Goal: Task Accomplishment & Management: Manage account settings

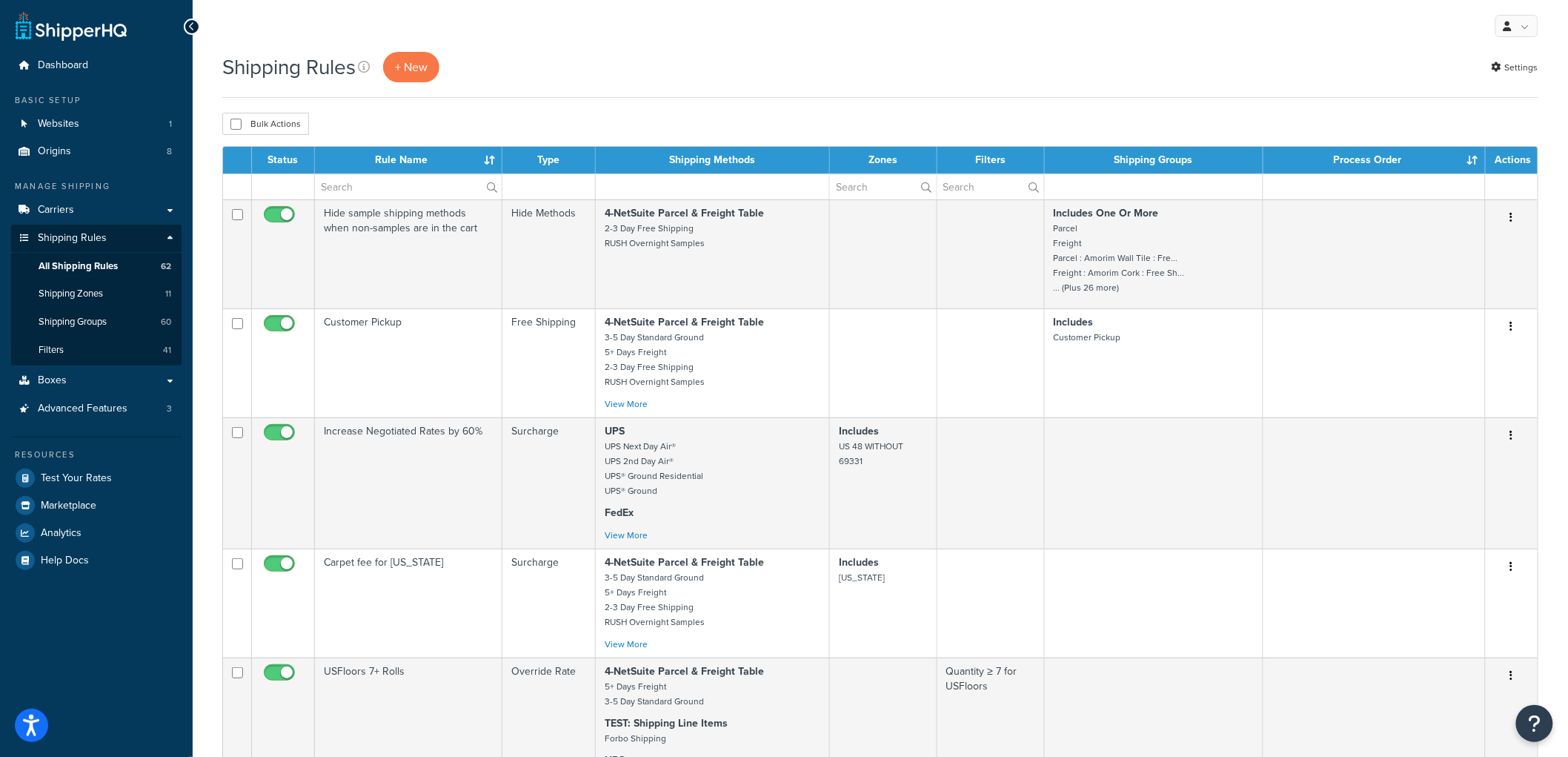
click at [714, 120] on div "Bulk Actions Duplicate Delete" at bounding box center [880, 124] width 1316 height 23
click at [101, 472] on span "Test Your Rates" at bounding box center [76, 478] width 71 height 13
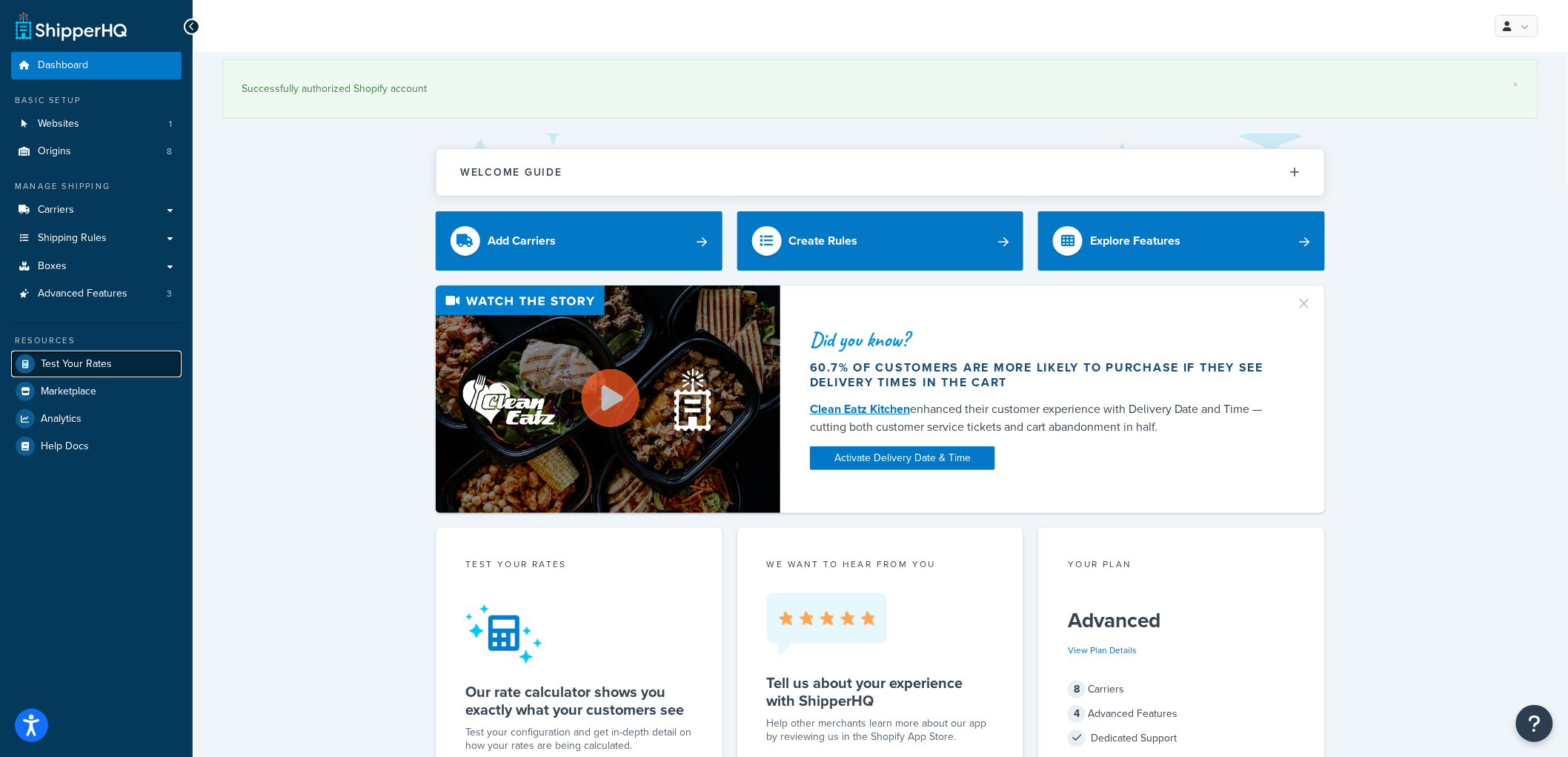
click at [113, 362] on link "Test Your Rates" at bounding box center [95, 364] width 170 height 27
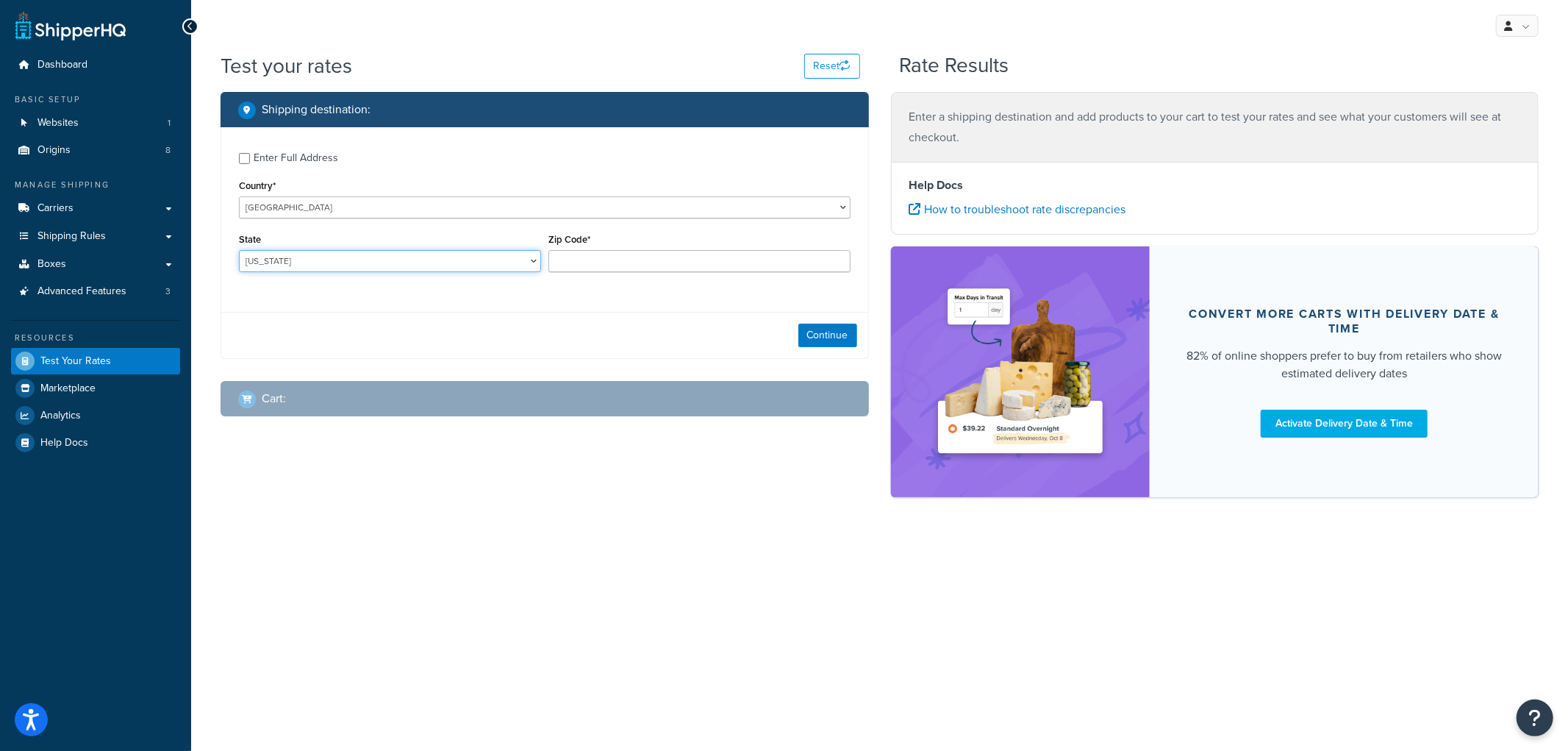
click at [441, 260] on select "Alabama Alaska American Samoa Arizona Arkansas Armed Forces Americas Armed Forc…" at bounding box center [390, 260] width 302 height 22
select select "NE"
click at [239, 251] on select "Alabama Alaska American Samoa Arizona Arkansas Armed Forces Americas Armed Forc…" at bounding box center [390, 260] width 302 height 22
click at [607, 249] on div "Zip Code*" at bounding box center [699, 251] width 302 height 43
click at [605, 255] on input "Zip Code*" at bounding box center [699, 260] width 302 height 22
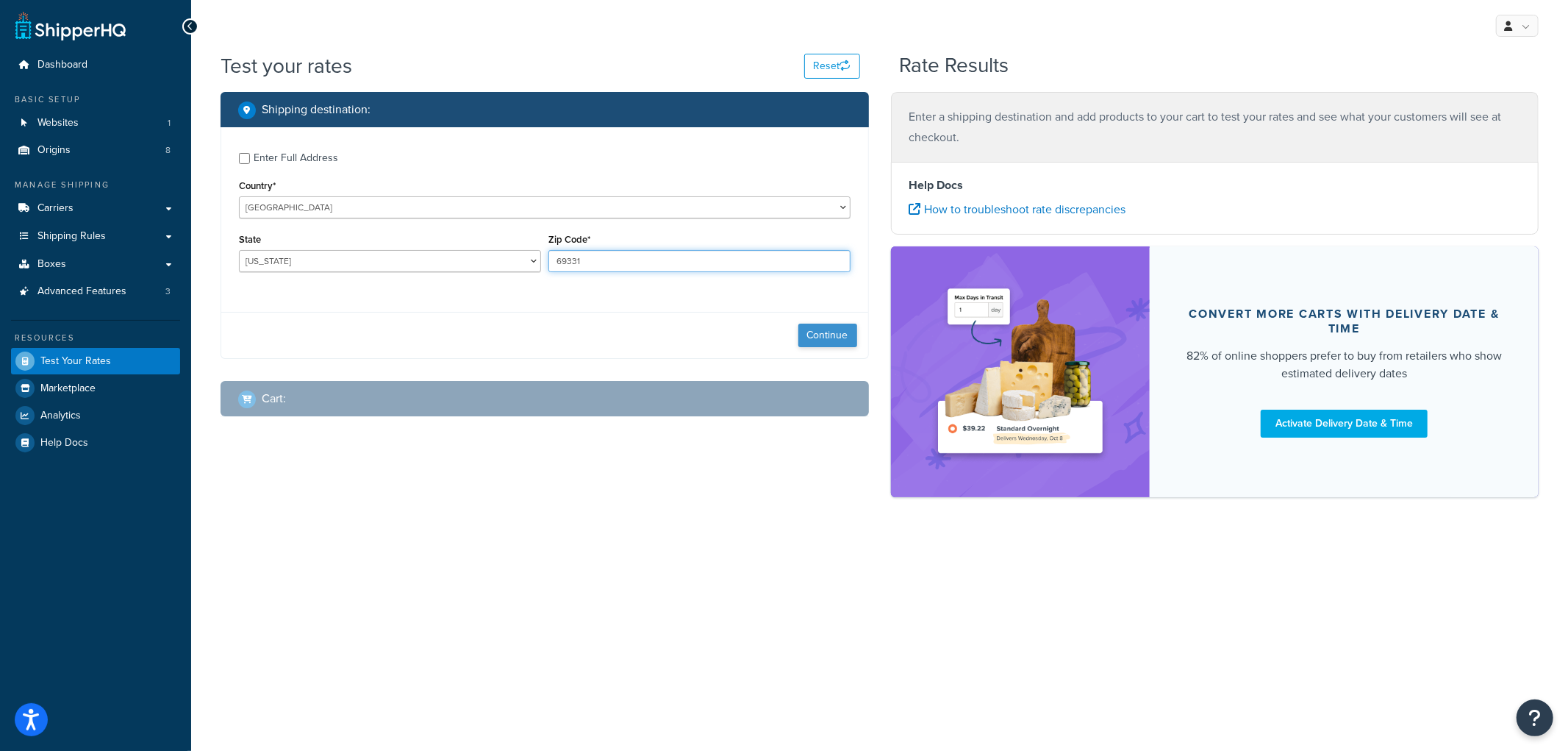
type input "69331"
click at [817, 331] on button "Continue" at bounding box center [828, 336] width 59 height 23
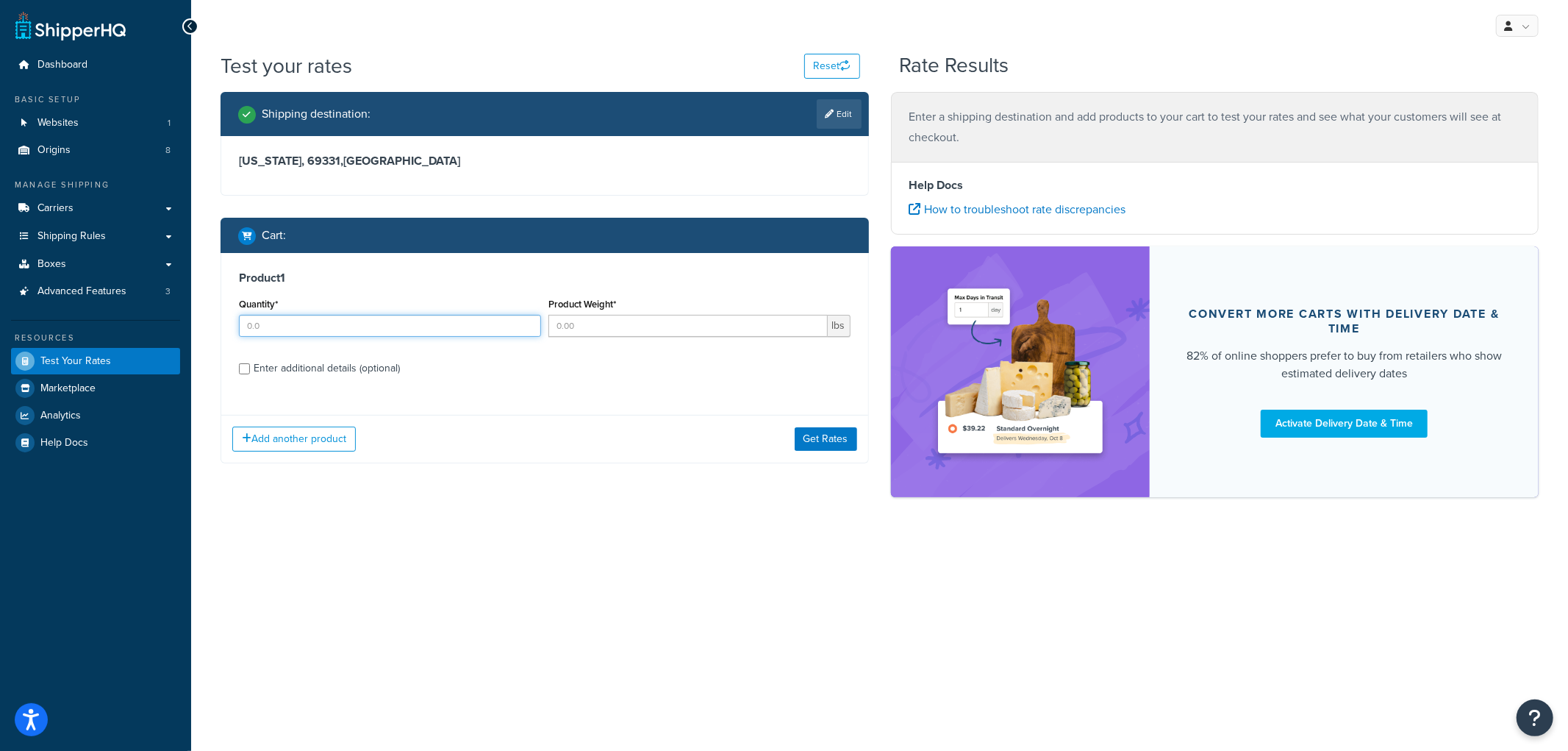
click at [393, 328] on input "Quantity*" at bounding box center [390, 326] width 302 height 22
type input "1"
type input "10"
click at [348, 363] on div "Enter additional details (optional)" at bounding box center [327, 368] width 146 height 20
click at [250, 363] on input "Enter additional details (optional)" at bounding box center [244, 368] width 11 height 11
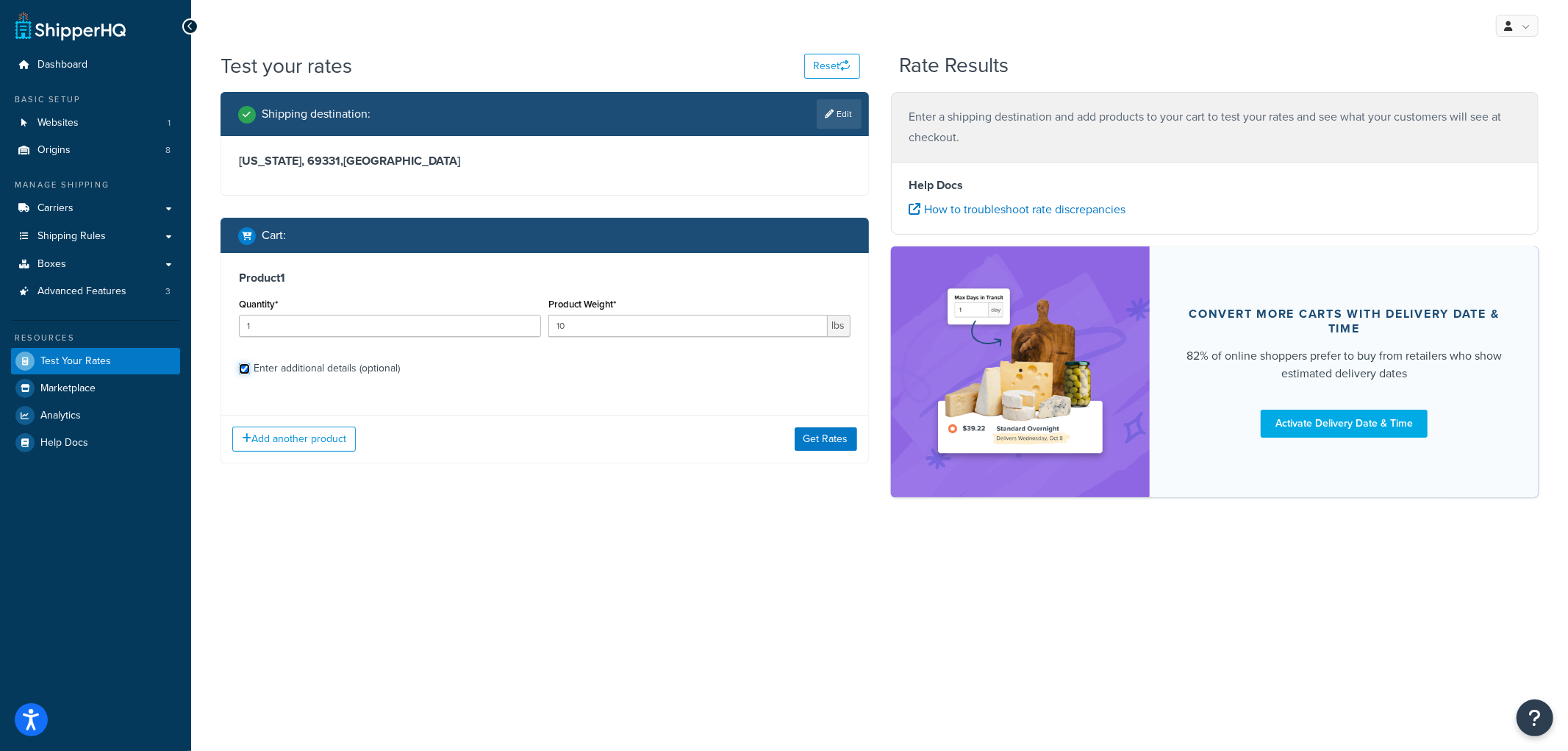
checkbox input "true"
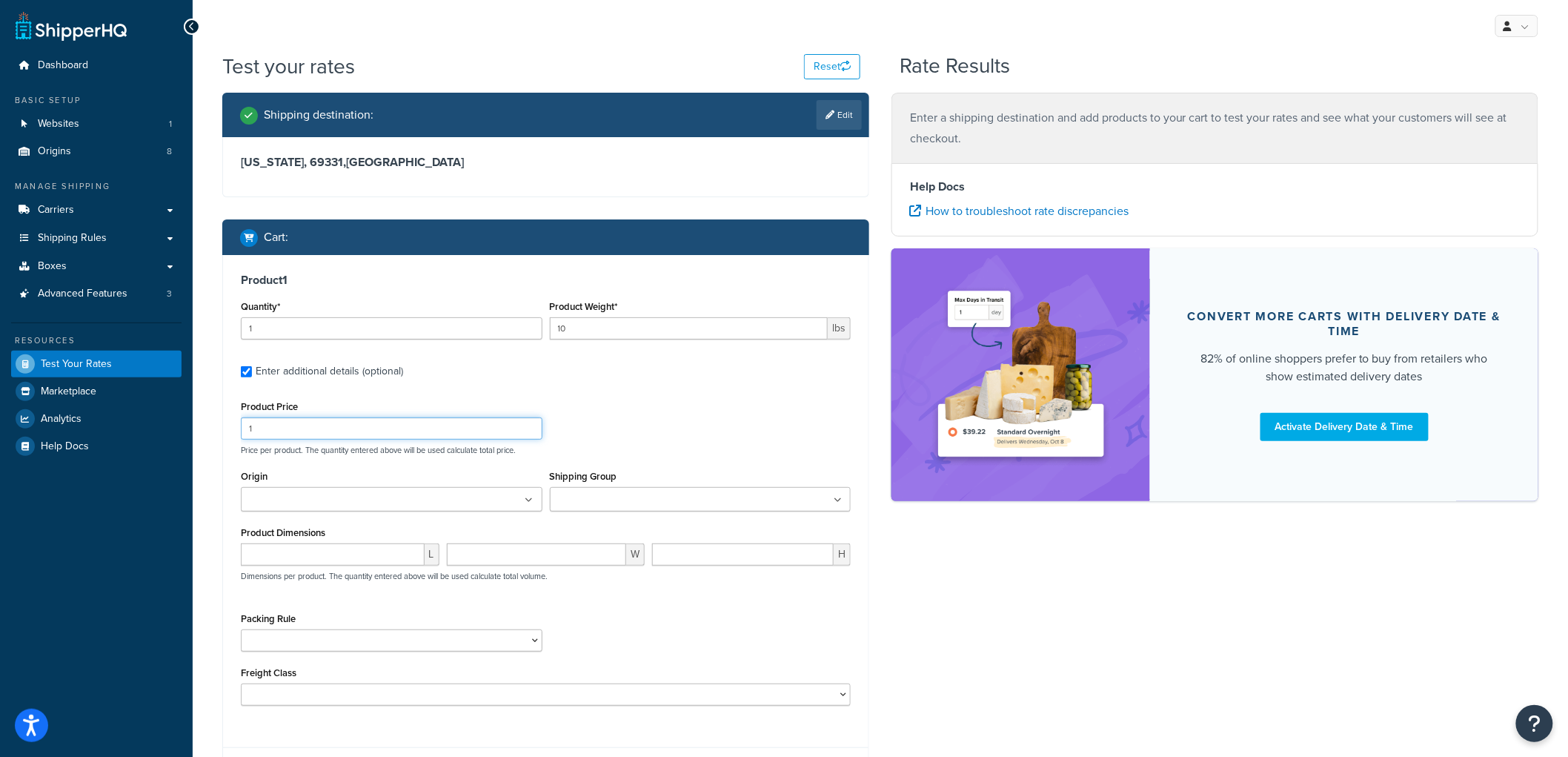
click at [305, 424] on input "1" at bounding box center [391, 429] width 302 height 23
type input "10"
click at [656, 512] on div "Shipping Group Always Free Ship Always Free Ship Freight Ambient Amorim Custome…" at bounding box center [701, 494] width 309 height 56
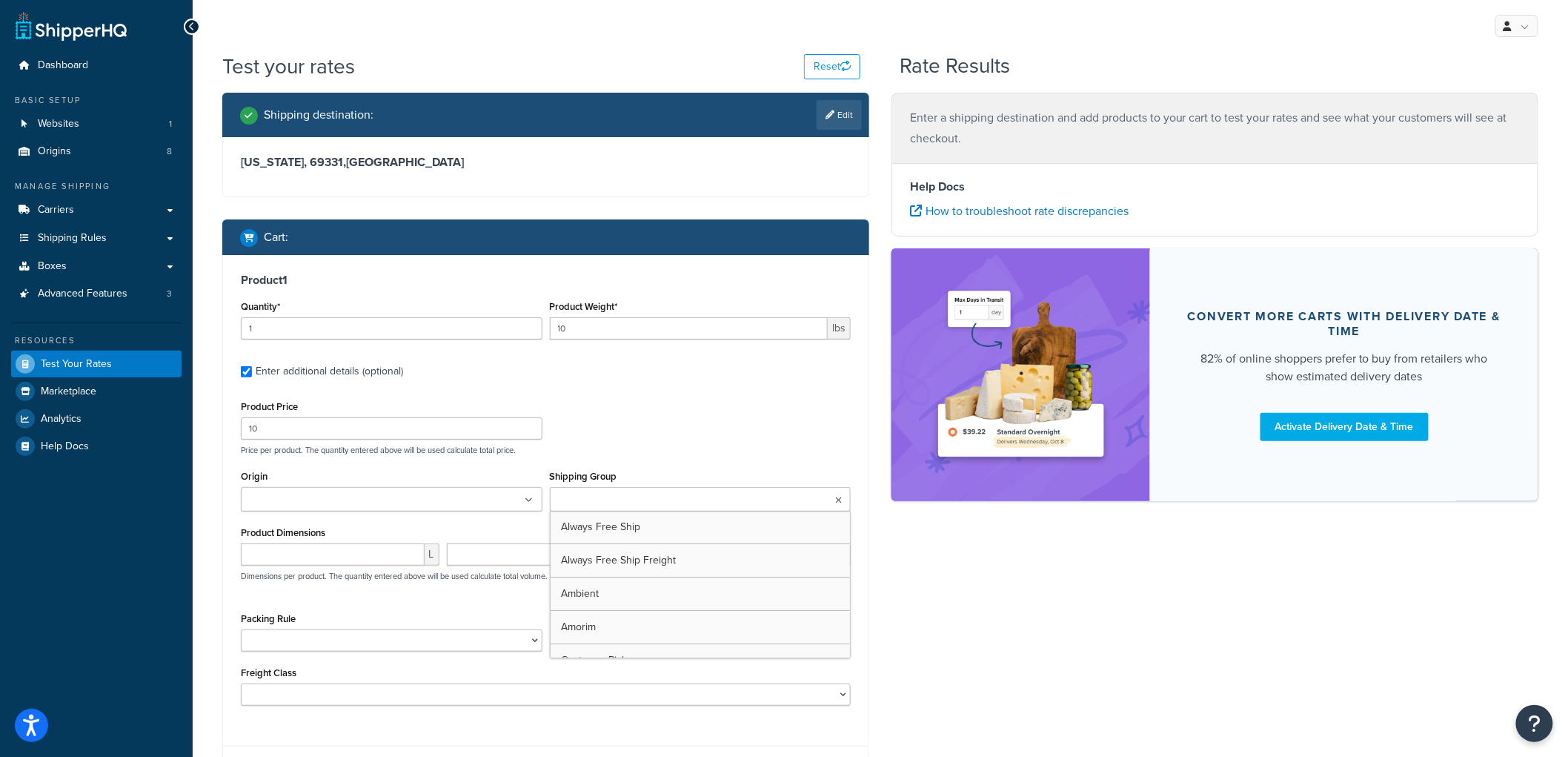
click at [657, 502] on input "Shipping Group" at bounding box center [619, 500] width 131 height 17
click at [723, 447] on p "Price per product. The quantity entered above will be used calculate total pric…" at bounding box center [546, 449] width 617 height 11
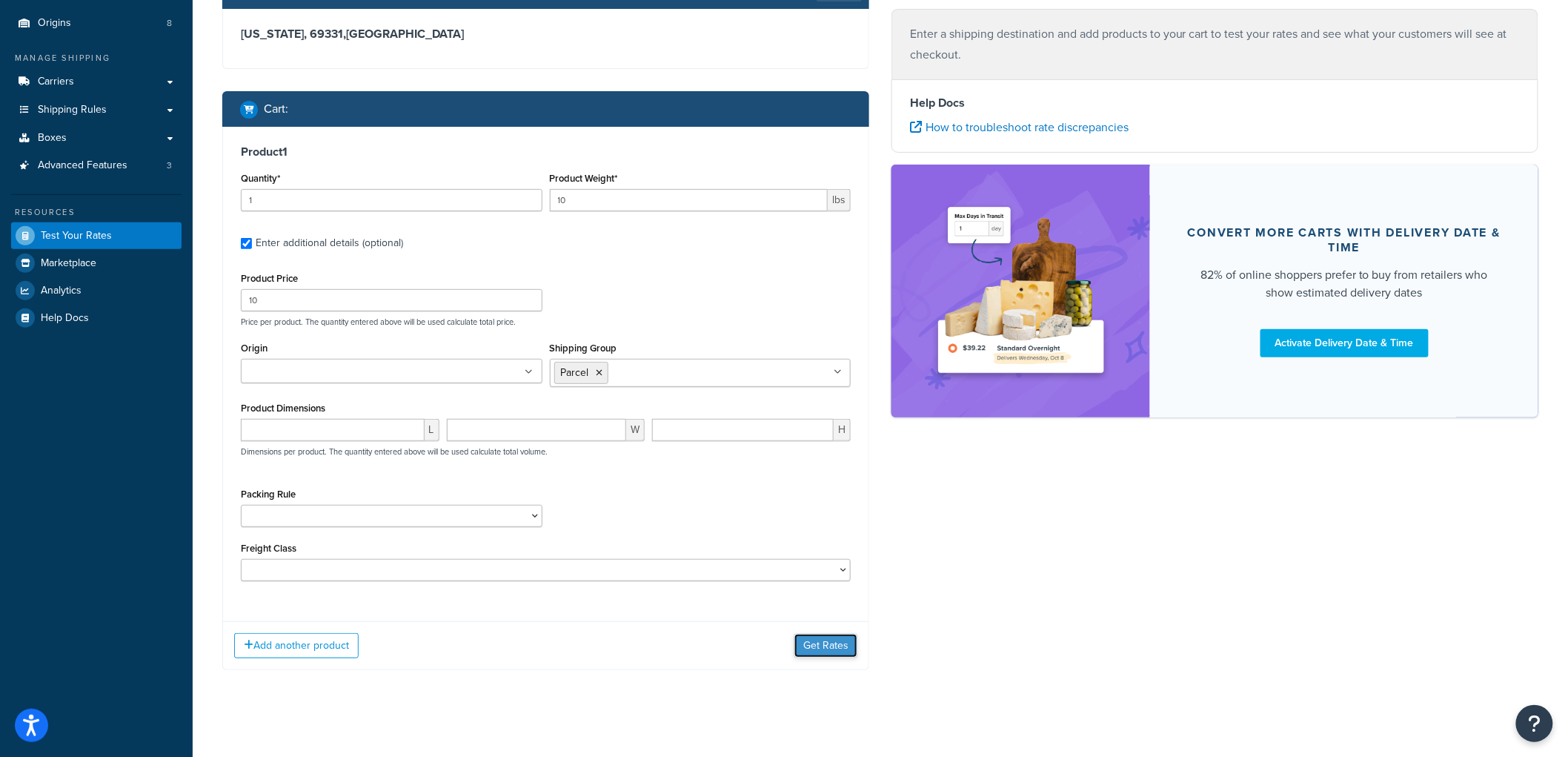
click at [830, 649] on button "Get Rates" at bounding box center [826, 646] width 63 height 24
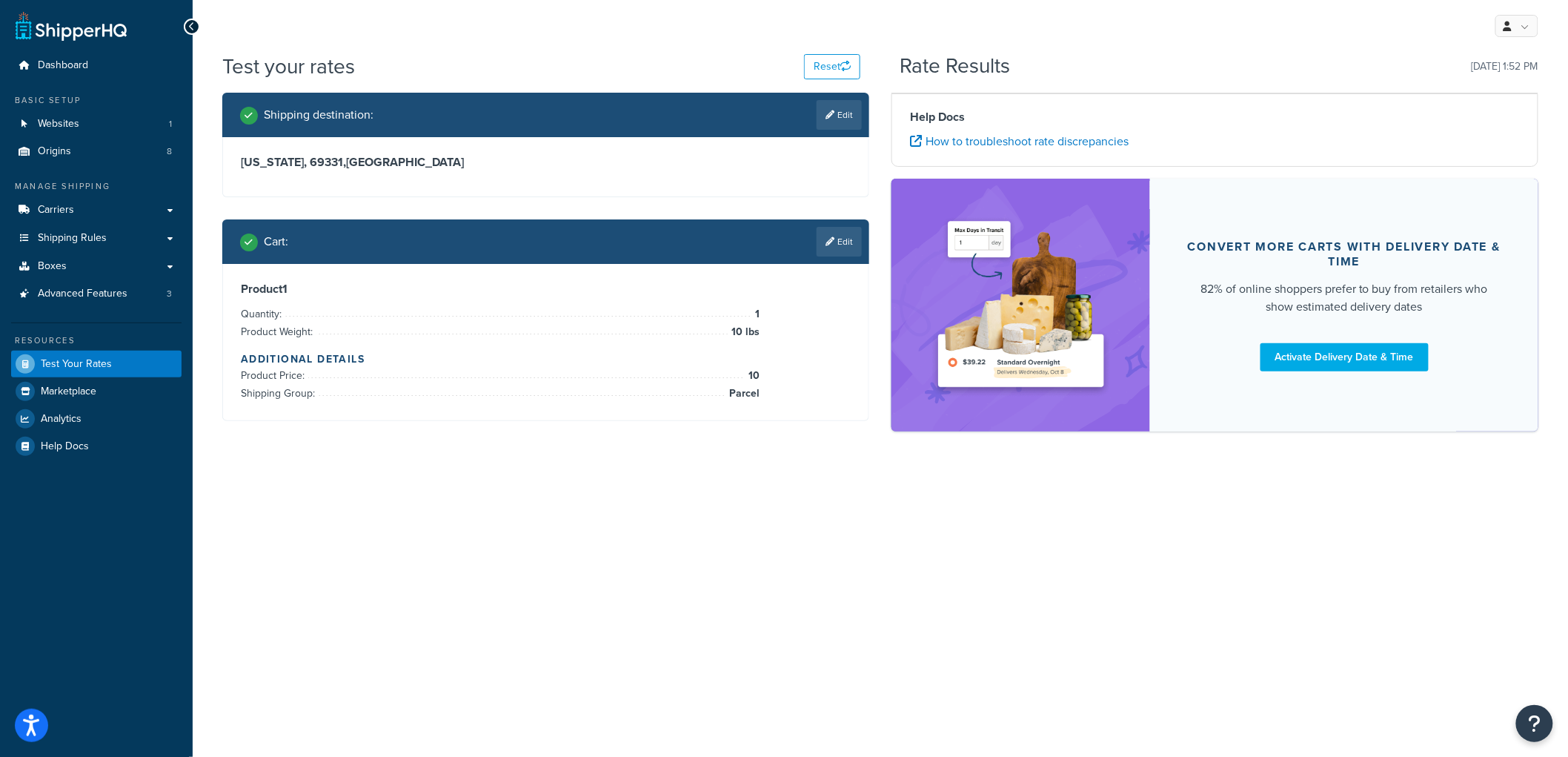
scroll to position [0, 0]
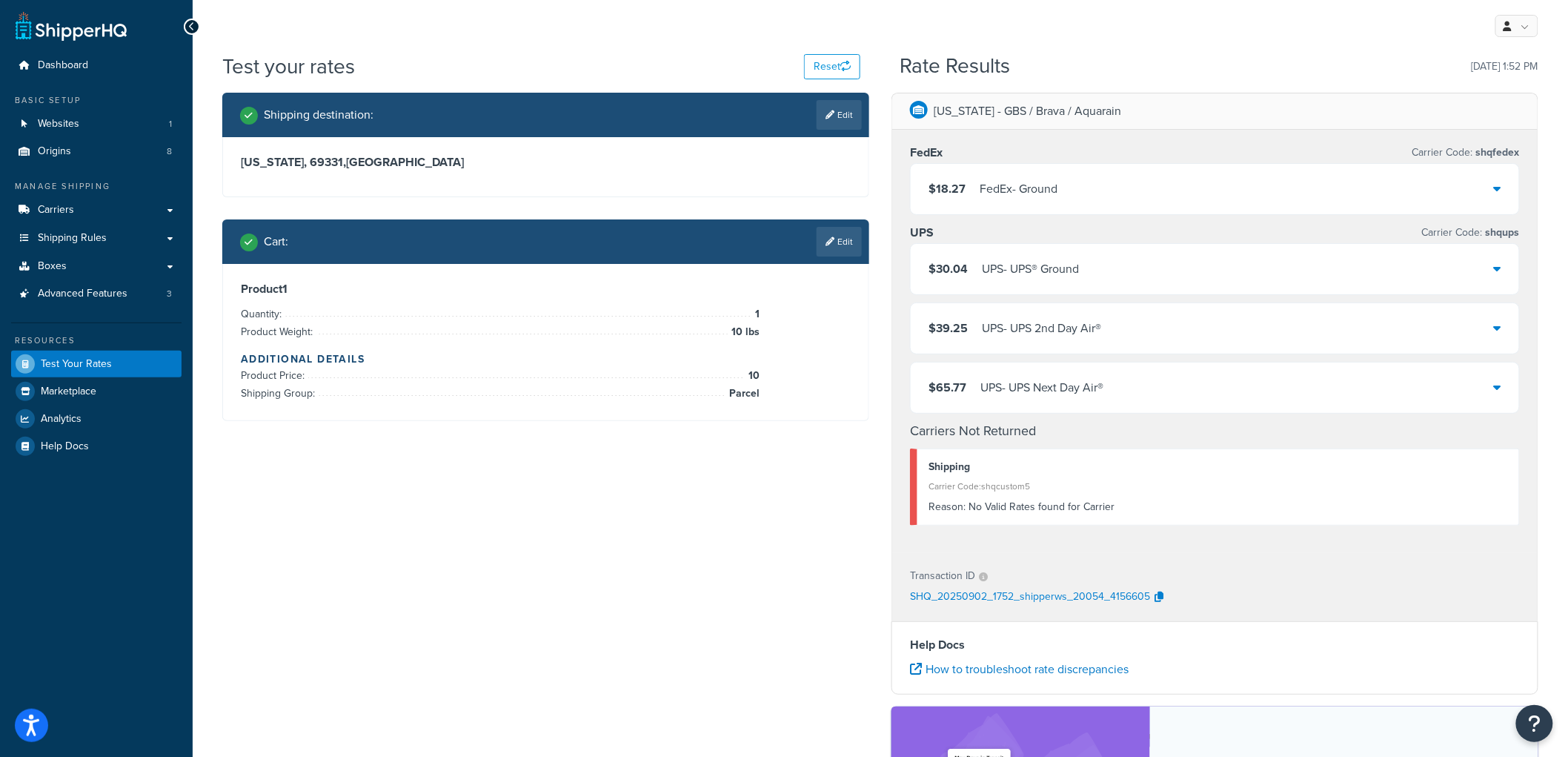
click at [1028, 187] on div "FedEx - Ground" at bounding box center [1018, 189] width 78 height 21
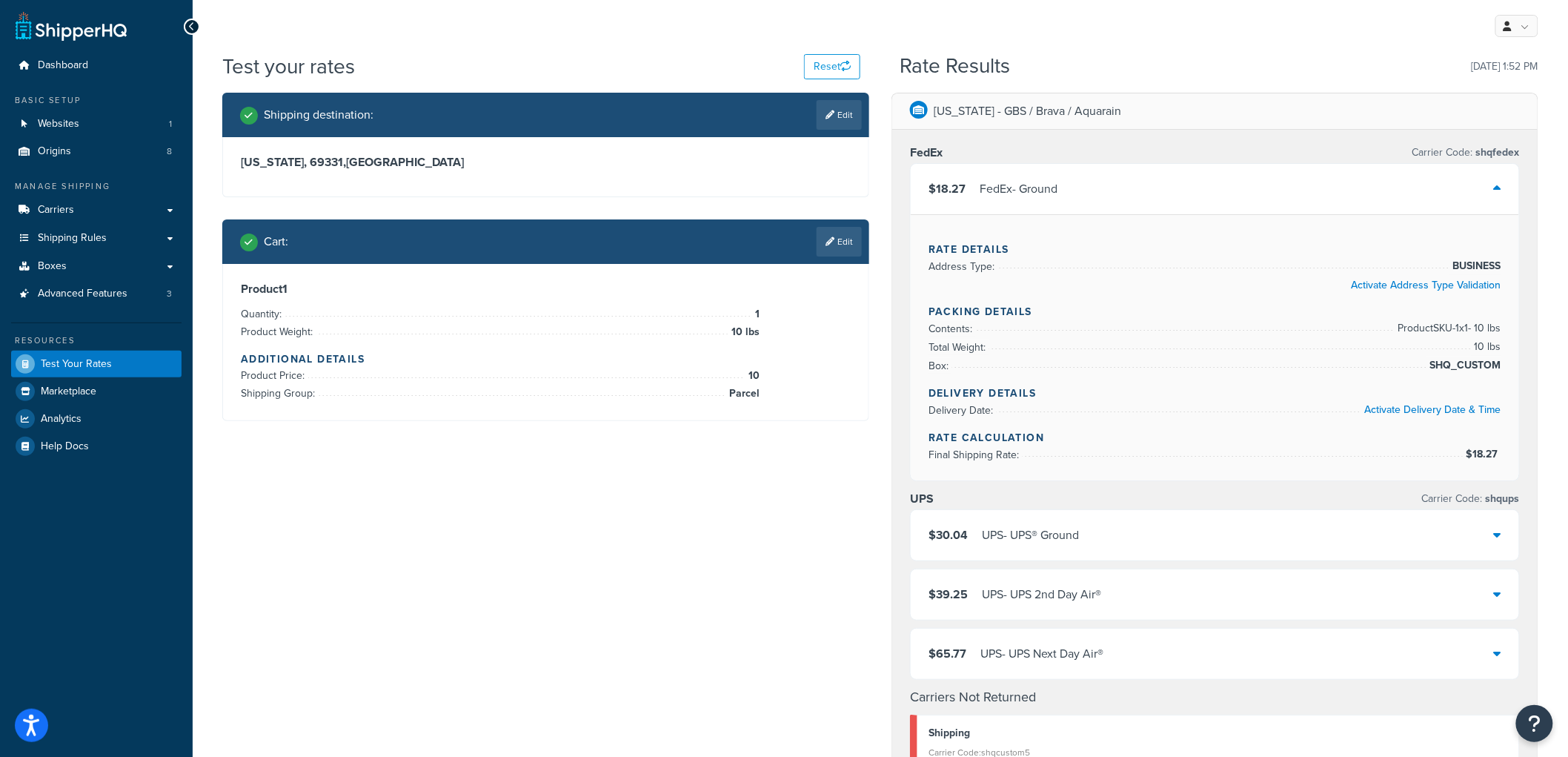
click at [1114, 537] on div "$30.04 UPS - UPS® Ground" at bounding box center [1215, 535] width 609 height 50
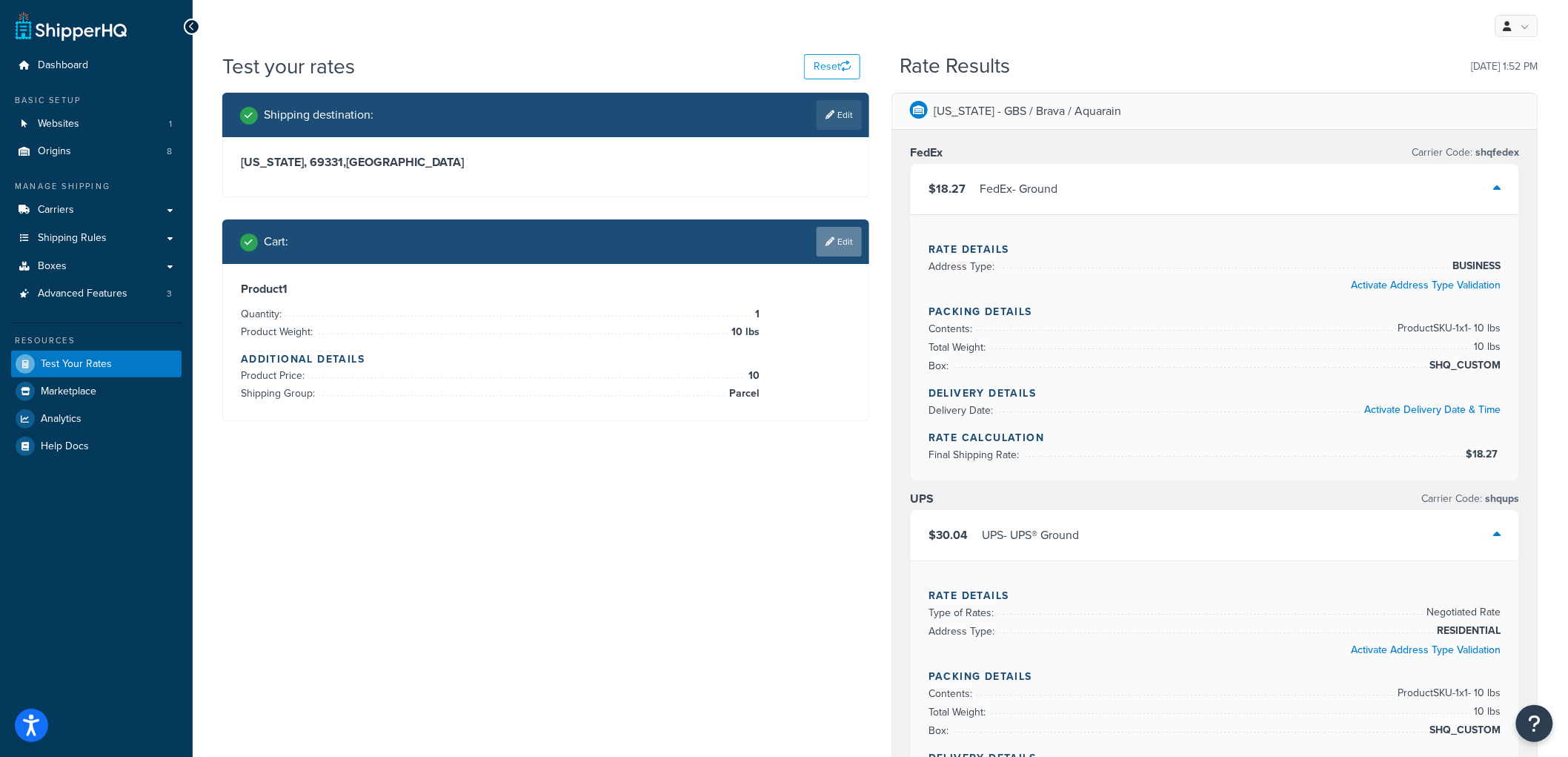
click at [847, 242] on link "Edit" at bounding box center [840, 242] width 45 height 29
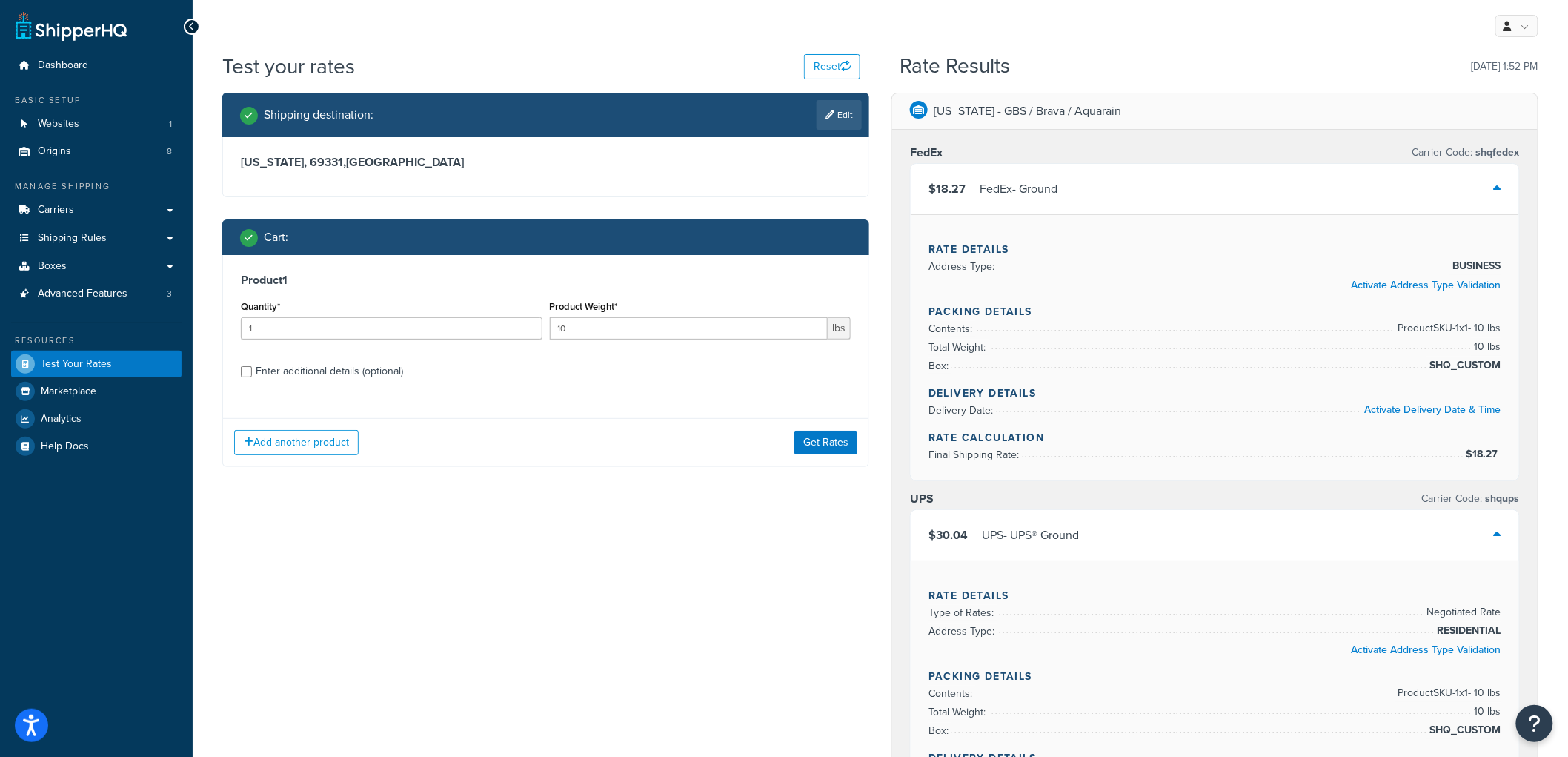
click at [366, 371] on div "Enter additional details (optional)" at bounding box center [329, 371] width 147 height 21
click at [252, 371] on input "Enter additional details (optional)" at bounding box center [246, 371] width 11 height 11
checkbox input "true"
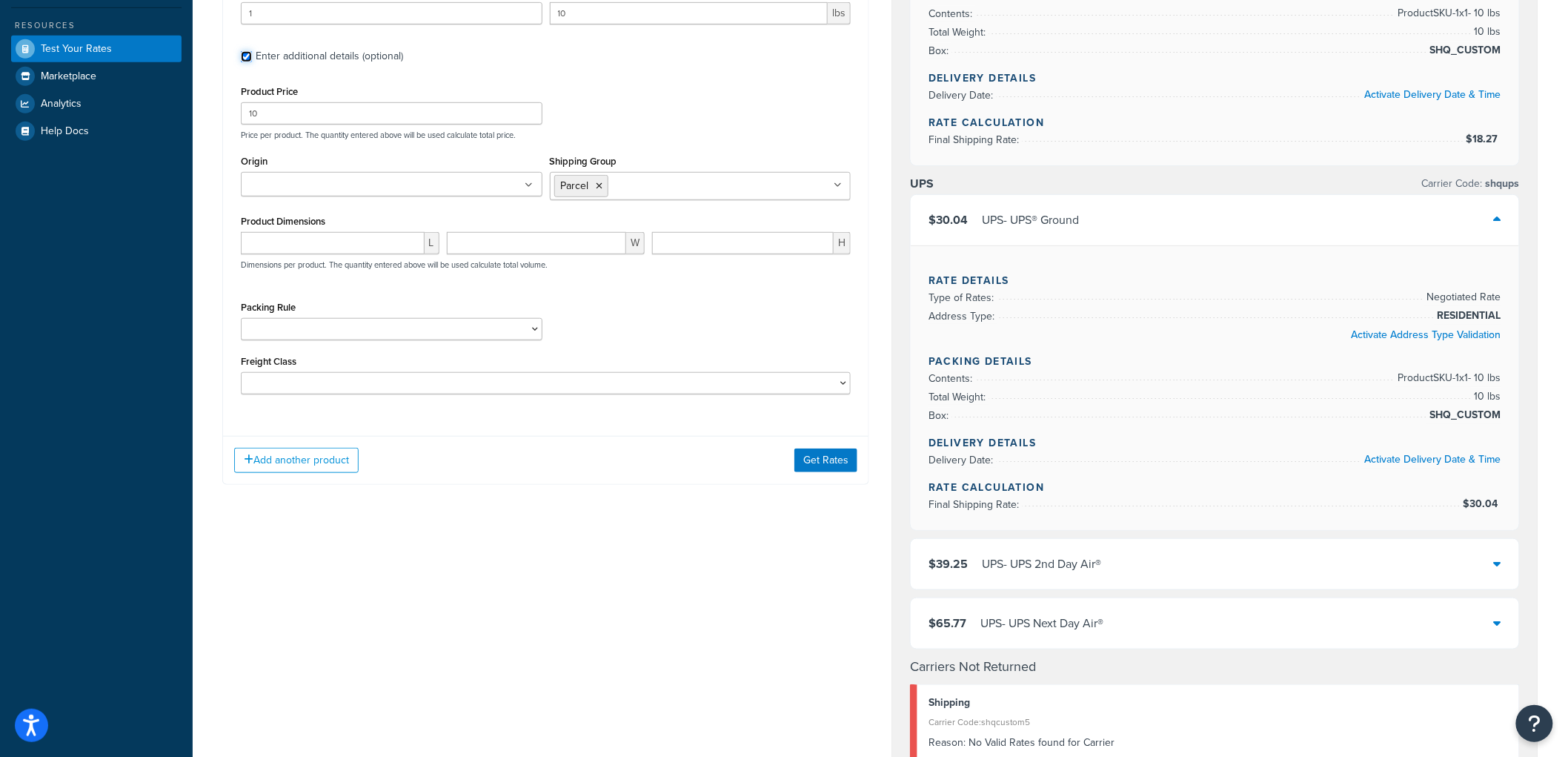
scroll to position [329, 0]
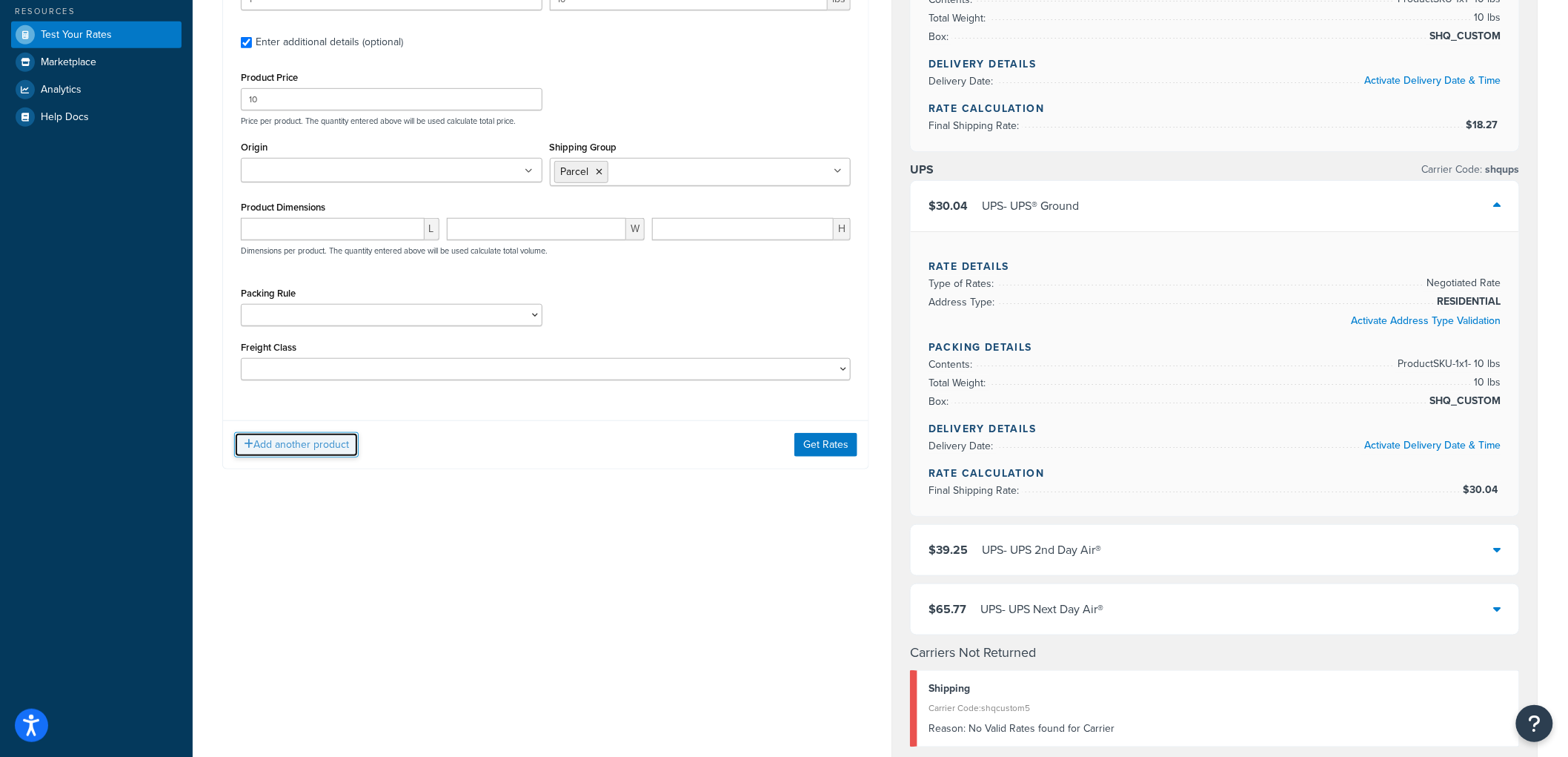
click at [295, 450] on button "Add another product" at bounding box center [296, 445] width 125 height 26
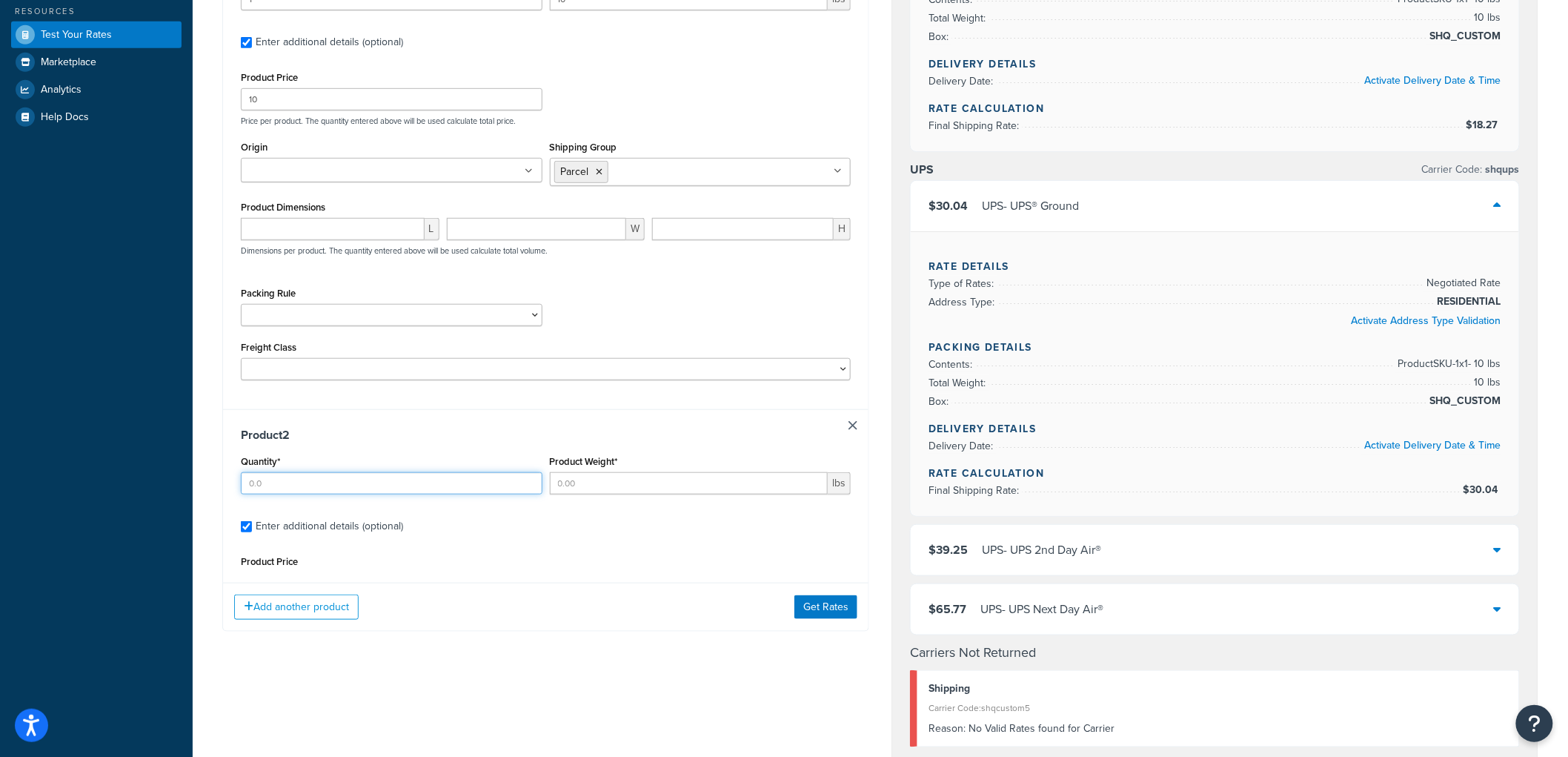
click at [324, 475] on input "Quantity*" at bounding box center [391, 483] width 302 height 23
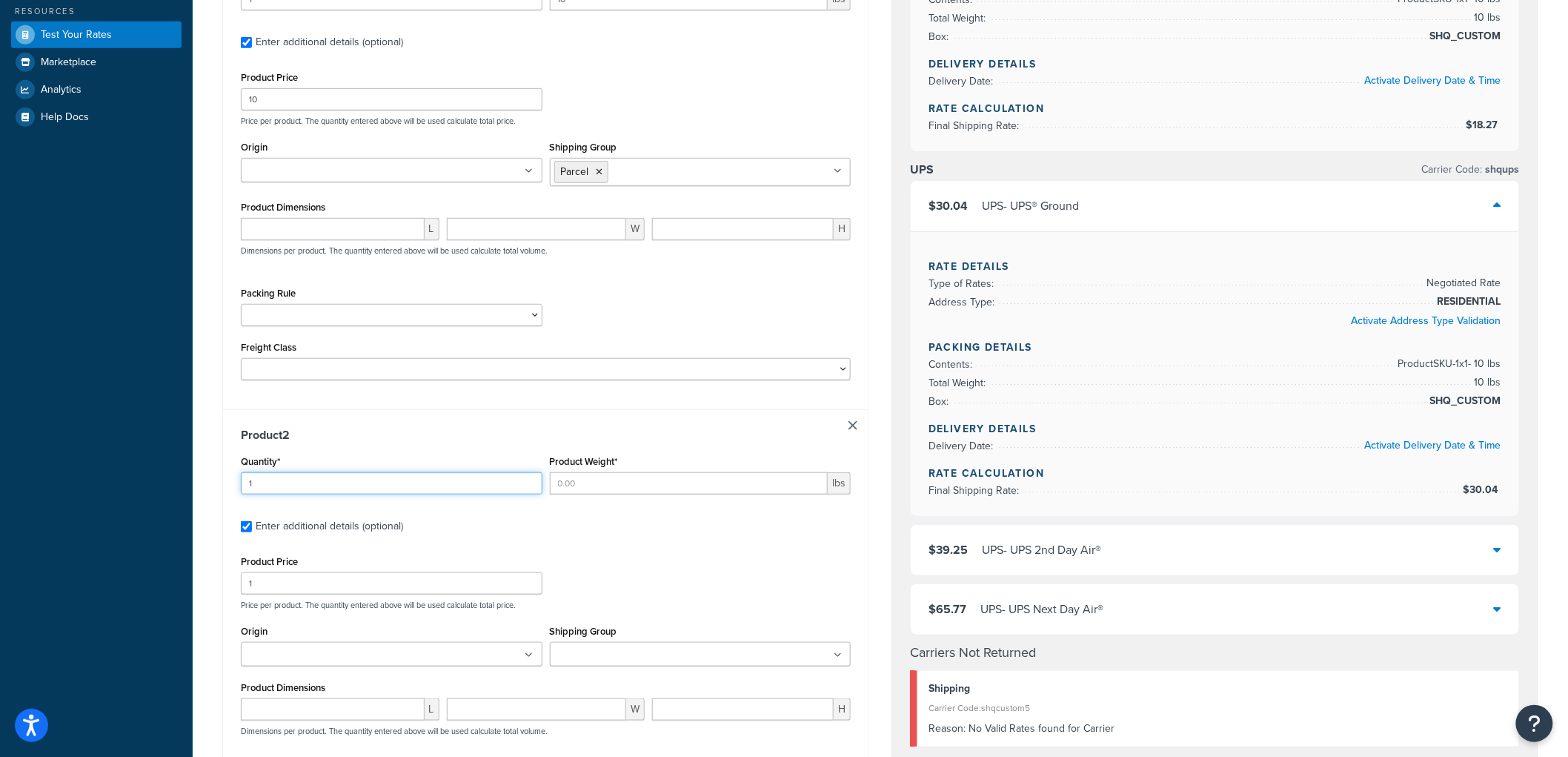
type input "1"
click at [586, 484] on input "Product Weight*" at bounding box center [689, 483] width 279 height 23
type input "100"
click at [303, 591] on input "1" at bounding box center [391, 583] width 302 height 23
type input "100"
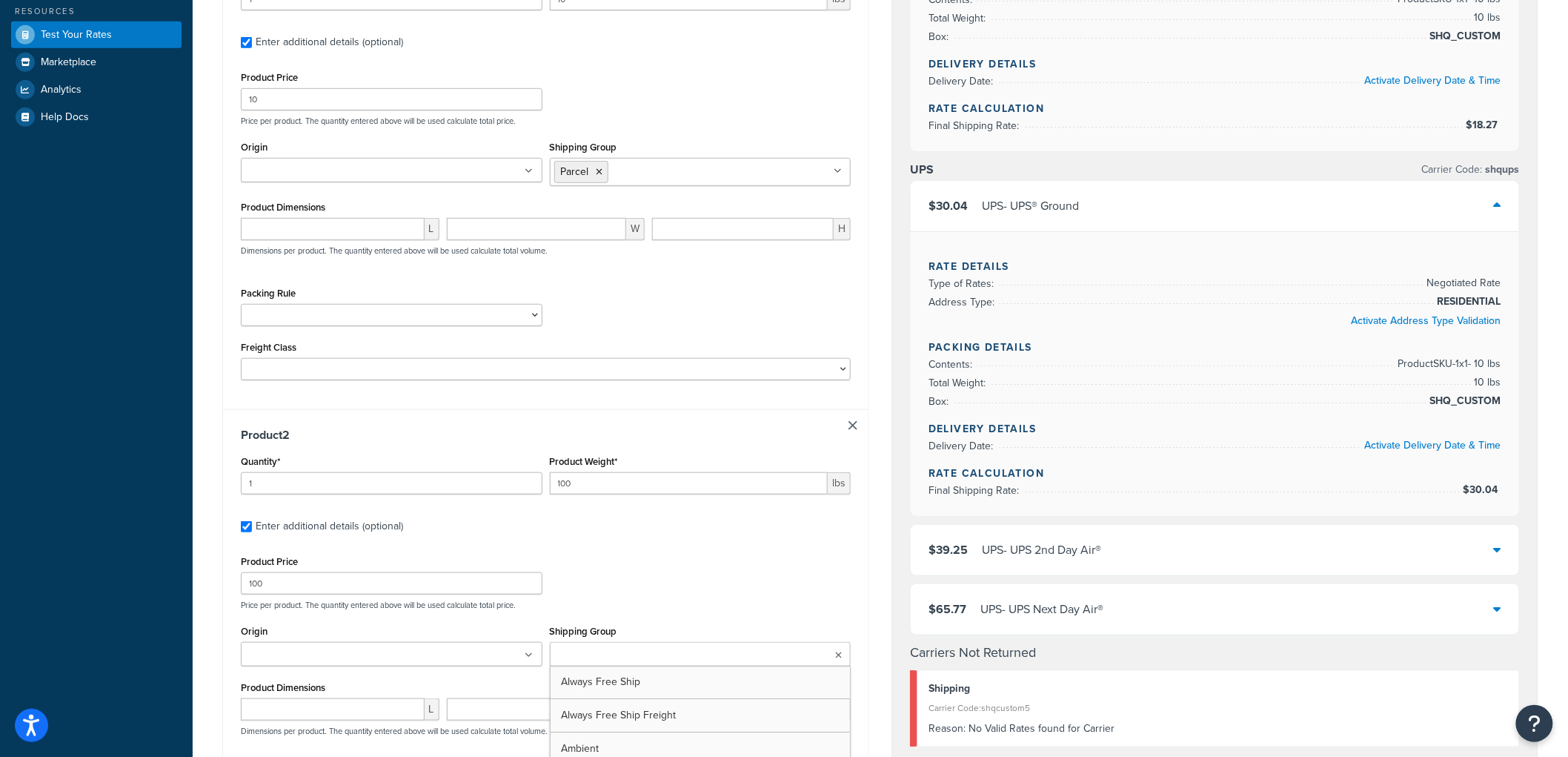
click at [602, 656] on input "Shipping Group" at bounding box center [619, 655] width 131 height 17
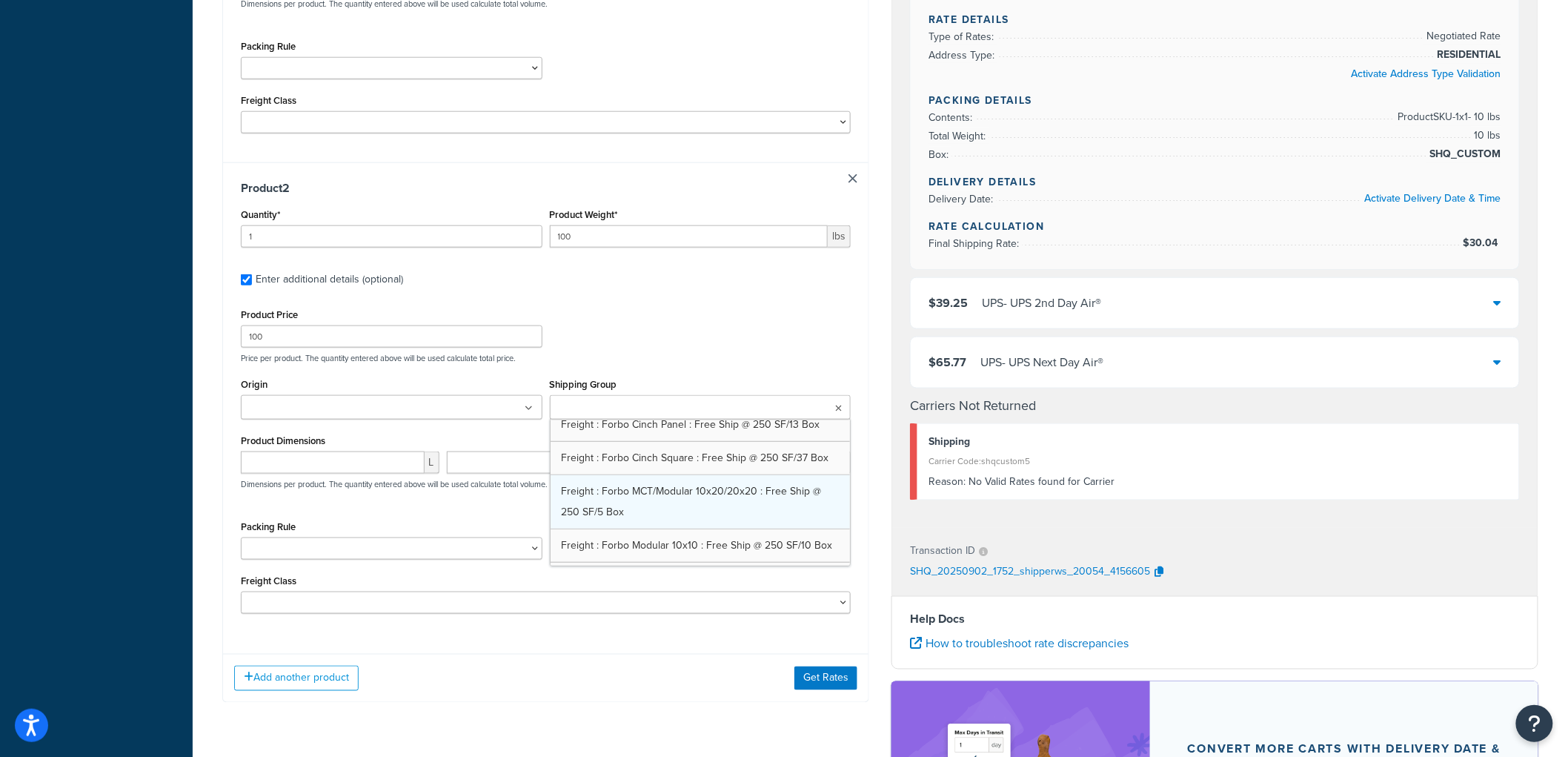
scroll to position [576, 0]
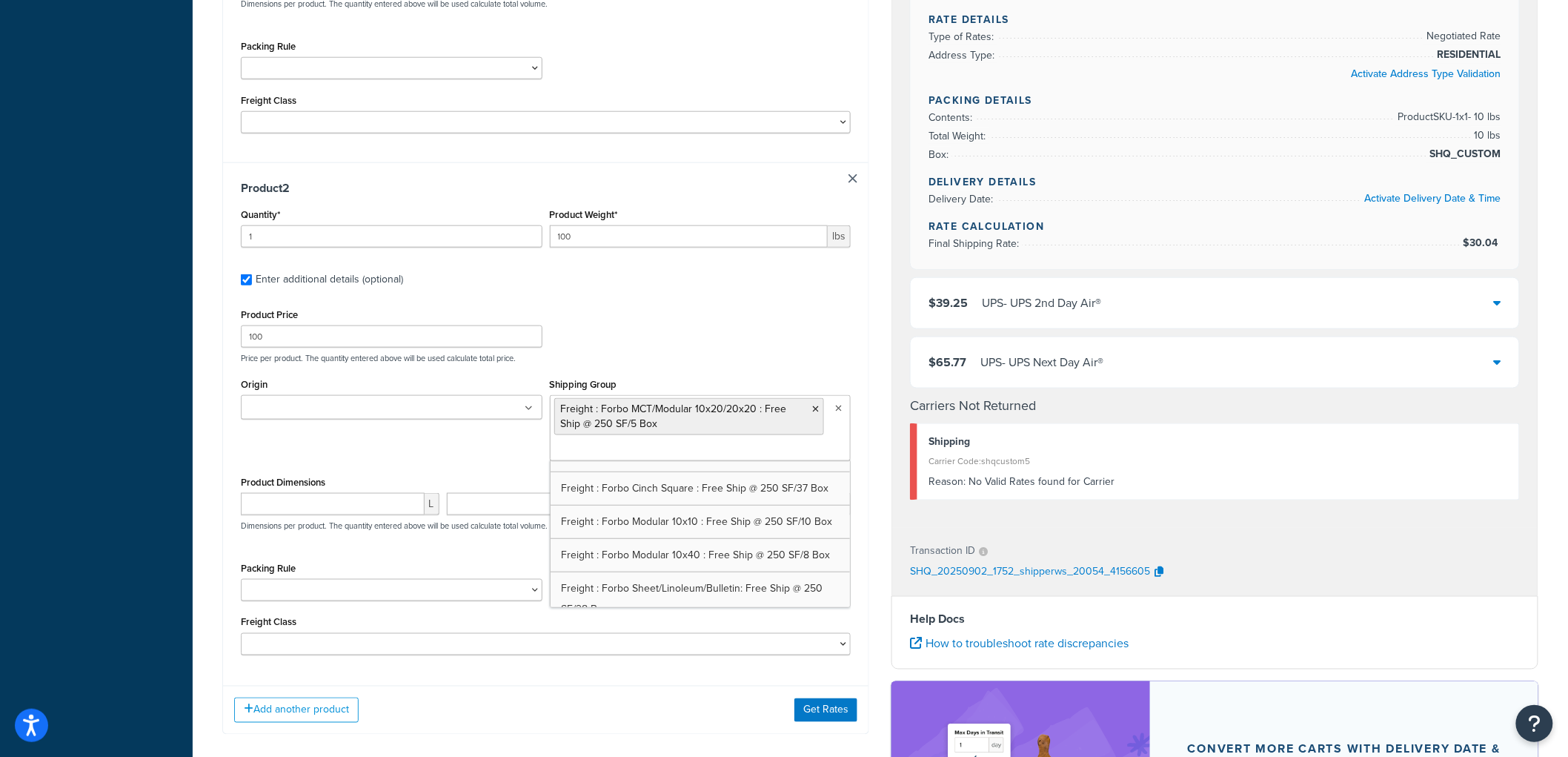
click at [722, 328] on div "Product Price 100 Price per product. The quantity entered above will be used ca…" at bounding box center [546, 334] width 617 height 59
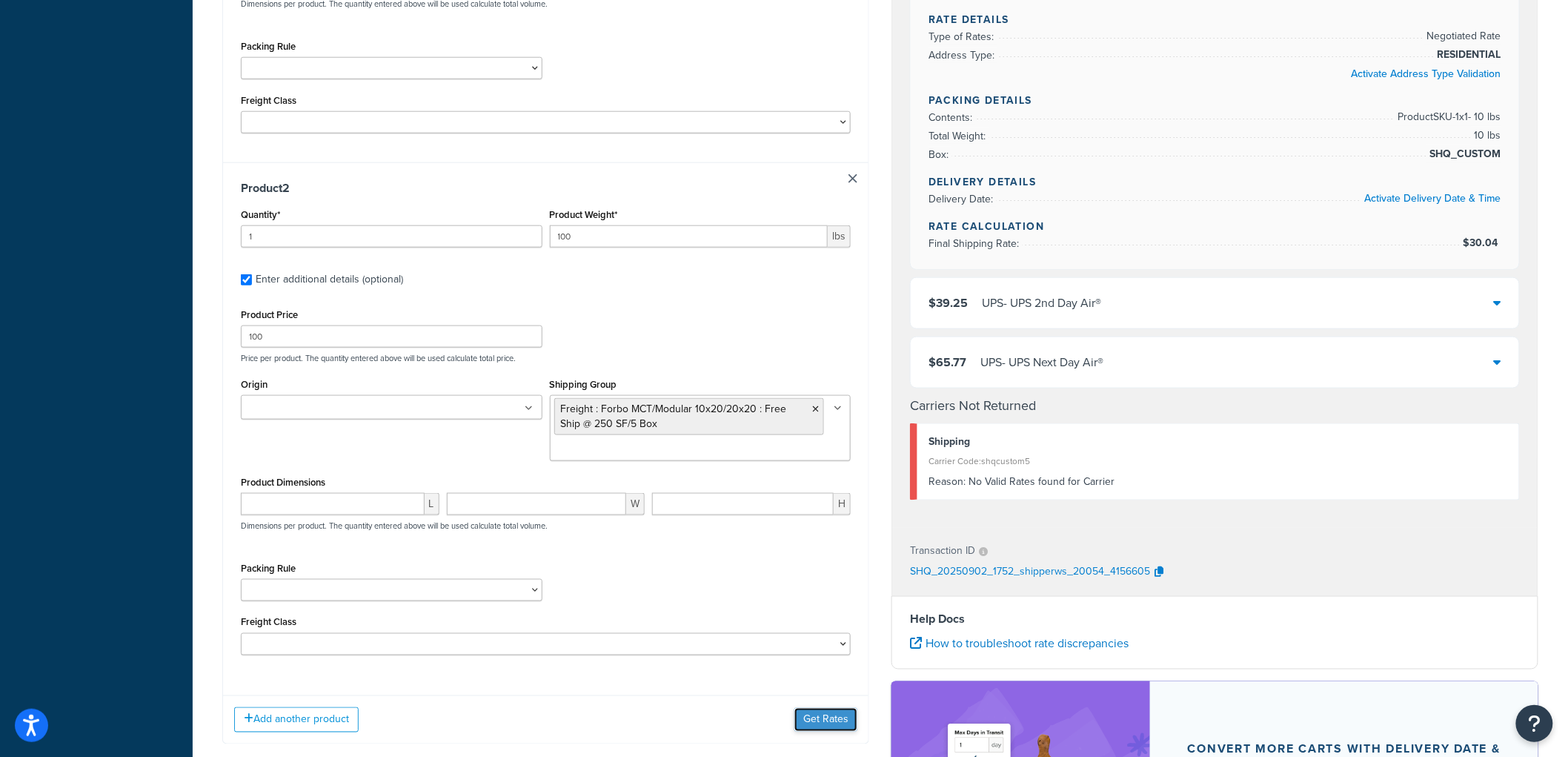
click at [814, 716] on button "Get Rates" at bounding box center [826, 720] width 63 height 24
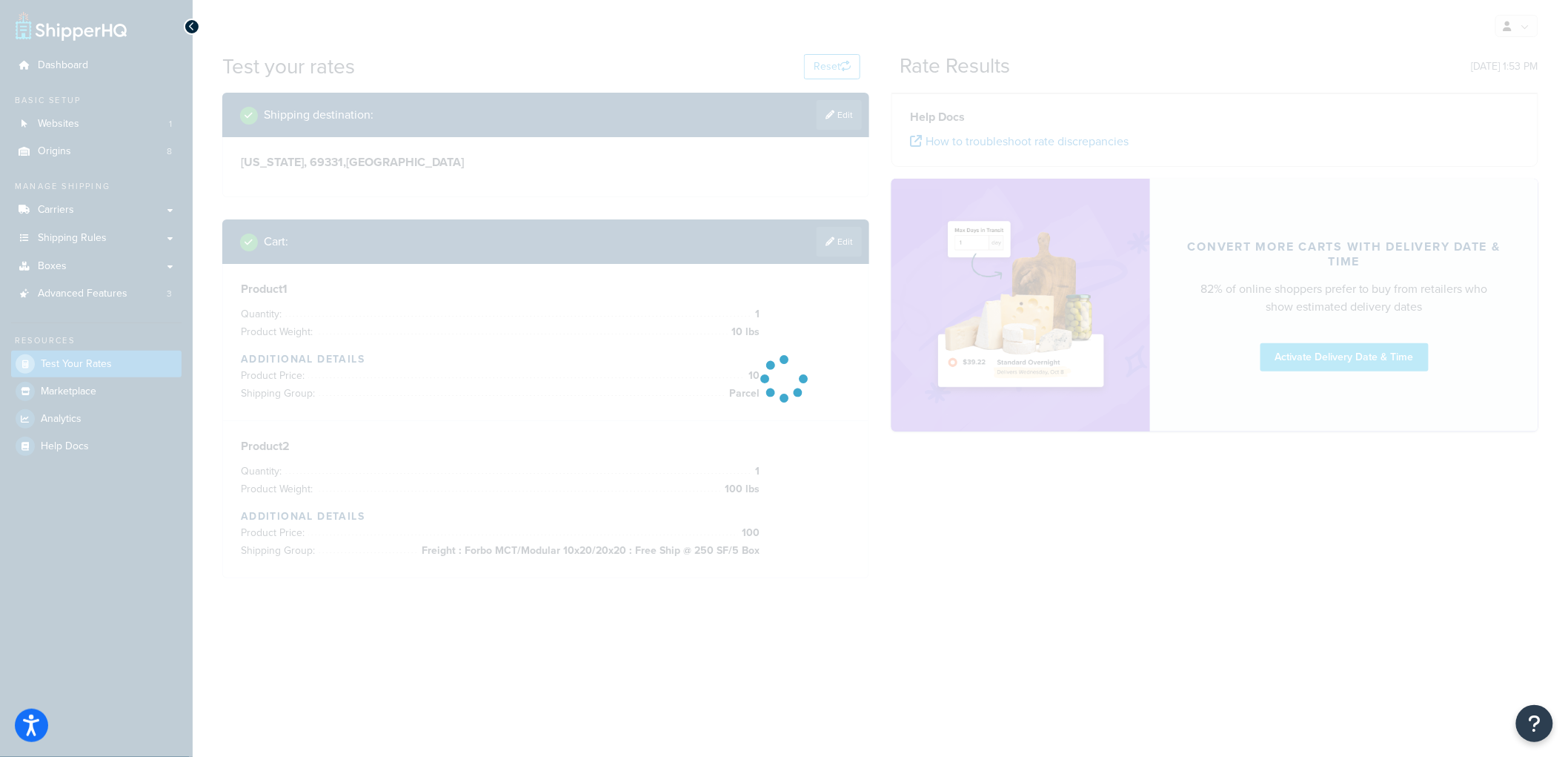
scroll to position [0, 0]
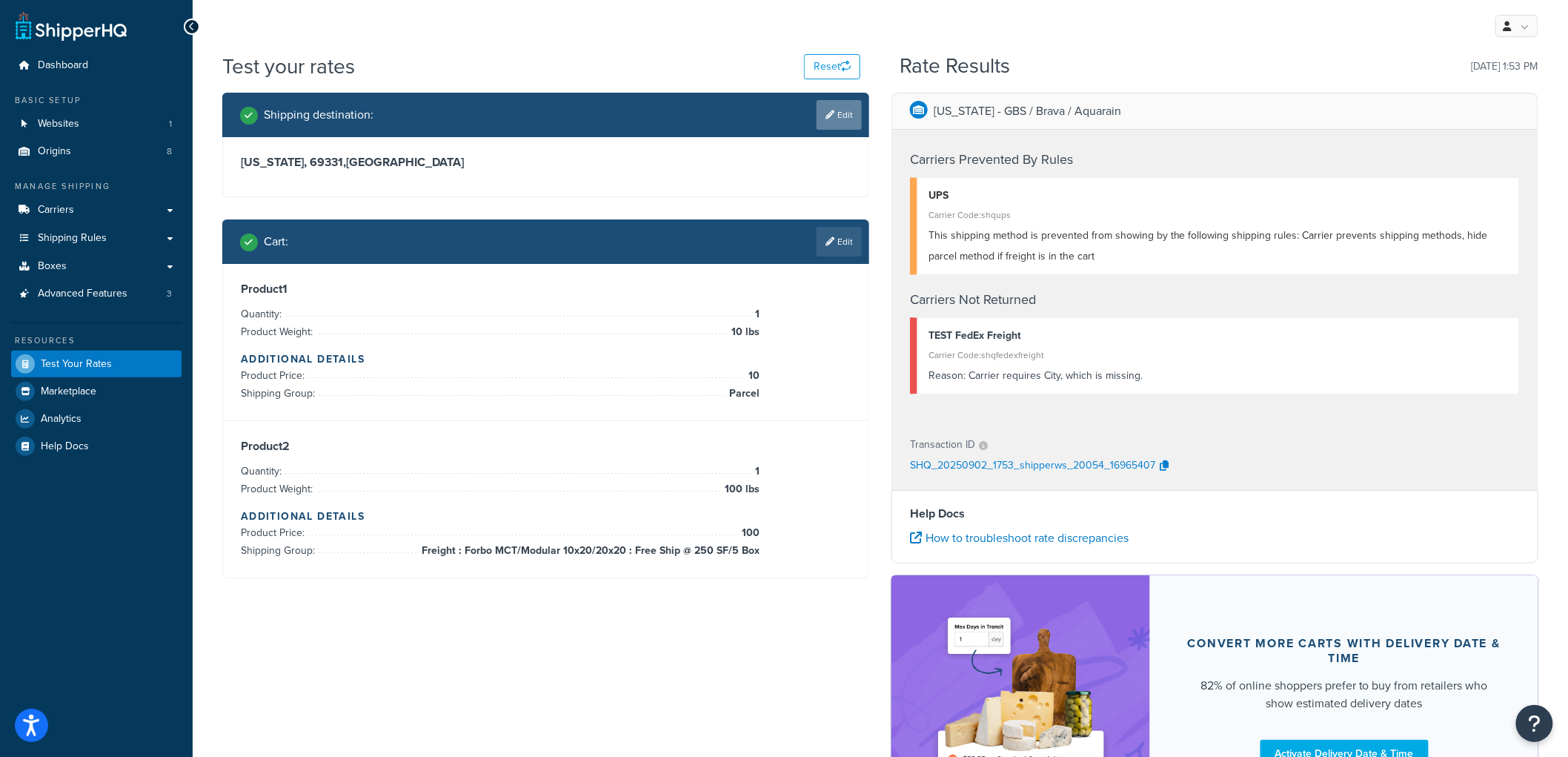
click at [854, 116] on link "Edit" at bounding box center [840, 115] width 45 height 29
select select "NE"
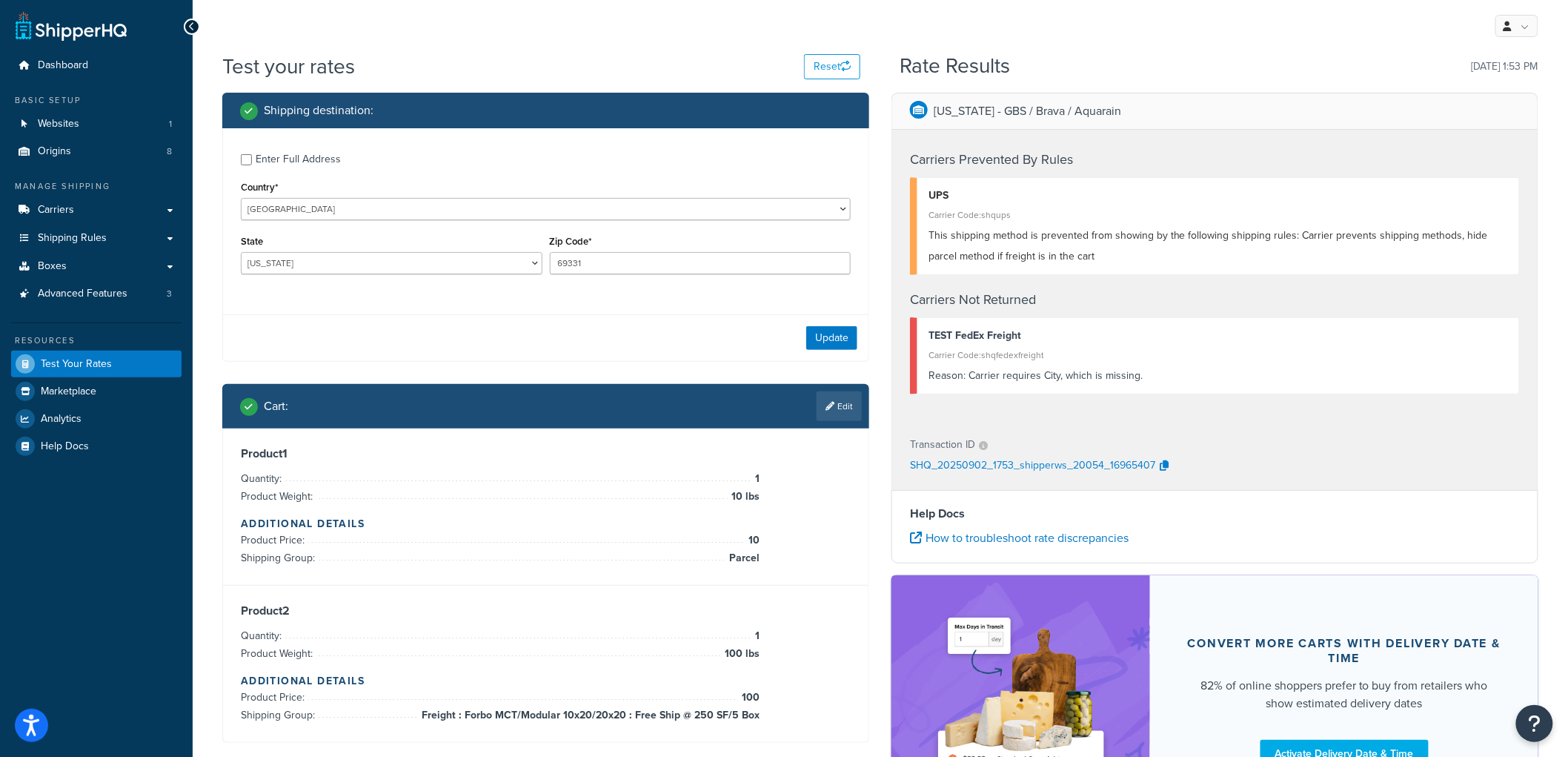
click at [323, 163] on div "Enter Full Address" at bounding box center [298, 159] width 86 height 21
click at [252, 163] on input "Enter Full Address" at bounding box center [246, 159] width 11 height 11
checkbox input "true"
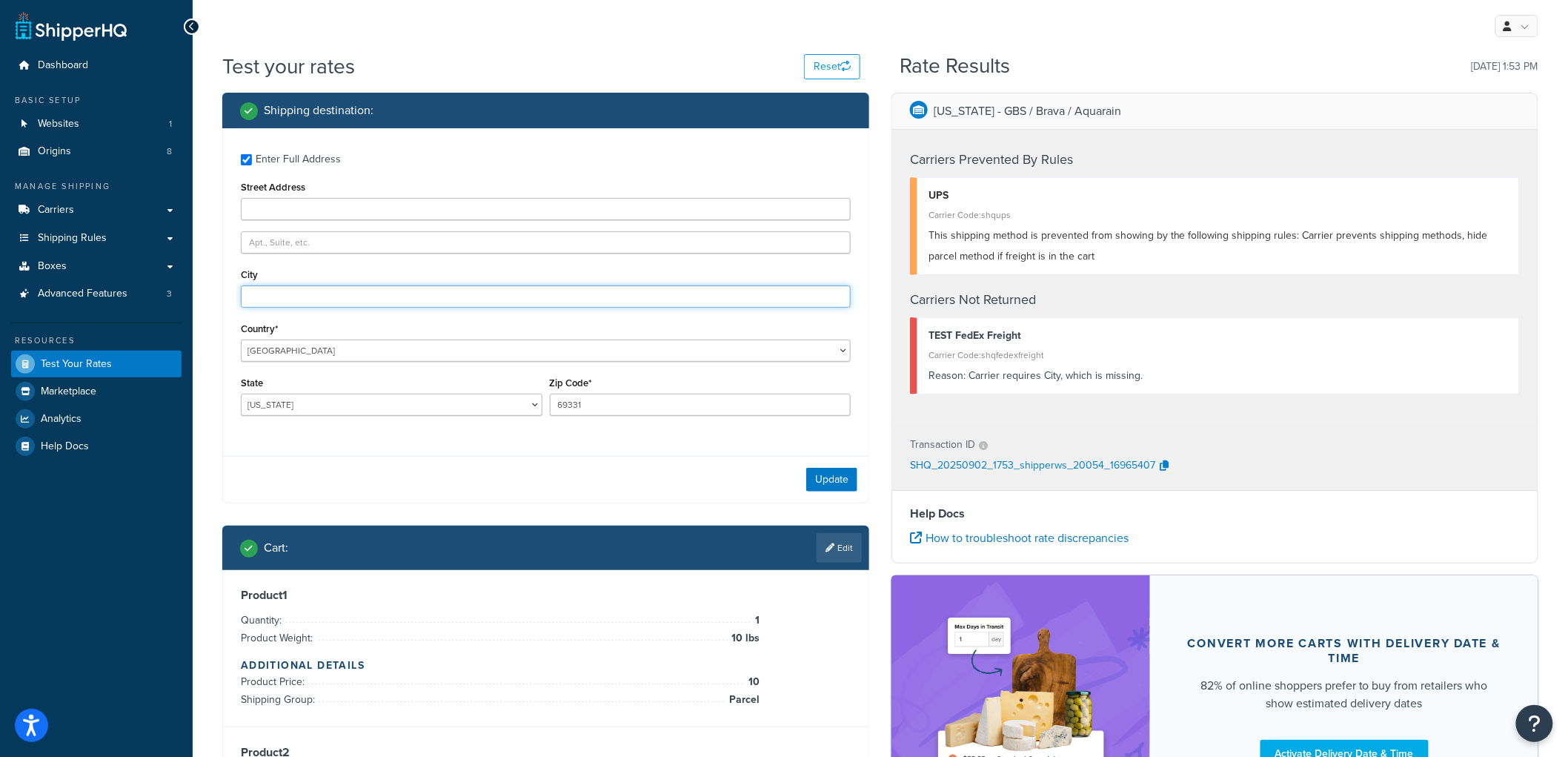
click at [317, 289] on input "City" at bounding box center [546, 296] width 610 height 23
type input "Angora"
click at [834, 475] on button "Update" at bounding box center [832, 480] width 51 height 24
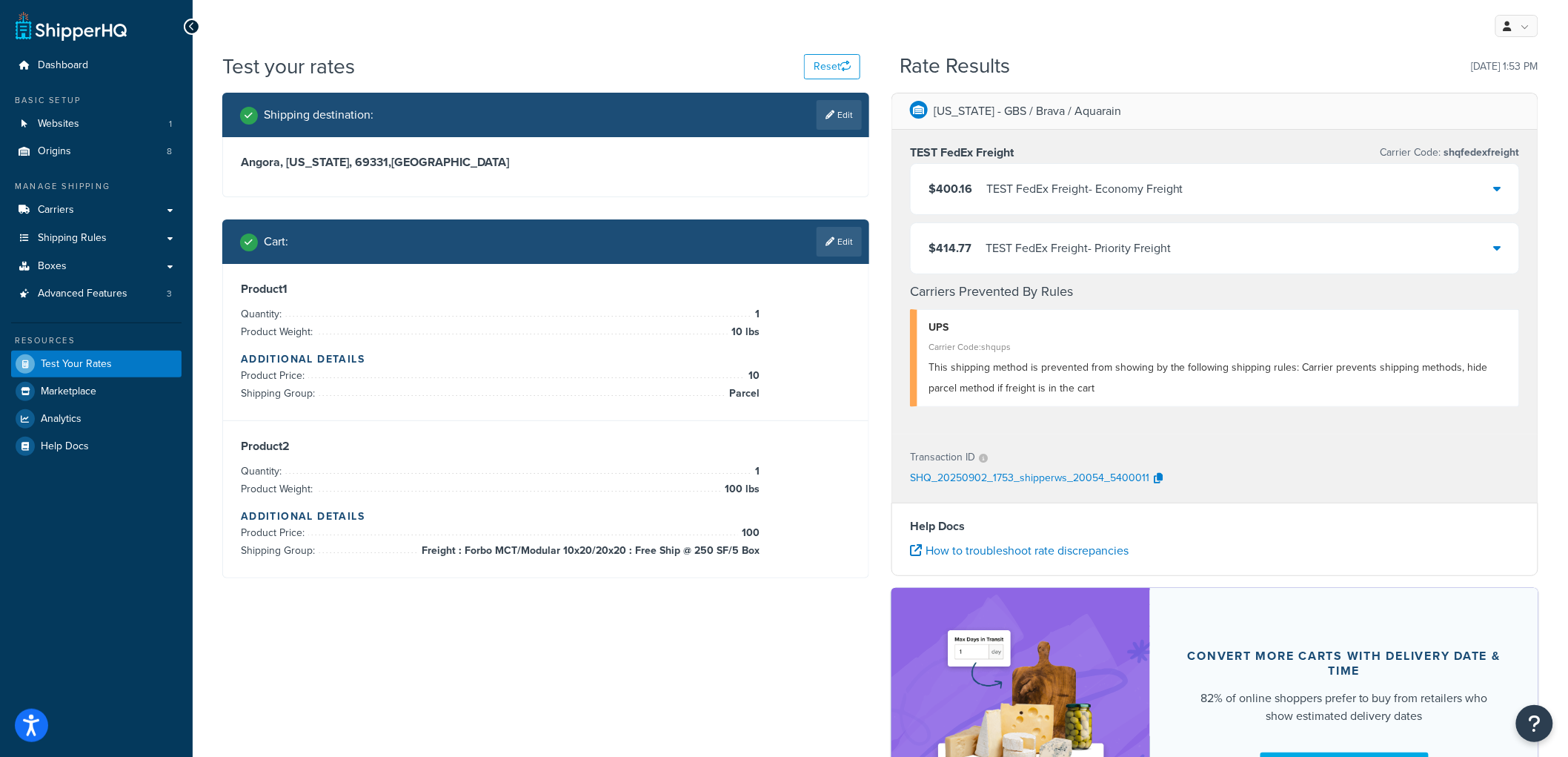
click at [868, 240] on div "Cart : Edit" at bounding box center [546, 241] width 647 height 44
click at [847, 243] on link "Edit" at bounding box center [840, 242] width 45 height 29
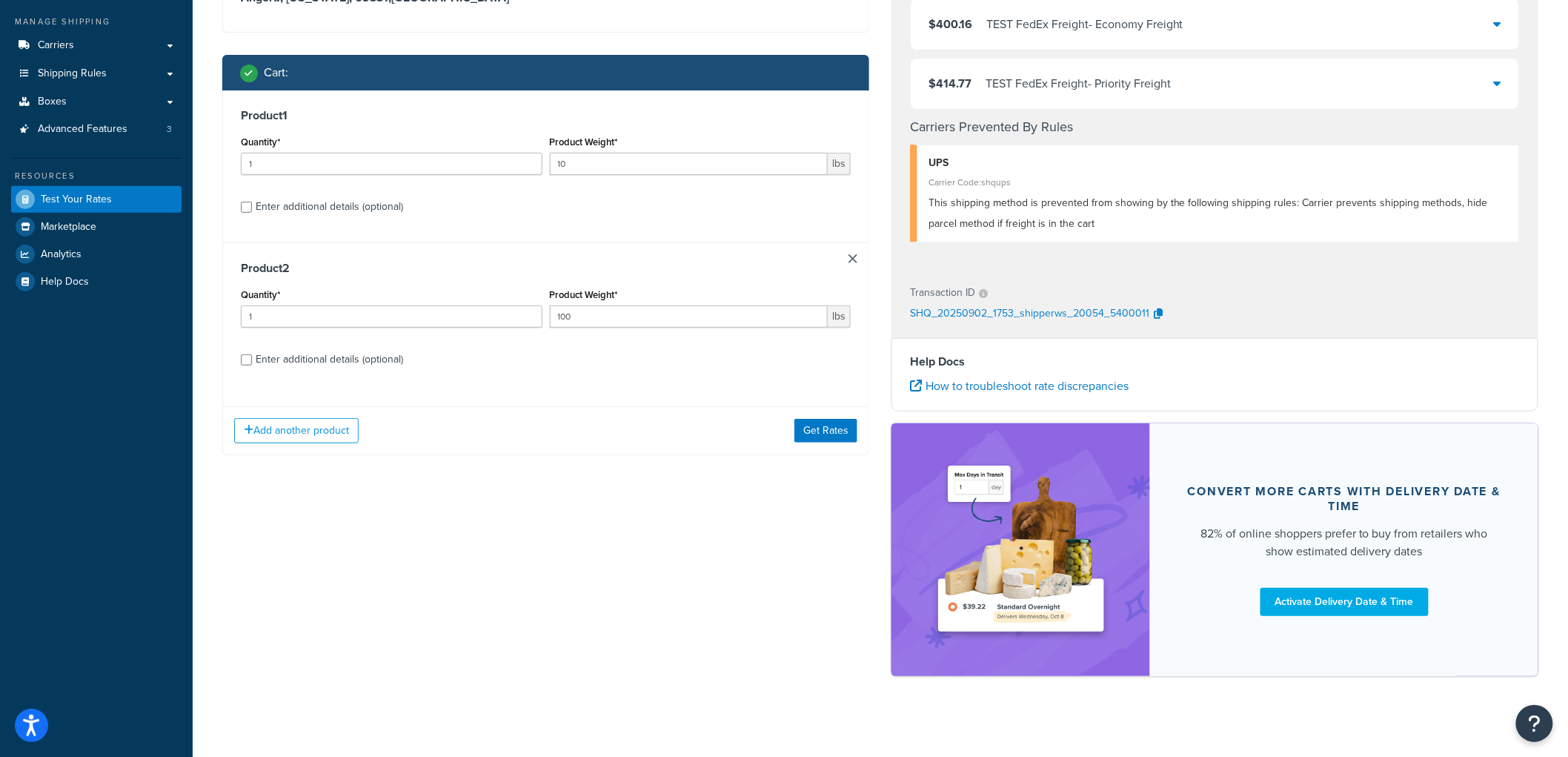
scroll to position [173, 0]
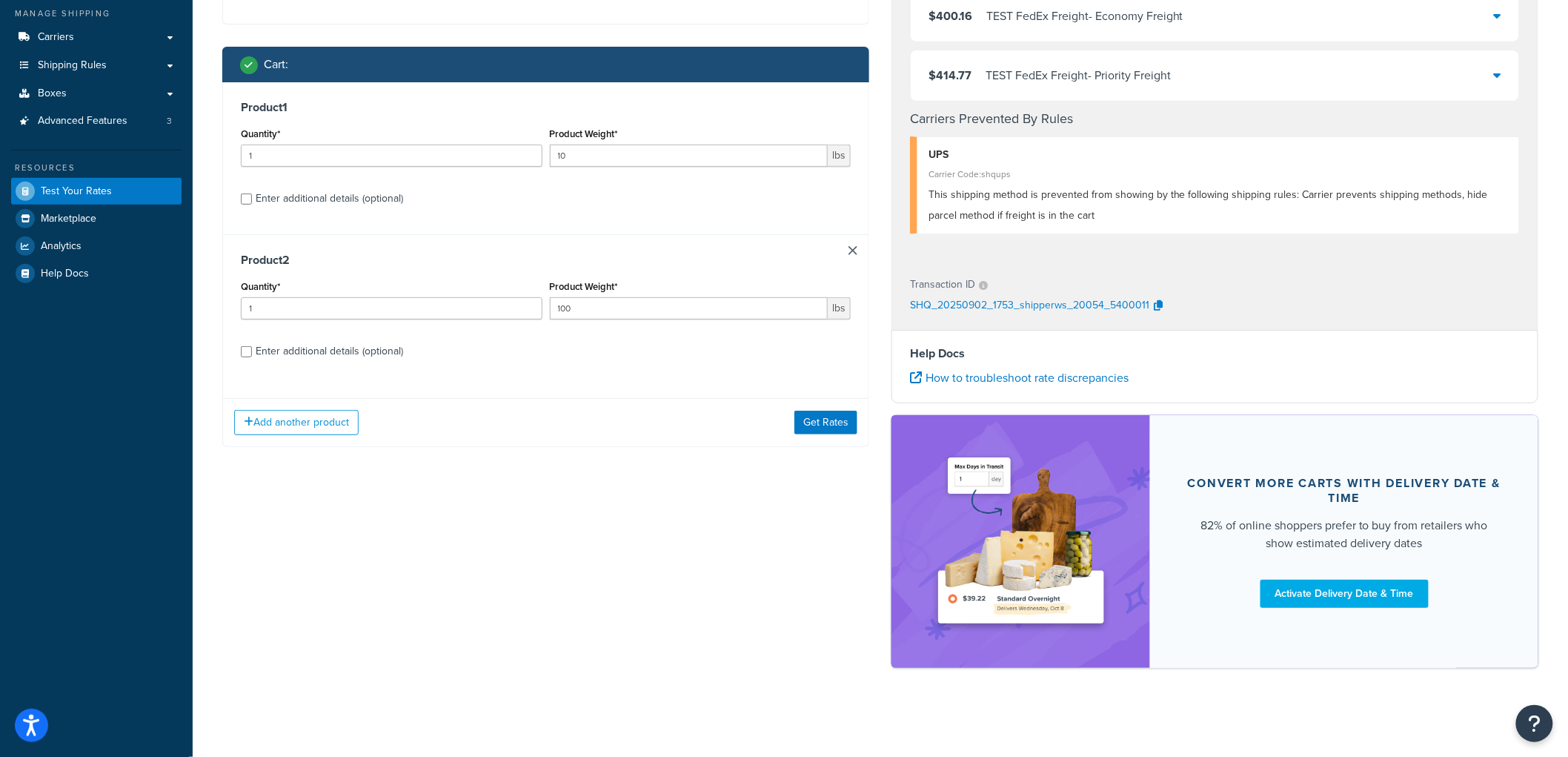
click at [346, 345] on div "Enter additional details (optional)" at bounding box center [329, 351] width 147 height 21
click at [252, 346] on input "Enter additional details (optional)" at bounding box center [246, 351] width 11 height 11
checkbox input "true"
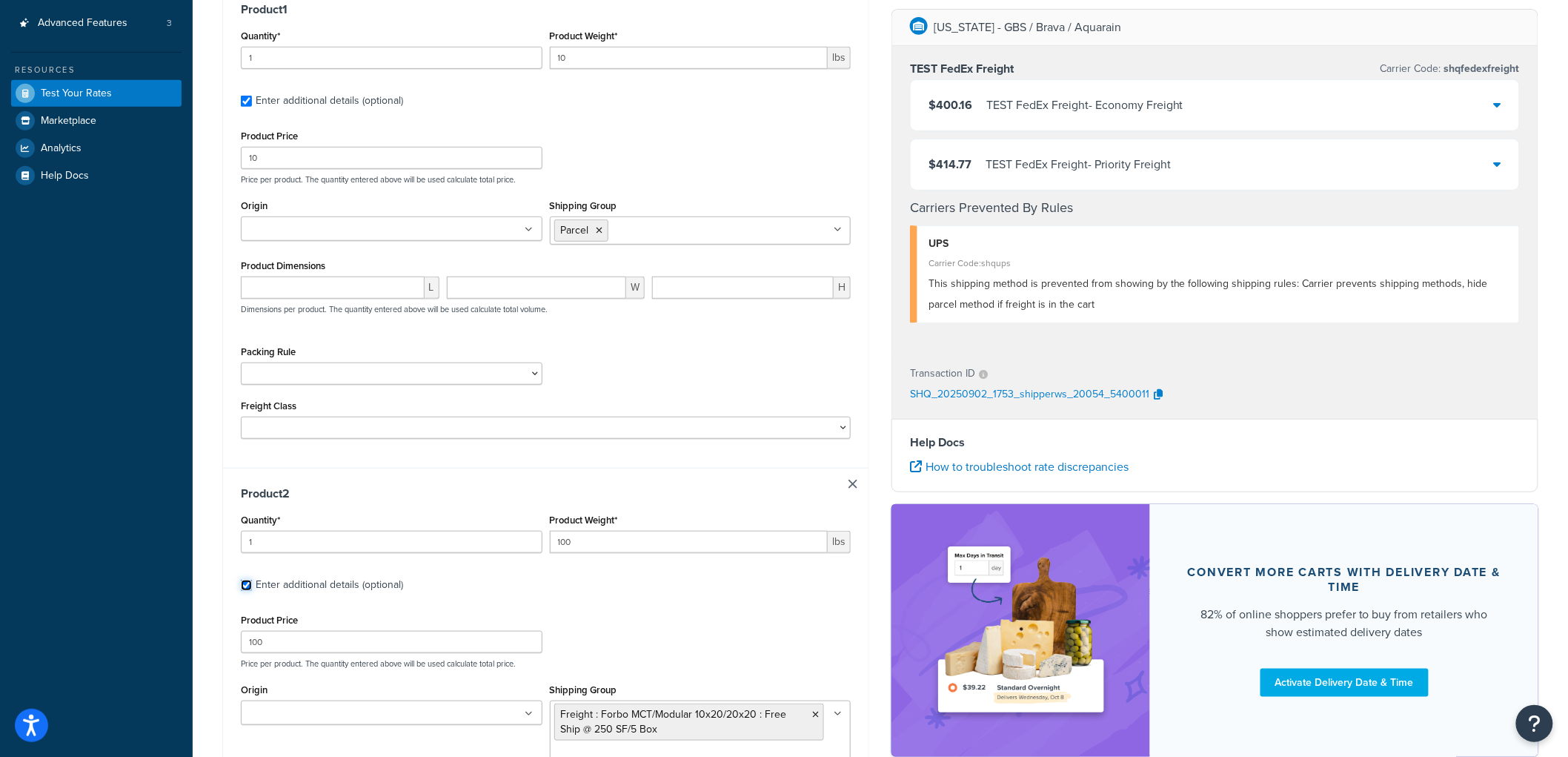
scroll to position [586, 0]
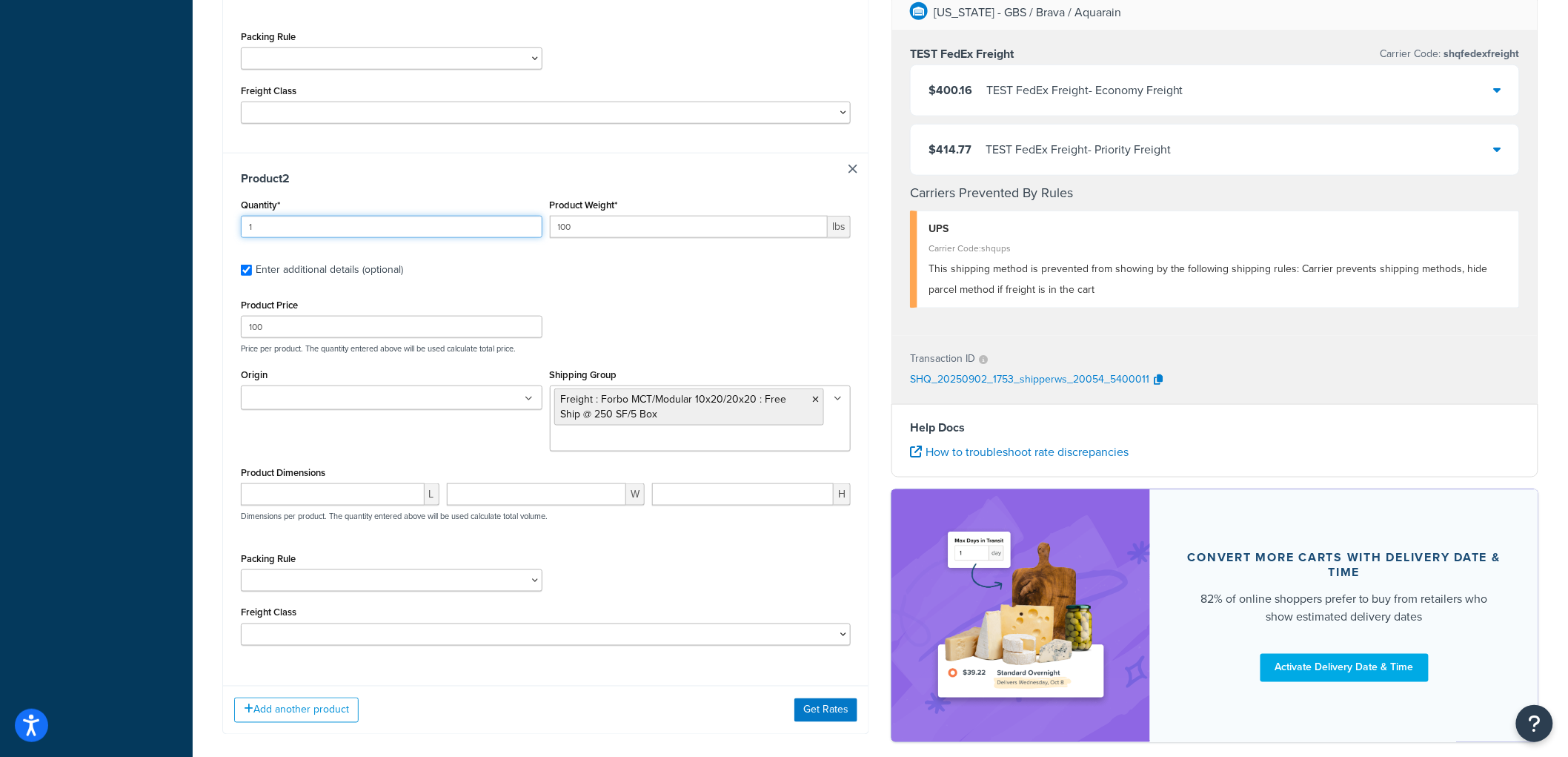
drag, startPoint x: 345, startPoint y: 228, endPoint x: 243, endPoint y: 223, distance: 102.1
click at [243, 223] on input "1" at bounding box center [391, 226] width 302 height 23
type input "6"
click at [818, 707] on button "Get Rates" at bounding box center [826, 710] width 63 height 24
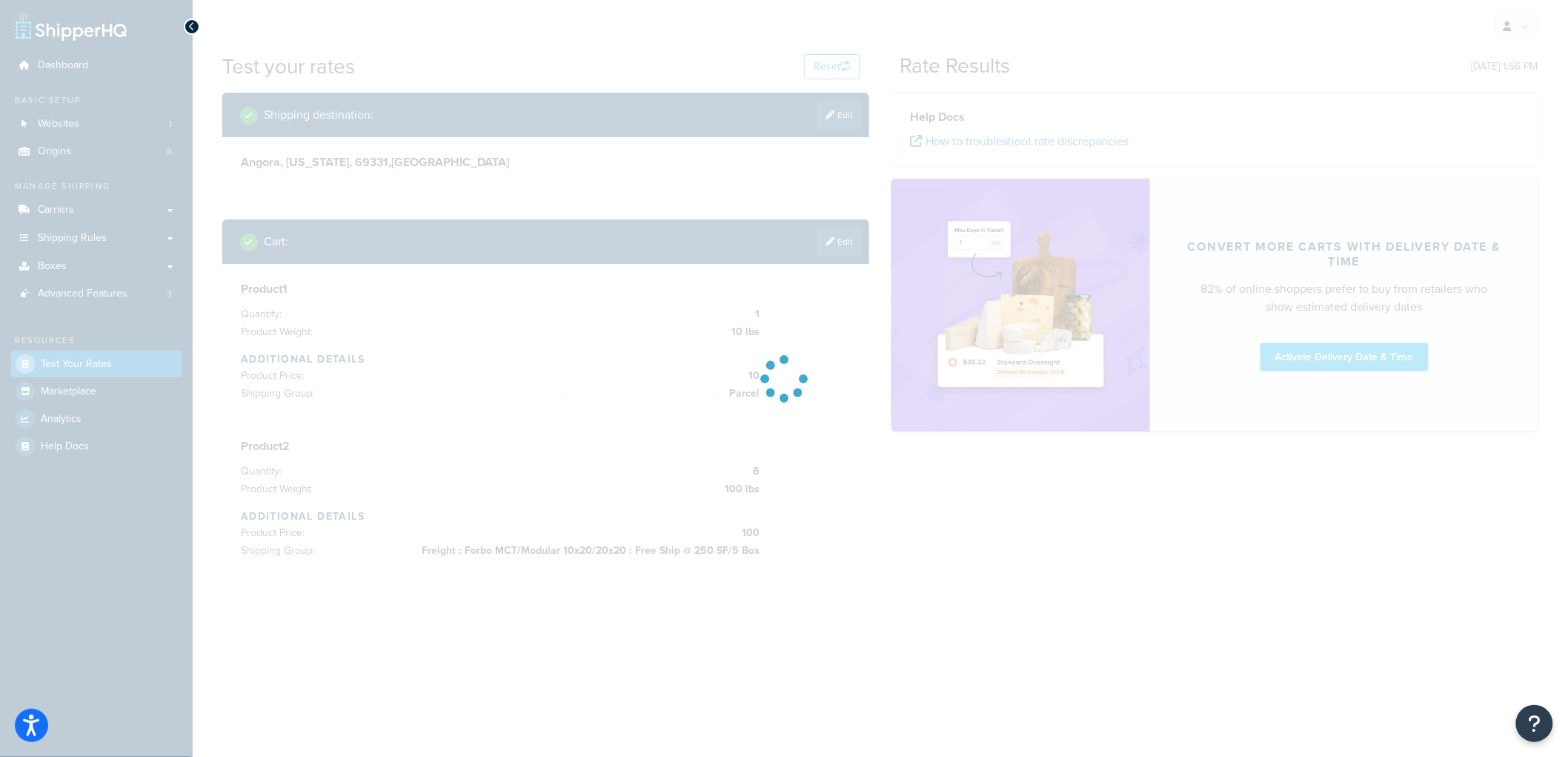
scroll to position [0, 0]
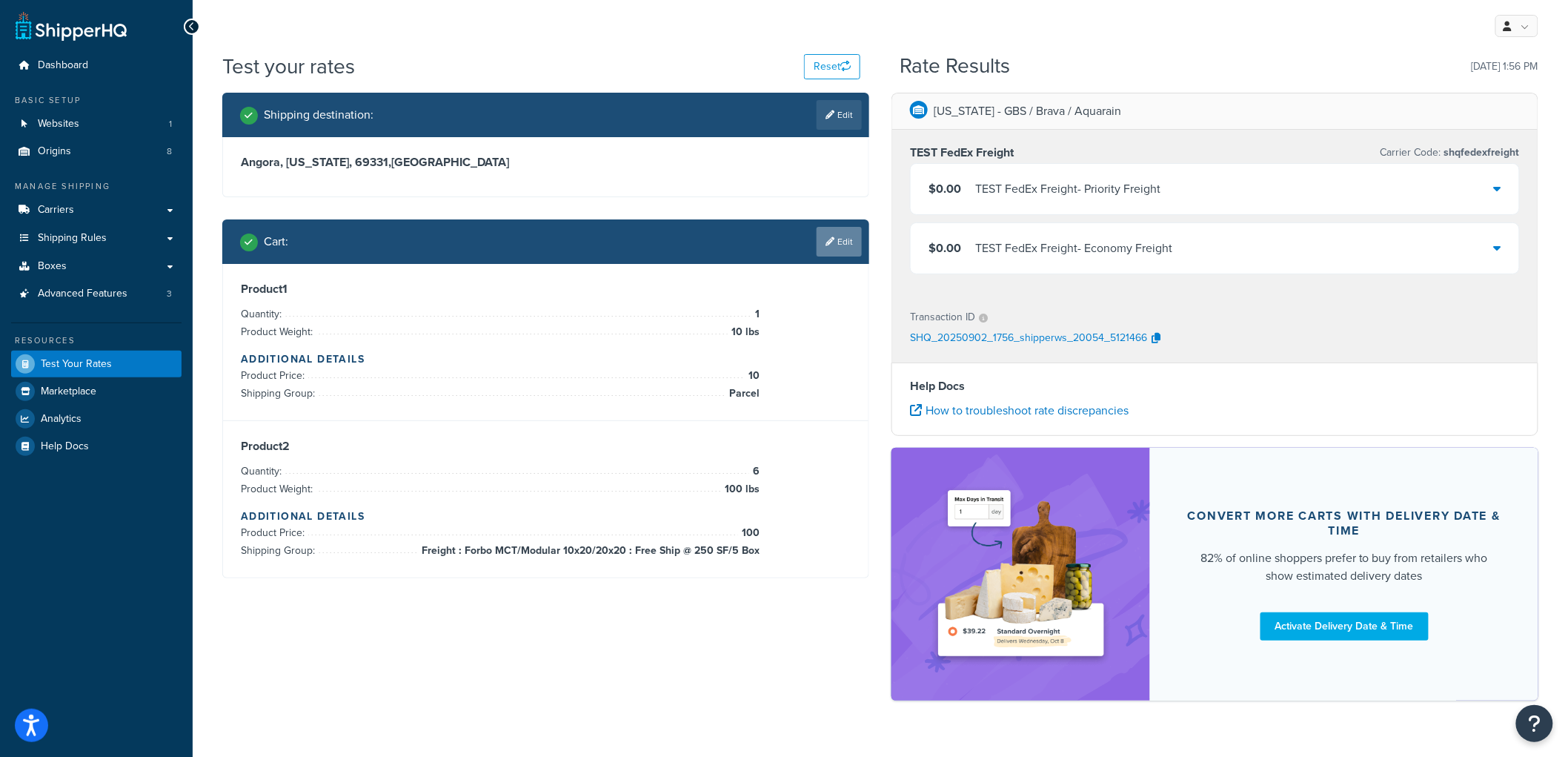
click at [843, 254] on link "Edit" at bounding box center [840, 242] width 45 height 29
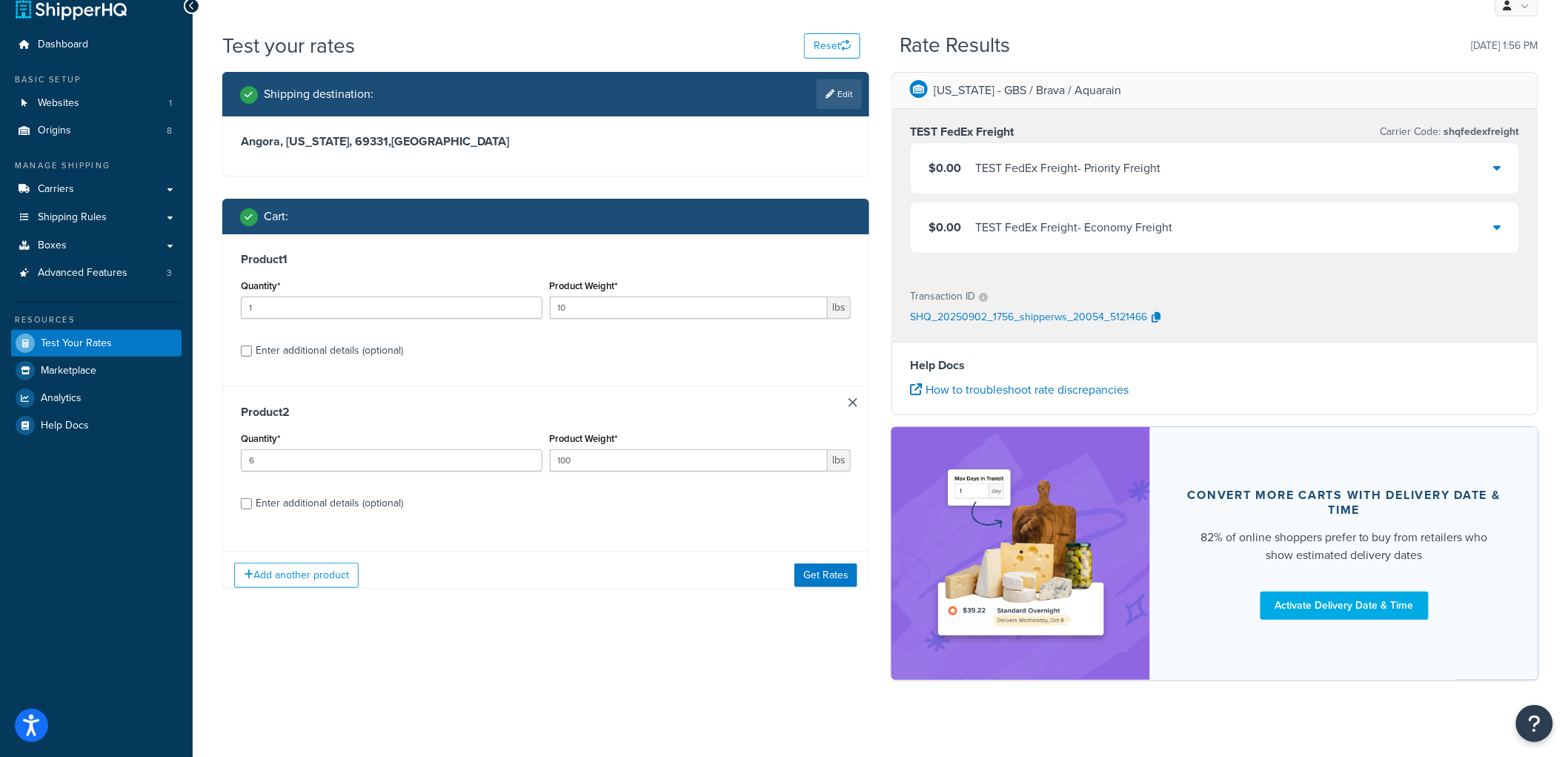
scroll to position [32, 0]
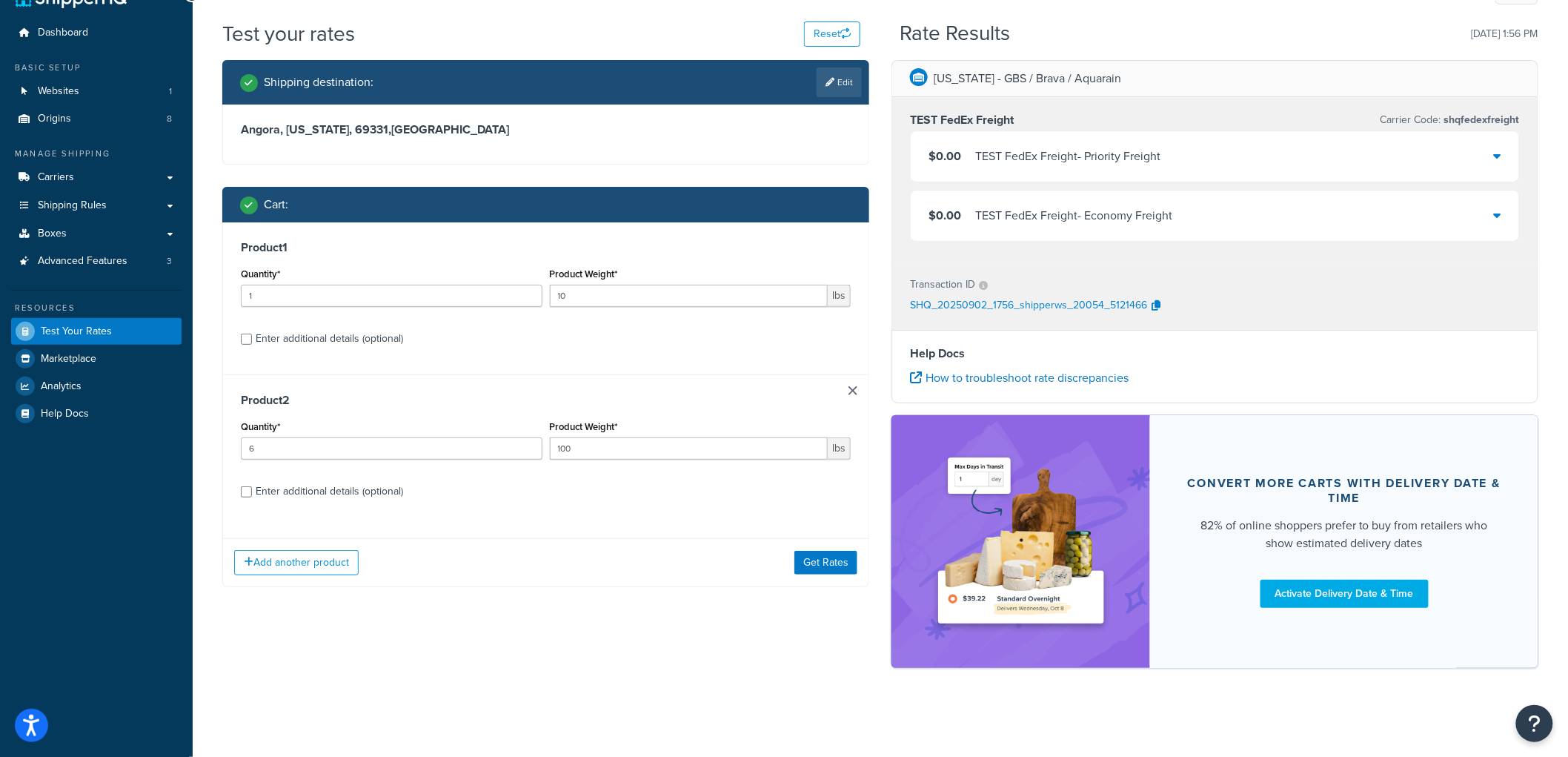
click at [385, 484] on div "Enter additional details (optional)" at bounding box center [329, 491] width 147 height 21
click at [252, 487] on input "Enter additional details (optional)" at bounding box center [246, 492] width 11 height 11
checkbox input "true"
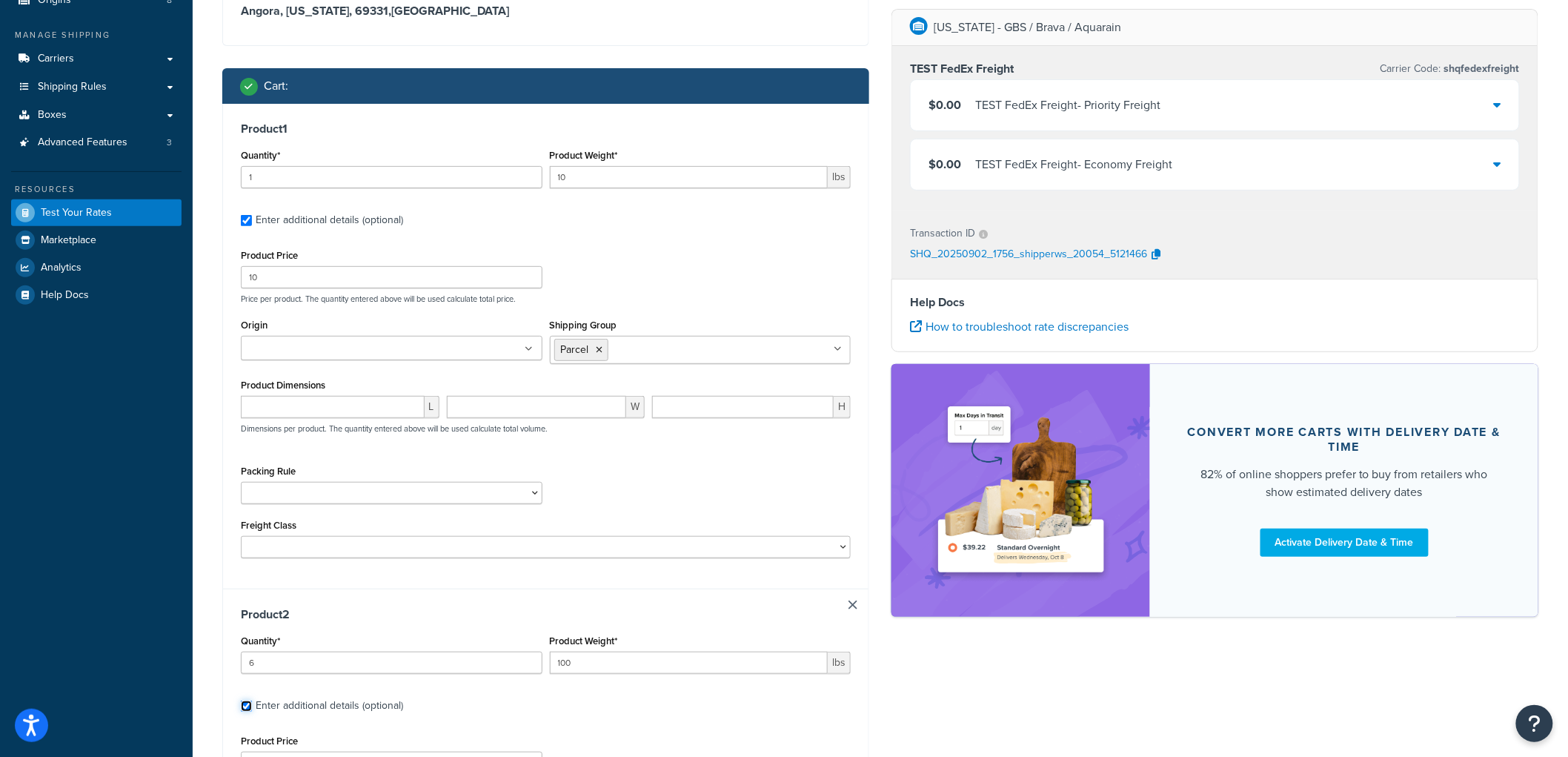
scroll to position [527, 0]
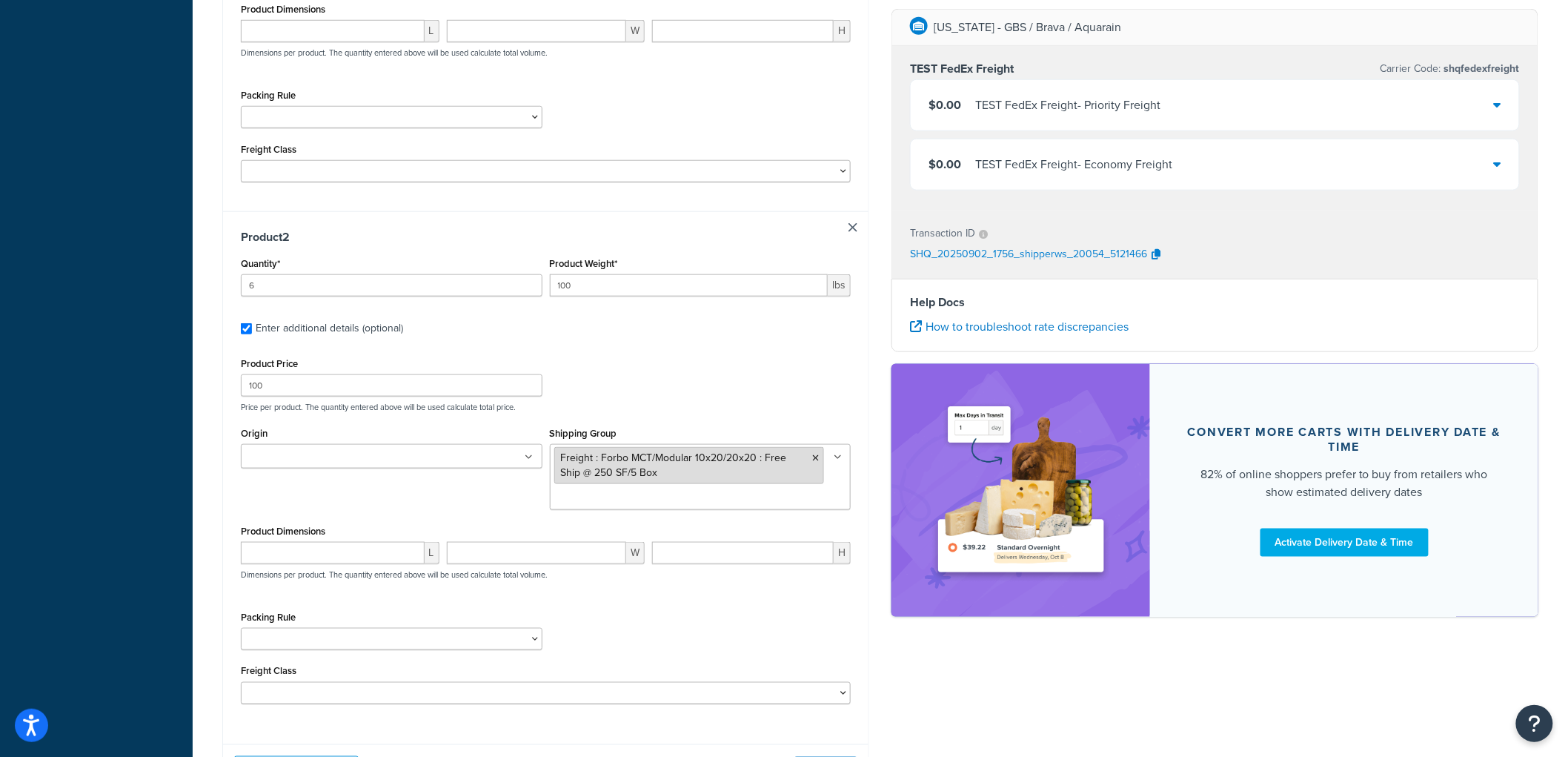
click at [816, 458] on icon at bounding box center [815, 457] width 7 height 9
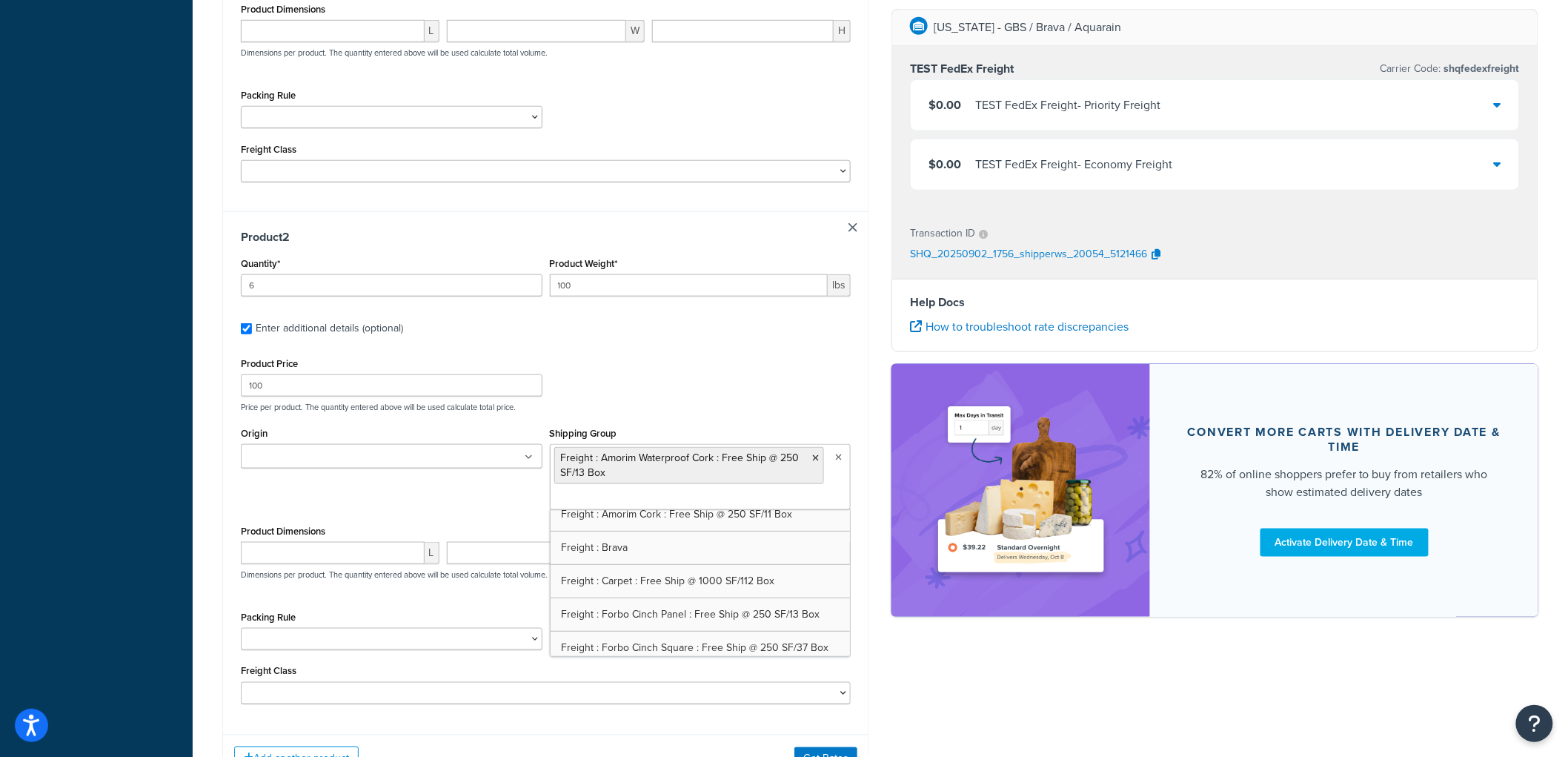
scroll to position [398, 0]
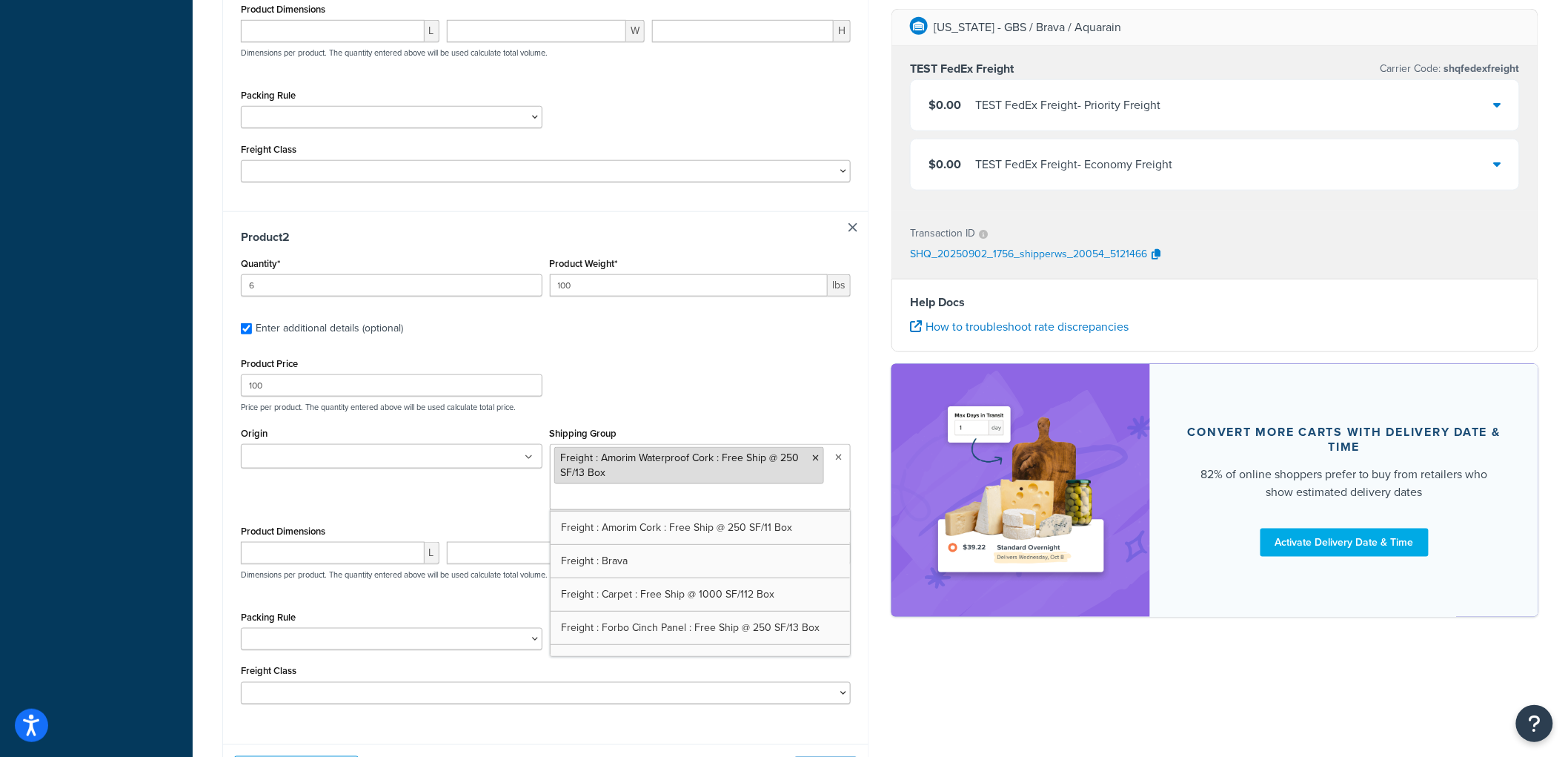
click at [813, 458] on icon at bounding box center [815, 457] width 7 height 9
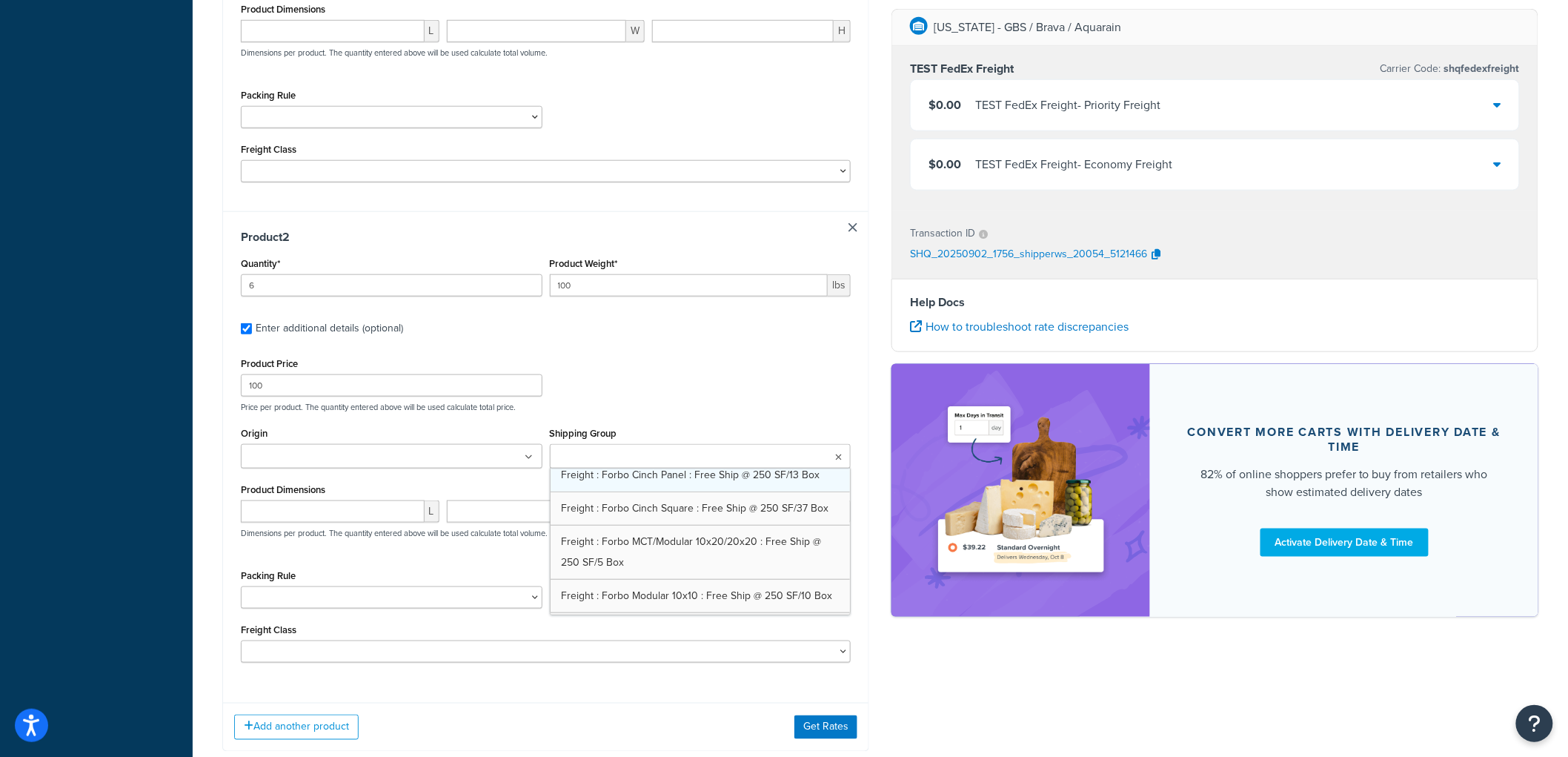
scroll to position [530, 0]
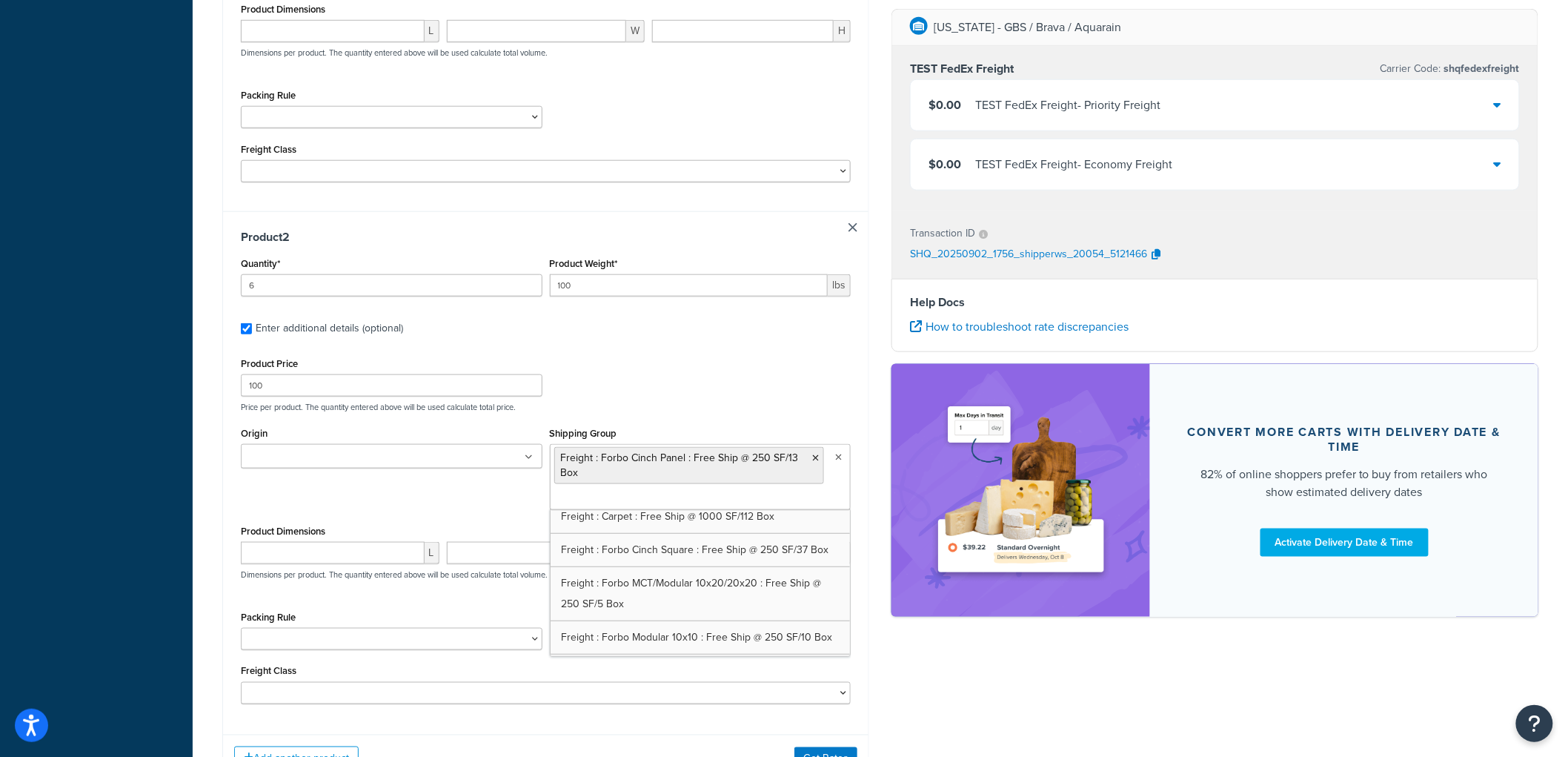
click at [788, 335] on label "Enter additional details (optional)" at bounding box center [552, 326] width 595 height 24
click at [252, 334] on input "Enter additional details (optional)" at bounding box center [246, 328] width 11 height 11
checkbox input "false"
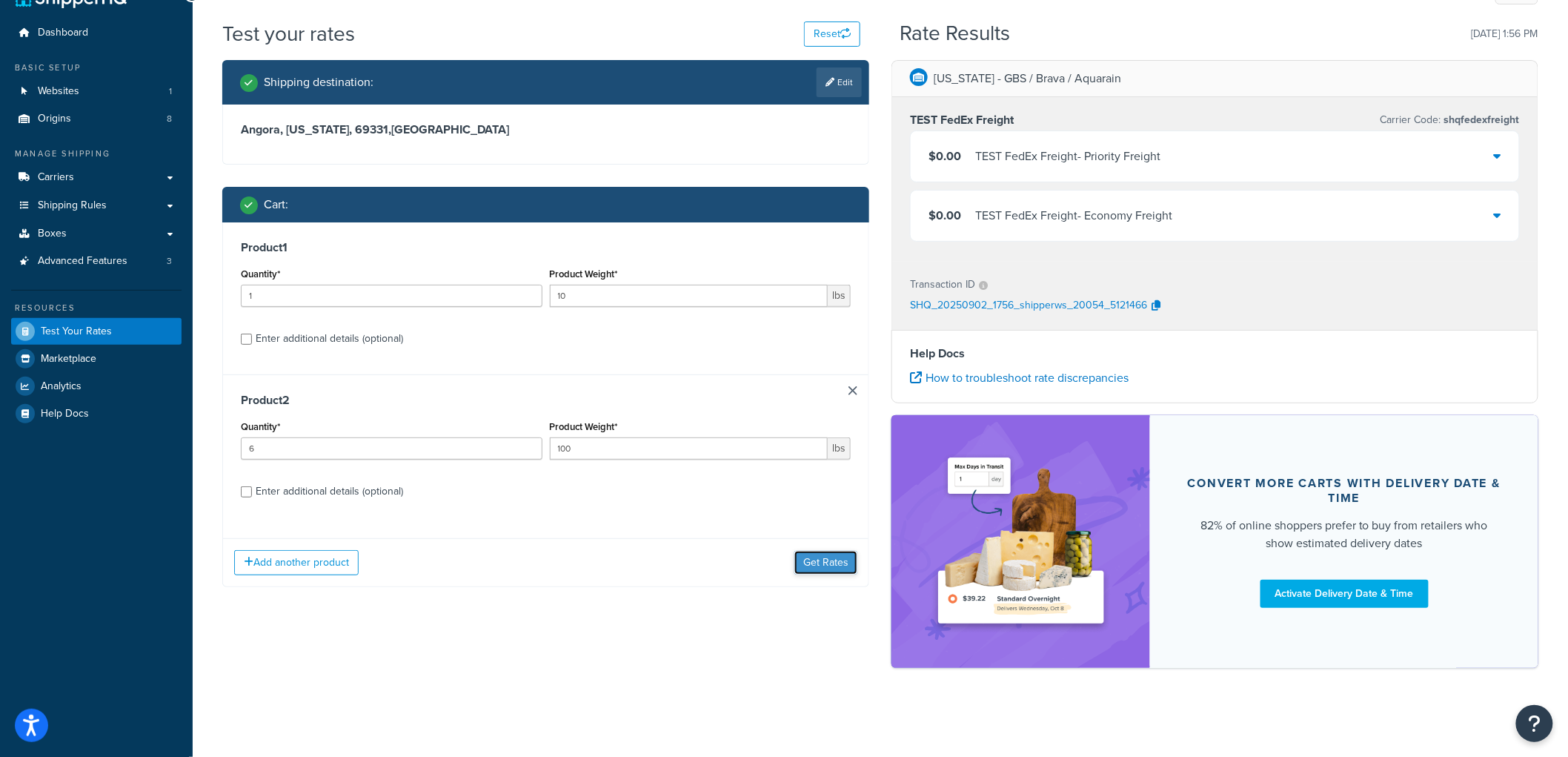
click at [828, 553] on button "Get Rates" at bounding box center [826, 562] width 63 height 24
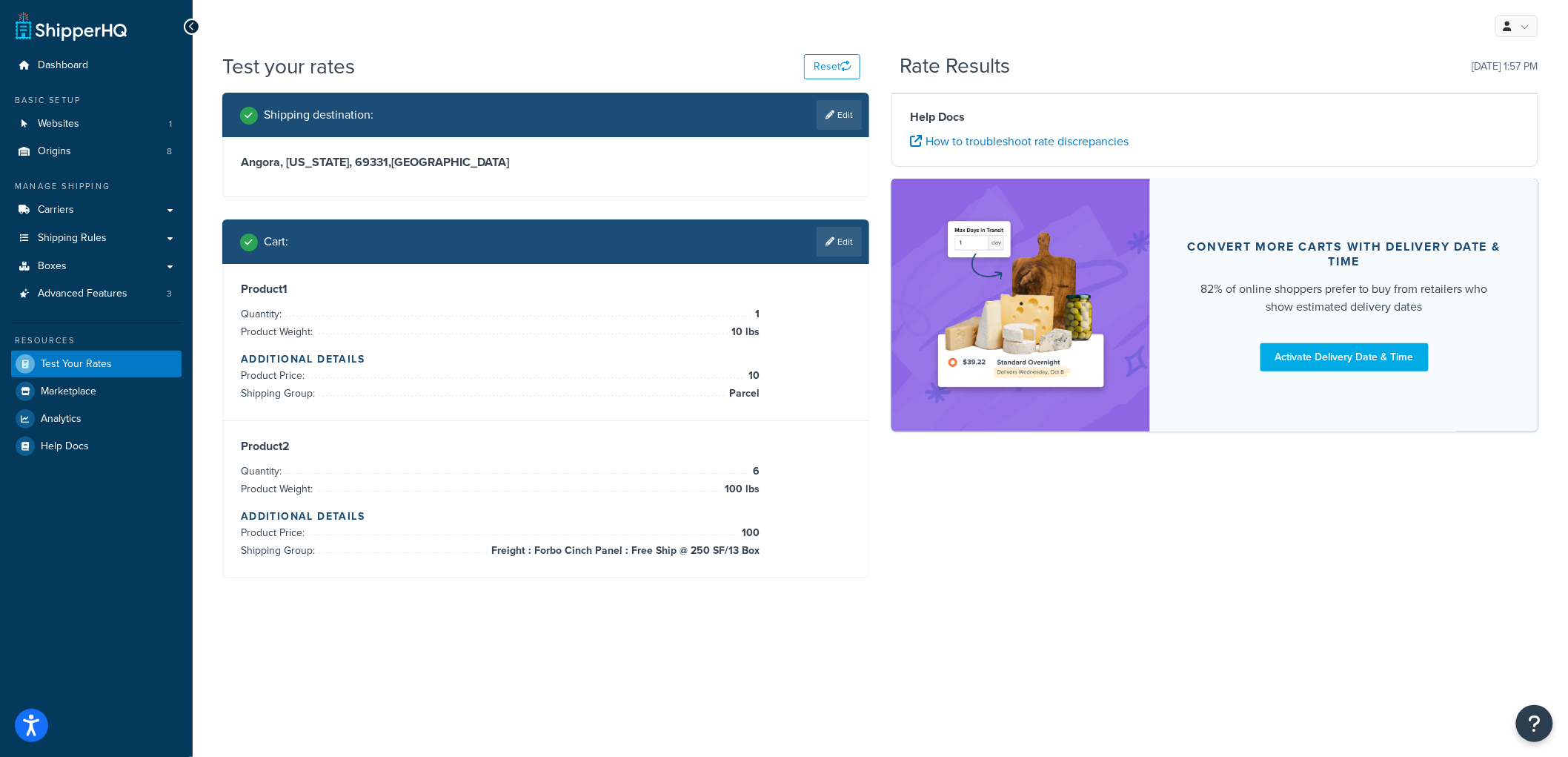
scroll to position [0, 0]
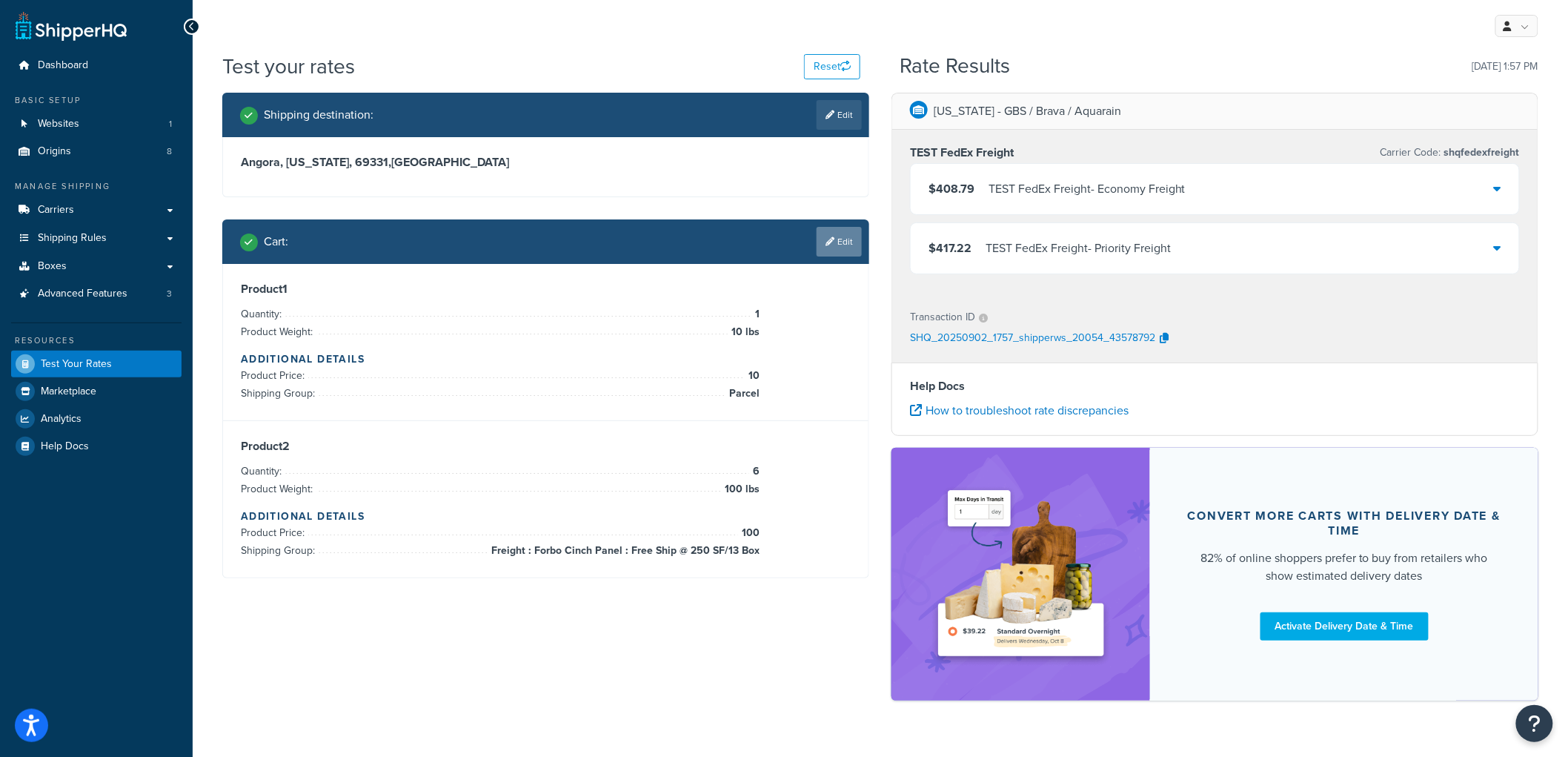
click at [824, 240] on link "Edit" at bounding box center [840, 242] width 45 height 29
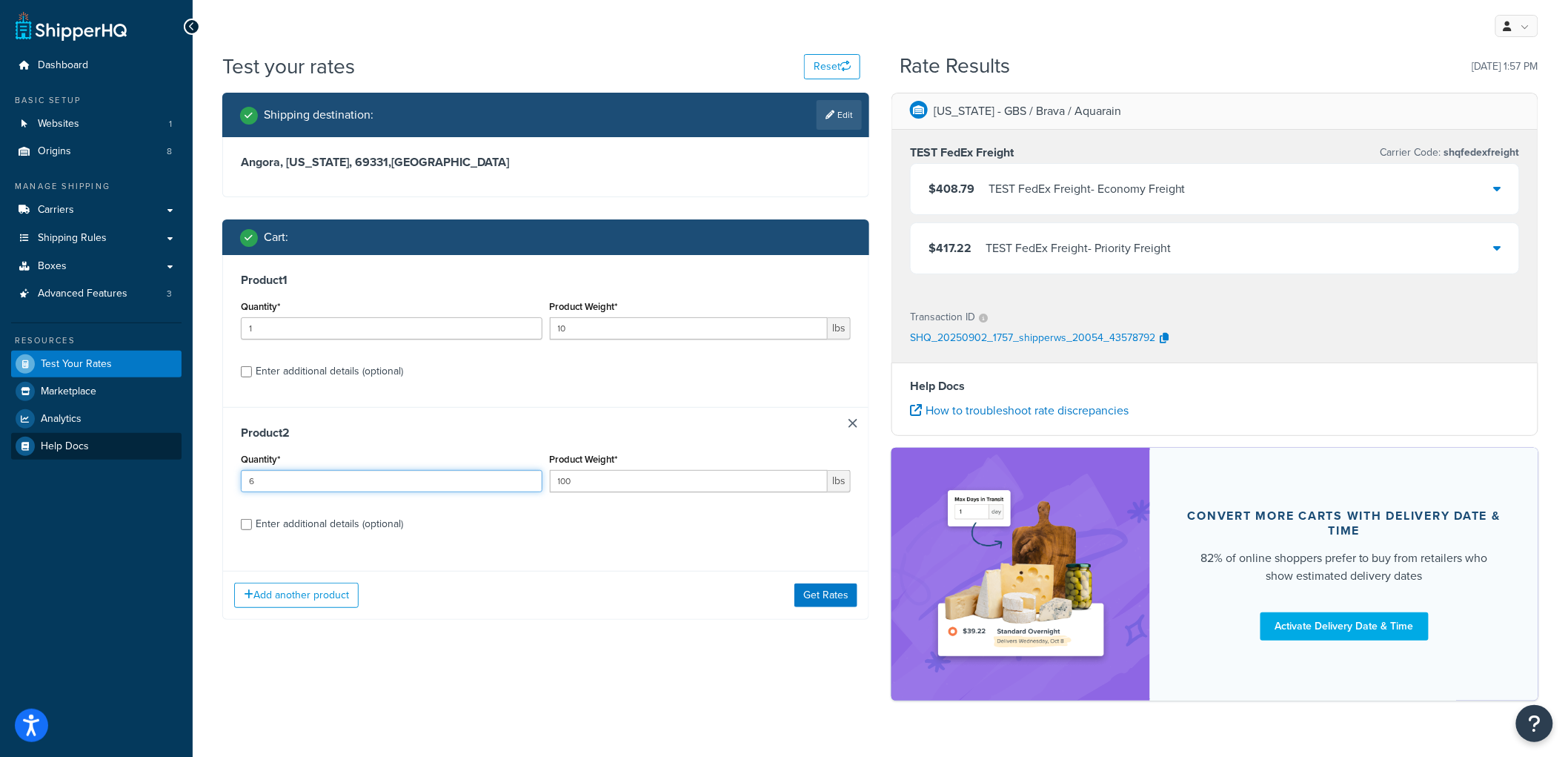
drag, startPoint x: 395, startPoint y: 487, endPoint x: 72, endPoint y: 450, distance: 325.1
click at [72, 450] on div "Dashboard Basic Setup Websites 1 Origins 8 Manage Shipping Carriers Carriers Al…" at bounding box center [784, 394] width 1568 height 789
type input "14"
click at [830, 604] on button "Get Rates" at bounding box center [826, 595] width 63 height 24
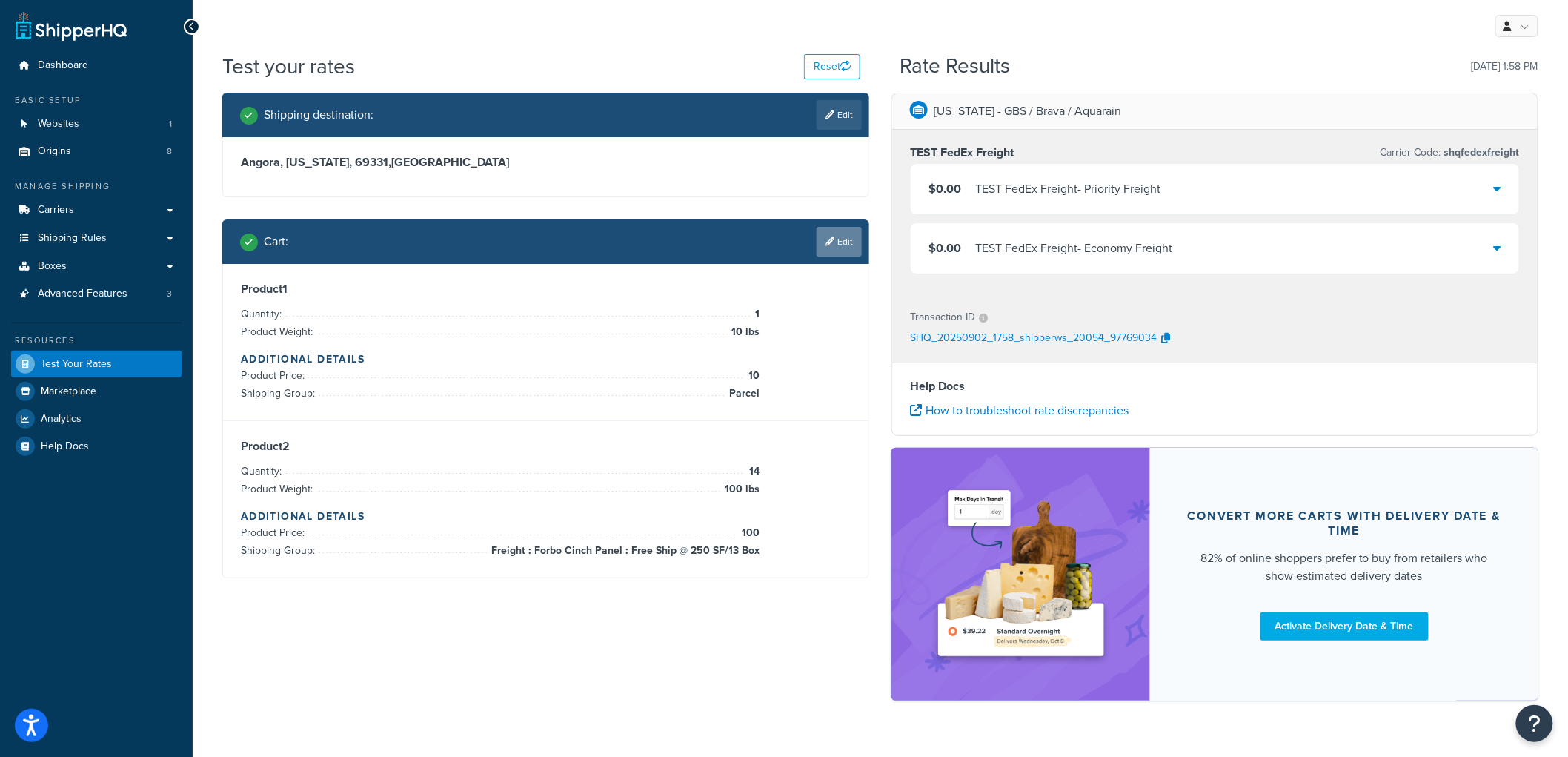
click at [855, 241] on link "Edit" at bounding box center [840, 242] width 45 height 29
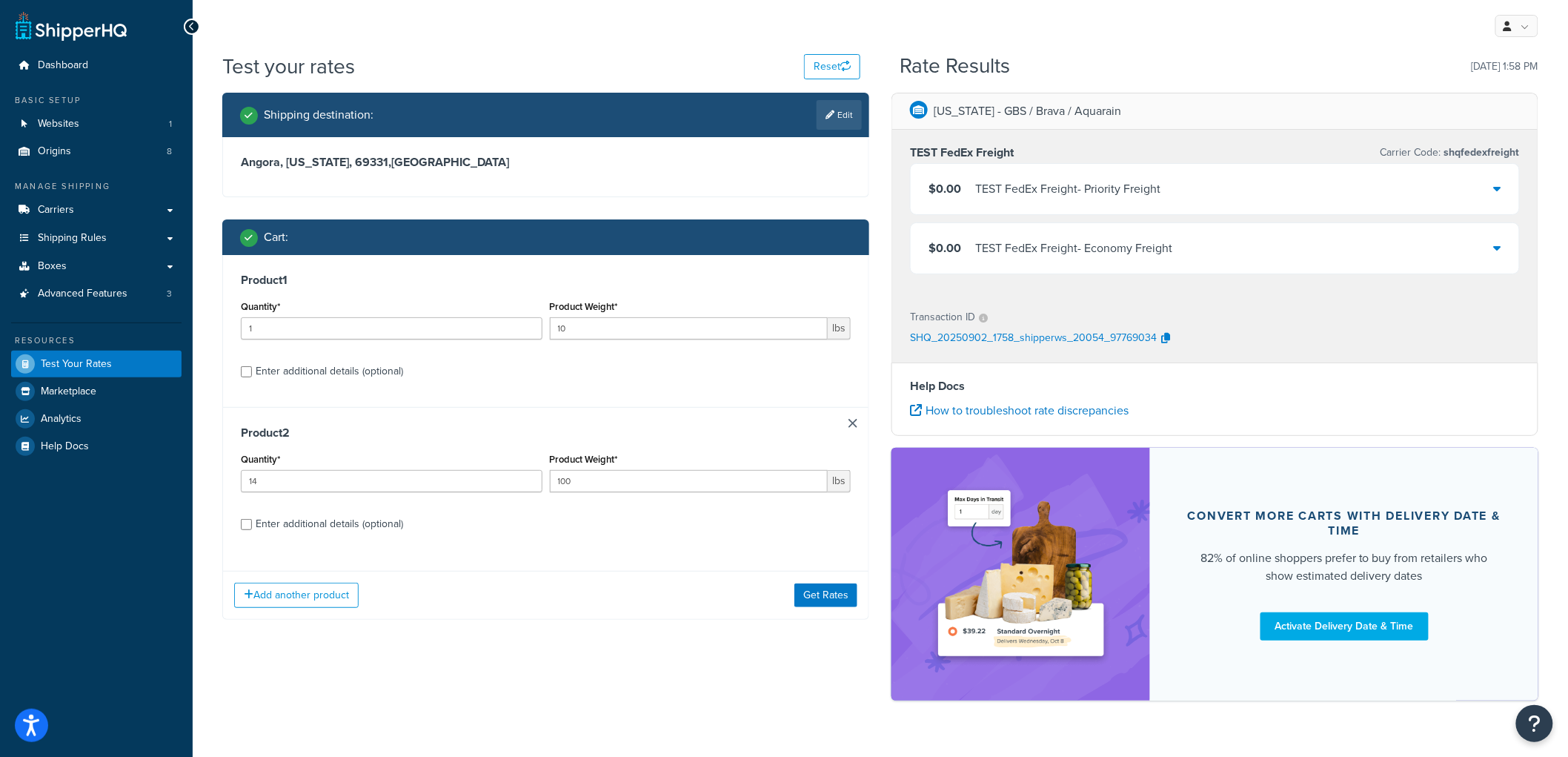
click at [342, 372] on div "Enter additional details (optional)" at bounding box center [329, 371] width 147 height 21
click at [252, 372] on input "Enter additional details (optional)" at bounding box center [246, 371] width 11 height 11
checkbox input "true"
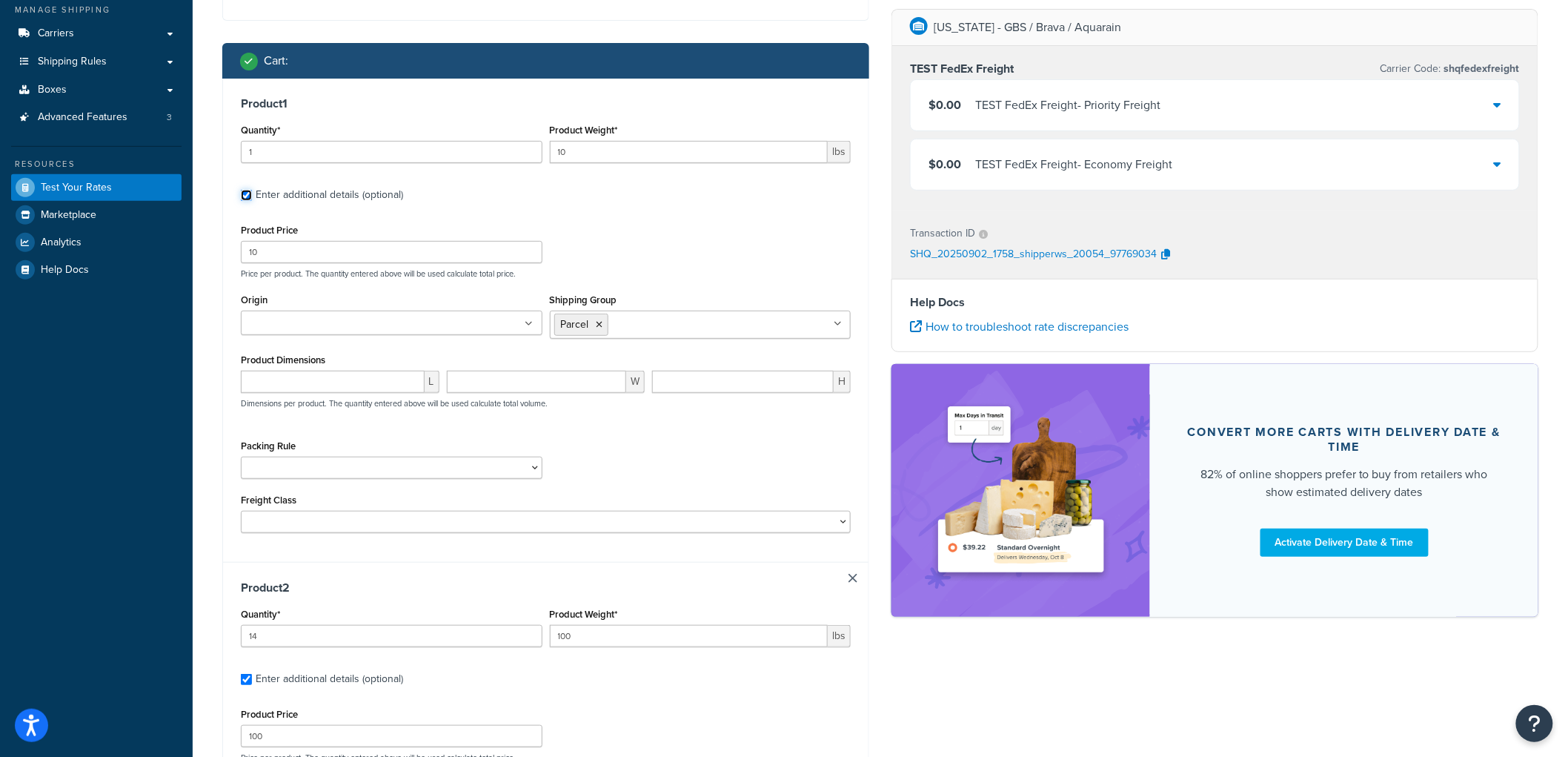
scroll to position [329, 0]
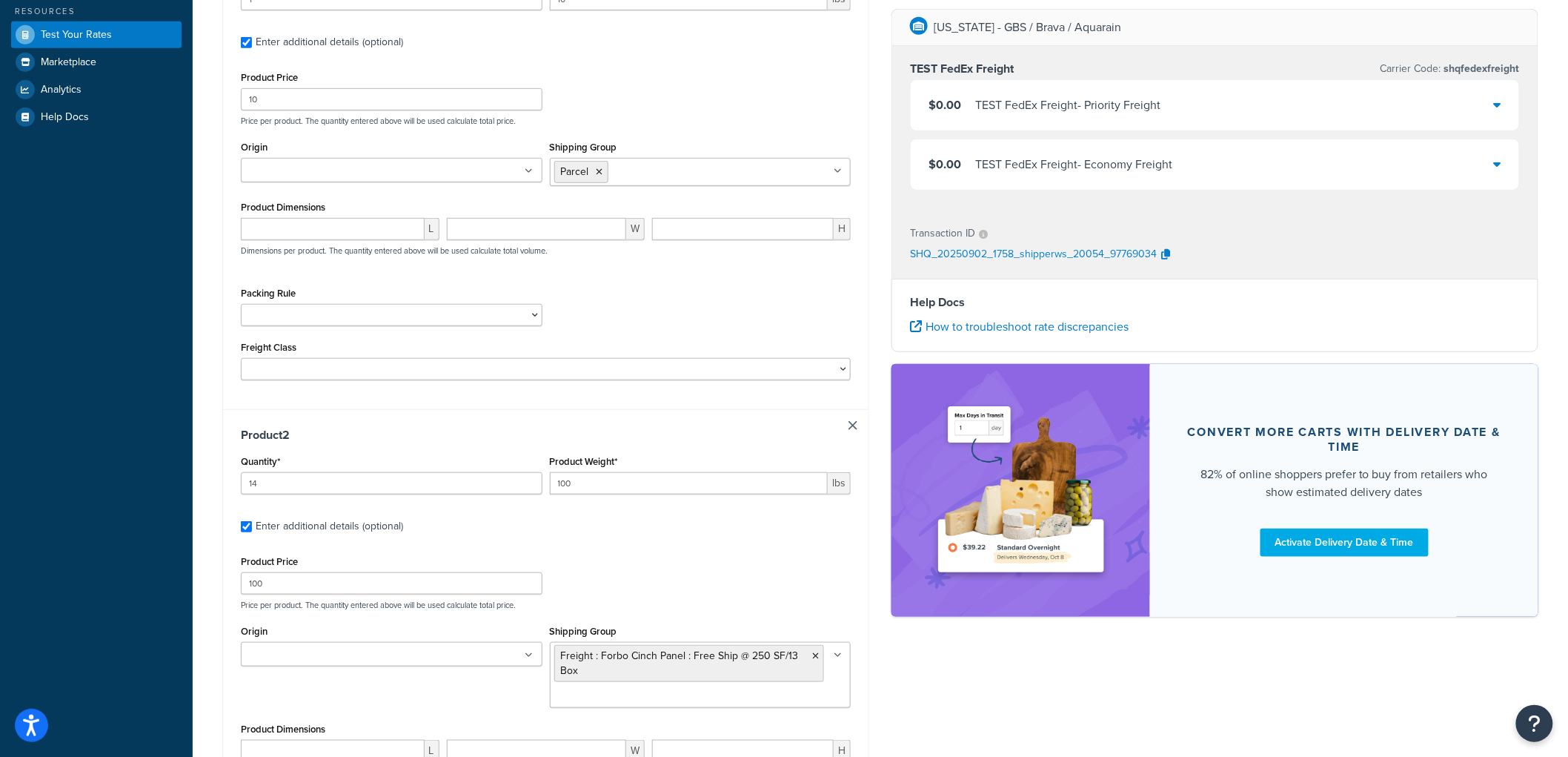
click at [500, 173] on ul at bounding box center [391, 170] width 302 height 25
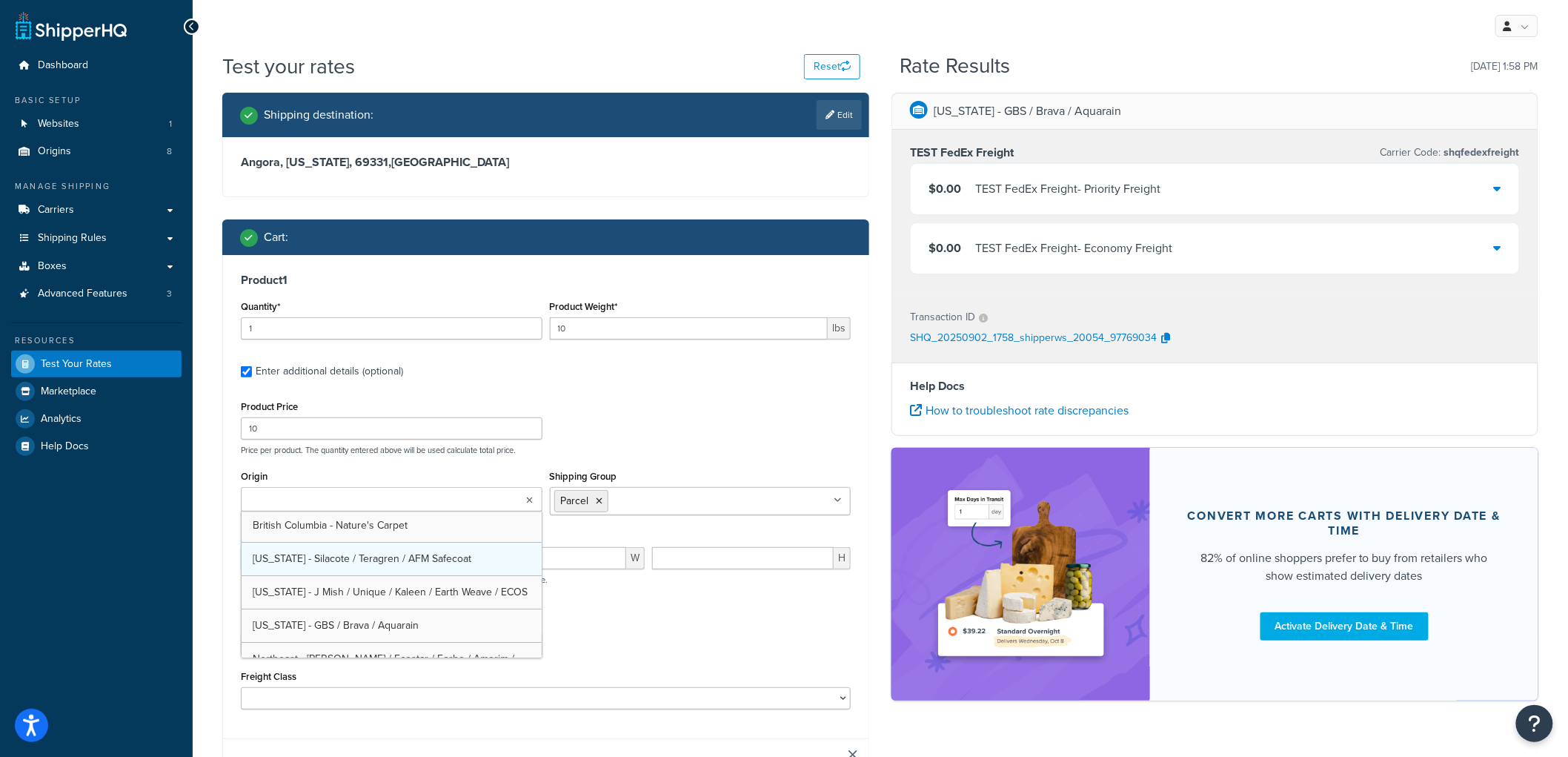
scroll to position [0, 0]
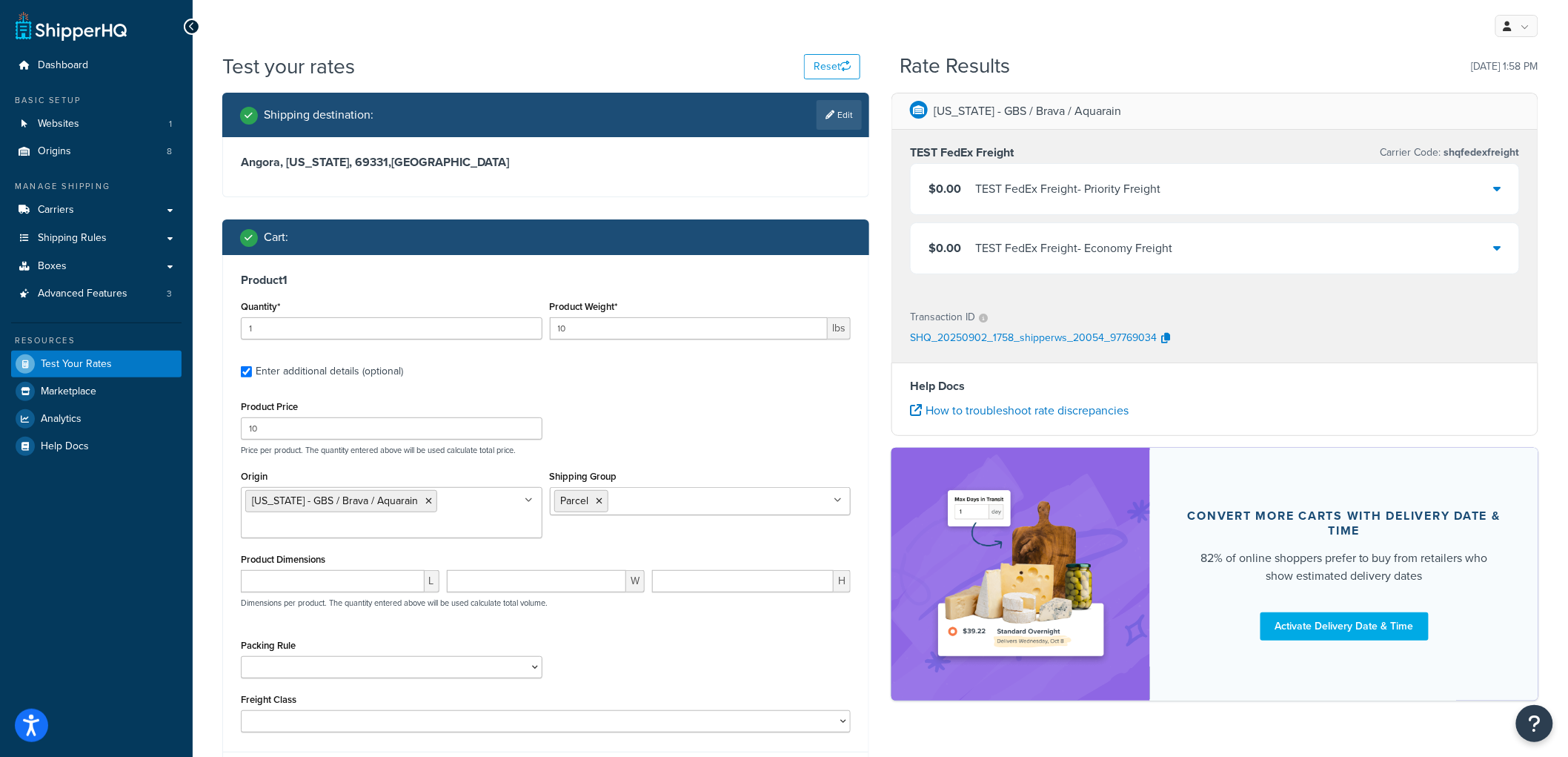
click at [637, 430] on div "Product Price 10 Price per product. The quantity entered above will be used cal…" at bounding box center [546, 426] width 617 height 59
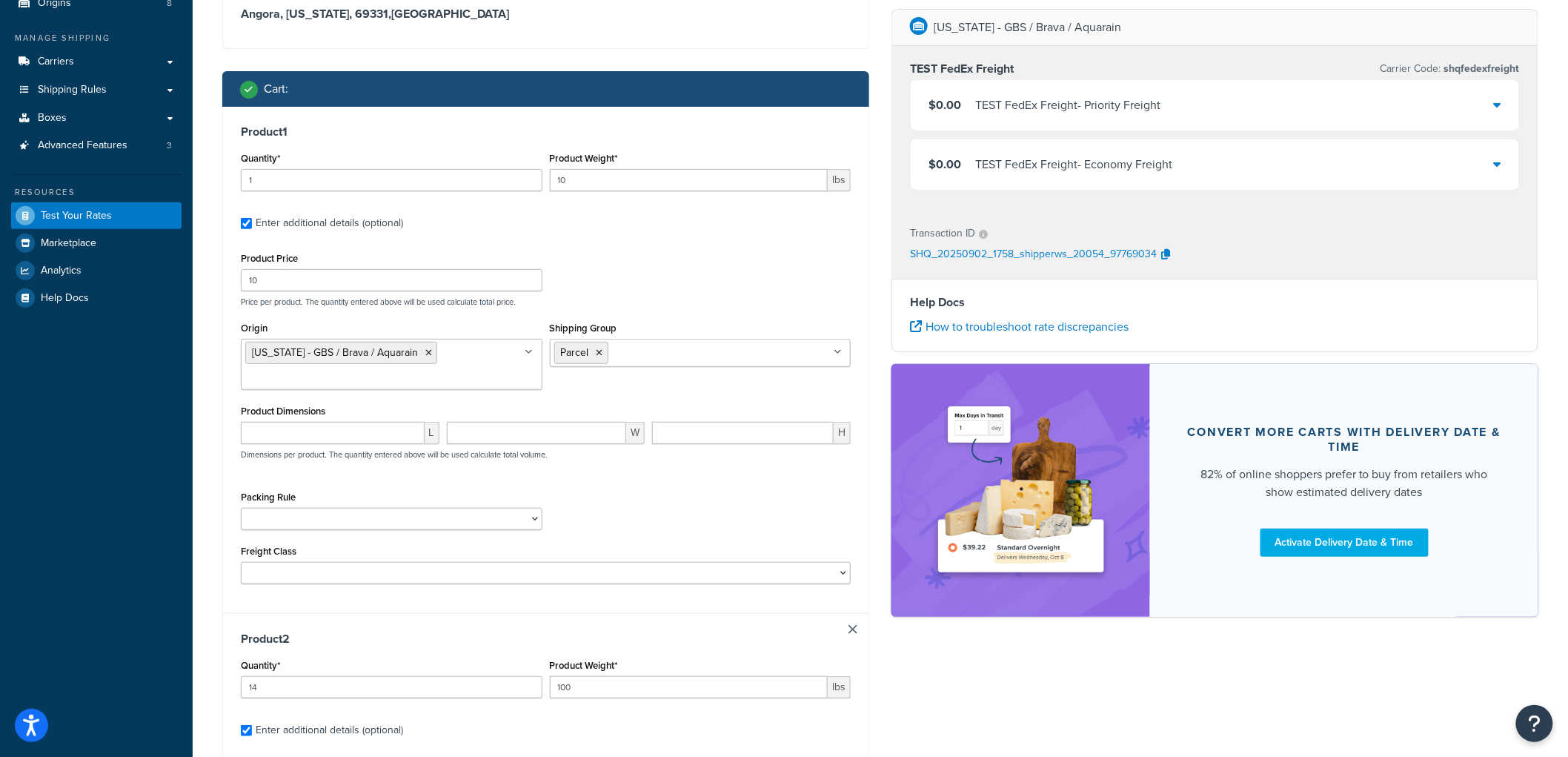
scroll to position [576, 0]
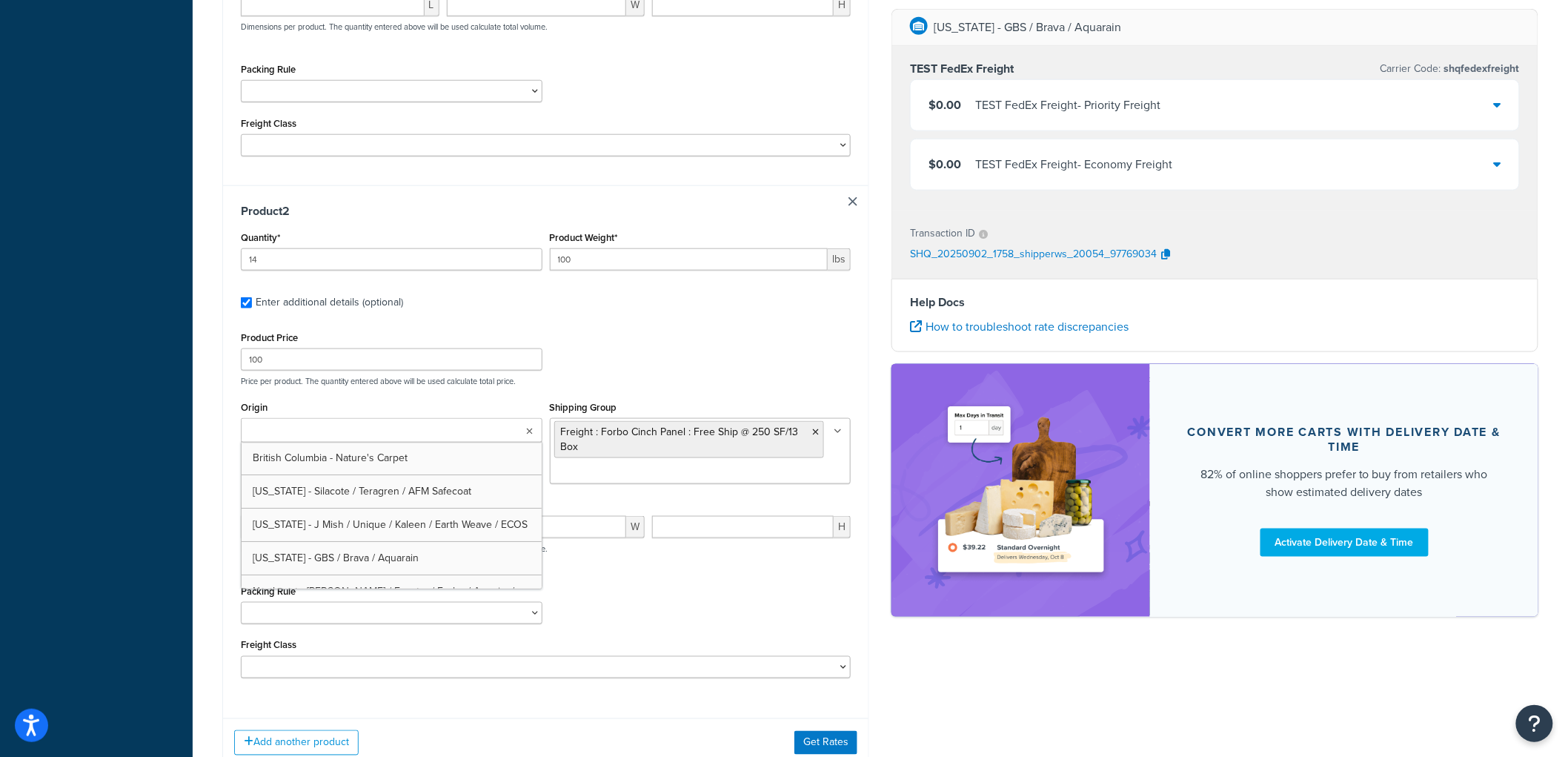
click at [460, 442] on ul at bounding box center [391, 430] width 302 height 25
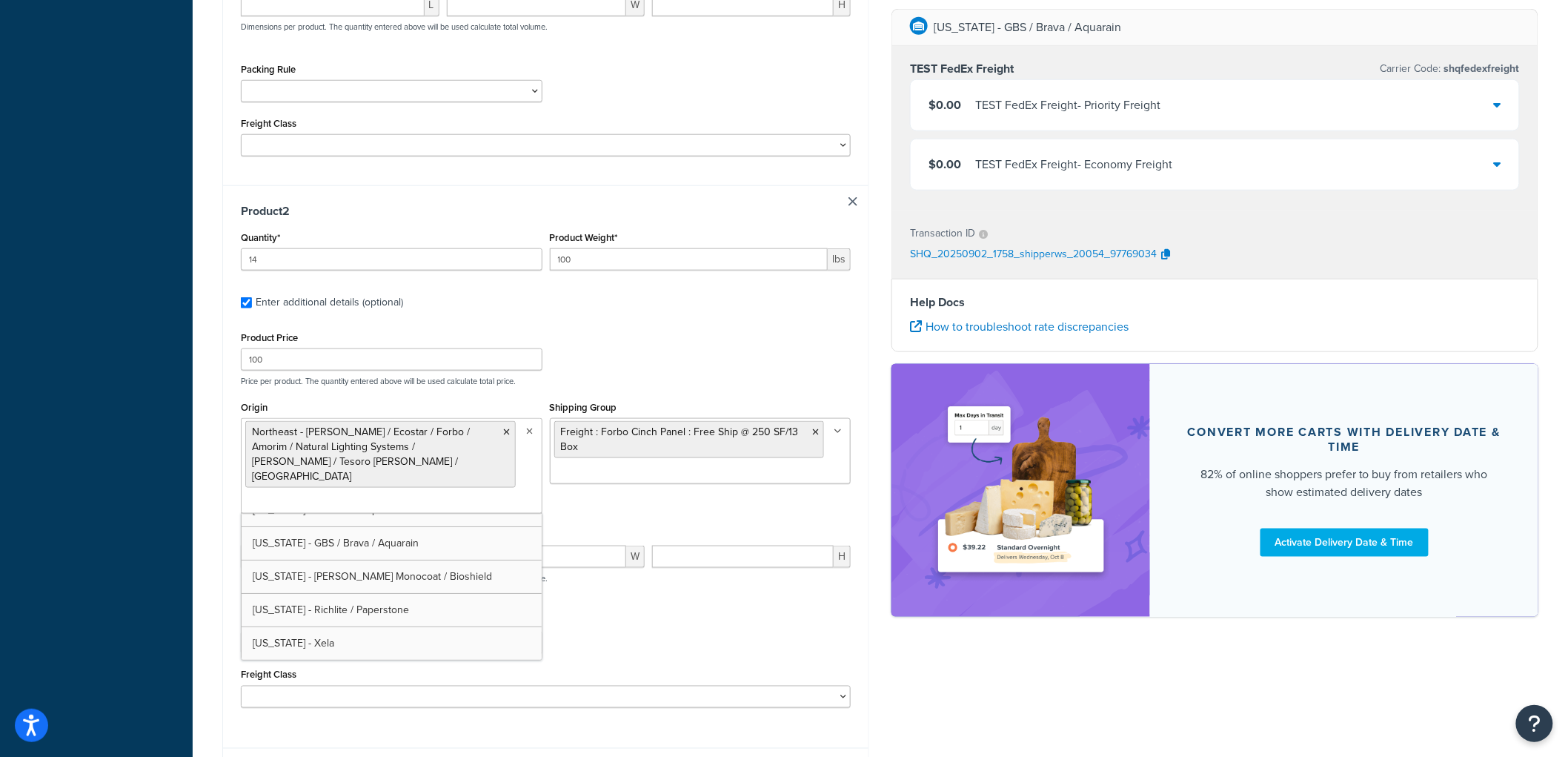
scroll to position [86, 0]
click at [701, 361] on div "Product Price 100 Price per product. The quantity entered above will be used ca…" at bounding box center [546, 357] width 617 height 59
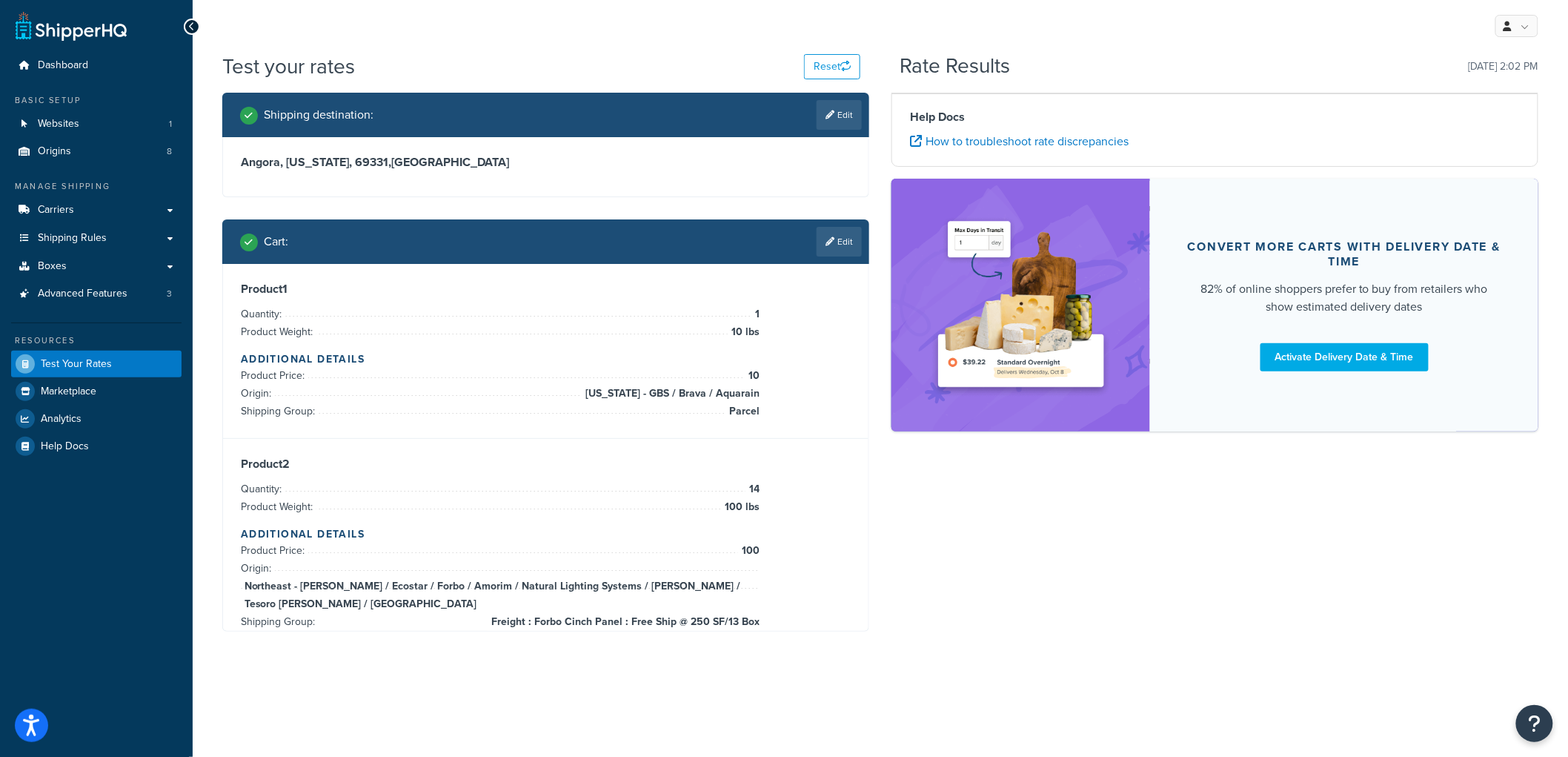
scroll to position [0, 0]
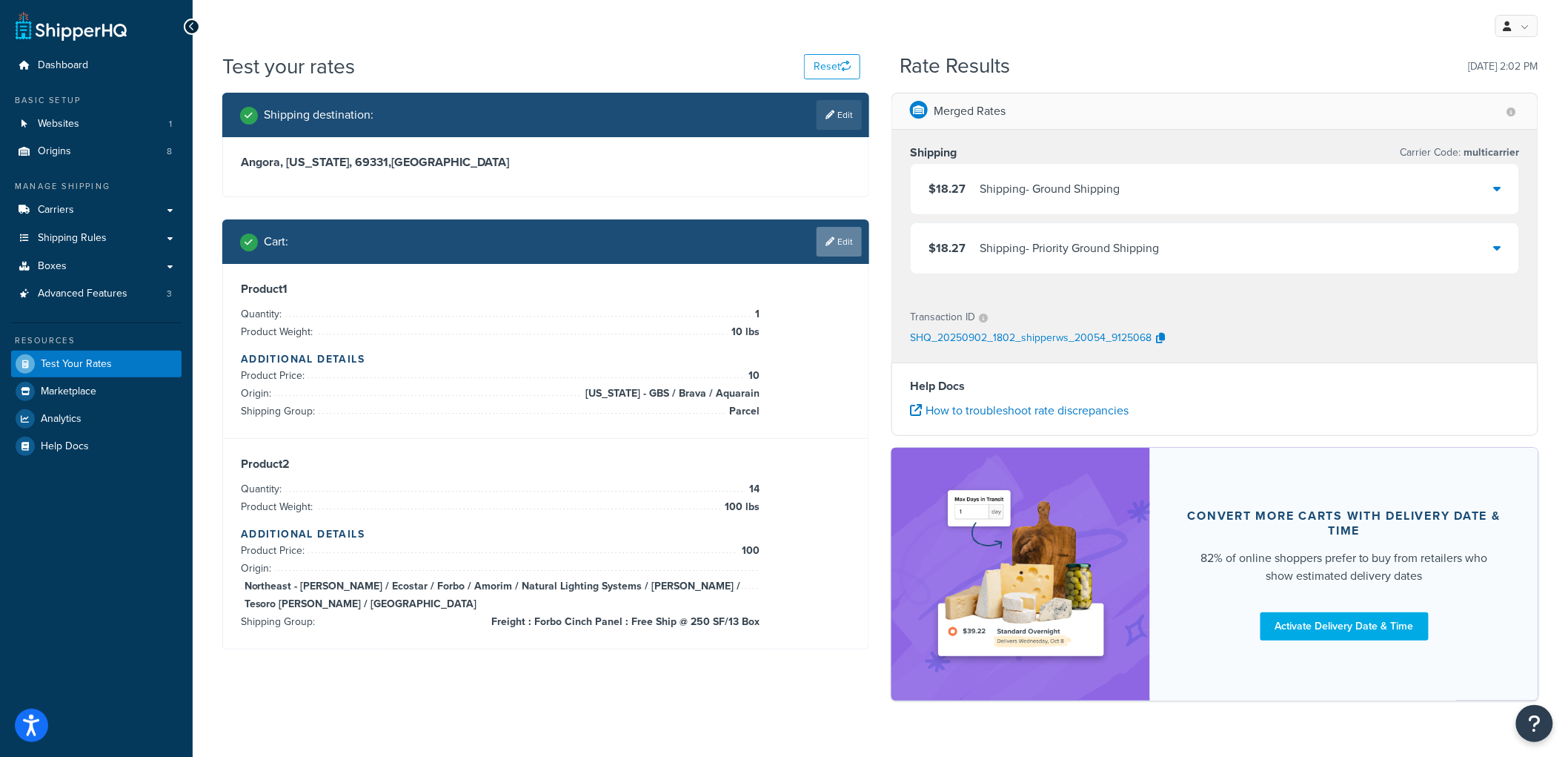
click at [849, 245] on link "Edit" at bounding box center [840, 242] width 45 height 29
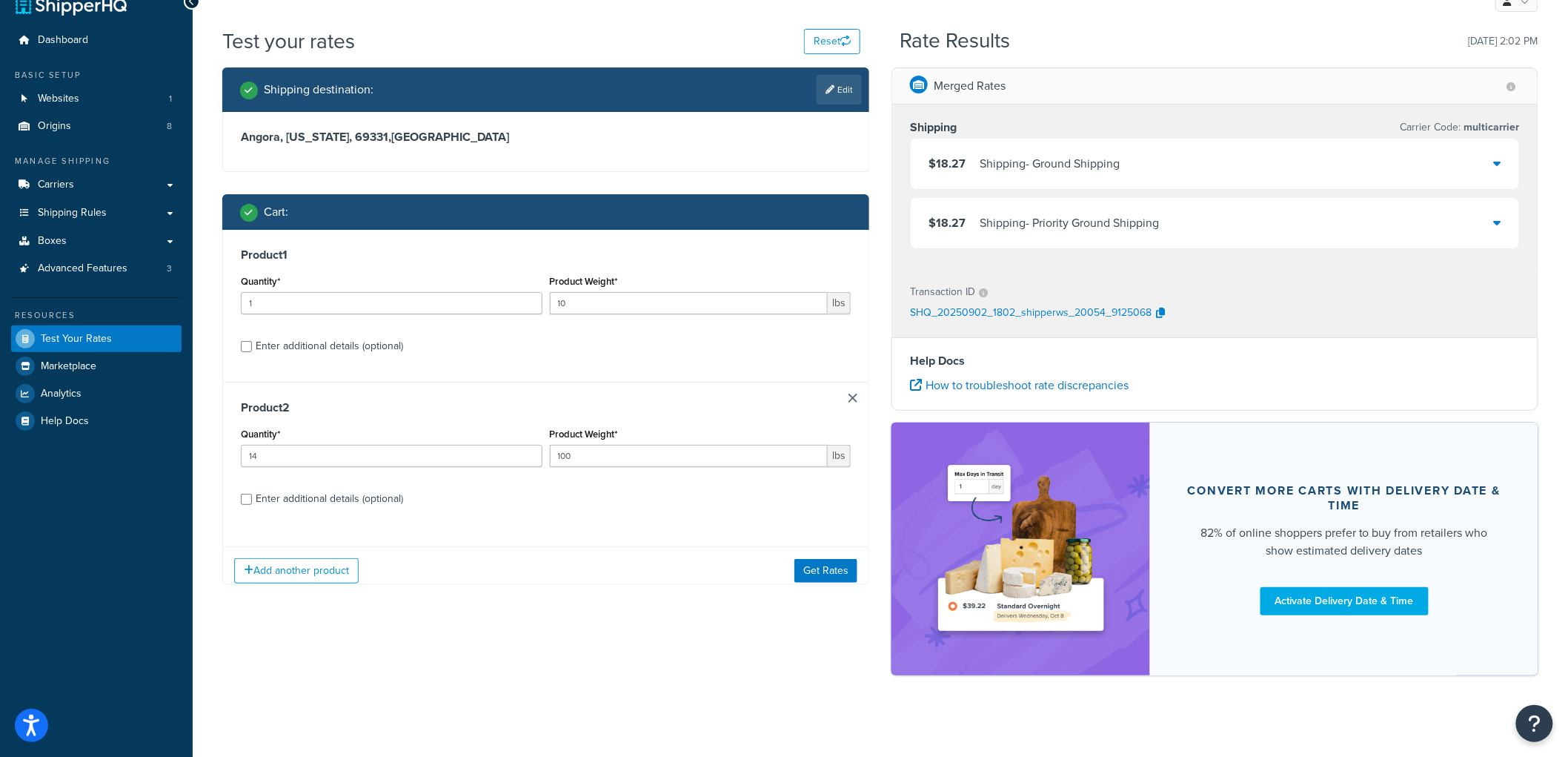
scroll to position [32, 0]
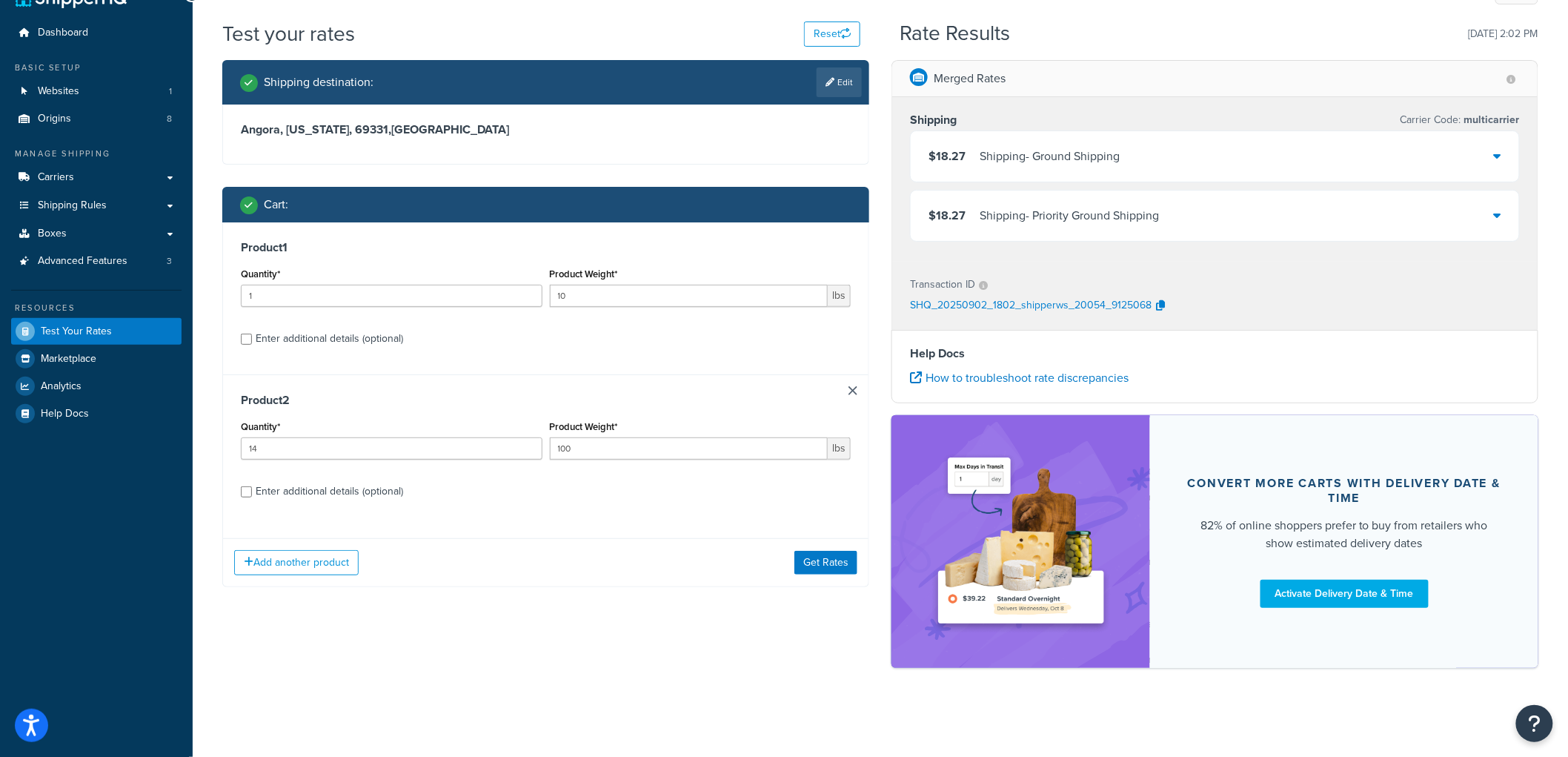
click at [336, 332] on div "Enter additional details (optional)" at bounding box center [329, 338] width 147 height 21
click at [252, 333] on input "Enter additional details (optional)" at bounding box center [246, 338] width 11 height 11
checkbox input "true"
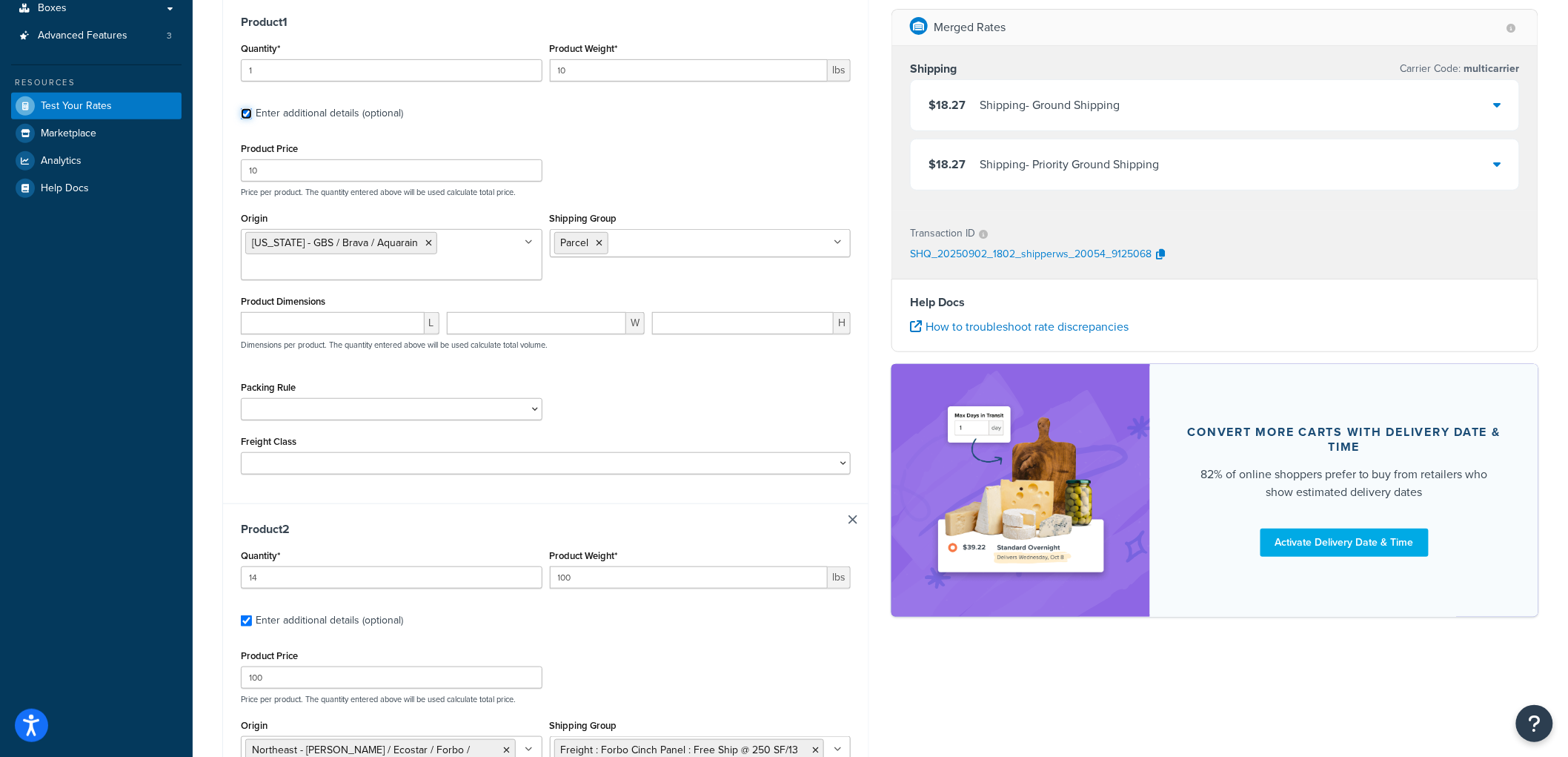
scroll to position [329, 0]
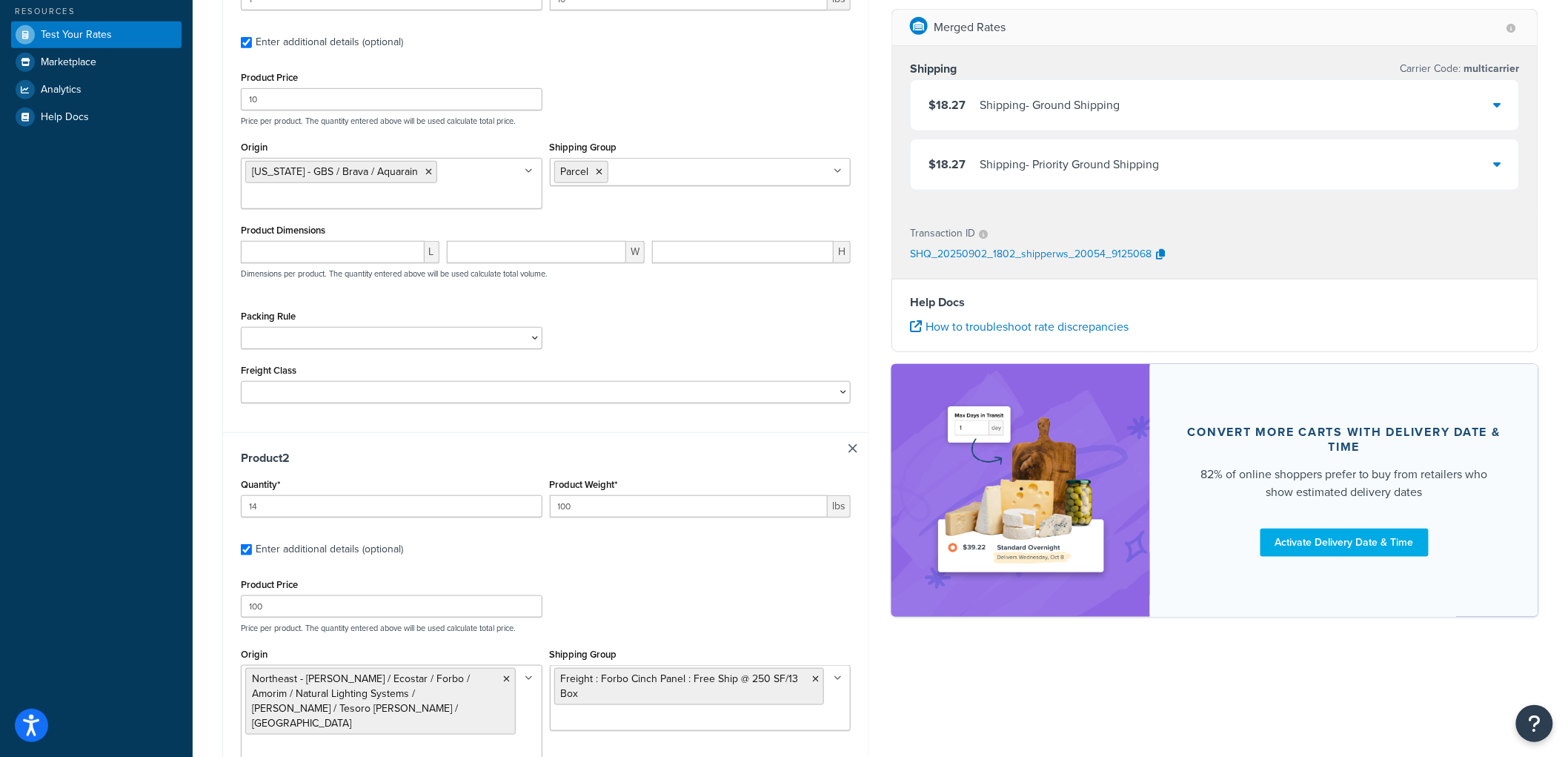
click at [854, 450] on link at bounding box center [852, 448] width 9 height 9
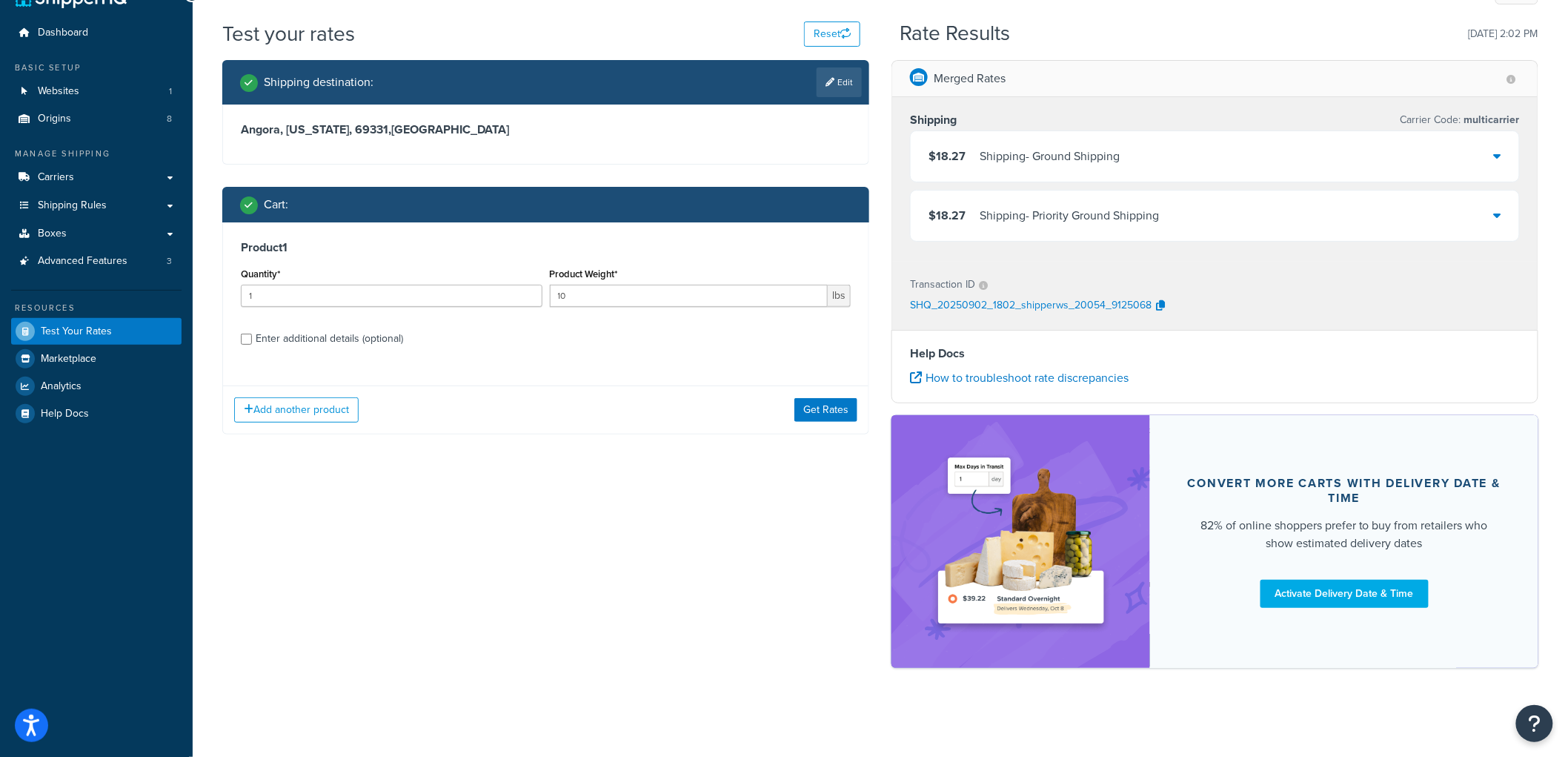
scroll to position [32, 0]
click at [268, 336] on div "Enter additional details (optional)" at bounding box center [329, 338] width 147 height 21
click at [252, 336] on input "Enter additional details (optional)" at bounding box center [246, 338] width 11 height 11
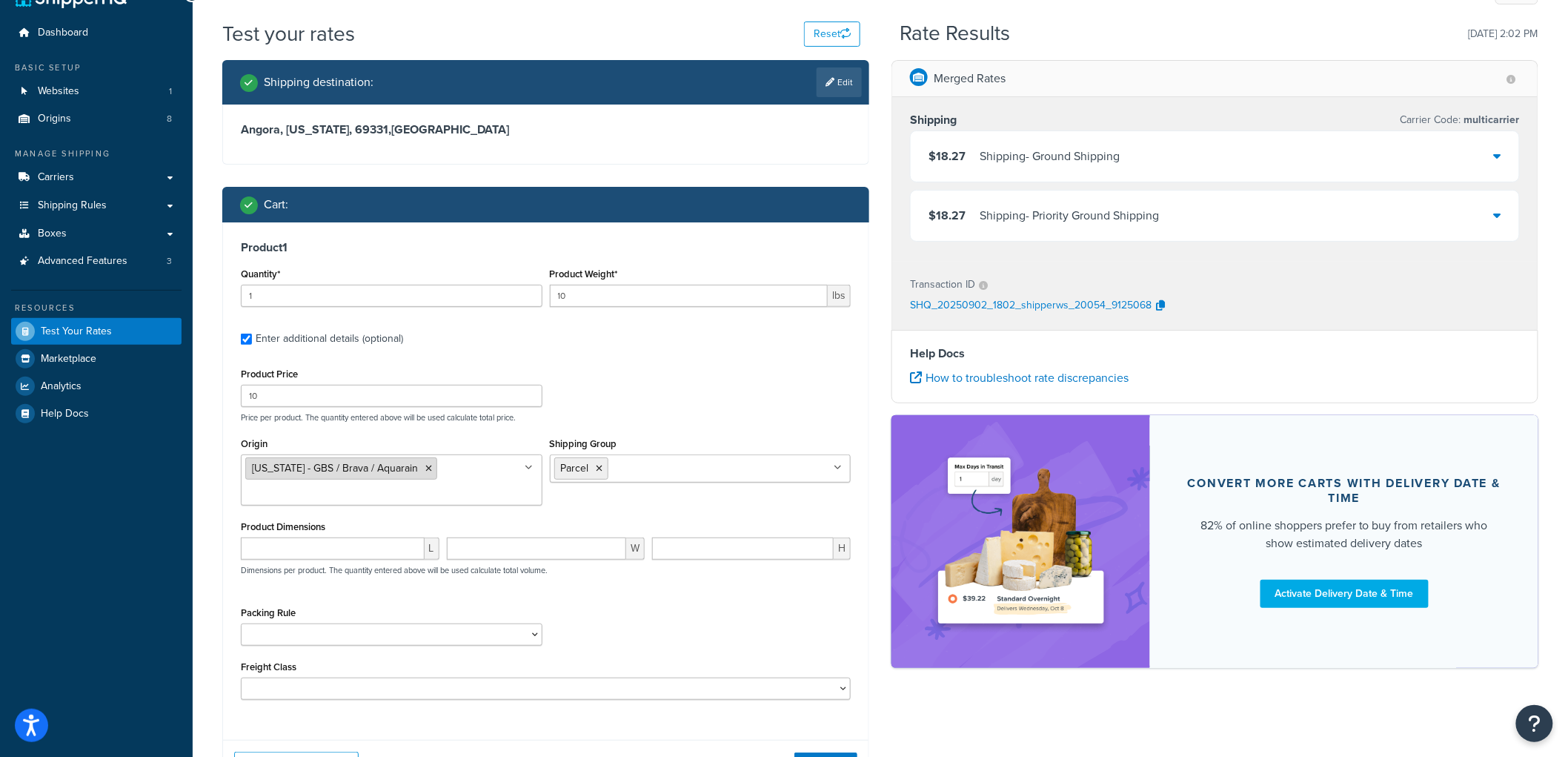
click at [426, 470] on icon at bounding box center [429, 468] width 7 height 9
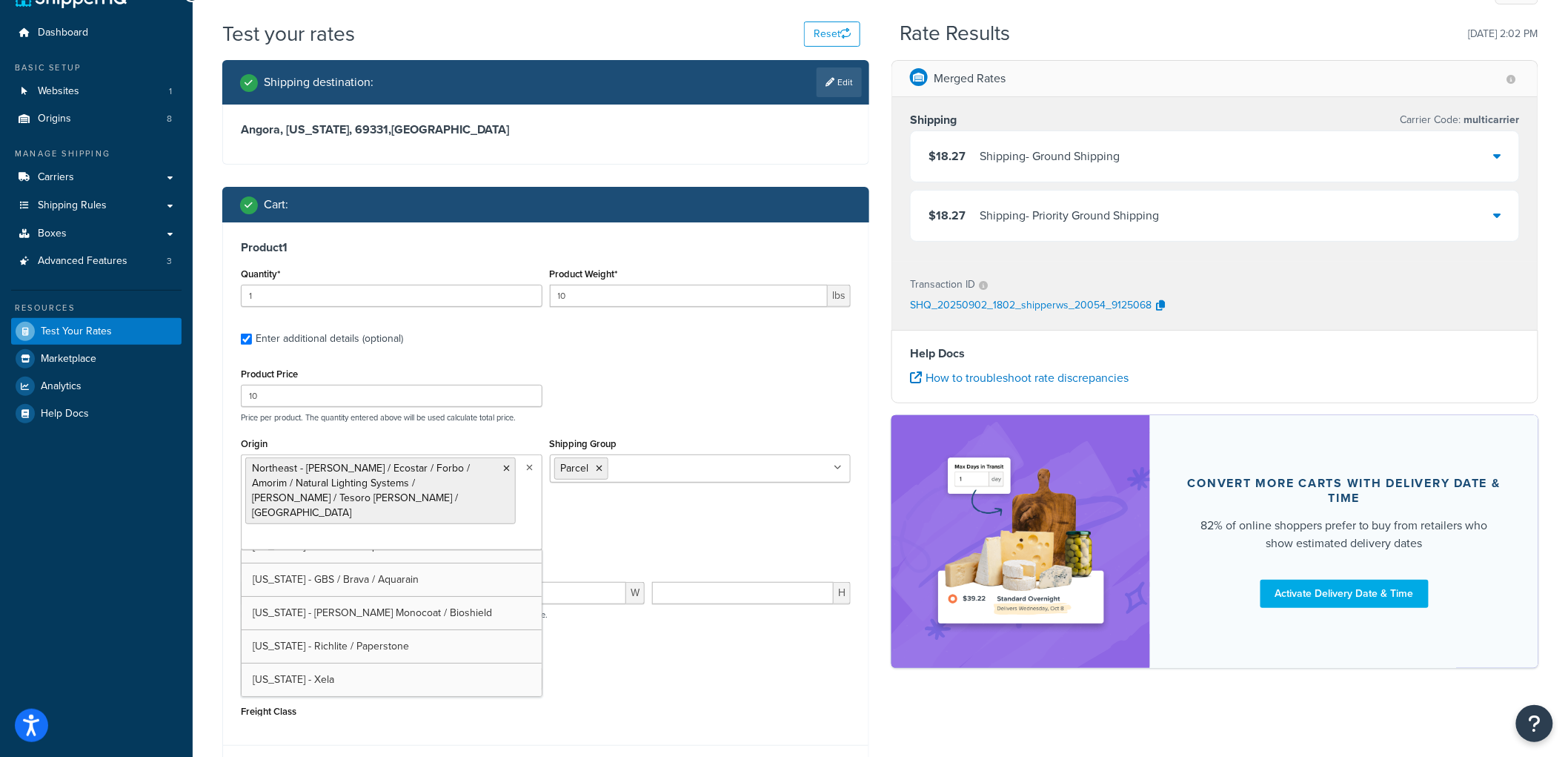
scroll to position [86, 0]
click at [598, 471] on icon at bounding box center [600, 468] width 7 height 9
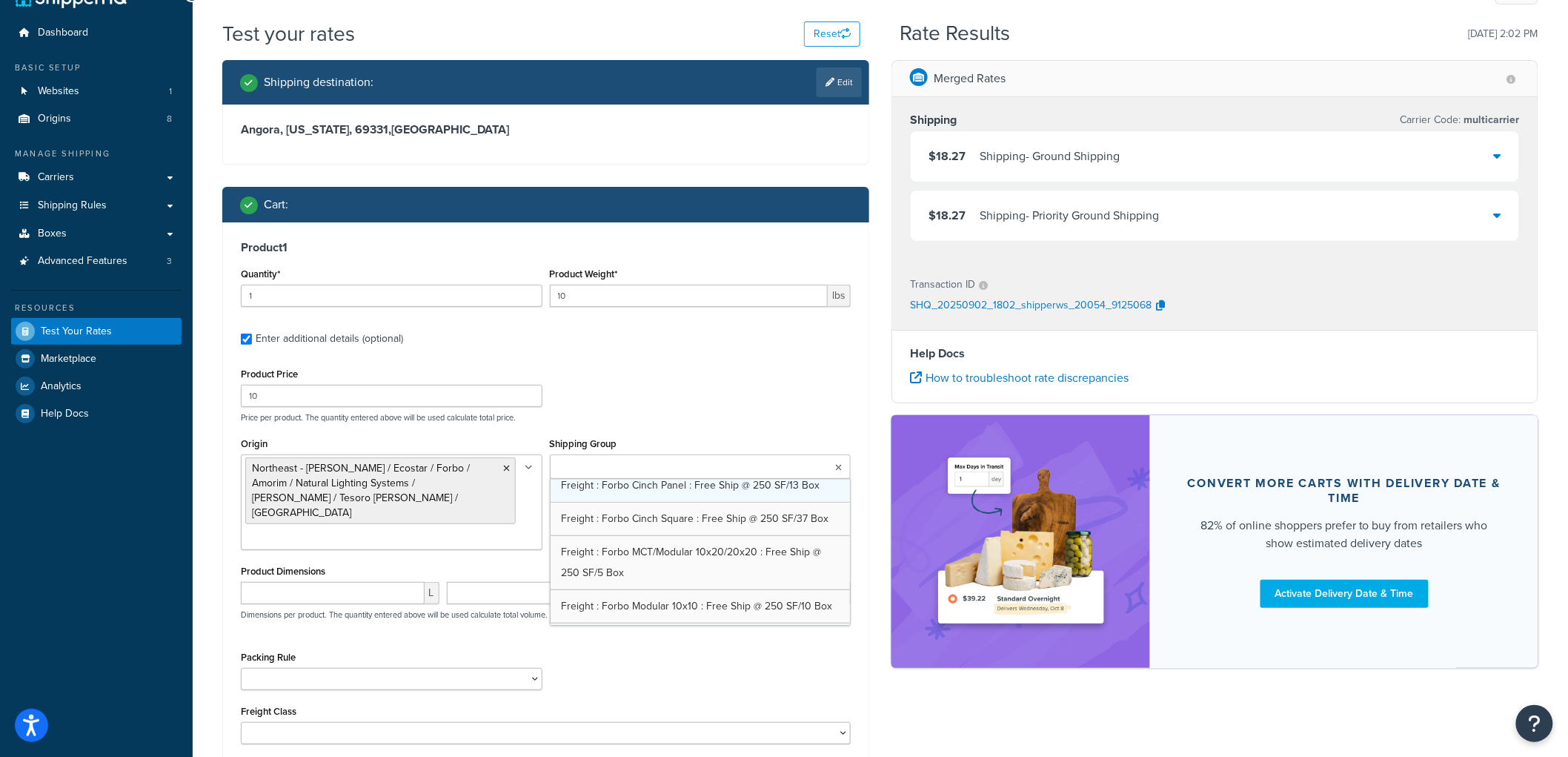
scroll to position [530, 0]
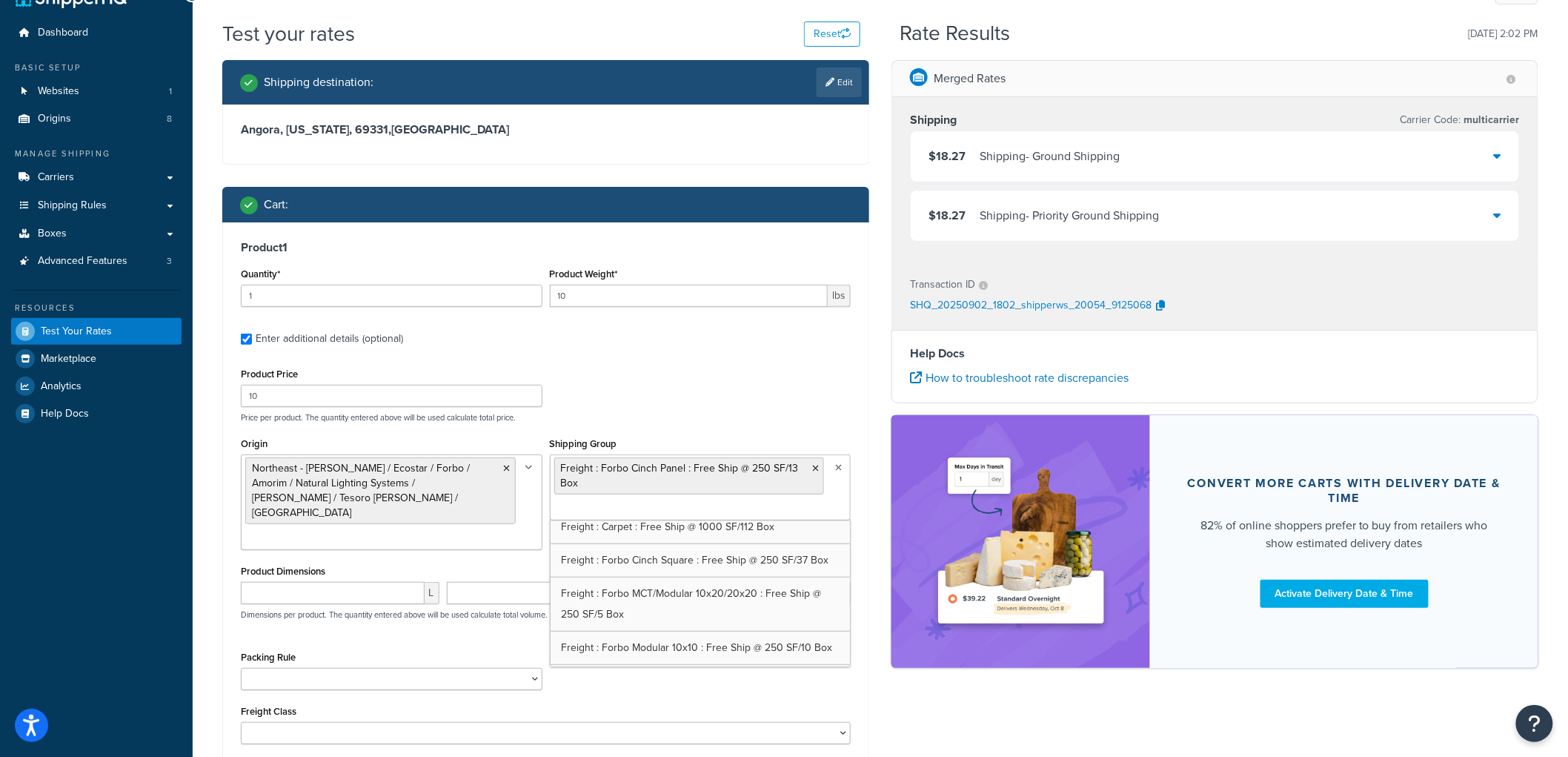
click at [734, 347] on label "Enter additional details (optional)" at bounding box center [552, 337] width 595 height 24
click at [252, 345] on input "Enter additional details (optional)" at bounding box center [246, 338] width 11 height 11
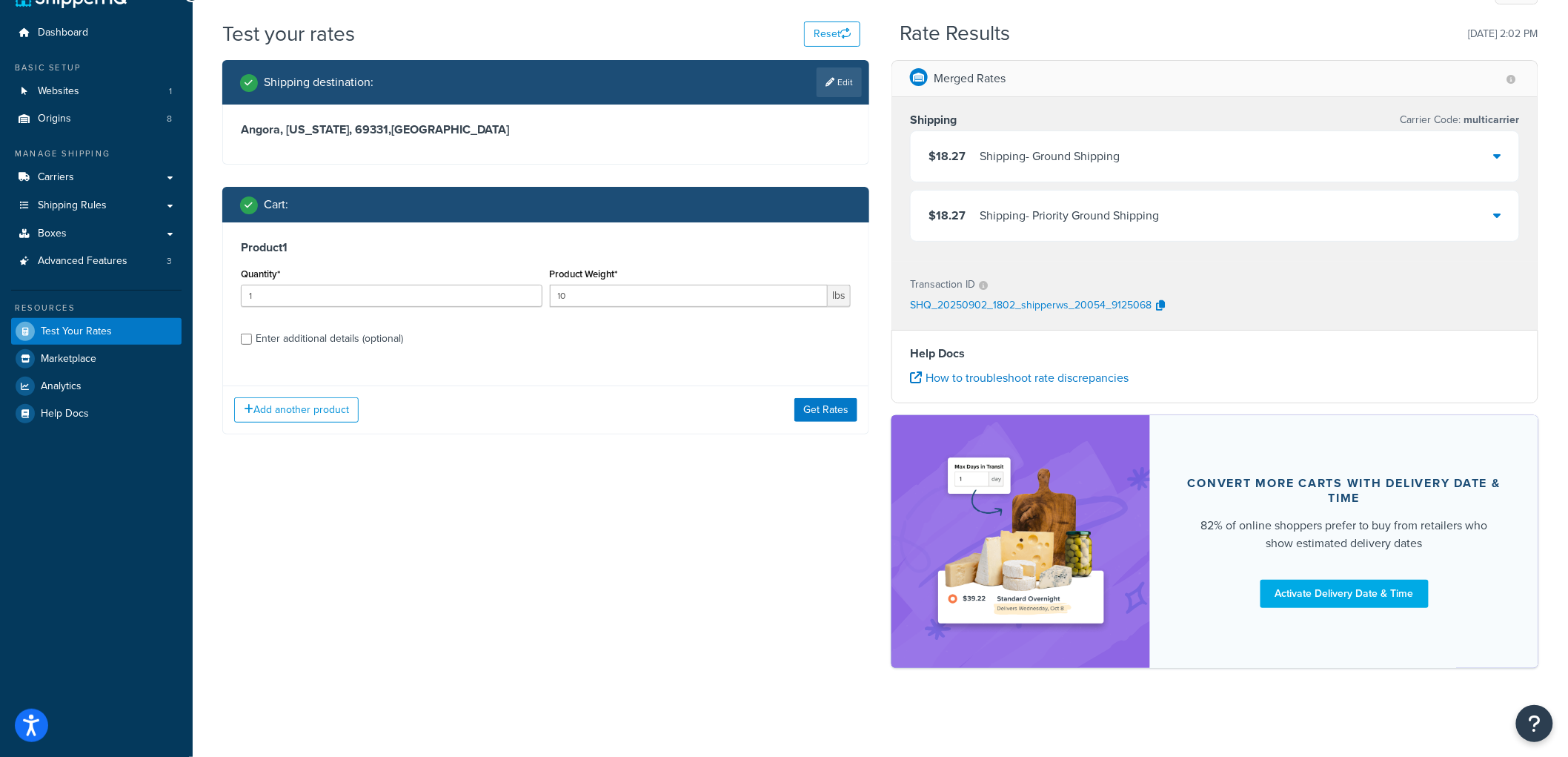
click at [357, 344] on div "Enter additional details (optional)" at bounding box center [329, 338] width 147 height 21
click at [252, 344] on input "Enter additional details (optional)" at bounding box center [246, 338] width 11 height 11
checkbox input "true"
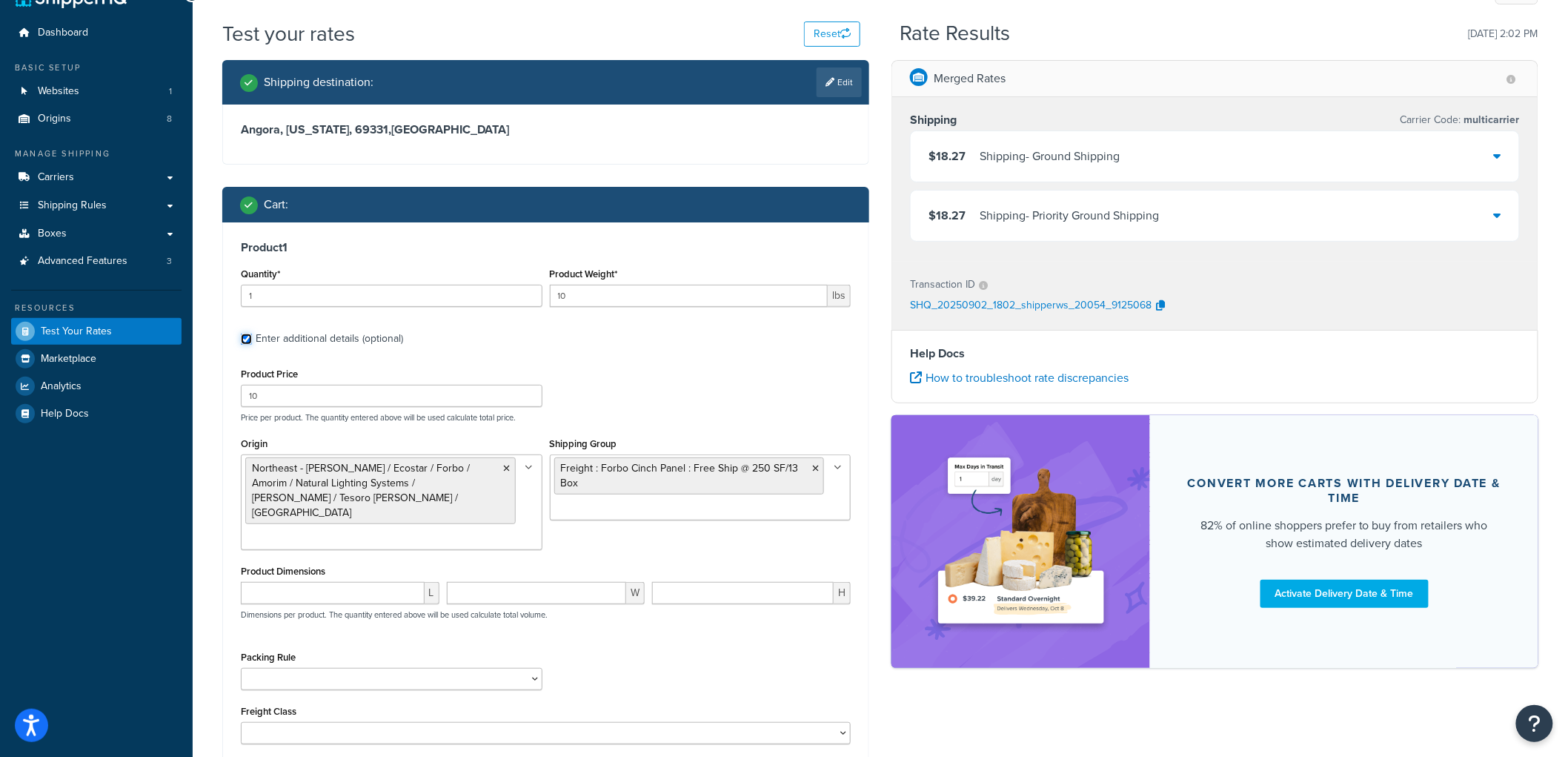
scroll to position [115, 0]
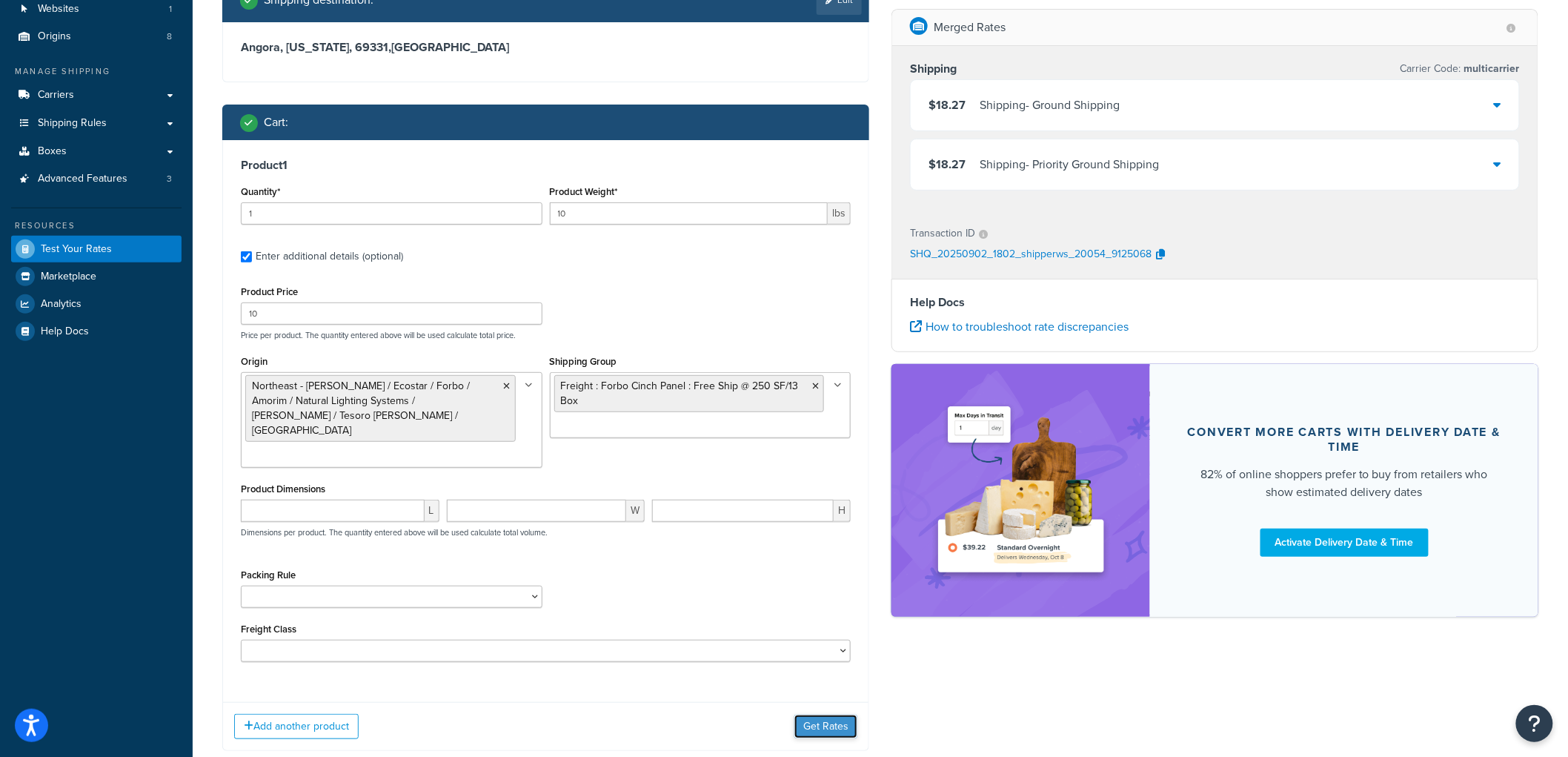
click at [812, 715] on button "Get Rates" at bounding box center [826, 727] width 63 height 24
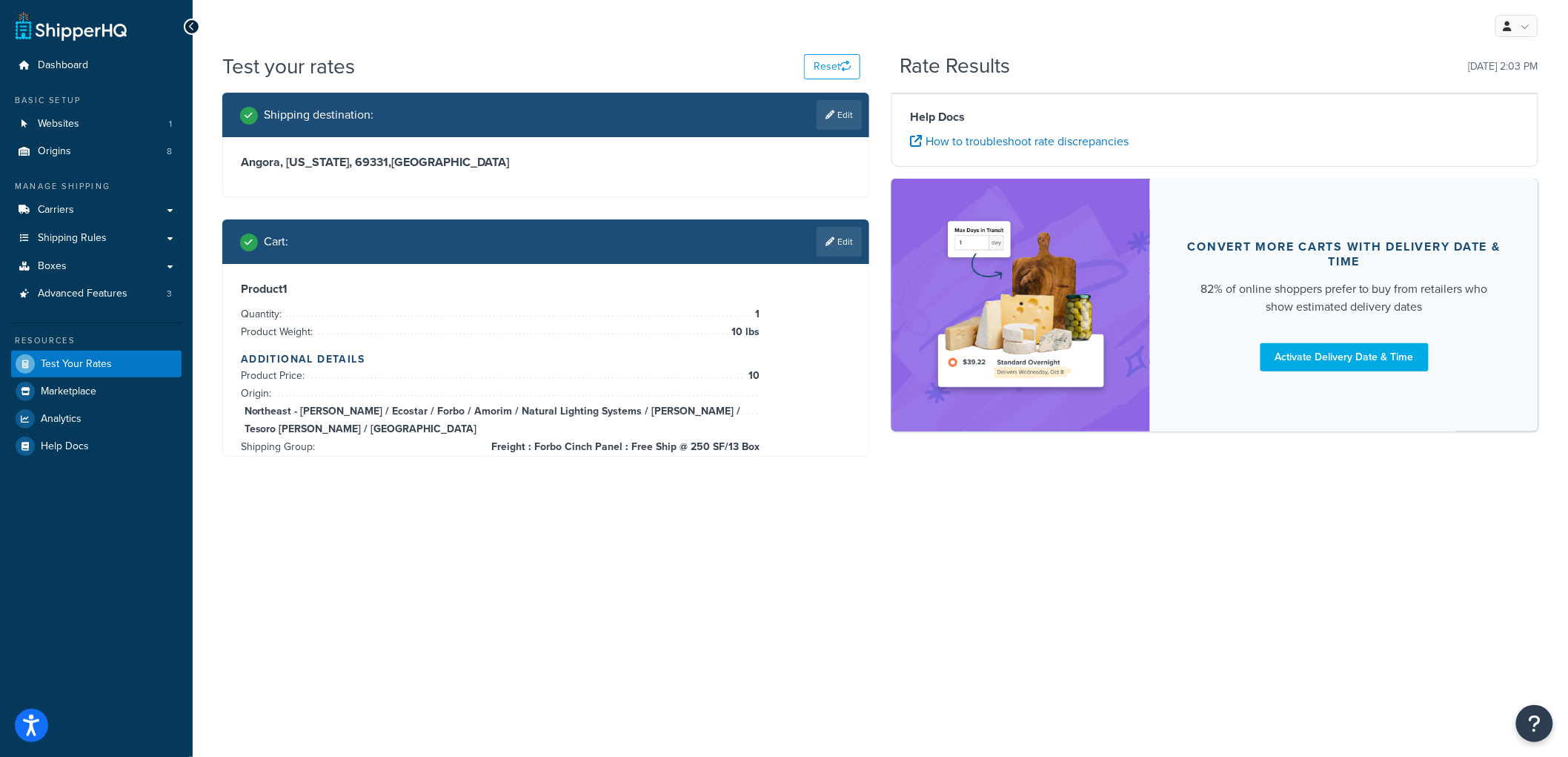
scroll to position [0, 0]
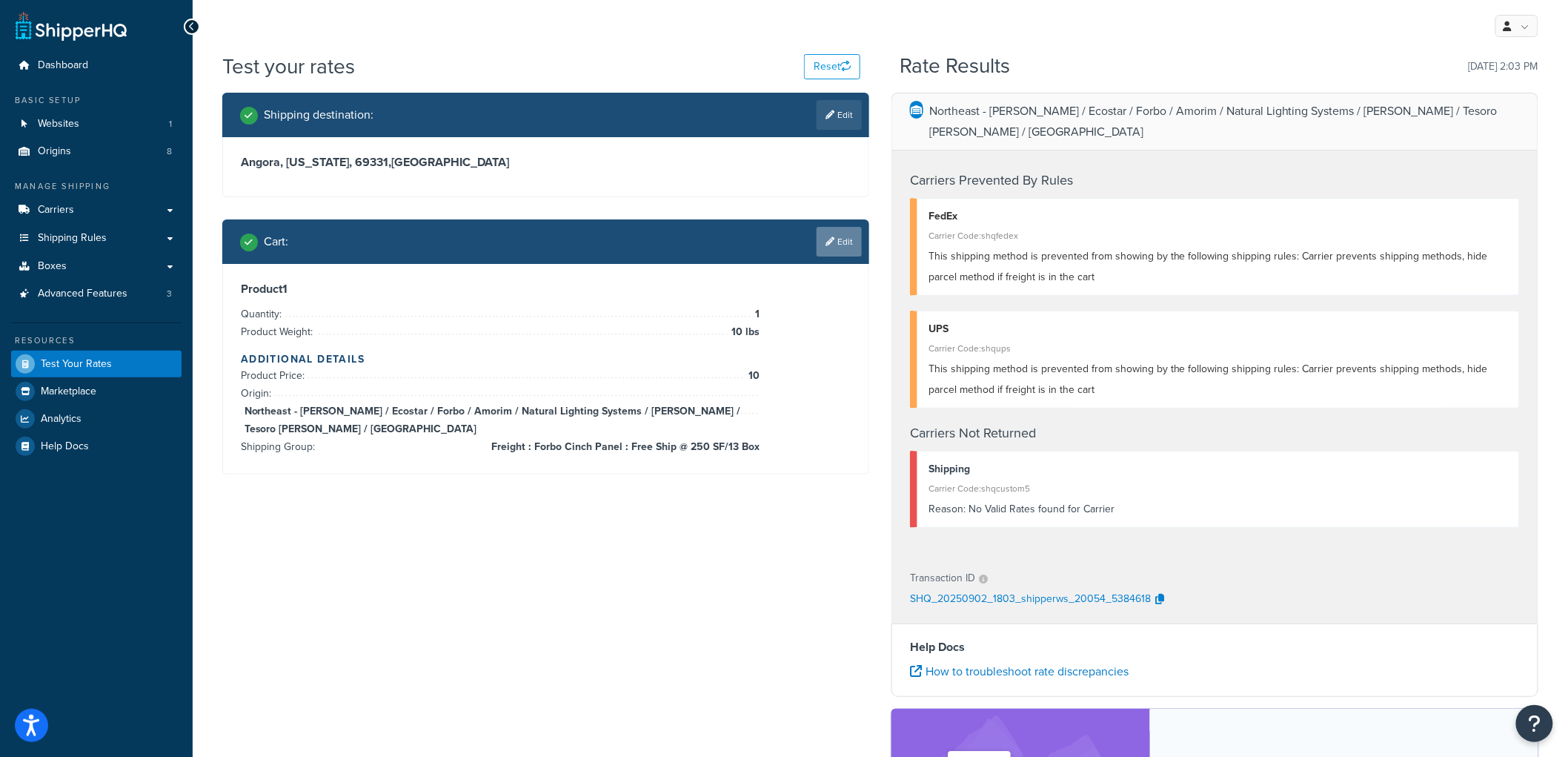
click at [848, 247] on link "Edit" at bounding box center [840, 242] width 45 height 29
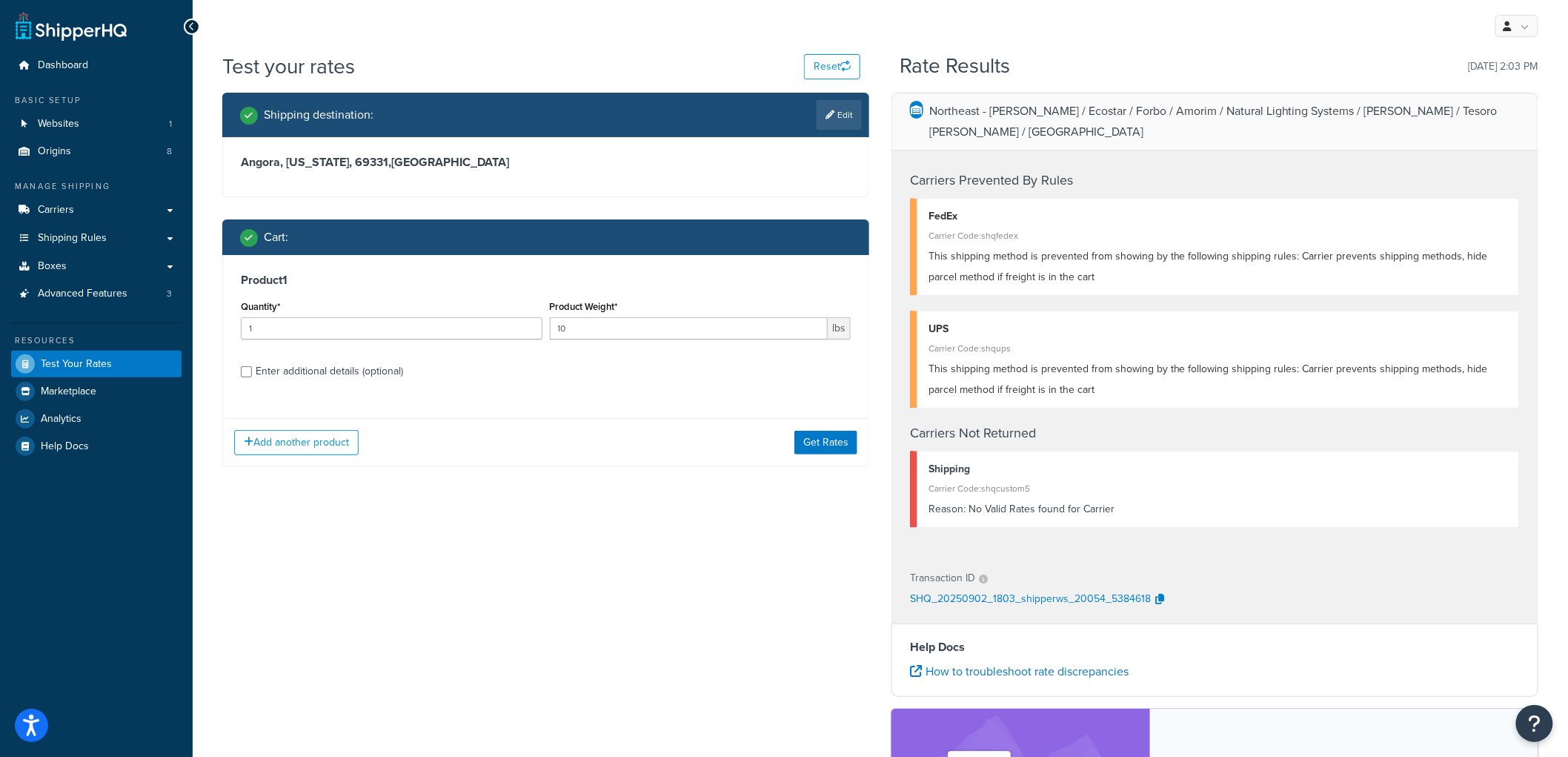
click at [371, 380] on div "Enter additional details (optional)" at bounding box center [329, 371] width 147 height 21
click at [252, 378] on input "Enter additional details (optional)" at bounding box center [246, 371] width 11 height 11
checkbox input "true"
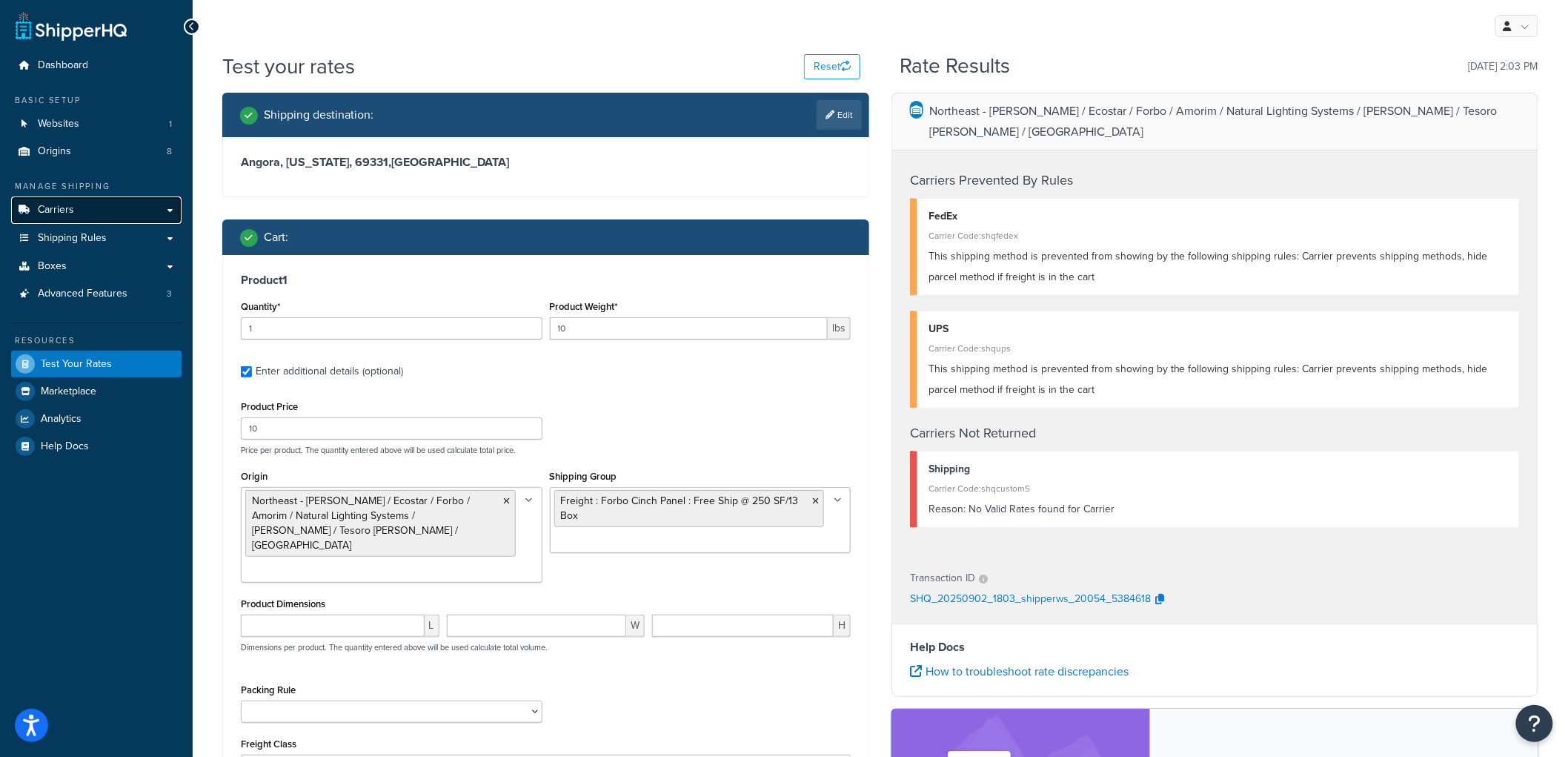
click at [110, 213] on link "Carriers" at bounding box center [95, 210] width 170 height 28
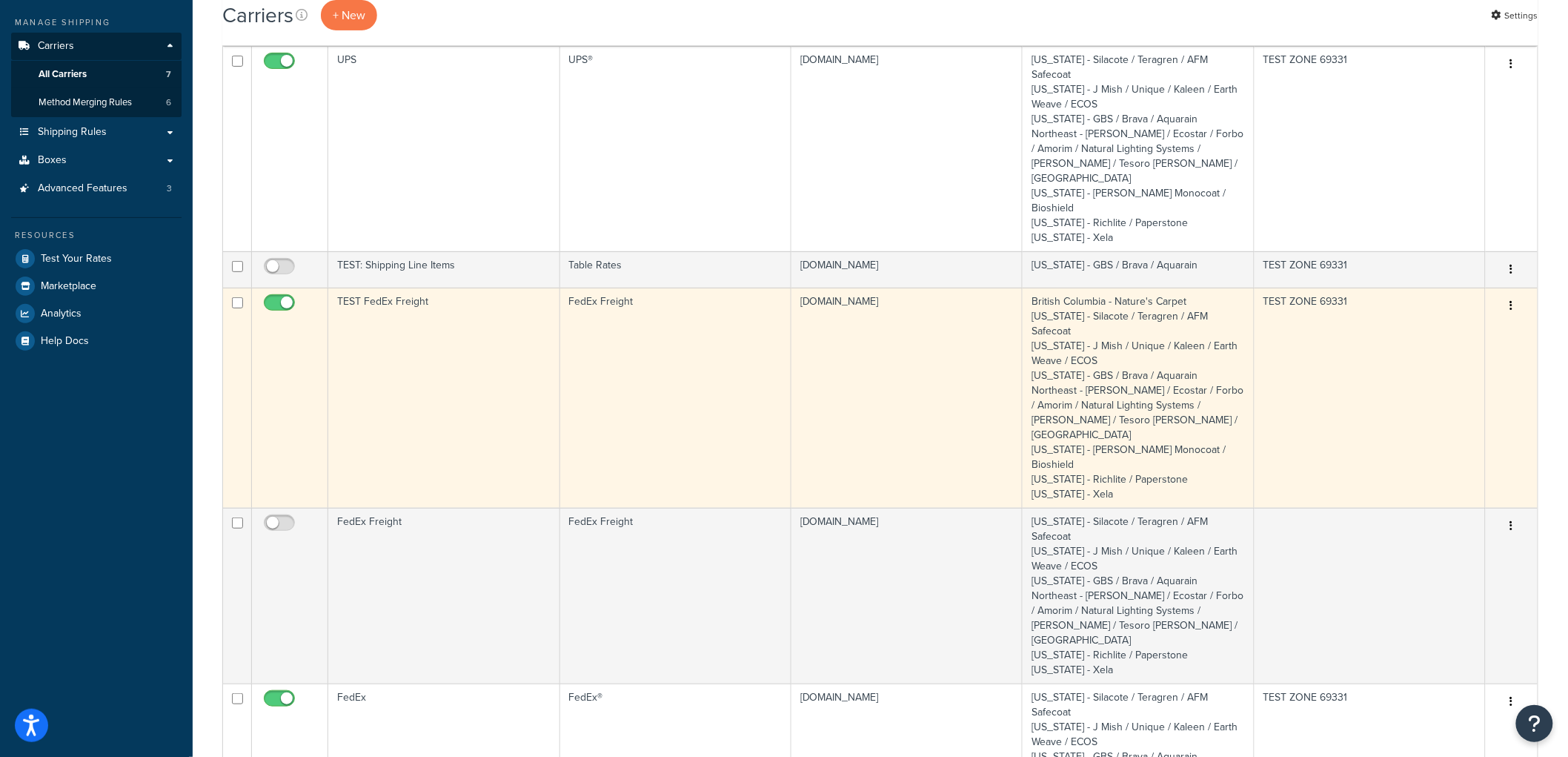
scroll to position [164, 0]
click at [488, 308] on td "TEST FedEx Freight" at bounding box center [443, 397] width 231 height 220
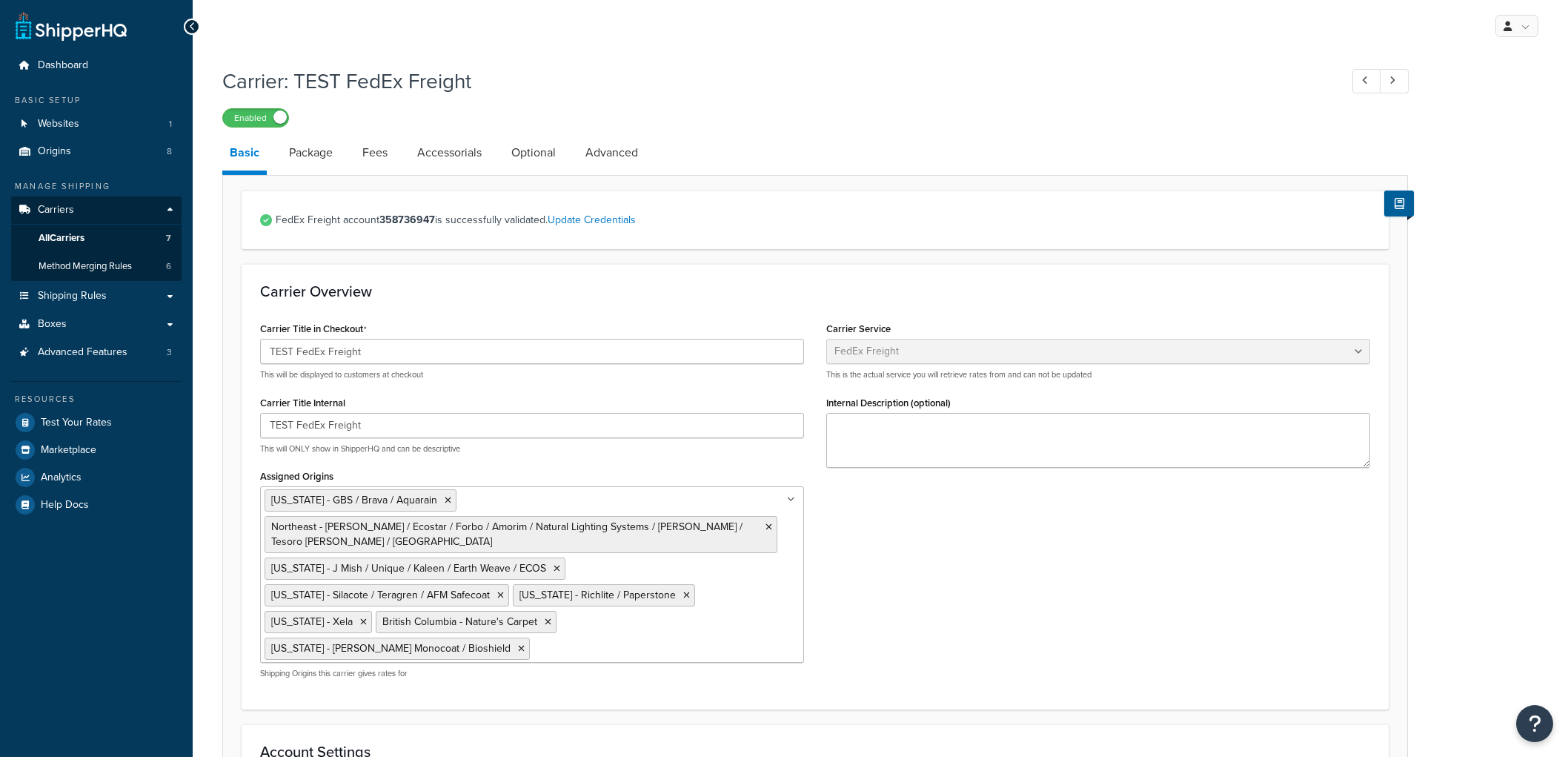
select select "fedExFreight"
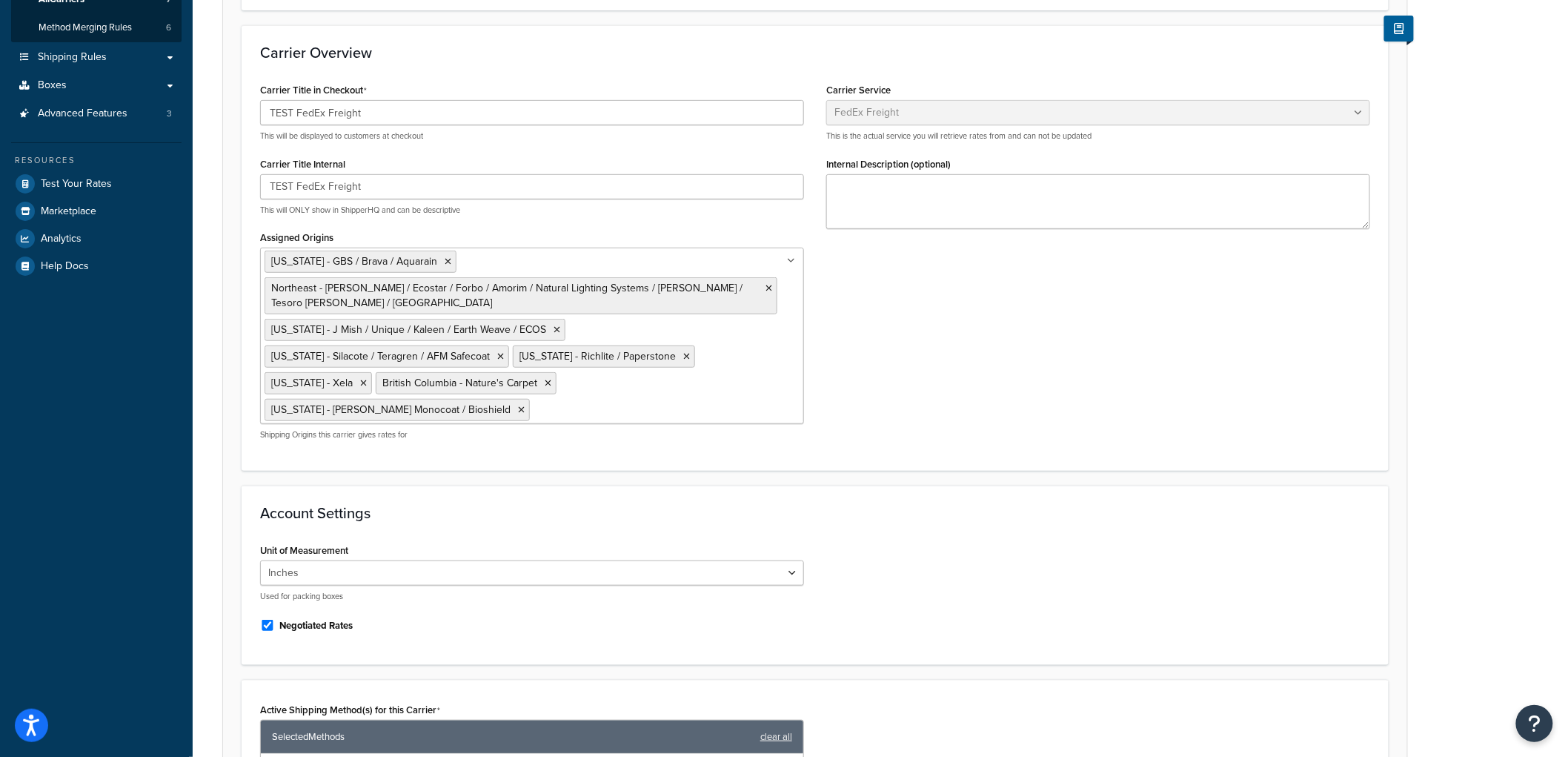
scroll to position [247, 0]
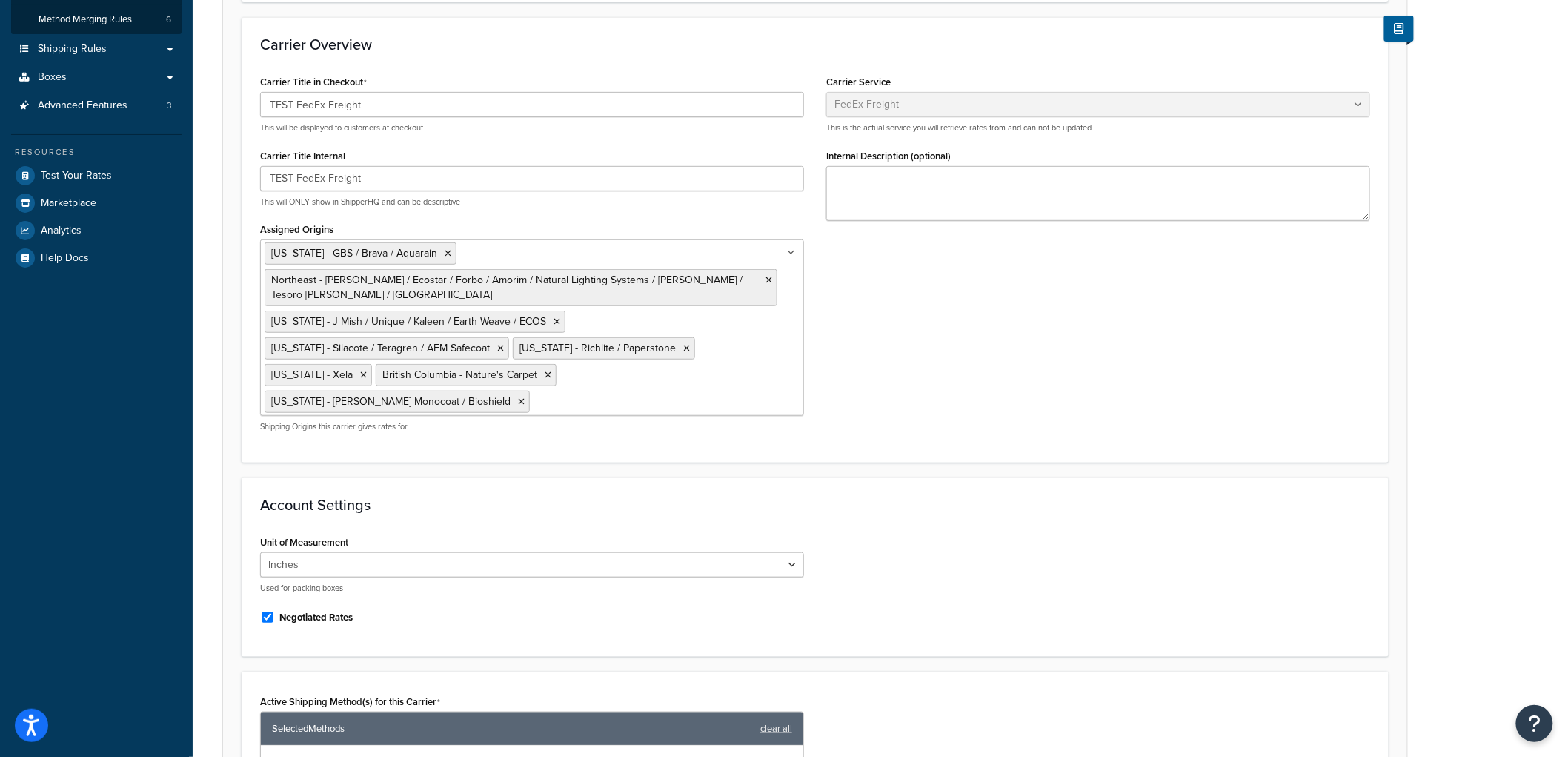
click at [724, 336] on ul "Iowa - GBS / Brava / Aquarain Northeast - Kahrs / Ecostar / Forbo / Amorim / Na…" at bounding box center [532, 327] width 544 height 176
click at [714, 415] on link "All Origins" at bounding box center [532, 431] width 543 height 32
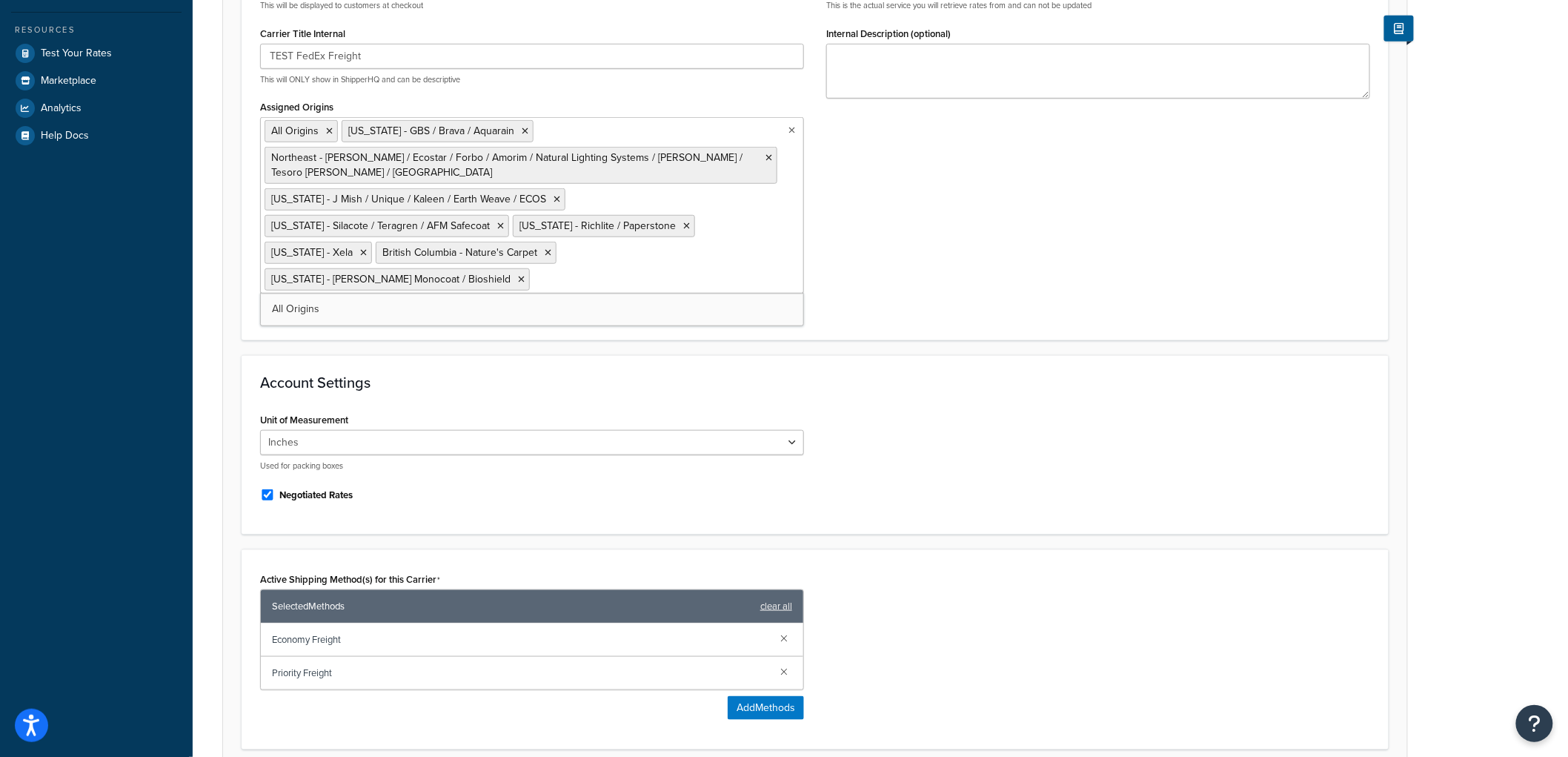
scroll to position [656, 0]
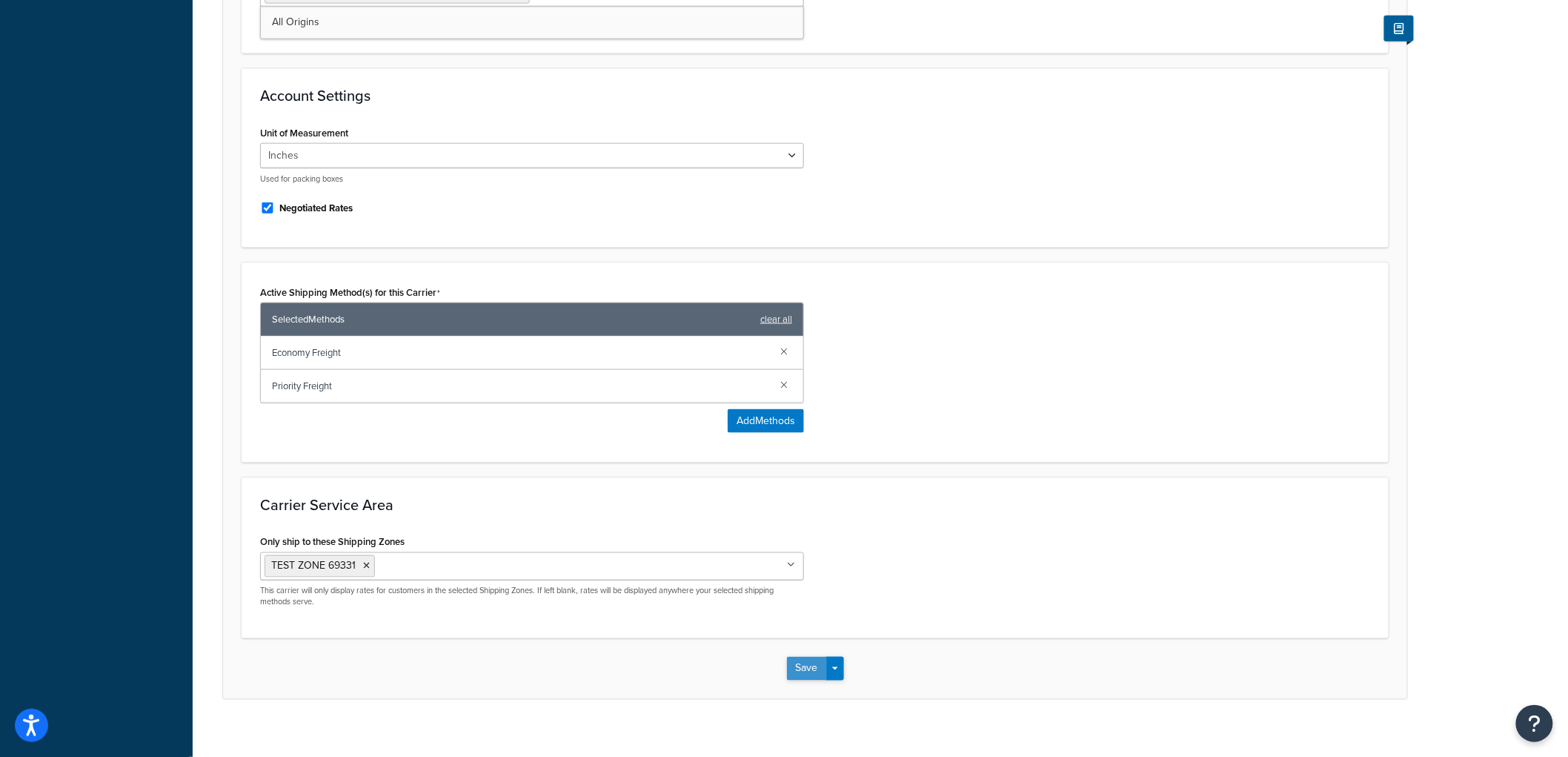
click at [795, 657] on button "Save" at bounding box center [807, 669] width 40 height 24
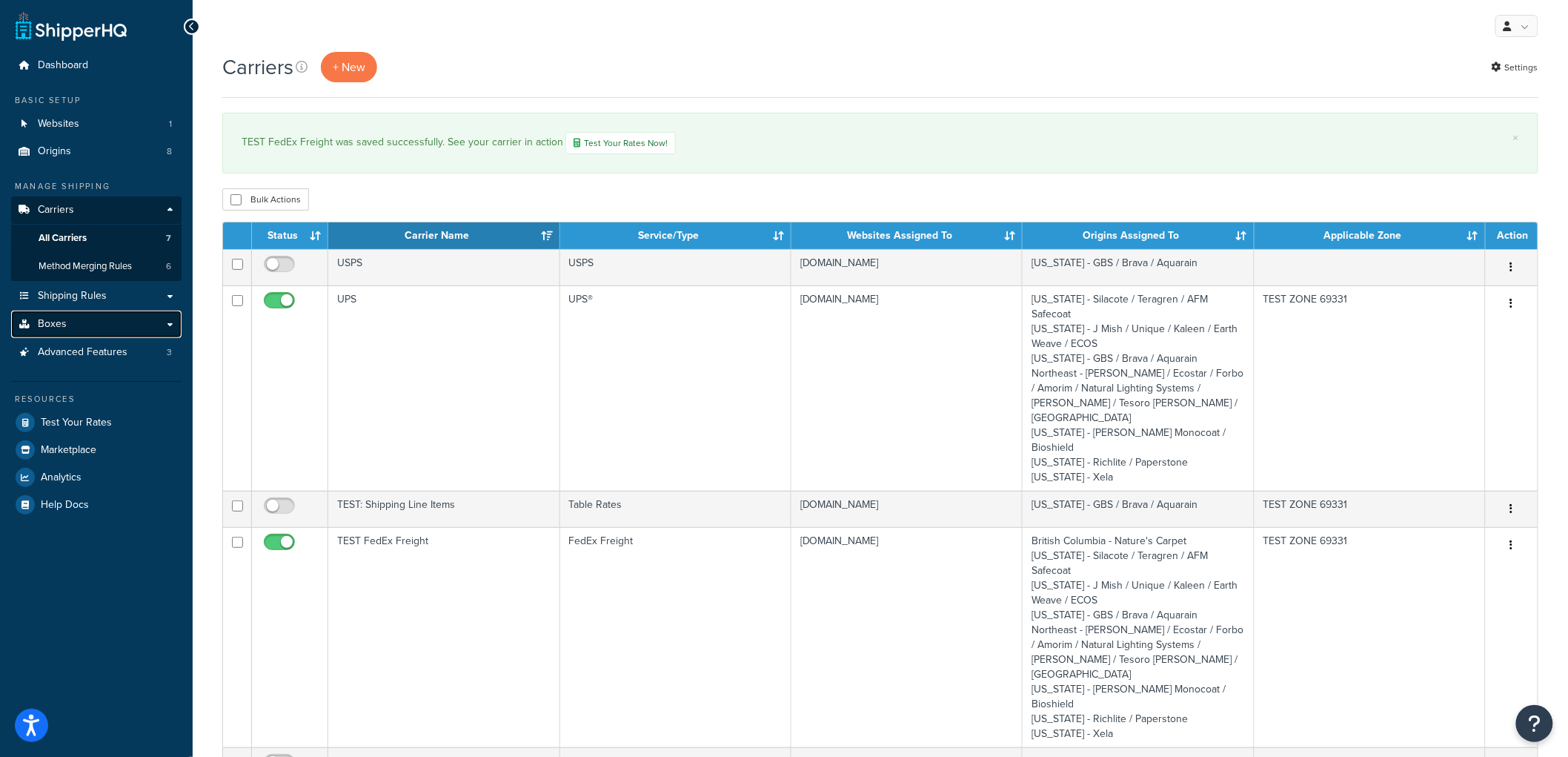
click at [135, 312] on link "Boxes" at bounding box center [95, 324] width 170 height 28
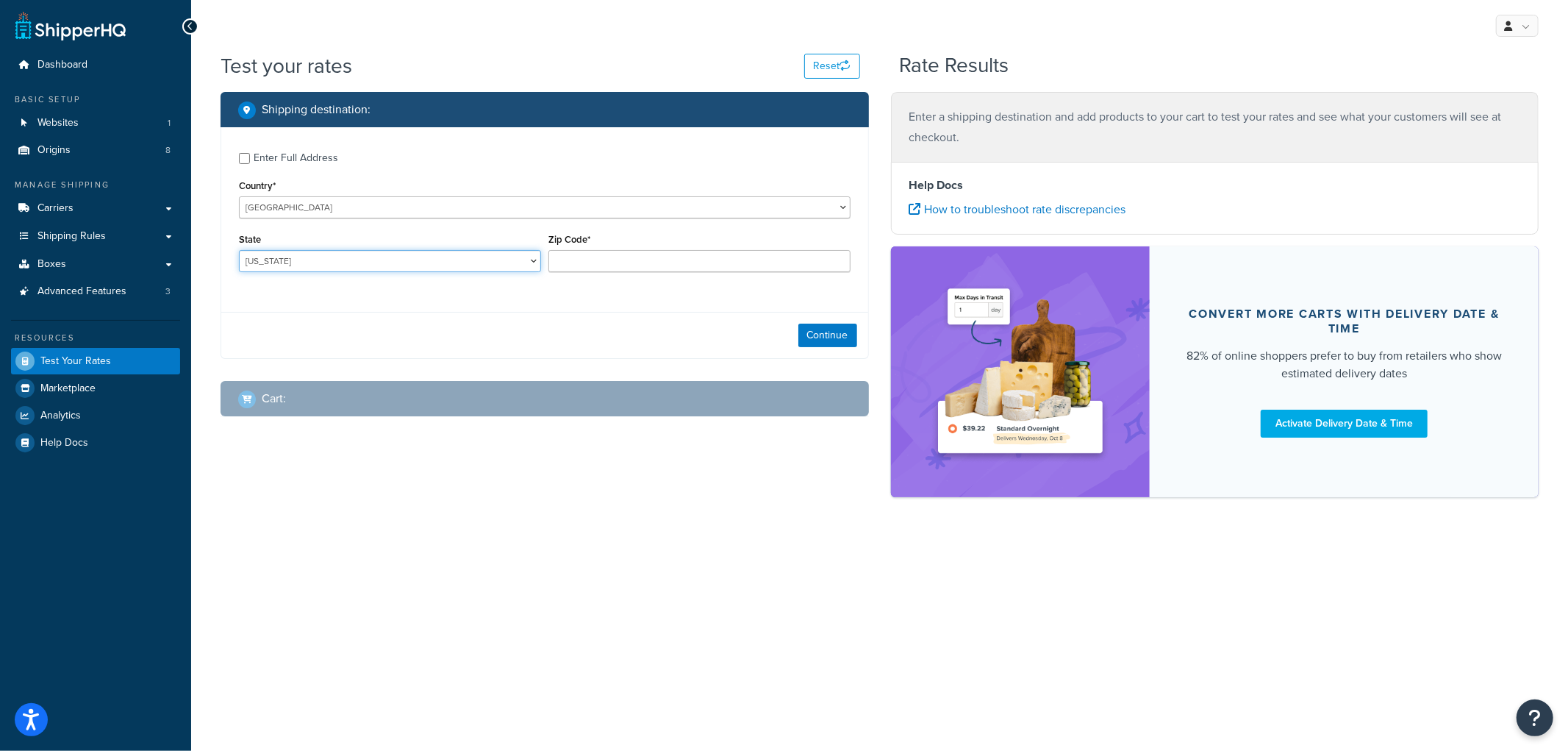
click at [341, 265] on select "[US_STATE] [US_STATE] [US_STATE] [US_STATE] [US_STATE] Armed Forces Americas Ar…" at bounding box center [390, 260] width 302 height 22
click at [239, 251] on select "Alabama Alaska American Samoa Arizona Arkansas Armed Forces Americas Armed Forc…" at bounding box center [390, 260] width 302 height 22
click at [381, 261] on select "Alabama Alaska American Samoa Arizona Arkansas Armed Forces Americas Armed Forc…" at bounding box center [390, 260] width 302 height 22
select select "NE"
click at [239, 251] on select "Alabama Alaska American Samoa Arizona Arkansas Armed Forces Americas Armed Forc…" at bounding box center [390, 260] width 302 height 22
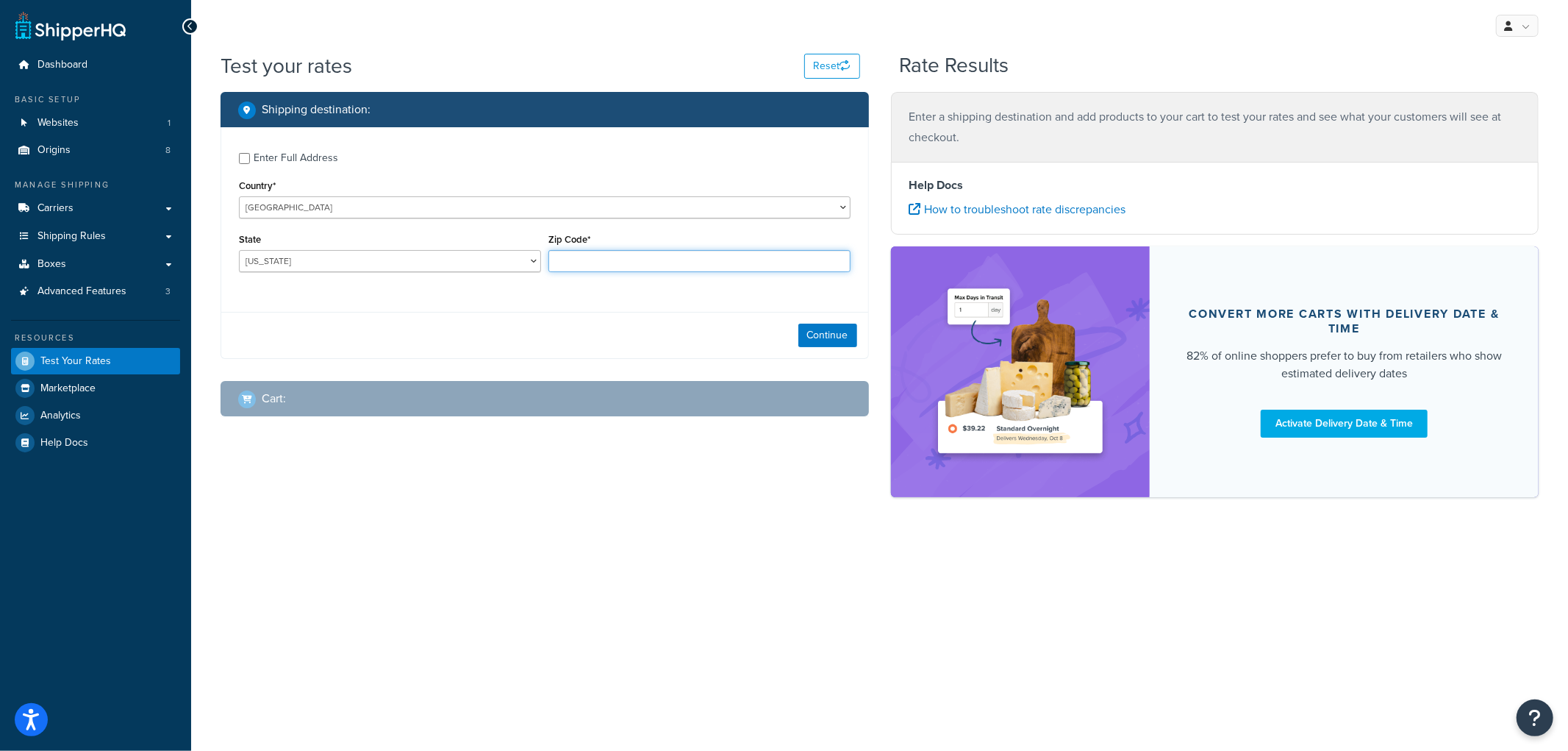
click at [623, 257] on input "Zip Code*" at bounding box center [699, 260] width 302 height 22
type input "69331"
click at [318, 160] on div "Enter Full Address" at bounding box center [295, 158] width 85 height 20
click at [250, 160] on input "Enter Full Address" at bounding box center [244, 158] width 11 height 11
checkbox input "true"
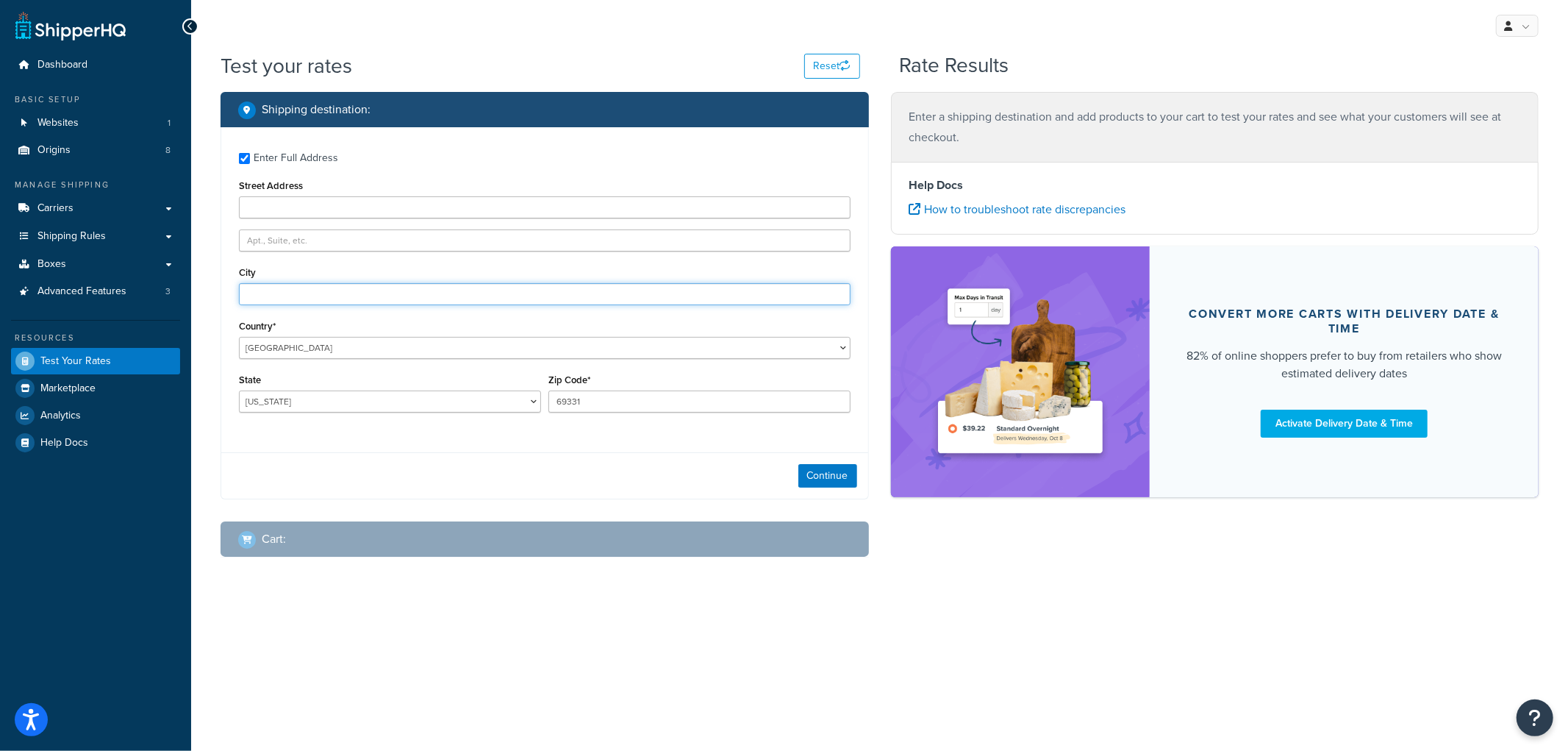
click at [314, 289] on input "City" at bounding box center [544, 294] width 611 height 22
type input "Angora"
click at [833, 471] on button "Continue" at bounding box center [828, 476] width 59 height 23
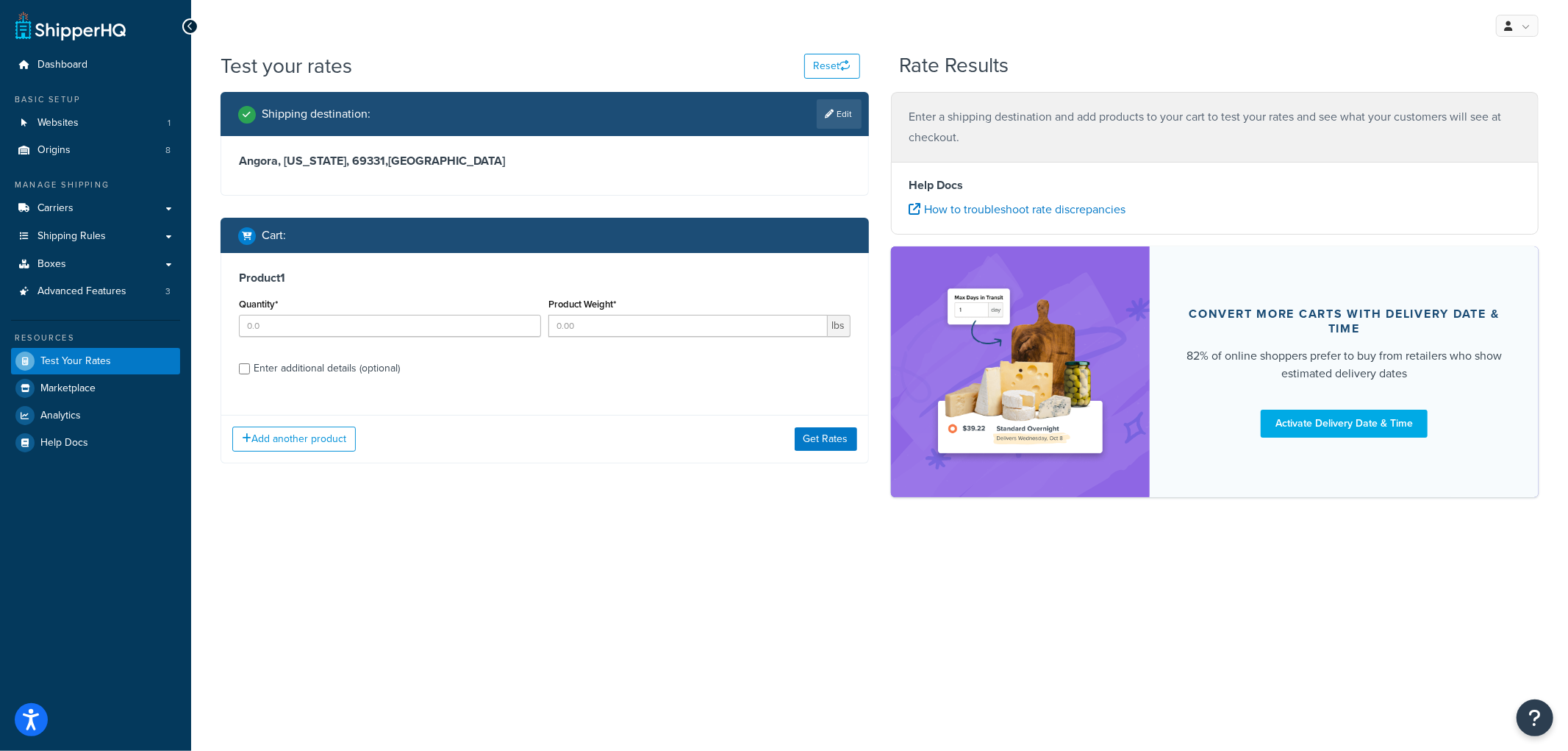
click at [443, 336] on div "Quantity*" at bounding box center [389, 321] width 309 height 54
click at [431, 325] on input "Quantity*" at bounding box center [390, 326] width 302 height 22
type input "1"
click at [616, 328] on input "Product Weight*" at bounding box center [687, 326] width 280 height 22
type input "122"
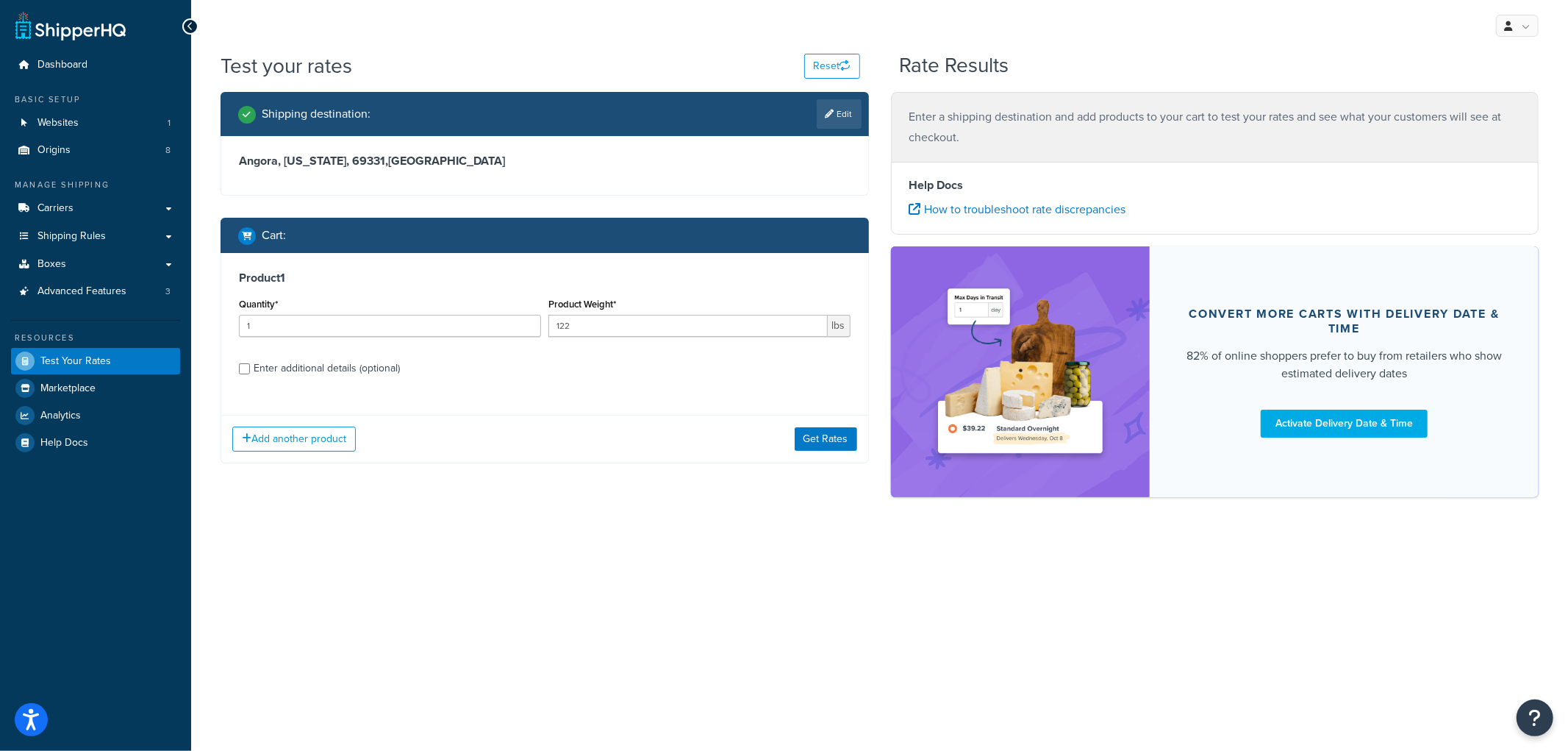
click at [332, 370] on div "Enter additional details (optional)" at bounding box center [327, 368] width 146 height 20
click at [250, 370] on input "Enter additional details (optional)" at bounding box center [244, 368] width 11 height 11
checkbox input "true"
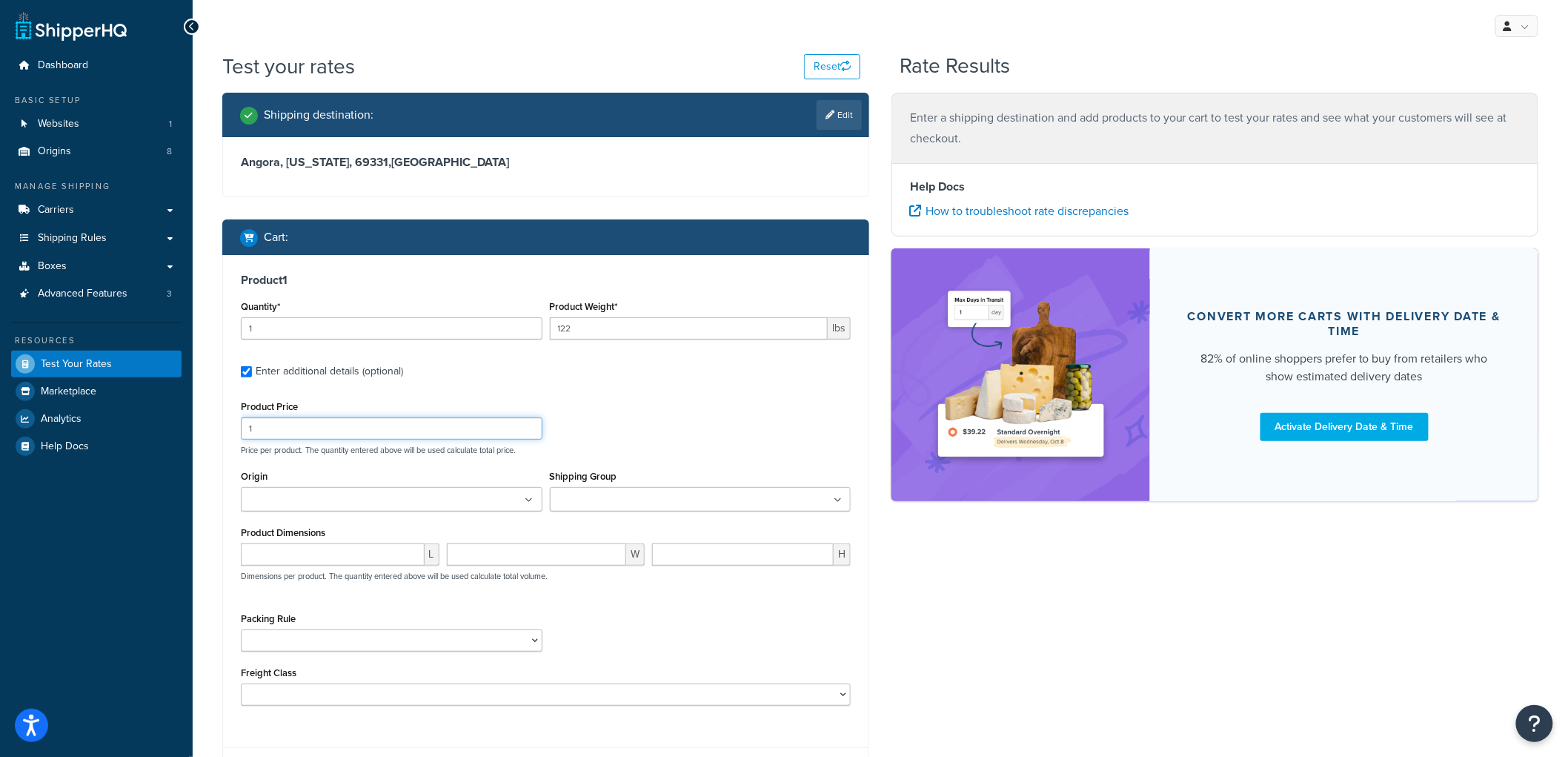
click at [275, 433] on input "1" at bounding box center [391, 429] width 302 height 23
type input "122"
click at [639, 501] on input "Shipping Group" at bounding box center [619, 500] width 131 height 17
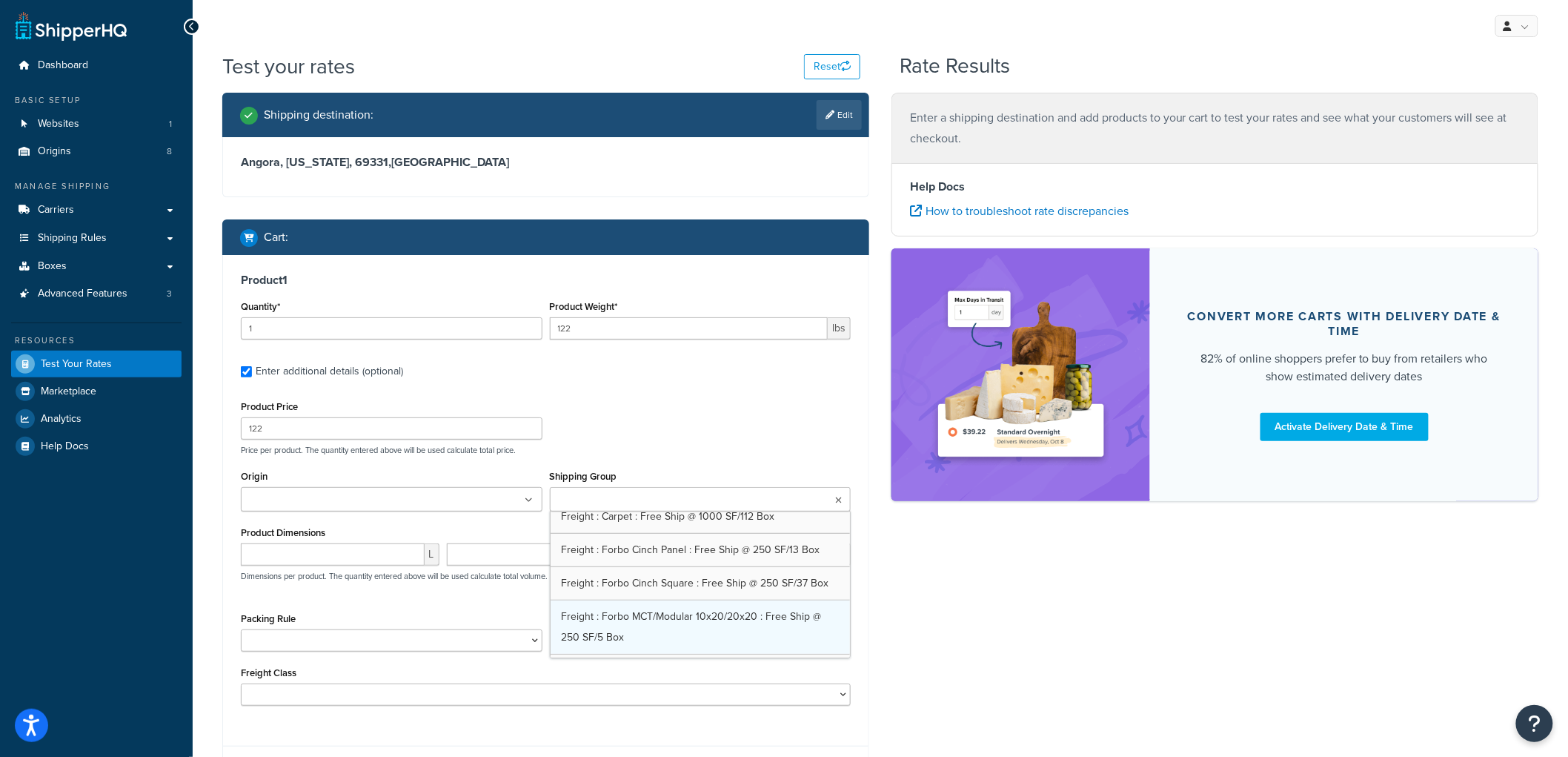
scroll to position [494, 0]
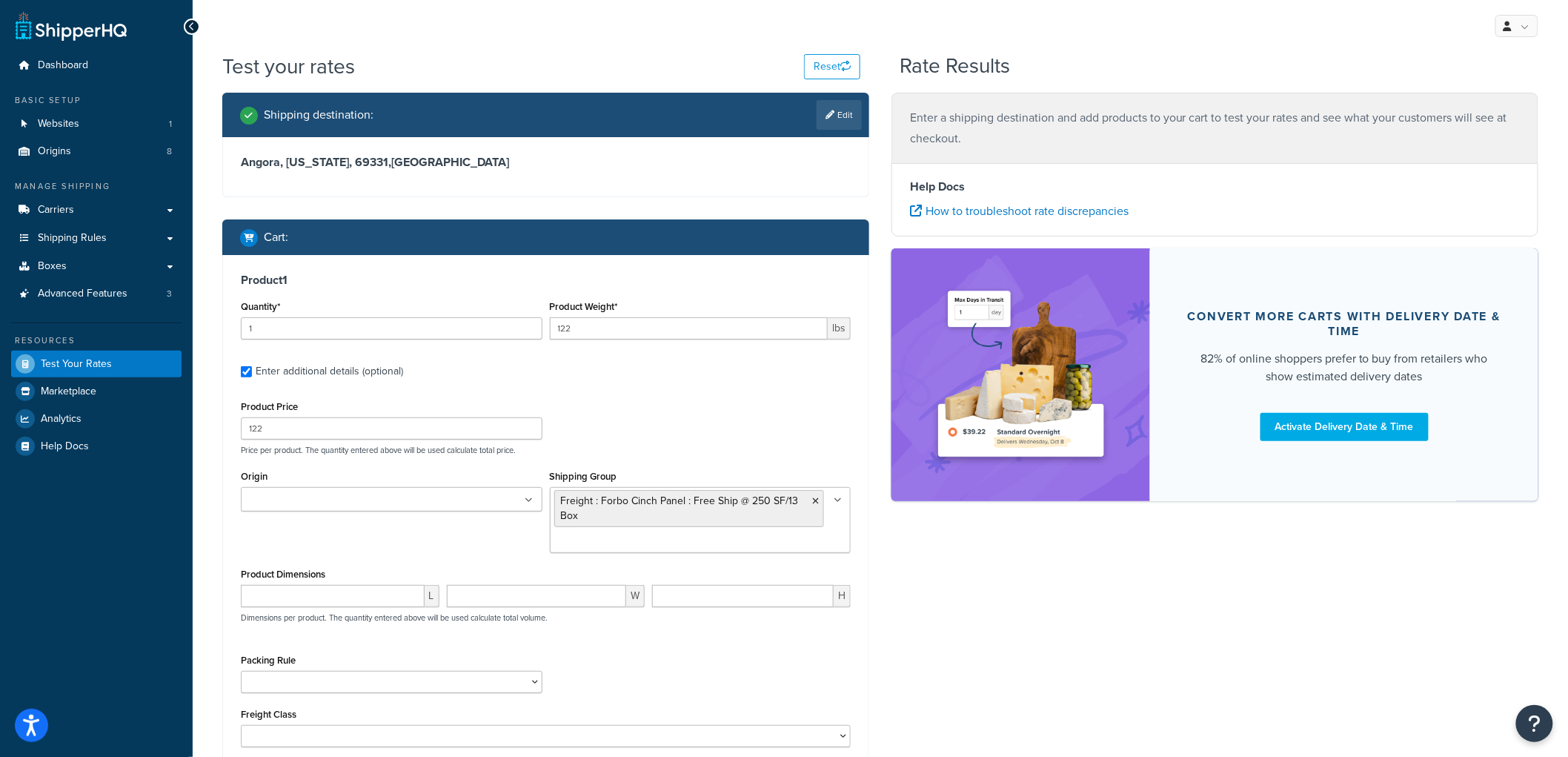
click at [732, 421] on div "Product Price 122 Price per product. The quantity entered above will be used ca…" at bounding box center [546, 426] width 617 height 59
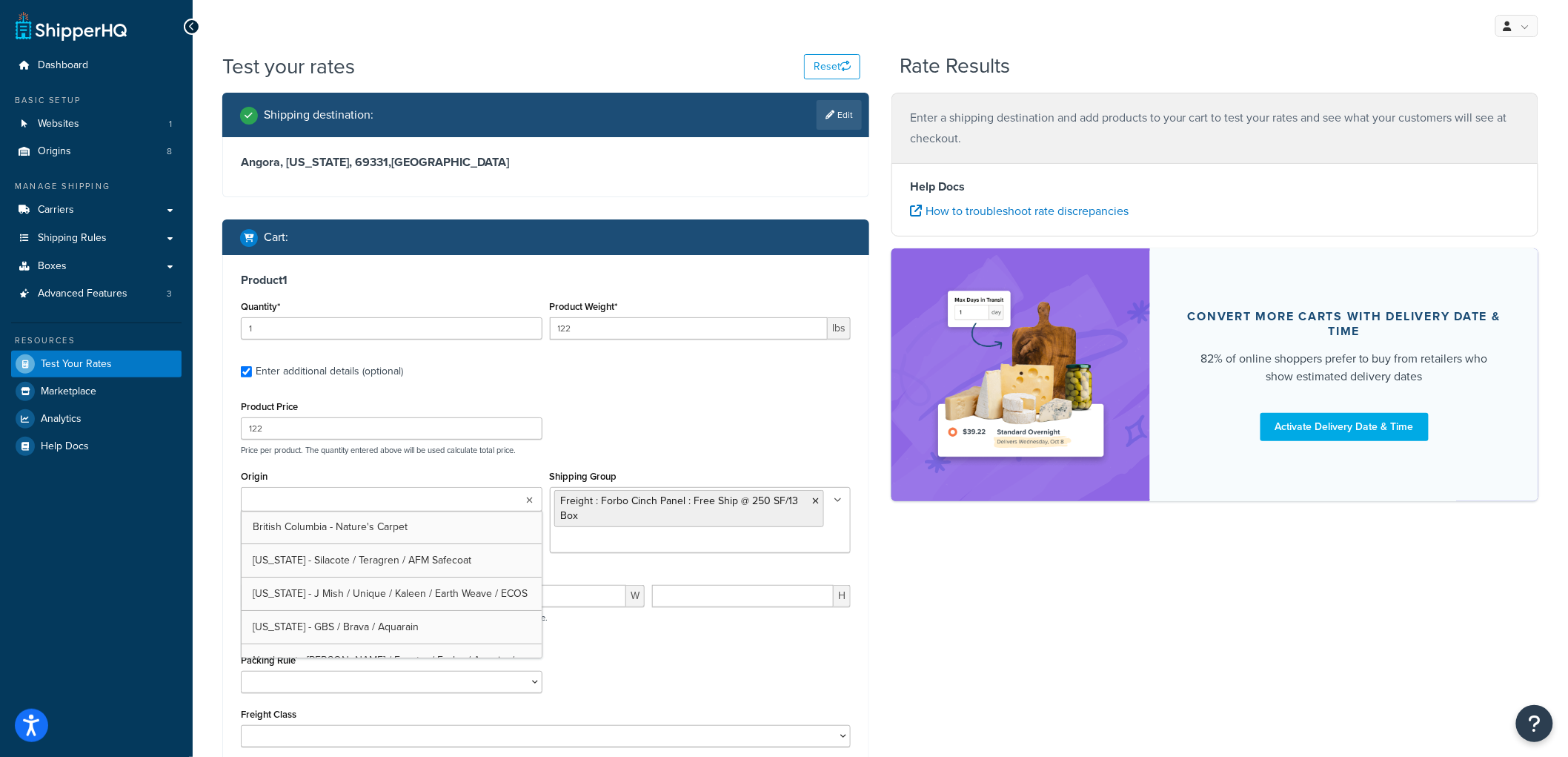
click at [493, 501] on ul at bounding box center [391, 498] width 302 height 25
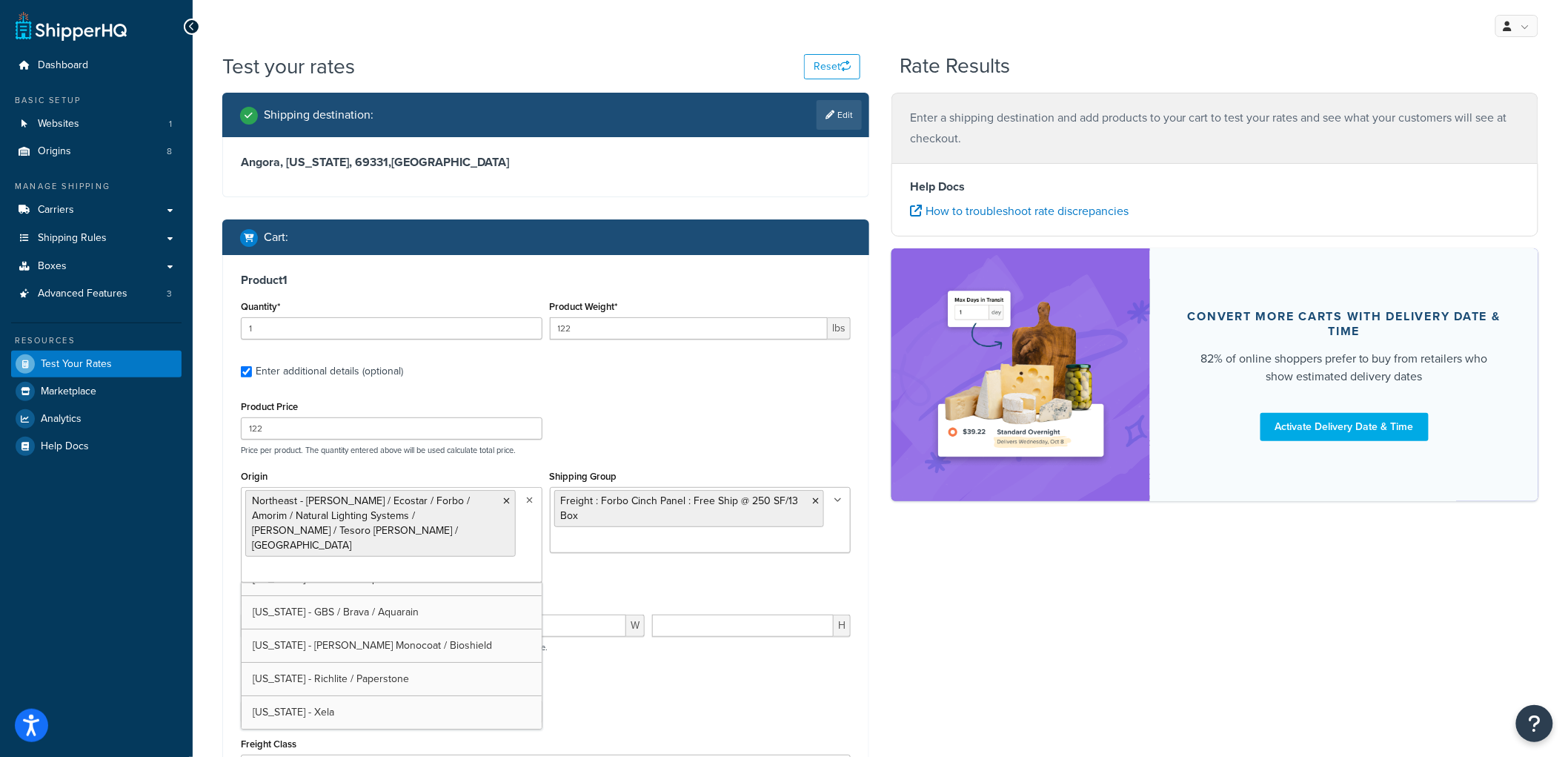
scroll to position [86, 0]
click at [735, 441] on div "Product Price 122 Price per product. The quantity entered above will be used ca…" at bounding box center [546, 426] width 617 height 59
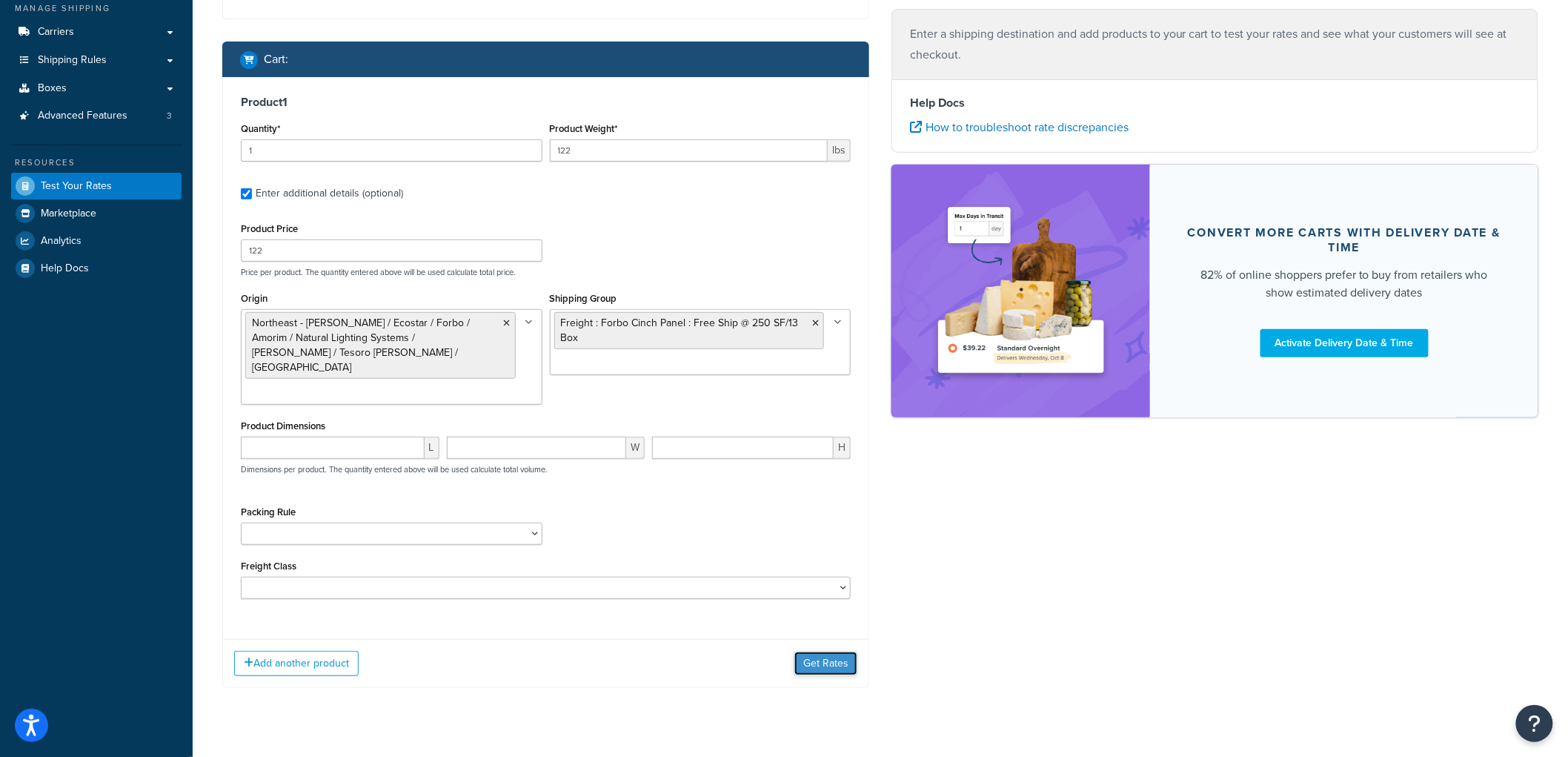
click at [829, 652] on button "Get Rates" at bounding box center [826, 664] width 63 height 24
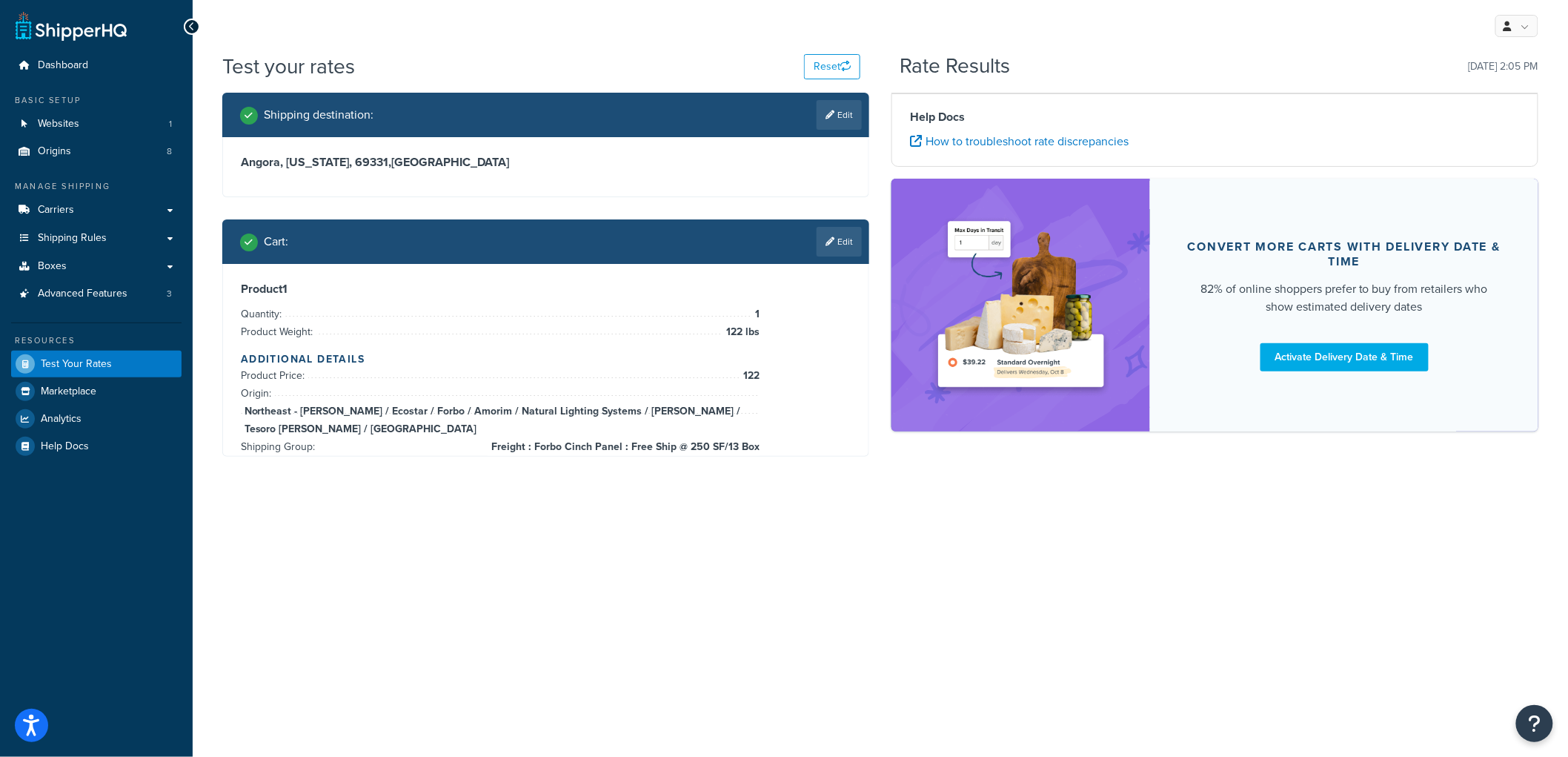
scroll to position [0, 0]
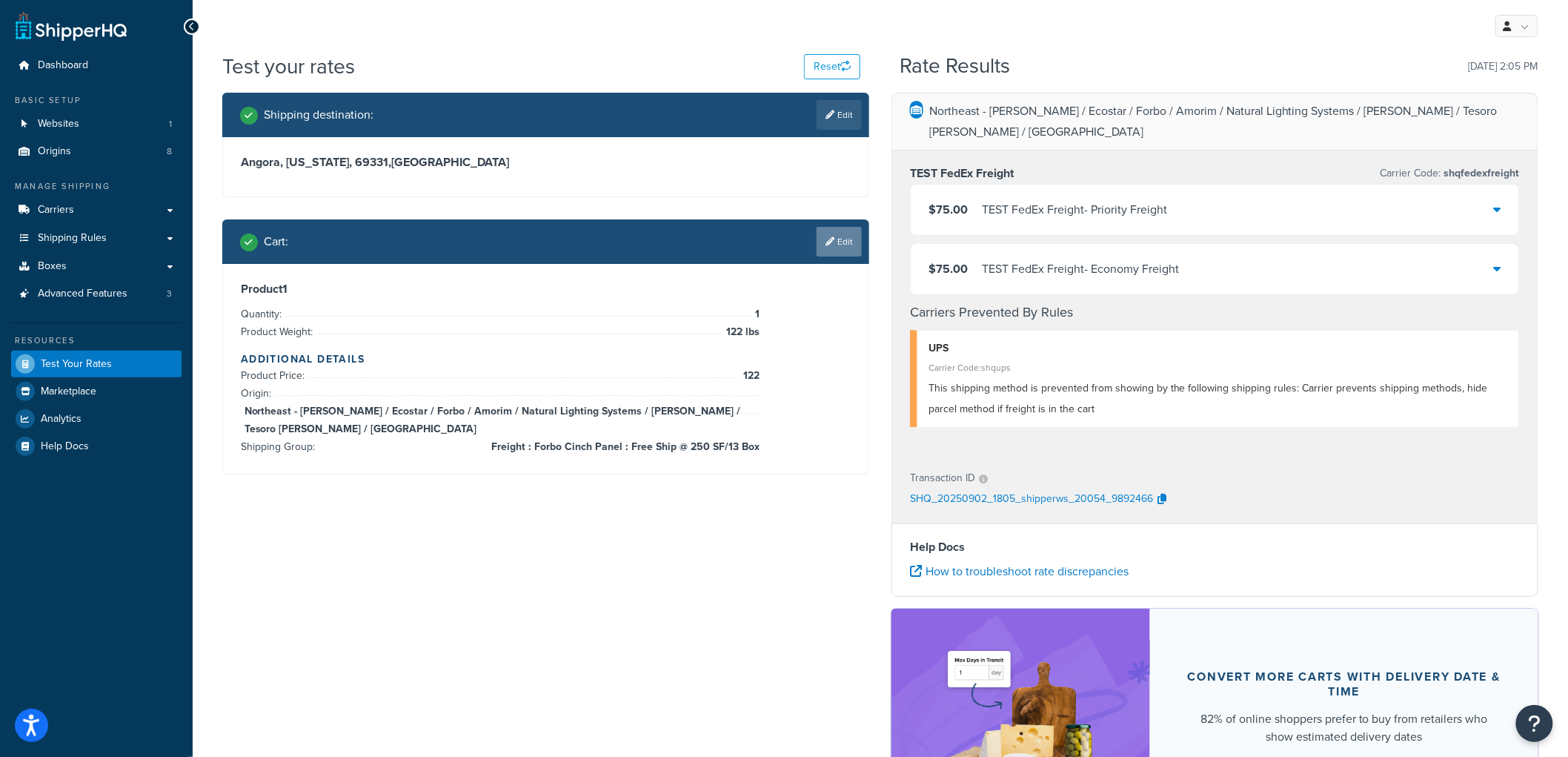
click at [831, 238] on icon at bounding box center [830, 241] width 9 height 9
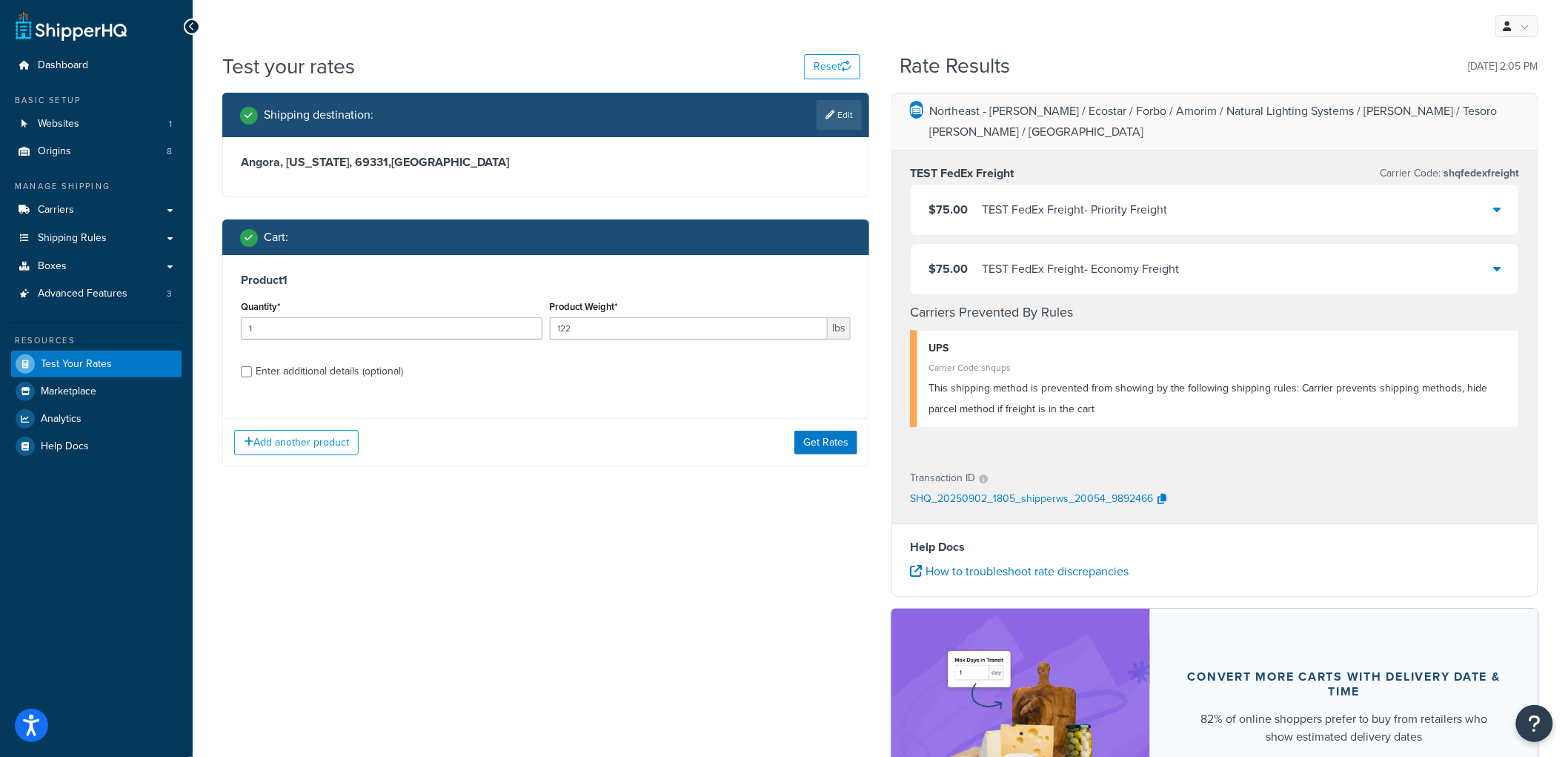
click at [324, 372] on div "Enter additional details (optional)" at bounding box center [329, 371] width 147 height 21
click at [252, 372] on input "Enter additional details (optional)" at bounding box center [246, 371] width 11 height 11
checkbox input "true"
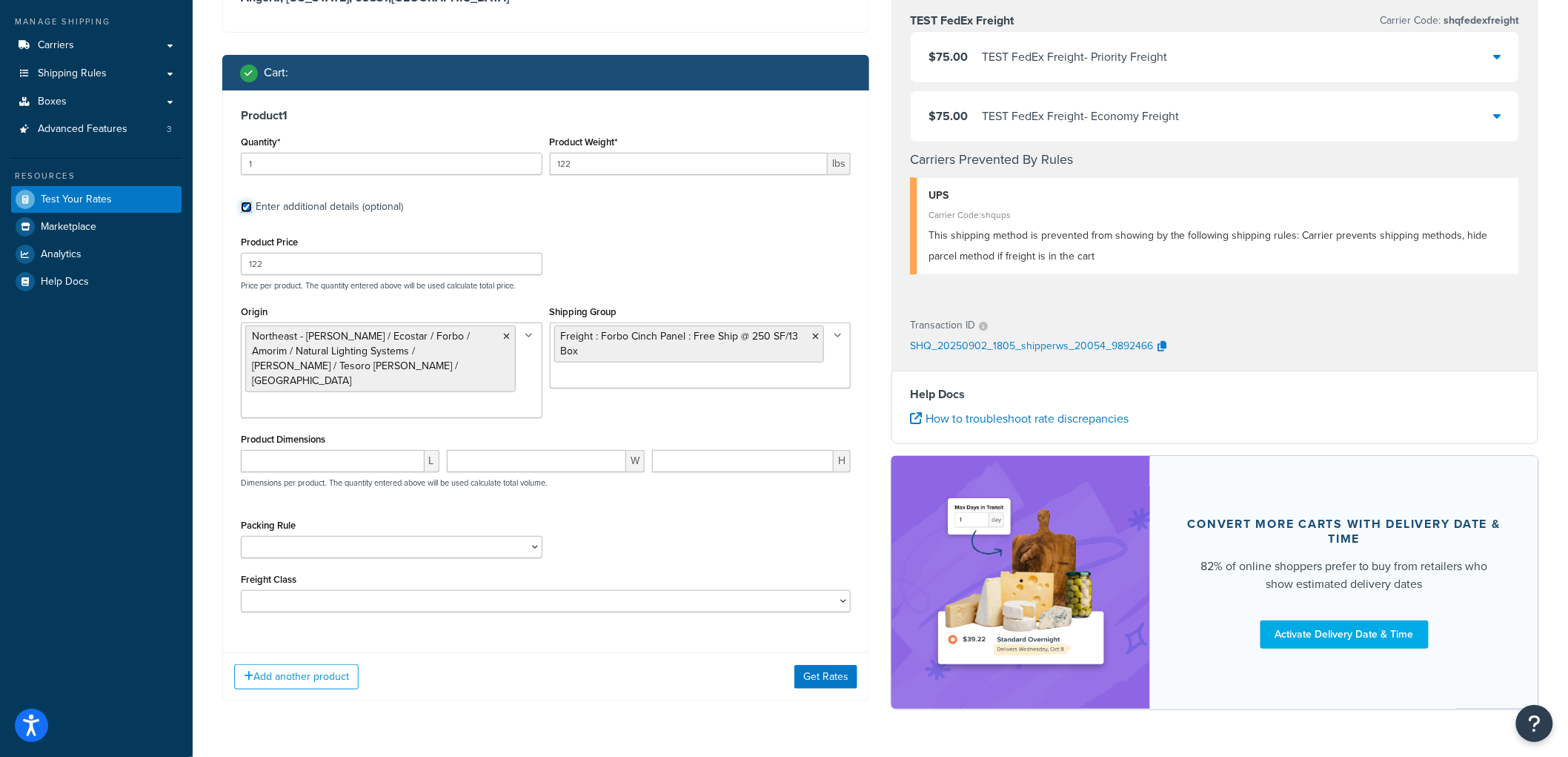
scroll to position [83, 0]
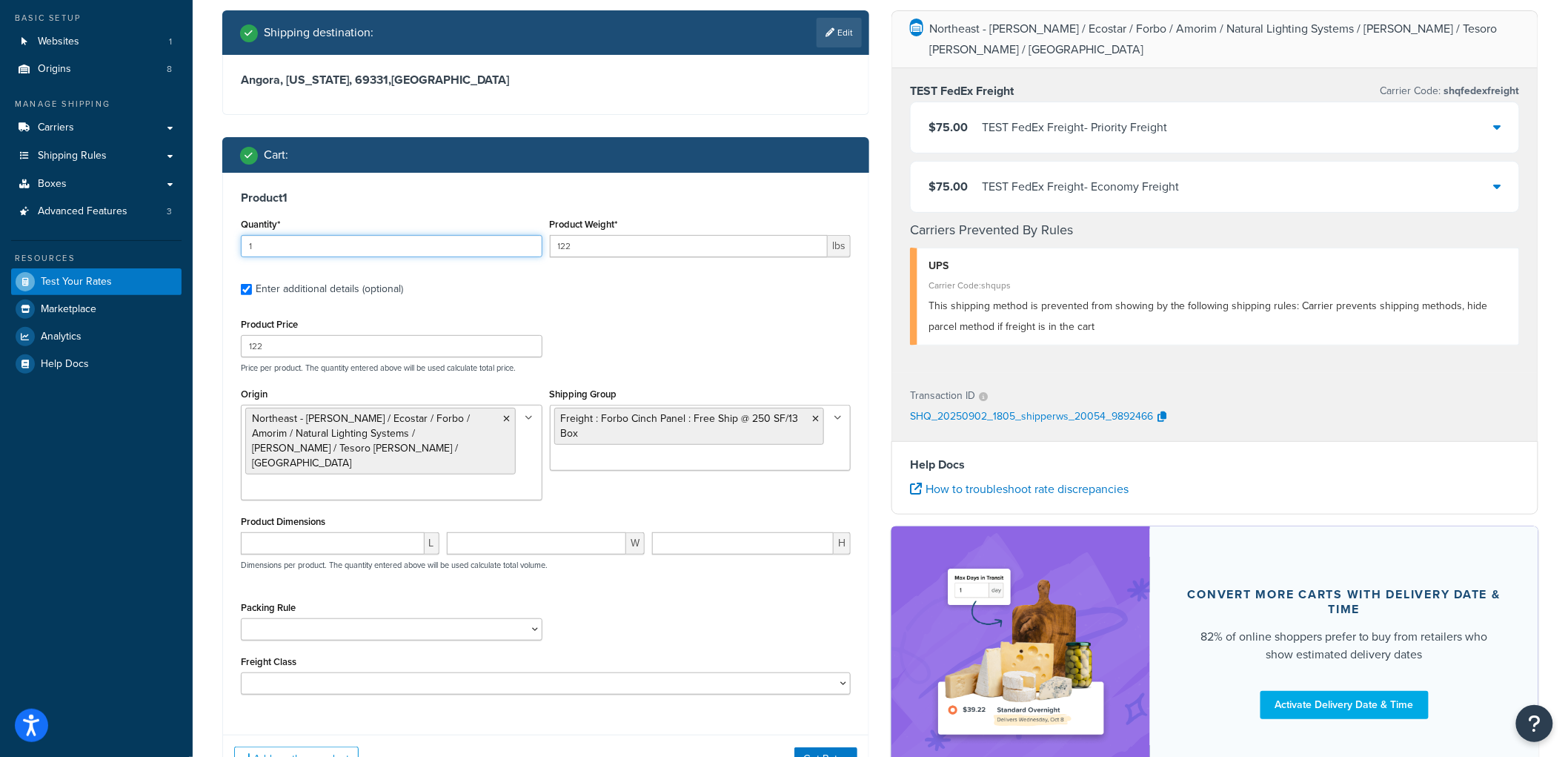
click at [303, 249] on input "1" at bounding box center [391, 246] width 302 height 23
type input "14"
click at [832, 747] on button "Get Rates" at bounding box center [826, 759] width 63 height 24
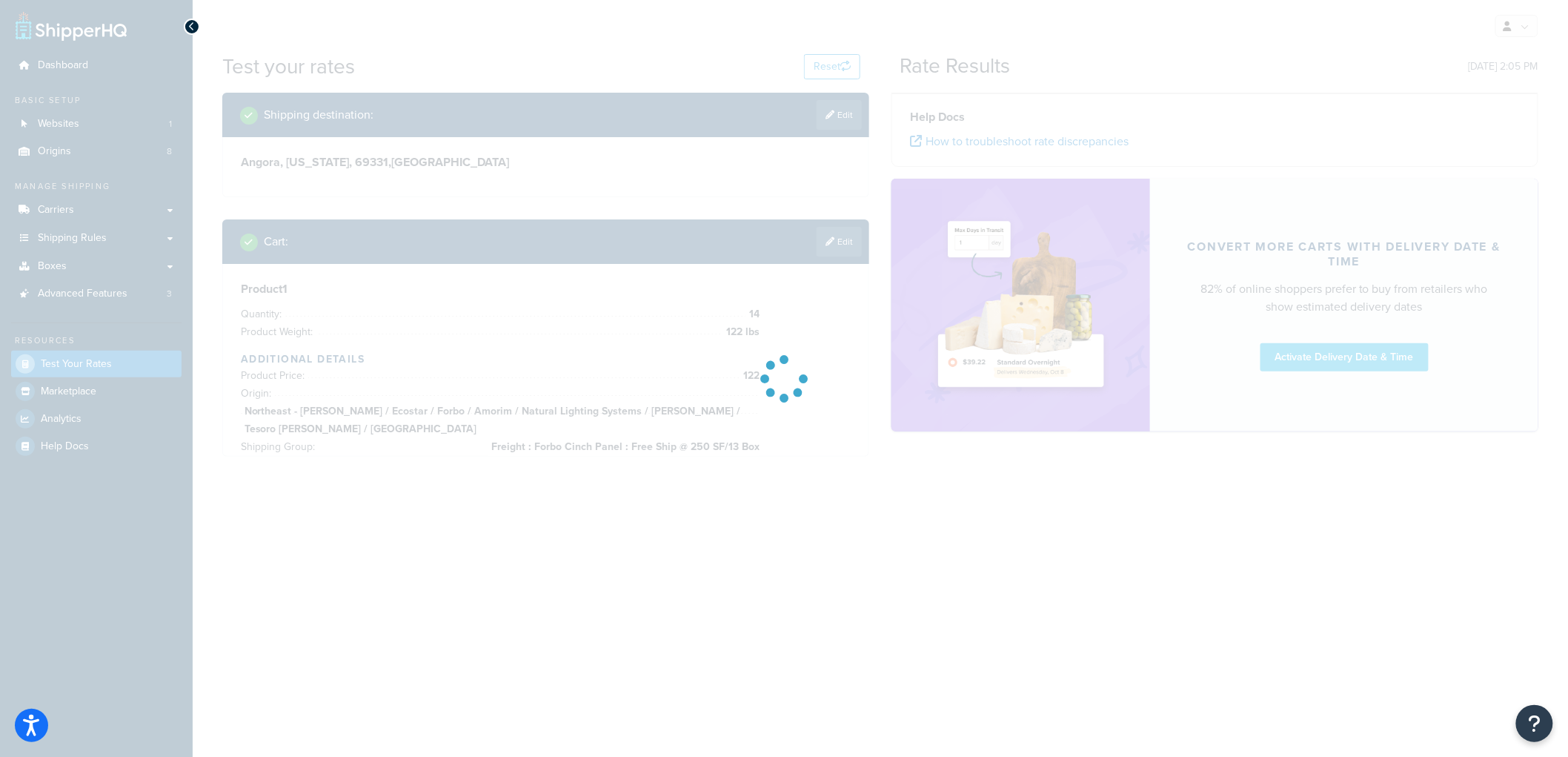
scroll to position [0, 0]
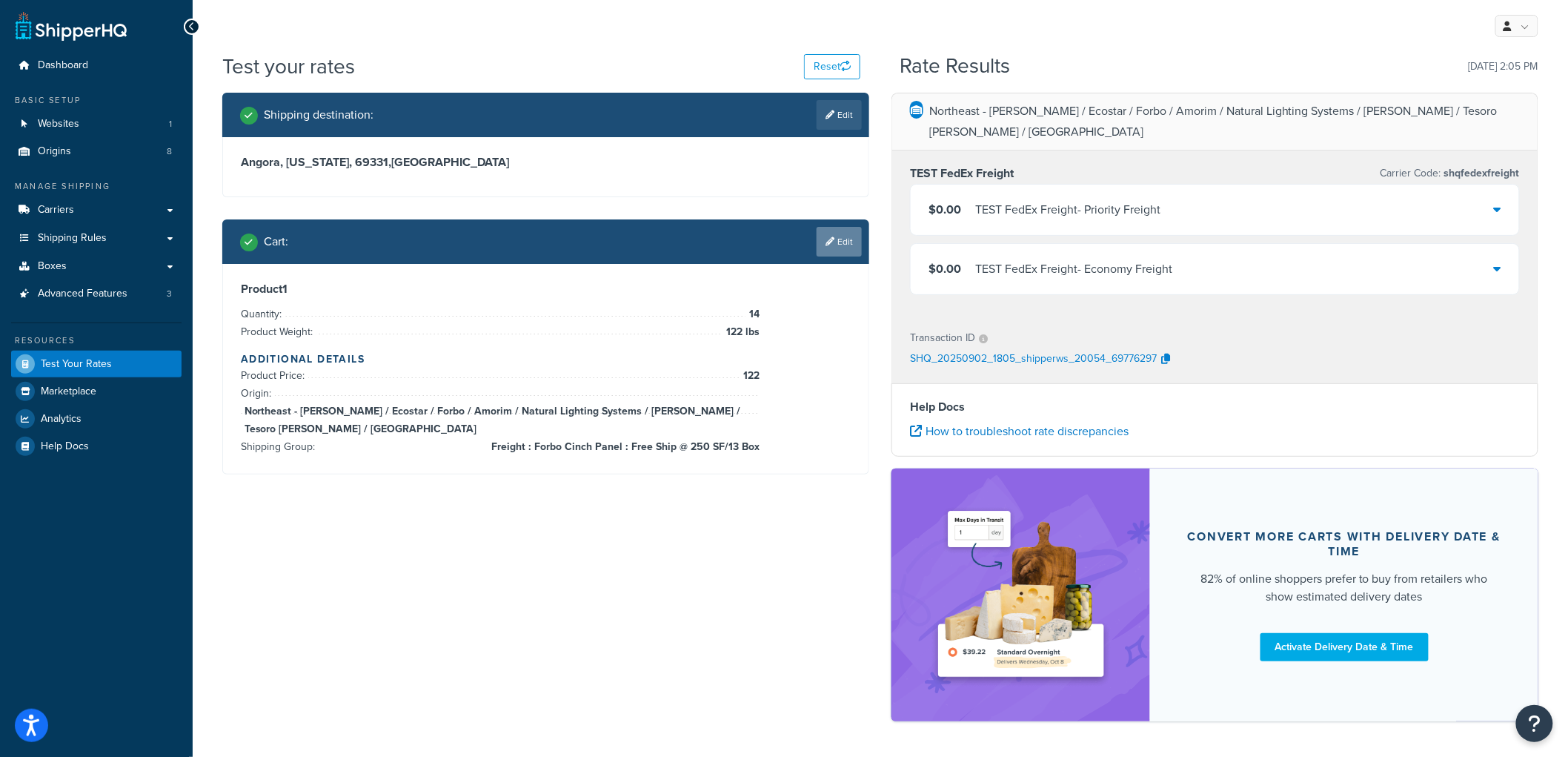
click at [848, 238] on link "Edit" at bounding box center [840, 242] width 45 height 29
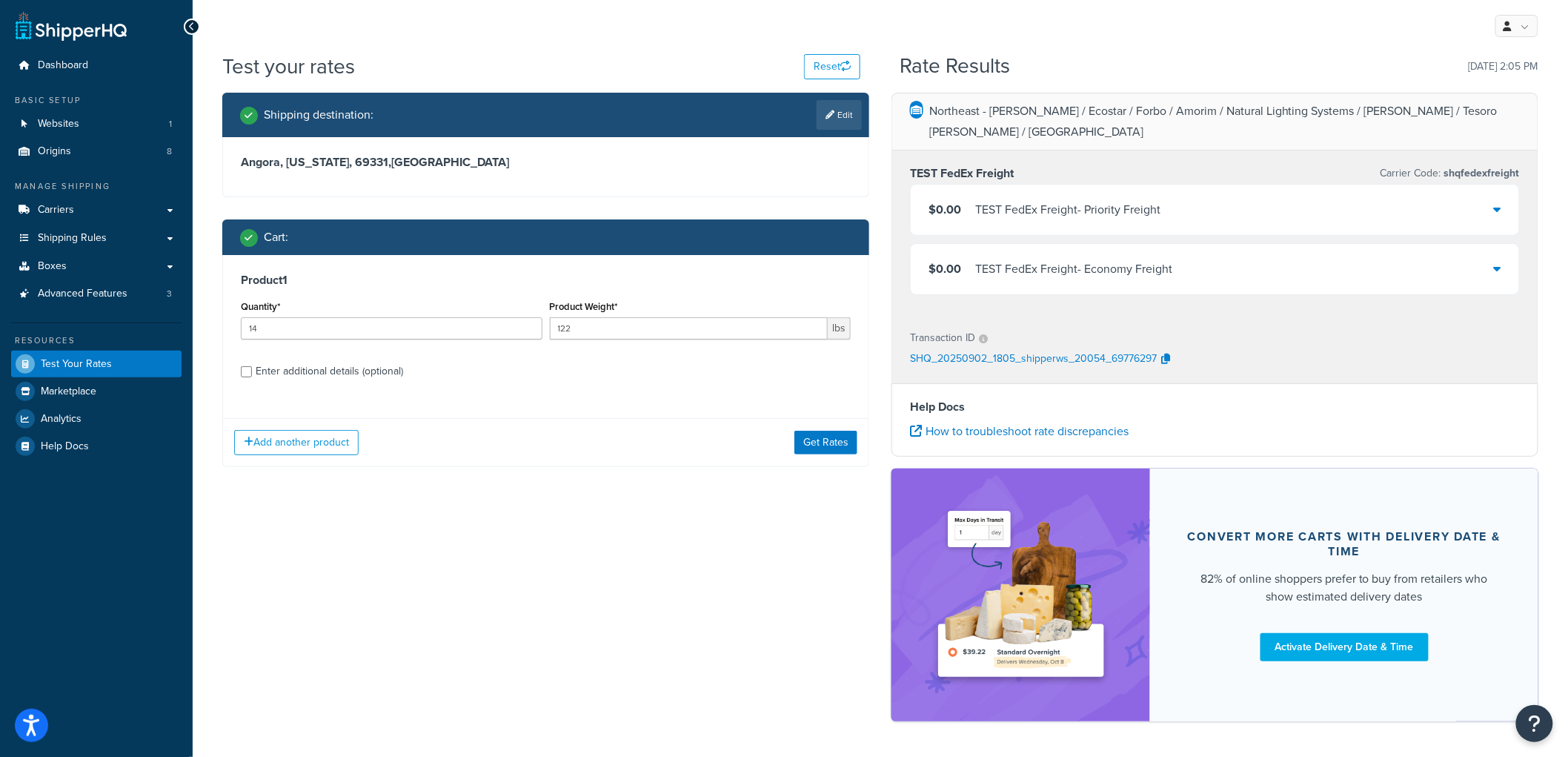
click at [298, 369] on div "Enter additional details (optional)" at bounding box center [329, 371] width 147 height 21
click at [252, 369] on input "Enter additional details (optional)" at bounding box center [246, 371] width 11 height 11
checkbox input "true"
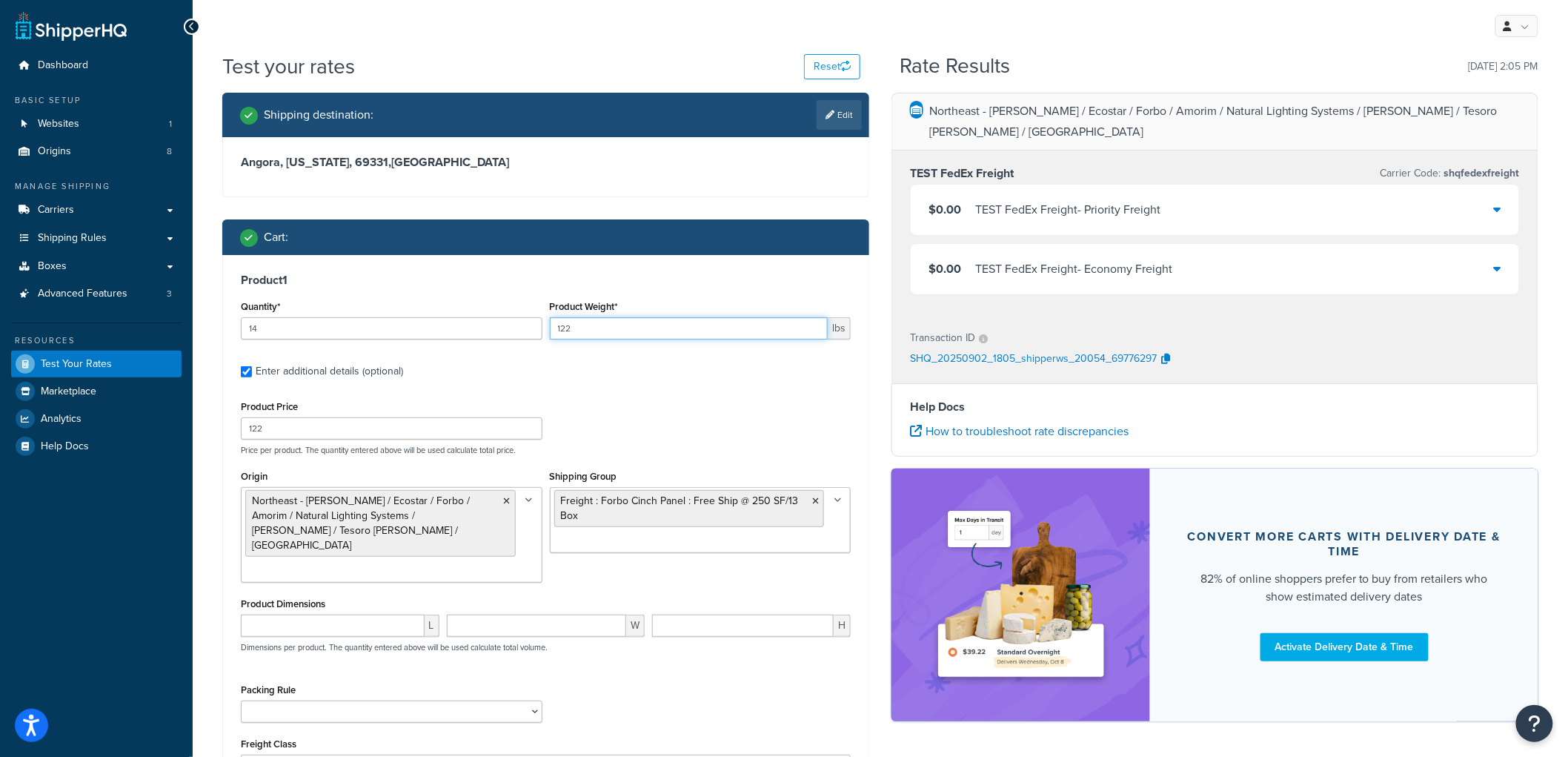
click at [610, 318] on input "122" at bounding box center [689, 328] width 279 height 23
click at [610, 322] on input "122" at bounding box center [689, 328] width 279 height 23
type input "1"
click at [499, 430] on input "122" at bounding box center [391, 429] width 302 height 23
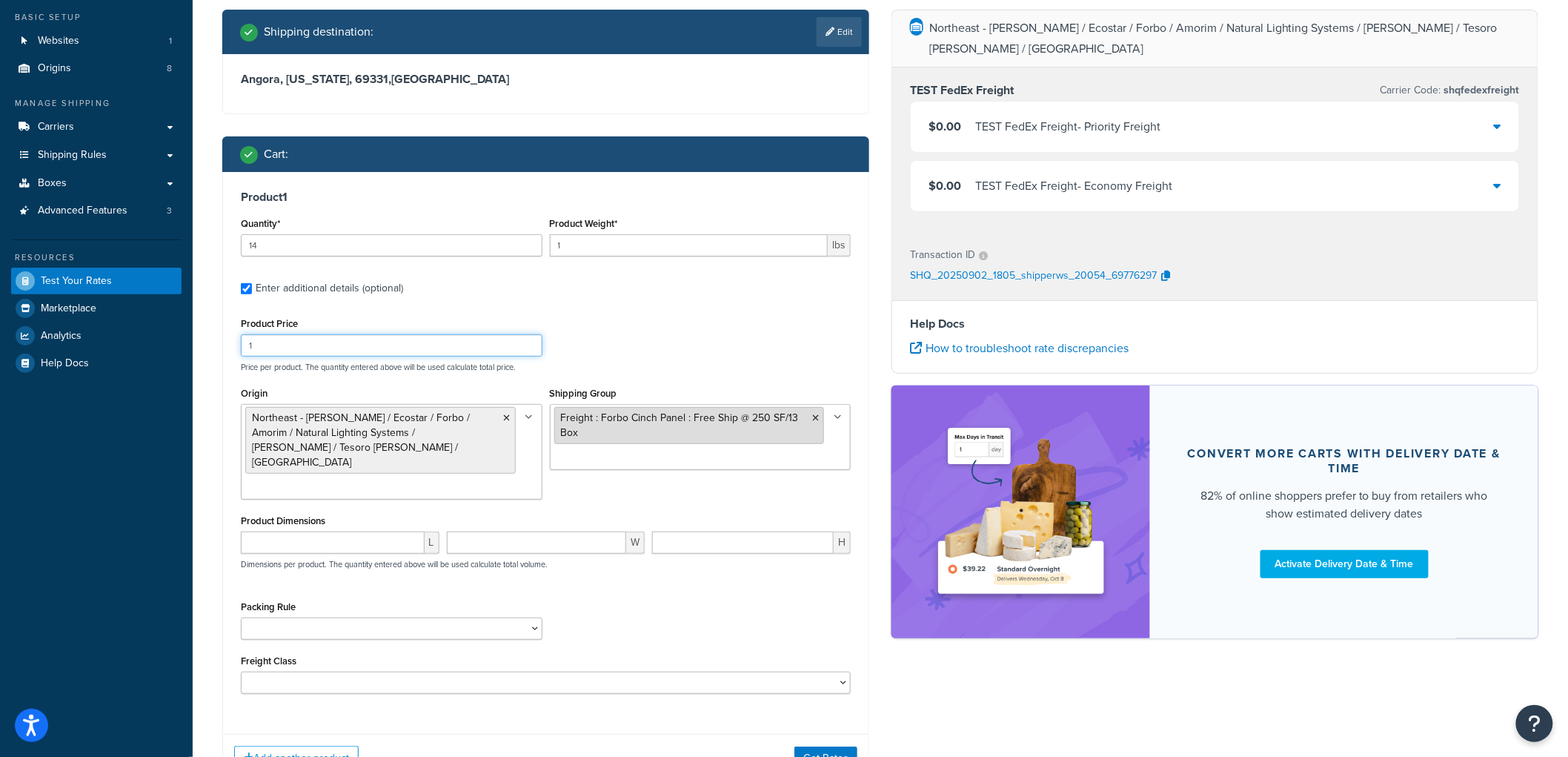
scroll to position [178, 0]
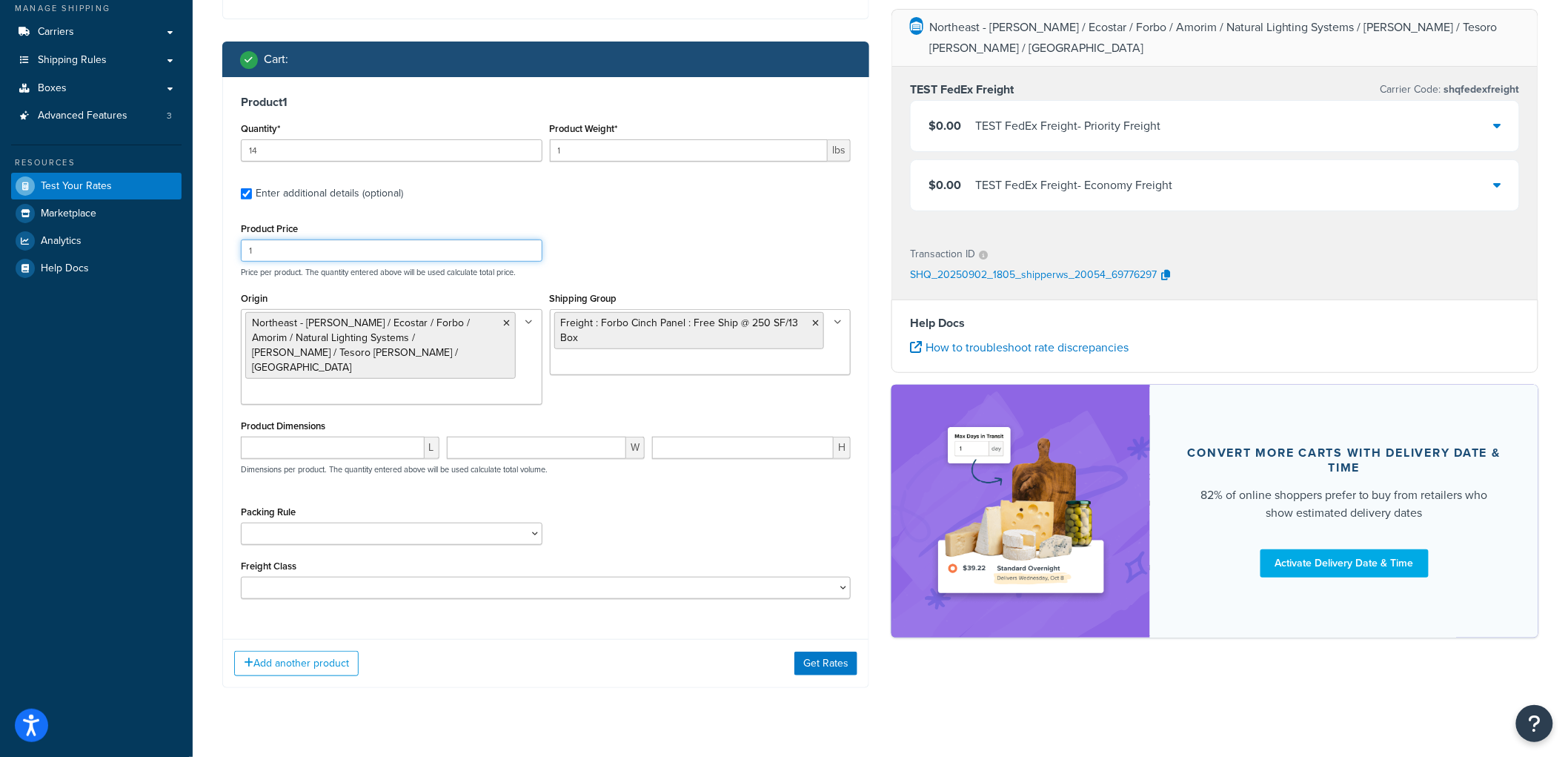
type input "1"
click at [827, 639] on div "Add another product Get Rates" at bounding box center [546, 663] width 646 height 48
click at [827, 652] on button "Get Rates" at bounding box center [826, 664] width 63 height 24
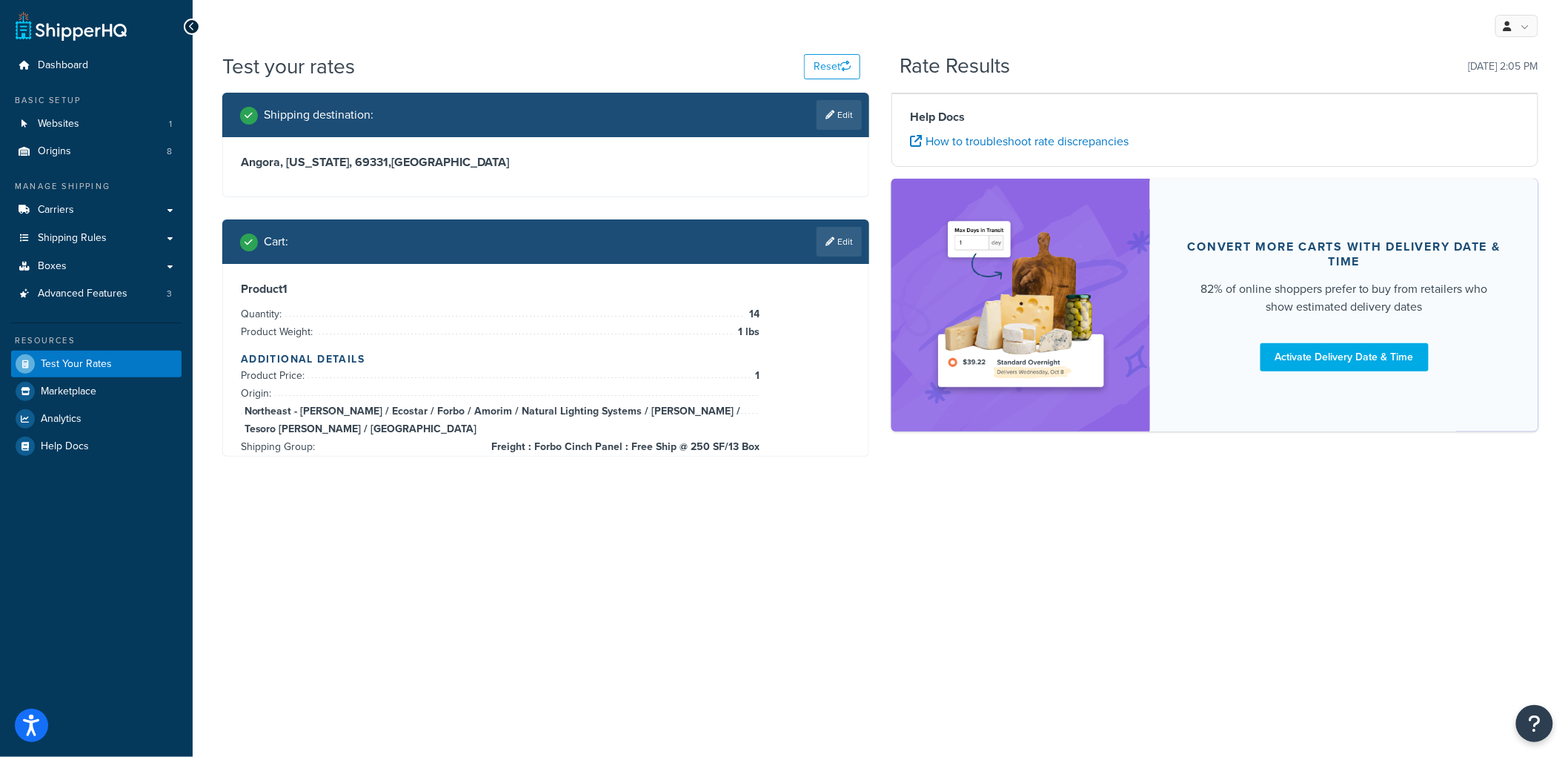
scroll to position [0, 0]
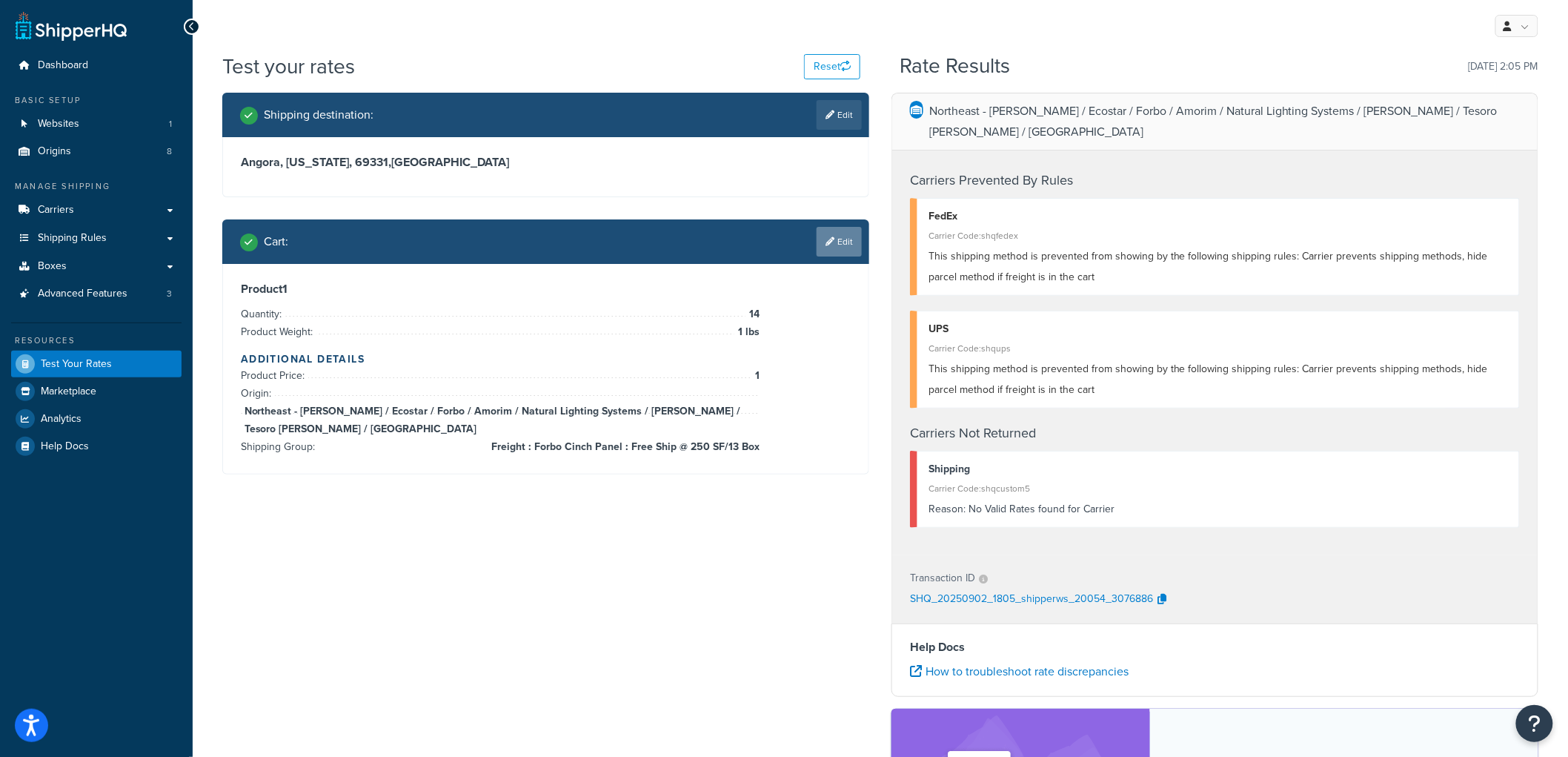
click at [839, 243] on link "Edit" at bounding box center [840, 242] width 45 height 29
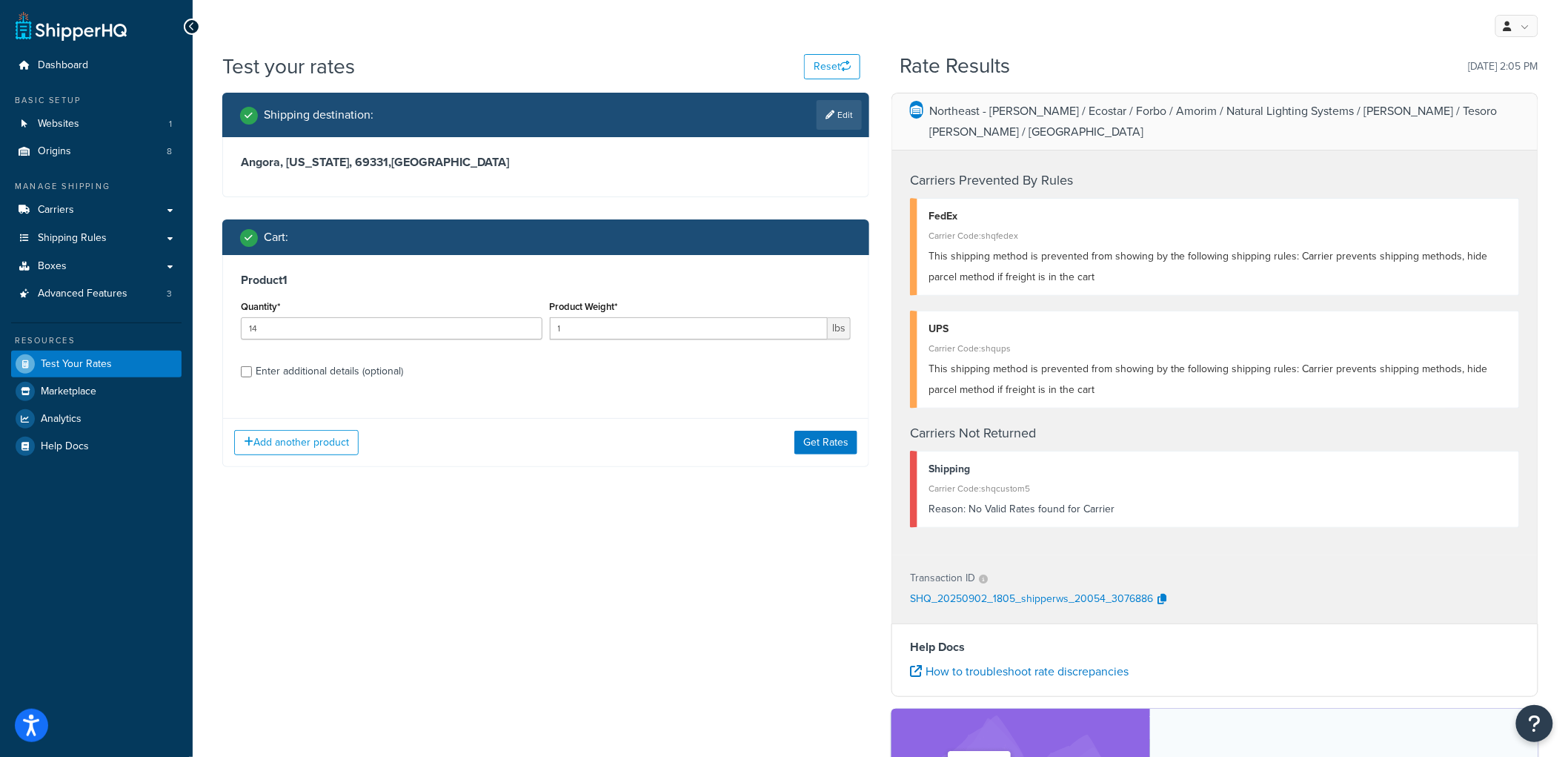
click at [347, 361] on div "Enter additional details (optional)" at bounding box center [329, 371] width 147 height 21
click at [252, 366] on input "Enter additional details (optional)" at bounding box center [246, 371] width 11 height 11
checkbox input "true"
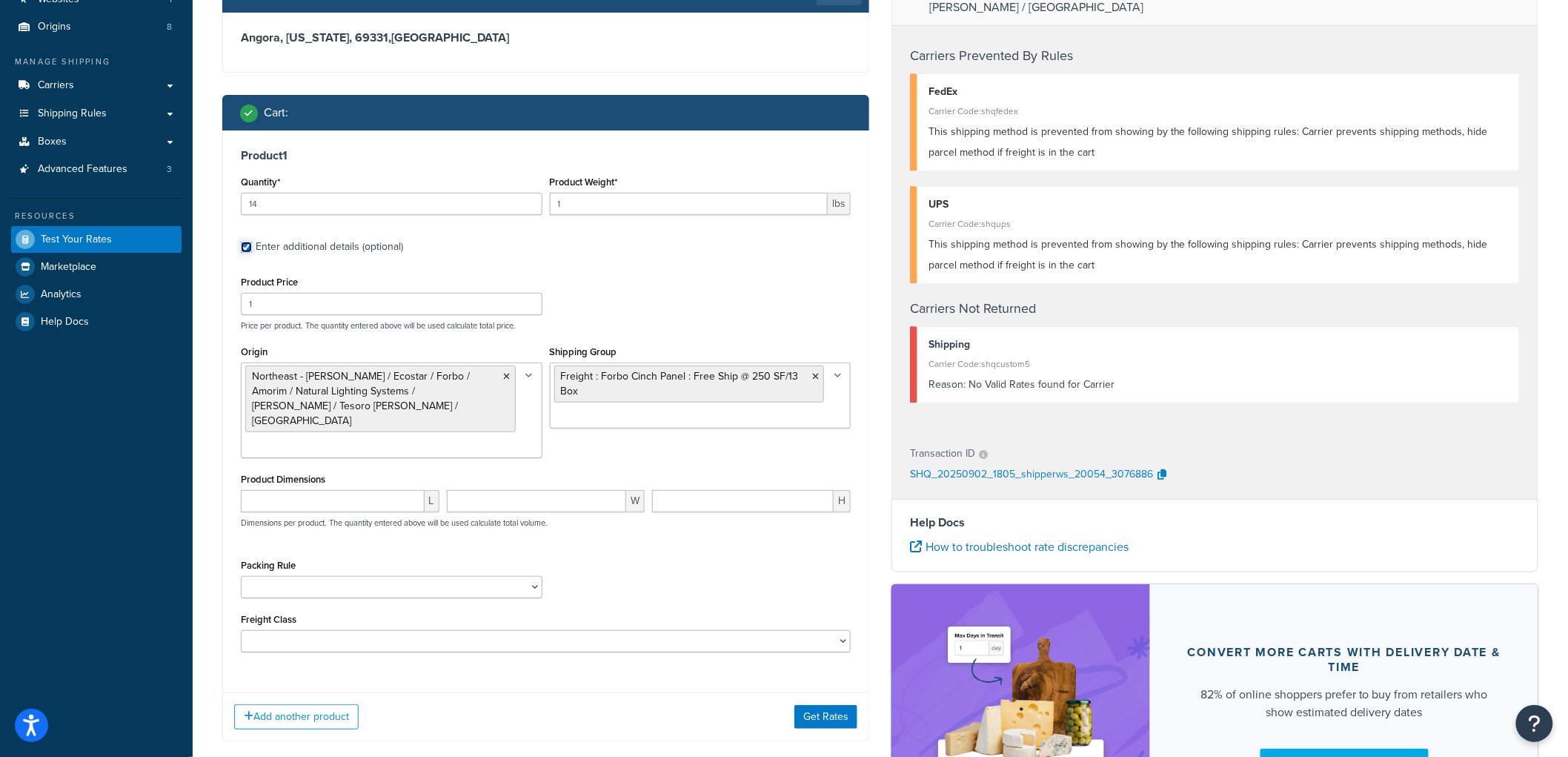
scroll to position [164, 0]
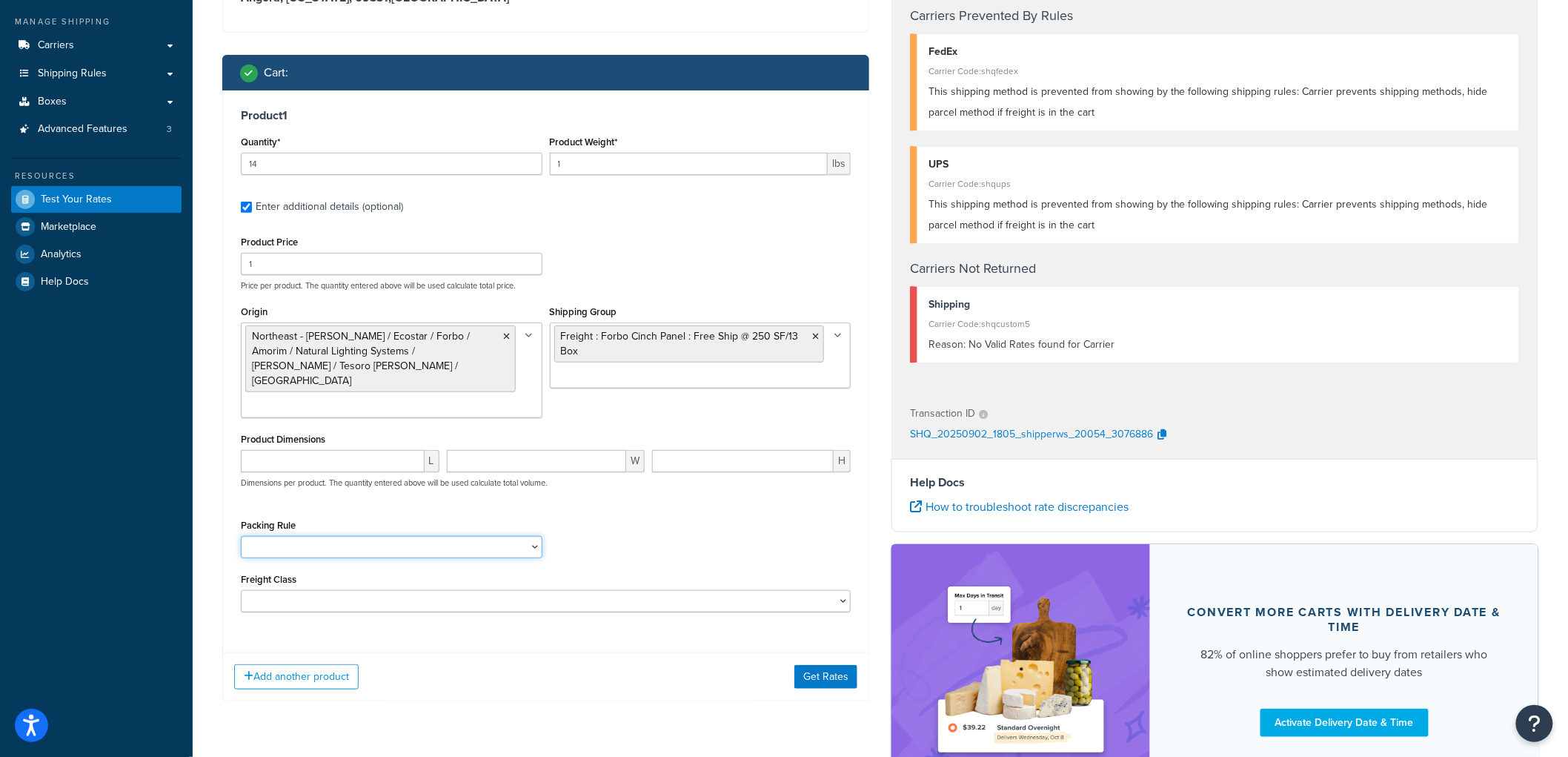
click at [309, 536] on select "Carpet Roll GBS Boxed Flooring Quietwalk Some packing rule" at bounding box center [391, 547] width 302 height 23
click at [679, 515] on div "Packing Rule Carpet Roll GBS Boxed Flooring Quietwalk Some packing rule" at bounding box center [546, 542] width 617 height 54
click at [597, 158] on input "1" at bounding box center [689, 163] width 279 height 23
type input "40"
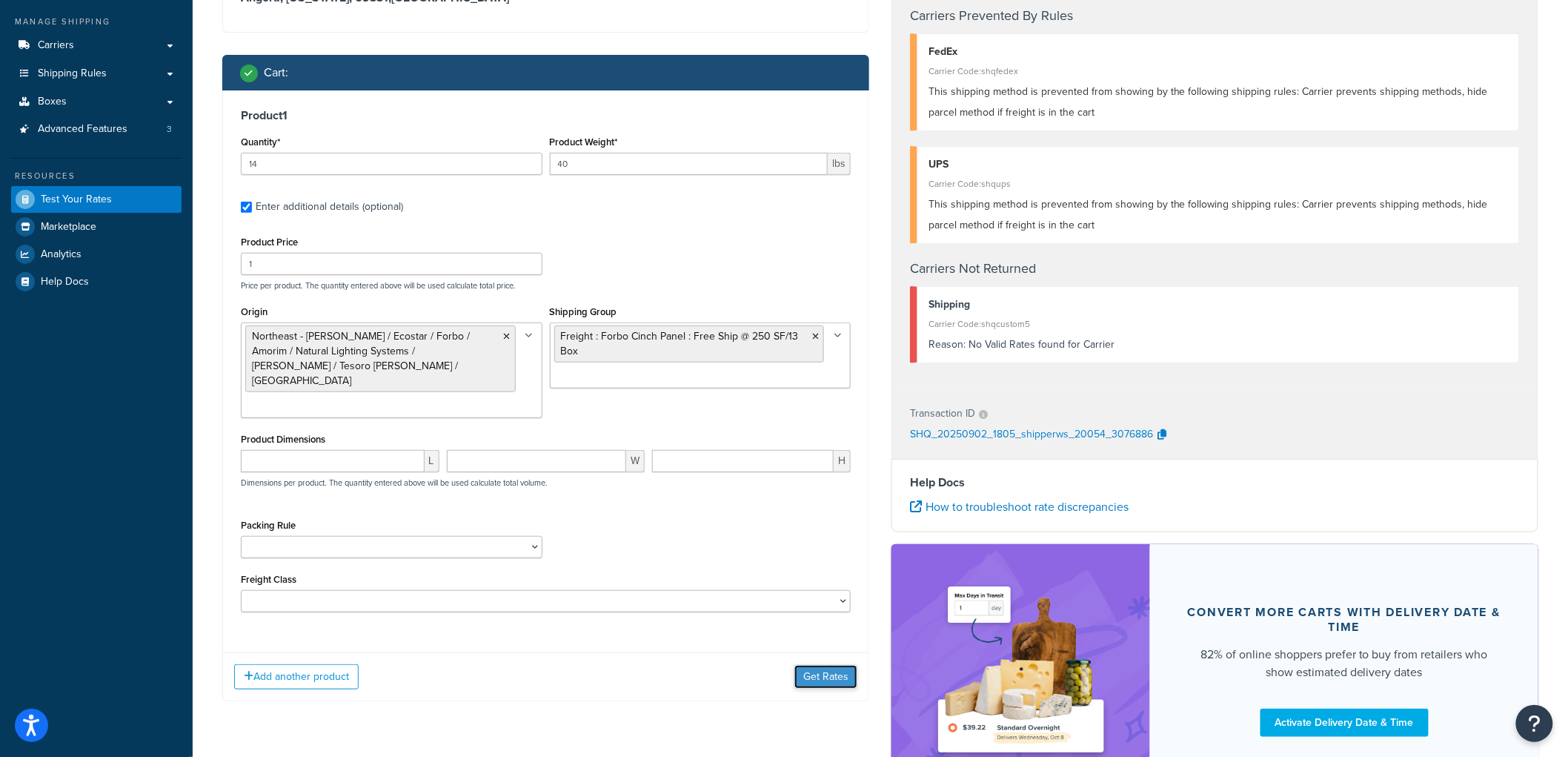
click at [851, 665] on button "Get Rates" at bounding box center [826, 676] width 63 height 24
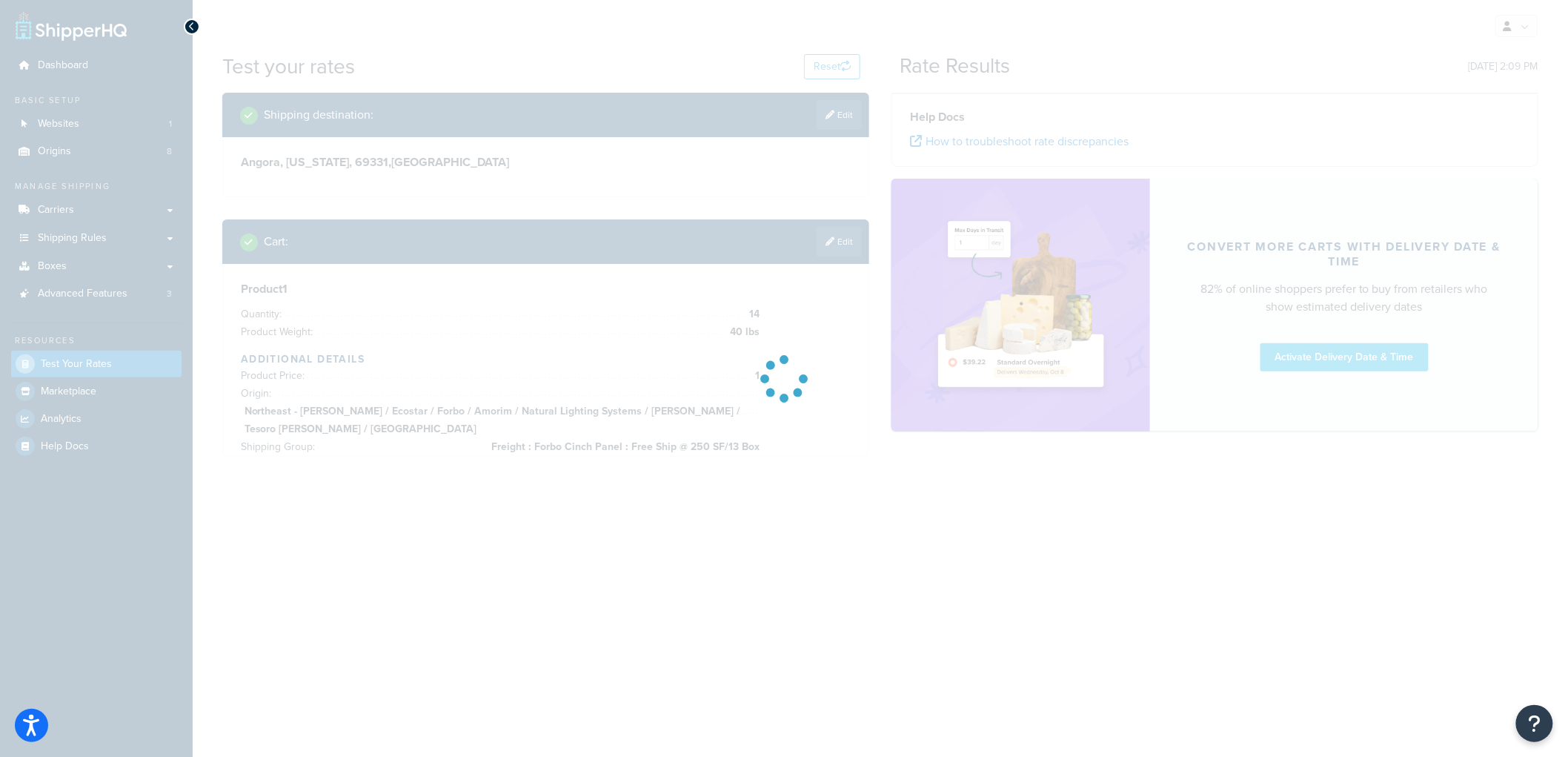
scroll to position [0, 0]
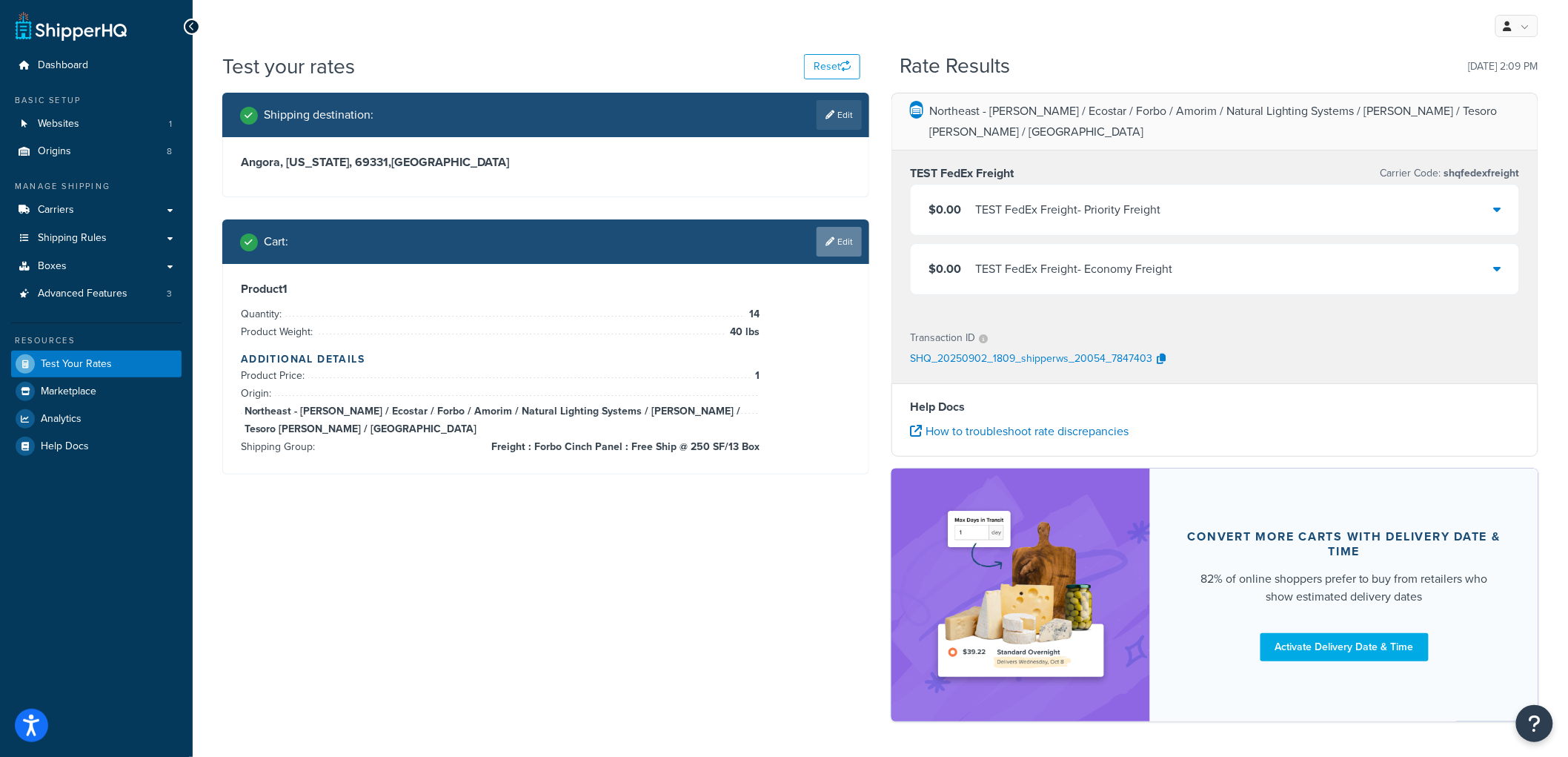
click at [857, 243] on link "Edit" at bounding box center [840, 242] width 45 height 29
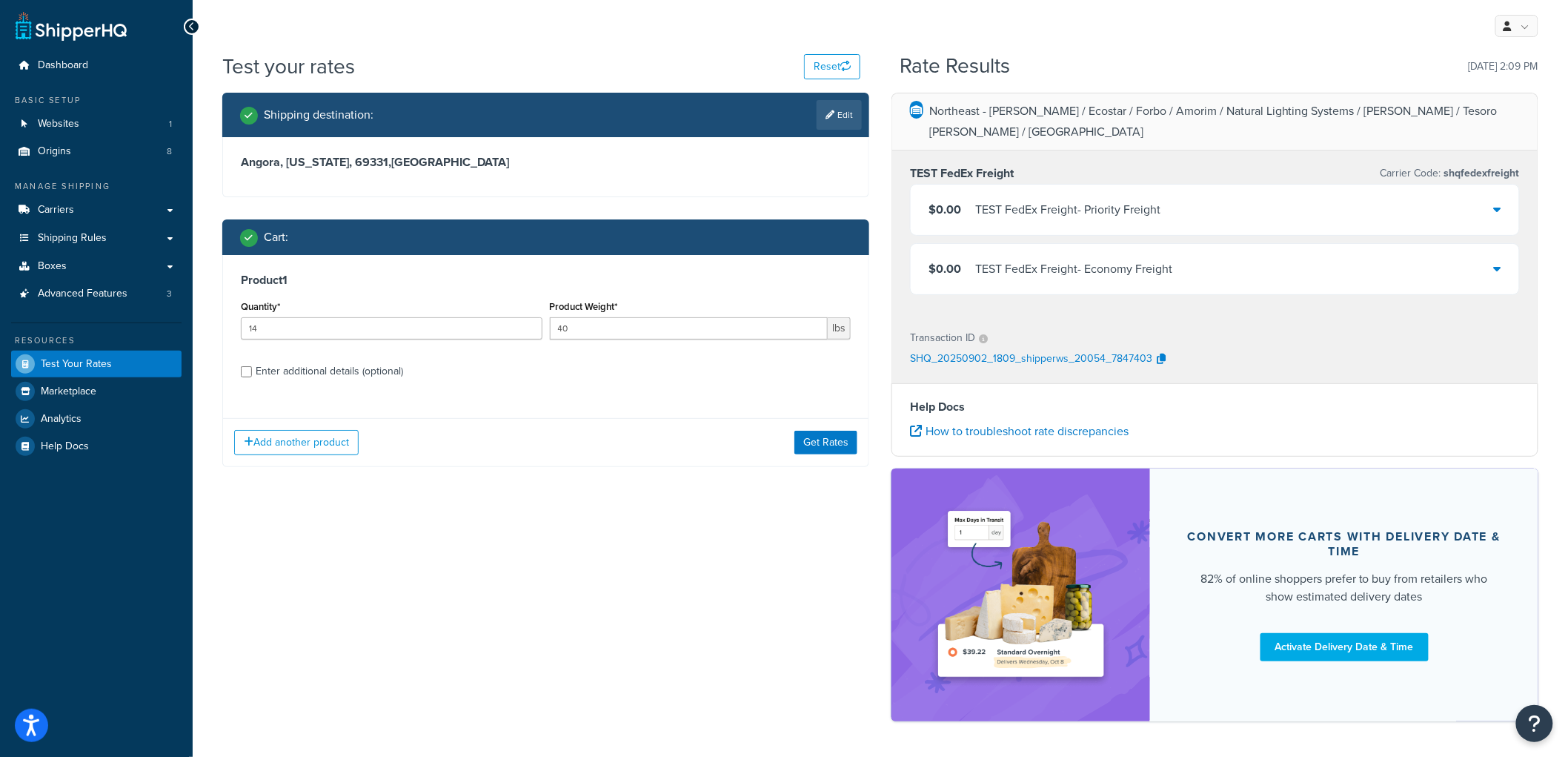
click at [307, 368] on div "Enter additional details (optional)" at bounding box center [329, 371] width 147 height 21
click at [252, 368] on input "Enter additional details (optional)" at bounding box center [246, 371] width 11 height 11
checkbox input "true"
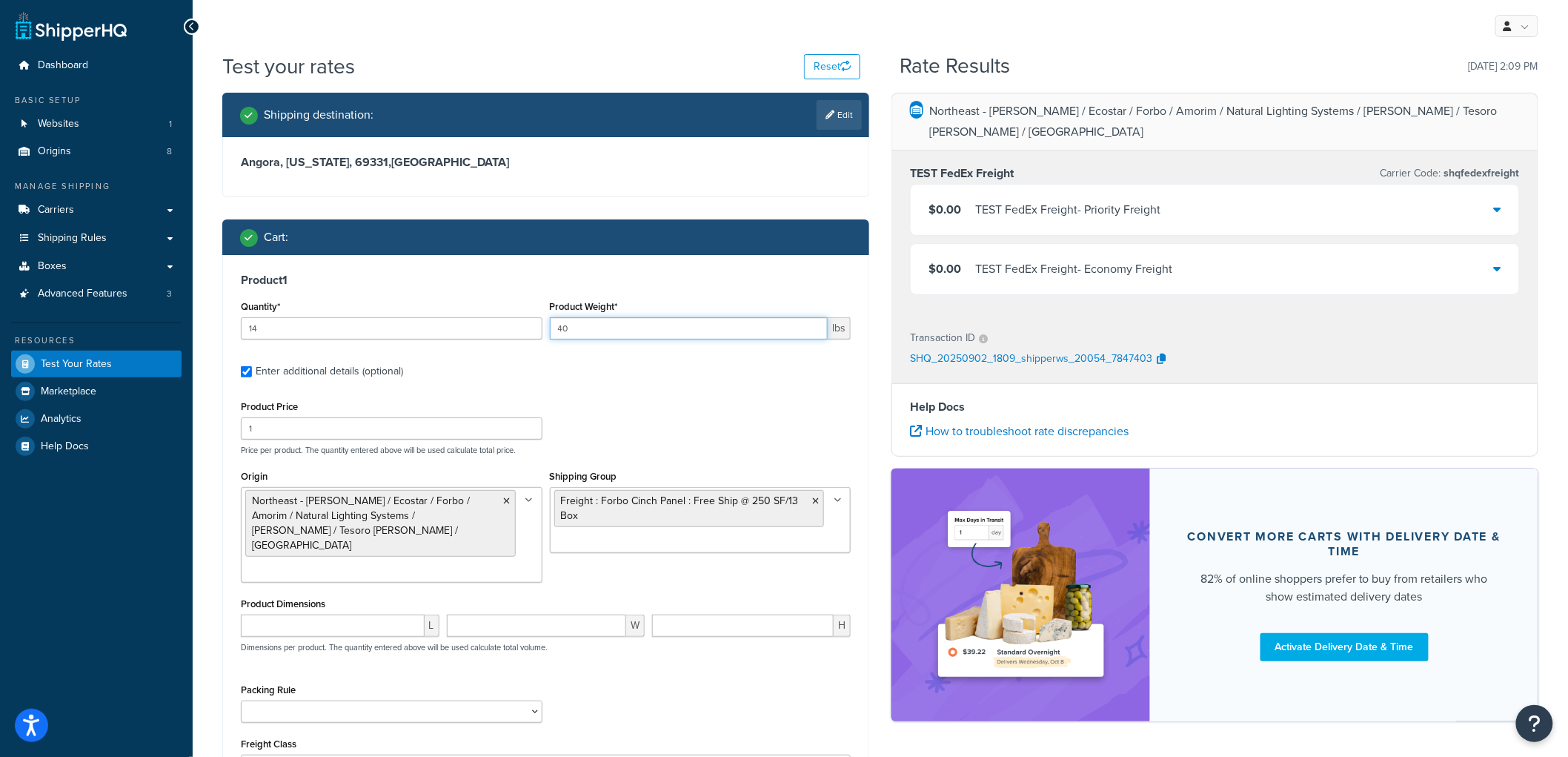
drag, startPoint x: 564, startPoint y: 330, endPoint x: 523, endPoint y: 324, distance: 41.4
click at [523, 324] on div "Quantity* 14 Product Weight* 40 lbs" at bounding box center [546, 323] width 617 height 54
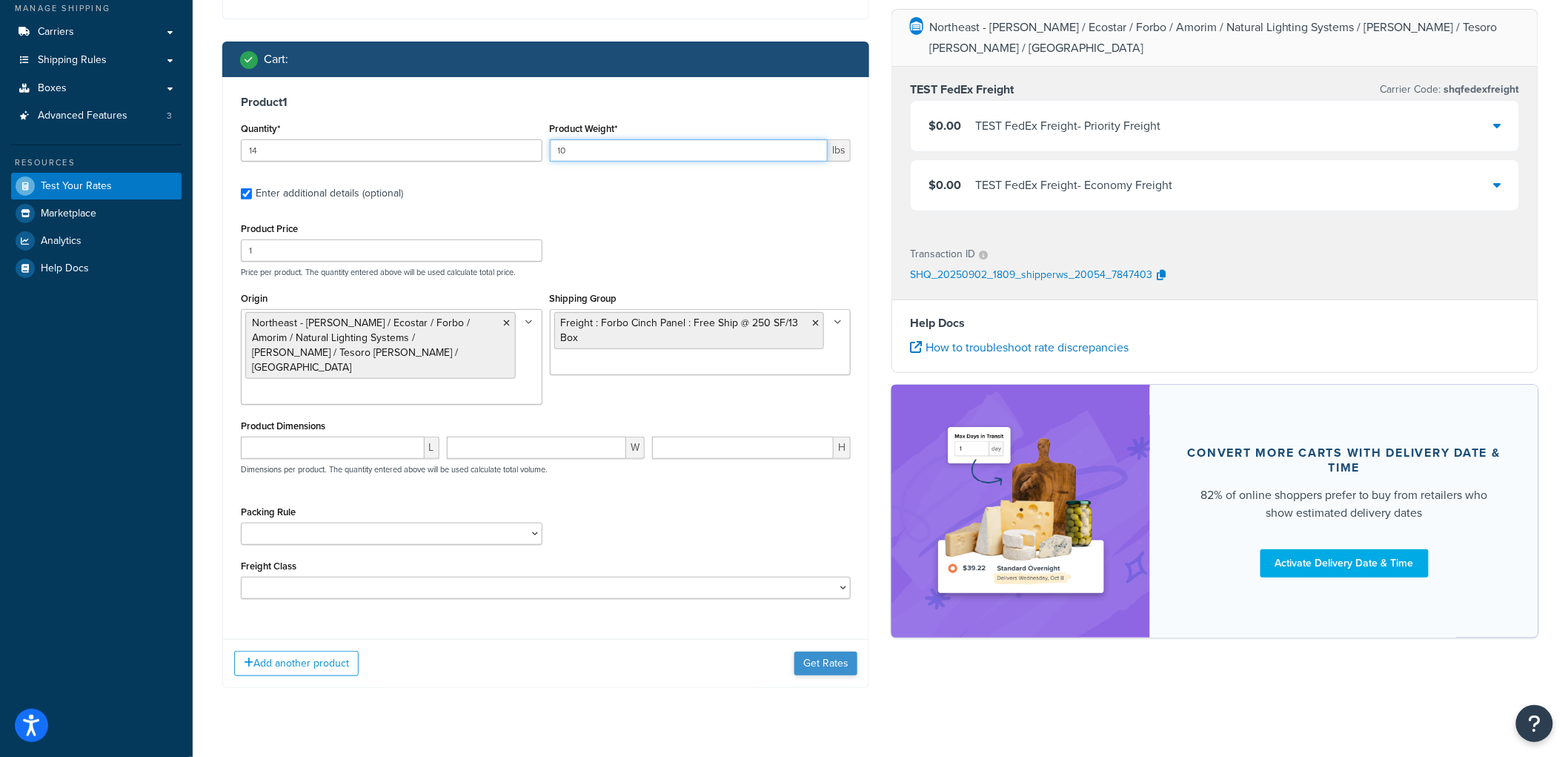
type input "10"
click at [830, 652] on button "Get Rates" at bounding box center [826, 664] width 63 height 24
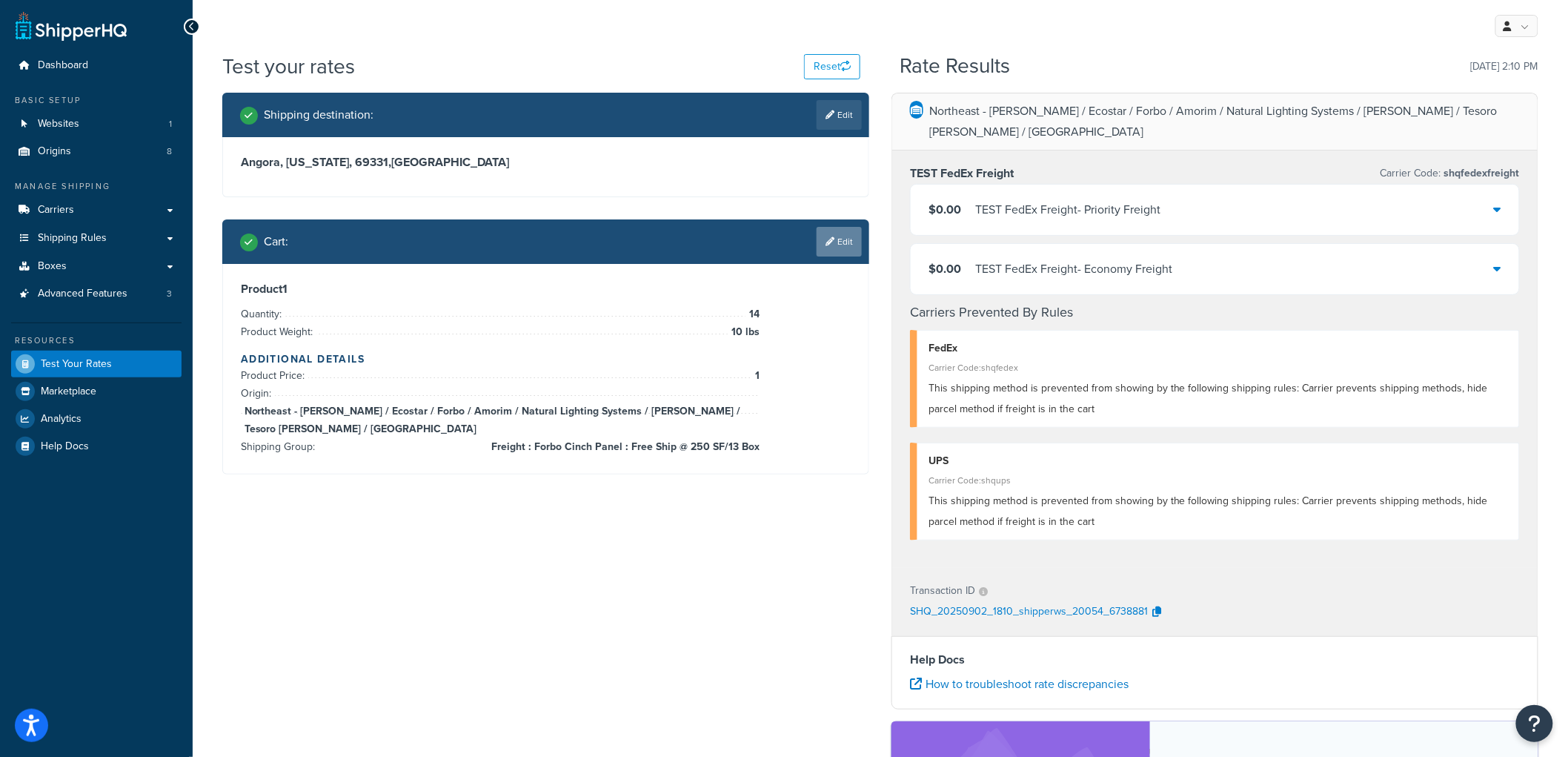
click at [848, 240] on link "Edit" at bounding box center [840, 242] width 45 height 29
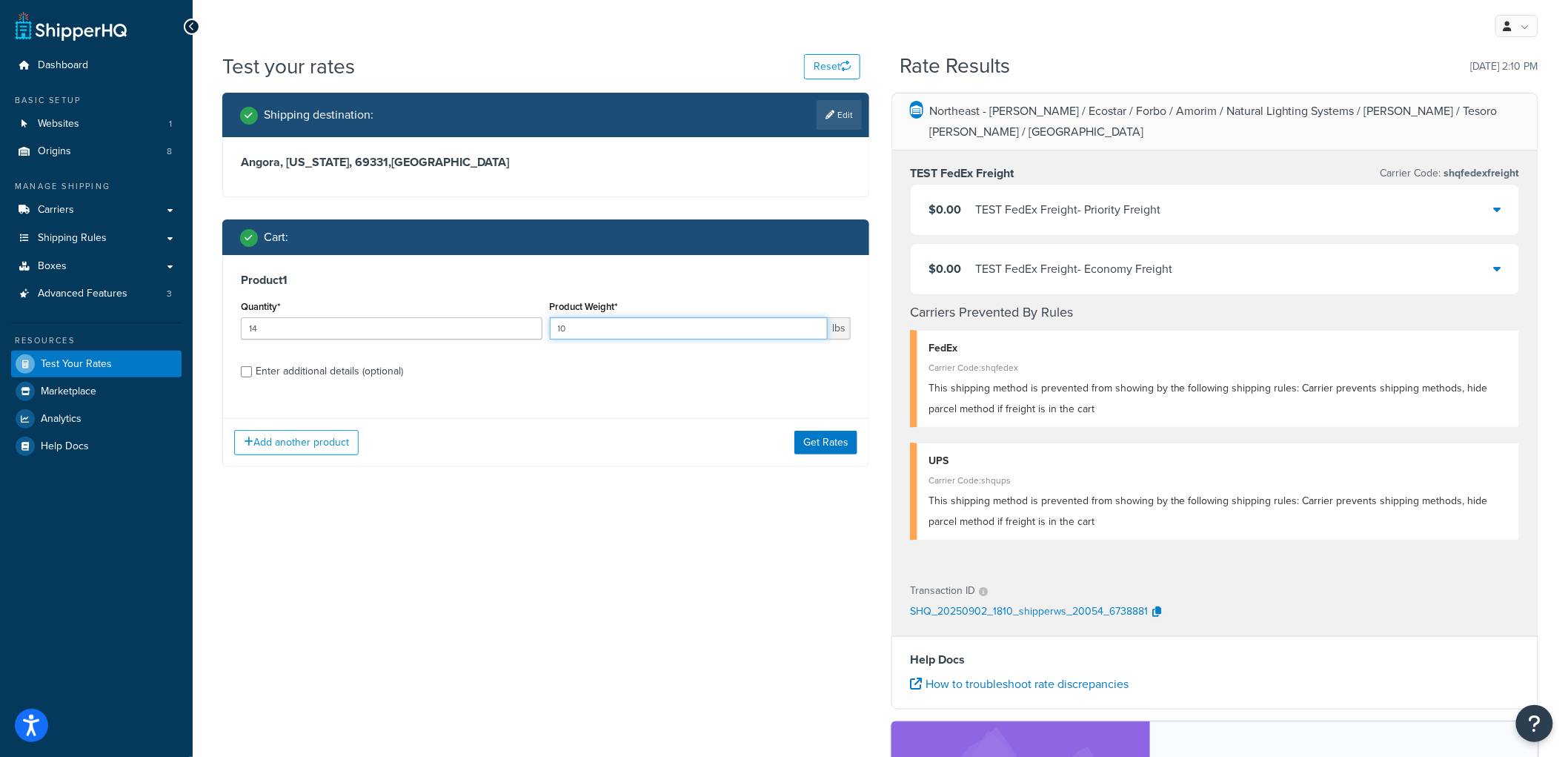
click at [636, 324] on input "10" at bounding box center [689, 328] width 279 height 23
type input "1"
click at [842, 445] on button "Get Rates" at bounding box center [826, 442] width 63 height 24
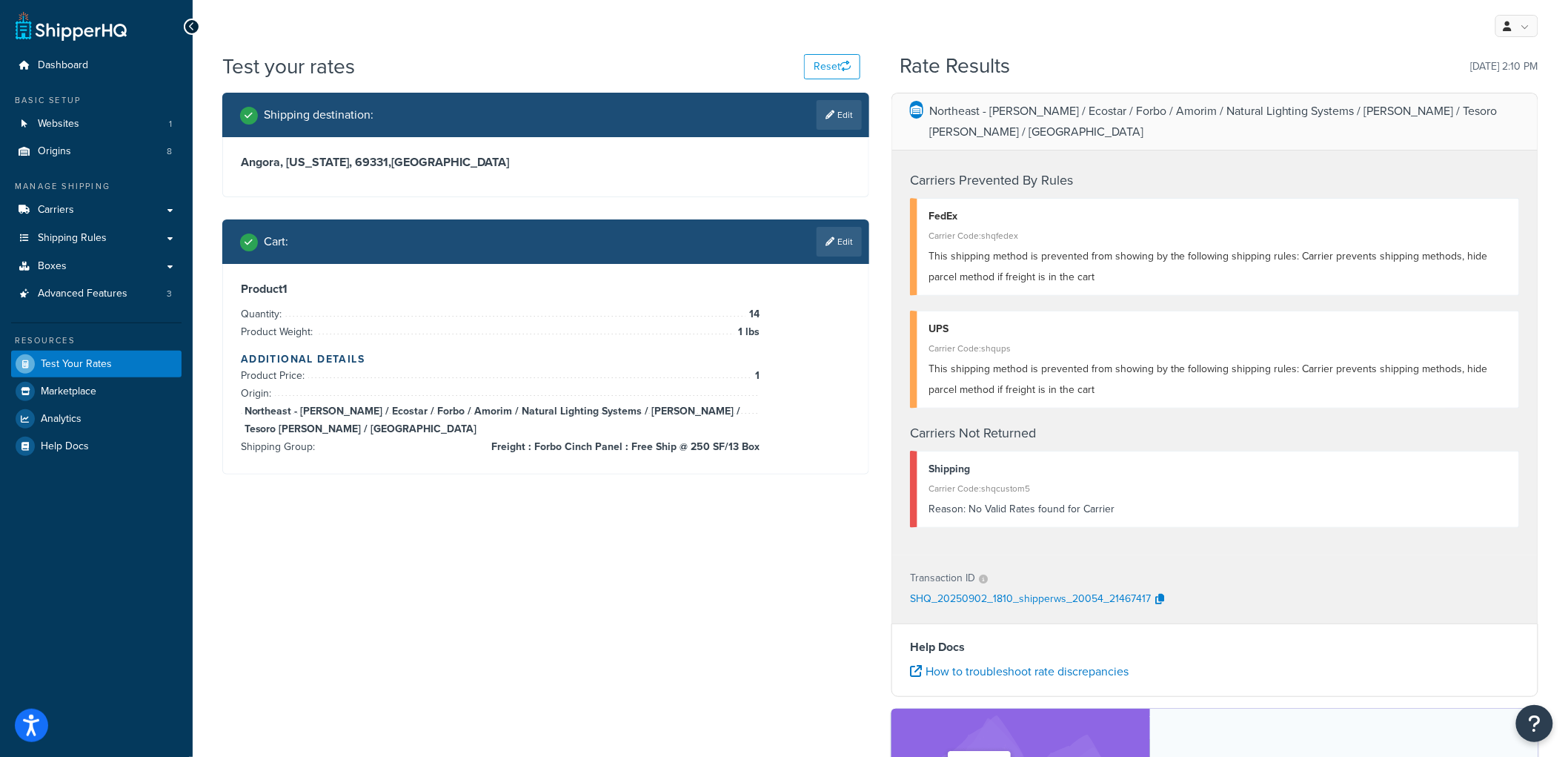
click at [821, 245] on link "Edit" at bounding box center [840, 242] width 45 height 29
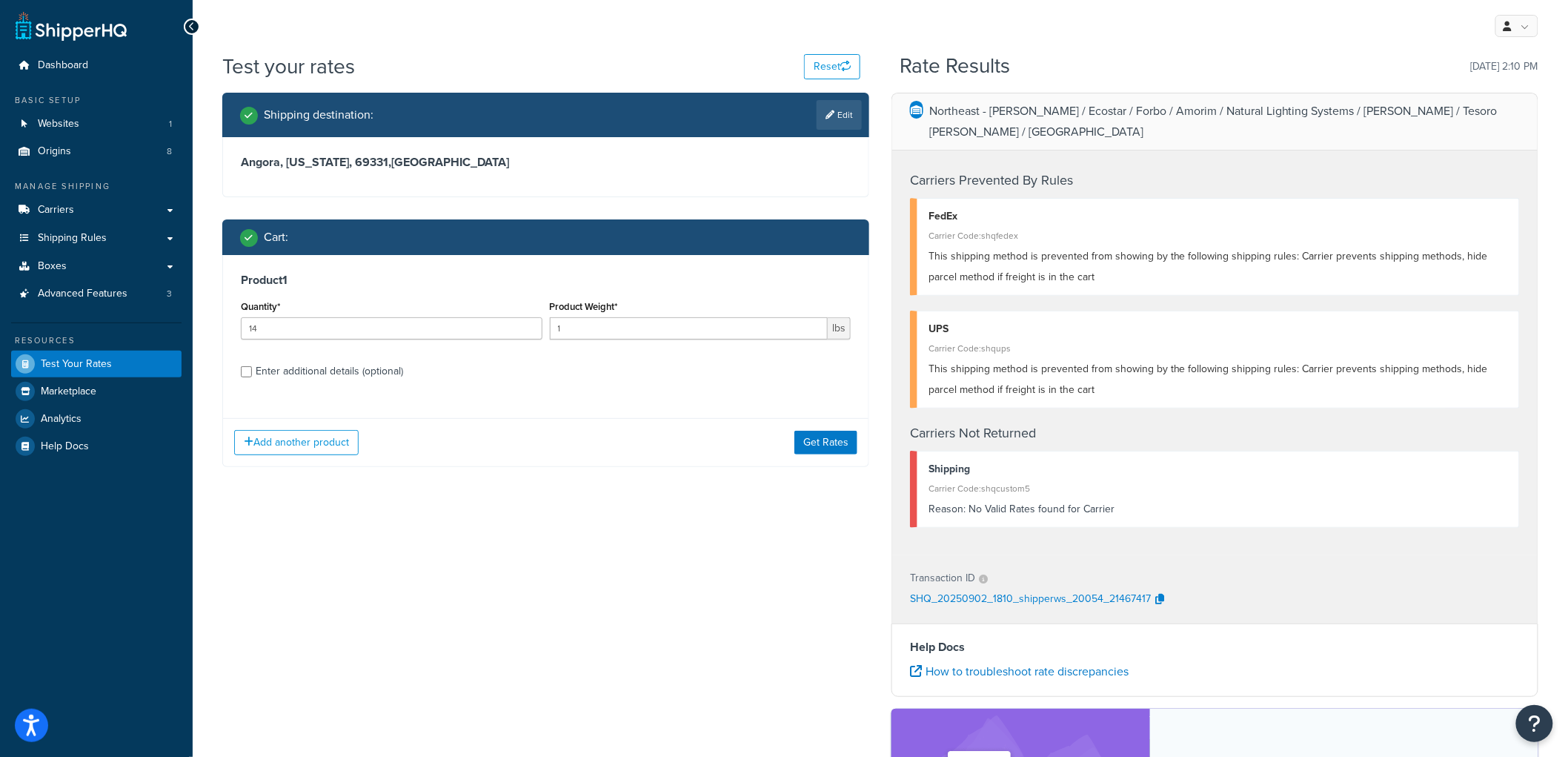
click at [264, 367] on div "Enter additional details (optional)" at bounding box center [329, 371] width 147 height 21
click at [252, 367] on input "Enter additional details (optional)" at bounding box center [246, 371] width 11 height 11
checkbox input "true"
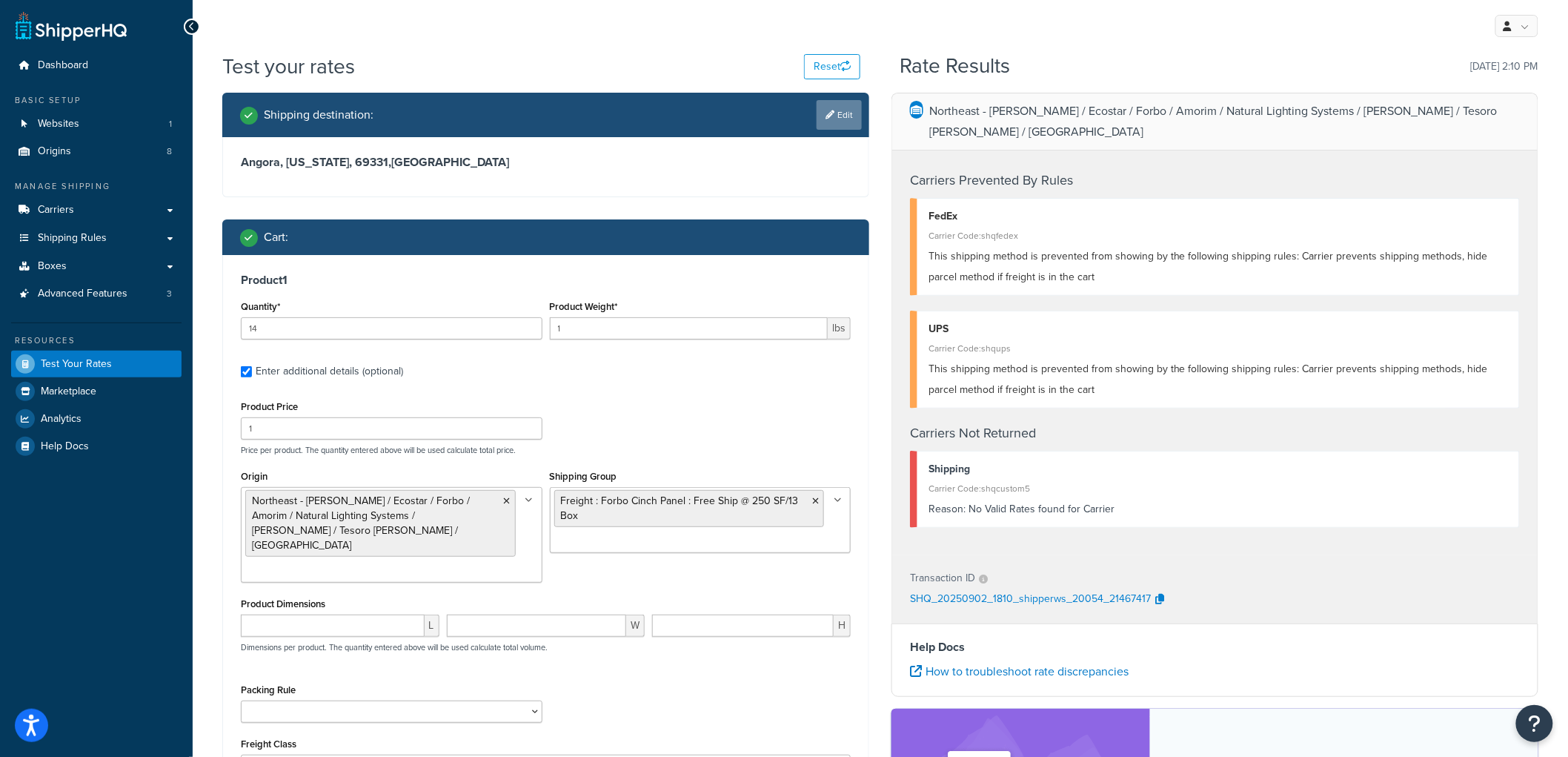
click at [840, 109] on link "Edit" at bounding box center [840, 115] width 45 height 29
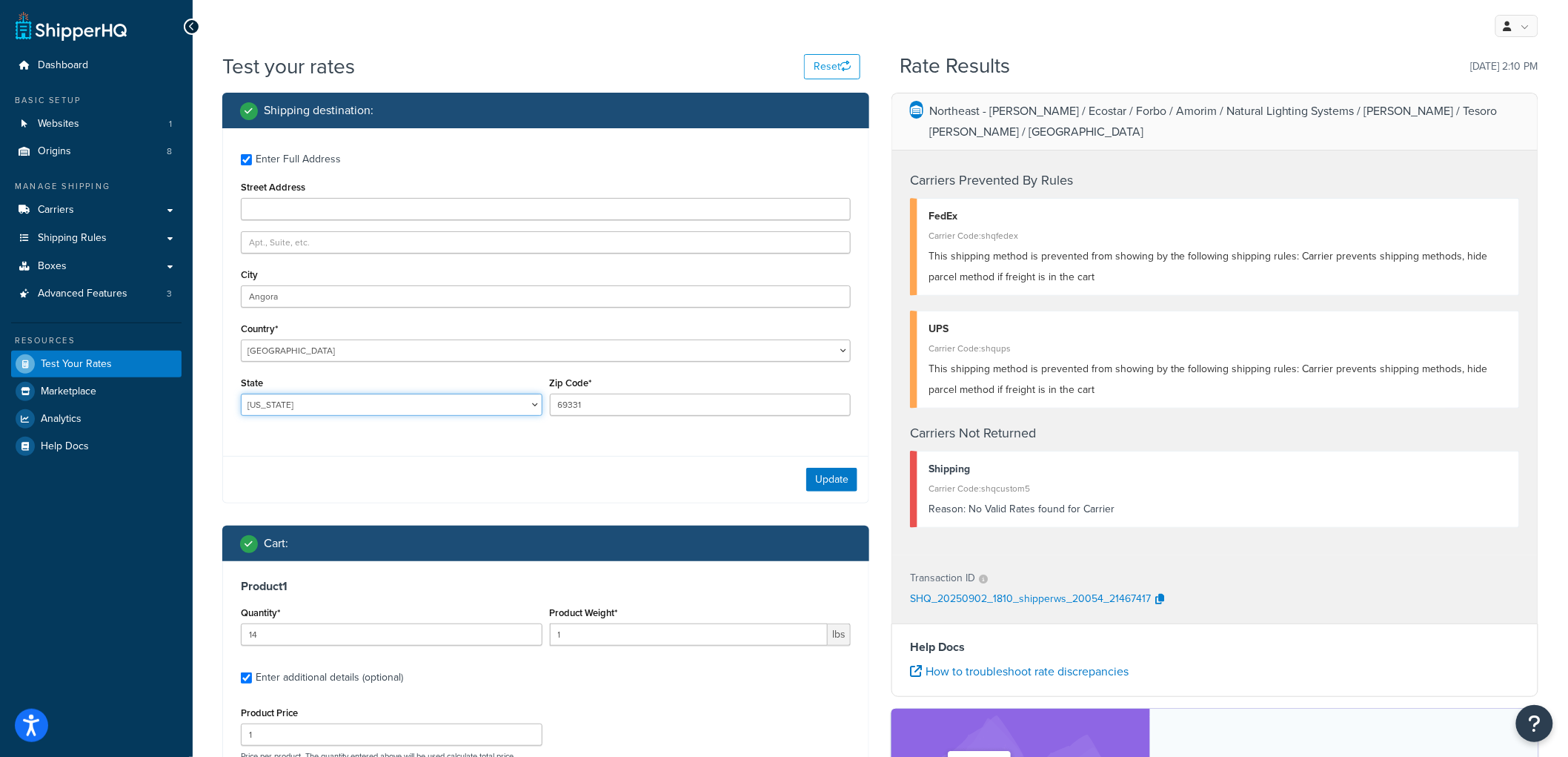
click at [471, 394] on select "Alabama Alaska American Samoa Arizona Arkansas Armed Forces Americas Armed Forc…" at bounding box center [391, 404] width 302 height 23
select select "IA"
click at [241, 394] on select "Alabama Alaska American Samoa Arizona Arkansas Armed Forces Americas Armed Forc…" at bounding box center [391, 404] width 302 height 23
drag, startPoint x: 611, startPoint y: 409, endPoint x: 335, endPoint y: 381, distance: 277.4
click at [335, 381] on div "State Alabama Alaska American Samoa Arizona Arkansas Armed Forces Americas Arme…" at bounding box center [546, 399] width 617 height 54
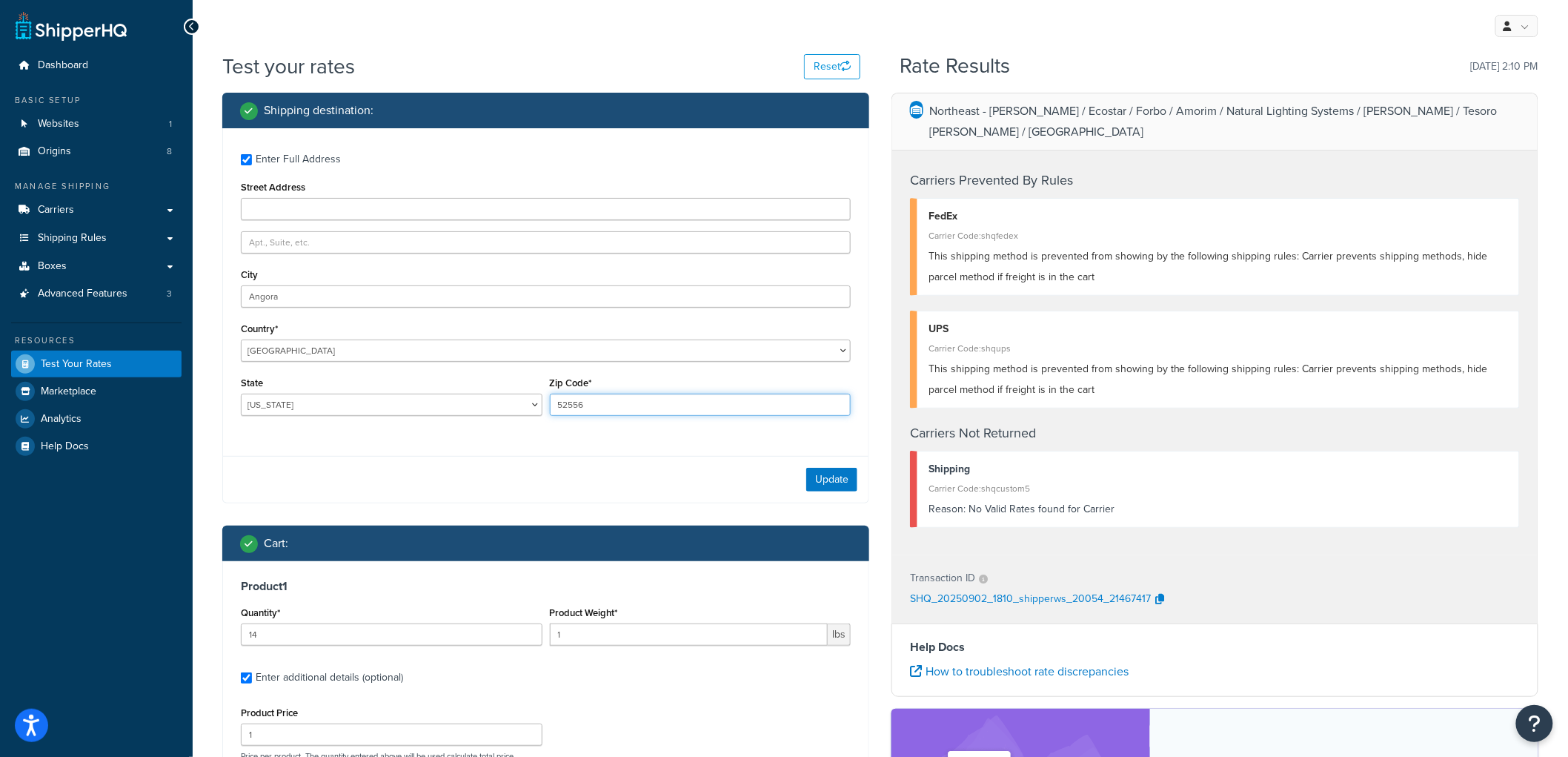
type input "52556"
click at [324, 297] on input "Angora" at bounding box center [546, 296] width 610 height 23
type input "Fairfield"
click at [841, 475] on button "Update" at bounding box center [832, 480] width 51 height 24
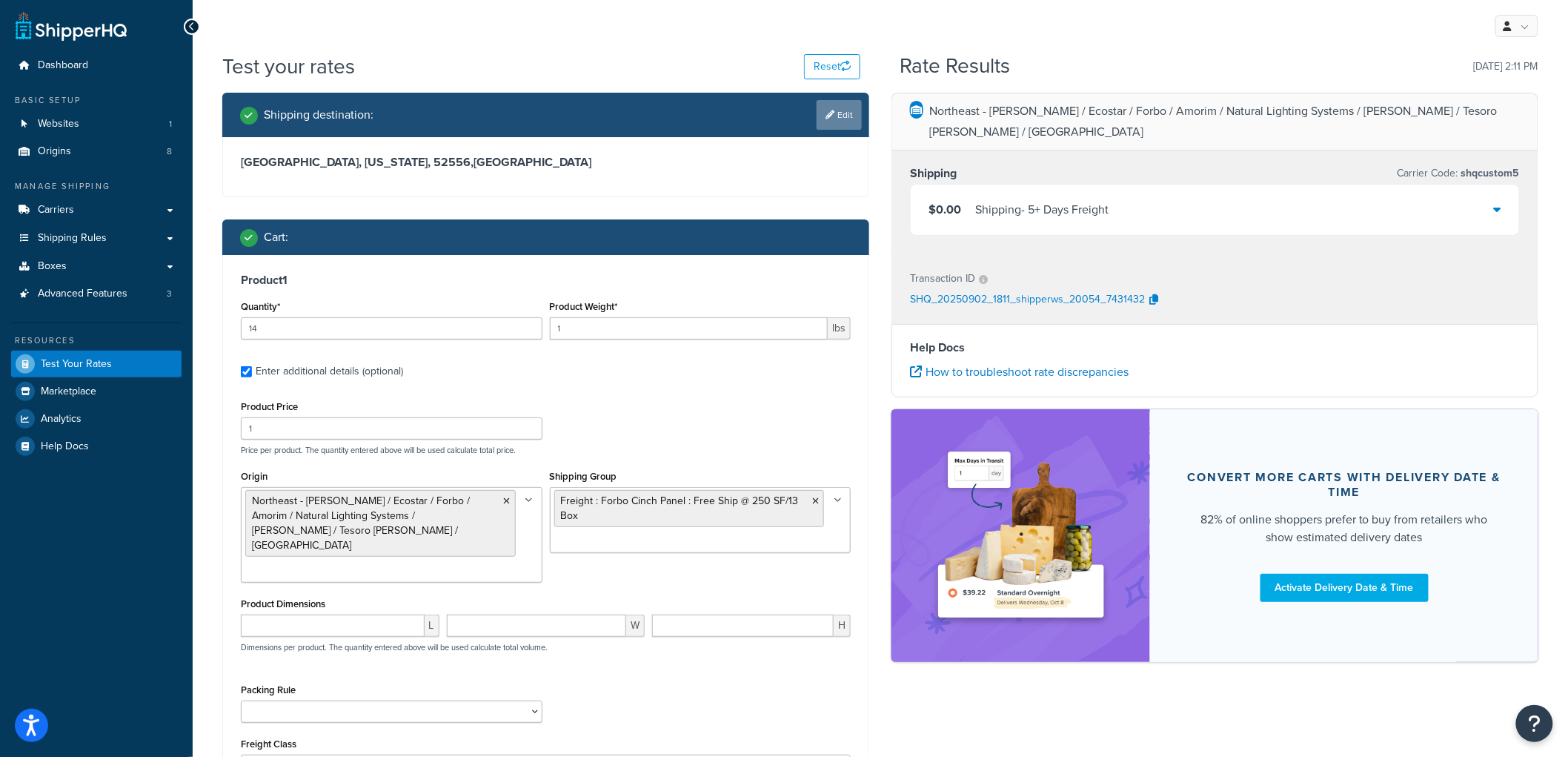
click at [827, 113] on icon at bounding box center [830, 114] width 9 height 9
select select "IA"
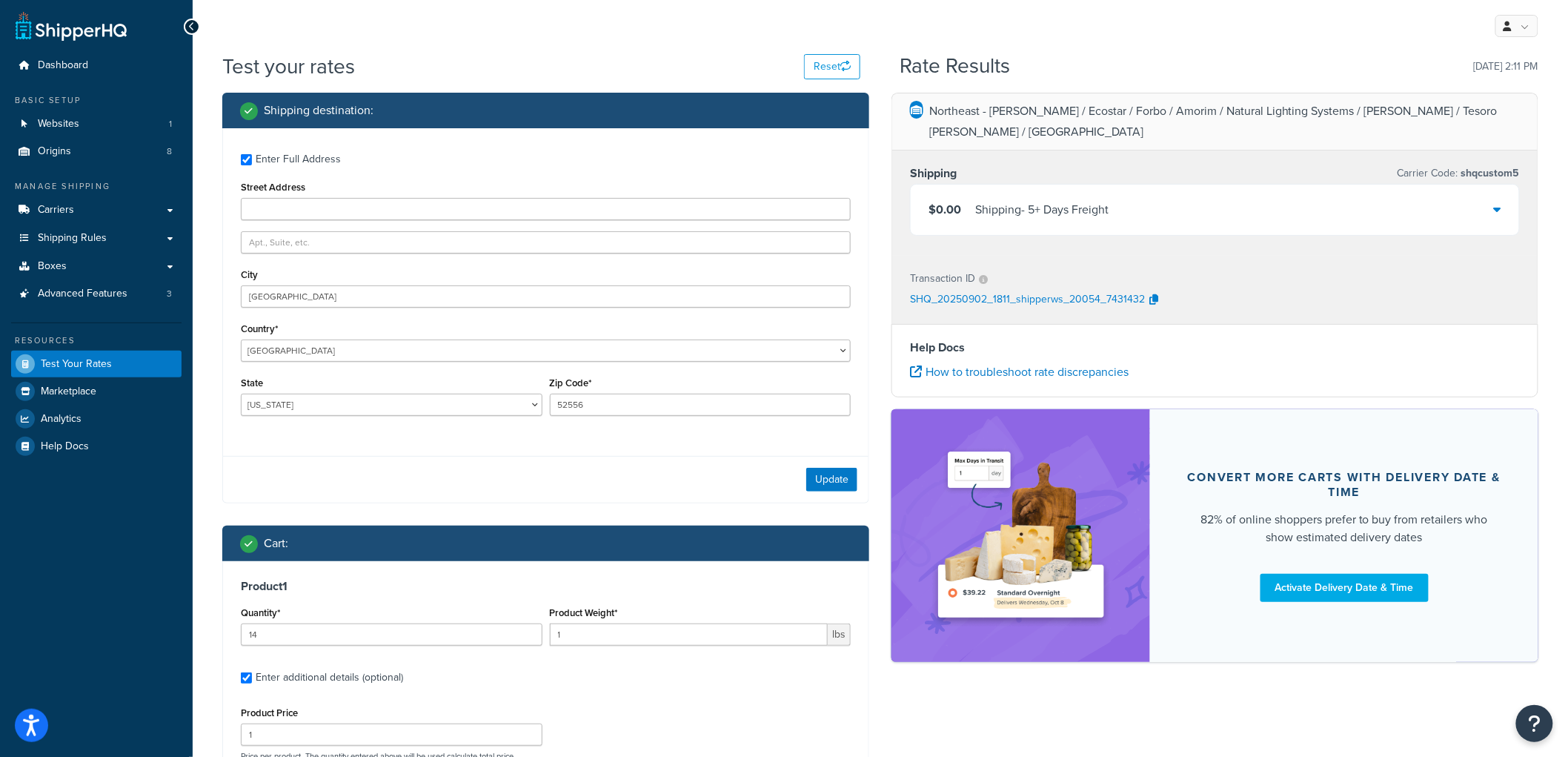
click at [1079, 185] on div "$0.00 Shipping - 5+ Days Freight" at bounding box center [1215, 209] width 609 height 50
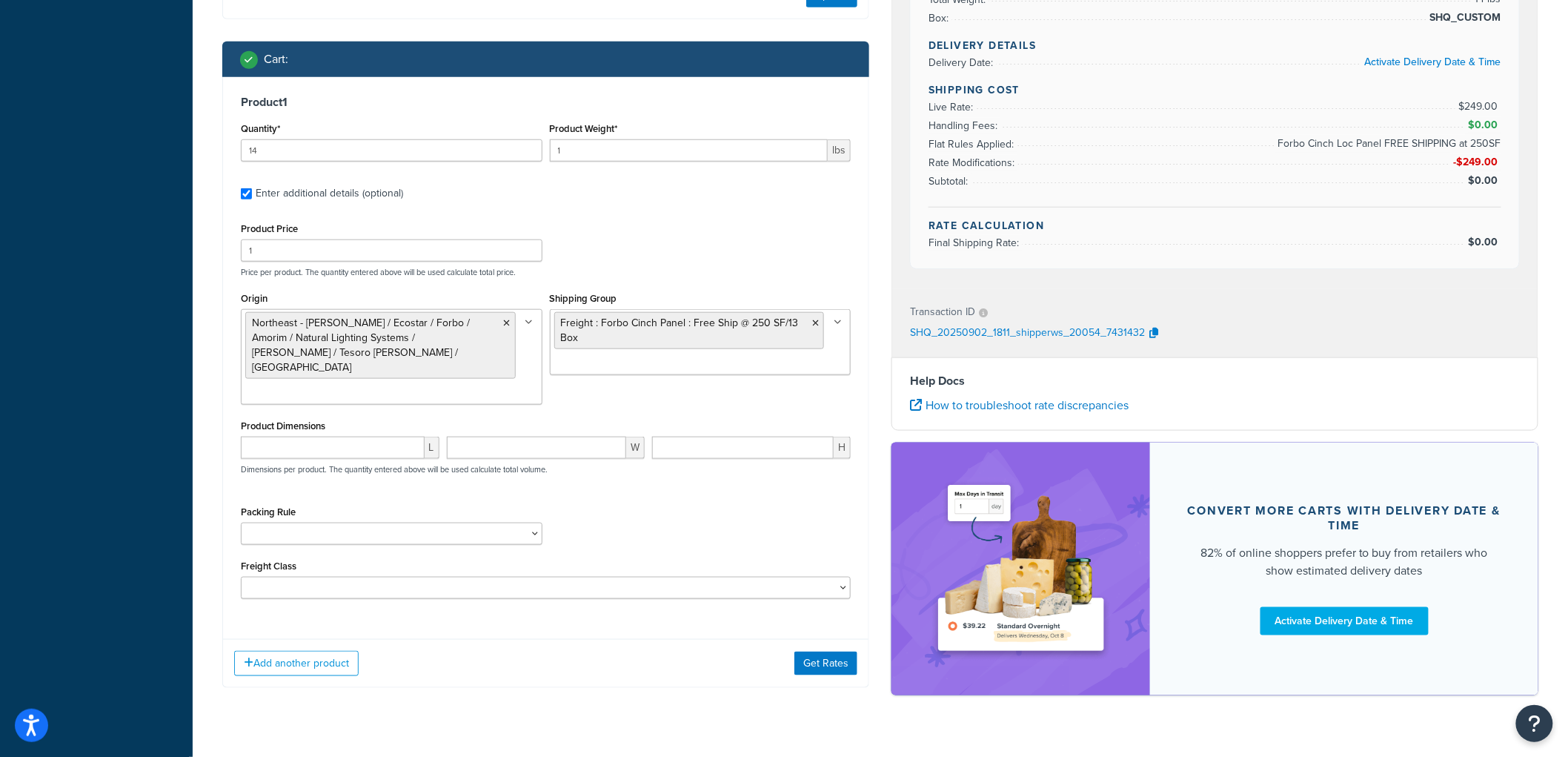
scroll to position [485, 0]
click at [536, 336] on ul "Northeast - Kahrs / Ecostar / Forbo / Amorim / Natural Lighting Systems / Schlu…" at bounding box center [391, 356] width 302 height 95
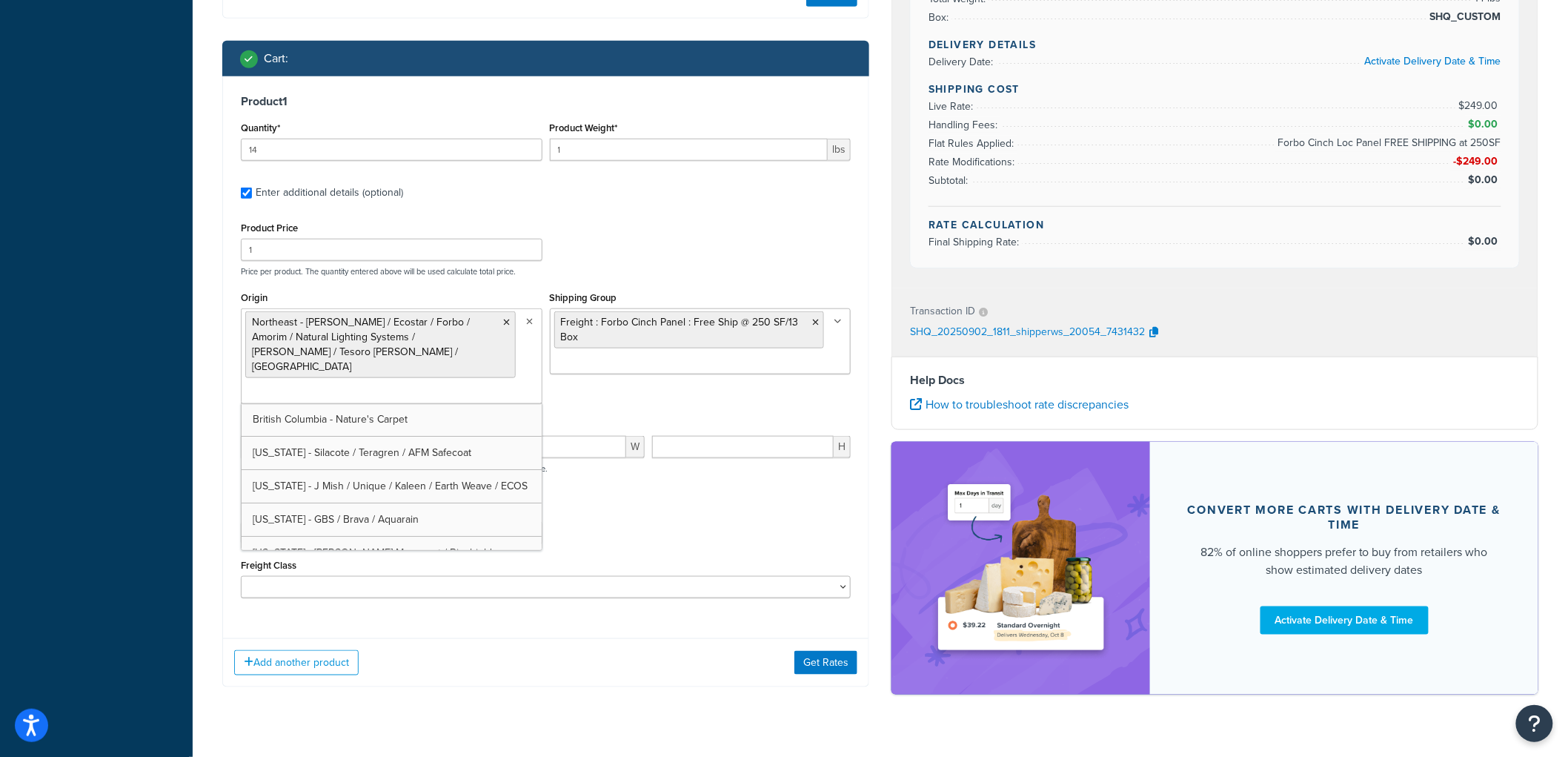
click at [686, 232] on div "Product Price 1 Price per product. The quantity entered above will be used calc…" at bounding box center [546, 248] width 617 height 59
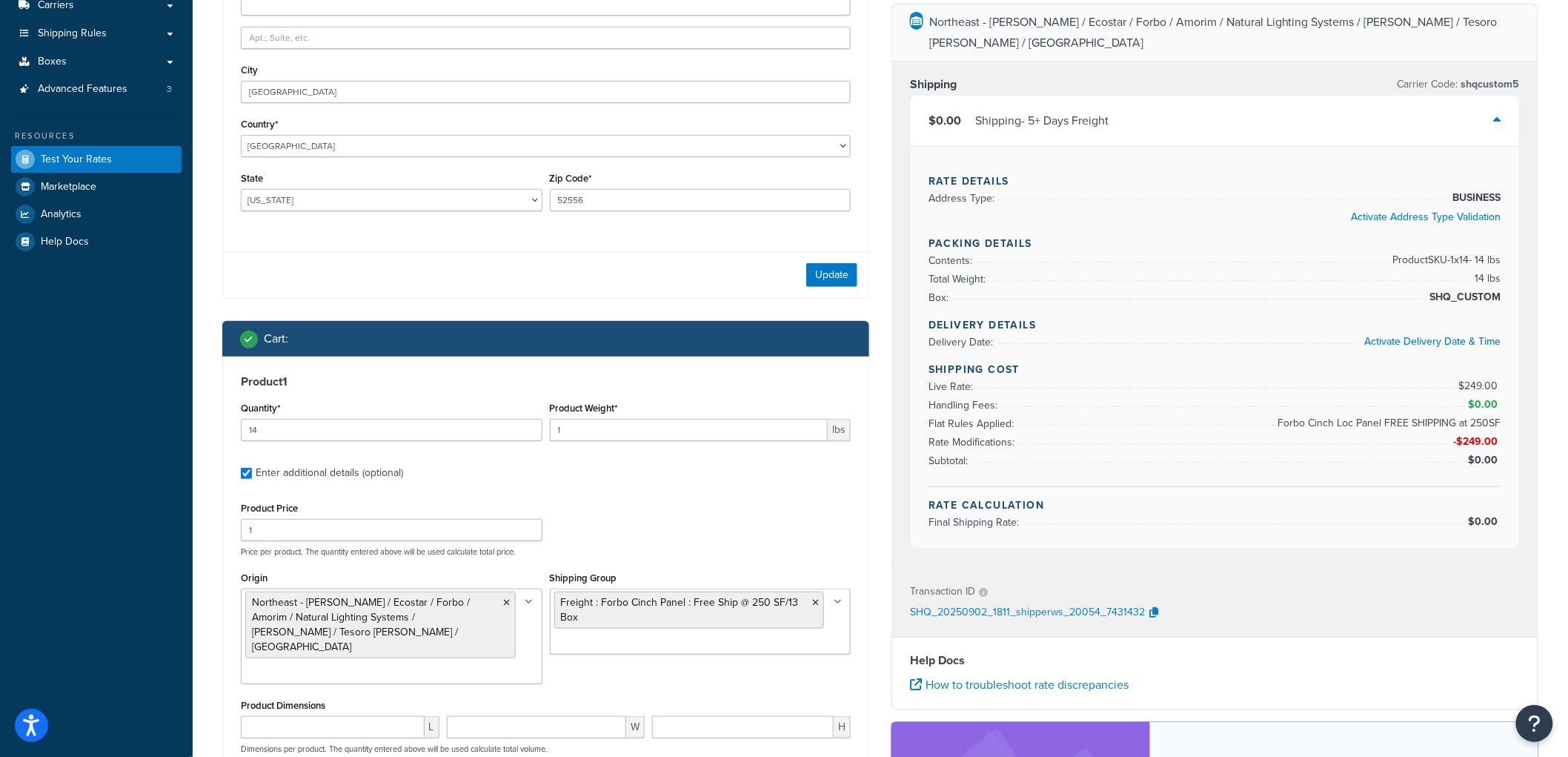
scroll to position [164, 0]
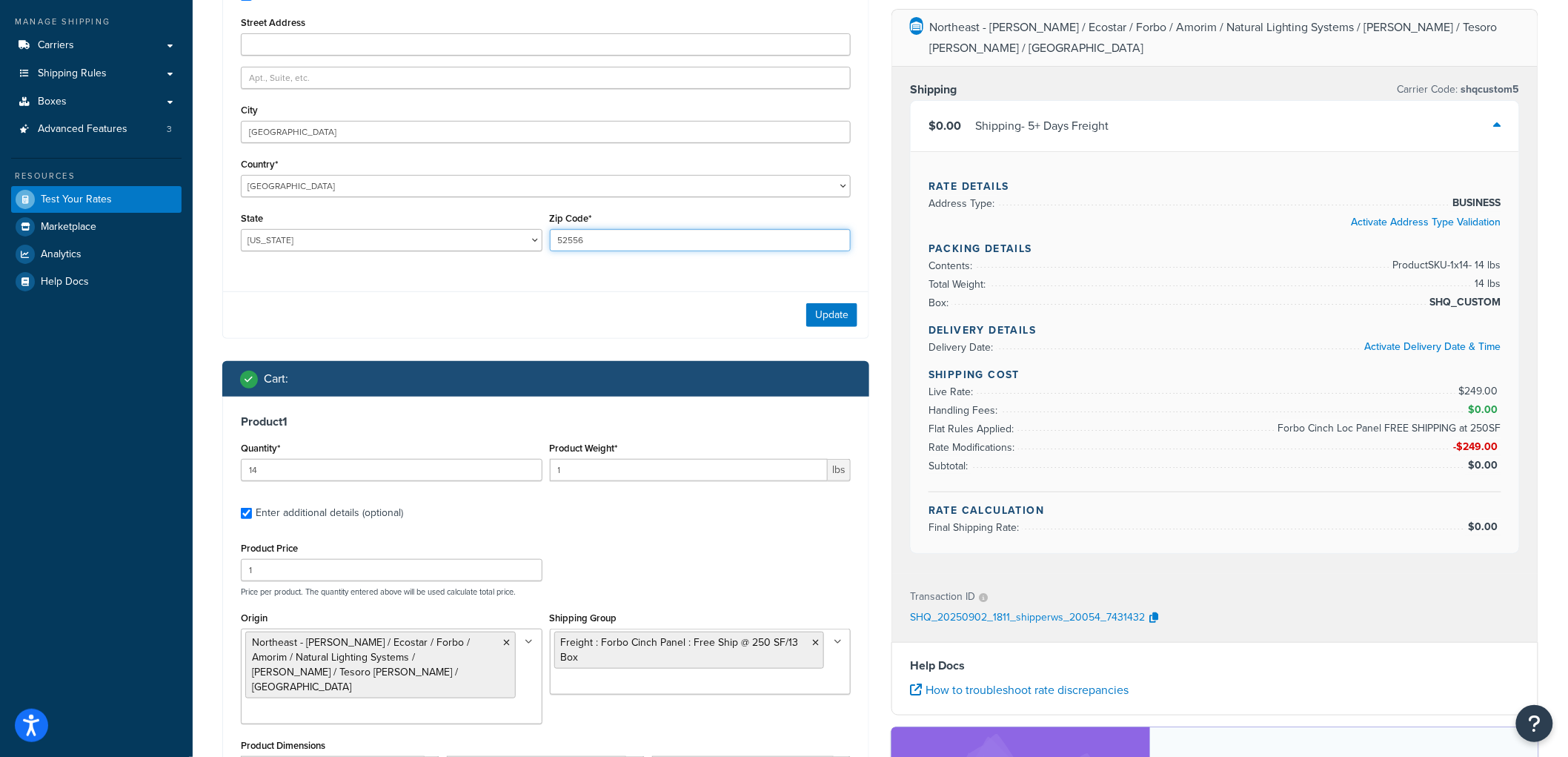
click at [776, 237] on input "52556" at bounding box center [700, 240] width 302 height 23
type input "69331"
click at [462, 239] on select "Alabama Alaska American Samoa Arizona Arkansas Armed Forces Americas Armed Forc…" at bounding box center [391, 240] width 302 height 23
select select "NE"
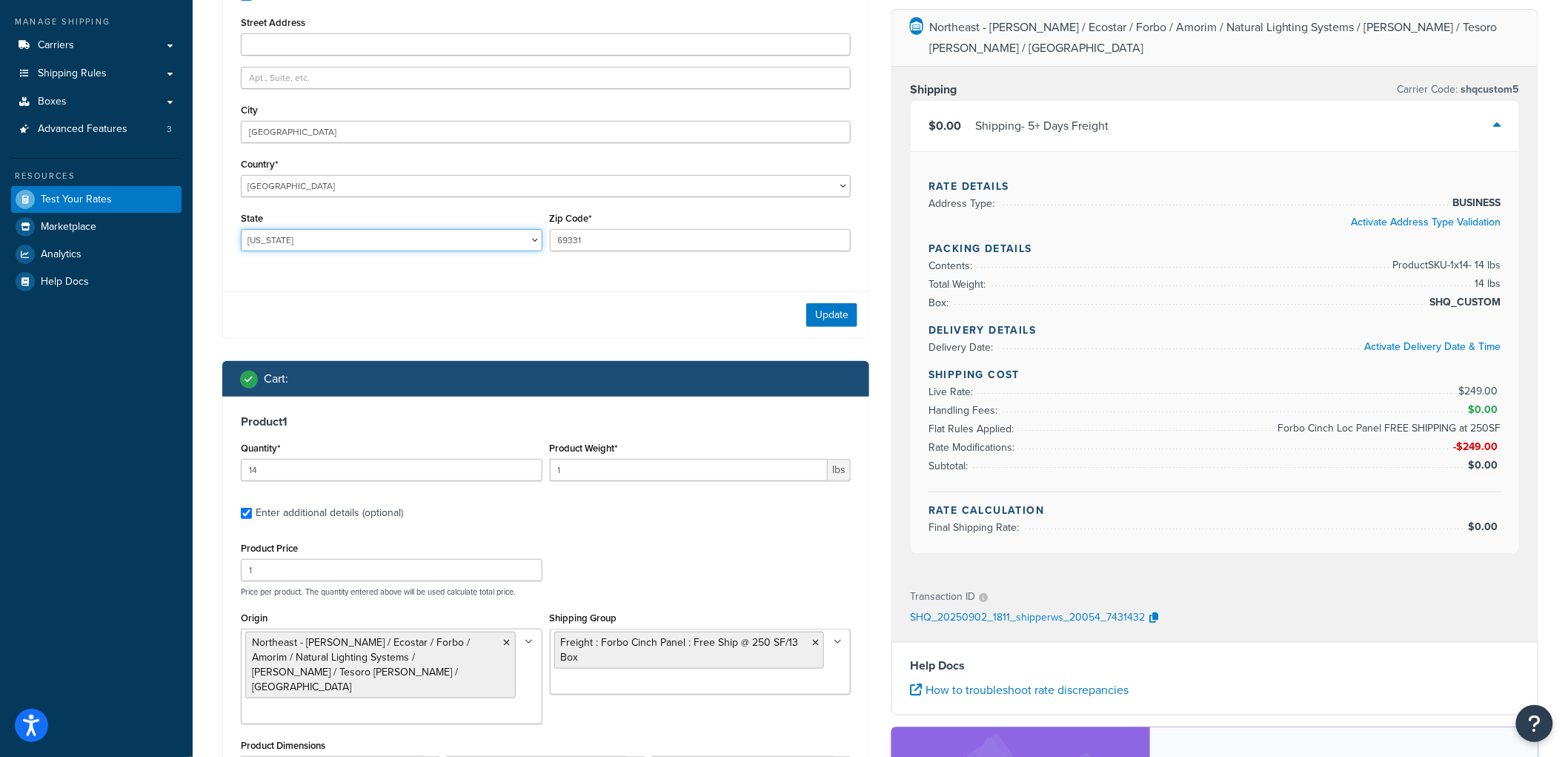
click at [241, 229] on select "Alabama Alaska American Samoa Arizona Arkansas Armed Forces Americas Armed Forc…" at bounding box center [391, 240] width 302 height 23
click at [336, 138] on input "Fairfield" at bounding box center [546, 132] width 610 height 23
type input "Angora"
click at [821, 302] on div "Update" at bounding box center [546, 315] width 646 height 47
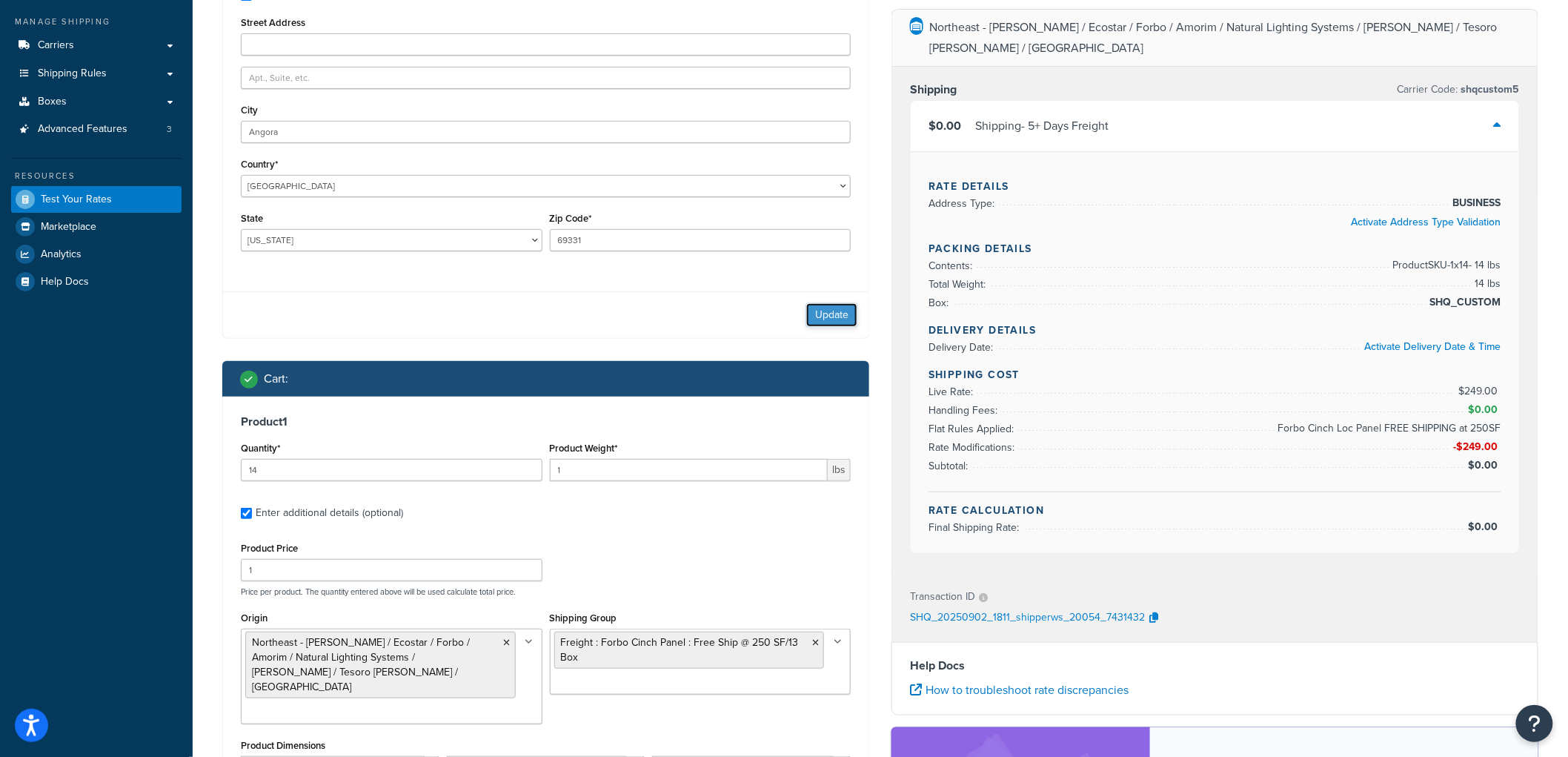
click at [821, 304] on button "Update" at bounding box center [832, 315] width 51 height 24
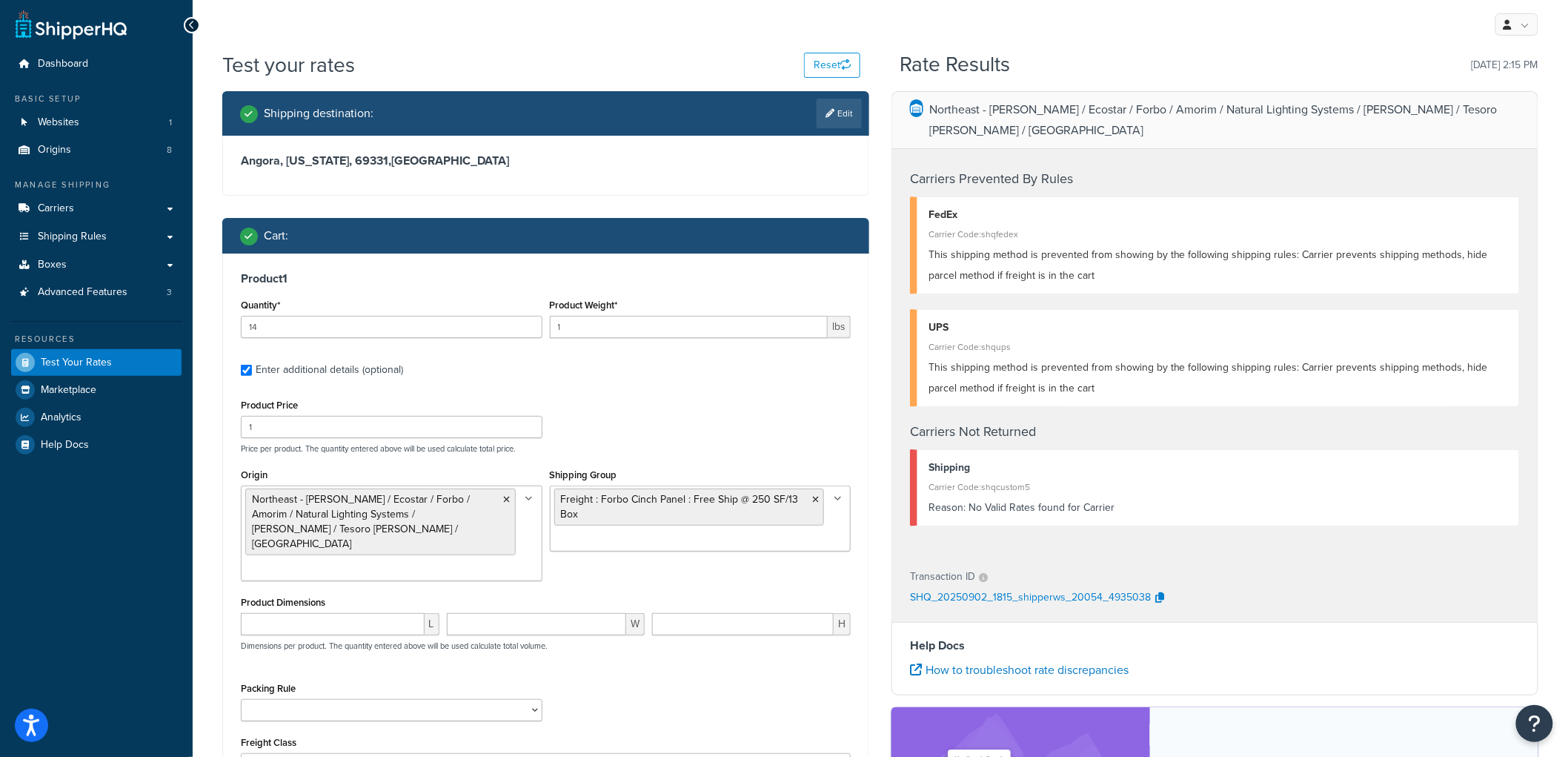
scroll to position [0, 0]
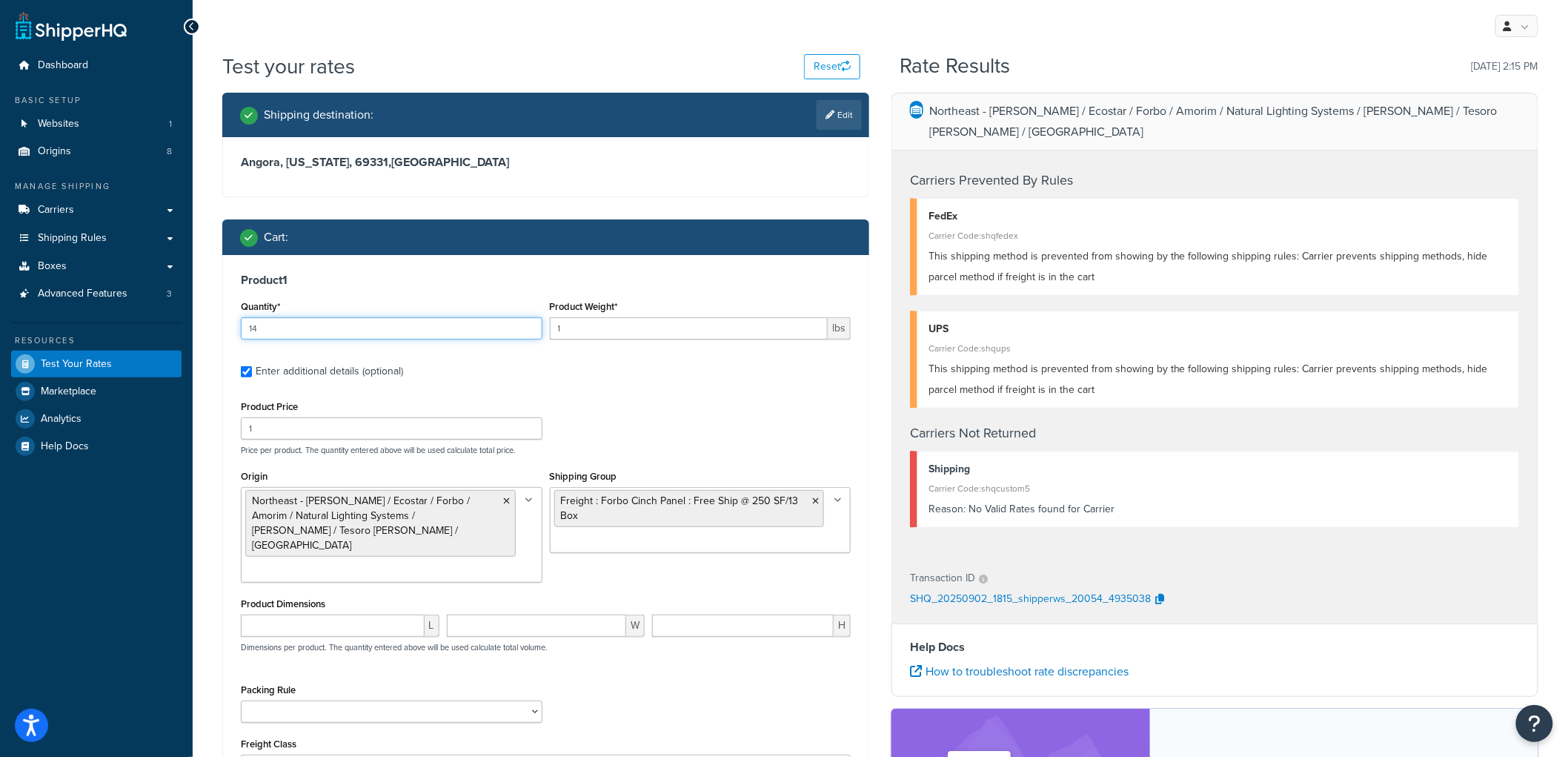
drag, startPoint x: 419, startPoint y: 326, endPoint x: 224, endPoint y: 300, distance: 196.7
click at [224, 300] on div "Product 1 Quantity* 14 Product Weight* 1 lbs Enter additional details (optional…" at bounding box center [546, 530] width 646 height 551
type input "15"
click at [816, 254] on div "Cart :" at bounding box center [546, 237] width 647 height 35
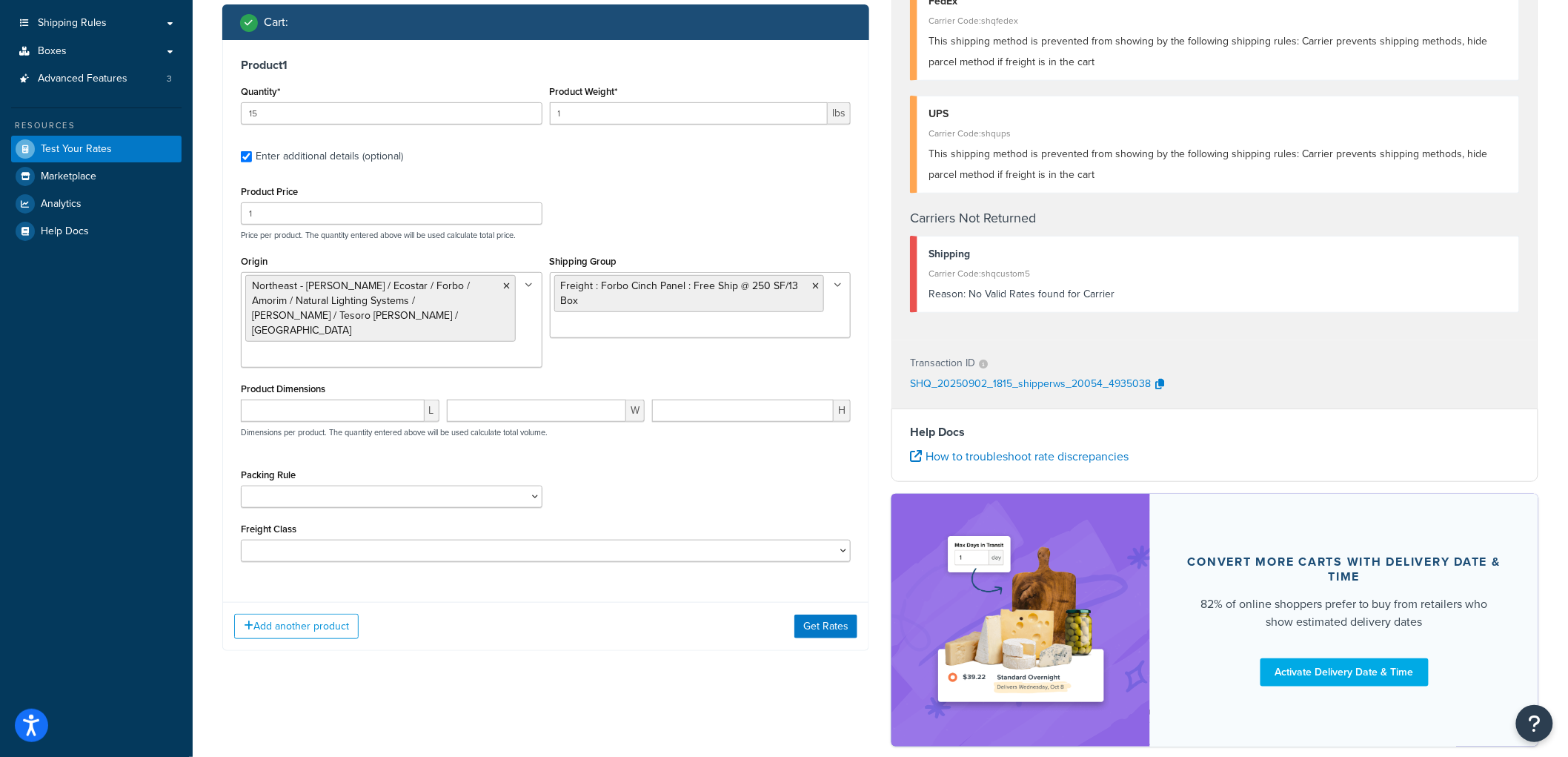
scroll to position [272, 0]
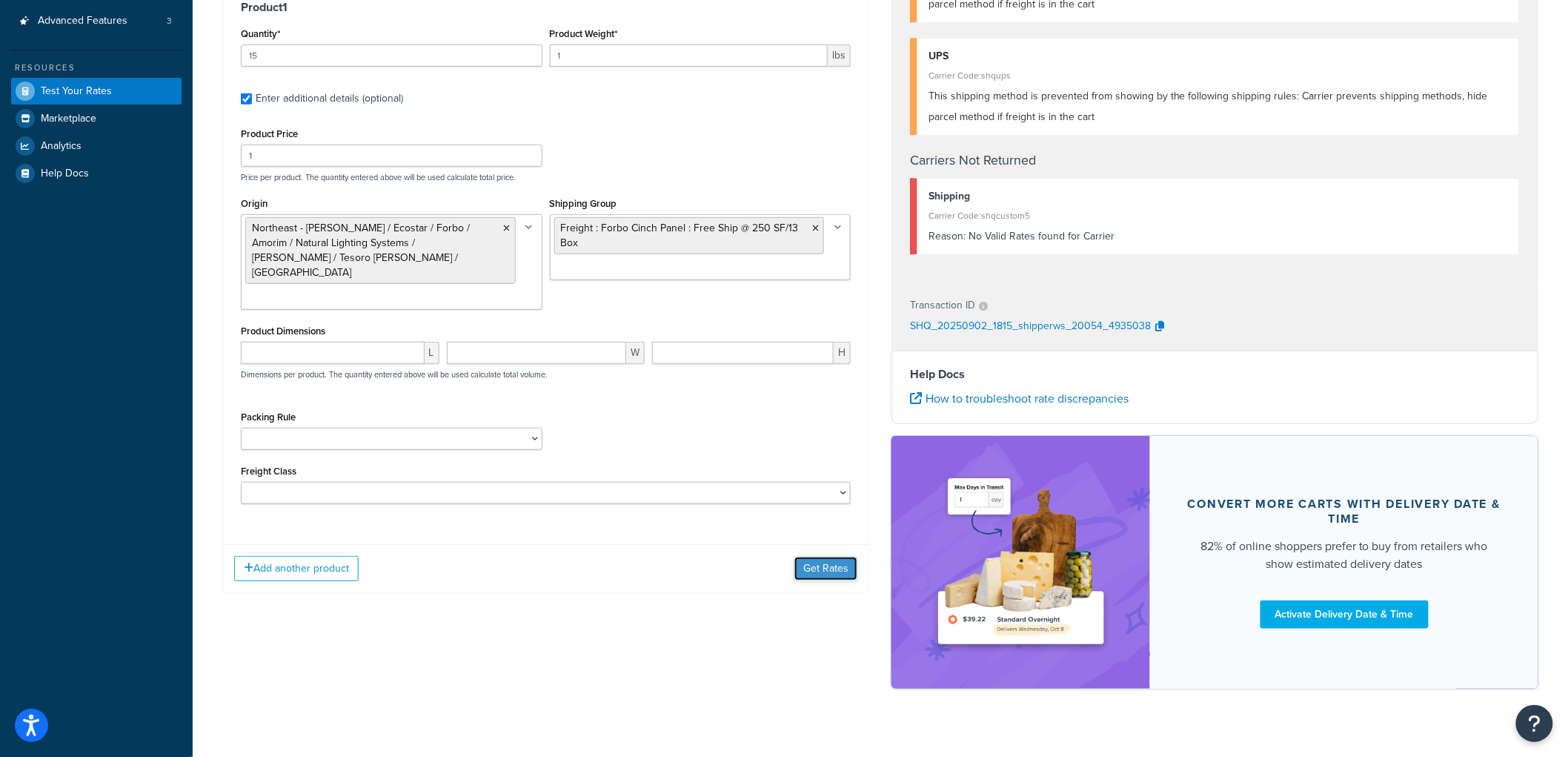
click at [831, 556] on button "Get Rates" at bounding box center [826, 568] width 63 height 24
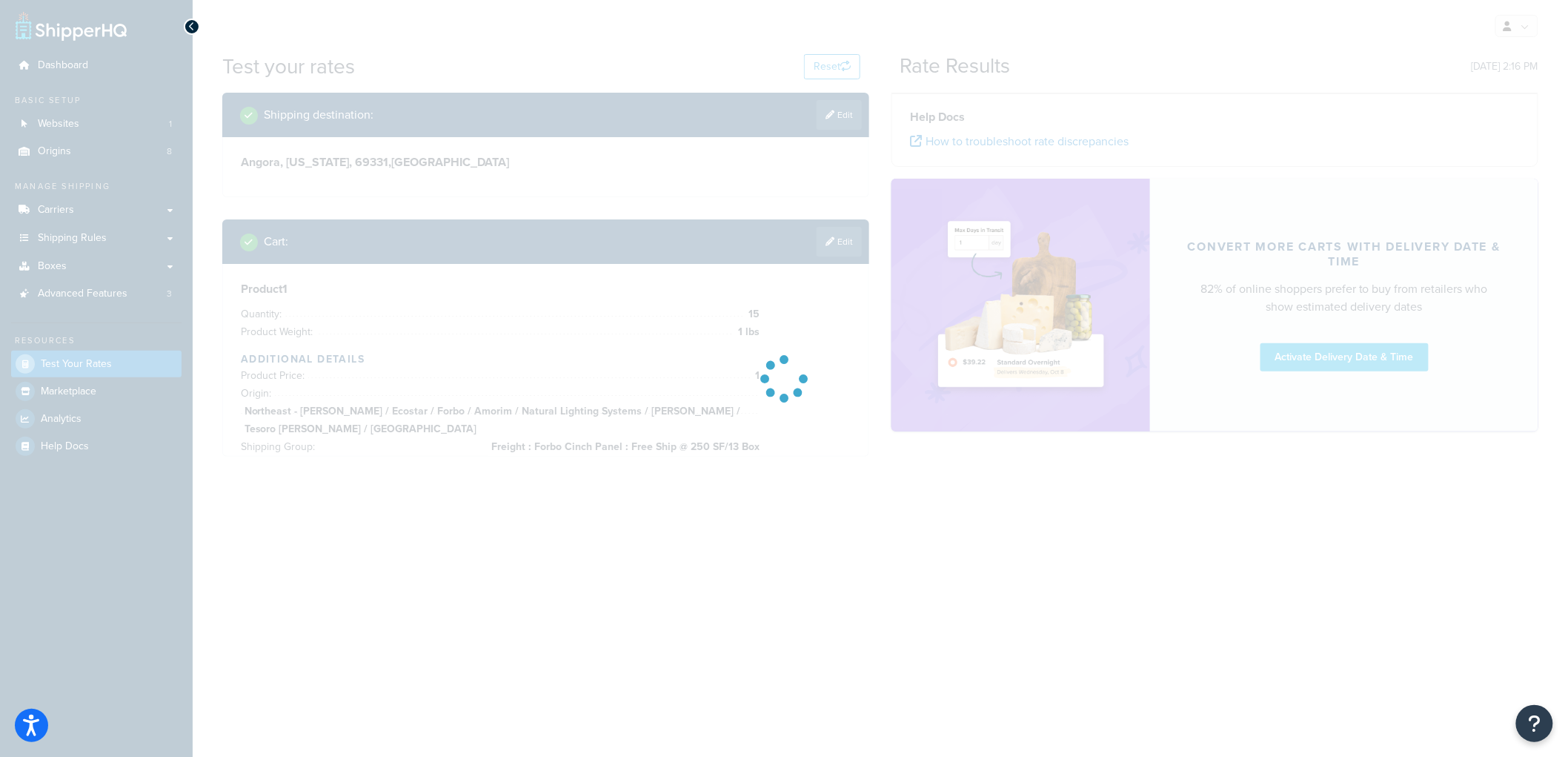
scroll to position [0, 0]
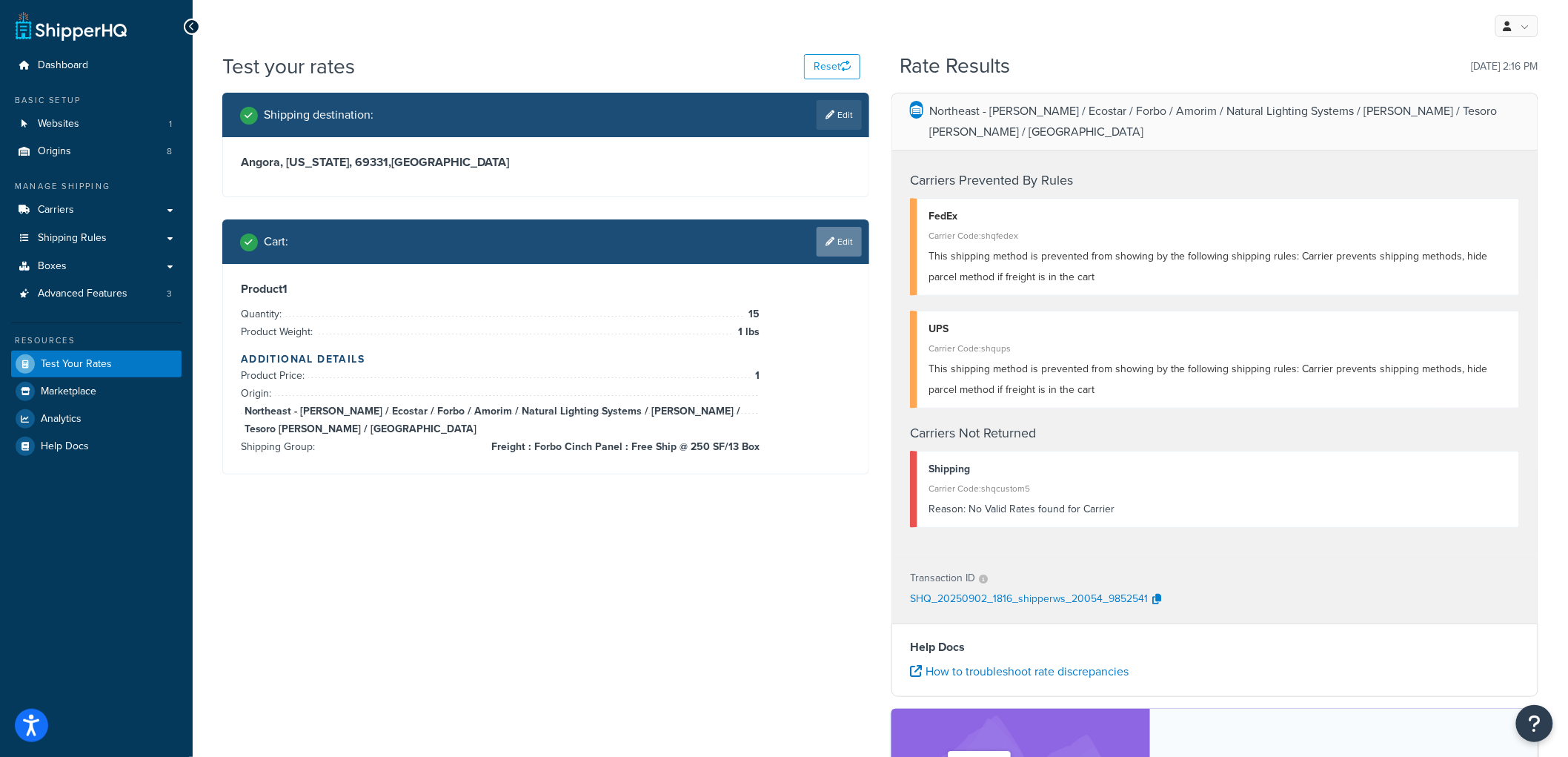
click at [845, 247] on link "Edit" at bounding box center [840, 242] width 45 height 29
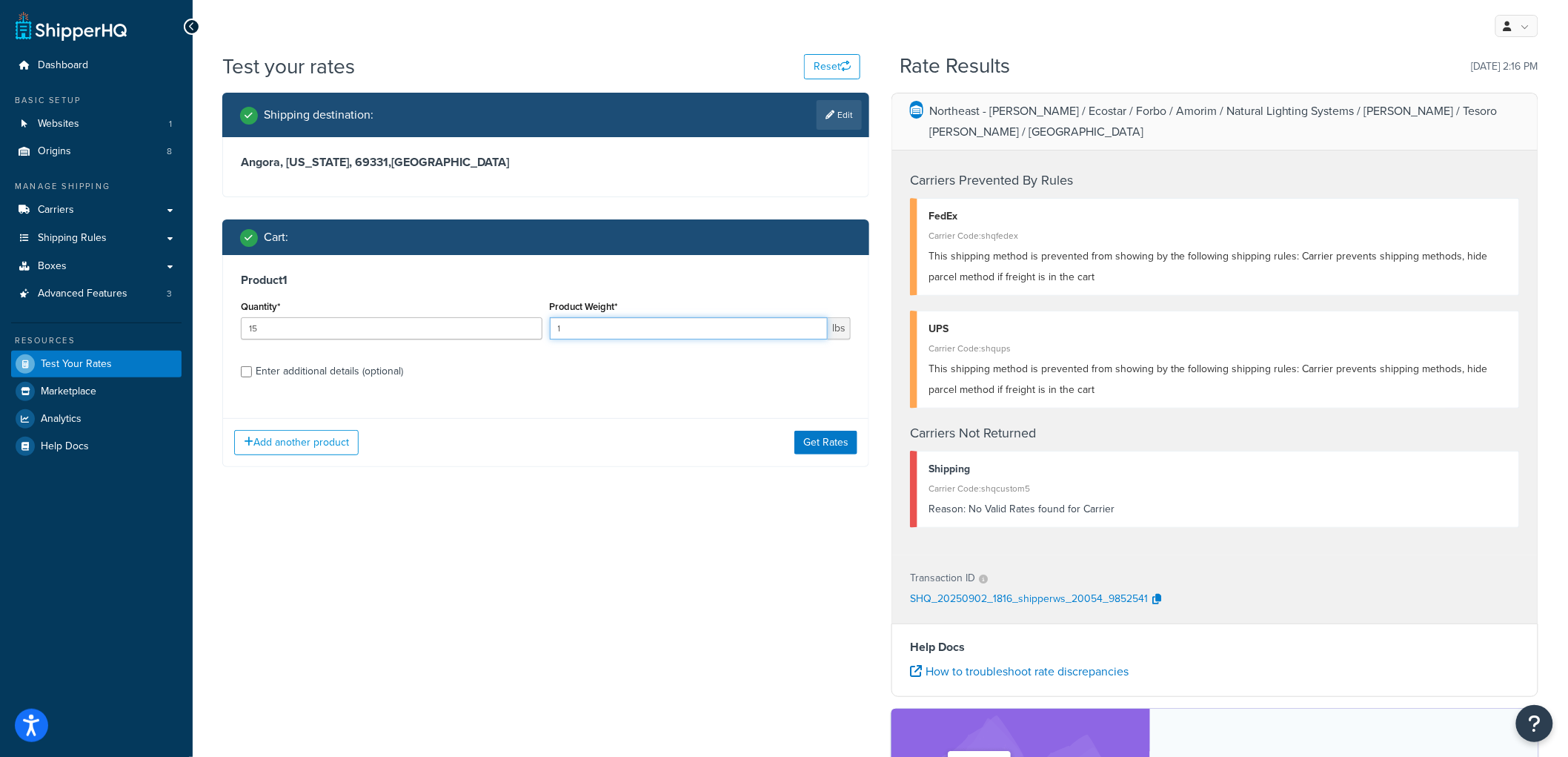
drag, startPoint x: 650, startPoint y: 330, endPoint x: 534, endPoint y: 315, distance: 117.0
click at [535, 321] on div "Quantity* 15 Product Weight* 1 lbs" at bounding box center [546, 323] width 617 height 54
type input "5"
click at [823, 442] on button "Get Rates" at bounding box center [826, 442] width 63 height 24
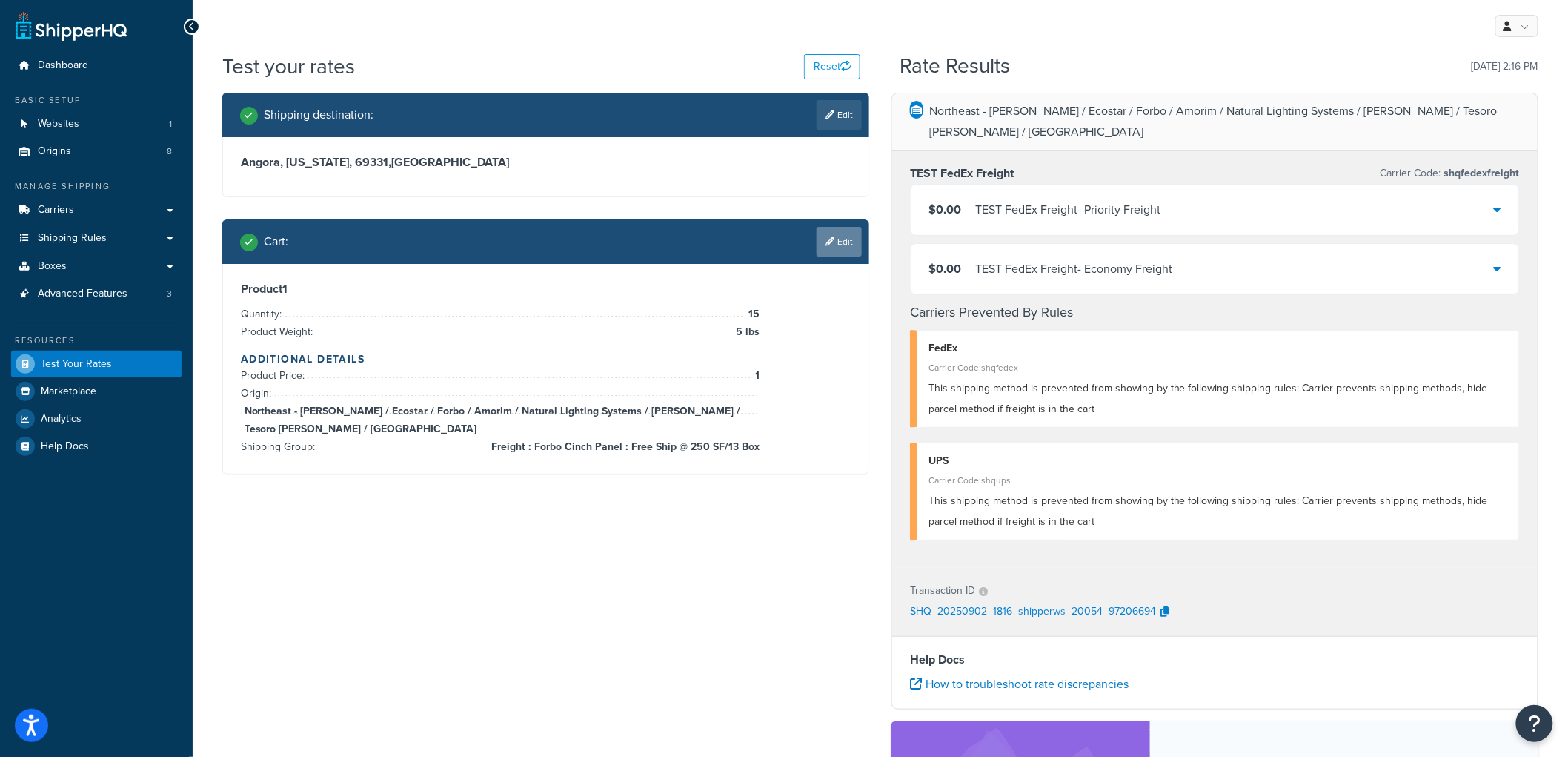
click at [846, 240] on link "Edit" at bounding box center [840, 242] width 45 height 29
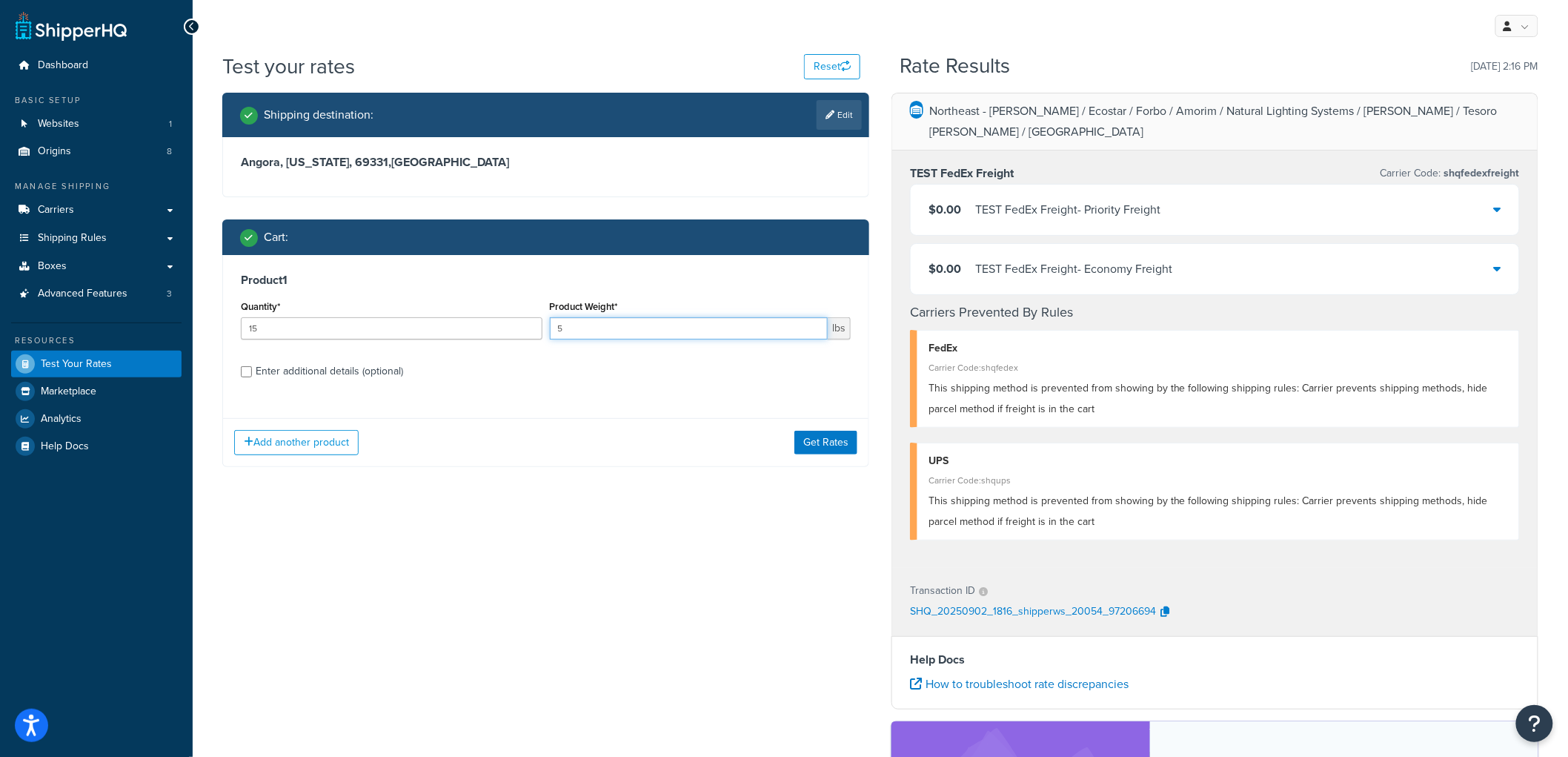
drag, startPoint x: 689, startPoint y: 327, endPoint x: 553, endPoint y: 318, distance: 136.3
click at [554, 318] on input "5" at bounding box center [689, 328] width 279 height 23
type input "3"
click at [843, 440] on button "Get Rates" at bounding box center [826, 442] width 63 height 24
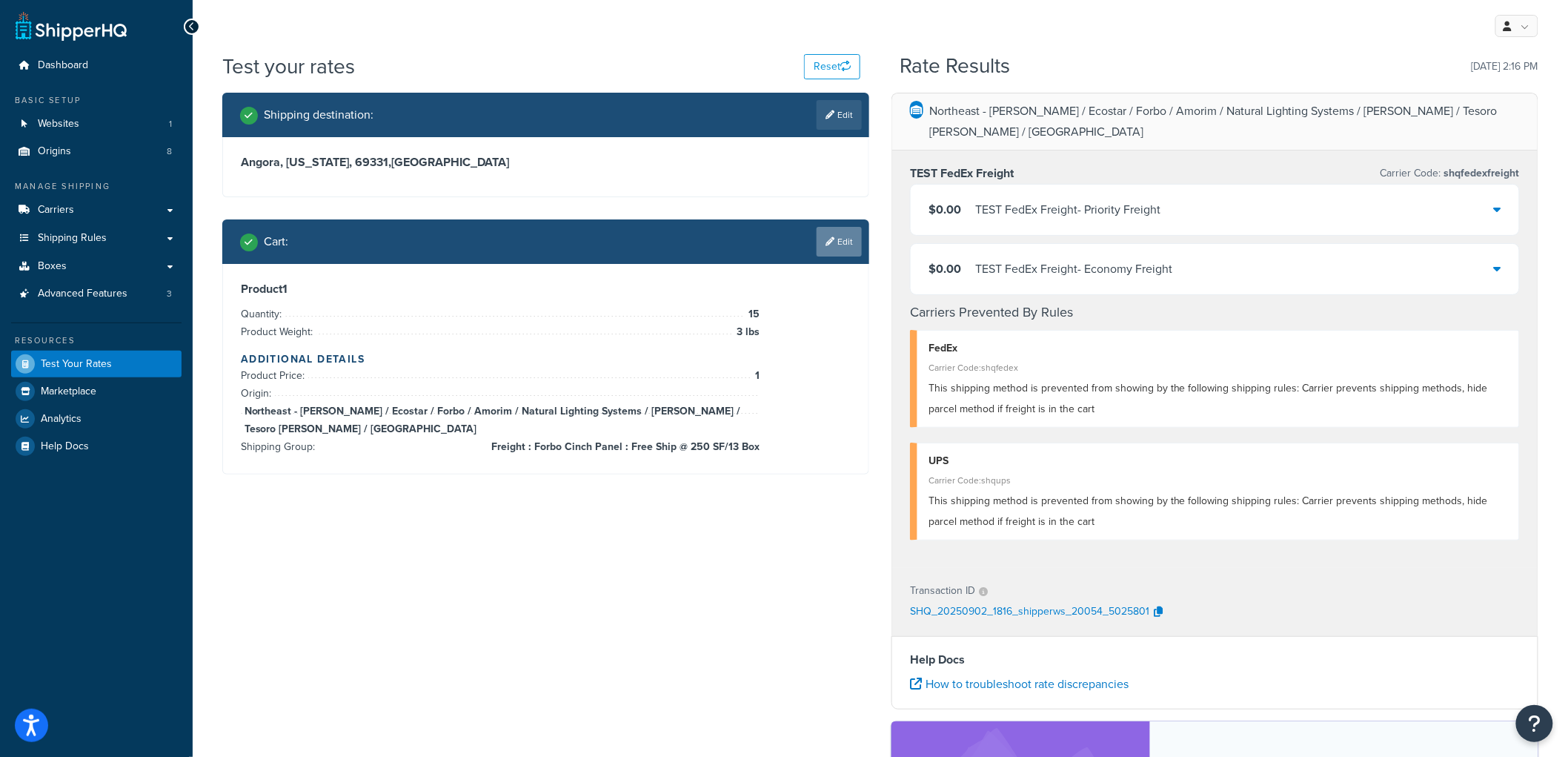
click at [852, 254] on link "Edit" at bounding box center [840, 242] width 45 height 29
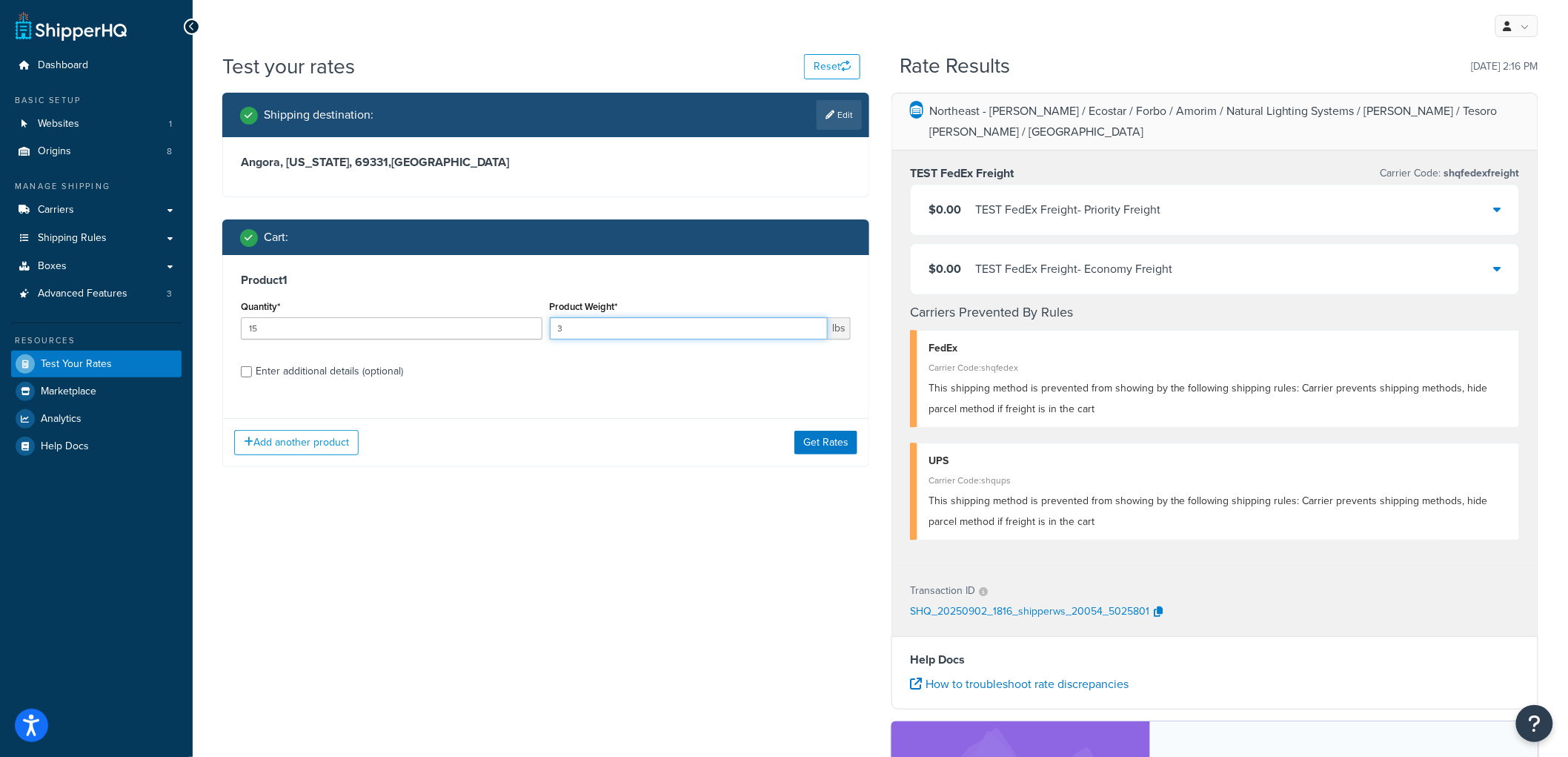
drag, startPoint x: 639, startPoint y: 330, endPoint x: 493, endPoint y: 300, distance: 149.1
click at [493, 300] on div "Quantity* 15 Product Weight* 3 lbs" at bounding box center [546, 323] width 617 height 54
type input "2"
click at [816, 429] on div "Add another product Get Rates" at bounding box center [546, 441] width 646 height 48
click at [816, 434] on button "Get Rates" at bounding box center [826, 442] width 63 height 24
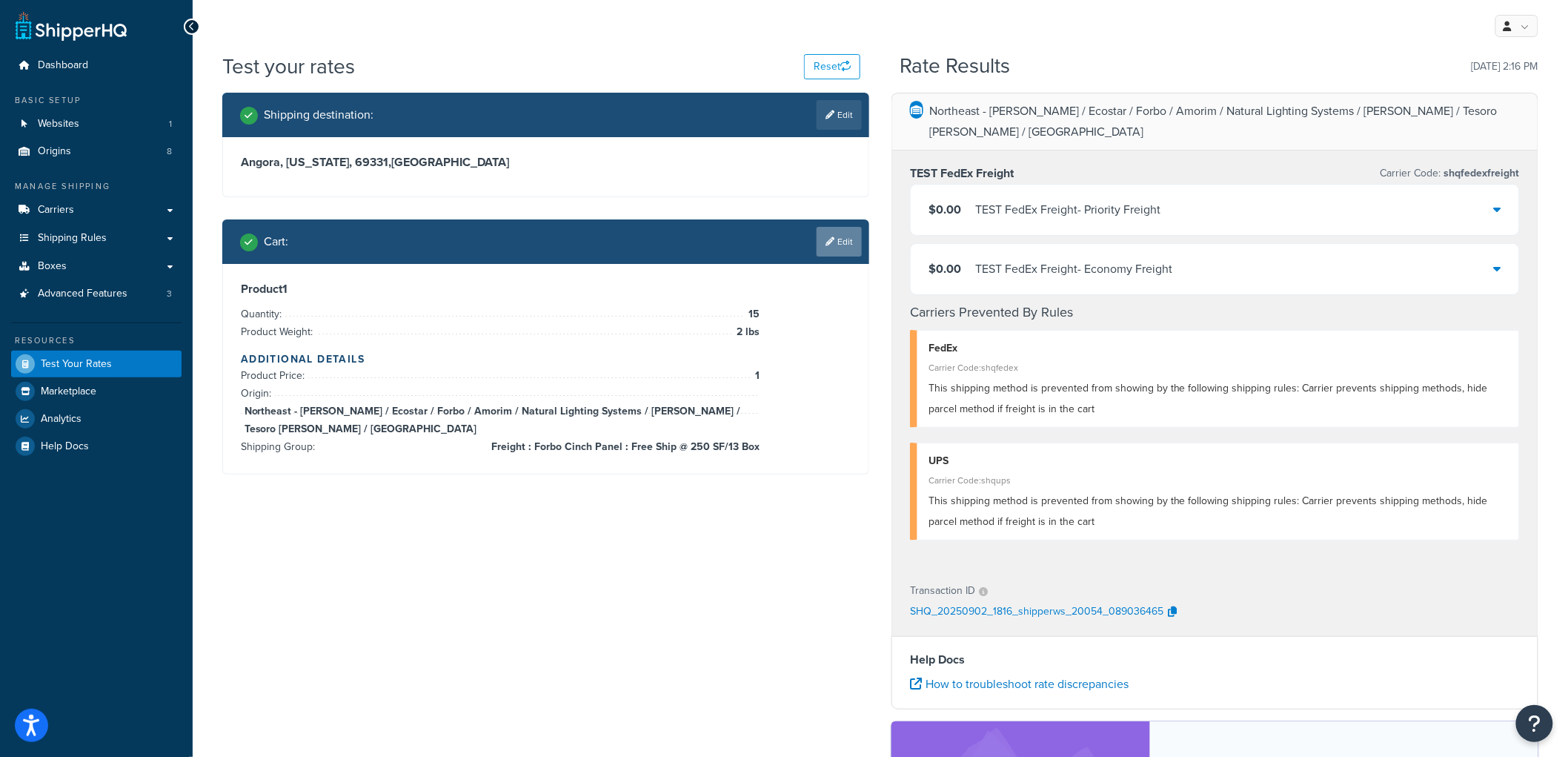
click at [842, 250] on link "Edit" at bounding box center [840, 242] width 45 height 29
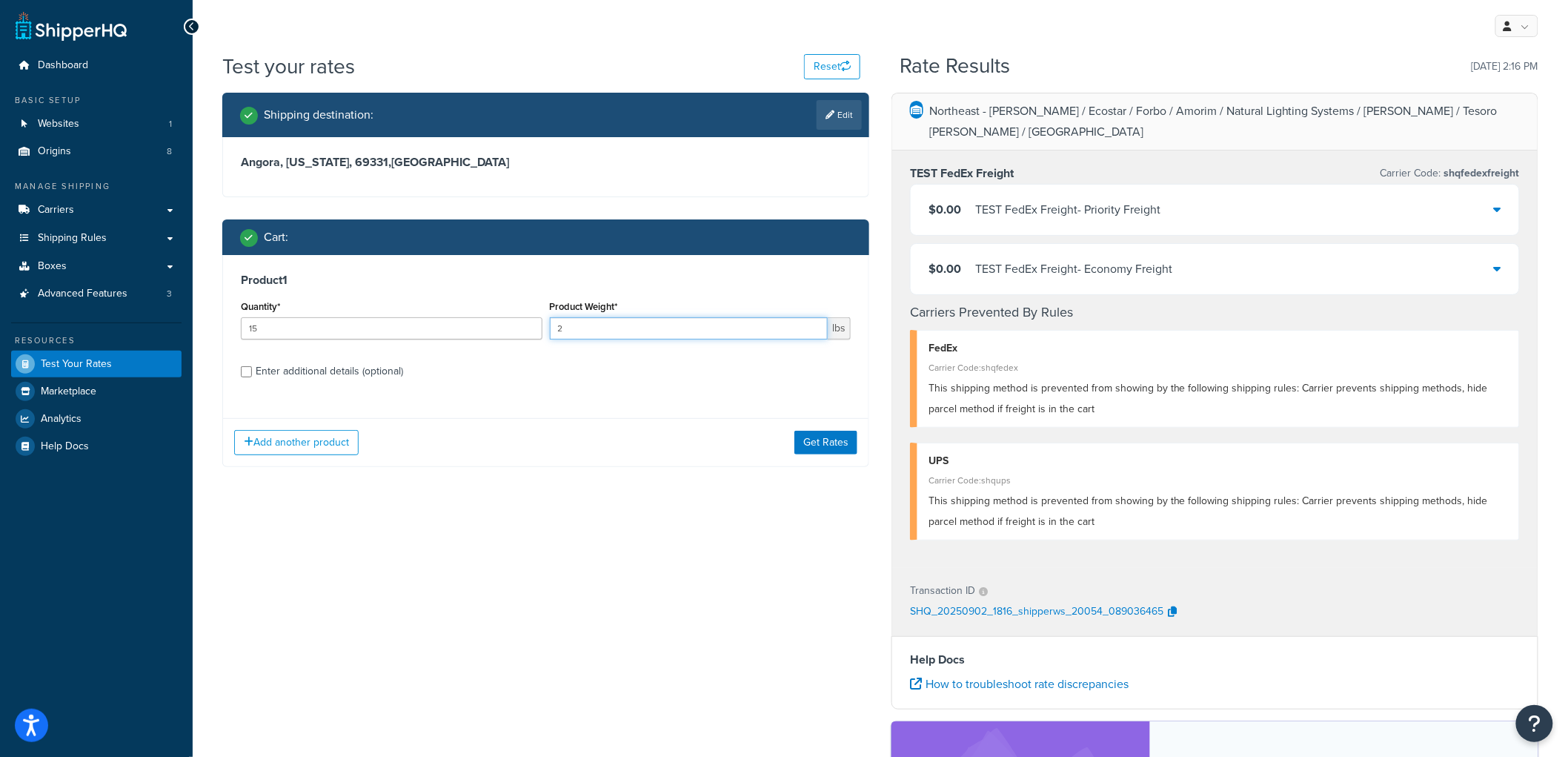
drag, startPoint x: 621, startPoint y: 323, endPoint x: 553, endPoint y: 326, distance: 68.1
click at [553, 326] on input "2" at bounding box center [689, 328] width 279 height 23
type input "1"
click at [843, 434] on button "Get Rates" at bounding box center [826, 442] width 63 height 24
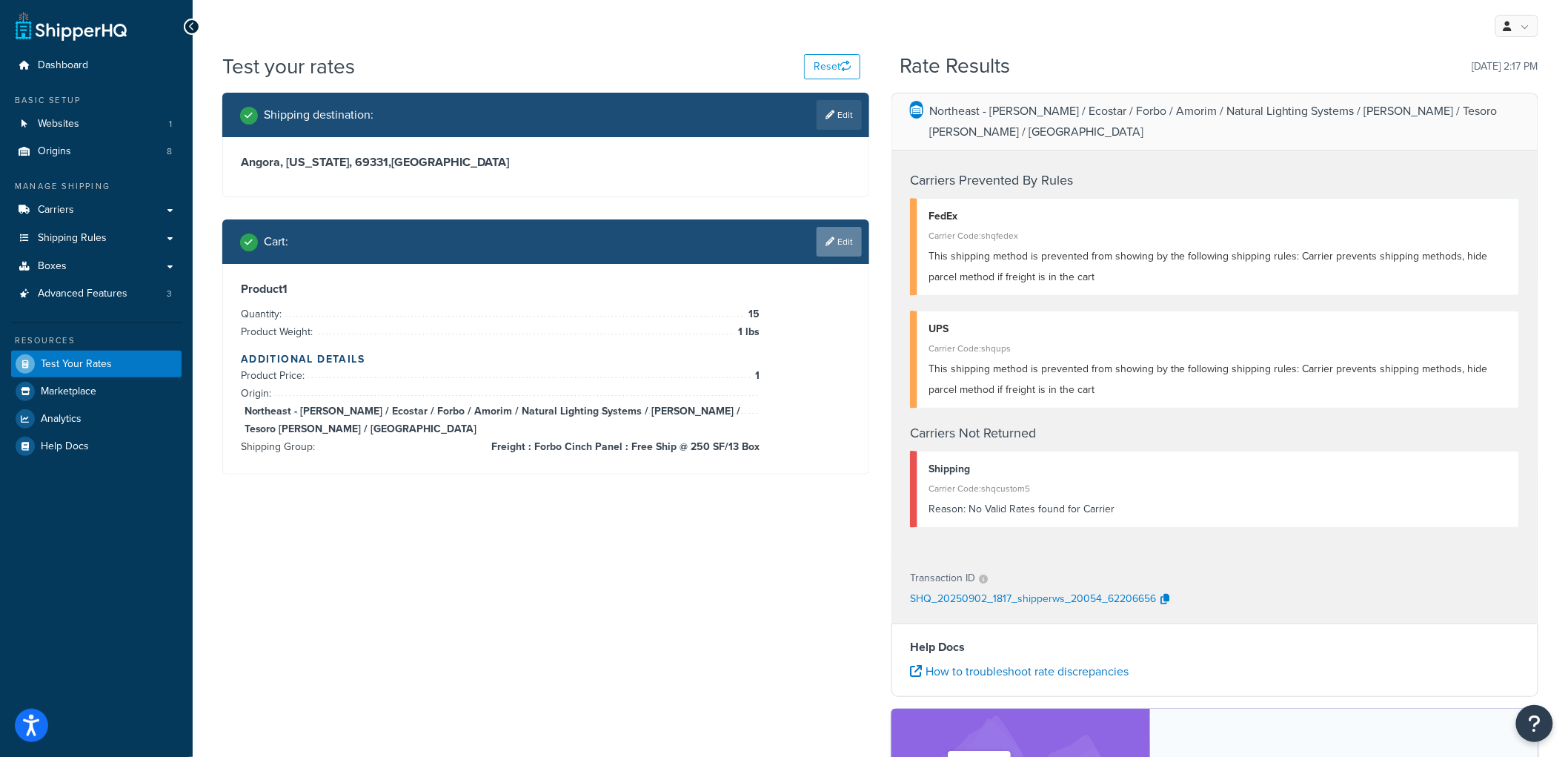
click at [831, 237] on icon at bounding box center [830, 241] width 9 height 9
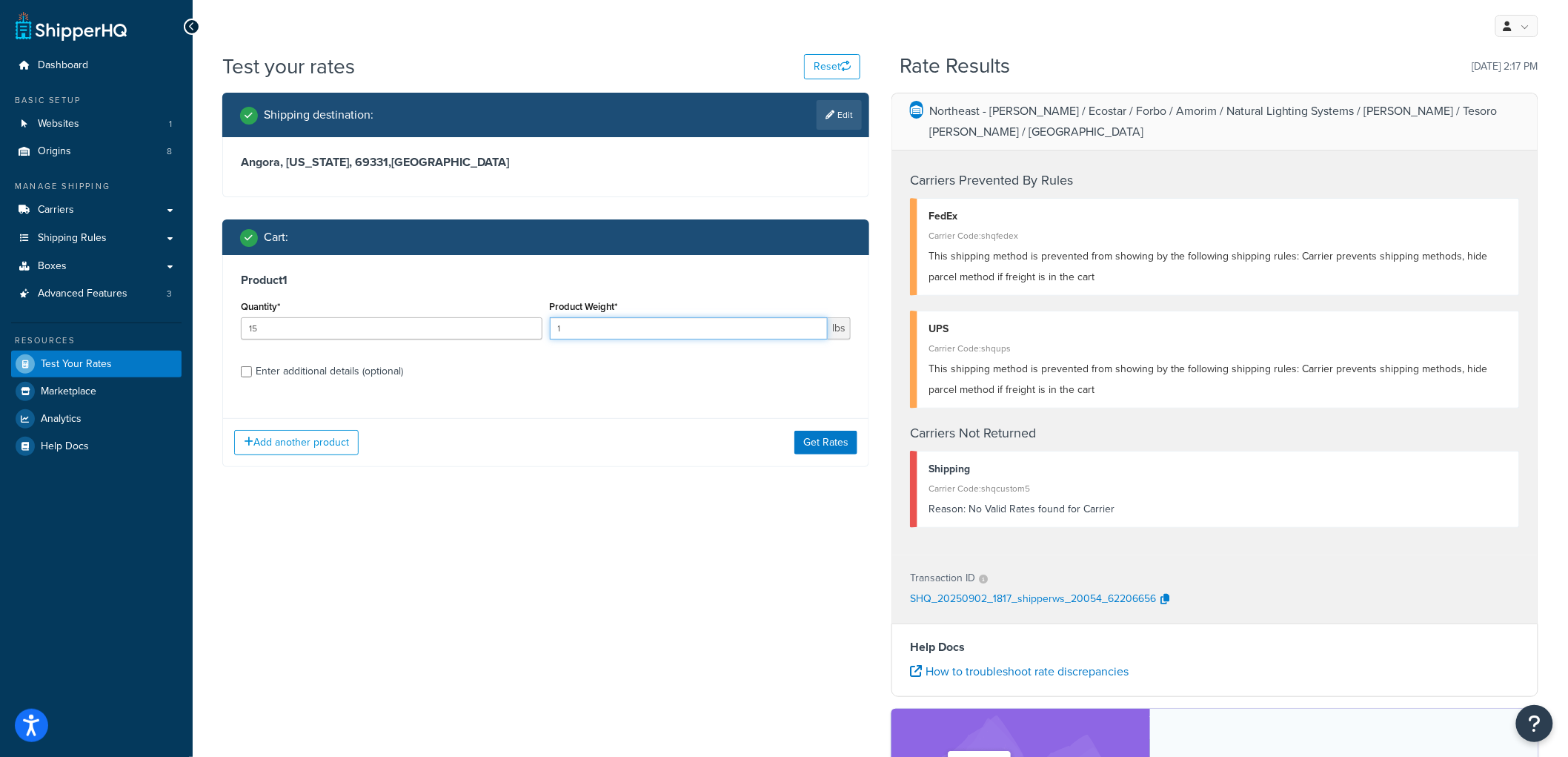
drag, startPoint x: 713, startPoint y: 326, endPoint x: 544, endPoint y: 314, distance: 169.4
click at [544, 314] on div "Quantity* 15 Product Weight* 1 lbs" at bounding box center [546, 323] width 617 height 54
type input "2"
click at [826, 447] on button "Get Rates" at bounding box center [826, 442] width 63 height 24
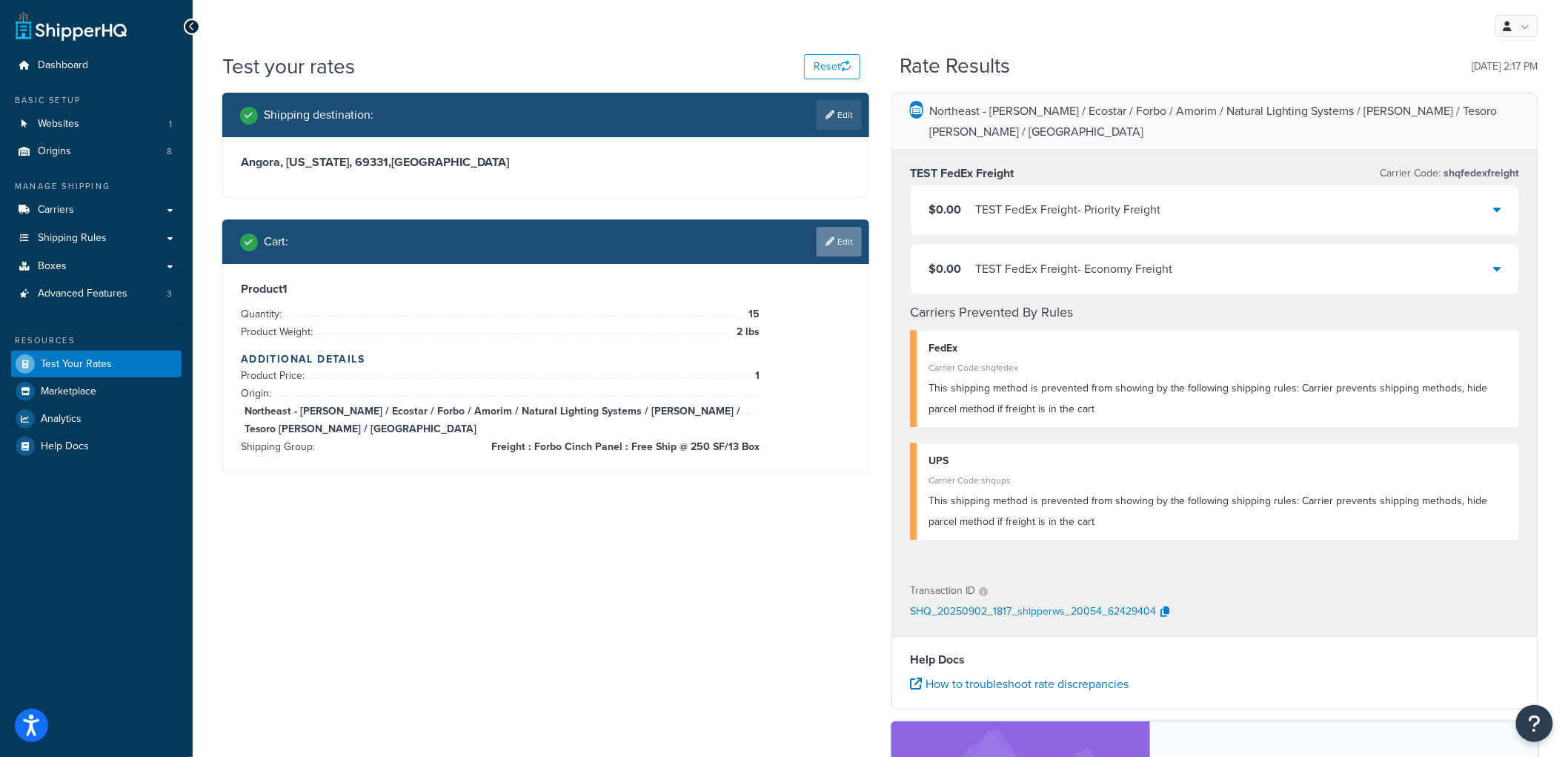
click at [842, 246] on link "Edit" at bounding box center [840, 242] width 45 height 29
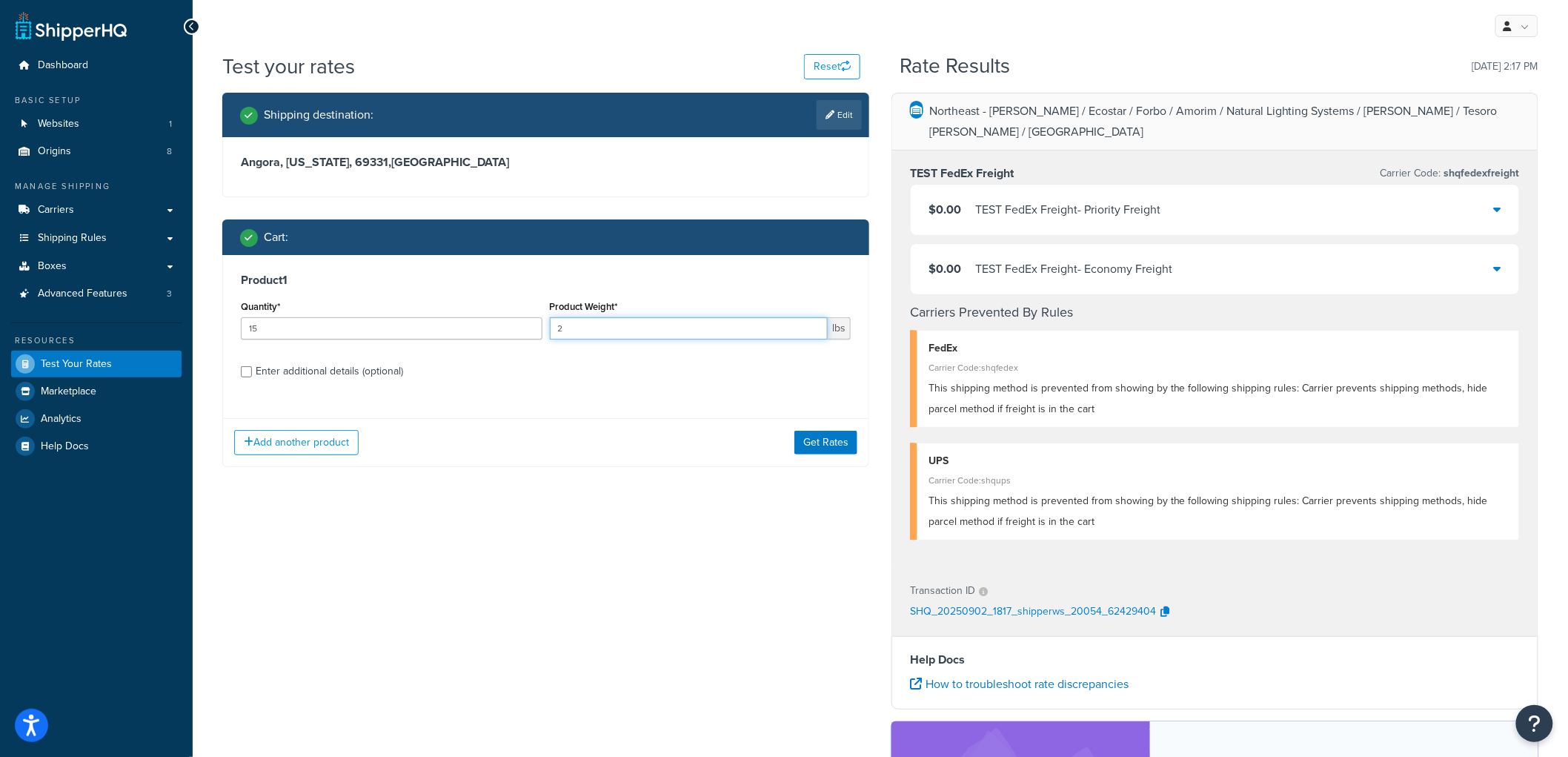
drag, startPoint x: 580, startPoint y: 324, endPoint x: 475, endPoint y: 300, distance: 107.7
click at [475, 300] on div "Quantity* 15 Product Weight* 2 lbs" at bounding box center [546, 323] width 617 height 54
type input "1"
drag, startPoint x: 436, startPoint y: 329, endPoint x: 247, endPoint y: 318, distance: 189.3
click at [247, 318] on input "15" at bounding box center [391, 328] width 302 height 23
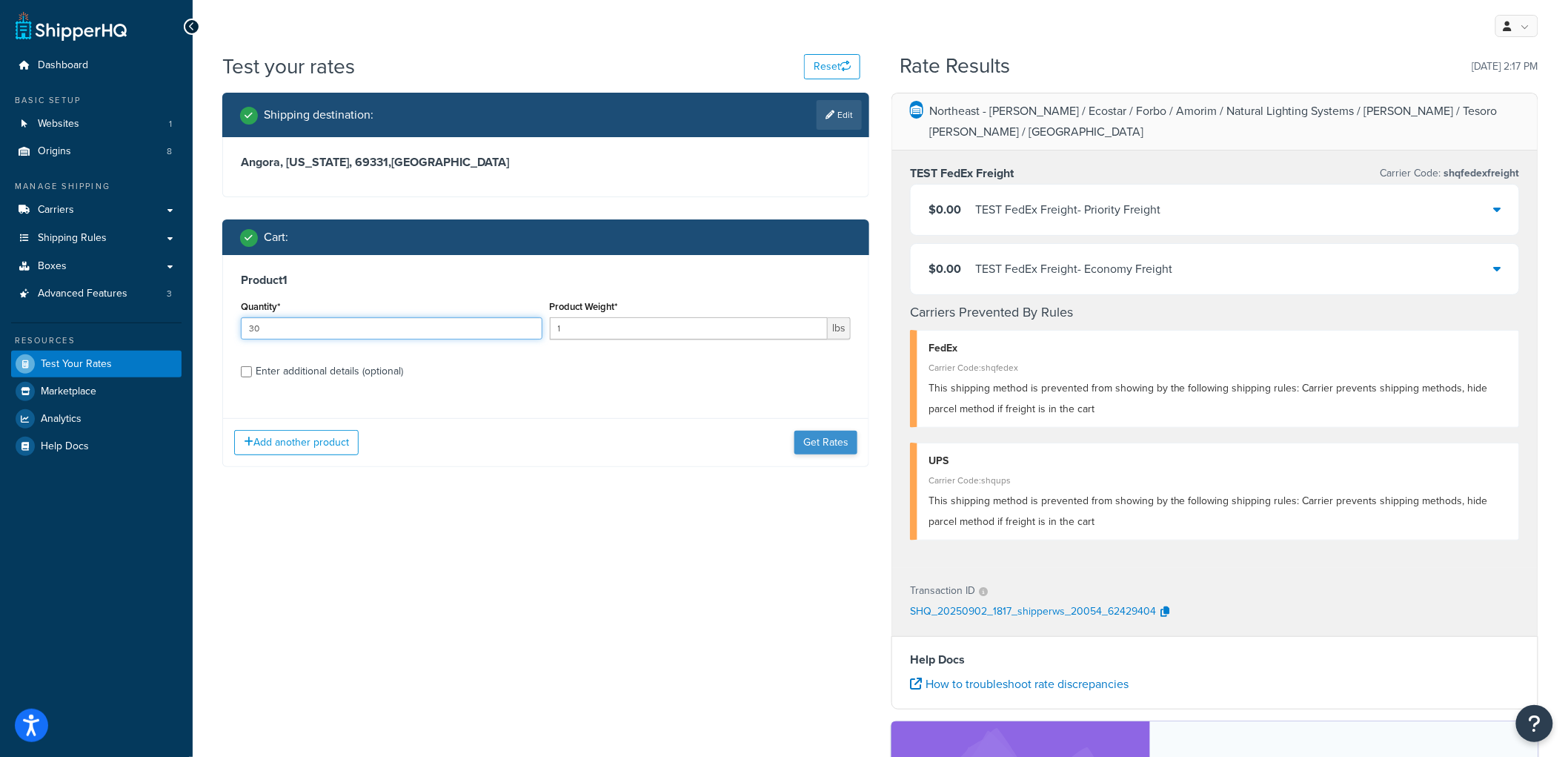
type input "30"
click at [831, 437] on button "Get Rates" at bounding box center [826, 442] width 63 height 24
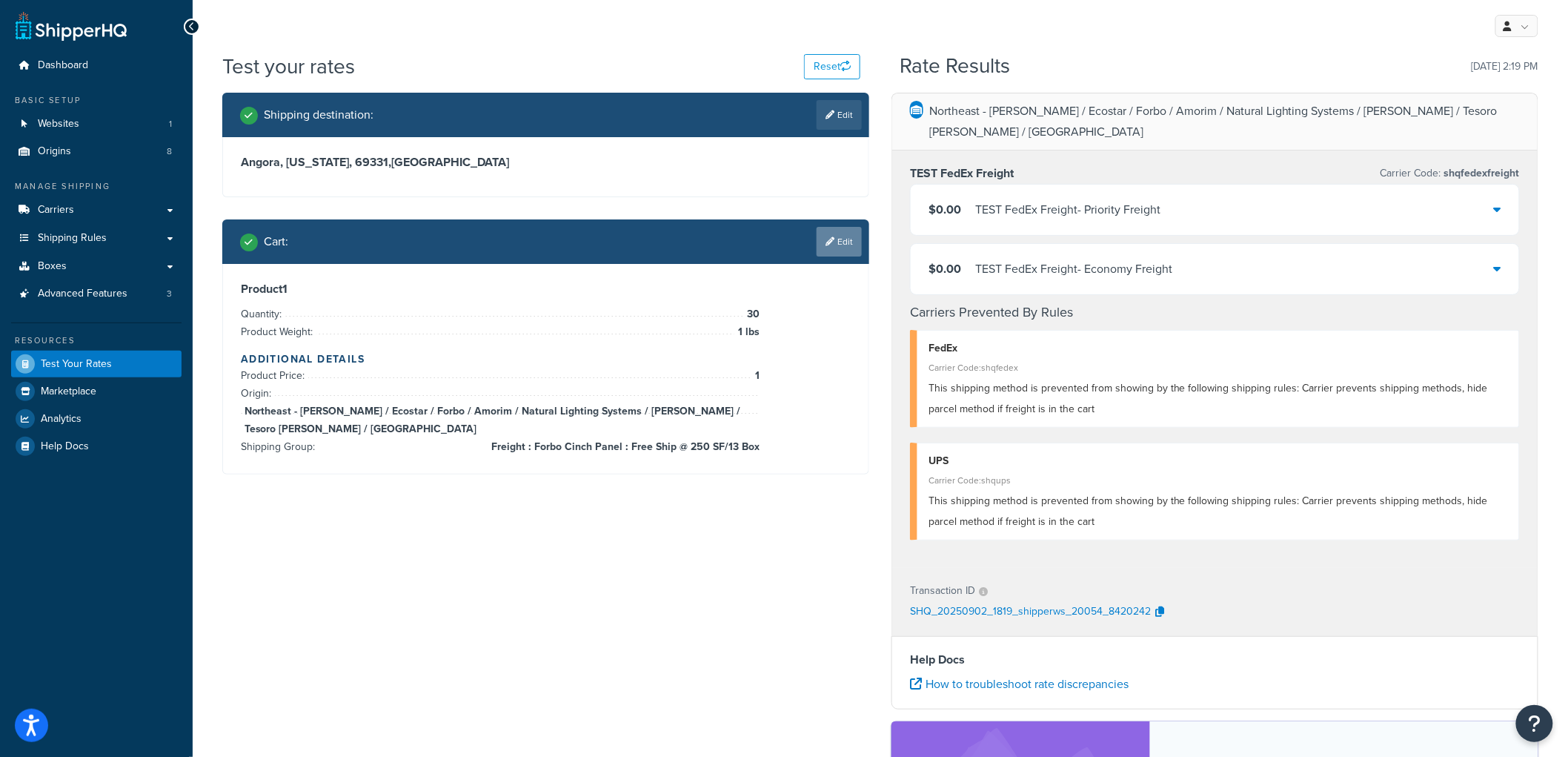
click at [826, 243] on icon at bounding box center [830, 241] width 9 height 9
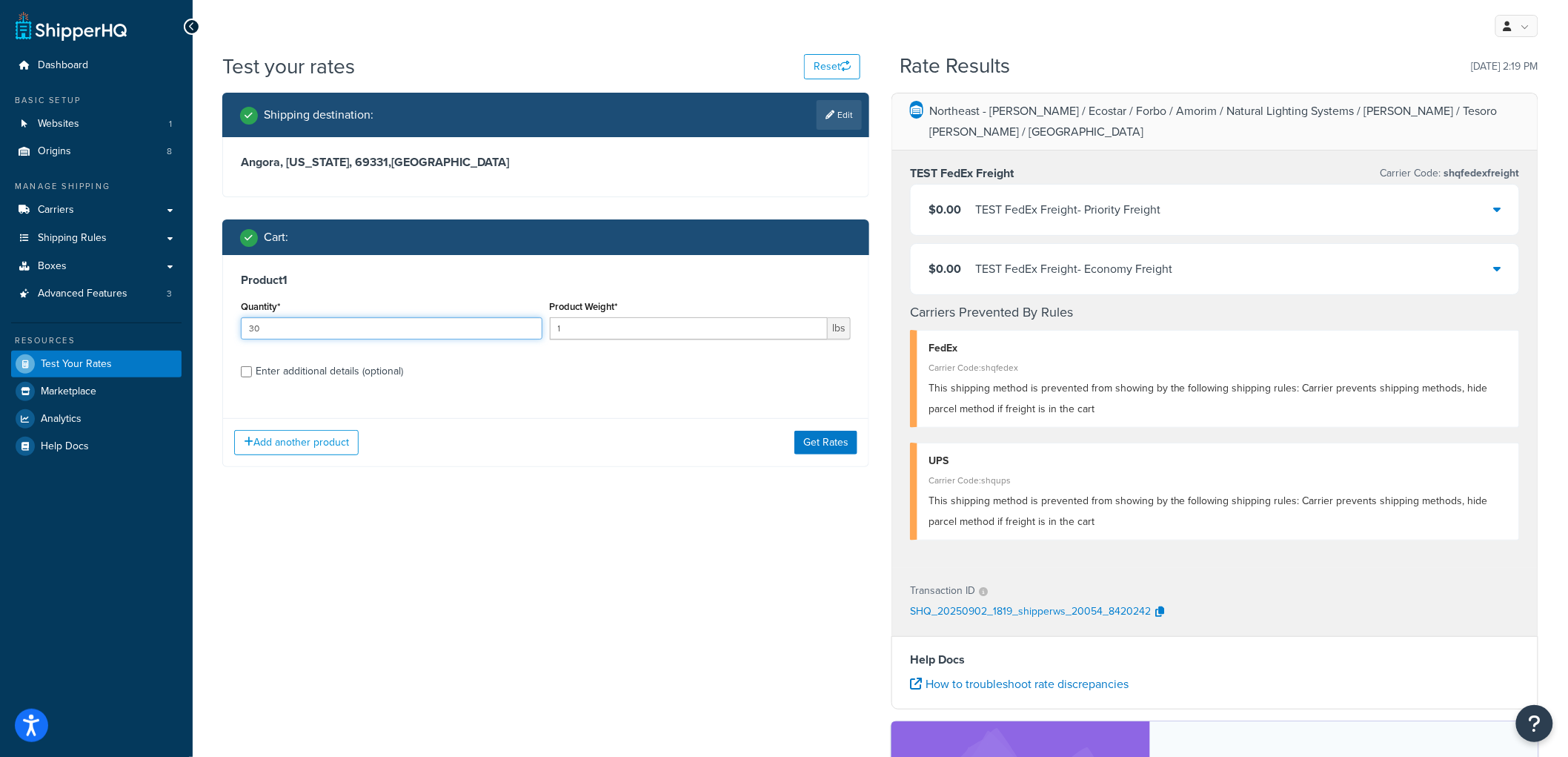
drag, startPoint x: 437, startPoint y: 335, endPoint x: 249, endPoint y: 254, distance: 204.7
click at [249, 254] on div "Cart : Product 1 Quantity* 30 Product Weight* 1 lbs Enter additional details (o…" at bounding box center [546, 343] width 647 height 248
type input "25"
click at [842, 433] on button "Get Rates" at bounding box center [826, 442] width 63 height 24
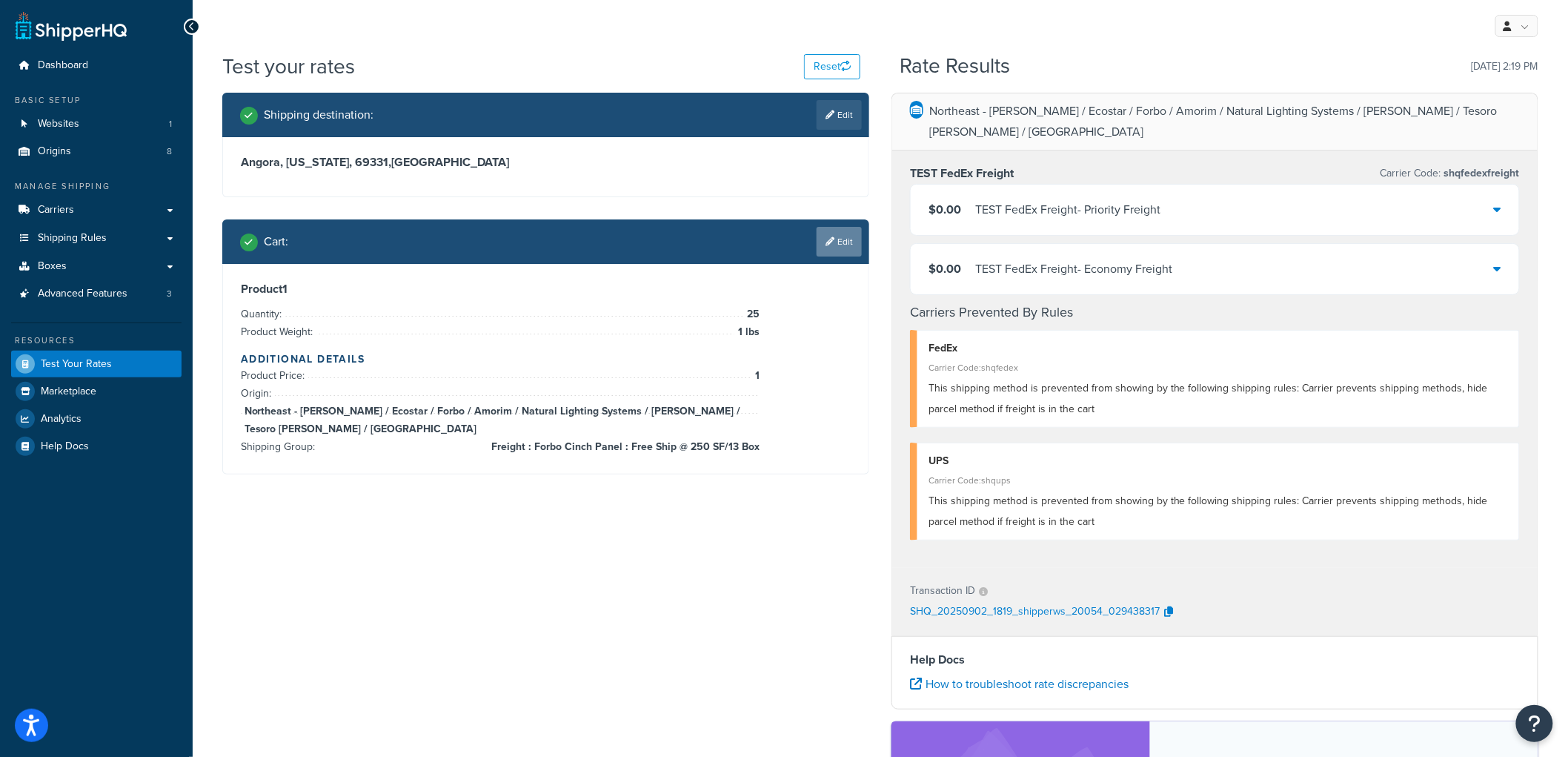
click at [848, 235] on link "Edit" at bounding box center [840, 242] width 45 height 29
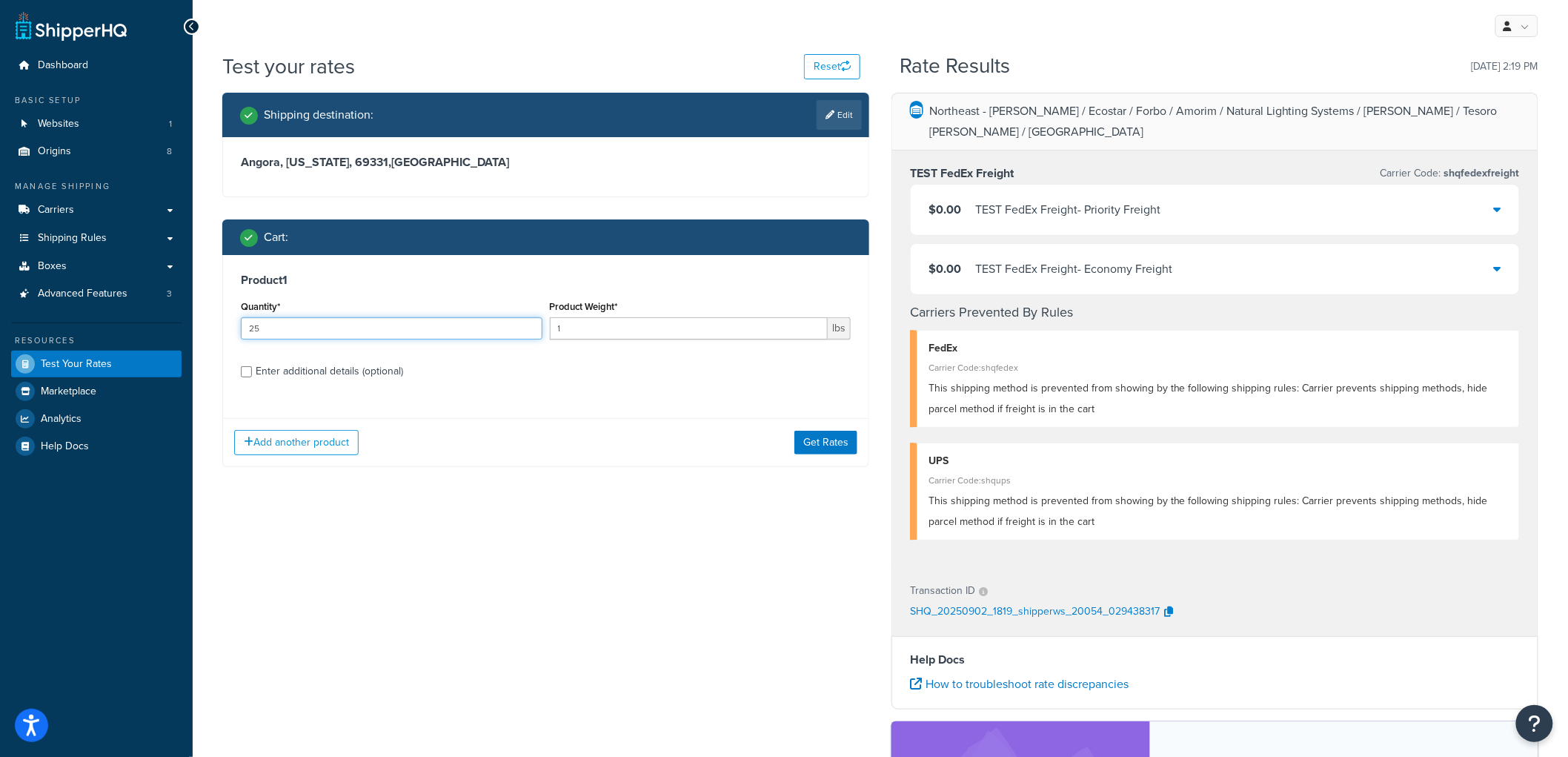
drag, startPoint x: 300, startPoint y: 321, endPoint x: 189, endPoint y: 326, distance: 111.1
click at [189, 326] on div "Dashboard Basic Setup Websites 1 Origins 8 Manage Shipping Carriers Carriers Al…" at bounding box center [784, 531] width 1568 height 1063
type input "20"
click at [847, 441] on button "Get Rates" at bounding box center [826, 442] width 63 height 24
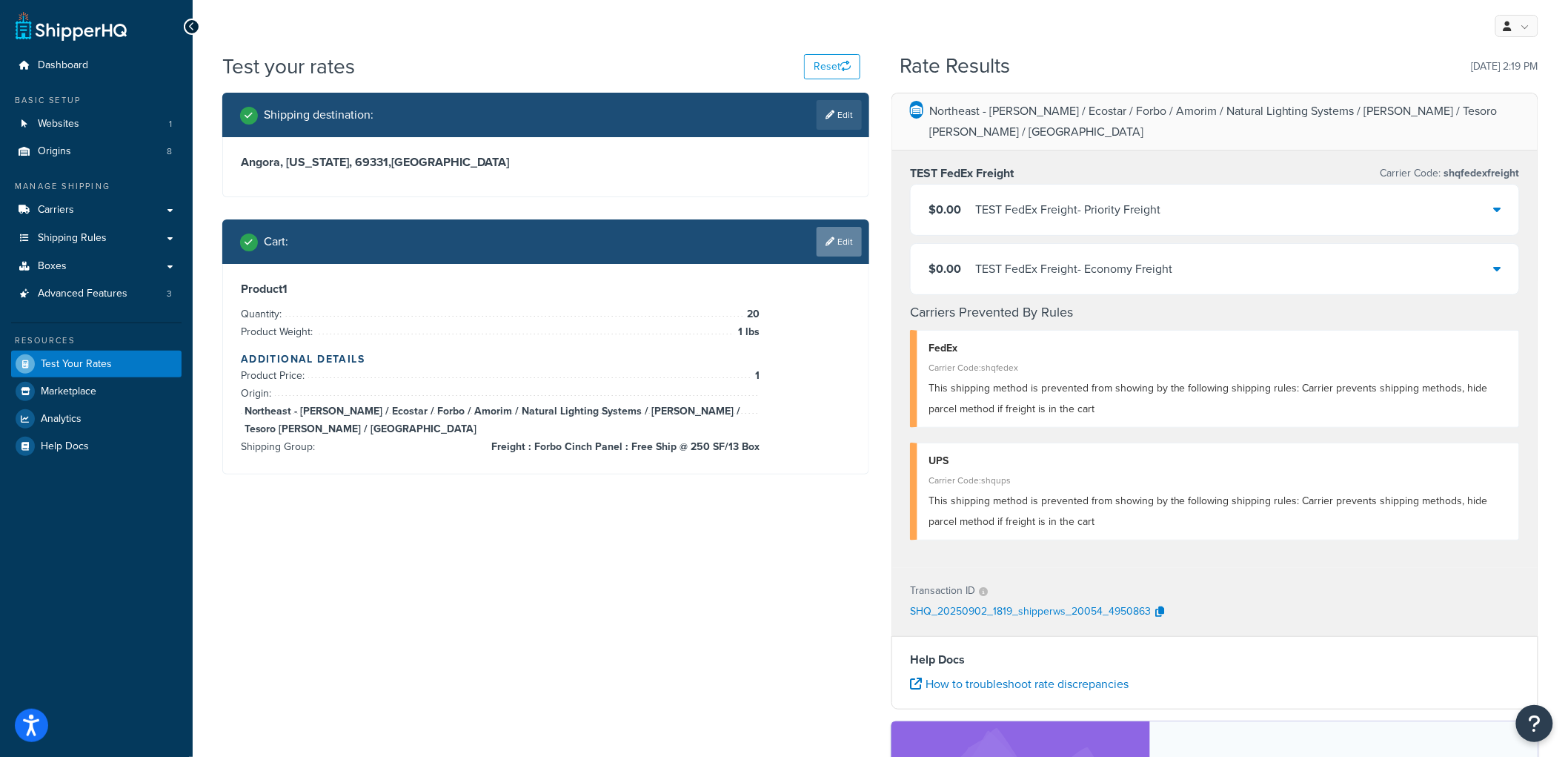
click at [847, 243] on link "Edit" at bounding box center [840, 242] width 45 height 29
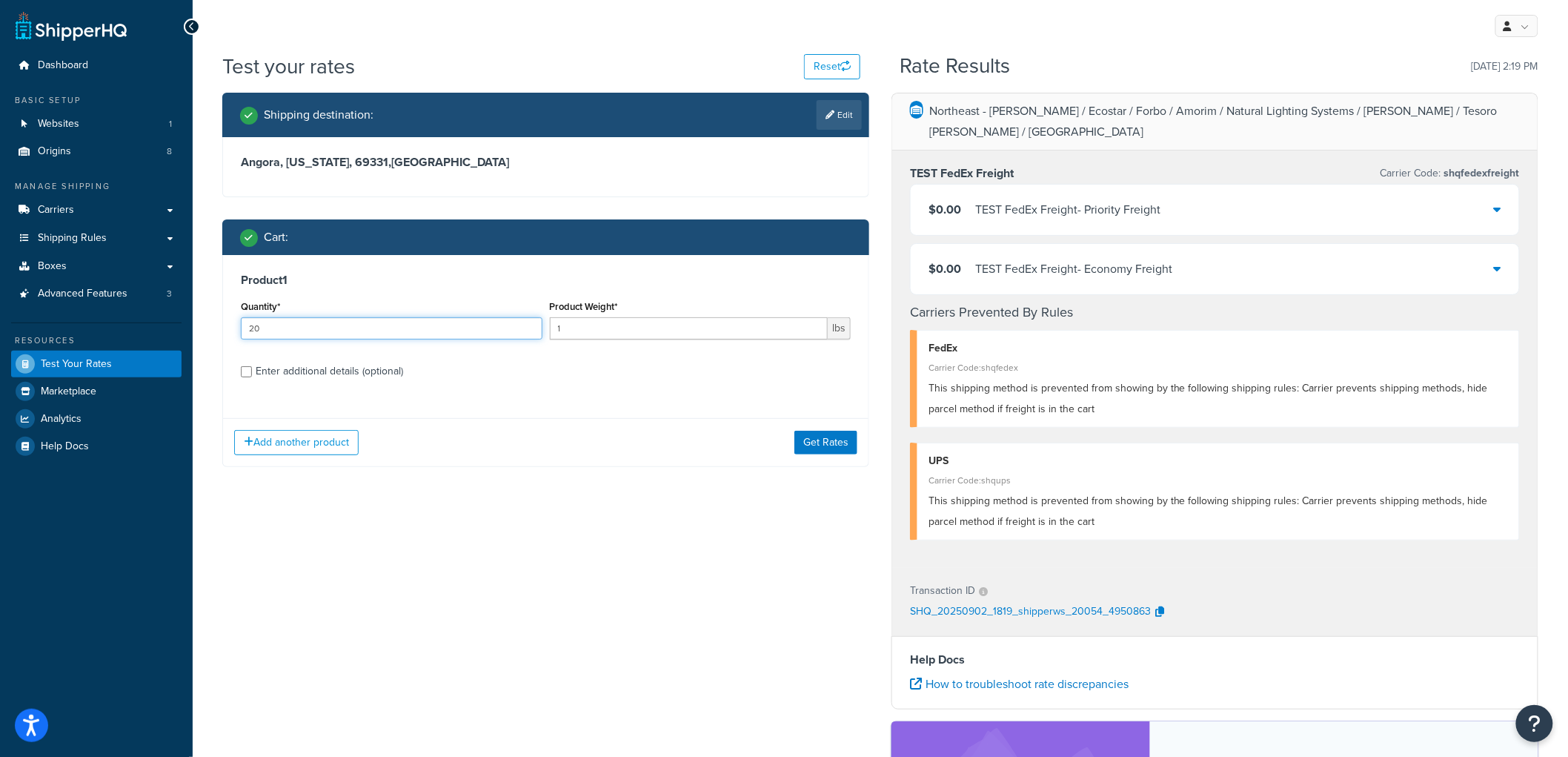
drag, startPoint x: 271, startPoint y: 331, endPoint x: 191, endPoint y: 323, distance: 80.4
click at [191, 323] on div "Dashboard Basic Setup Websites 1 Origins 8 Manage Shipping Carriers Carriers Al…" at bounding box center [784, 531] width 1568 height 1063
type input "15"
click at [840, 447] on button "Get Rates" at bounding box center [826, 442] width 63 height 24
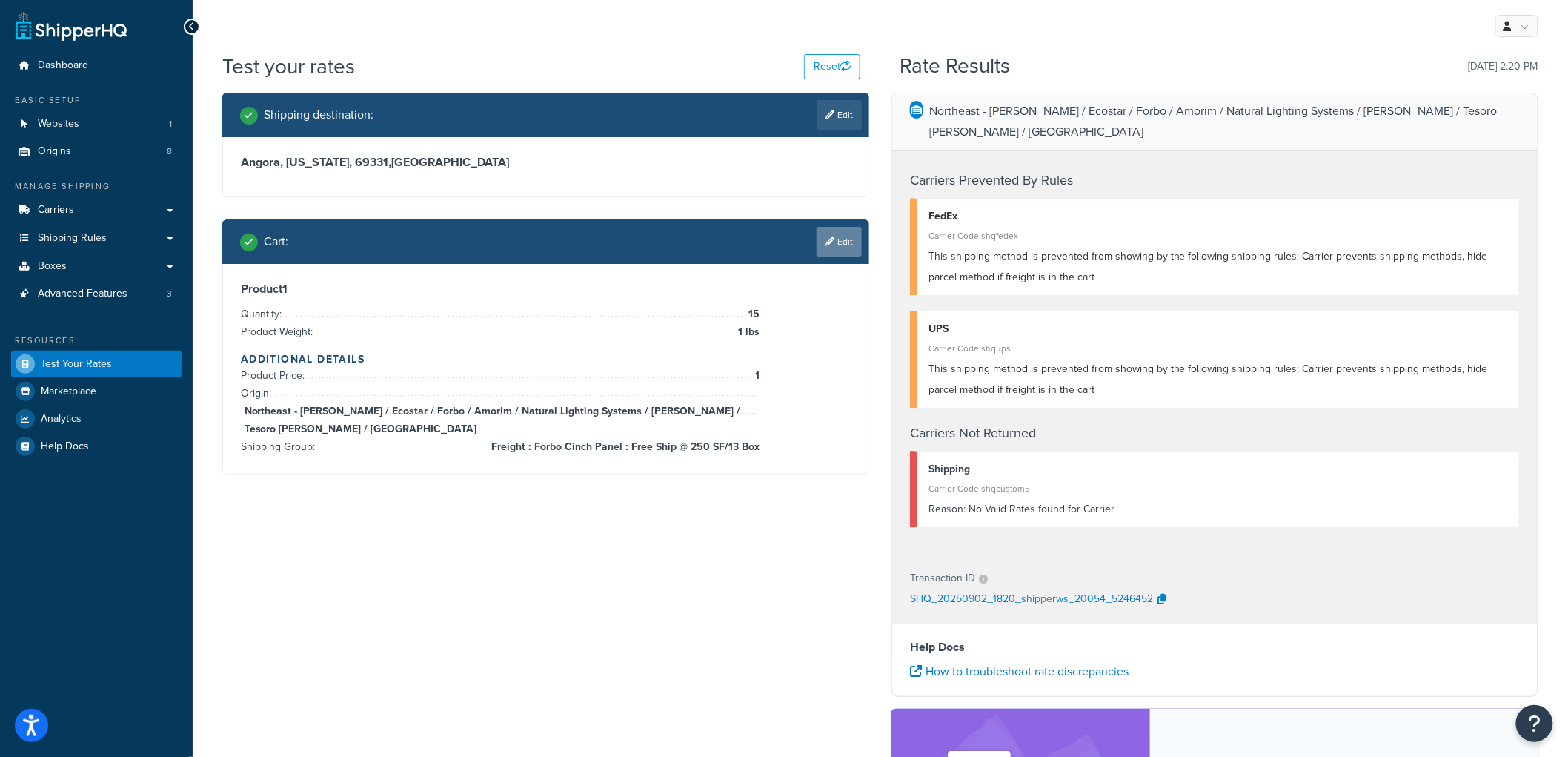
click at [848, 240] on link "Edit" at bounding box center [840, 242] width 45 height 29
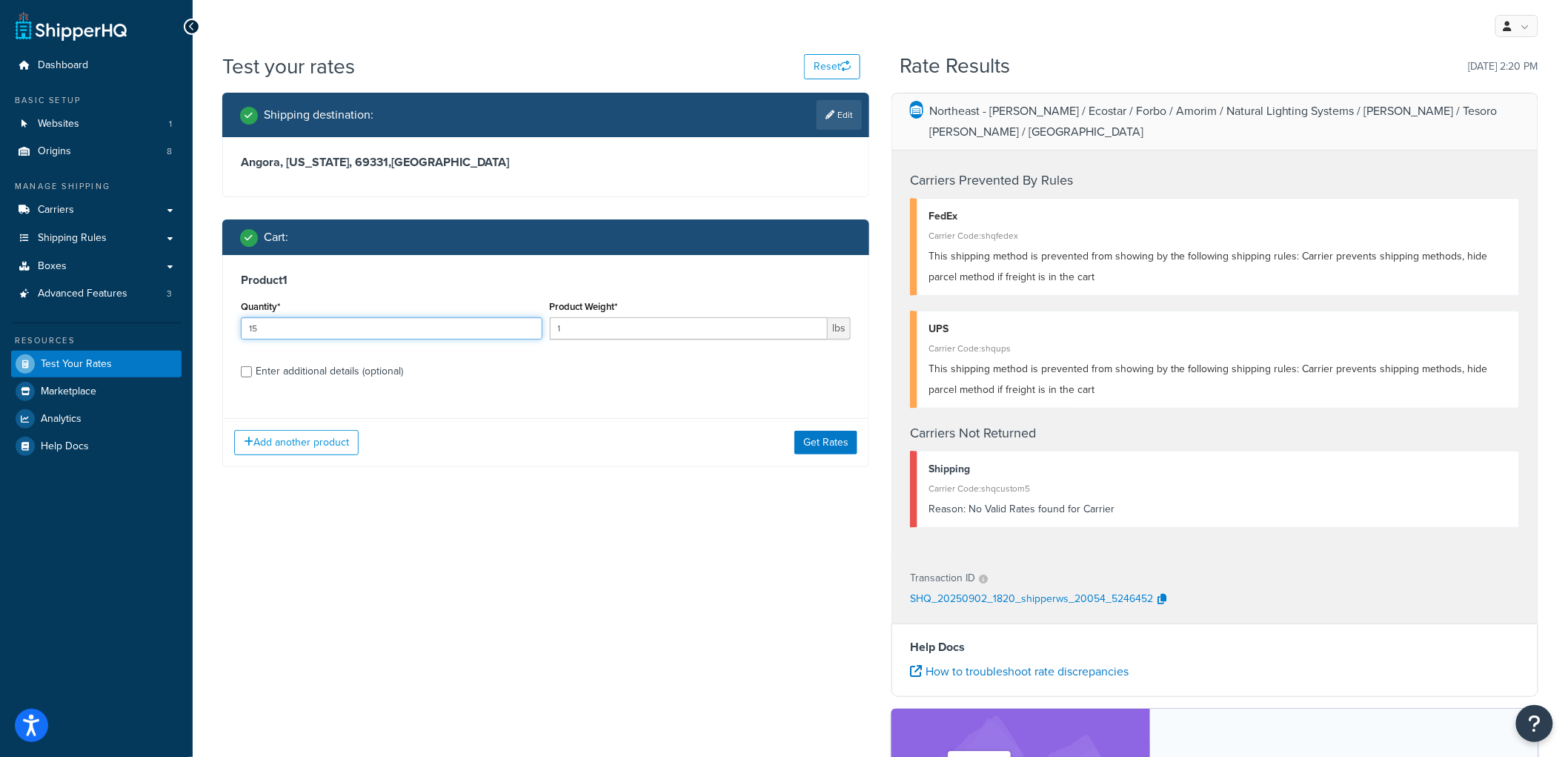
drag, startPoint x: 313, startPoint y: 324, endPoint x: 195, endPoint y: 318, distance: 118.2
click at [195, 318] on div "Test your rates Reset Rate Results 09/02/2025, 2:20 PM Shipping destination : E…" at bounding box center [880, 533] width 1375 height 961
type input "16"
click at [809, 437] on button "Get Rates" at bounding box center [826, 442] width 63 height 24
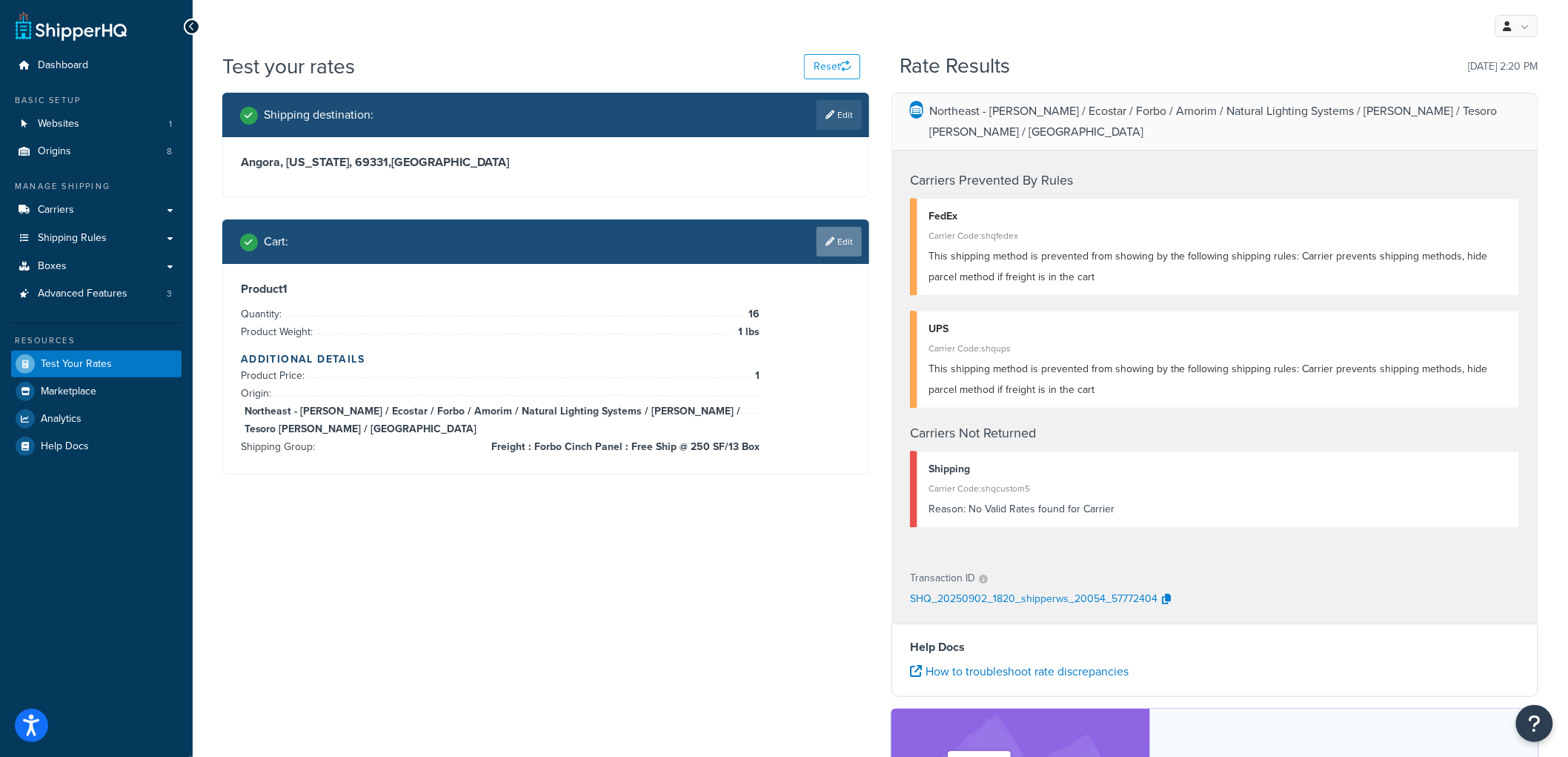
click at [845, 240] on link "Edit" at bounding box center [840, 242] width 45 height 29
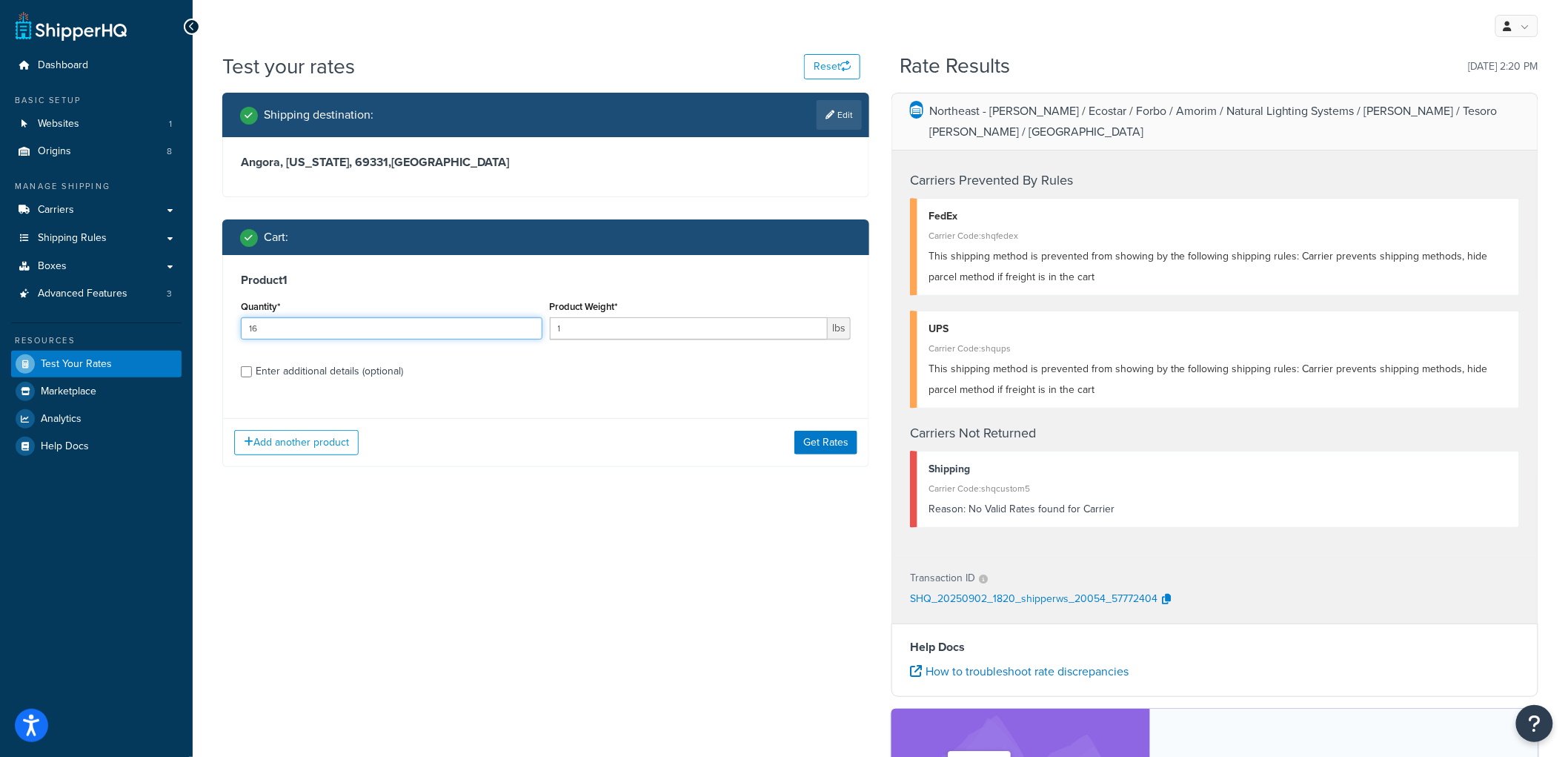
drag, startPoint x: 285, startPoint y: 324, endPoint x: 233, endPoint y: 320, distance: 52.2
click at [233, 320] on div "Product 1 Quantity* 16 Product Weight* 1 lbs Enter additional details (optional)" at bounding box center [546, 330] width 646 height 152
type input "18"
click at [836, 441] on button "Get Rates" at bounding box center [826, 442] width 63 height 24
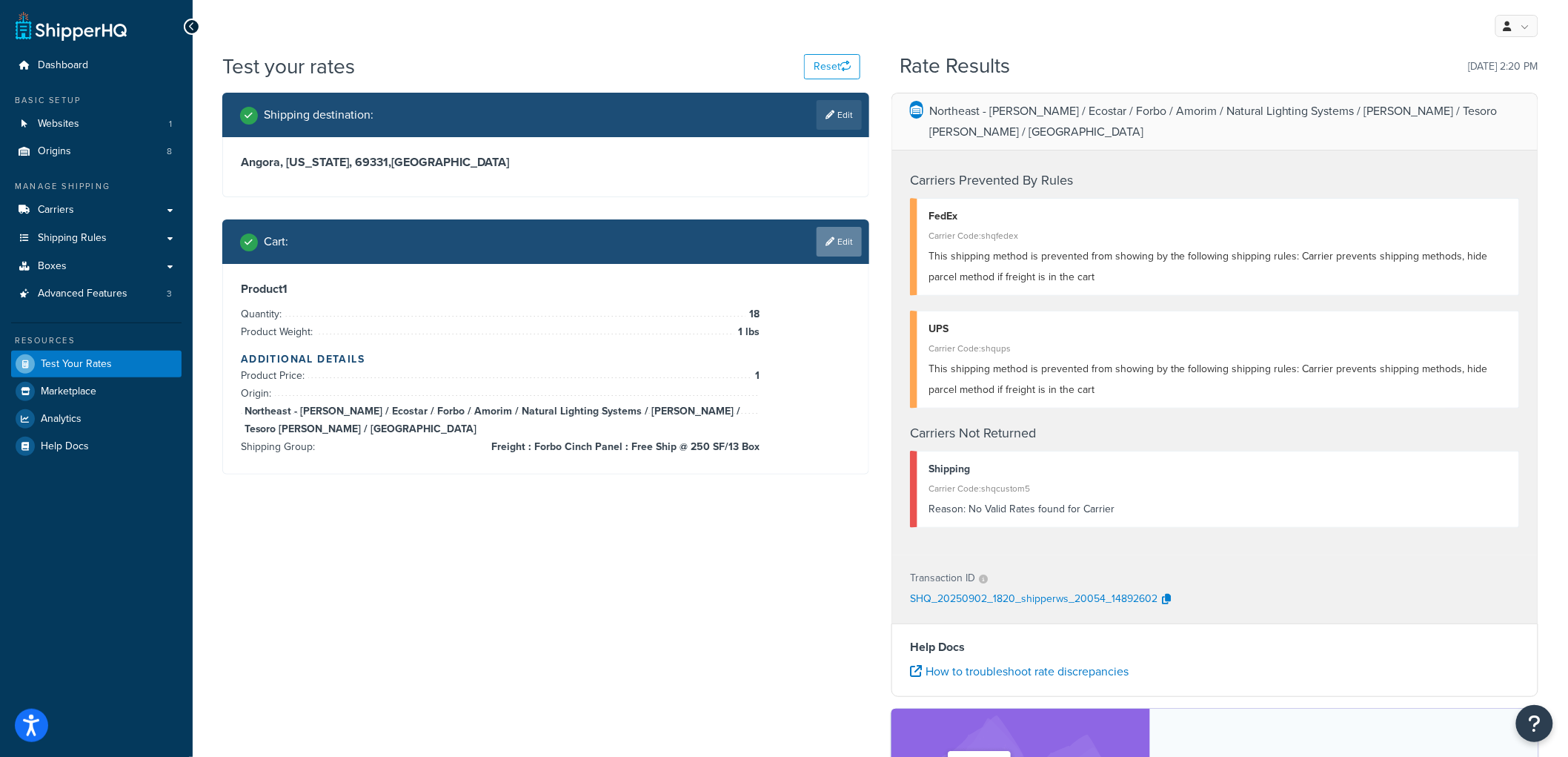
click at [842, 240] on link "Edit" at bounding box center [840, 242] width 45 height 29
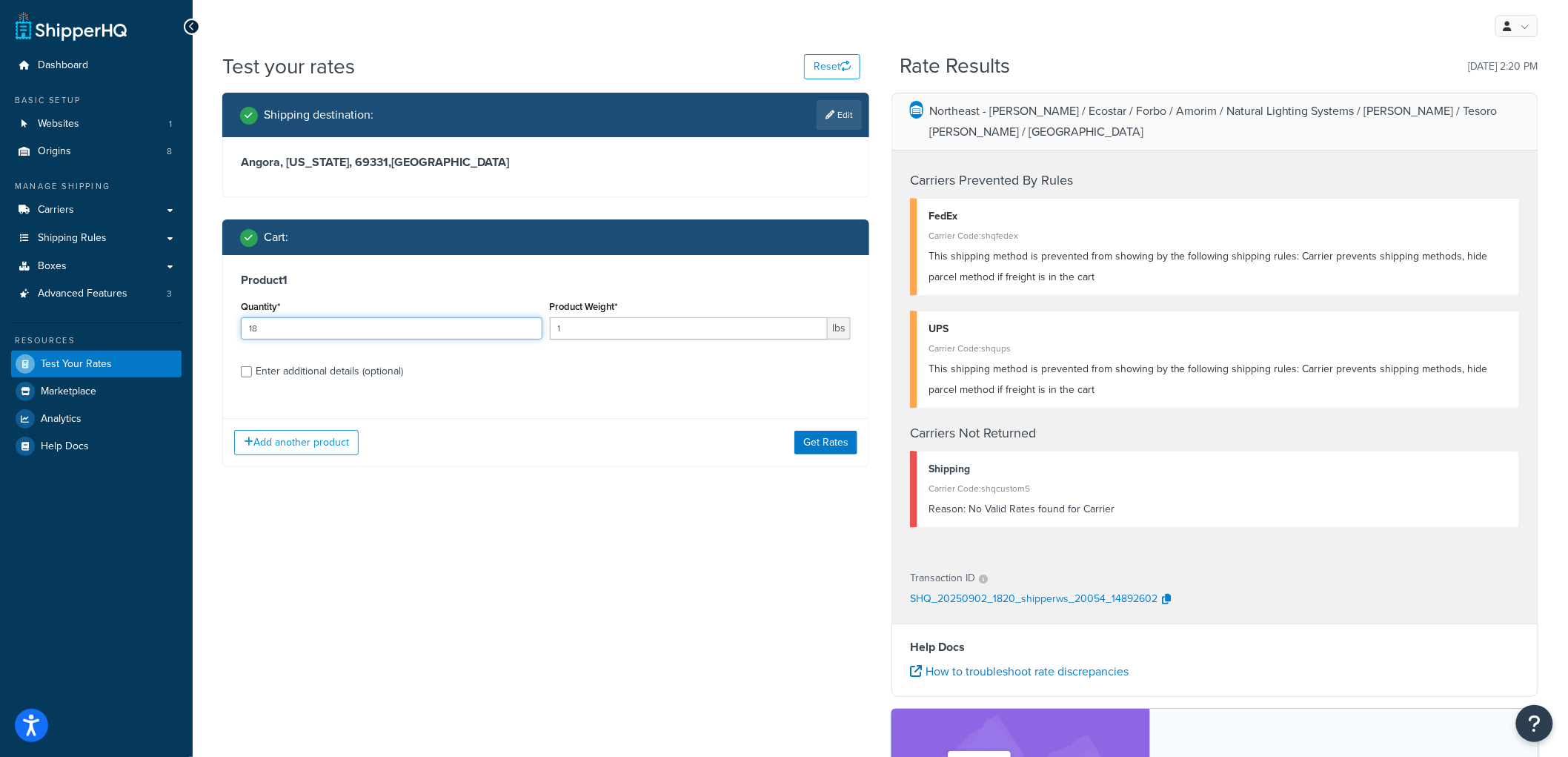
drag, startPoint x: 293, startPoint y: 324, endPoint x: 178, endPoint y: 331, distance: 115.2
click at [179, 331] on div "Dashboard Basic Setup Websites 1 Origins 8 Manage Shipping Carriers Carriers Al…" at bounding box center [784, 525] width 1568 height 1050
type input "19"
click at [833, 438] on button "Get Rates" at bounding box center [826, 442] width 63 height 24
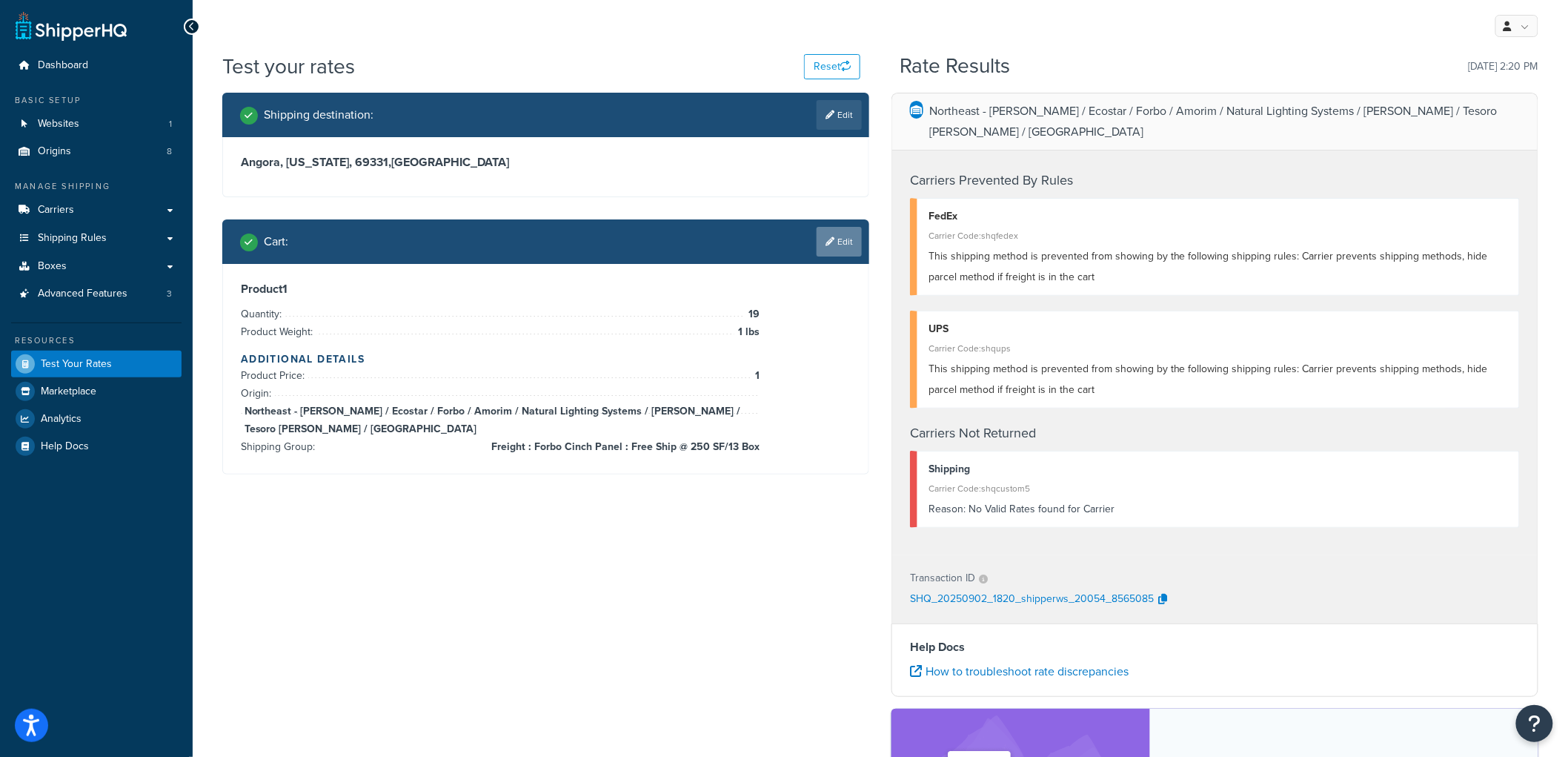
click at [839, 246] on link "Edit" at bounding box center [840, 242] width 45 height 29
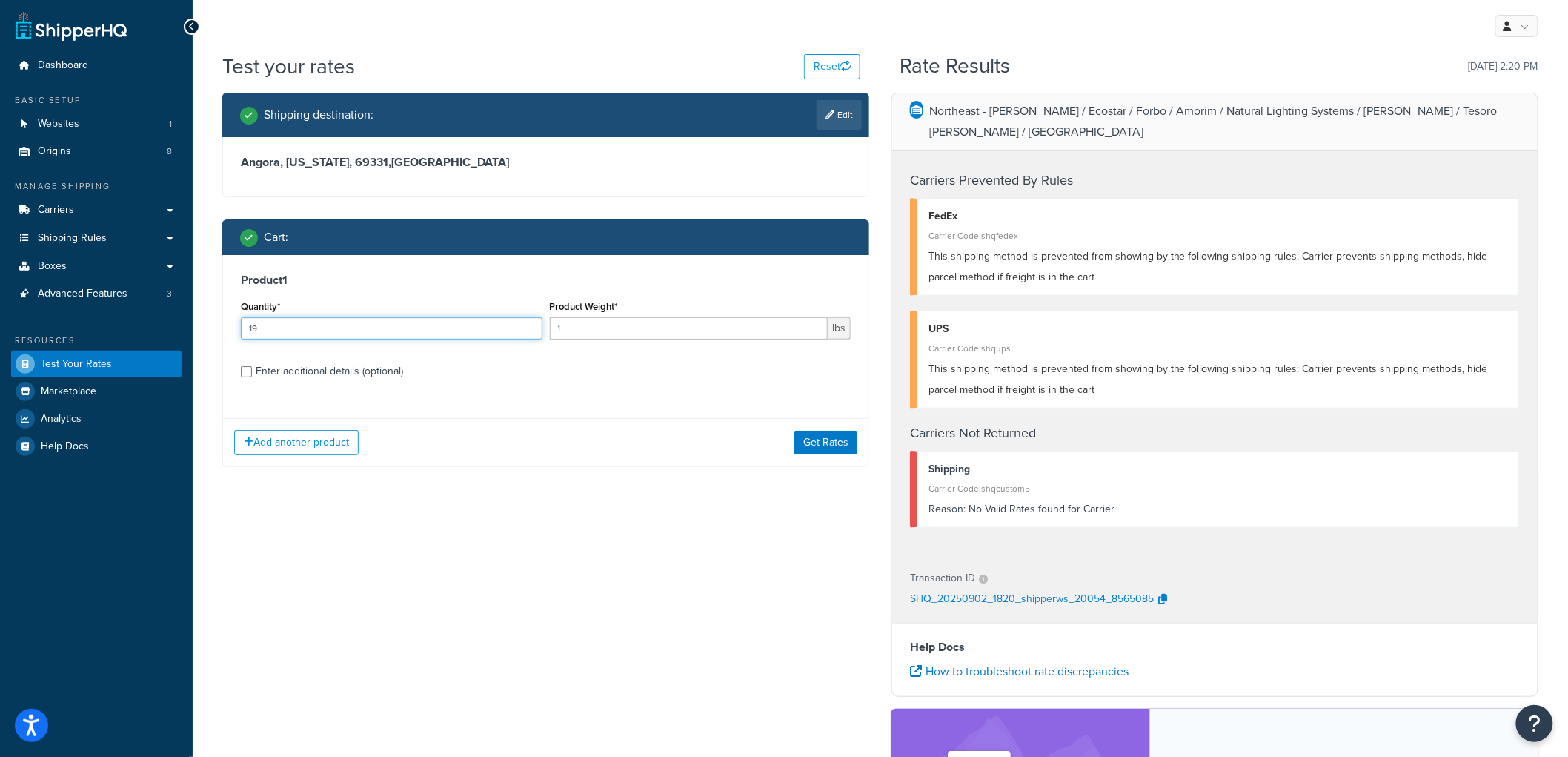
drag, startPoint x: 322, startPoint y: 328, endPoint x: 179, endPoint y: 308, distance: 144.4
click at [176, 312] on div "Dashboard Basic Setup Websites 1 Origins 8 Manage Shipping Carriers Carriers Al…" at bounding box center [784, 525] width 1568 height 1050
type input "20"
click at [828, 440] on button "Get Rates" at bounding box center [826, 442] width 63 height 24
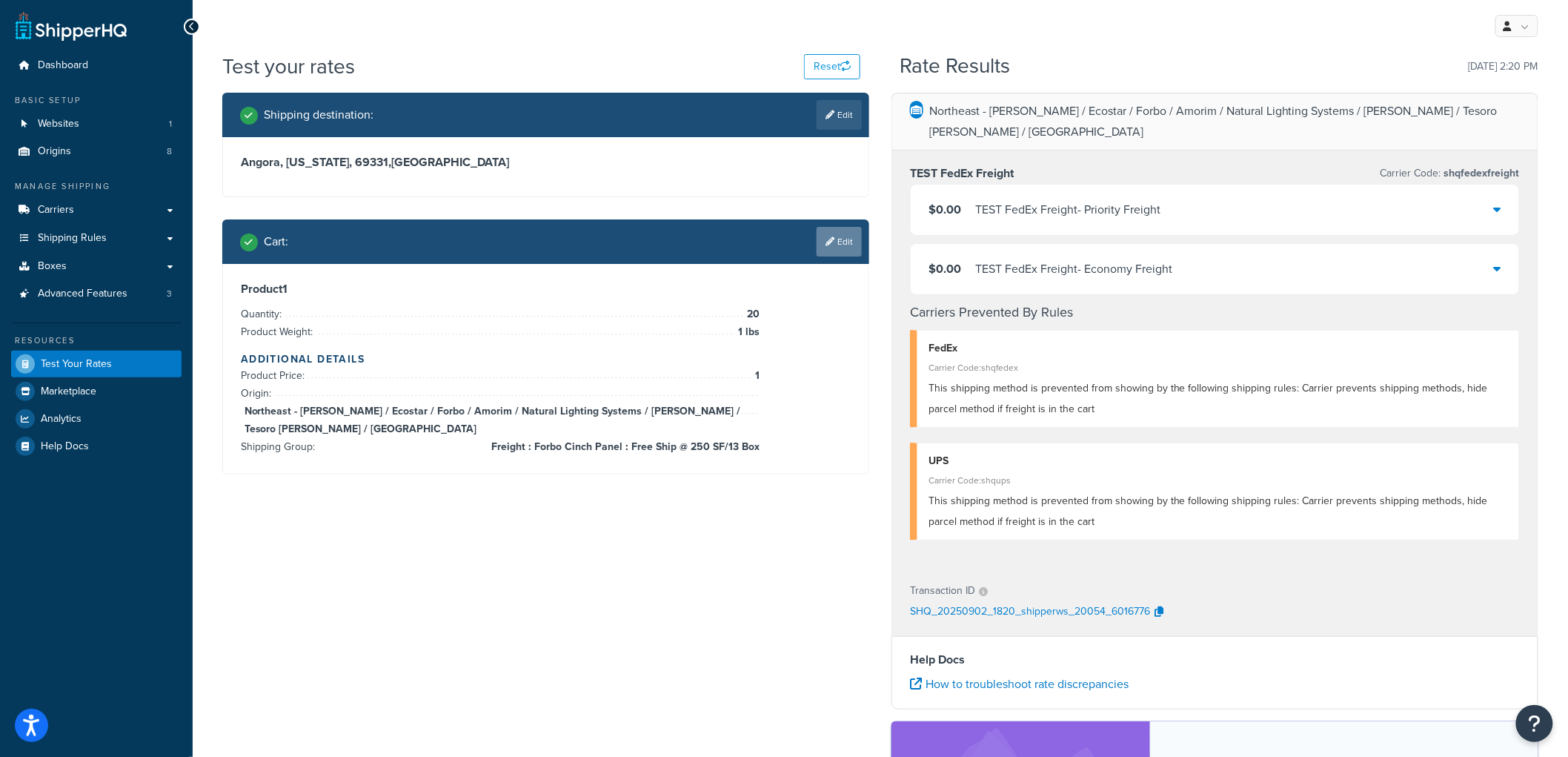
click at [848, 248] on link "Edit" at bounding box center [840, 242] width 45 height 29
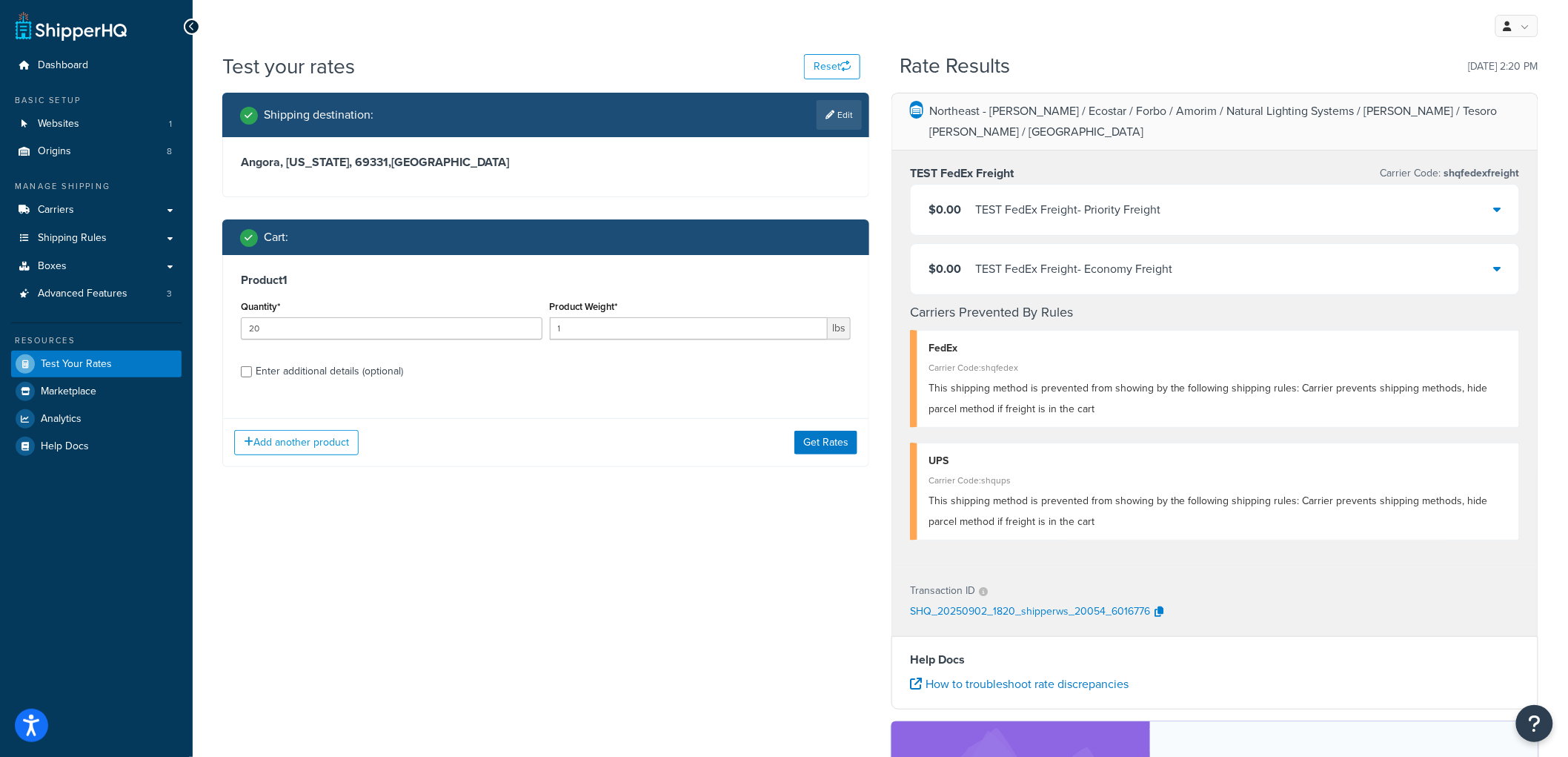
click at [292, 378] on div "Enter additional details (optional)" at bounding box center [329, 371] width 147 height 21
click at [252, 378] on input "Enter additional details (optional)" at bounding box center [246, 371] width 11 height 11
checkbox input "true"
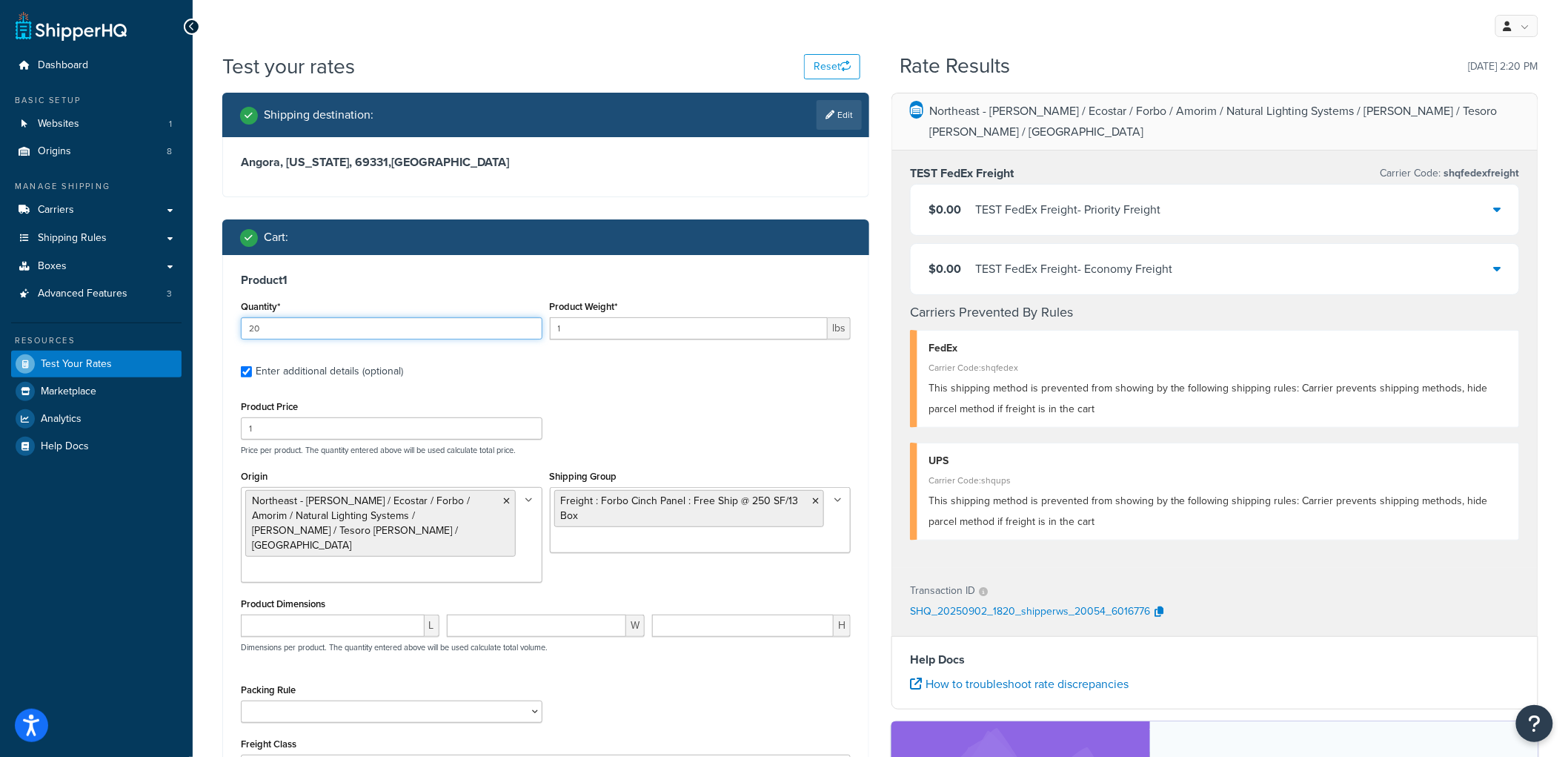
drag, startPoint x: 283, startPoint y: 332, endPoint x: 234, endPoint y: 327, distance: 49.3
click at [234, 327] on div "Product 1 Quantity* 20 Product Weight* 1 lbs Enter additional details (optional…" at bounding box center [546, 516] width 646 height 523
type input "15"
drag, startPoint x: 583, startPoint y: 328, endPoint x: 453, endPoint y: 314, distance: 130.8
click at [453, 314] on div "Quantity* 15 Product Weight* 1 lbs" at bounding box center [546, 323] width 617 height 54
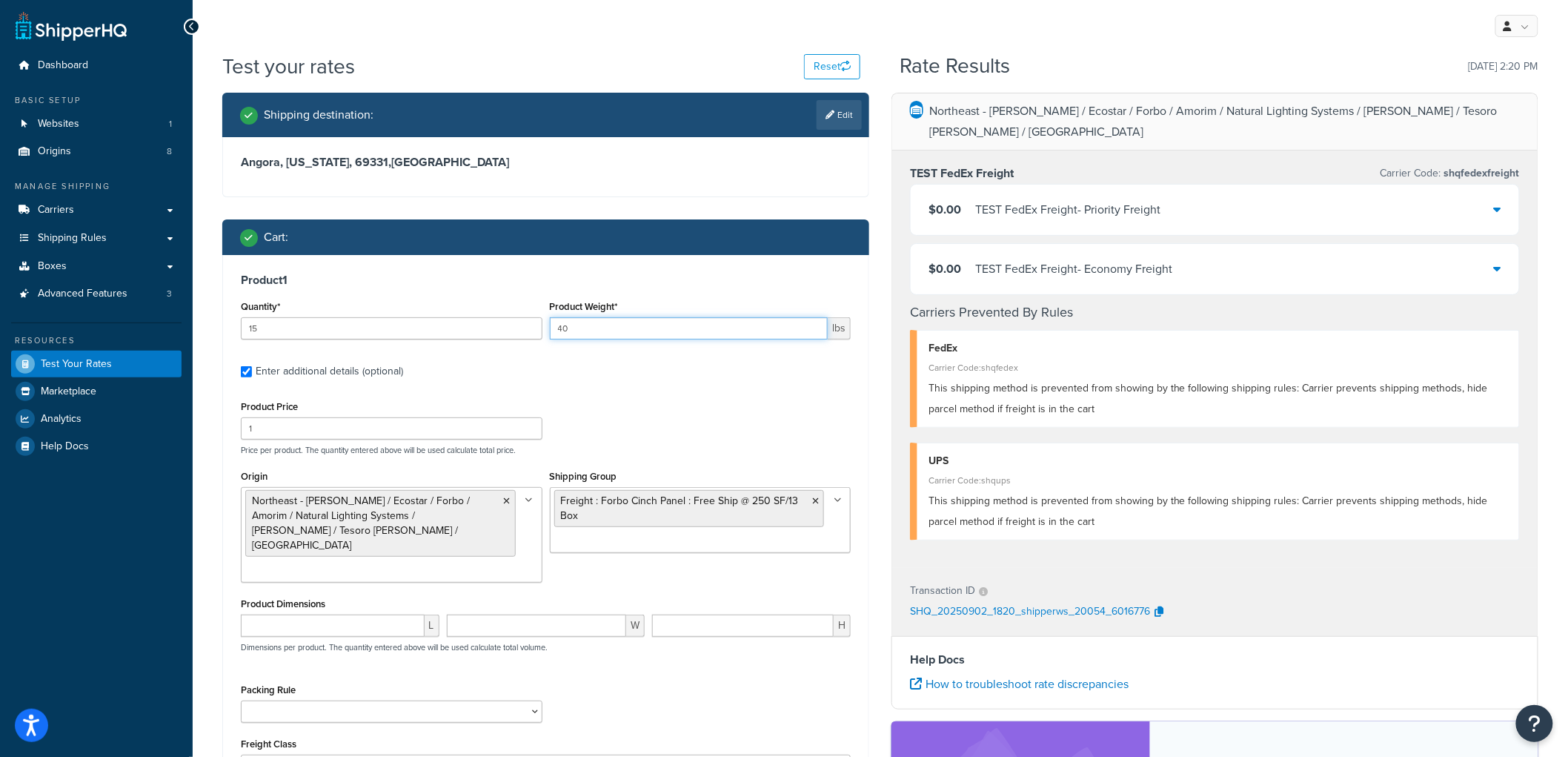
type input "40"
drag, startPoint x: 362, startPoint y: 426, endPoint x: 0, endPoint y: 390, distance: 363.8
click at [0, 390] on div "Dashboard Basic Setup Websites 1 Origins 8 Manage Shipping Carriers Carriers Al…" at bounding box center [784, 531] width 1568 height 1063
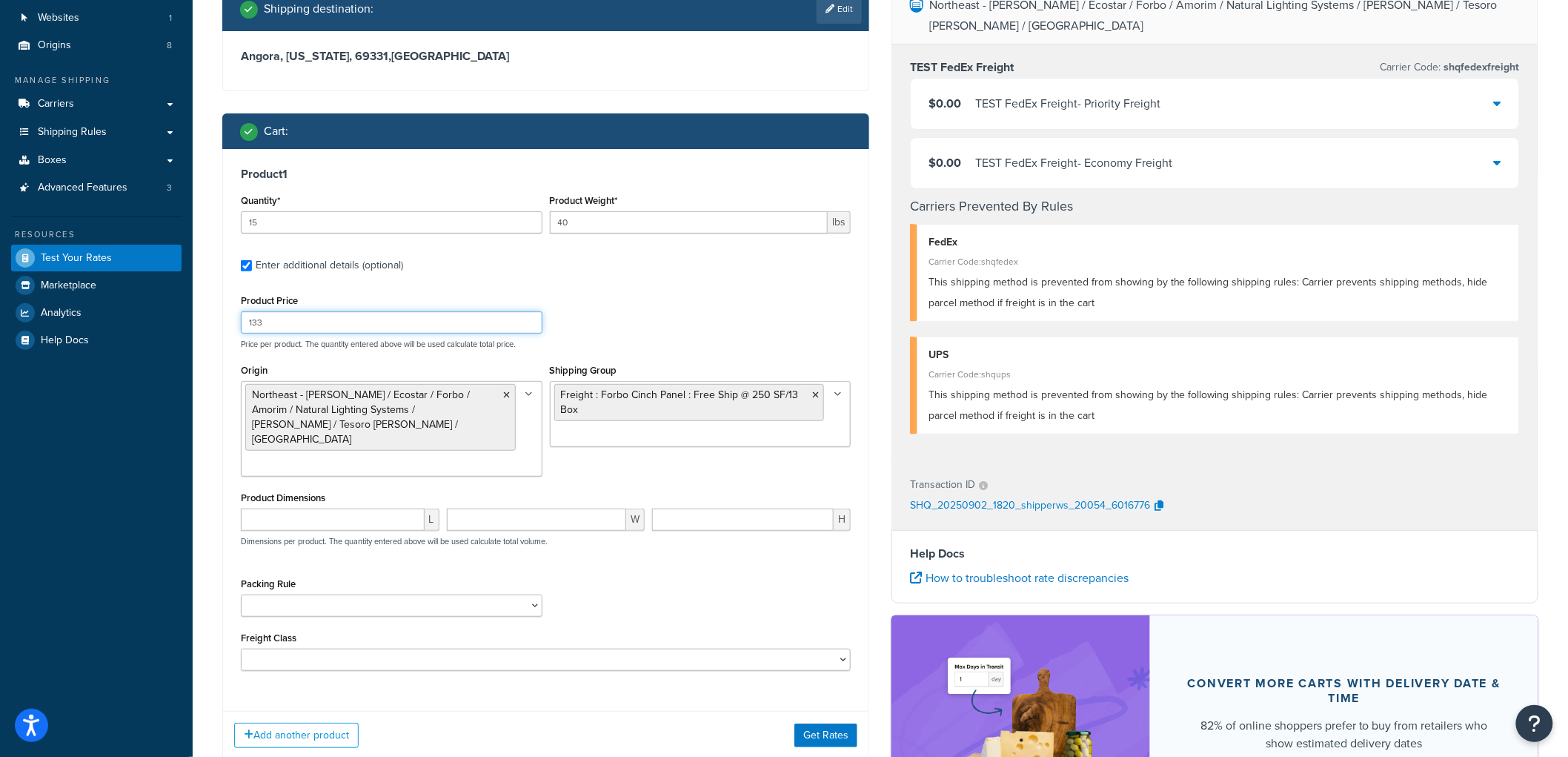
scroll to position [286, 0]
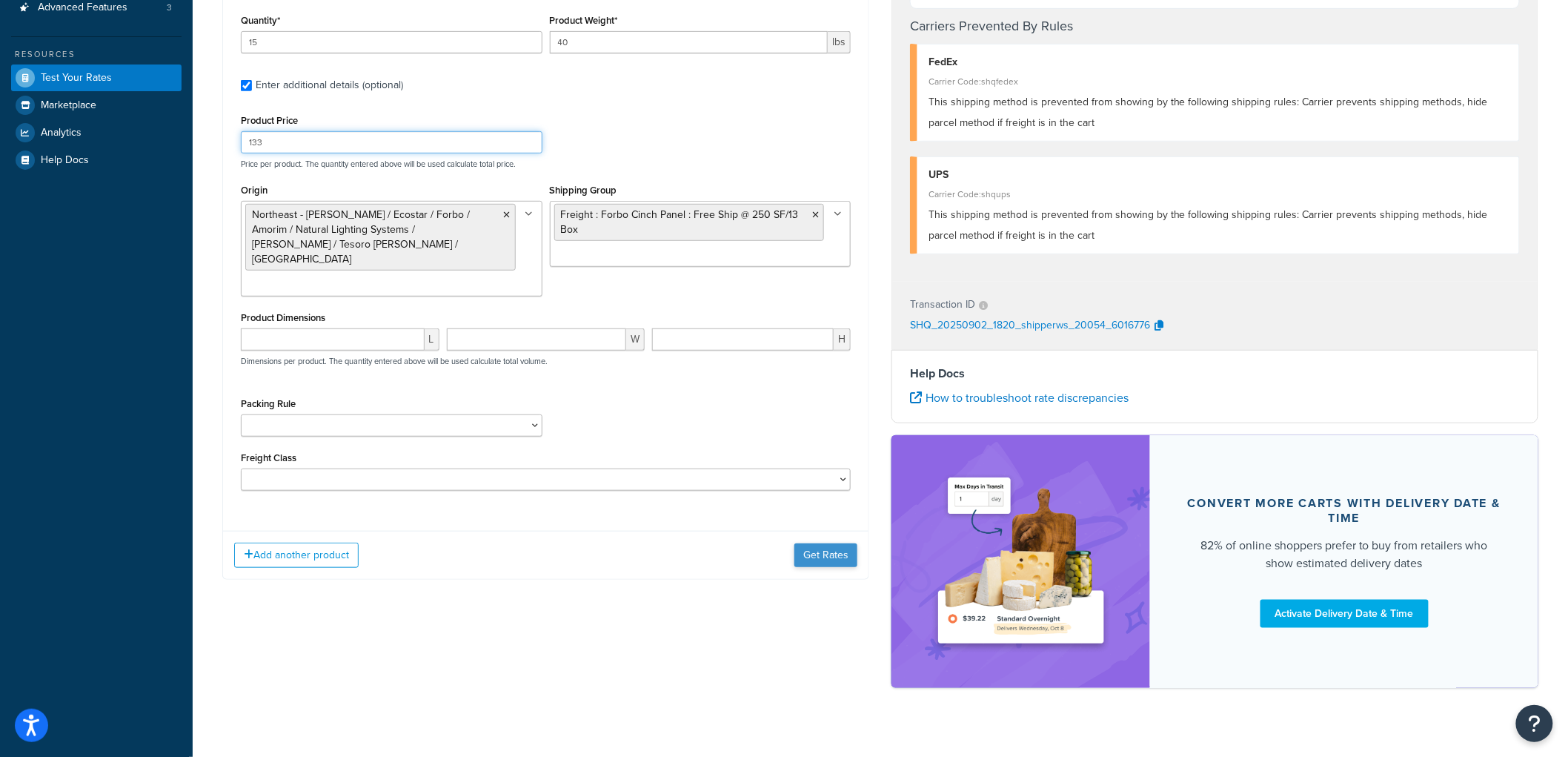
type input "133"
click at [806, 544] on button "Get Rates" at bounding box center [826, 555] width 63 height 24
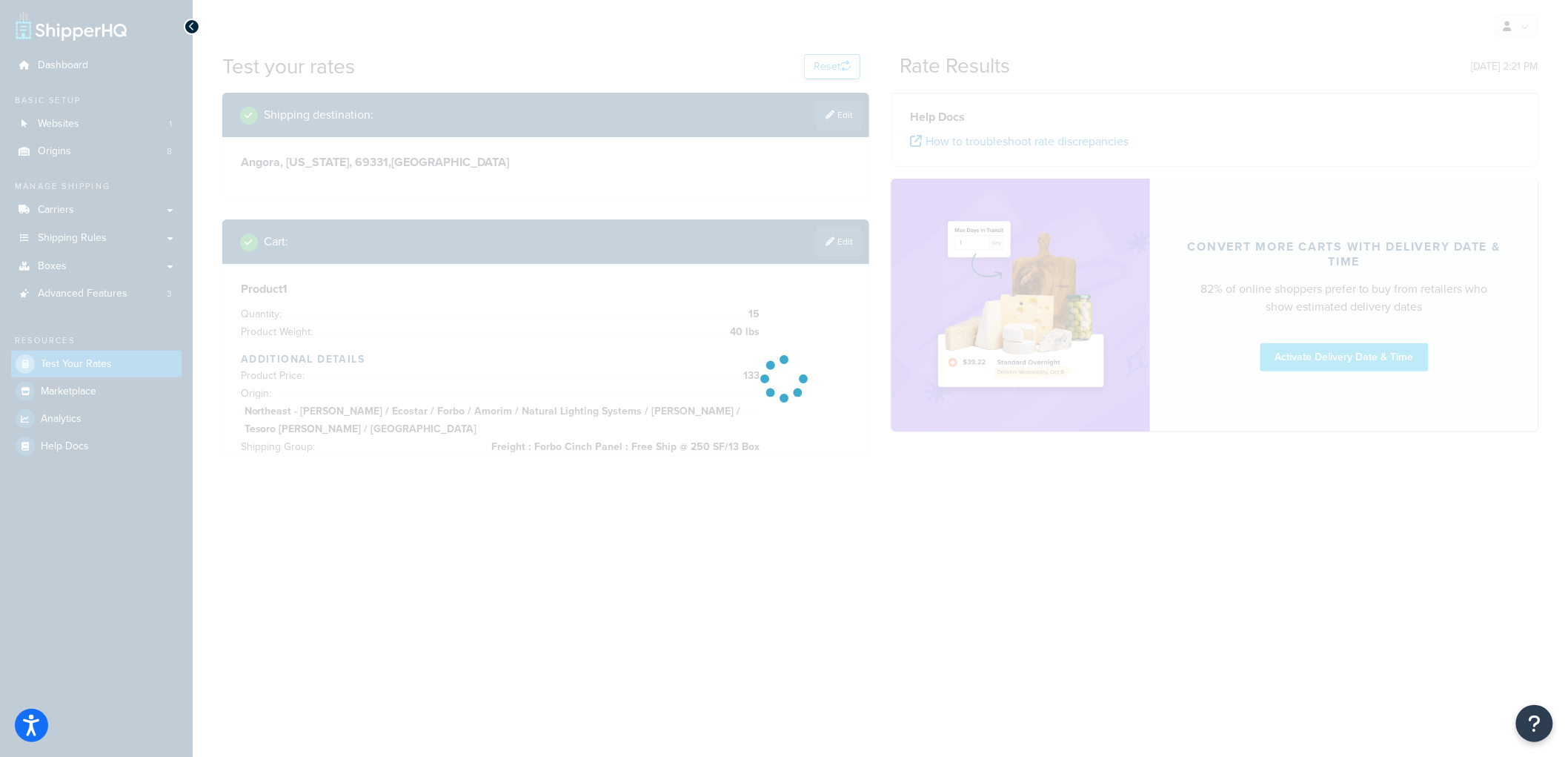
scroll to position [0, 0]
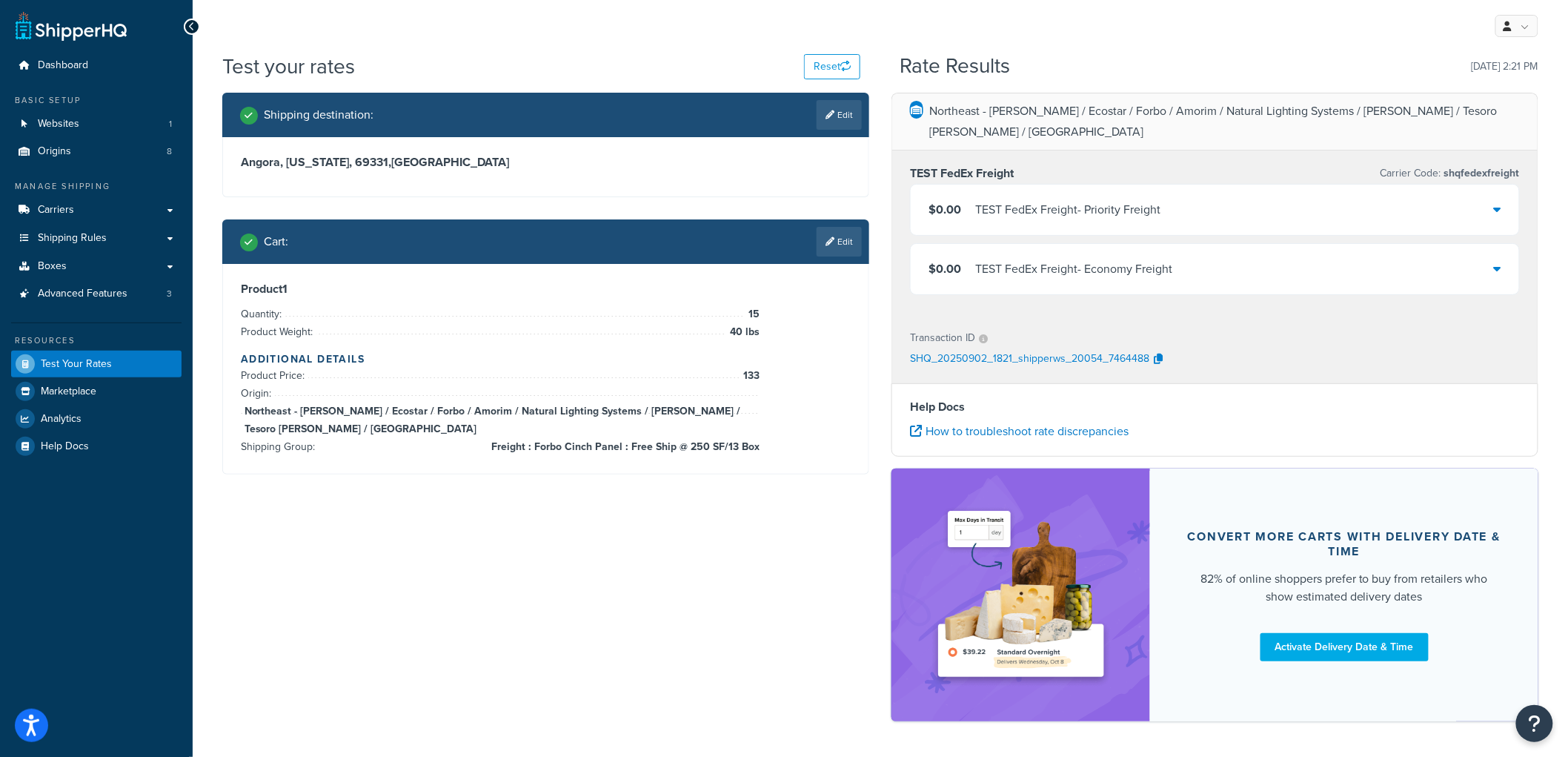
click at [621, 546] on div "Shipping destination : Edit Angora, Nebraska, 69331 , United States Cart : Edit…" at bounding box center [881, 414] width 1339 height 643
click at [994, 259] on div "TEST FedEx Freight - Economy Freight" at bounding box center [1074, 268] width 198 height 21
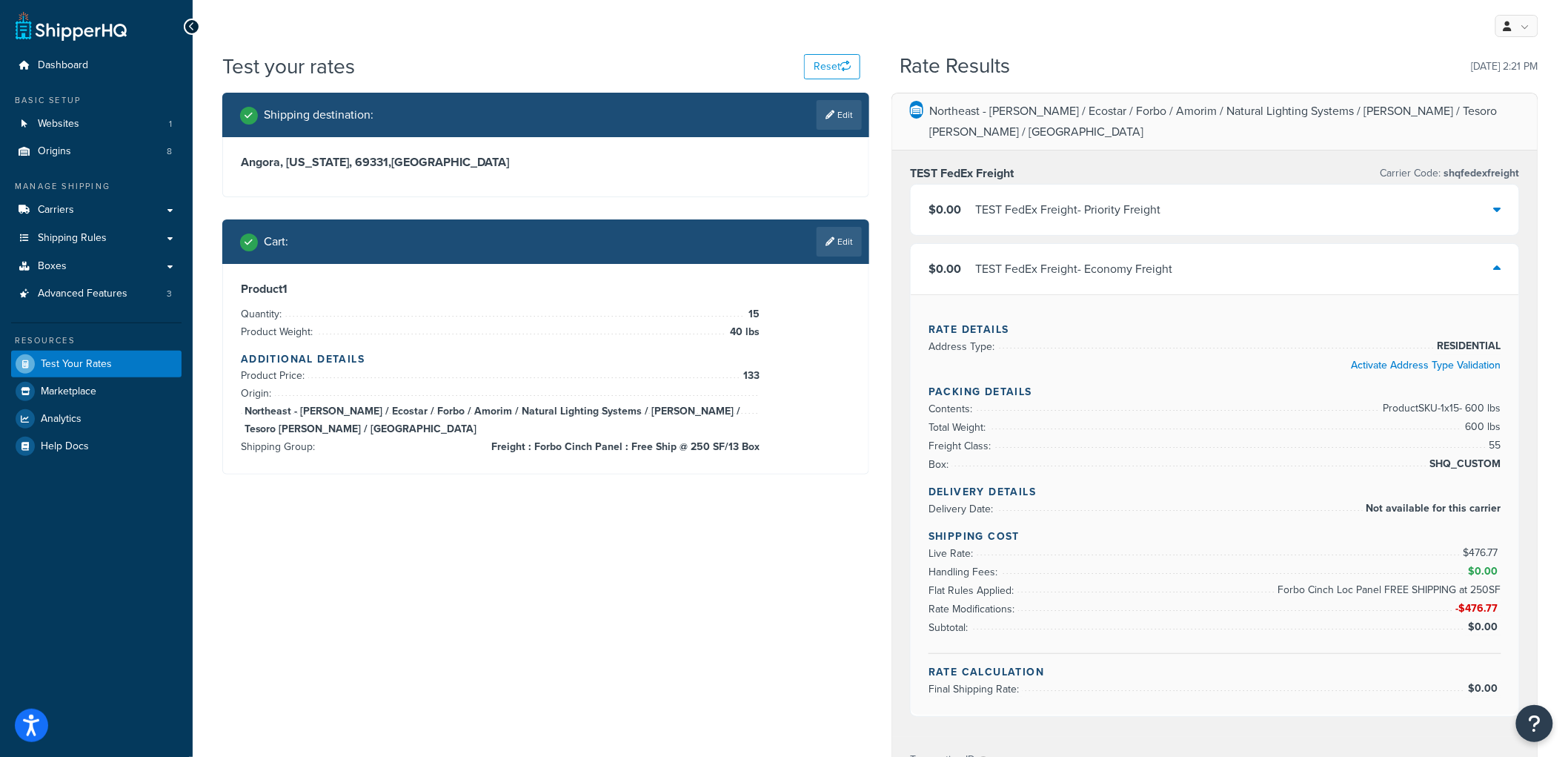
click at [1026, 200] on div "TEST FedEx Freight - Priority Freight" at bounding box center [1068, 209] width 186 height 21
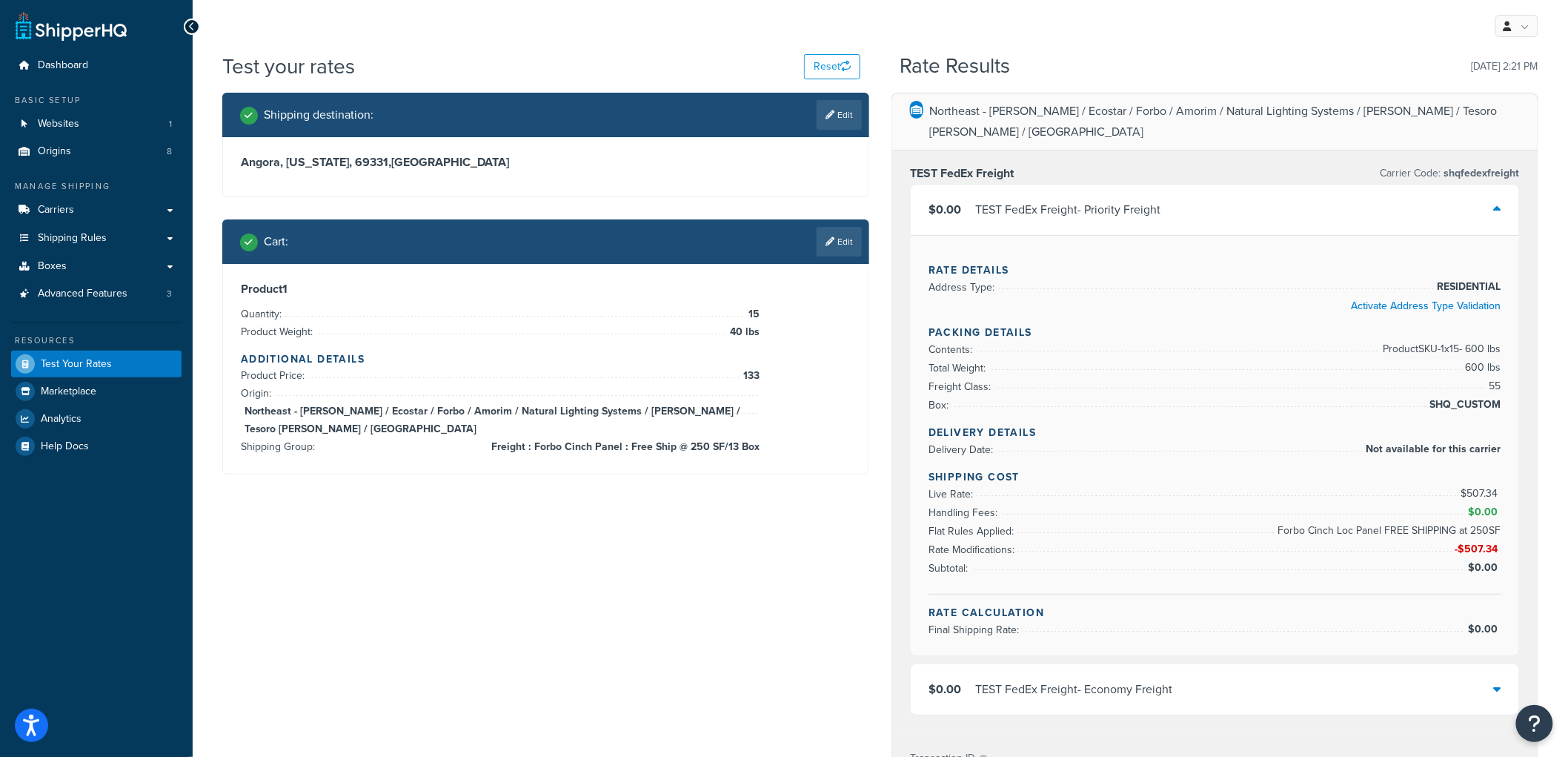
click at [1555, 334] on div "Test your rates Reset Rate Results 09/02/2025, 2:21 PM Shipping destination : E…" at bounding box center [880, 622] width 1375 height 1141
click at [1539, 706] on button "Open Resource Center" at bounding box center [1535, 724] width 40 height 40
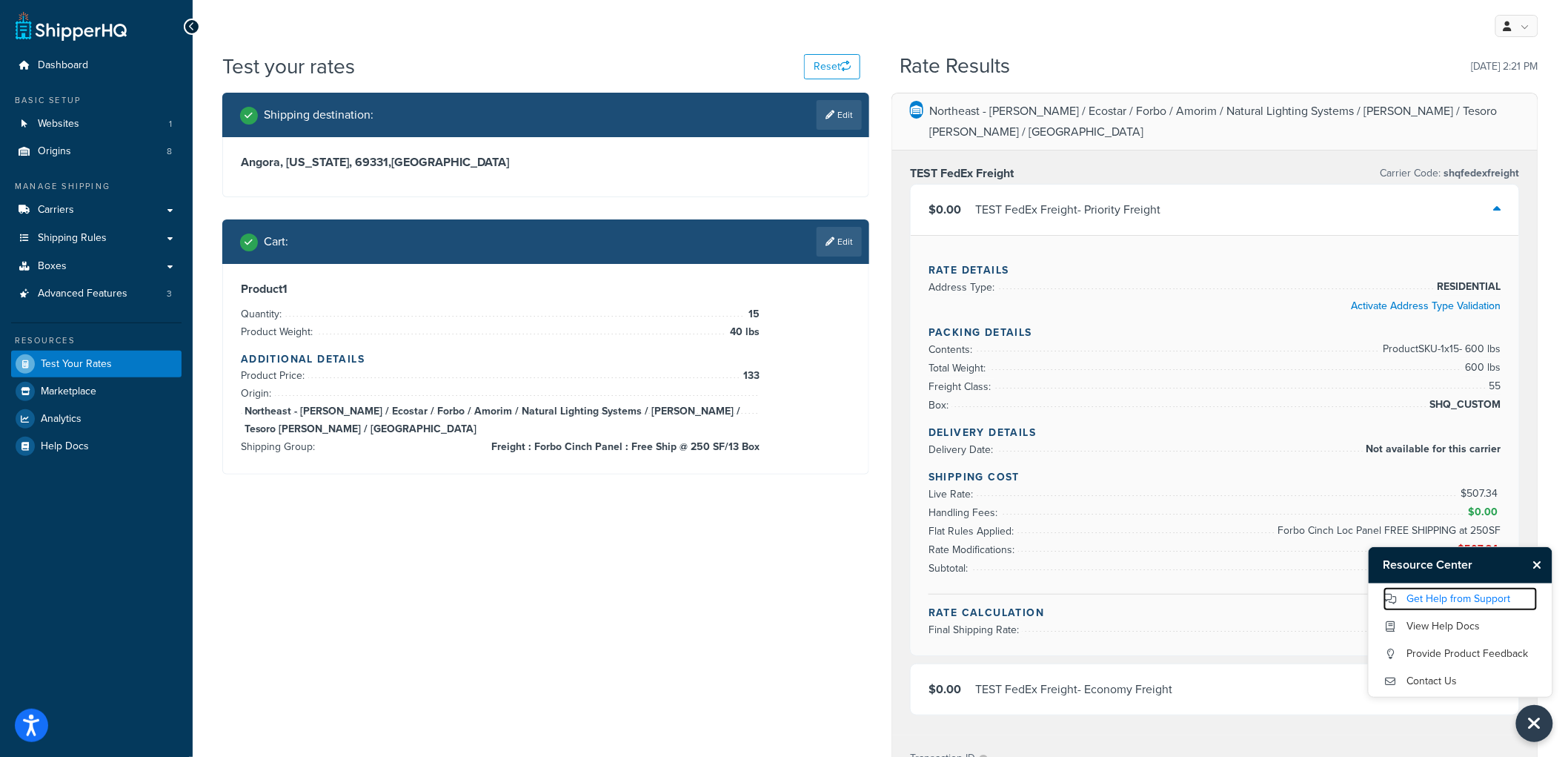
click at [1463, 592] on link "Get Help from Support" at bounding box center [1461, 599] width 154 height 24
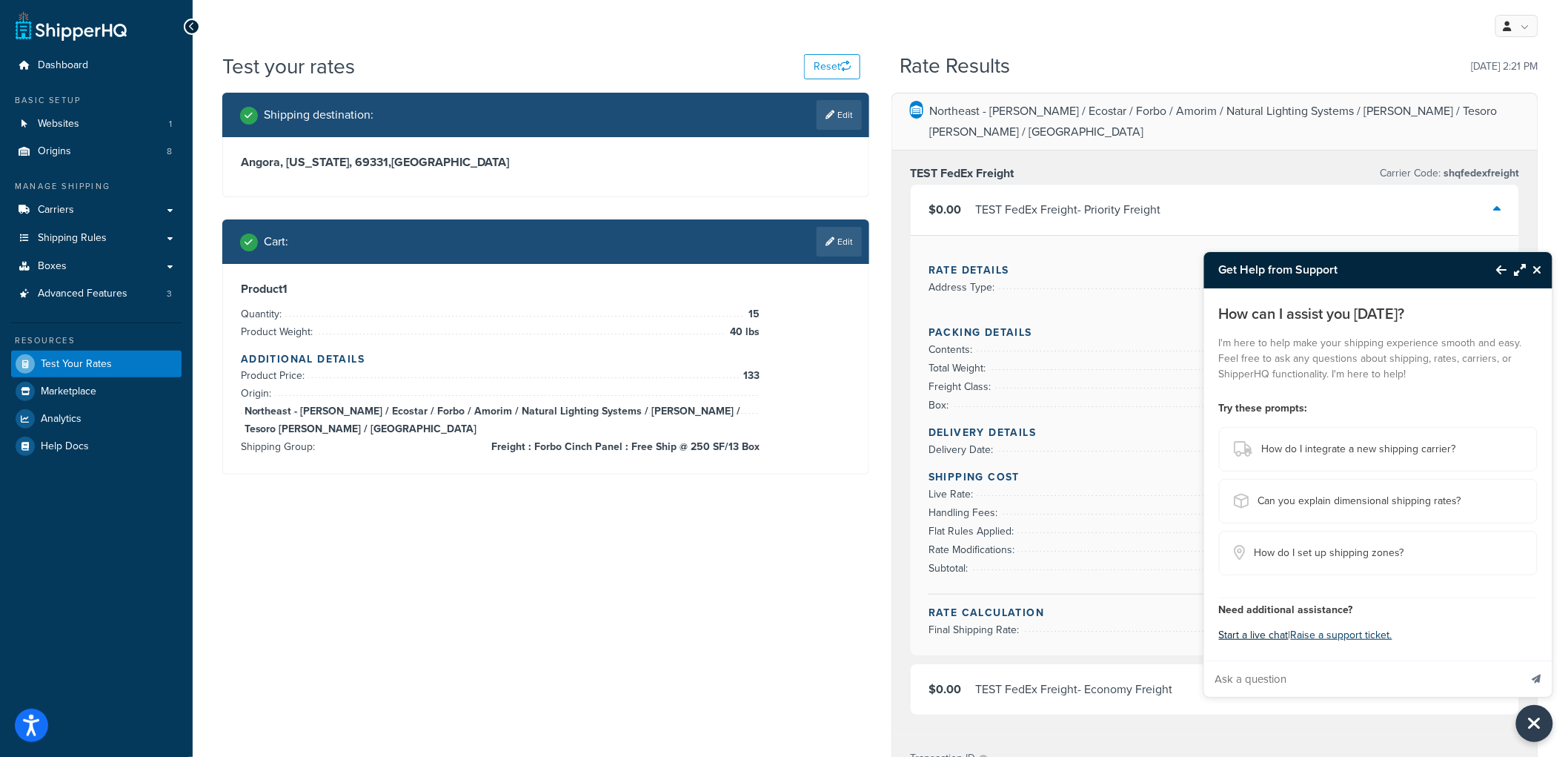
click at [1249, 634] on button "Start a live chat" at bounding box center [1253, 635] width 70 height 21
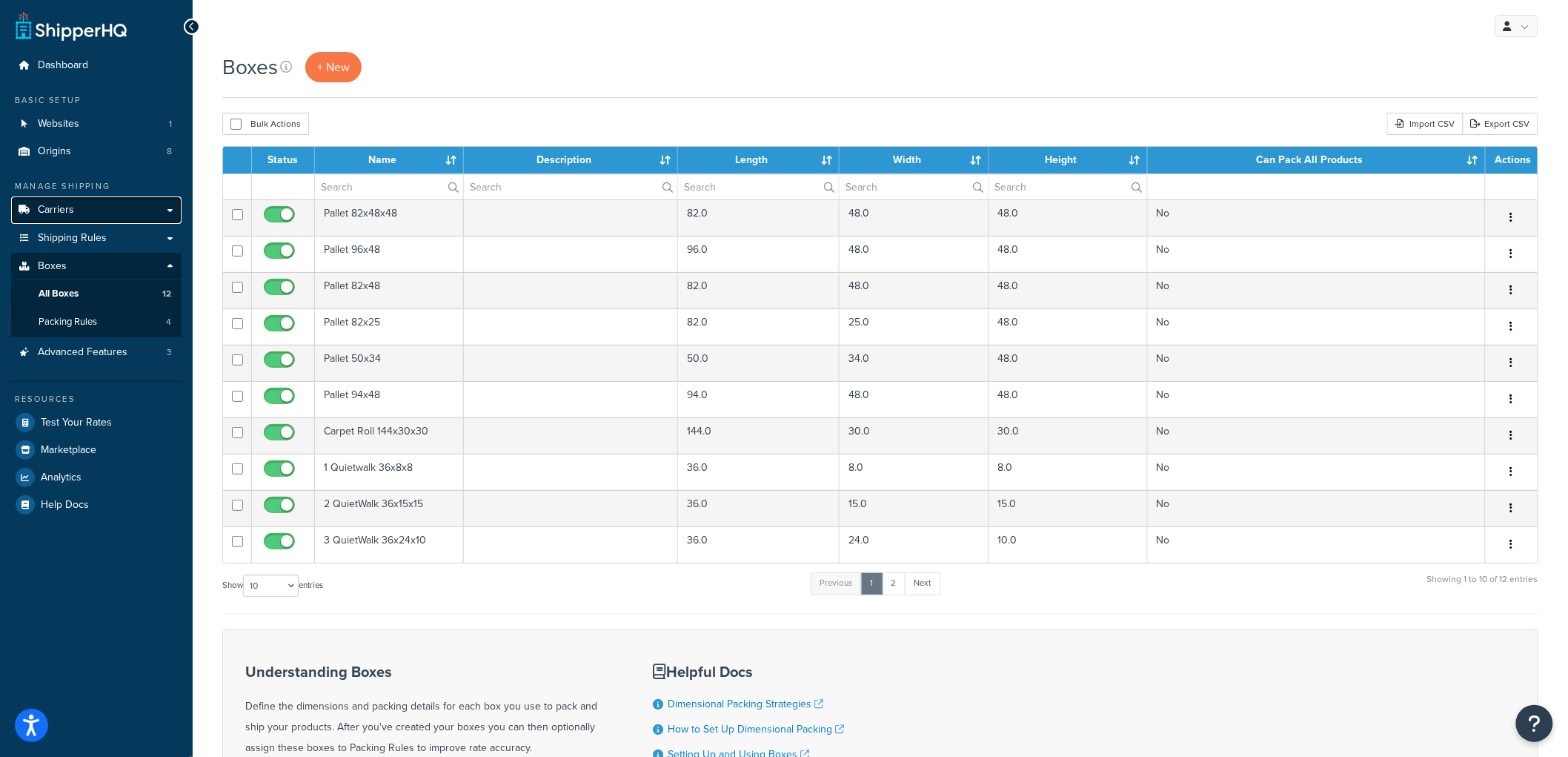
click at [77, 204] on link "Carriers" at bounding box center [95, 210] width 170 height 28
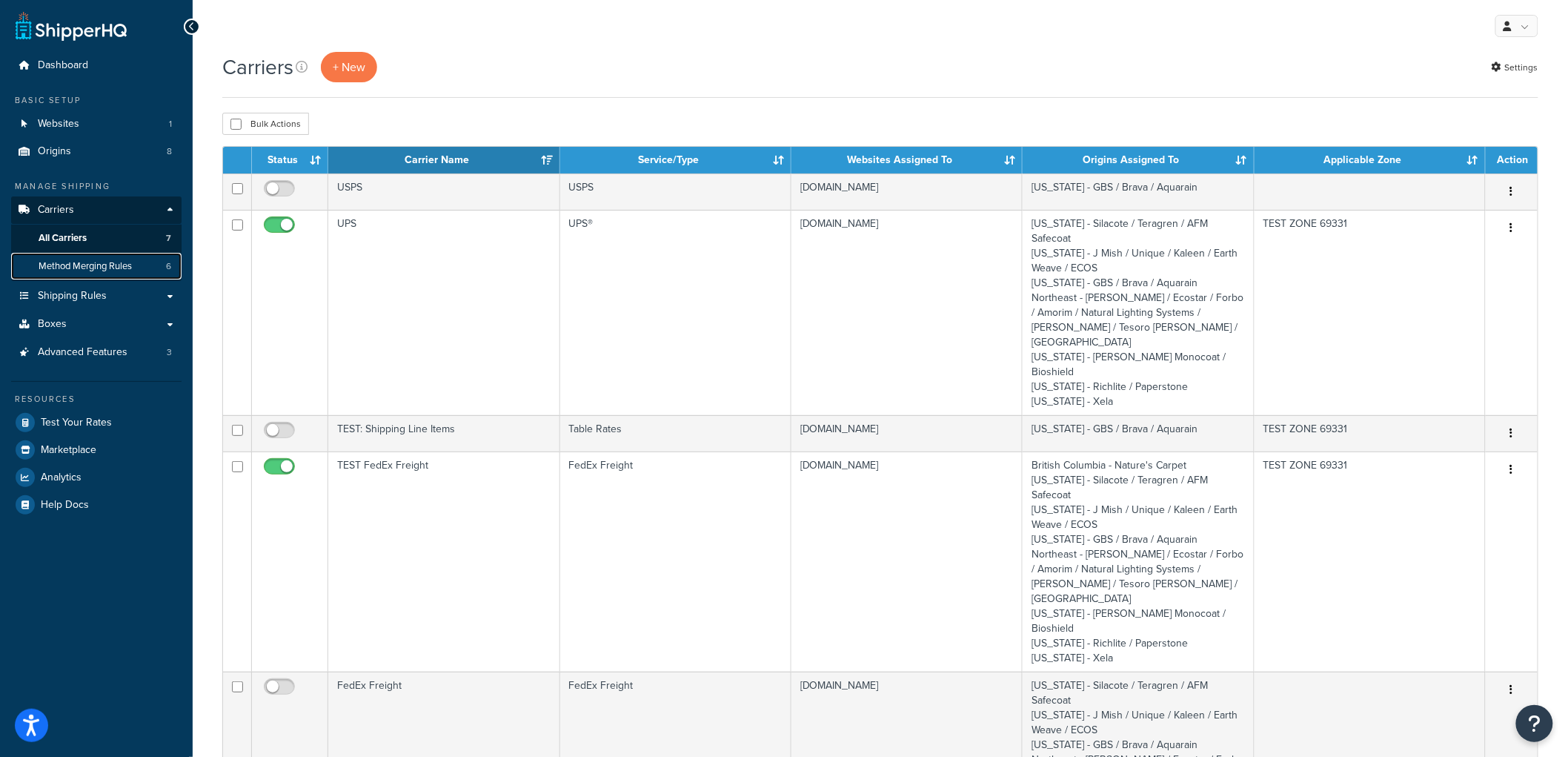
click at [94, 261] on span "Method Merging Rules" at bounding box center [85, 266] width 93 height 13
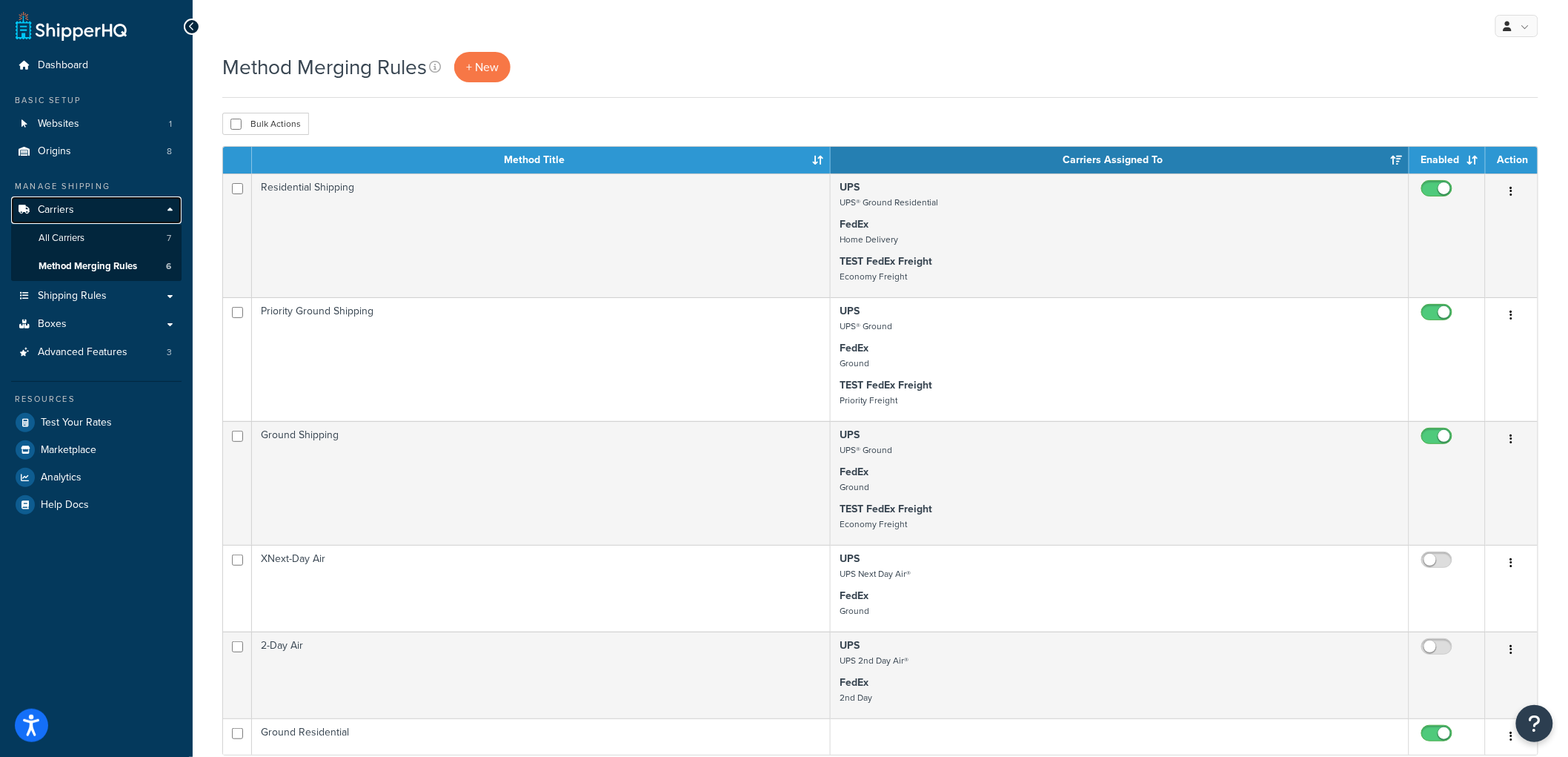
click at [84, 204] on link "Carriers" at bounding box center [95, 210] width 170 height 28
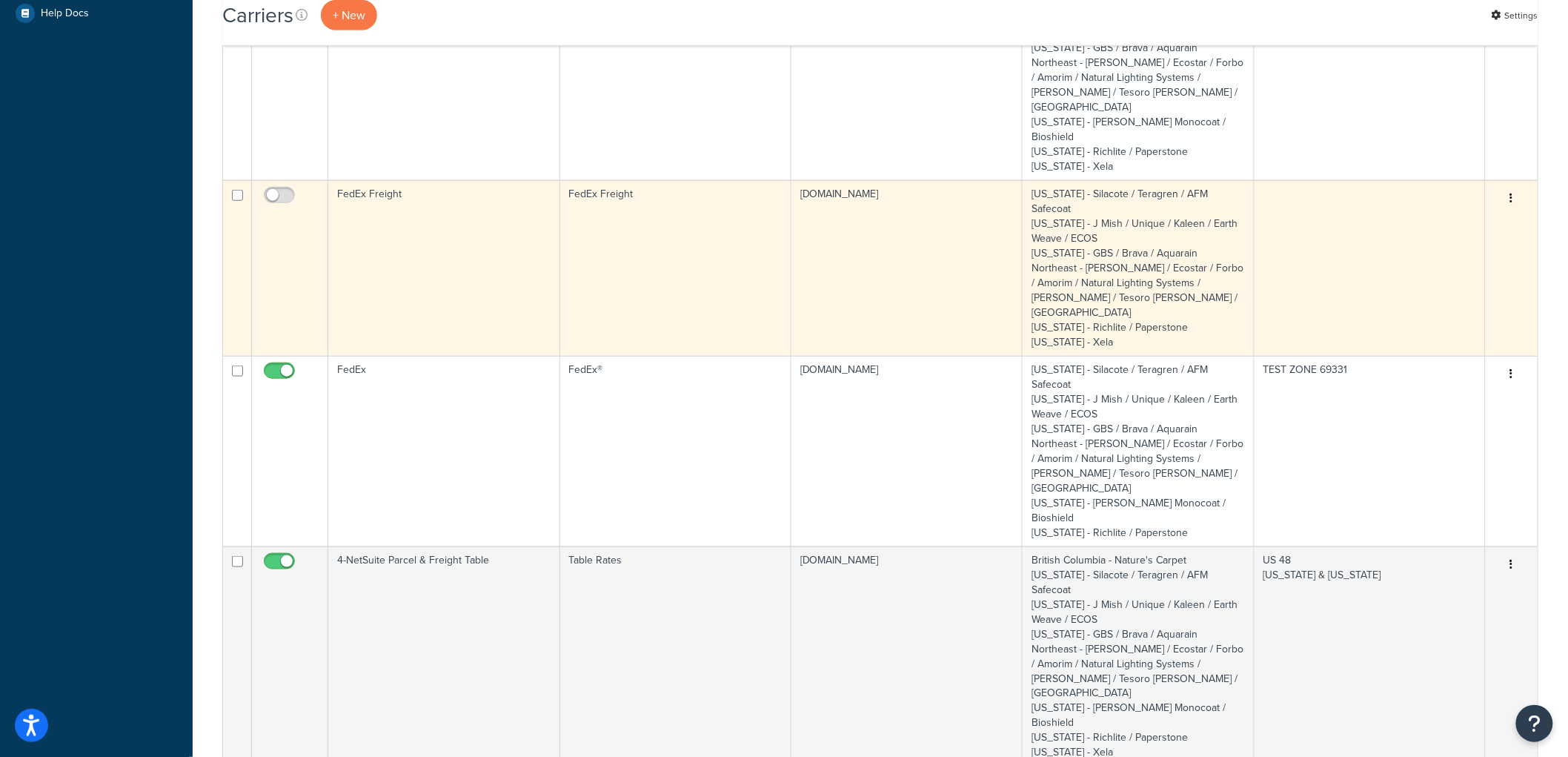
scroll to position [494, 0]
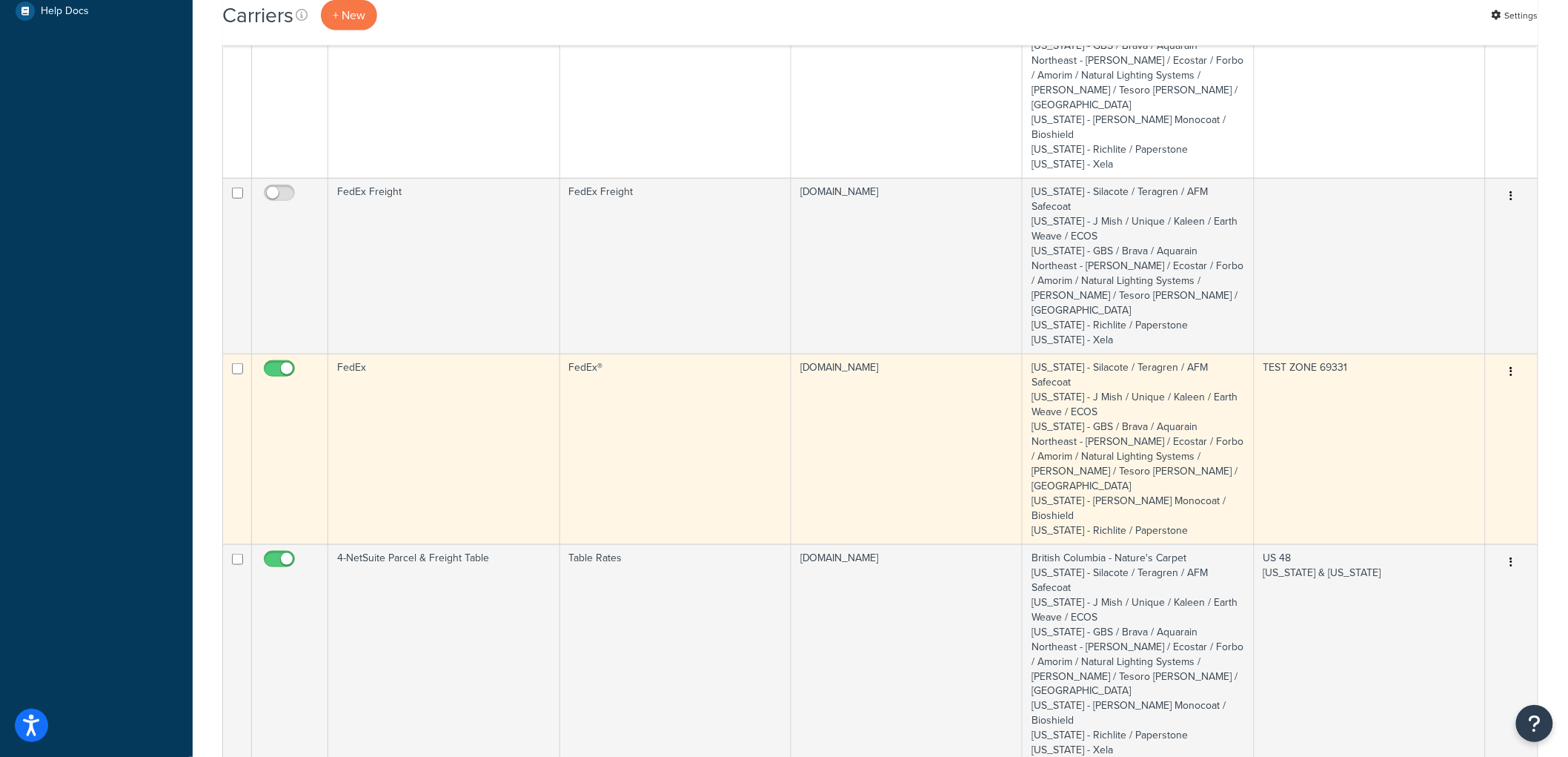
click at [515, 354] on td "FedEx" at bounding box center [443, 449] width 231 height 191
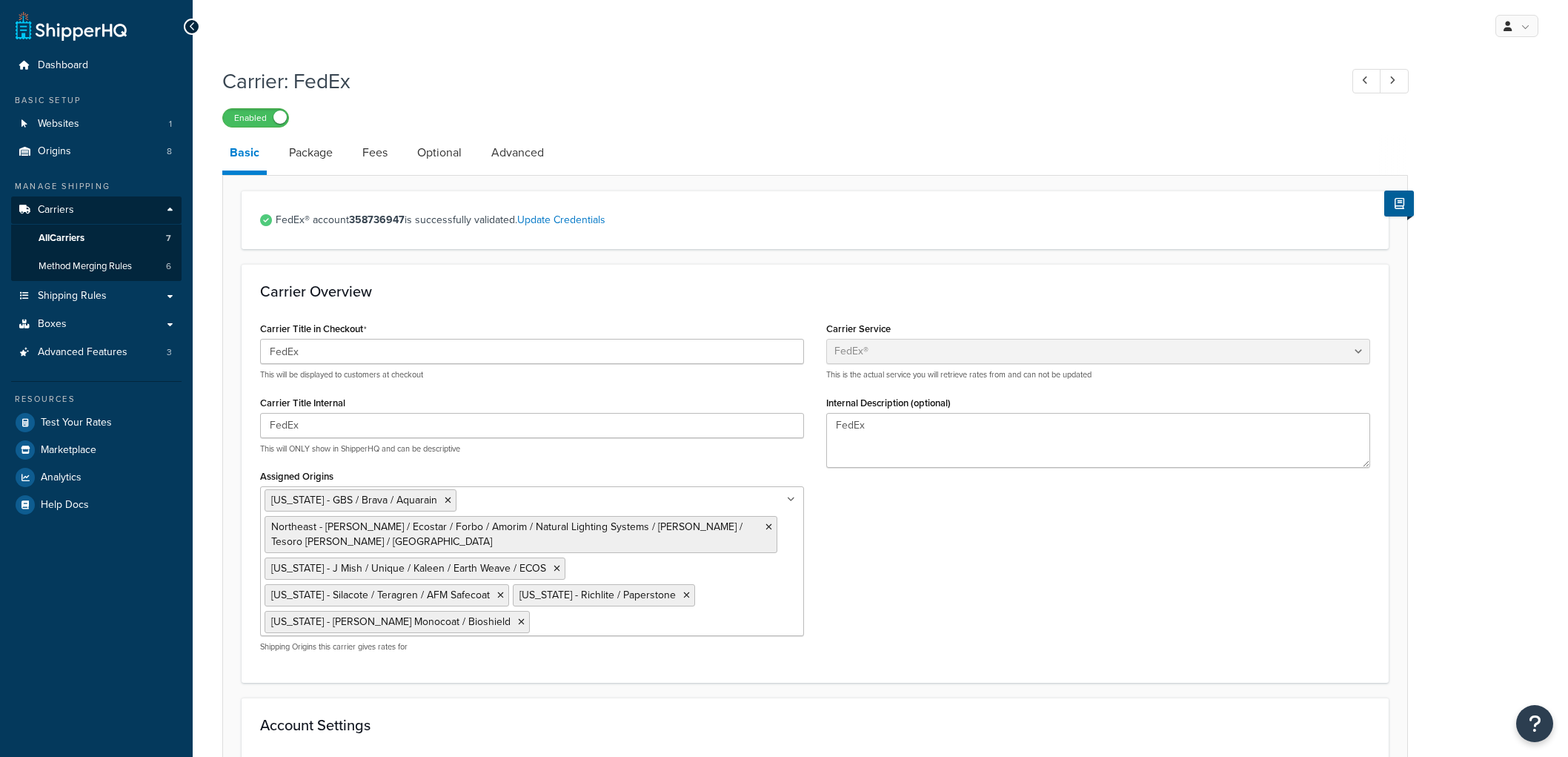
select select "fedEx"
select select "REGULAR_PICKUP"
select select "YOUR_PACKAGING"
click at [102, 291] on span "Shipping Rules" at bounding box center [72, 296] width 69 height 13
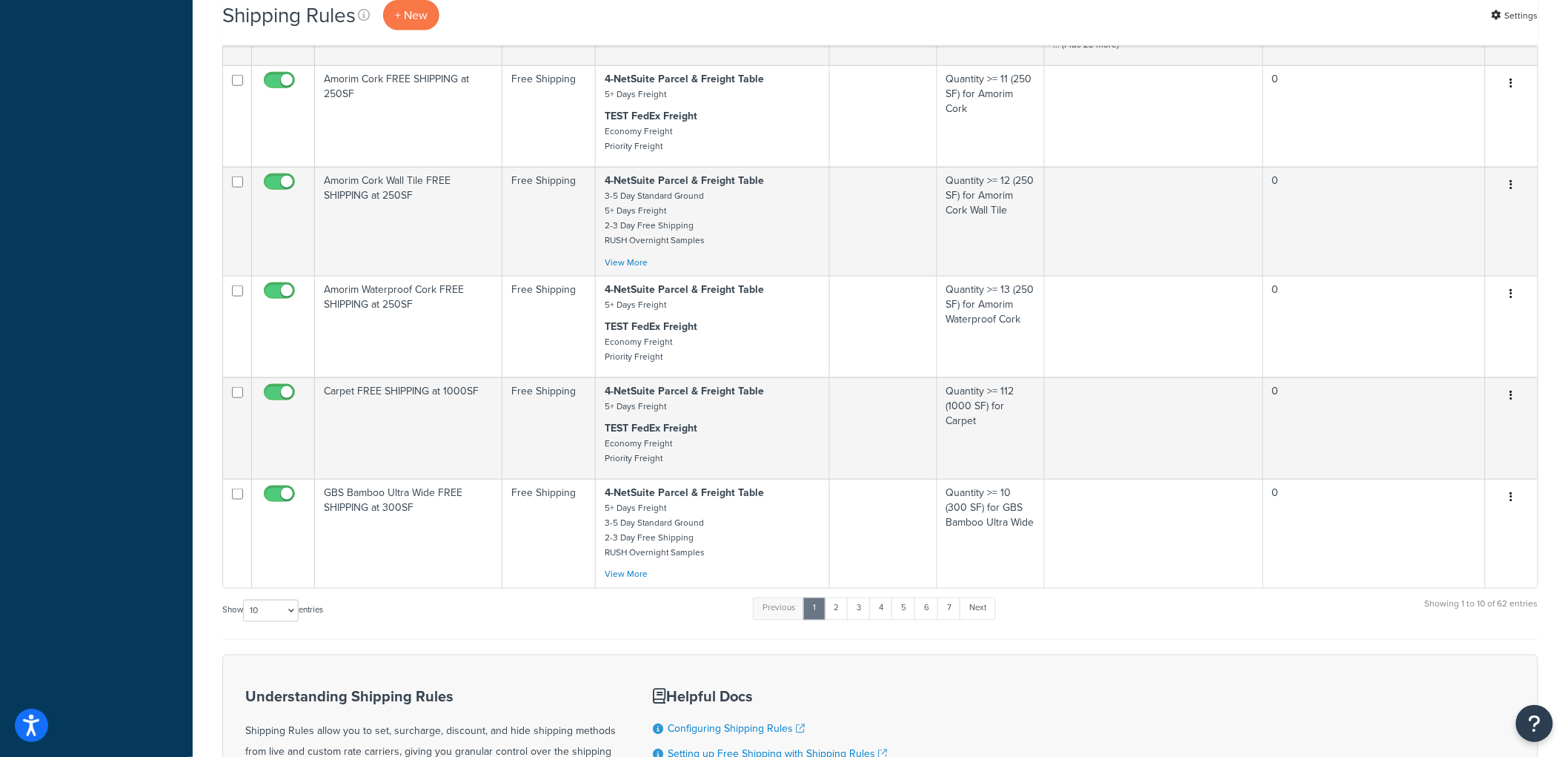
scroll to position [659, 0]
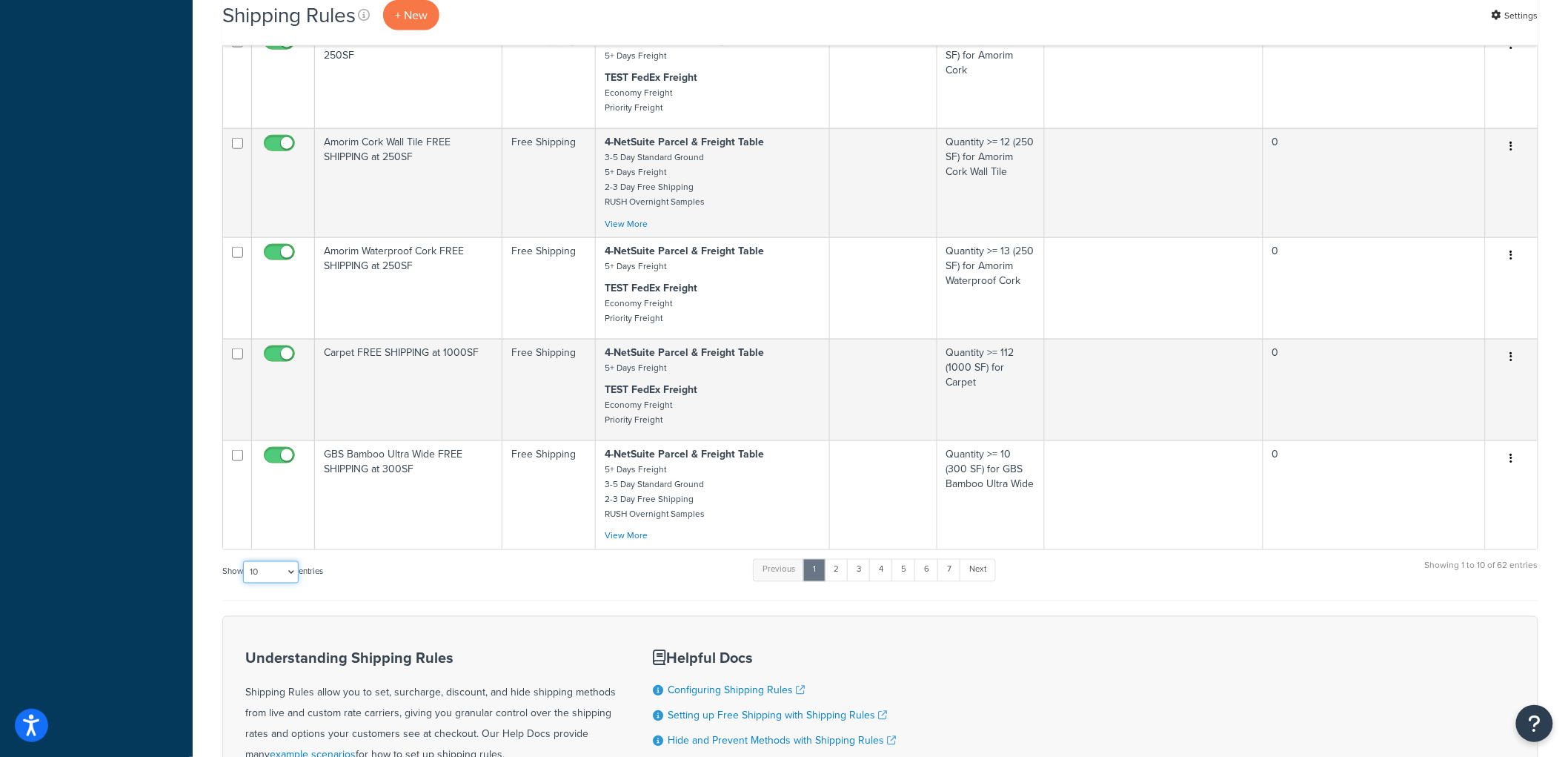
click at [270, 583] on select "10 15 25 50 100 1000" at bounding box center [270, 572] width 56 height 23
select select "100"
click at [245, 574] on select "10 15 25 50 100 1000" at bounding box center [270, 572] width 56 height 23
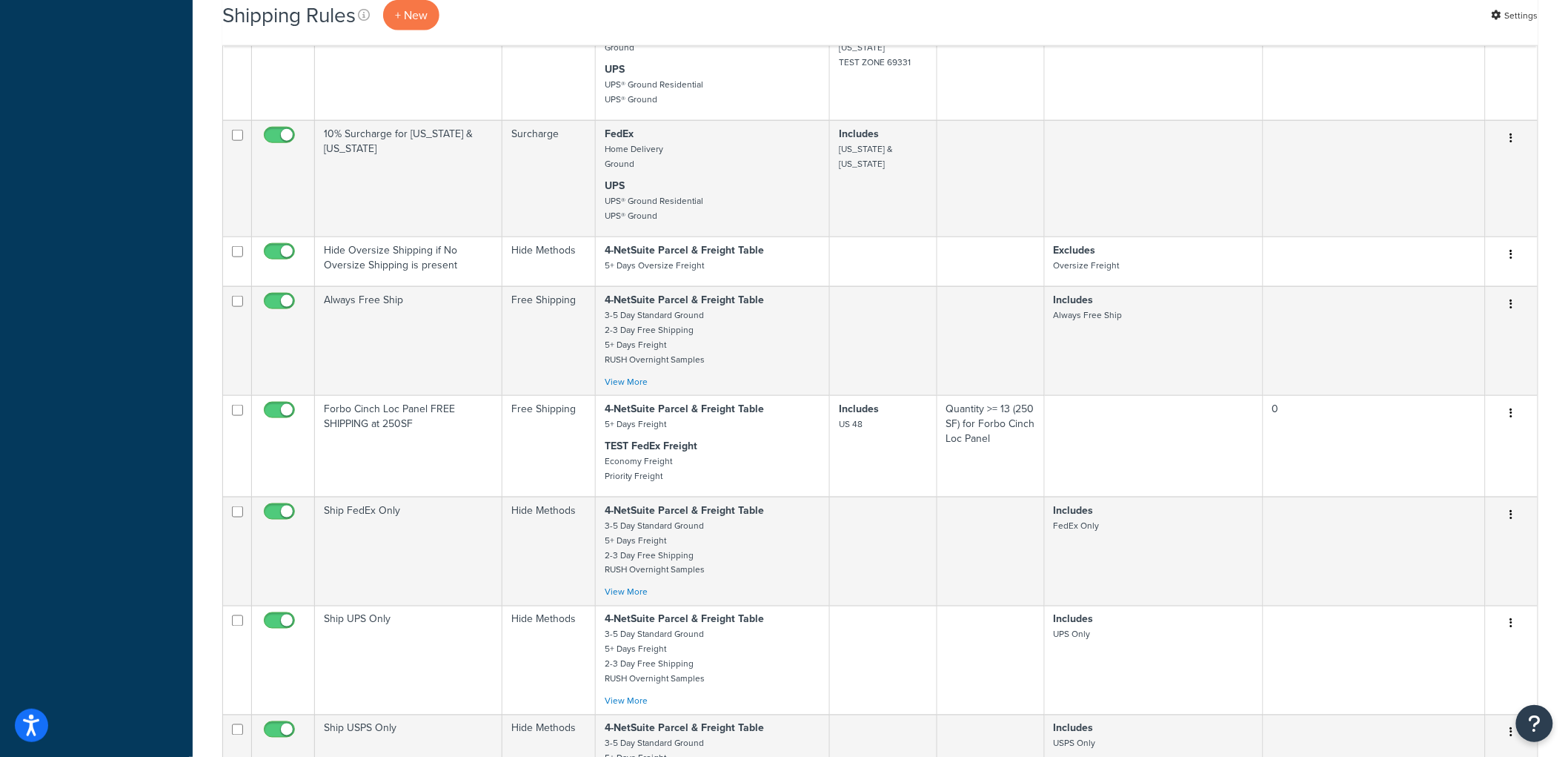
scroll to position [2882, 0]
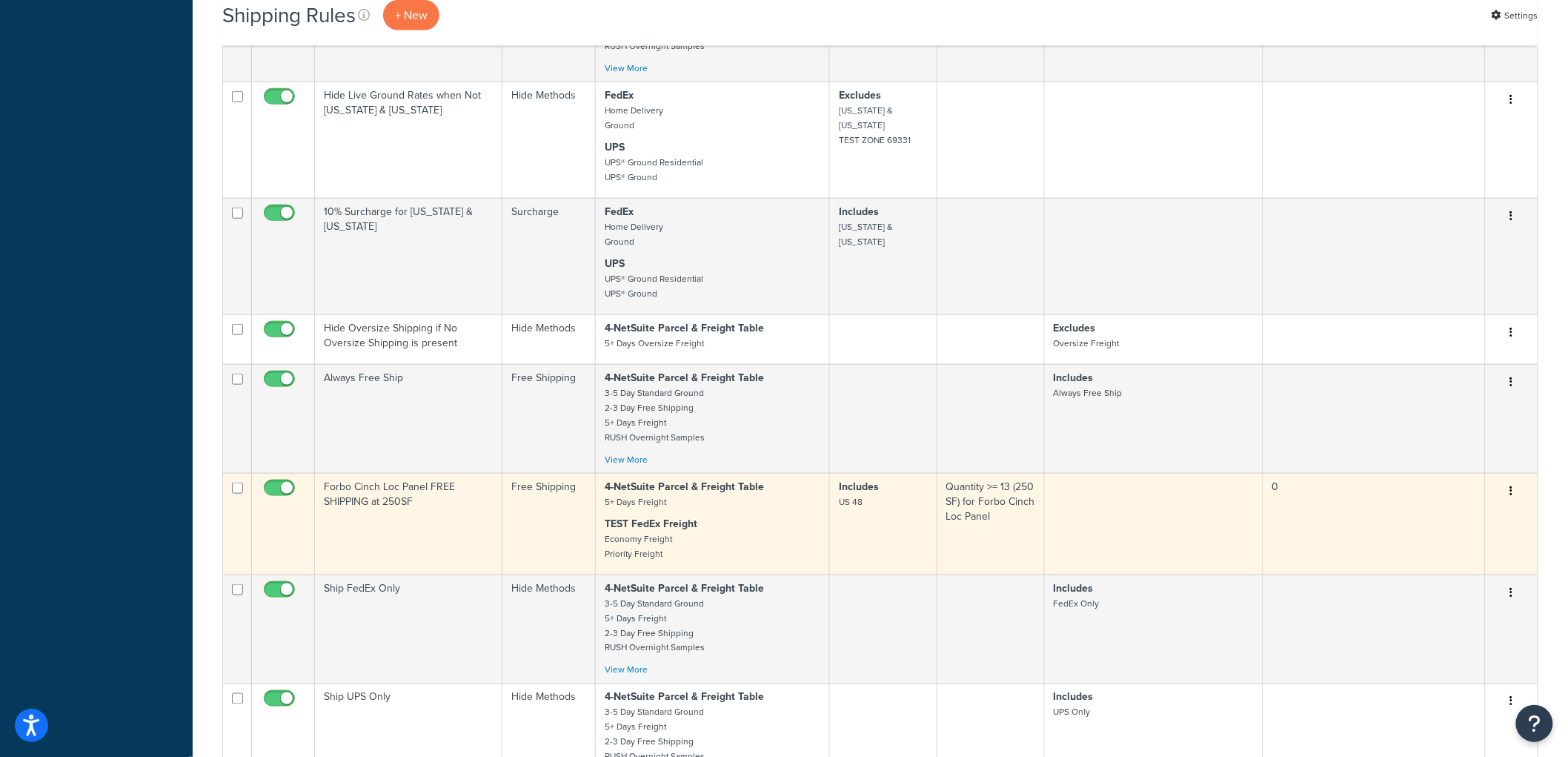
click at [776, 559] on p "TEST FedEx Freight Economy Freight Priority Freight" at bounding box center [713, 539] width 216 height 44
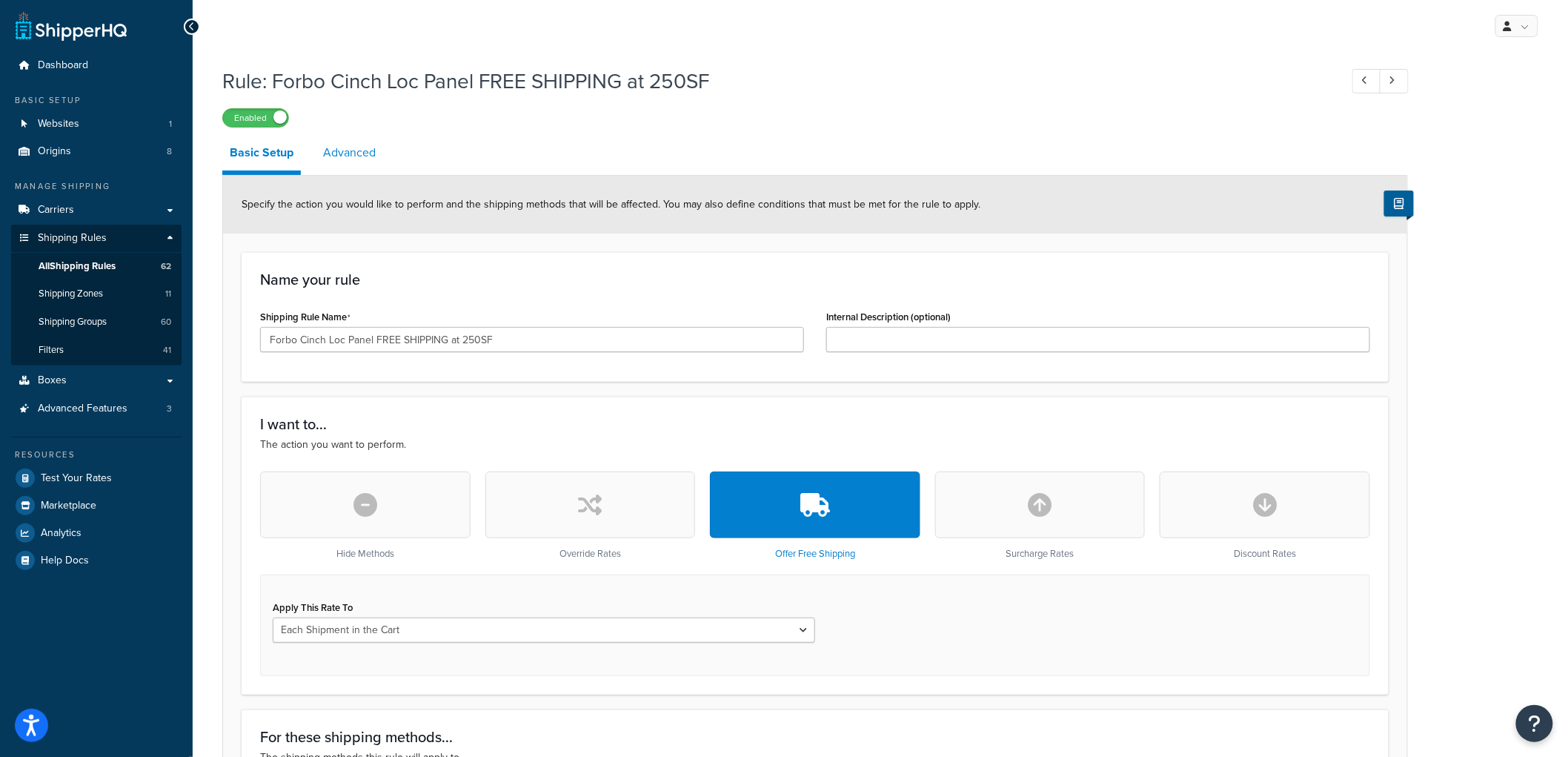
click at [366, 154] on link "Advanced" at bounding box center [349, 152] width 68 height 35
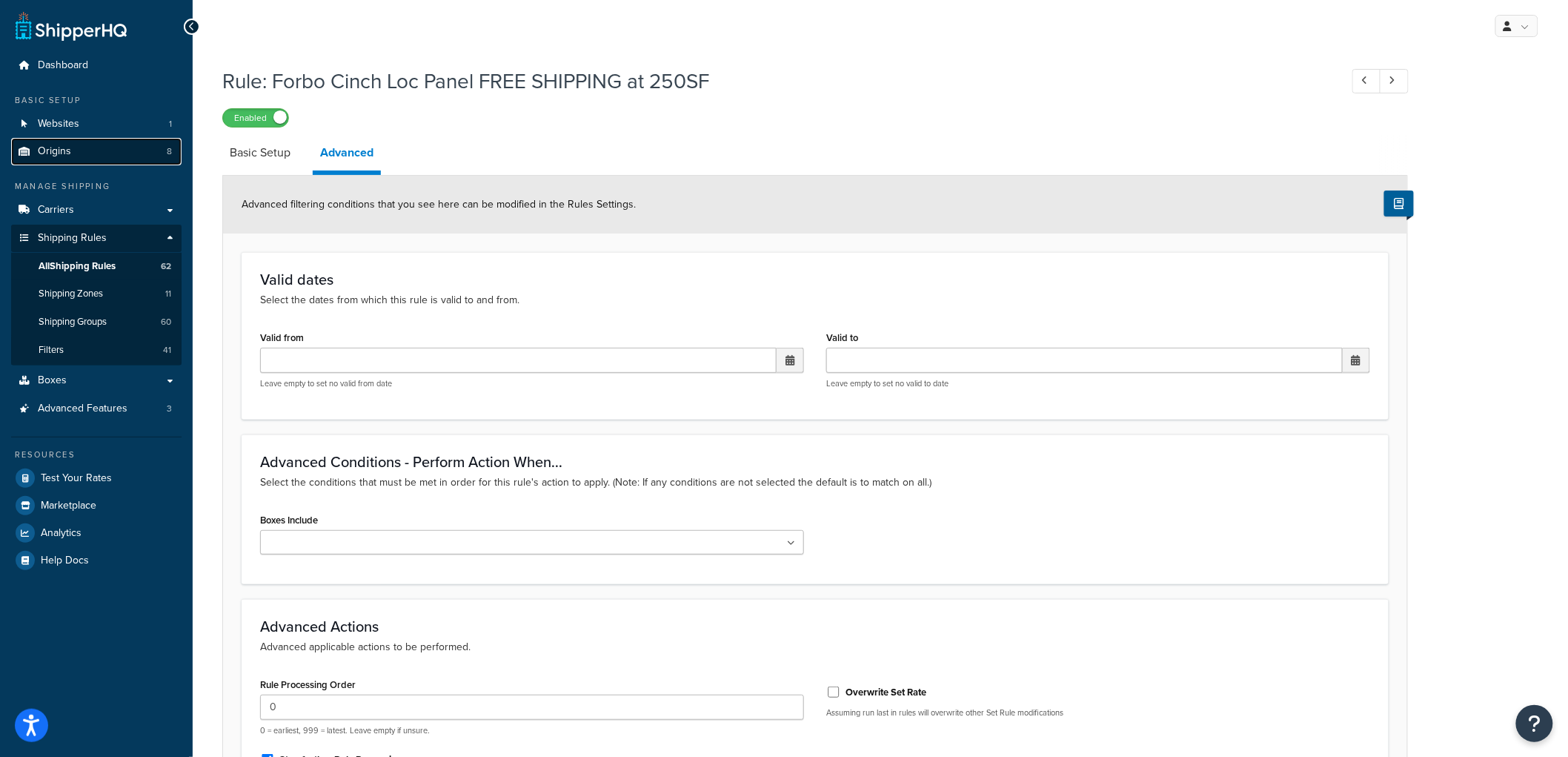
click at [80, 154] on link "Origins 8" at bounding box center [95, 151] width 170 height 28
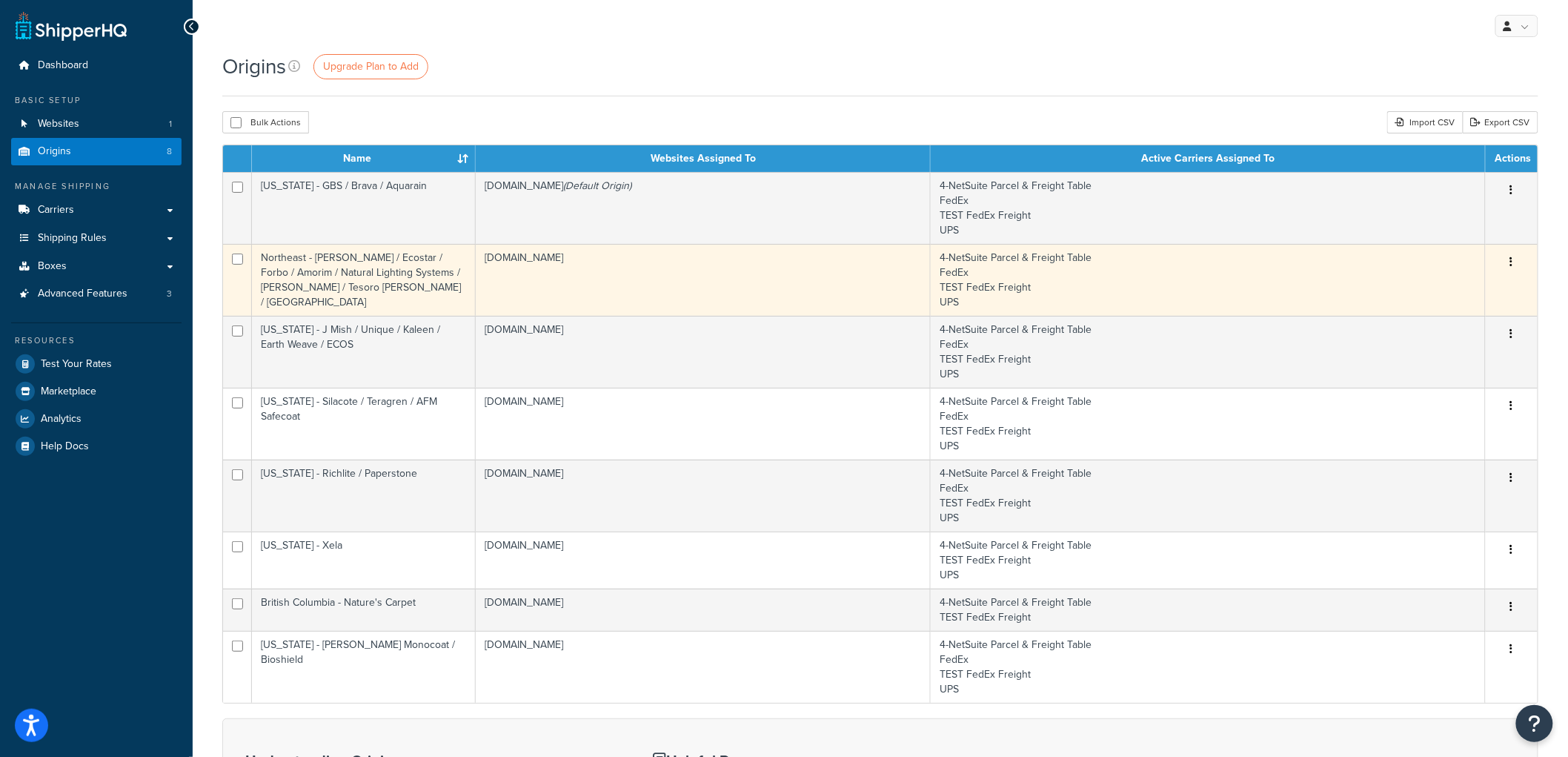
click at [730, 280] on td "[DOMAIN_NAME]" at bounding box center [703, 279] width 455 height 72
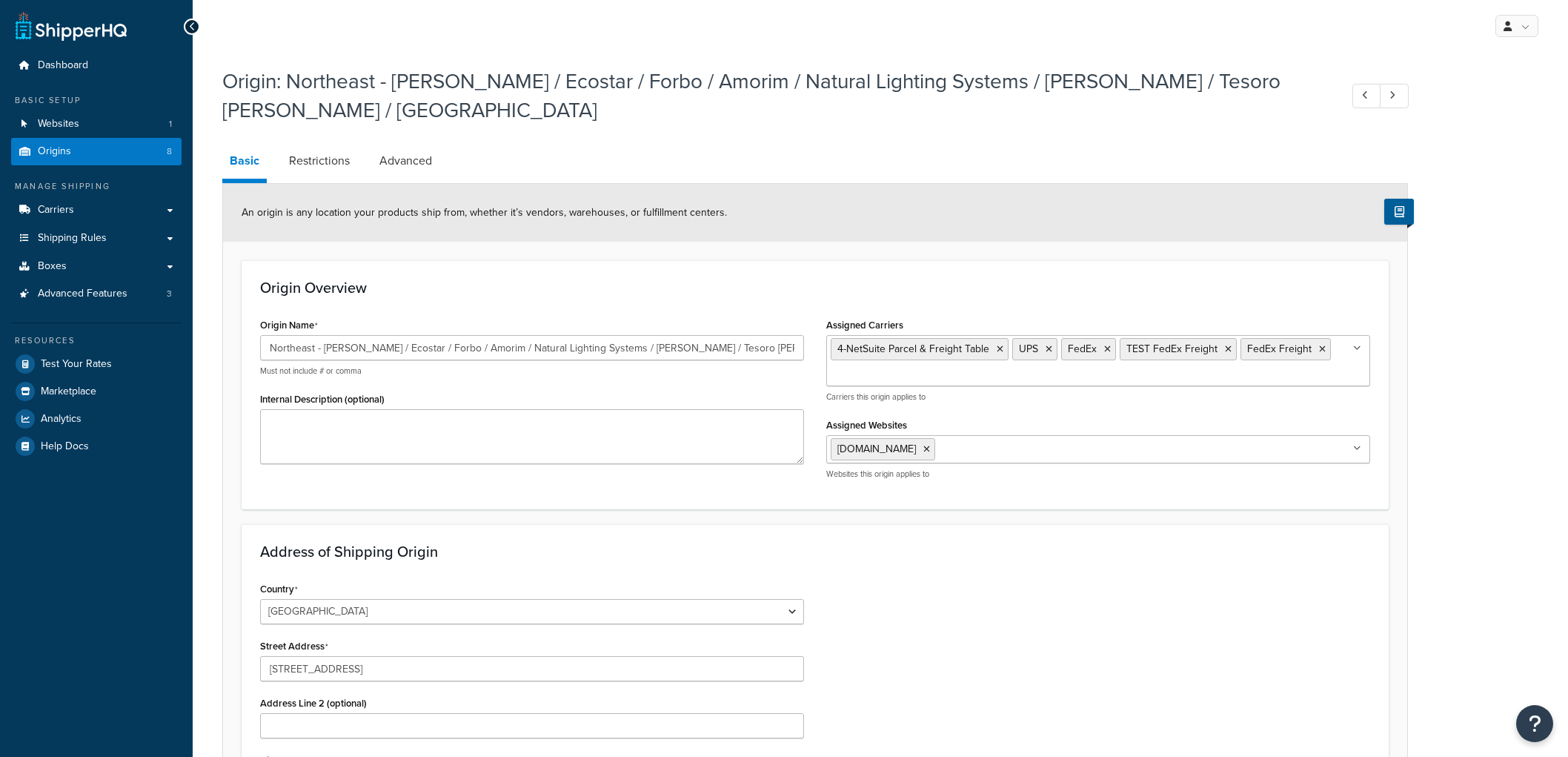
select select "38"
click at [747, 335] on input "Northeast - [PERSON_NAME] / Ecostar / Forbo / Amorim / Natural Lighting Systems…" at bounding box center [532, 348] width 544 height 26
click at [588, 279] on h3 "Origin Overview" at bounding box center [816, 287] width 1111 height 17
click at [327, 144] on link "Restrictions" at bounding box center [319, 161] width 76 height 35
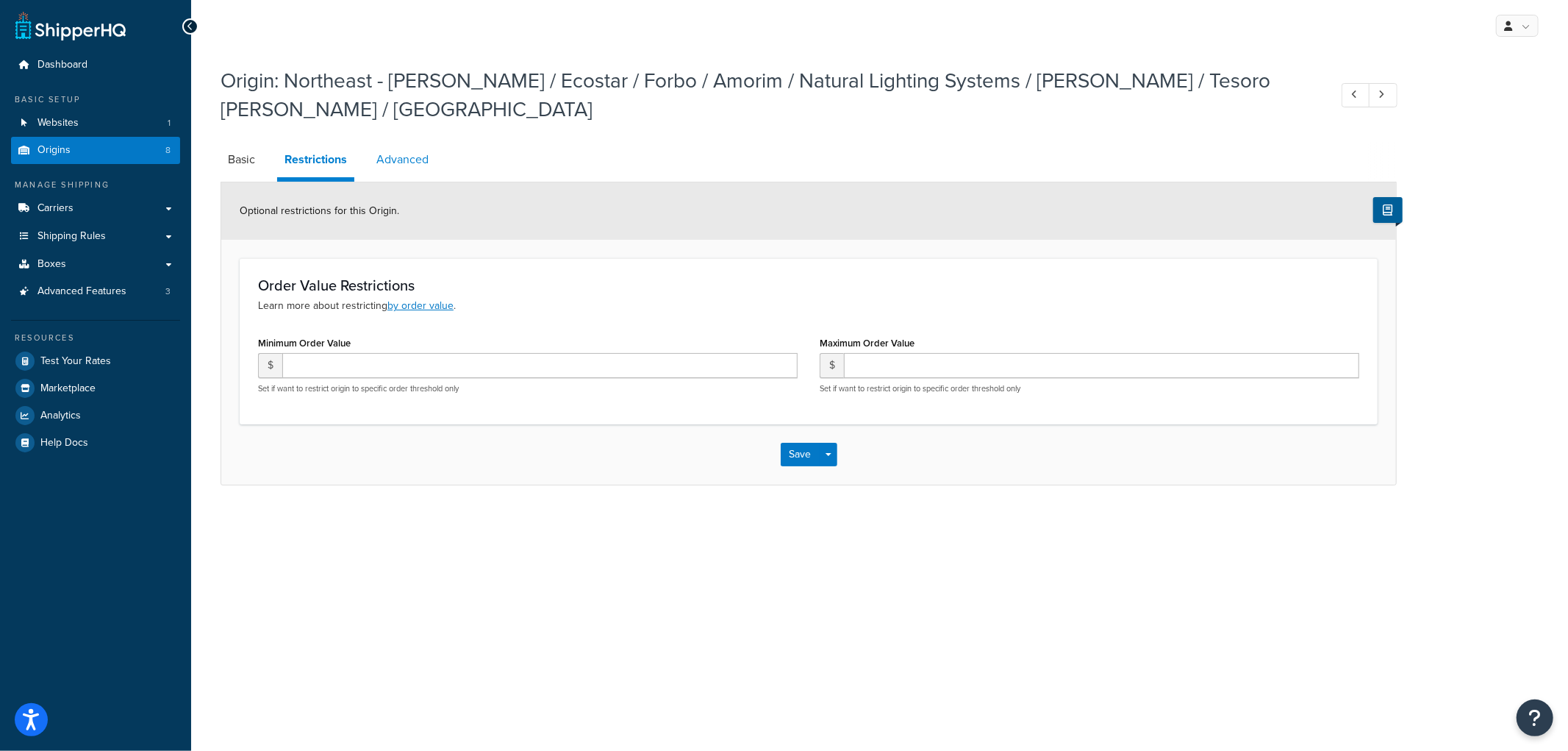
click at [412, 142] on link "Advanced" at bounding box center [403, 160] width 67 height 35
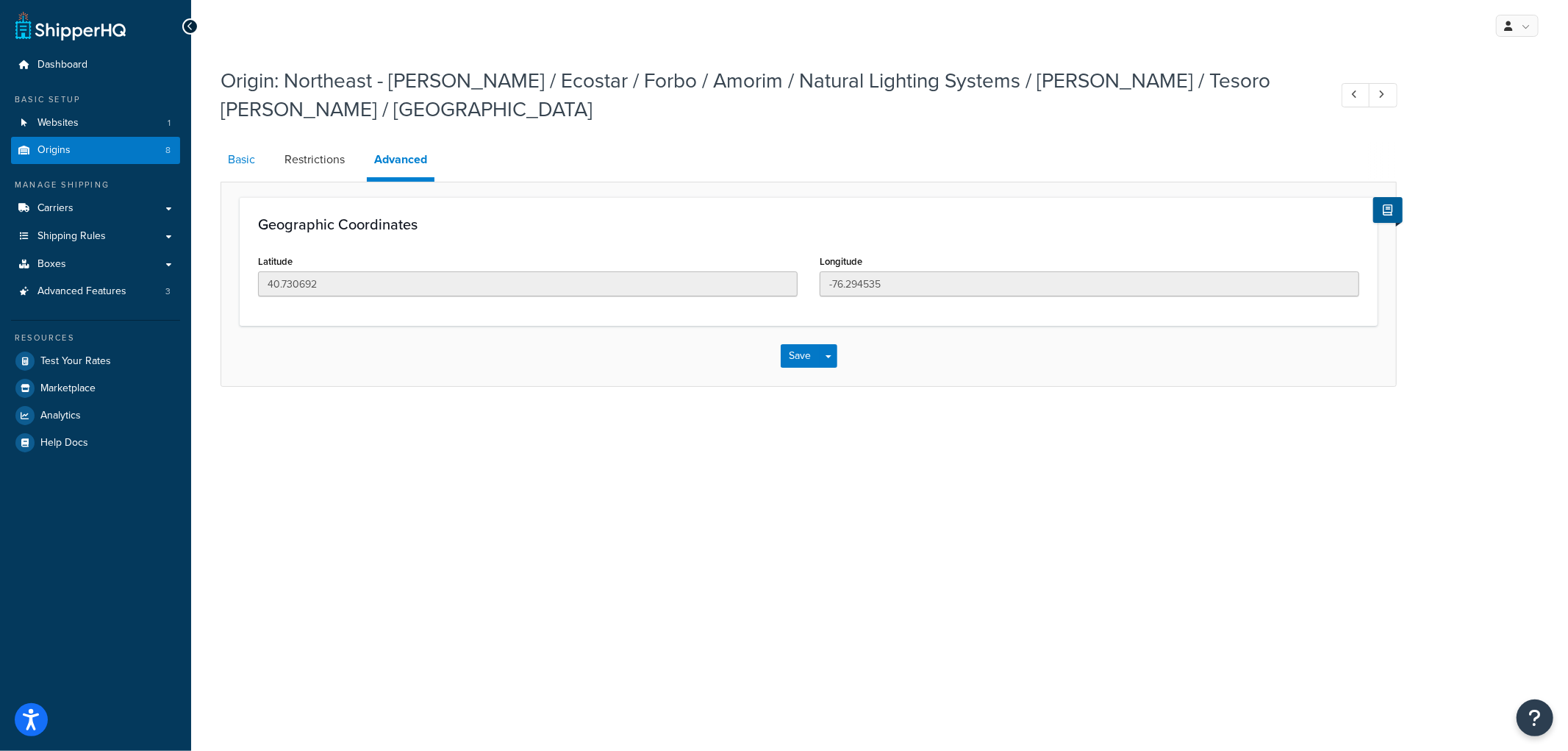
click at [236, 142] on link "Basic" at bounding box center [241, 160] width 42 height 35
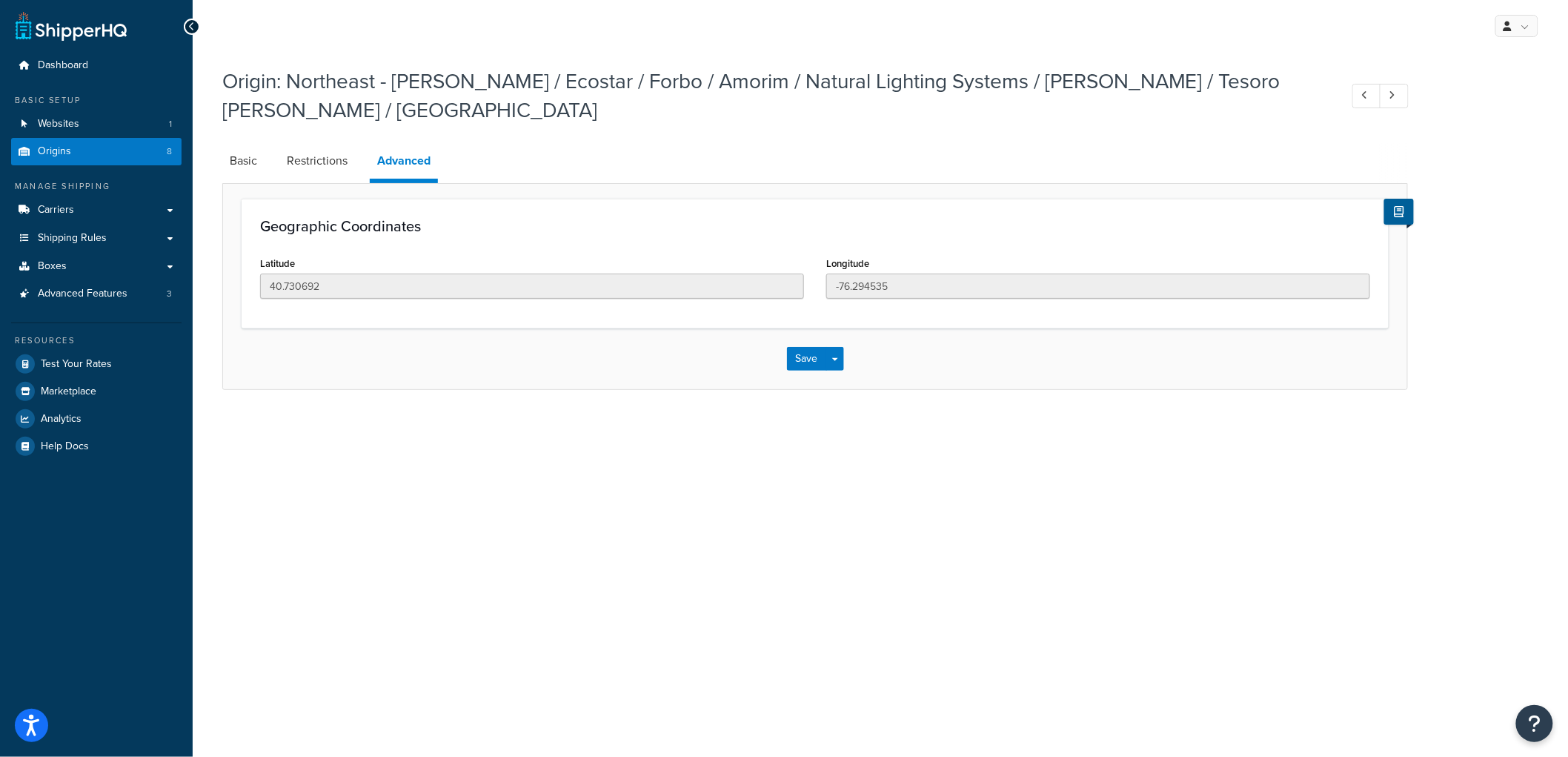
select select "38"
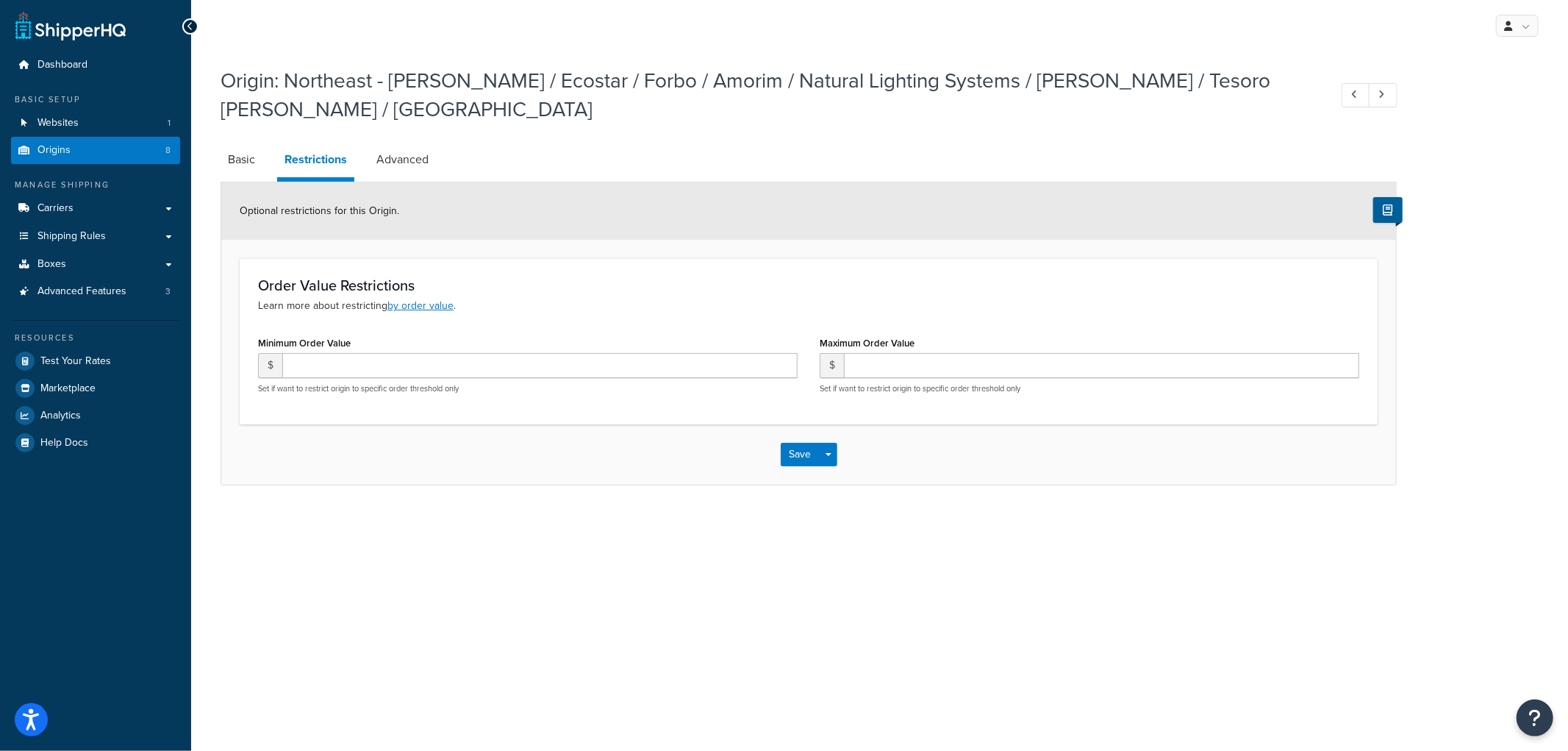
select select "38"
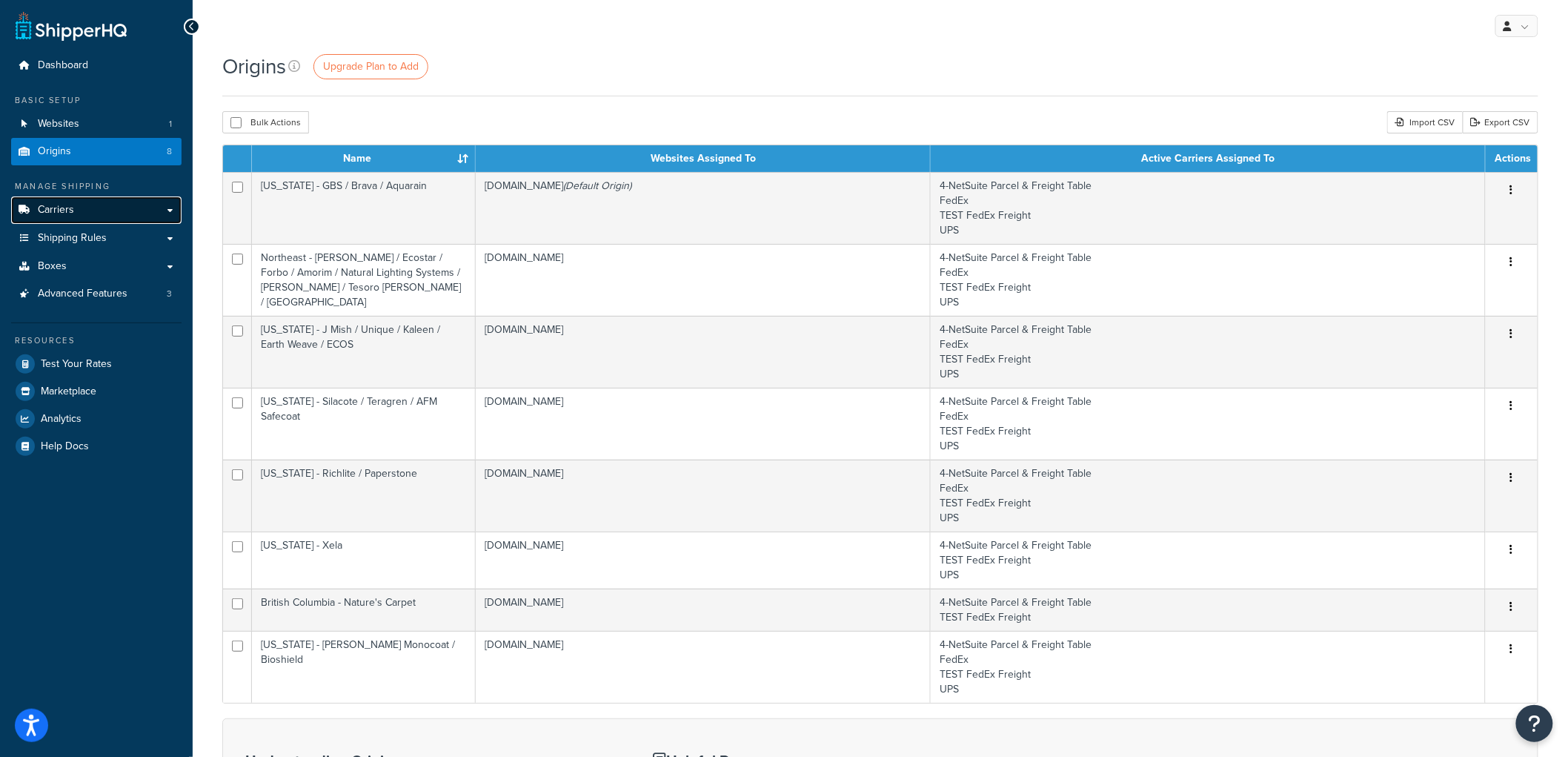
click at [111, 210] on link "Carriers" at bounding box center [95, 210] width 170 height 28
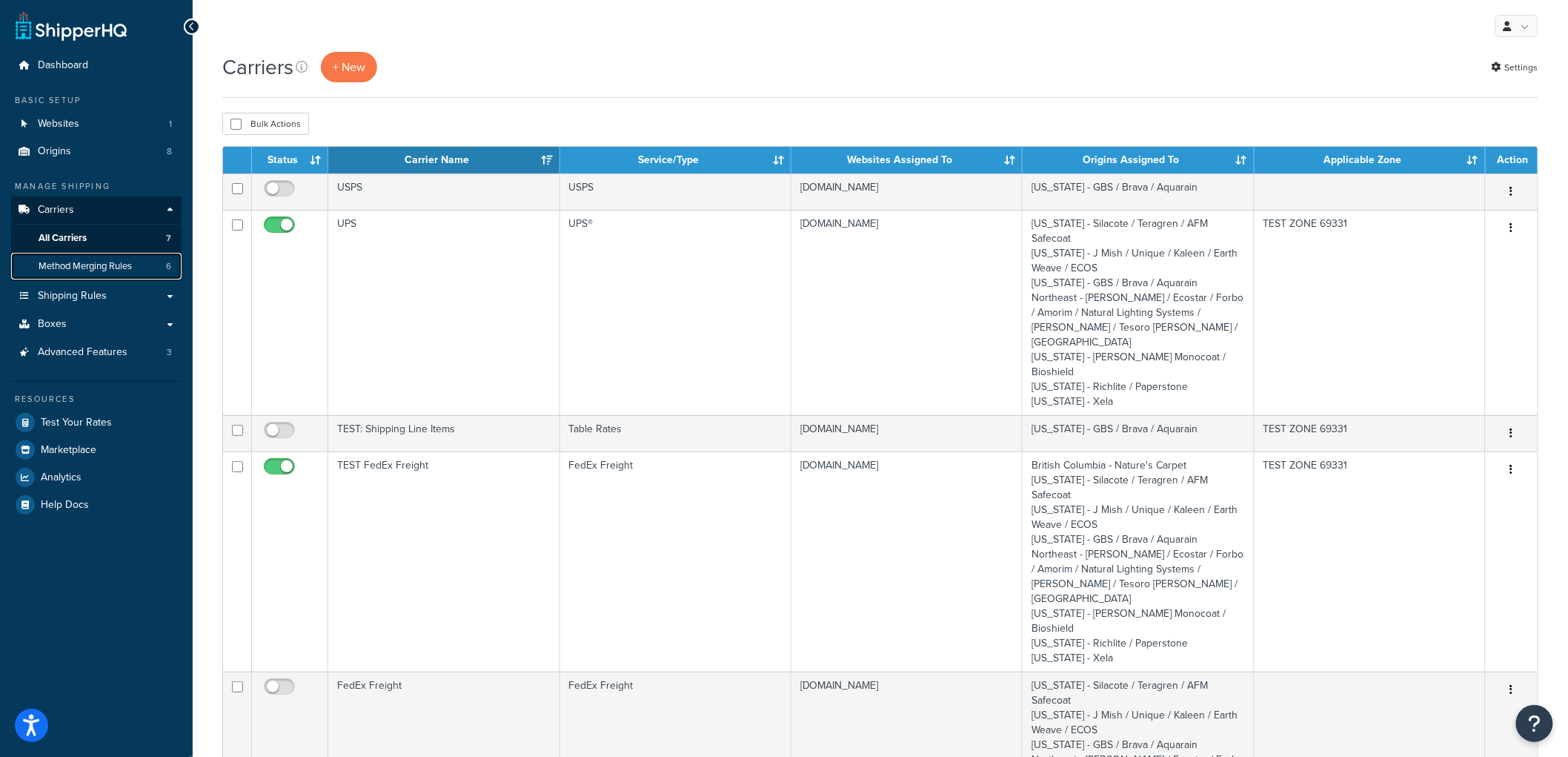
click at [113, 268] on span "Method Merging Rules" at bounding box center [85, 266] width 93 height 13
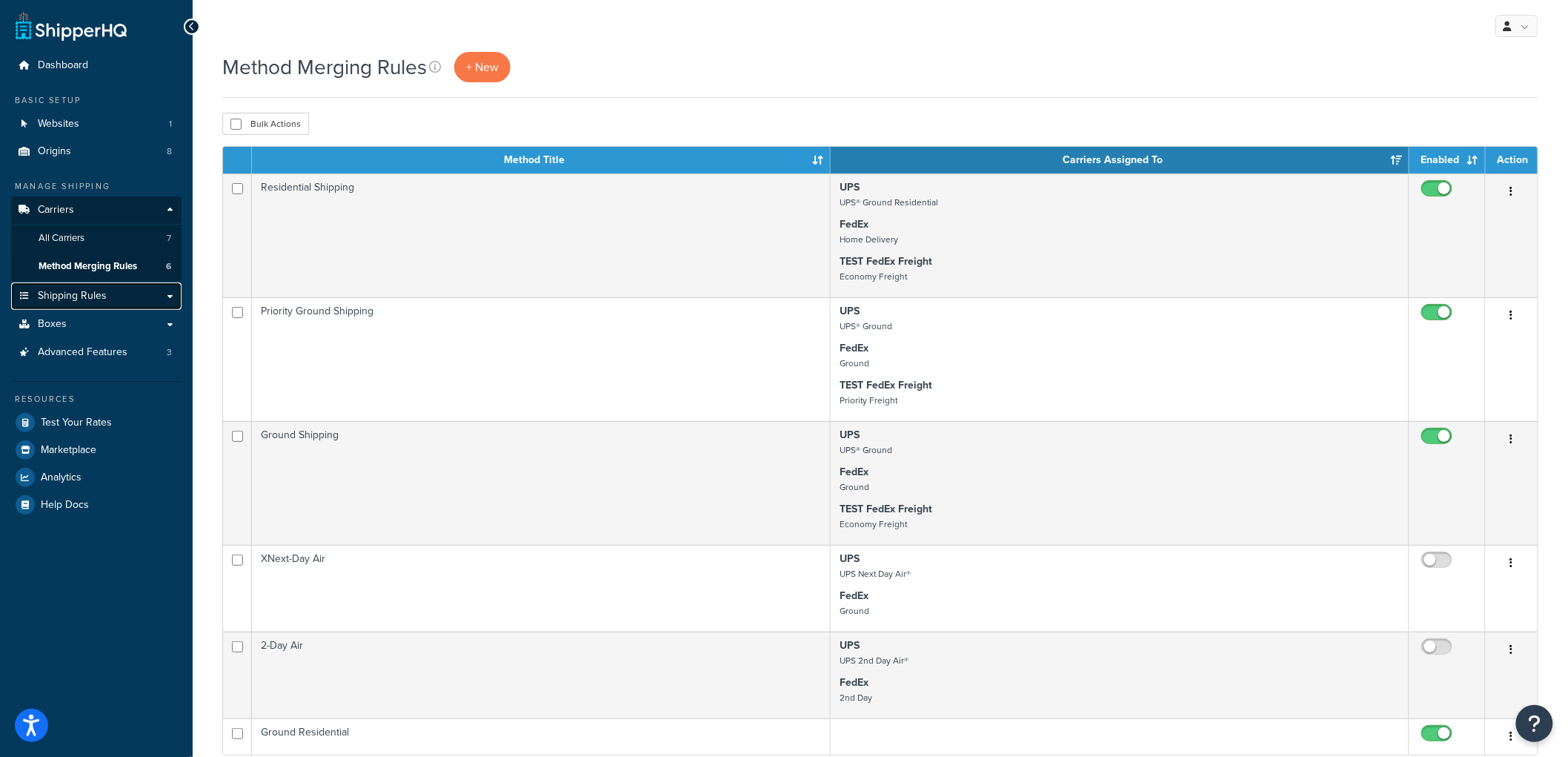
click at [91, 286] on link "Shipping Rules" at bounding box center [95, 296] width 170 height 28
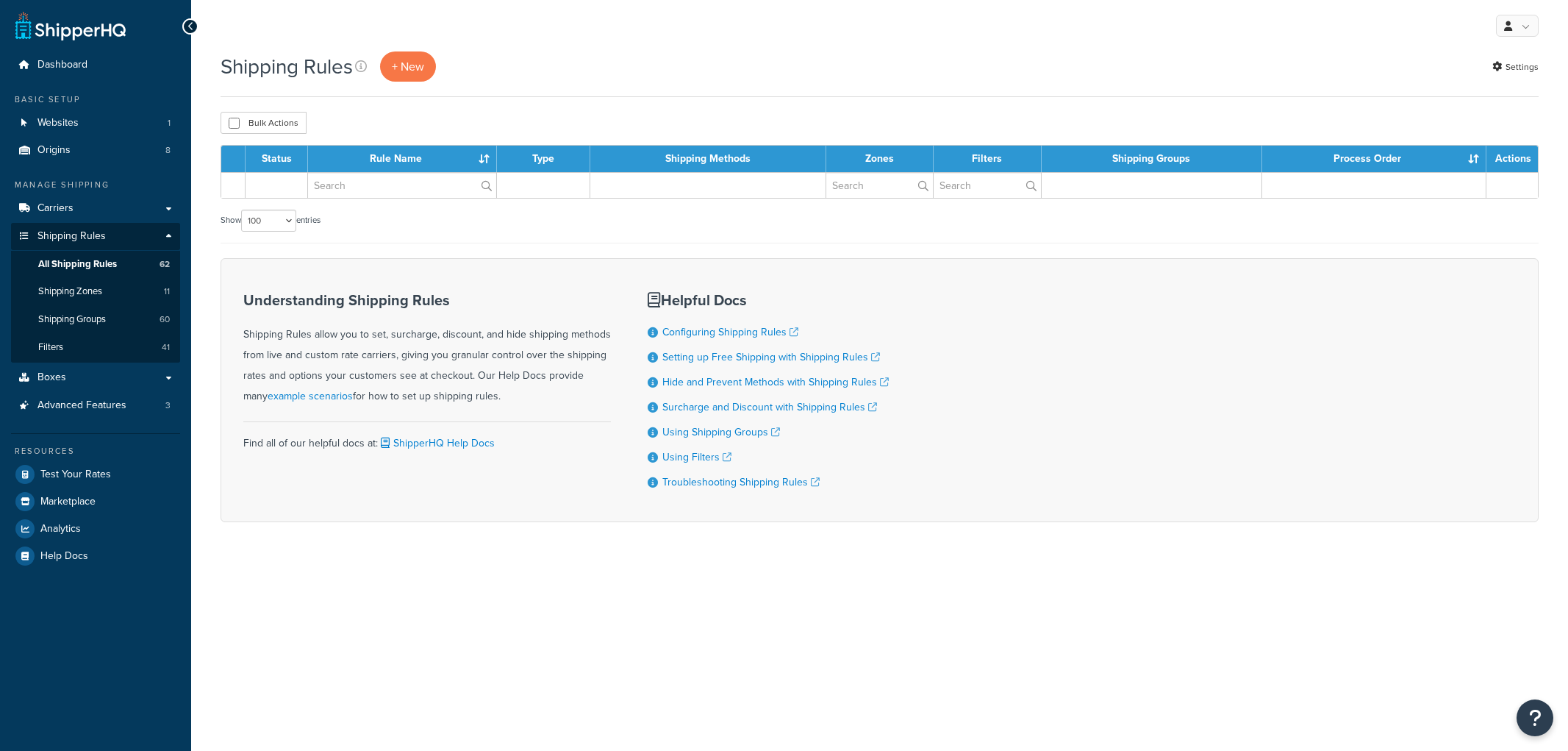
select select "100"
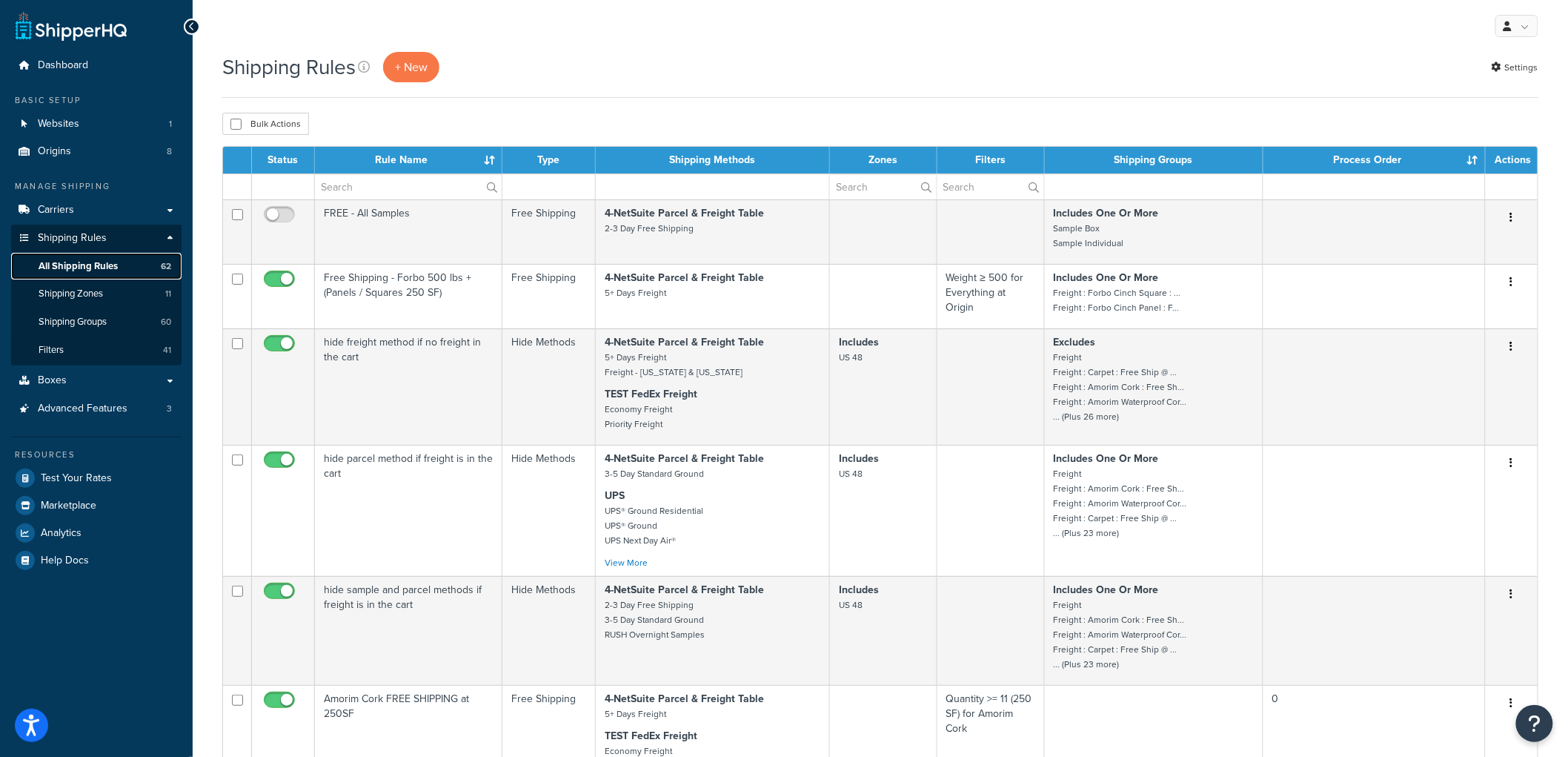
click at [105, 263] on span "All Shipping Rules" at bounding box center [78, 266] width 80 height 13
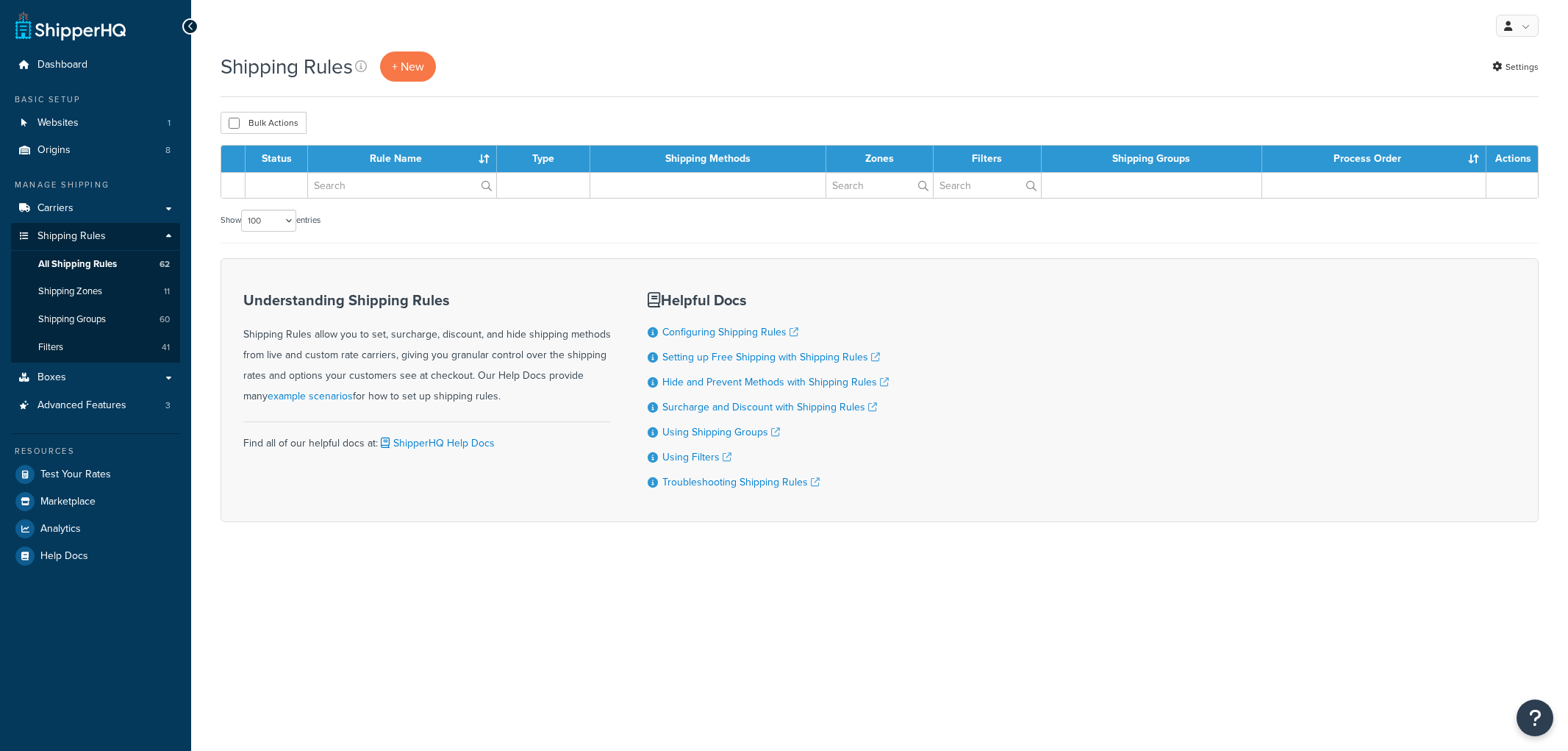
select select "100"
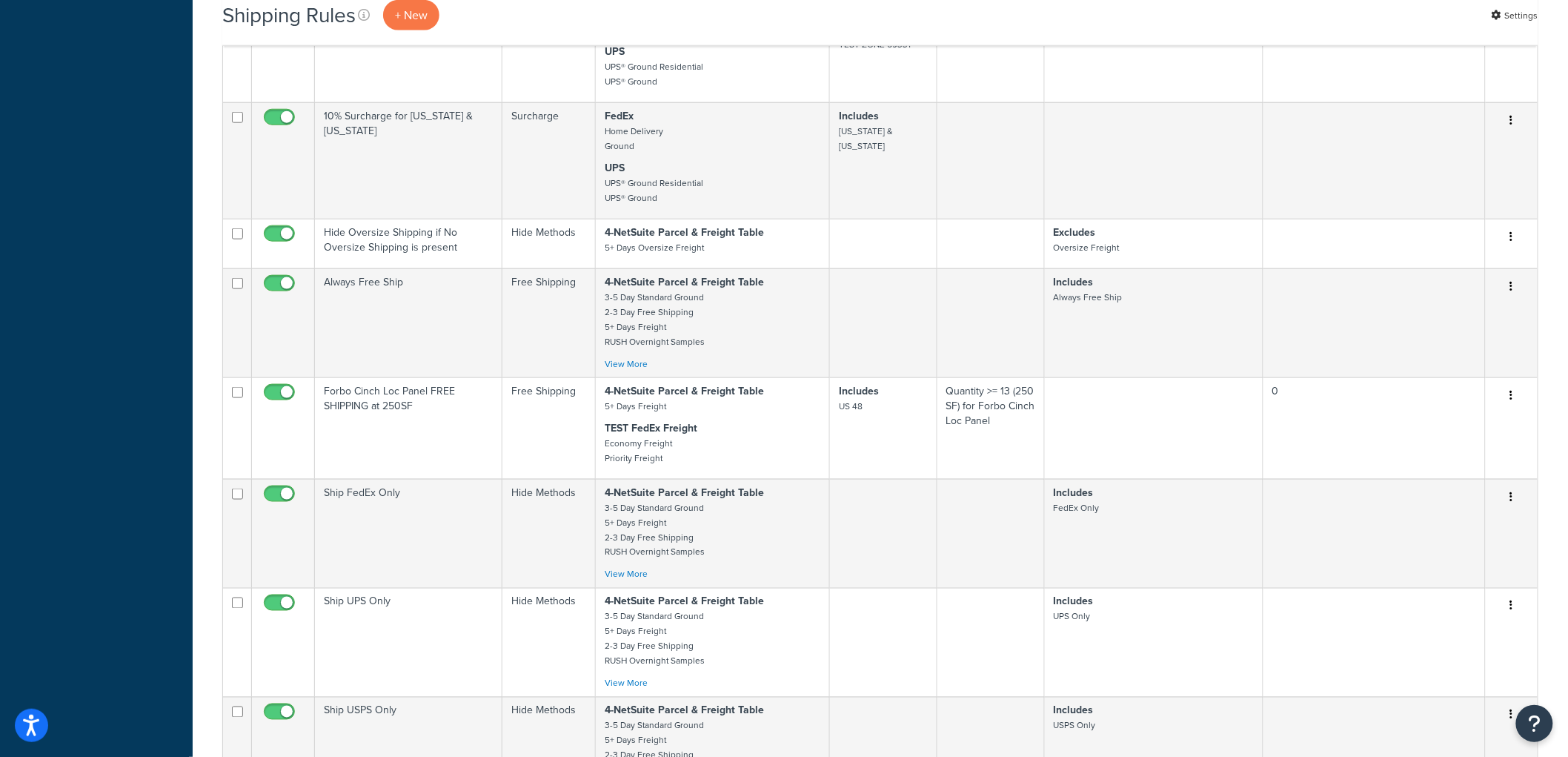
scroll to position [3129, 0]
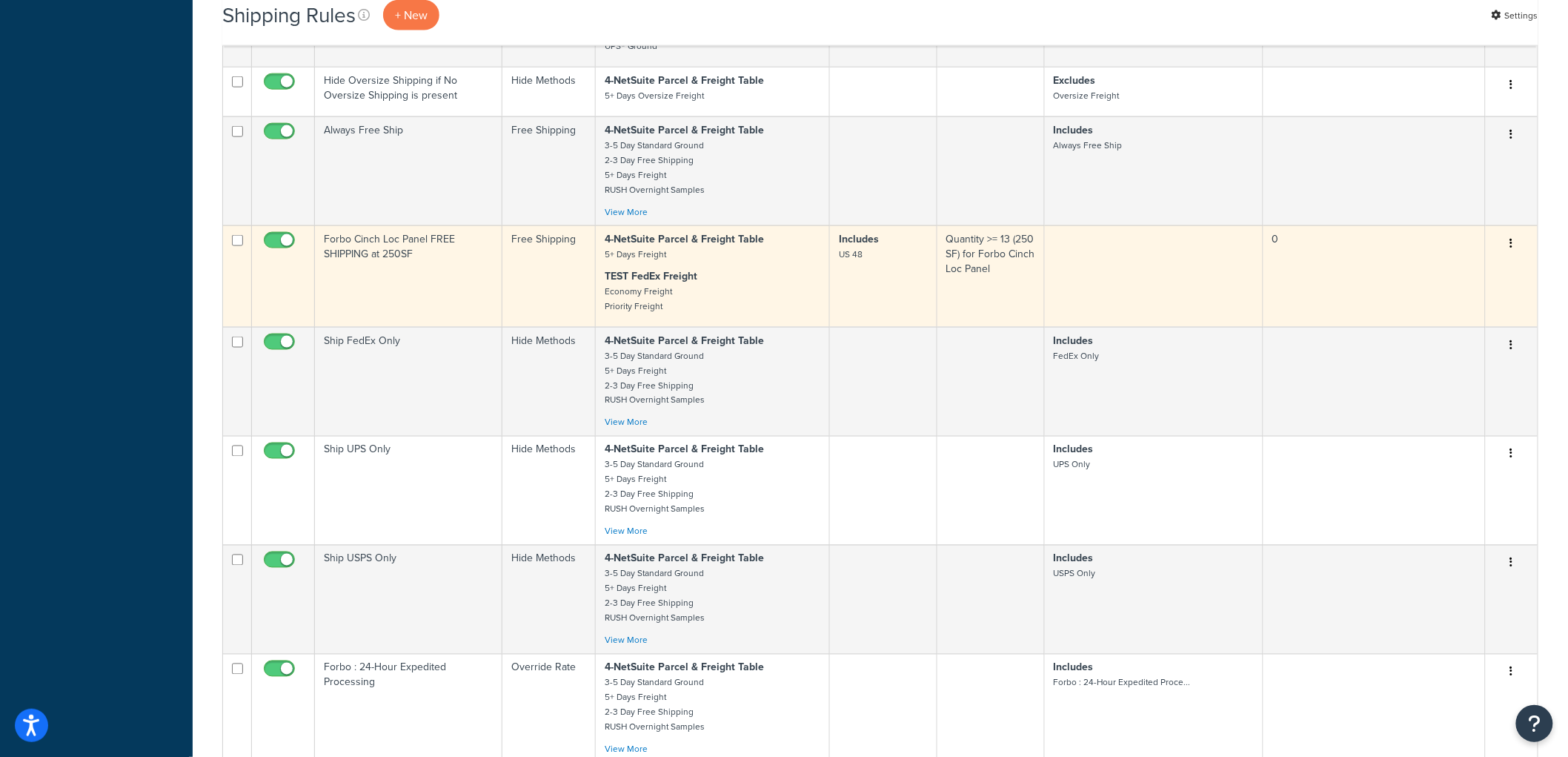
click at [550, 306] on td "Free Shipping" at bounding box center [549, 275] width 93 height 101
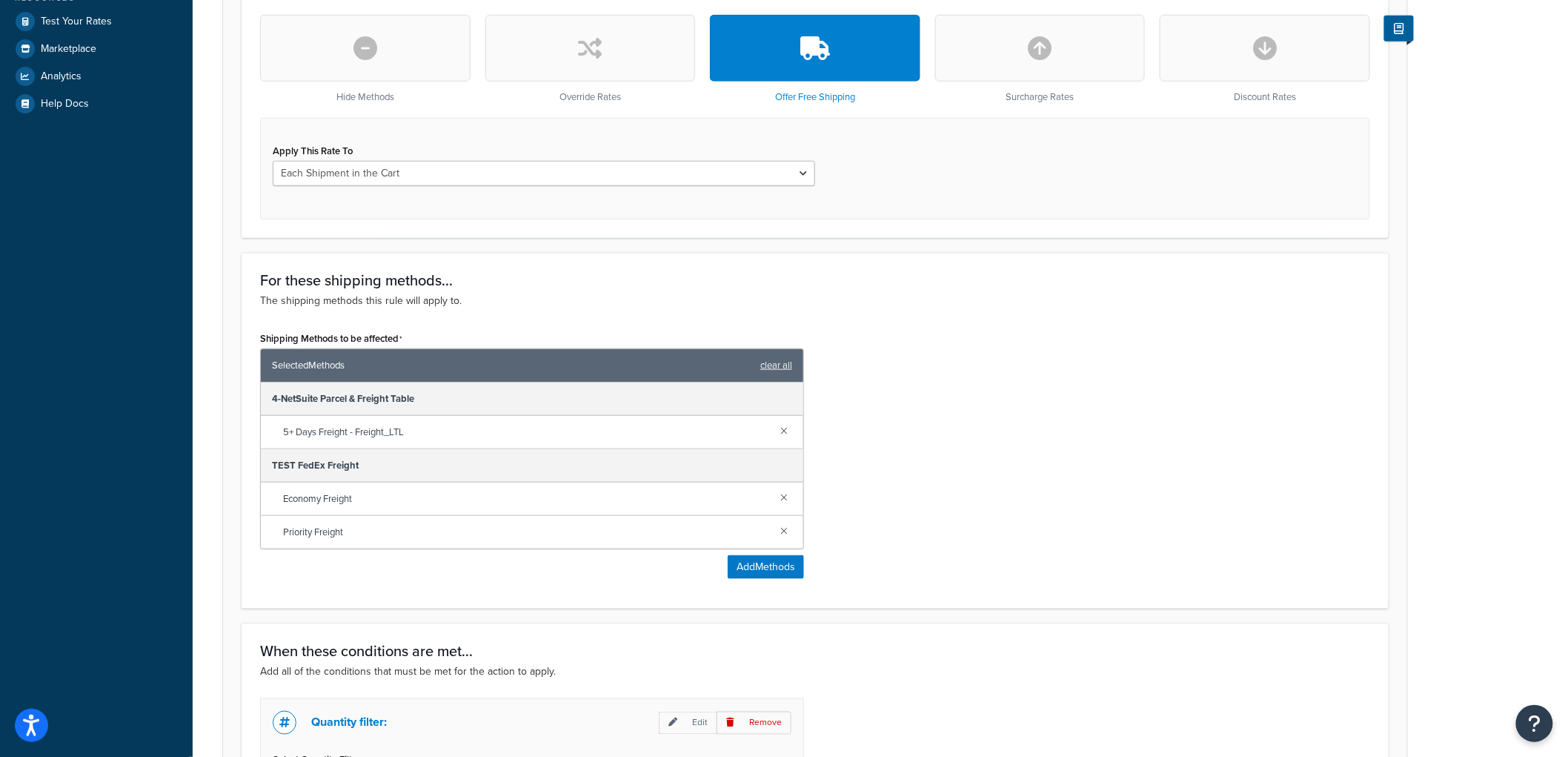
scroll to position [576, 0]
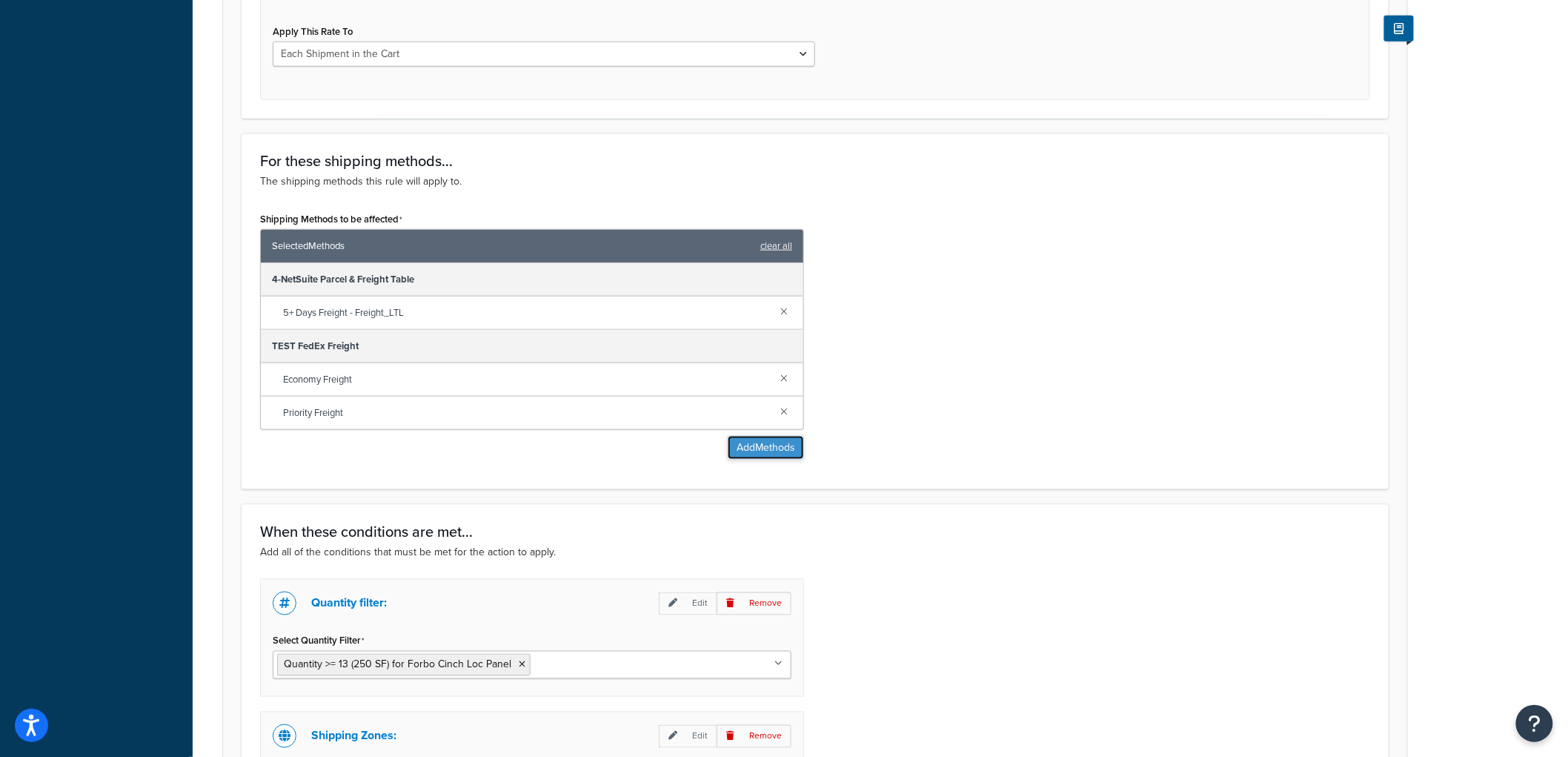
click at [756, 453] on button "Add Methods" at bounding box center [766, 447] width 77 height 24
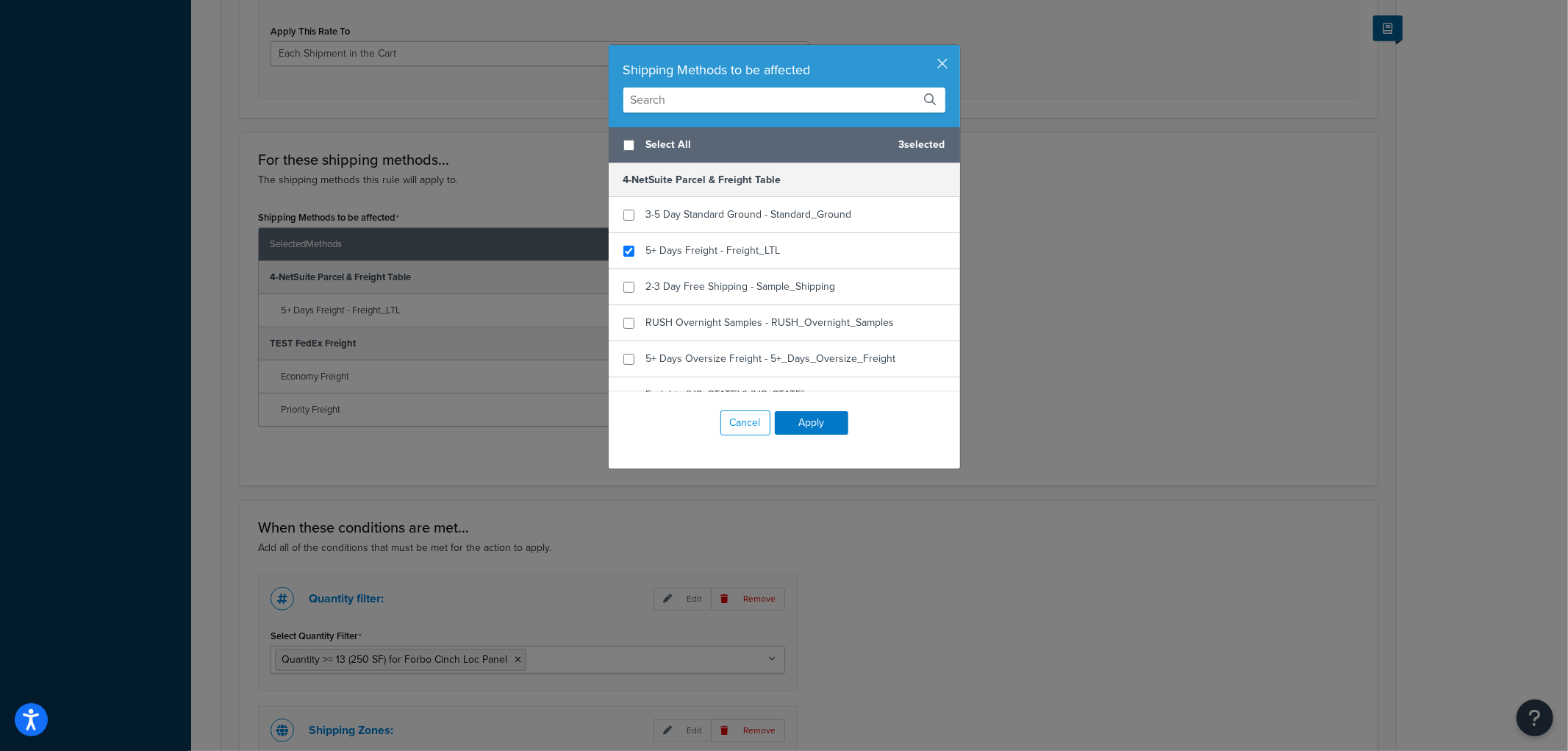
click at [647, 150] on span "Select All" at bounding box center [766, 144] width 241 height 20
checkbox input "true"
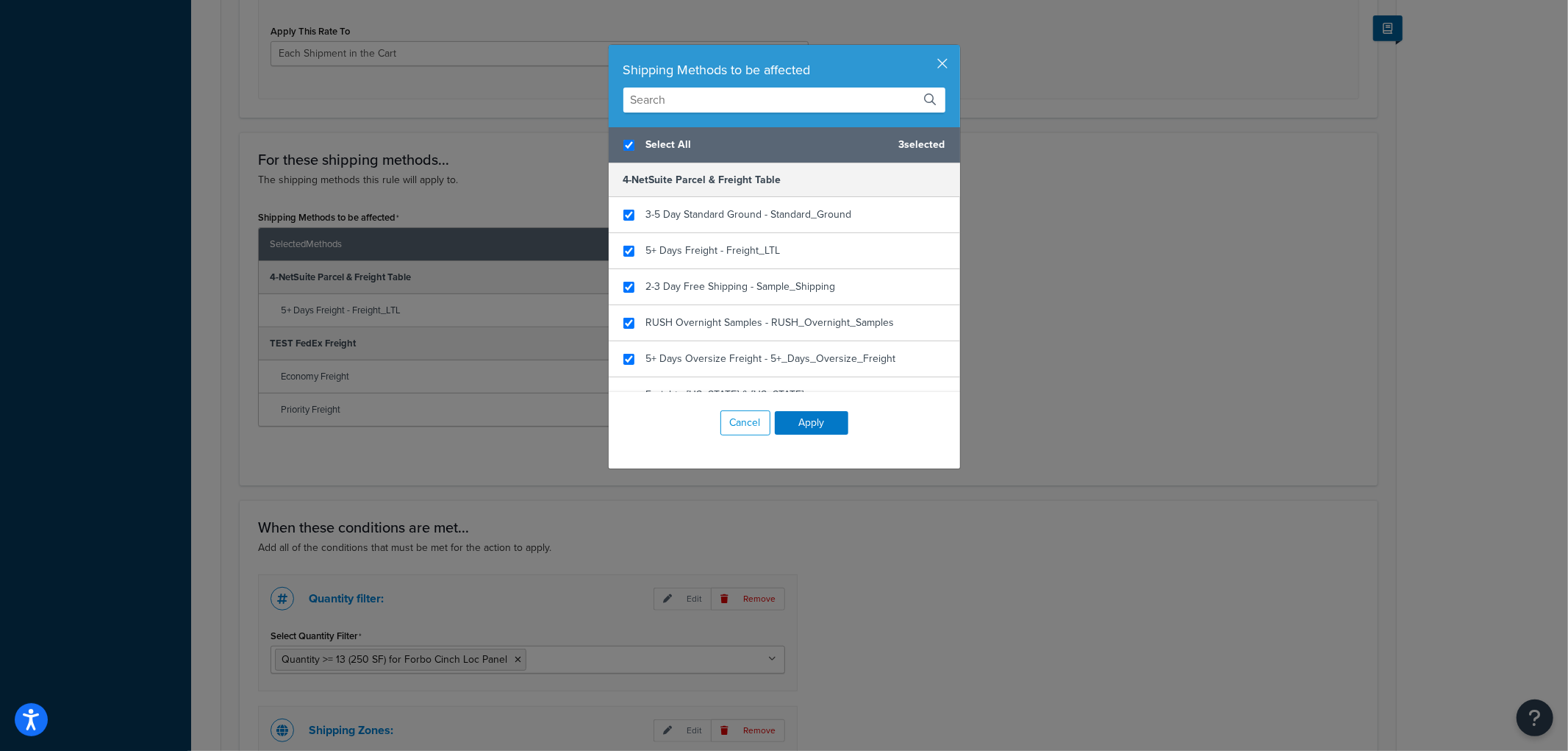
checkbox input "true"
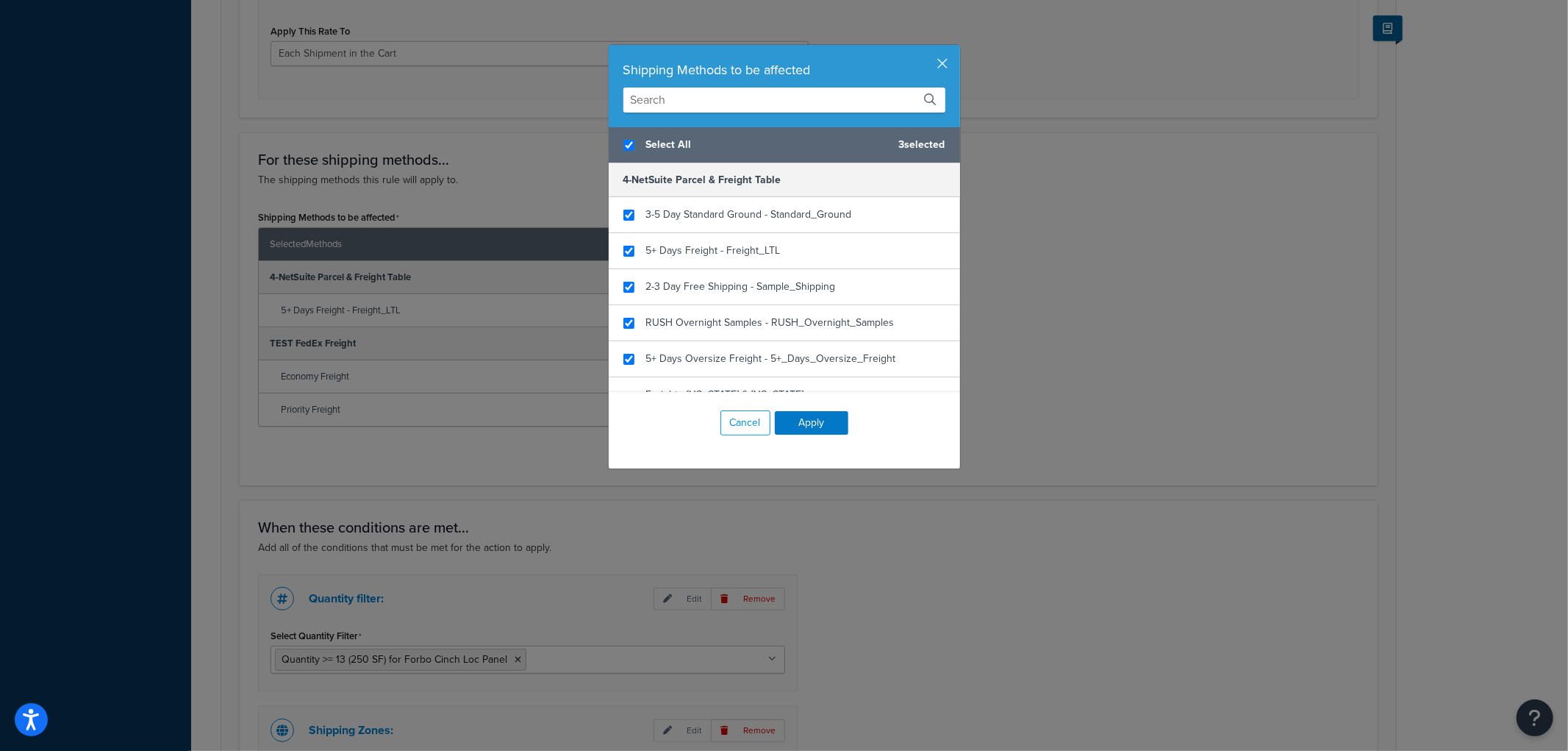
checkbox input "true"
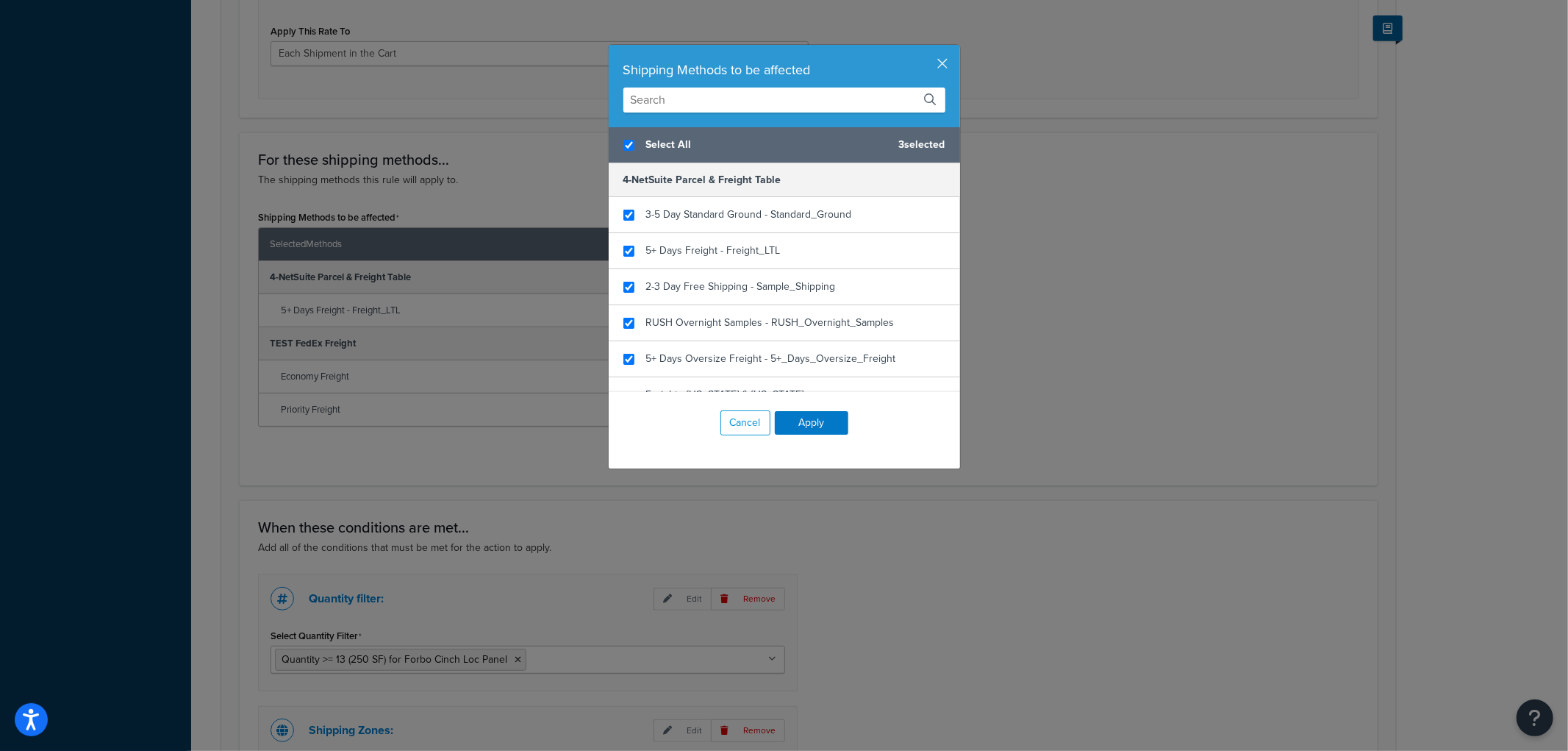
checkbox input "true"
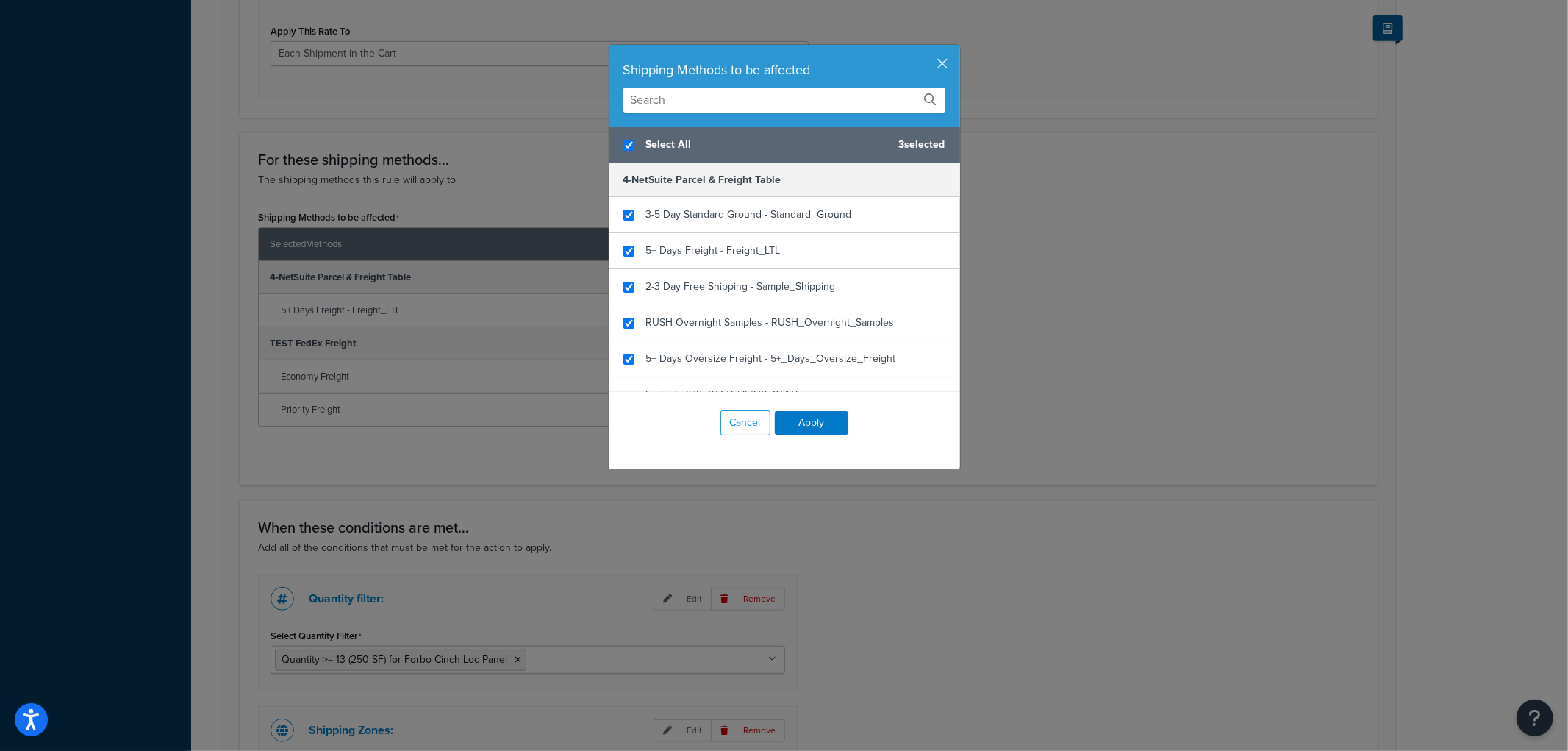
checkbox input "true"
click at [805, 429] on button "Apply" at bounding box center [811, 422] width 73 height 23
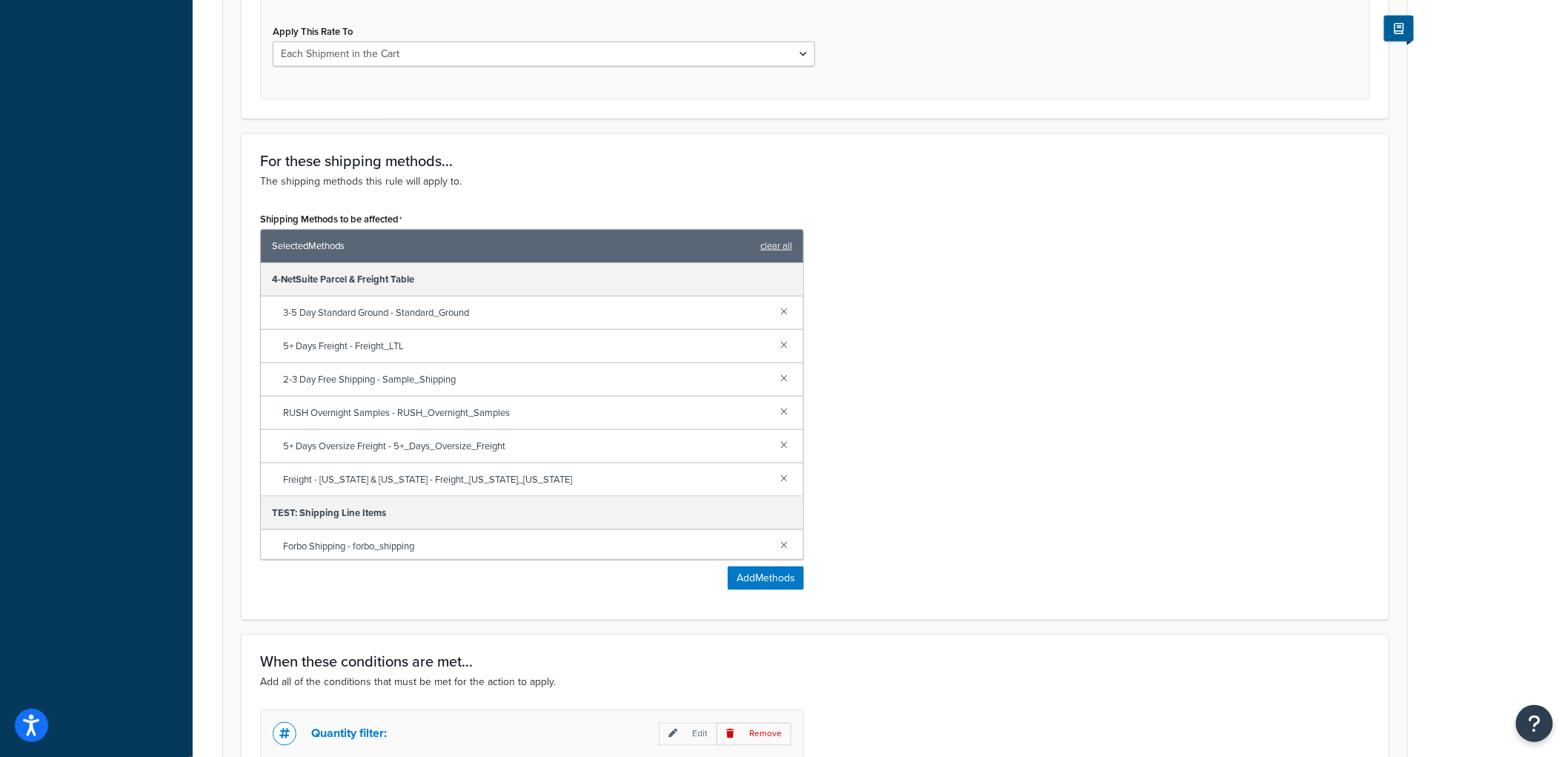
scroll to position [974, 0]
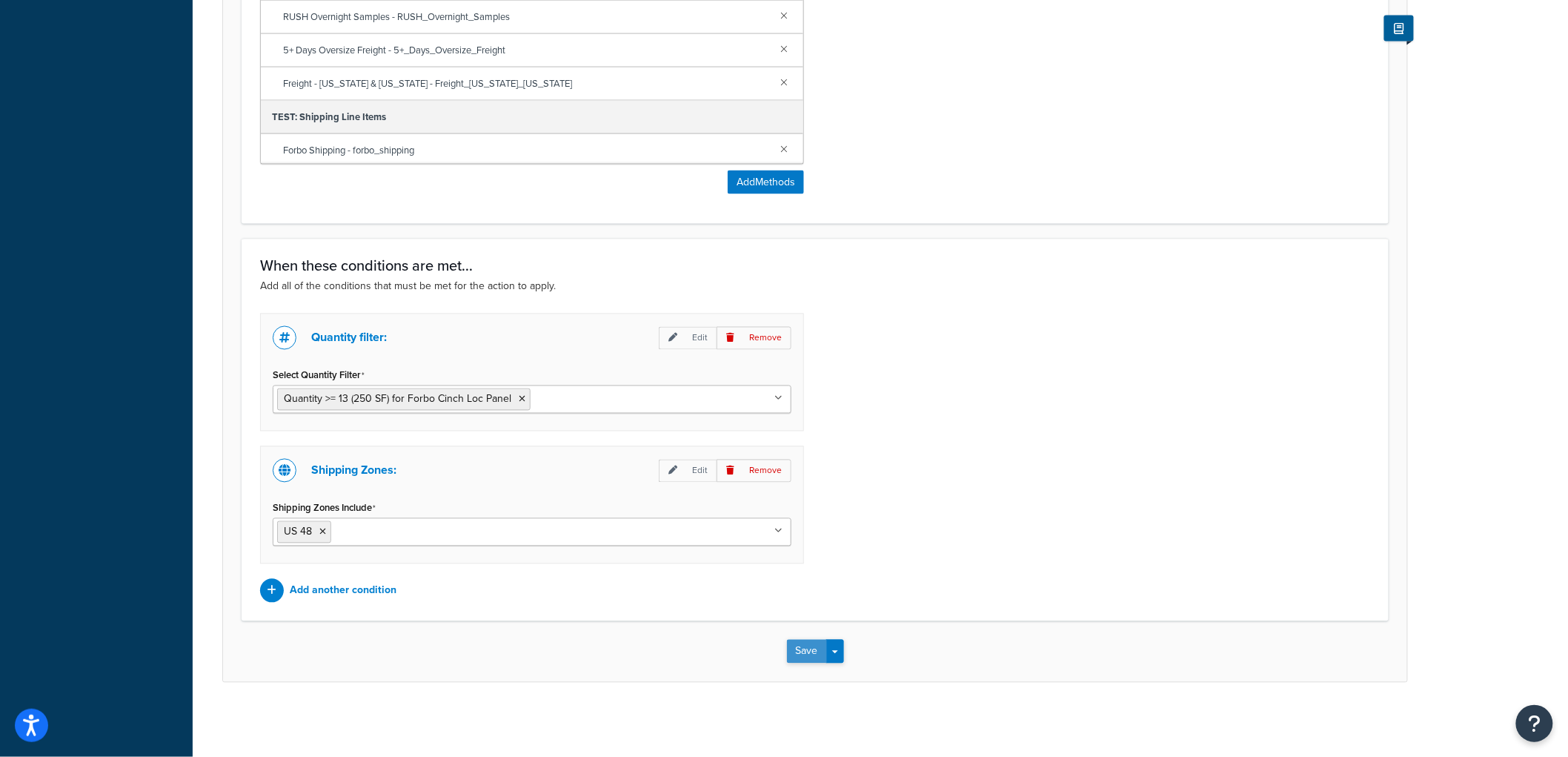
click at [810, 659] on button "Save" at bounding box center [807, 652] width 40 height 24
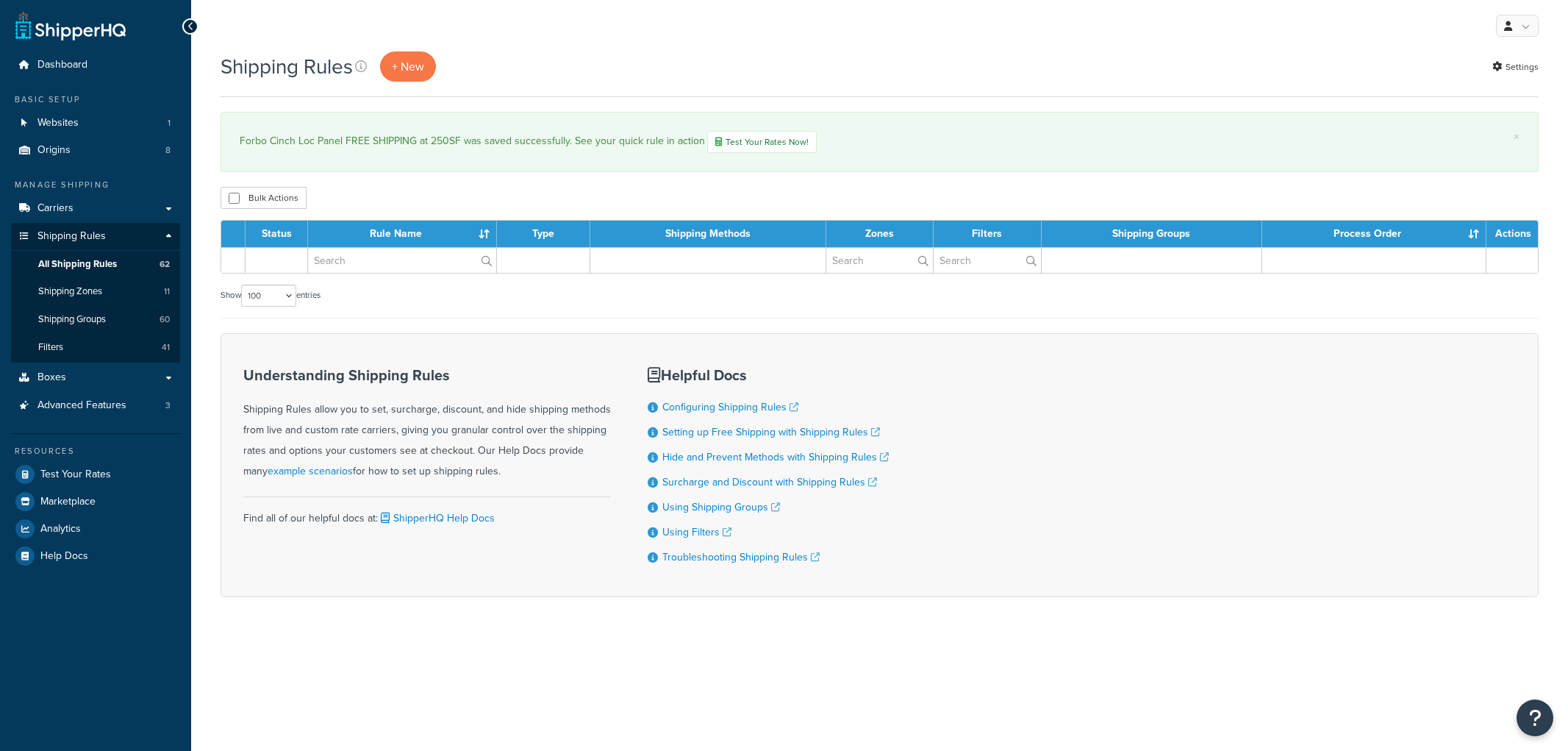
select select "100"
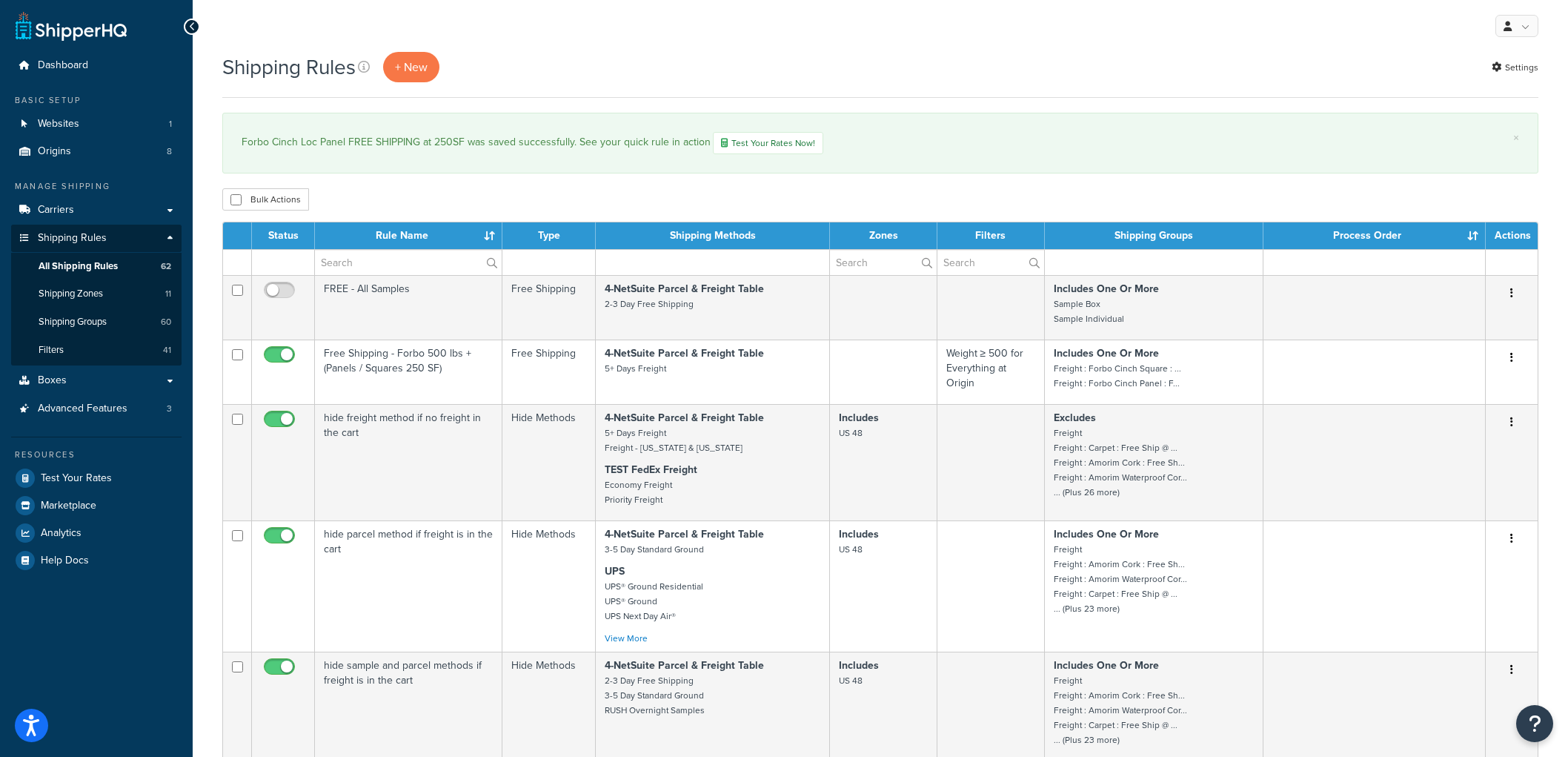
select select "100"
click at [97, 504] on link "Marketplace" at bounding box center [95, 505] width 170 height 27
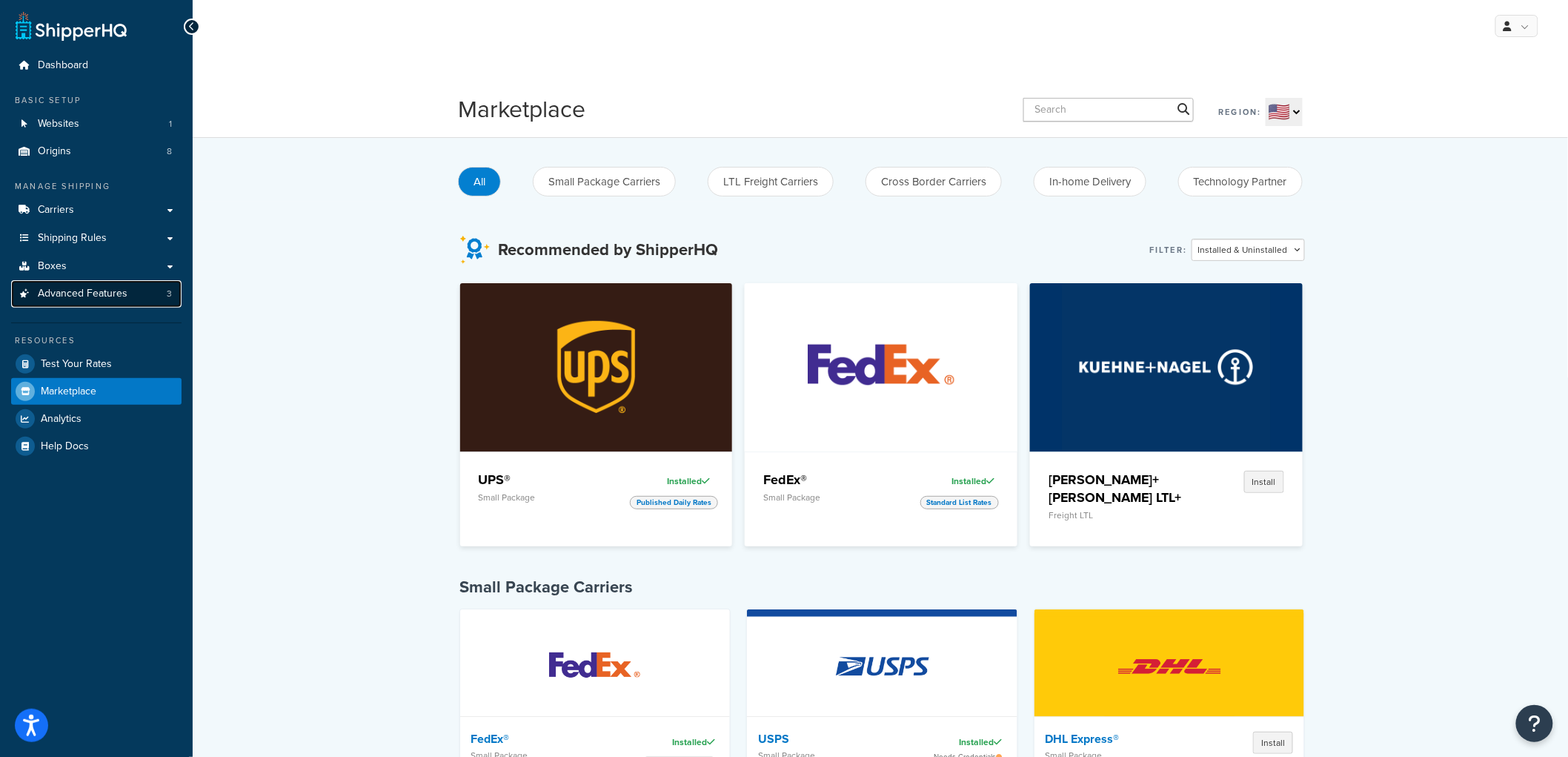
click at [87, 298] on span "Advanced Features" at bounding box center [82, 294] width 89 height 13
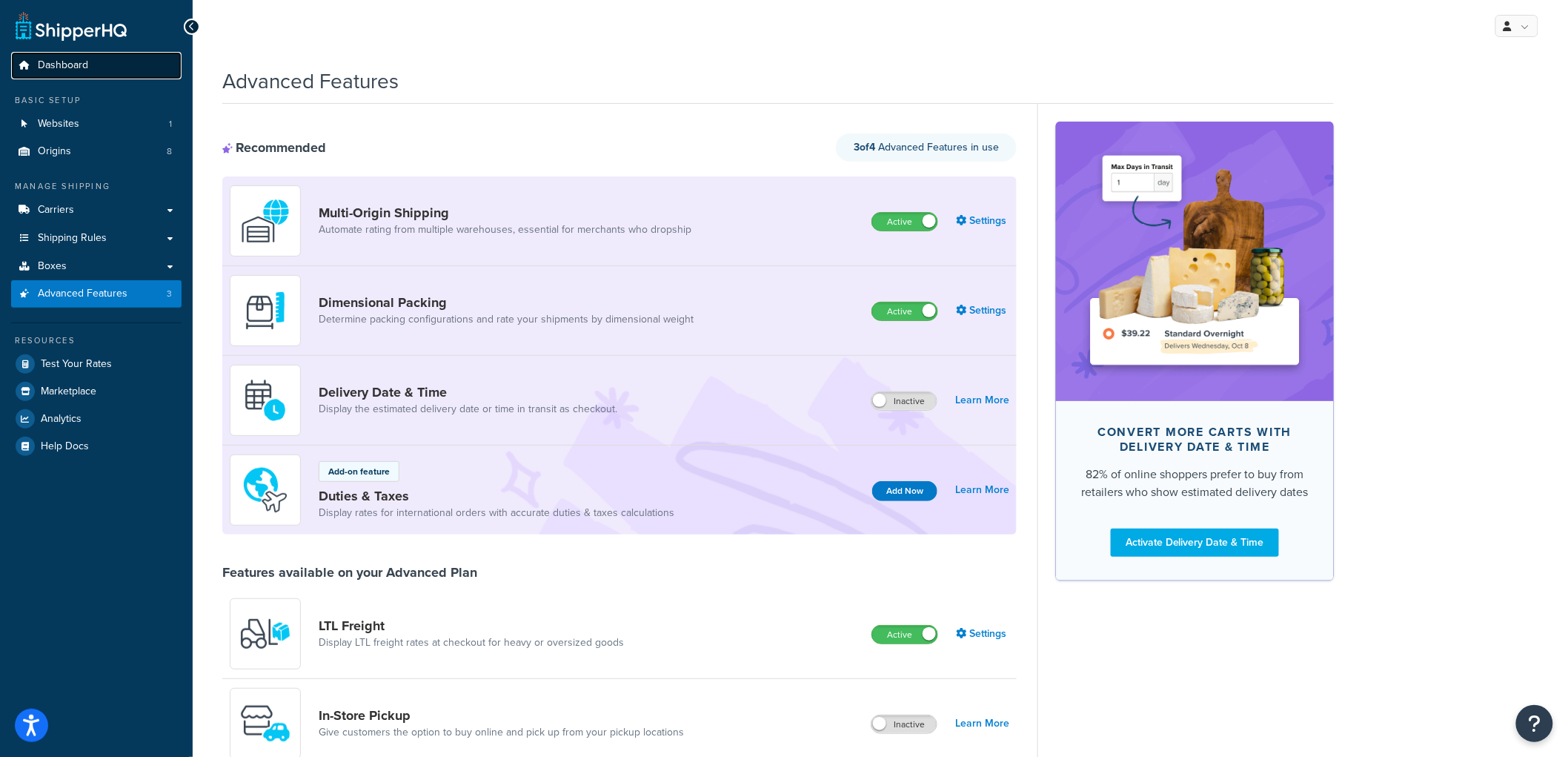
click at [106, 62] on link "Dashboard" at bounding box center [95, 66] width 170 height 28
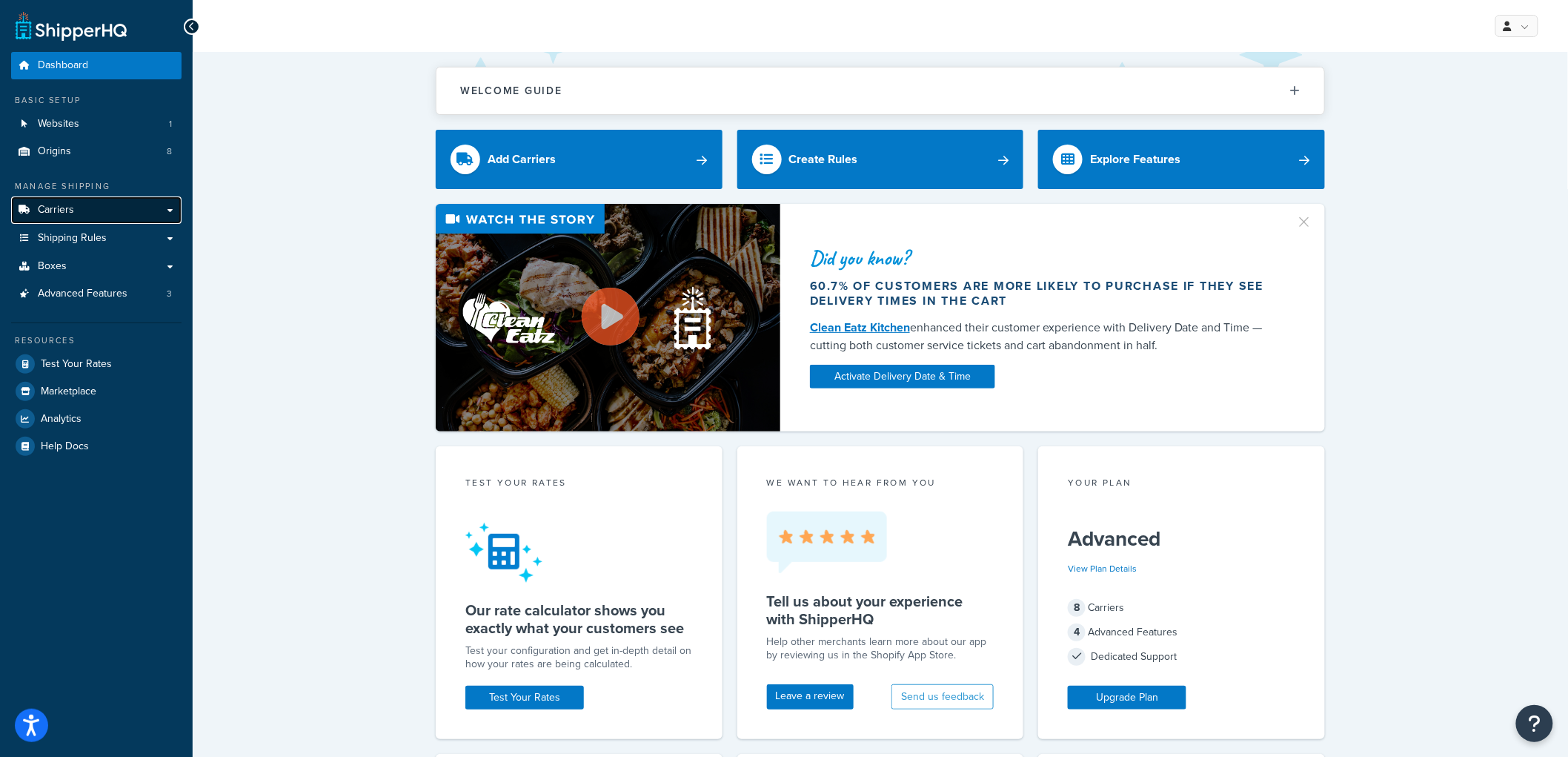
click at [107, 213] on link "Carriers" at bounding box center [95, 210] width 170 height 28
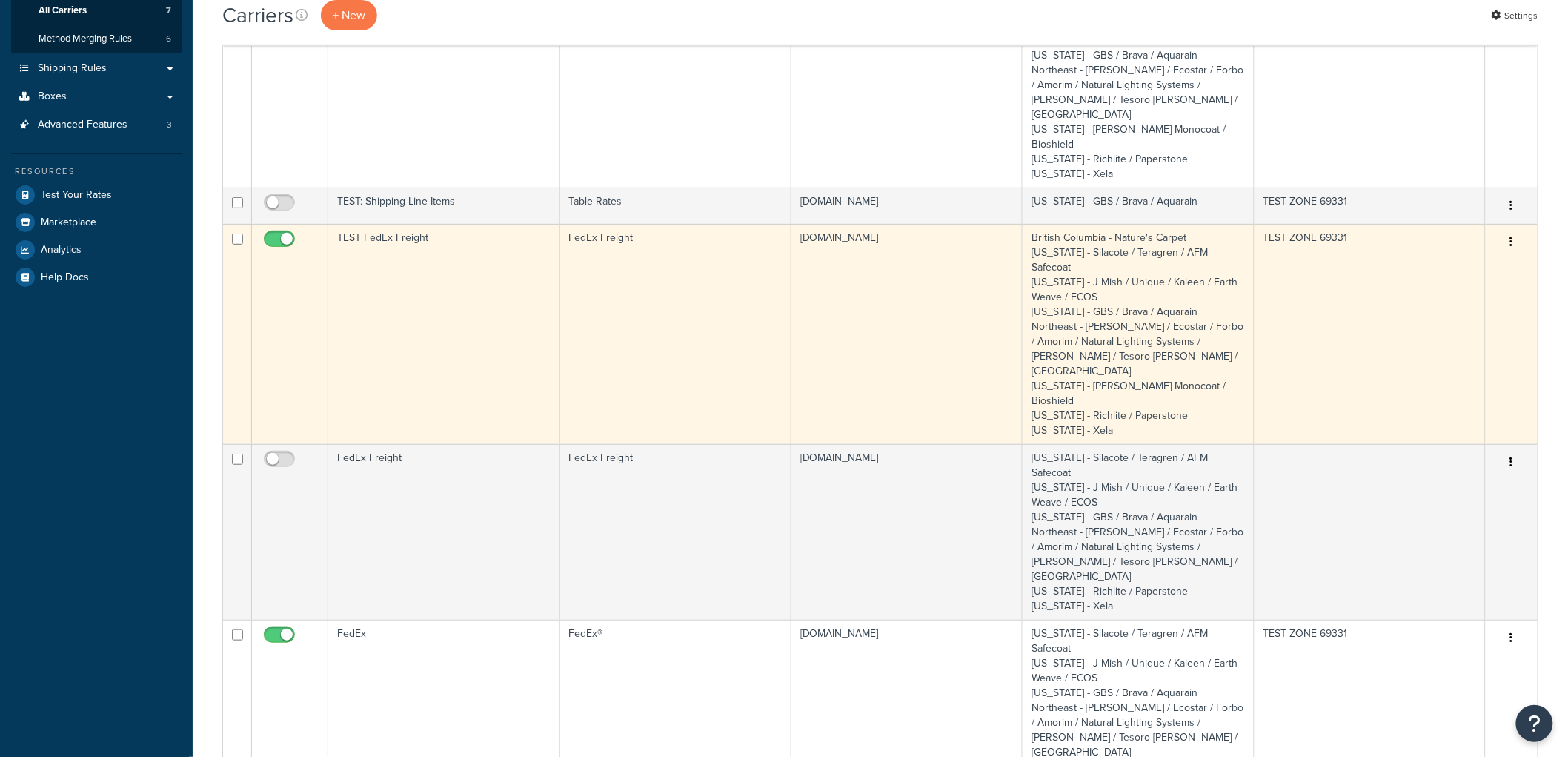
scroll to position [247, 0]
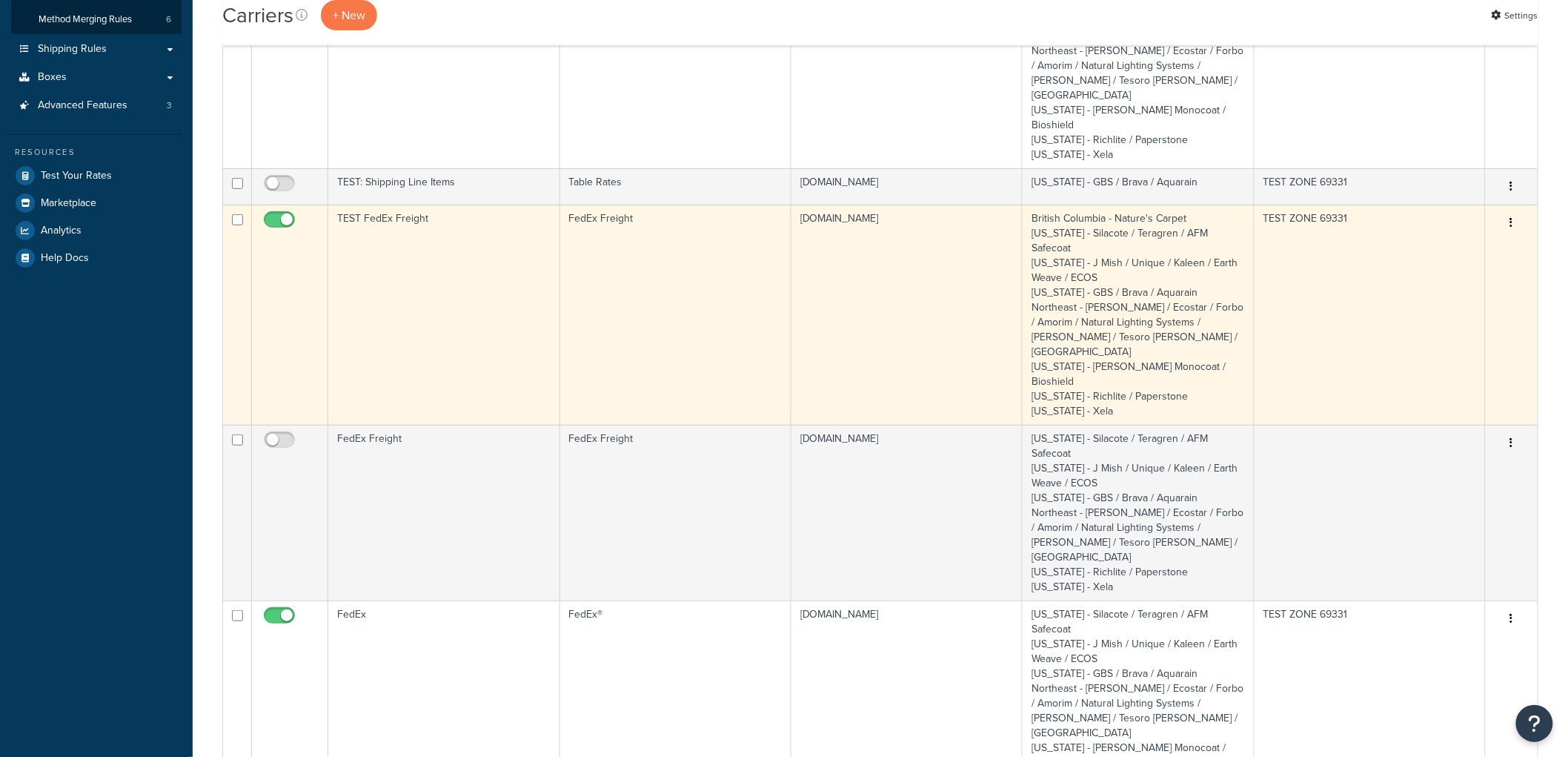
click at [456, 234] on td "TEST FedEx Freight" at bounding box center [443, 315] width 231 height 220
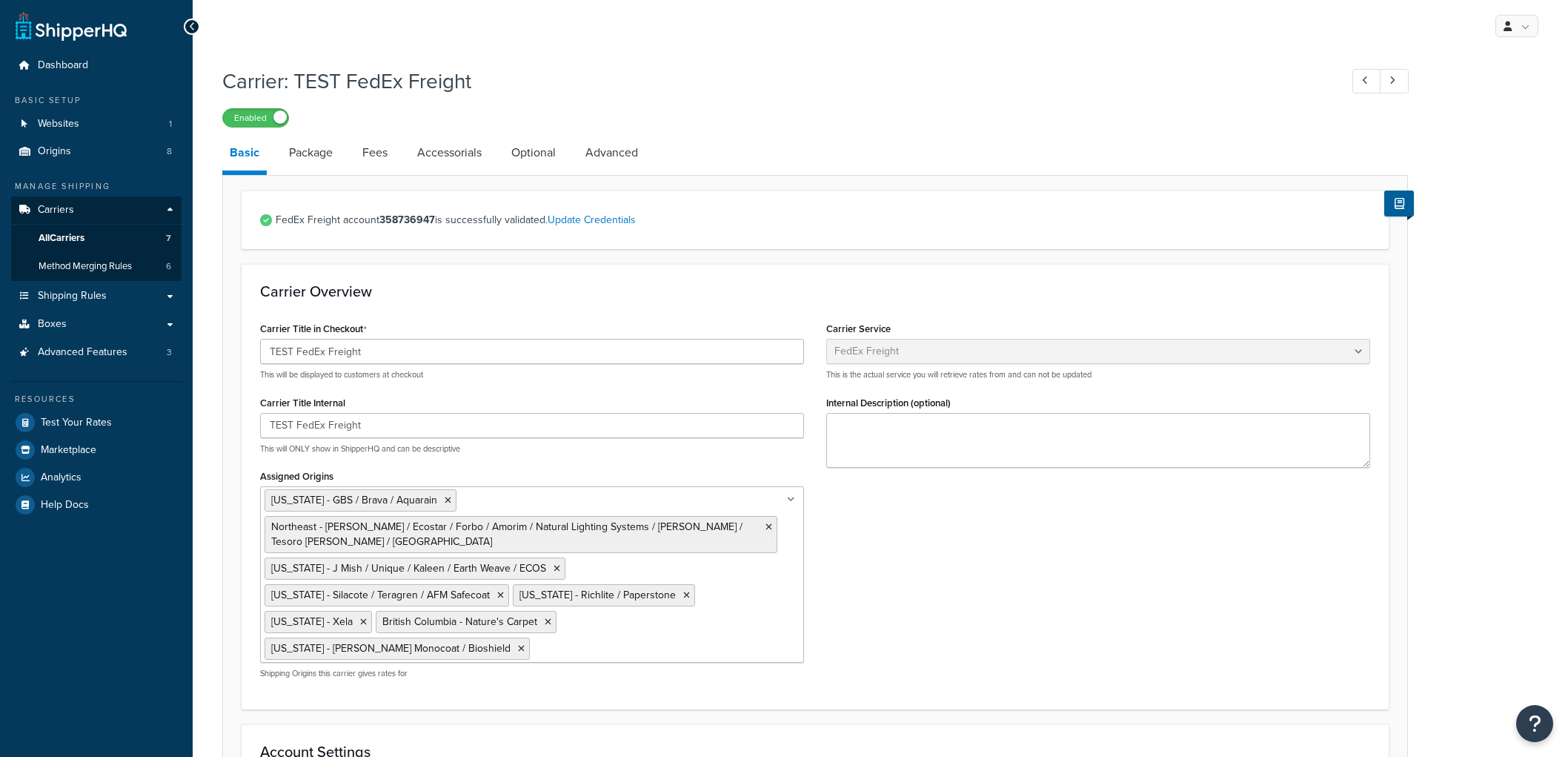
select select "fedExFreight"
click at [309, 149] on link "Package" at bounding box center [312, 152] width 59 height 35
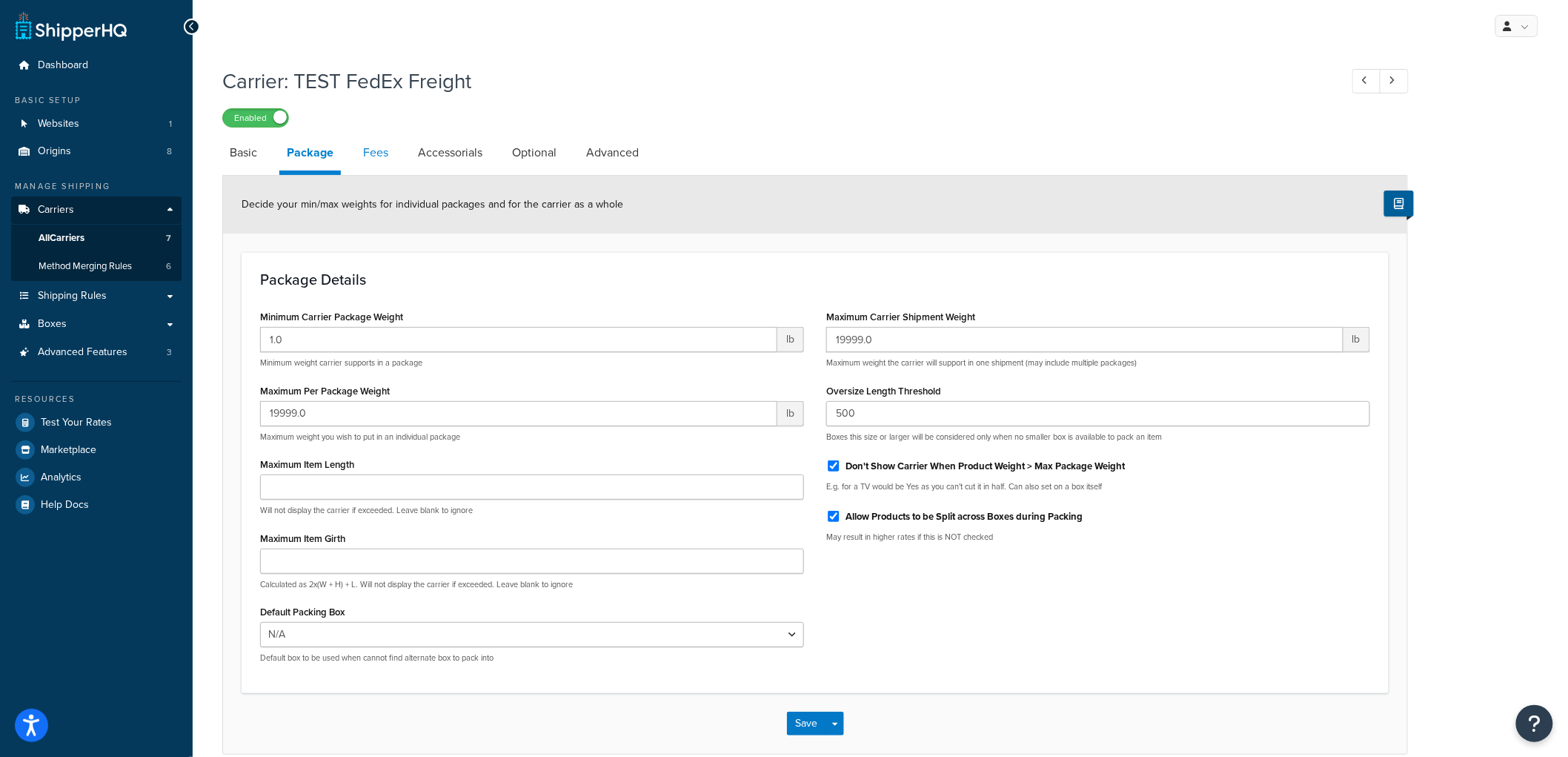
click at [361, 139] on link "Fees" at bounding box center [376, 152] width 40 height 35
select select "AFTER"
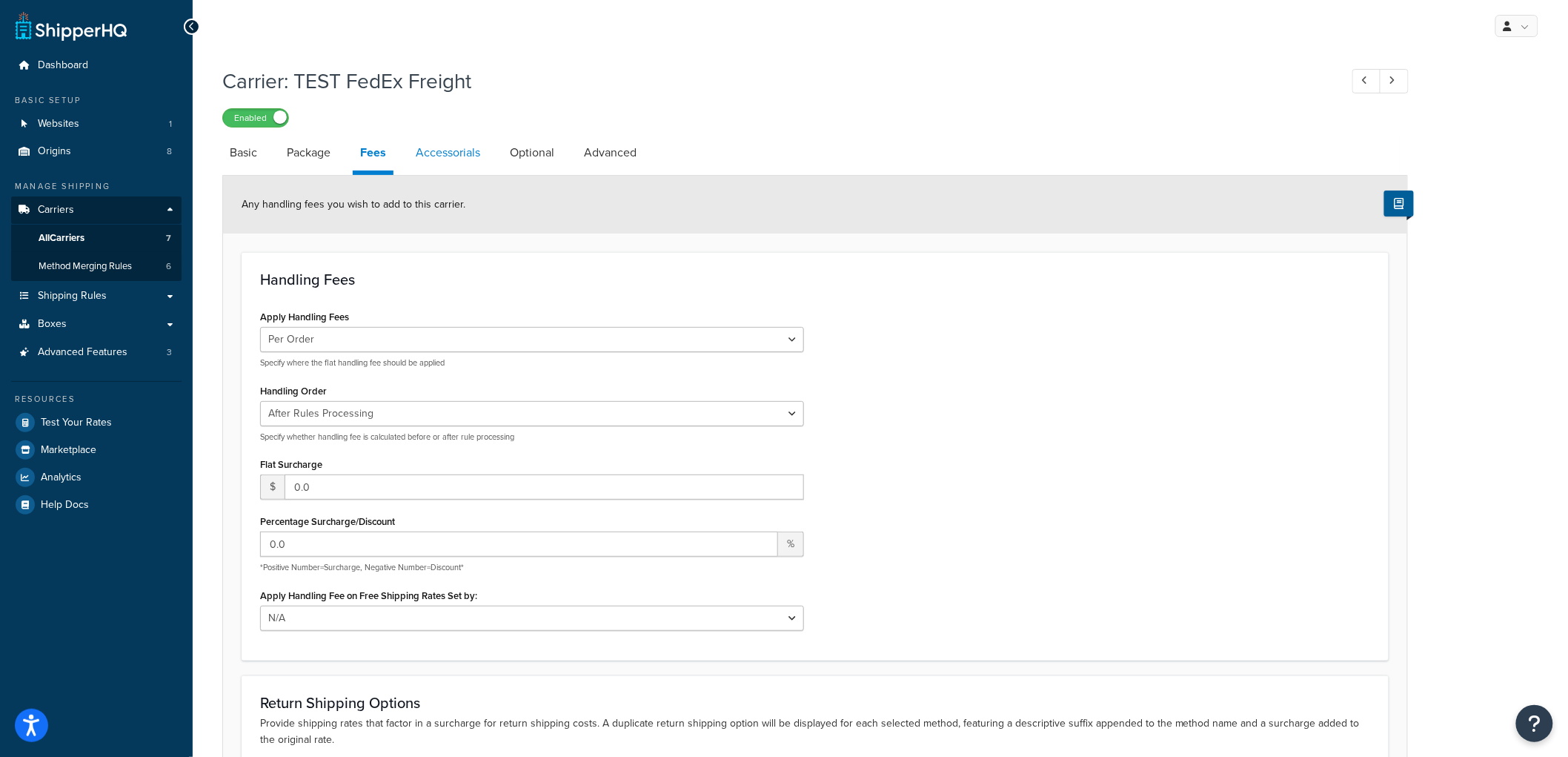
click at [438, 153] on link "Accessorials" at bounding box center [447, 152] width 80 height 35
select select "residential"
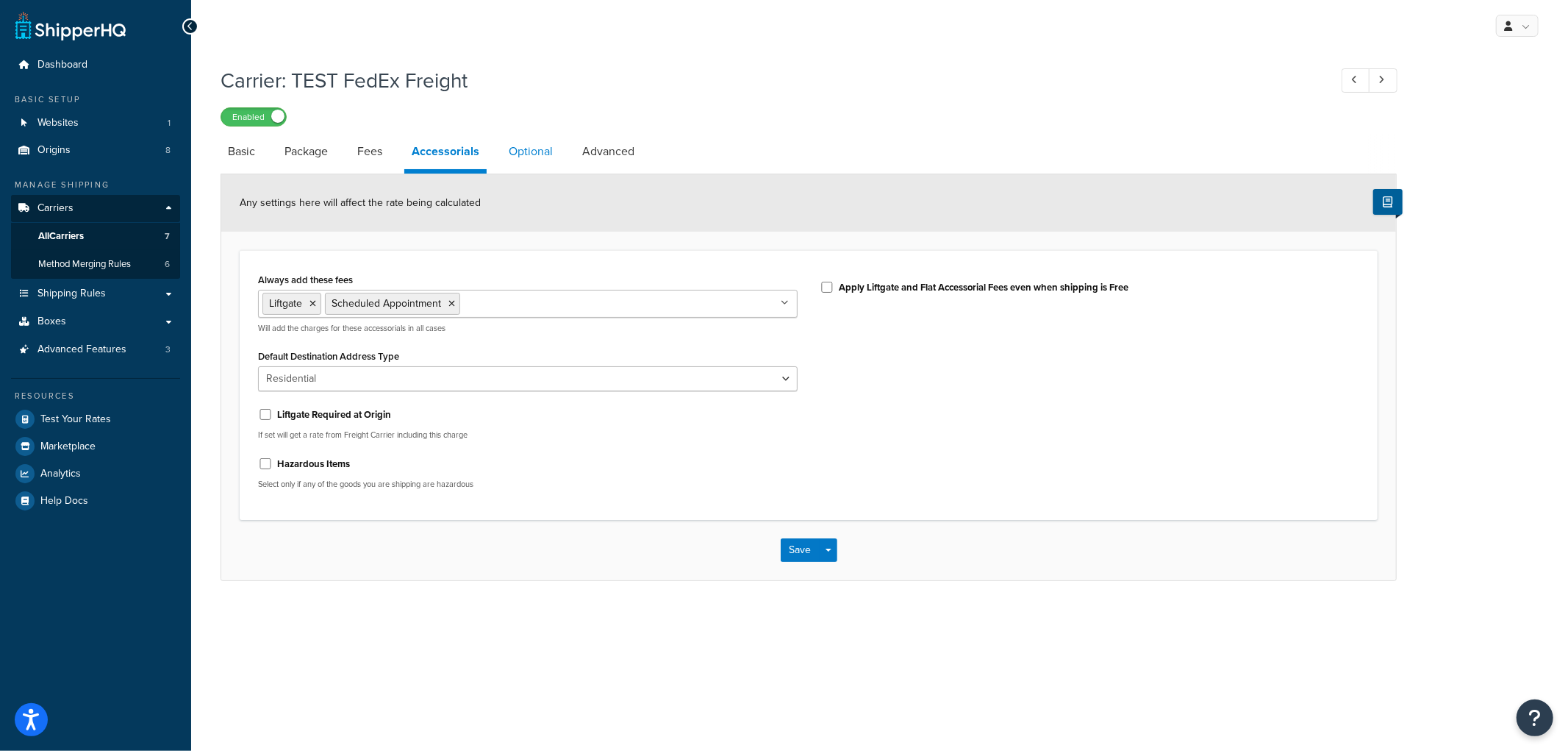
click at [519, 158] on link "Optional" at bounding box center [530, 151] width 59 height 35
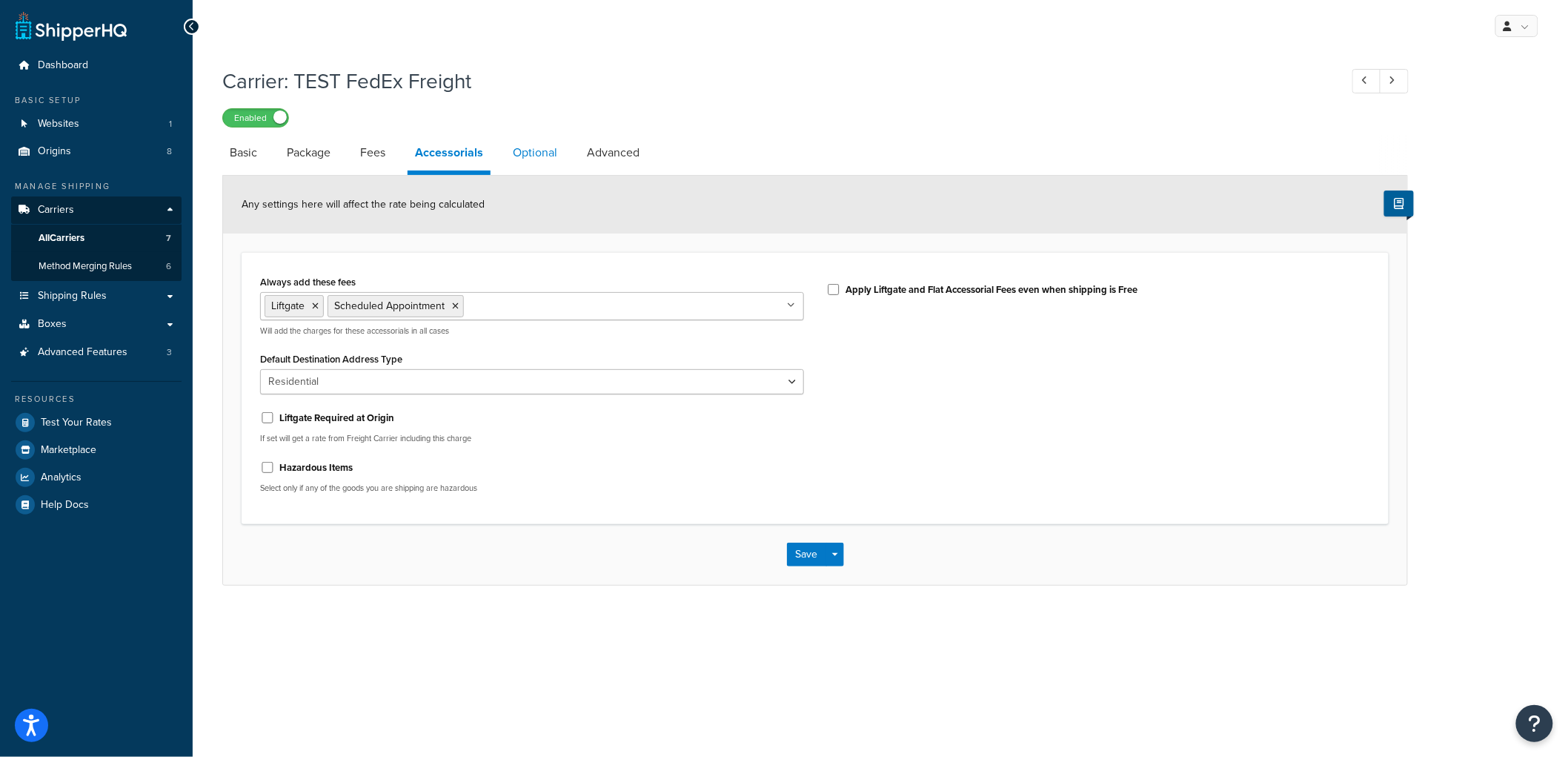
select select "55"
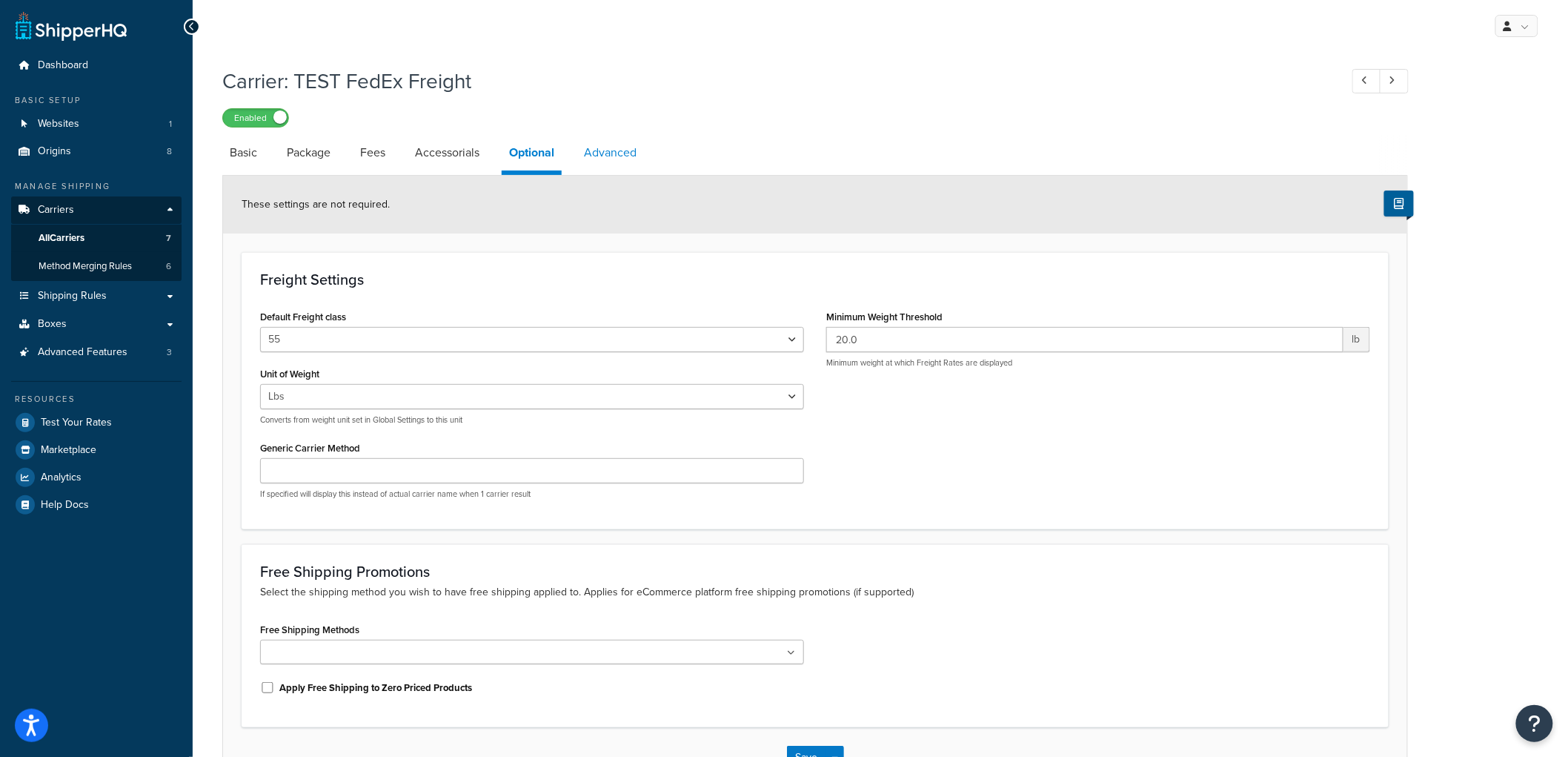
click at [595, 156] on link "Advanced" at bounding box center [610, 152] width 68 height 35
select select "false"
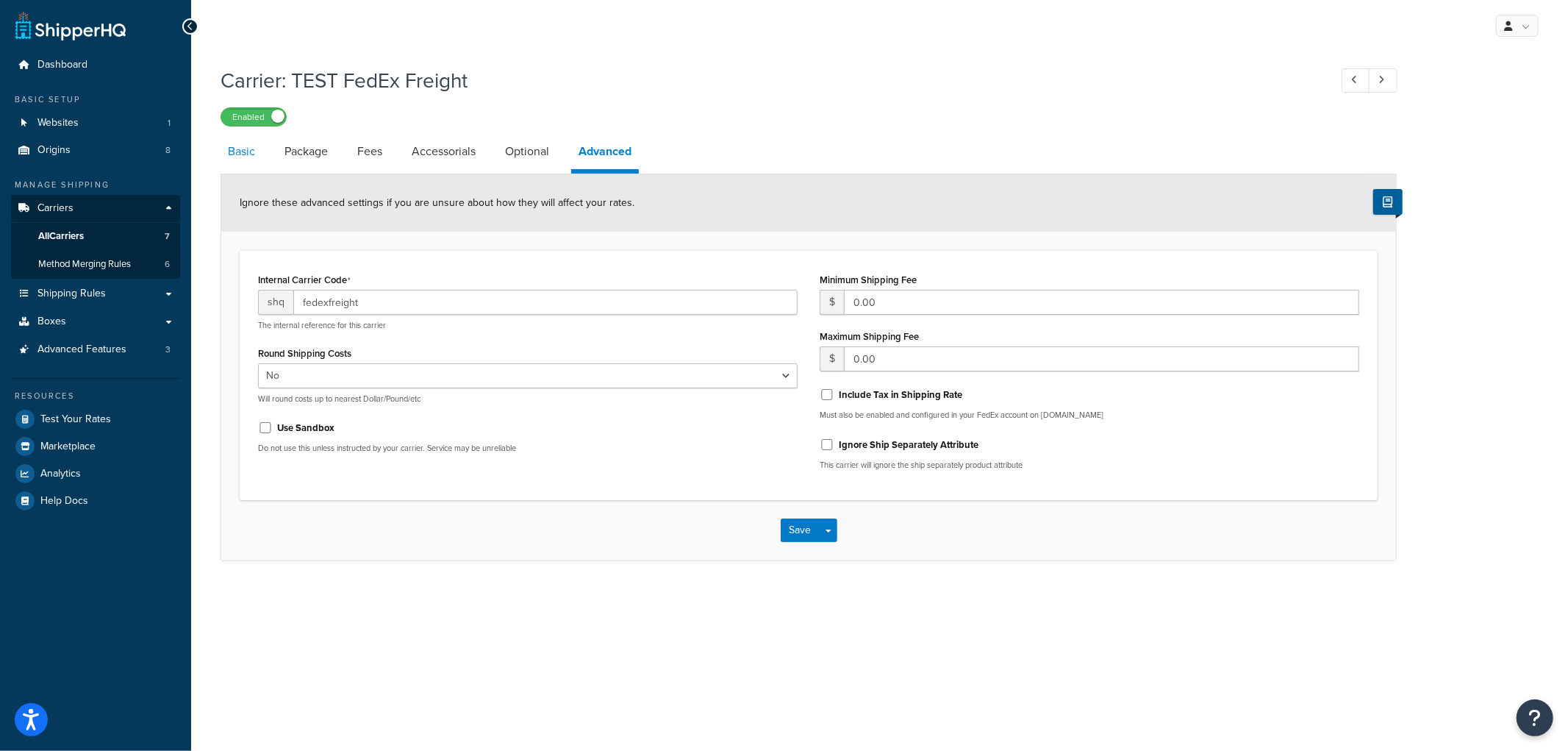
click at [246, 156] on link "Basic" at bounding box center [241, 151] width 42 height 35
select select "fedExFreight"
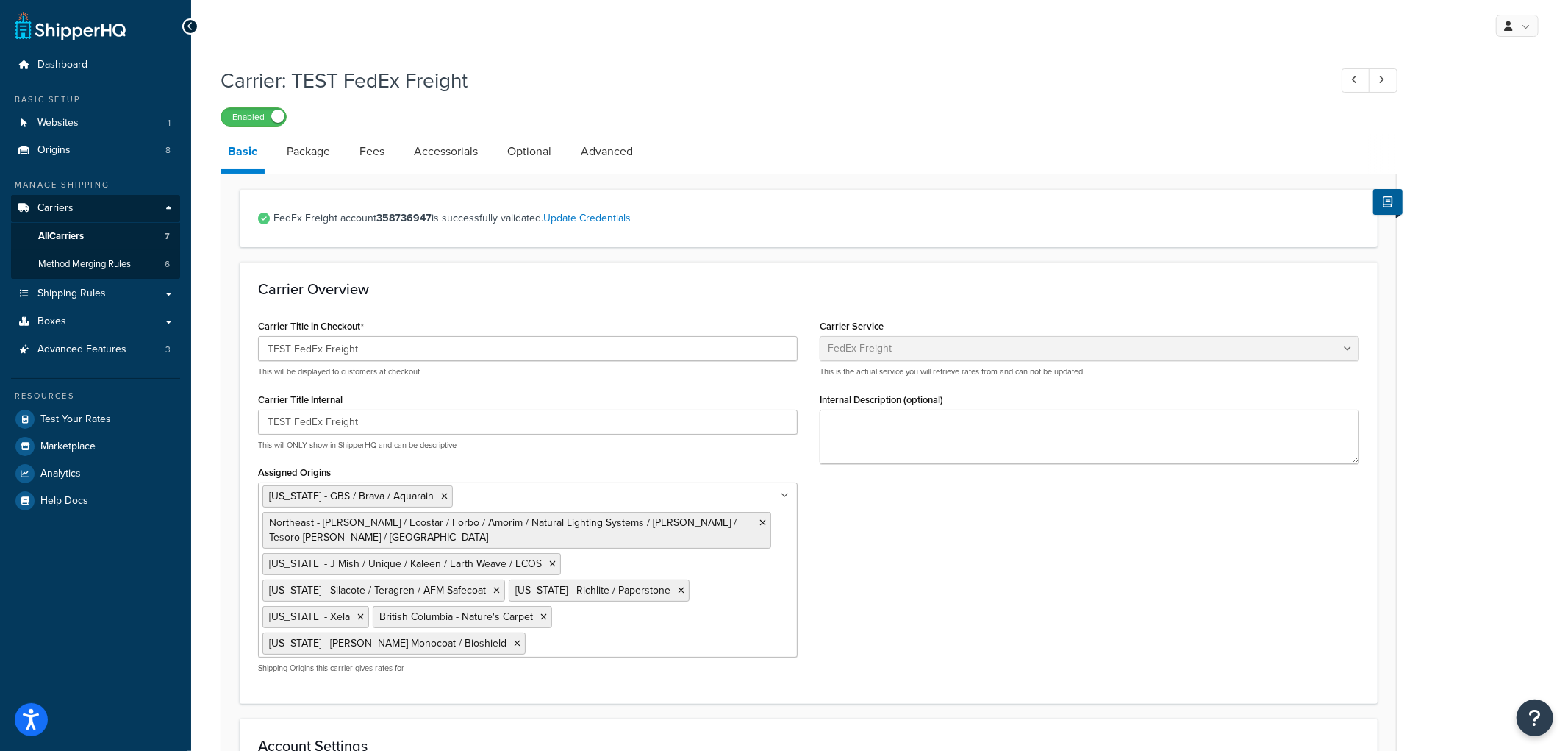
select select "false"
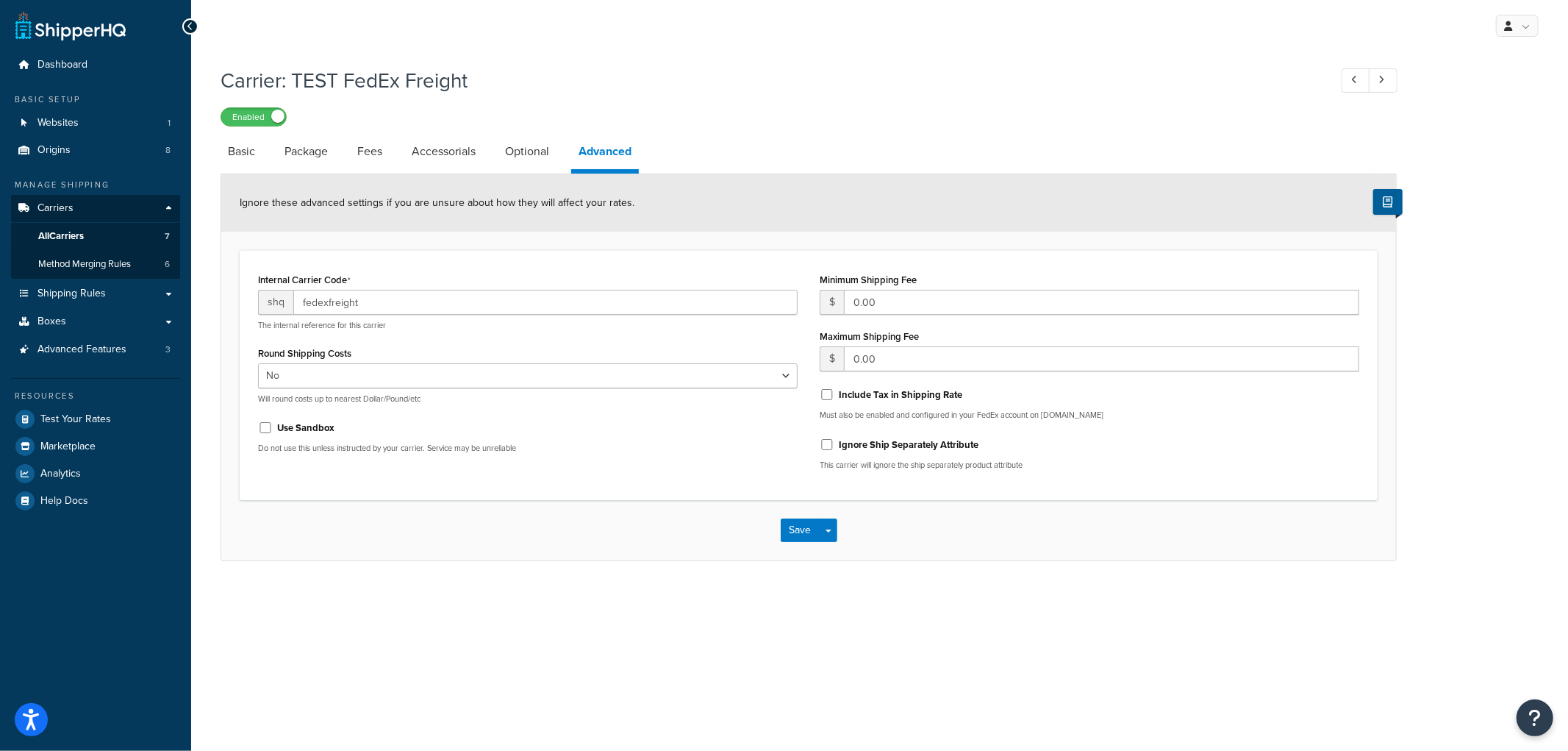
select select "55"
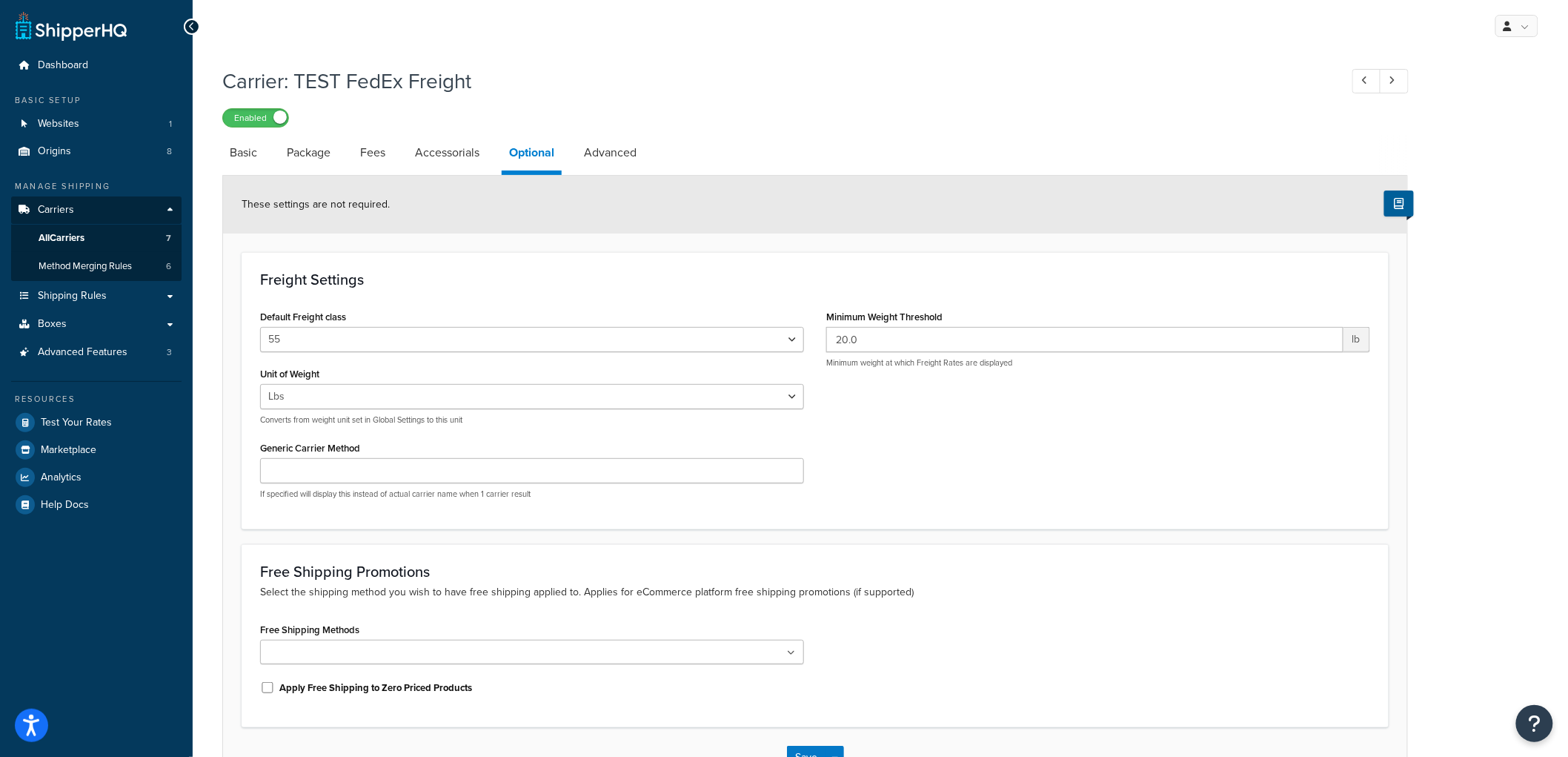
select select "residential"
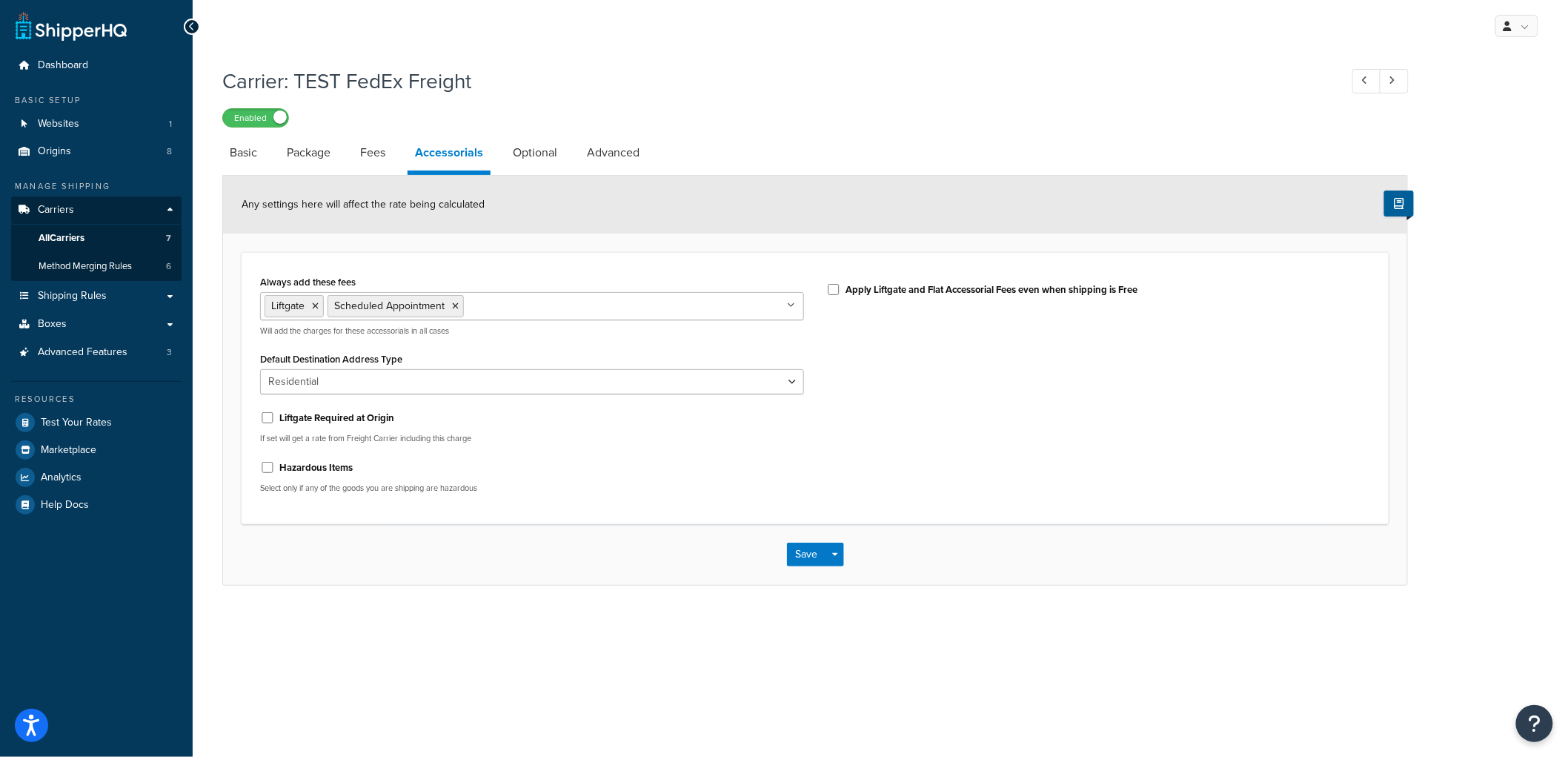
select select "AFTER"
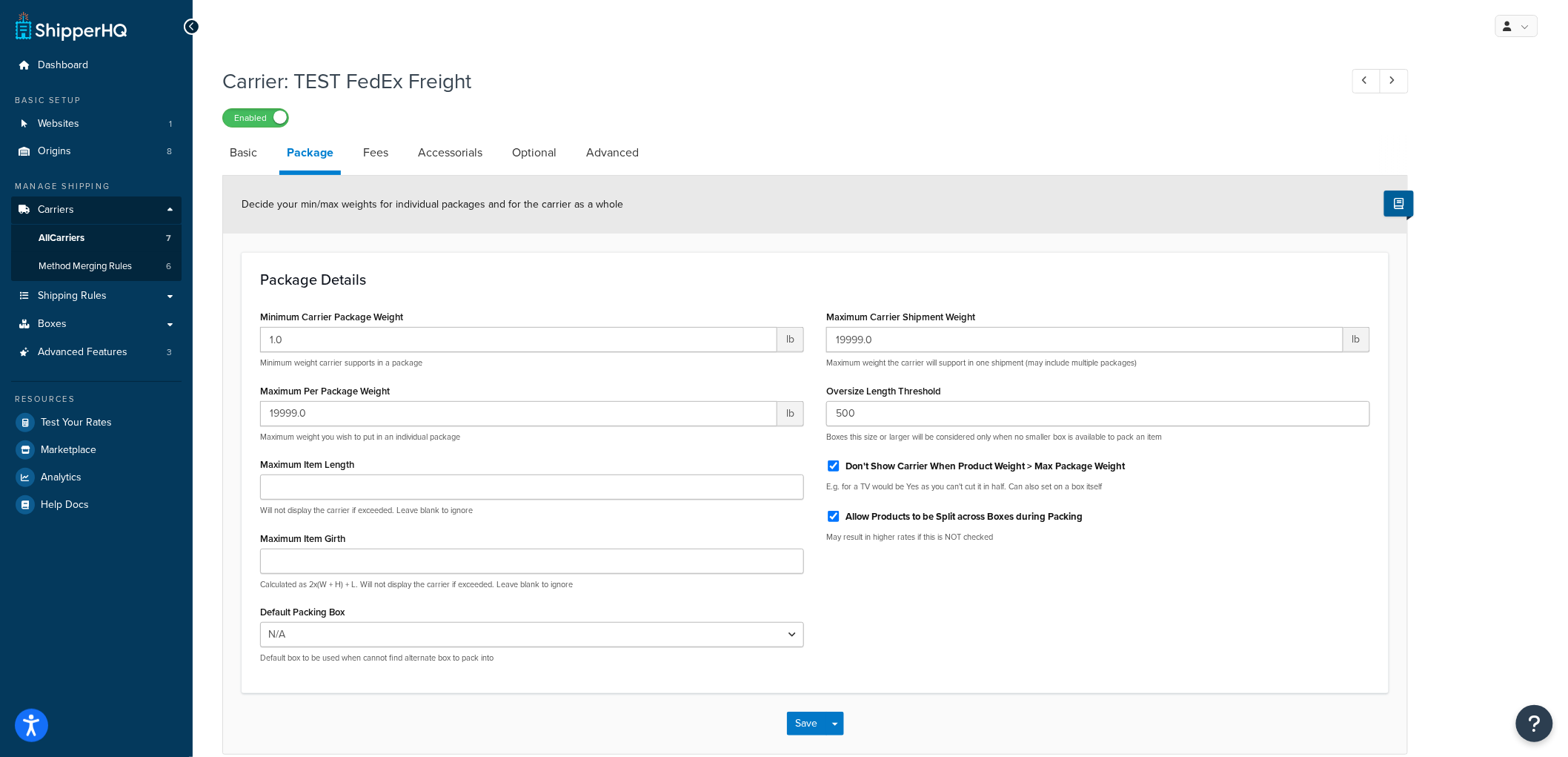
select select "fedExFreight"
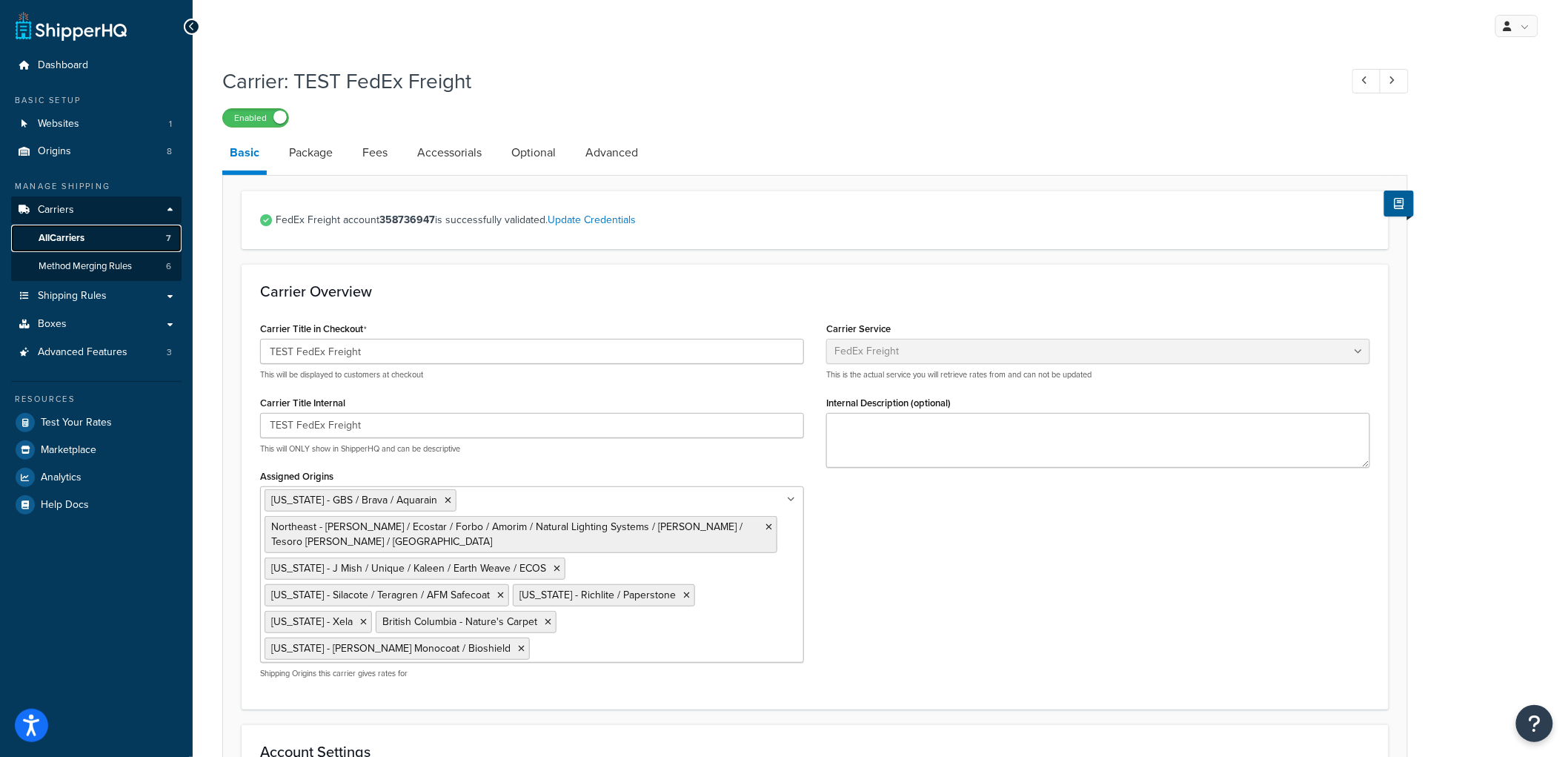
click at [65, 230] on link "All Carriers 7" at bounding box center [95, 238] width 170 height 28
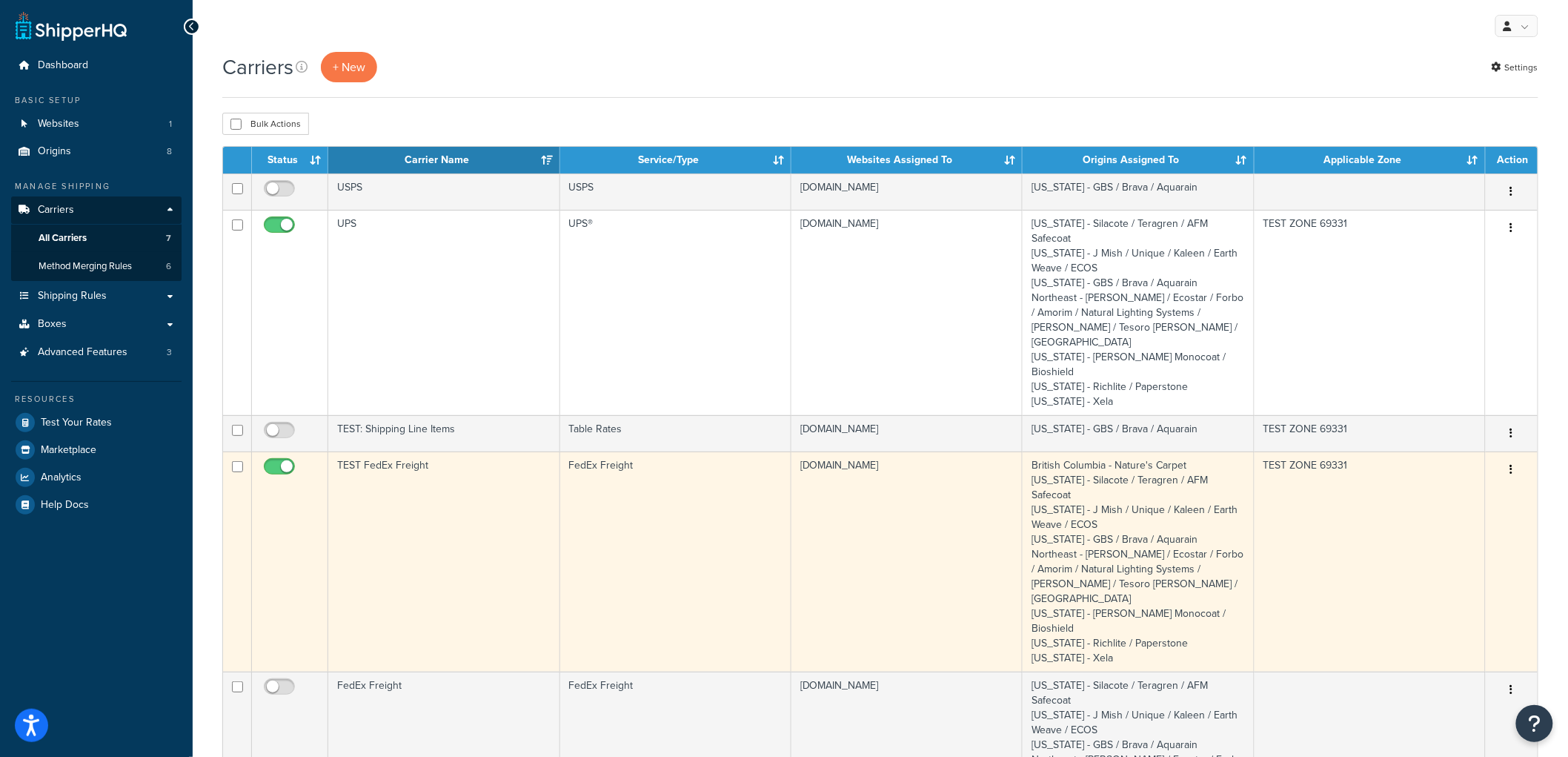
click at [490, 487] on td "TEST FedEx Freight" at bounding box center [443, 561] width 231 height 220
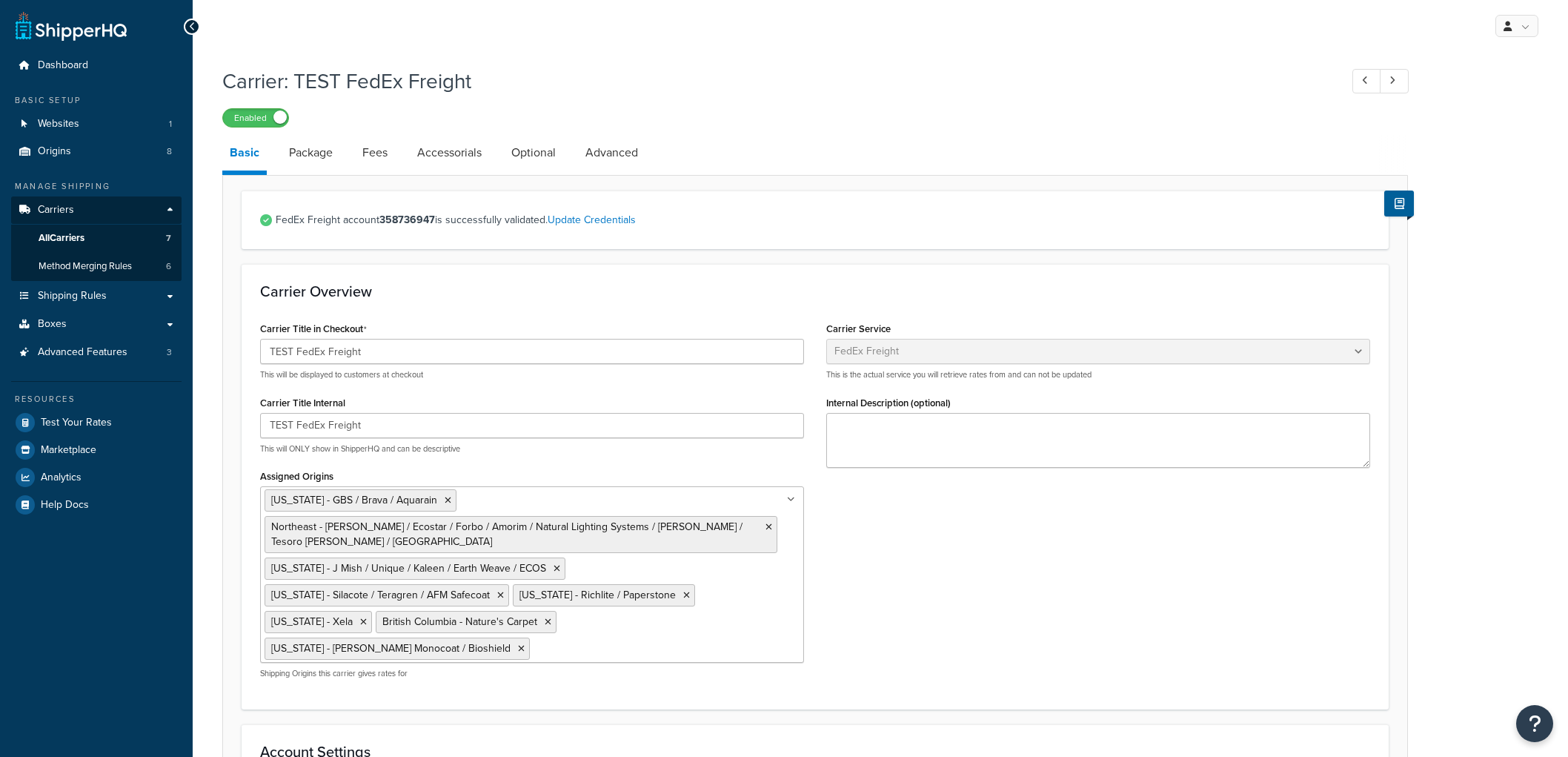
select select "fedExFreight"
click at [113, 349] on span "Advanced Features" at bounding box center [82, 352] width 89 height 13
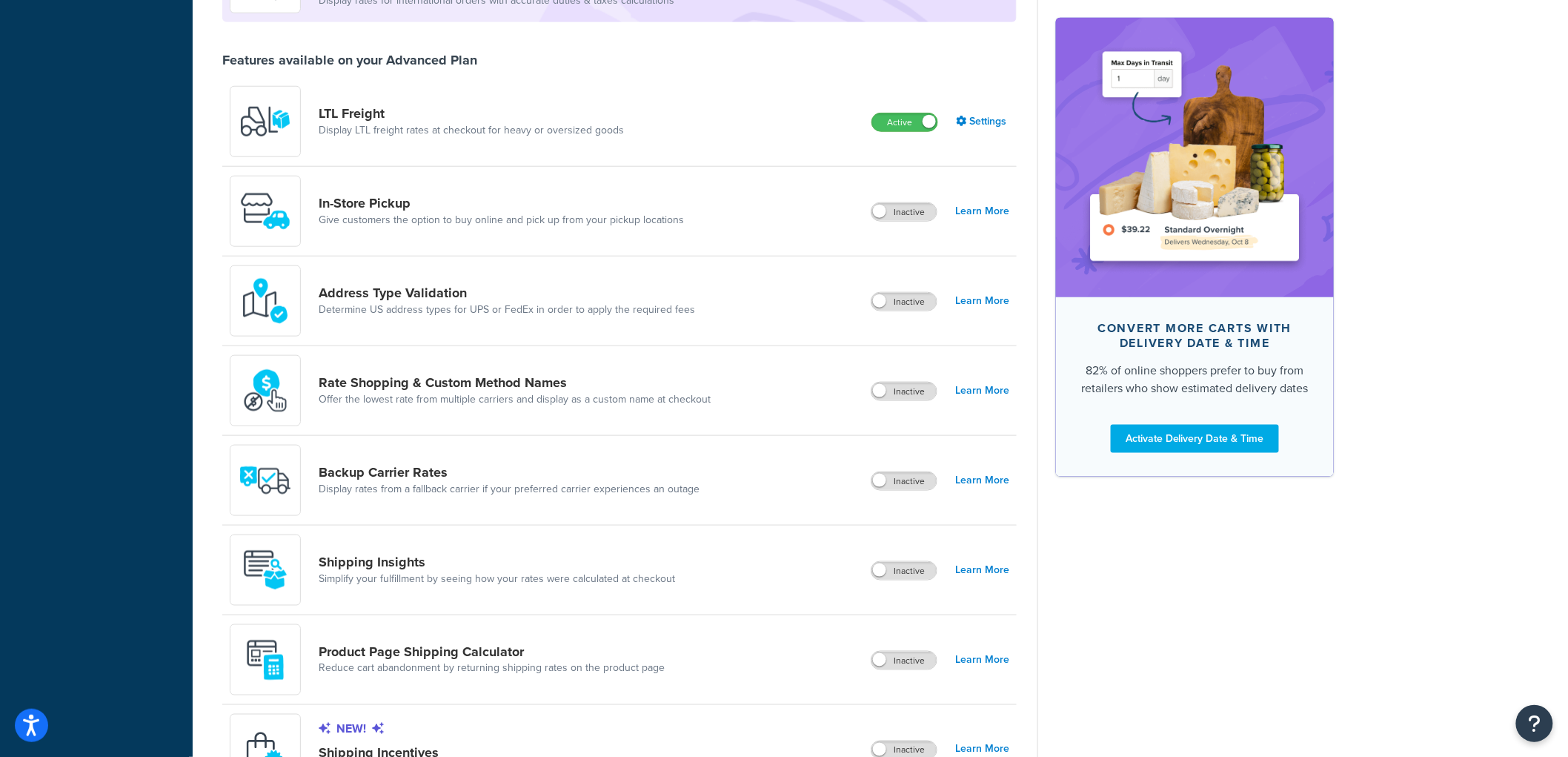
scroll to position [576, 0]
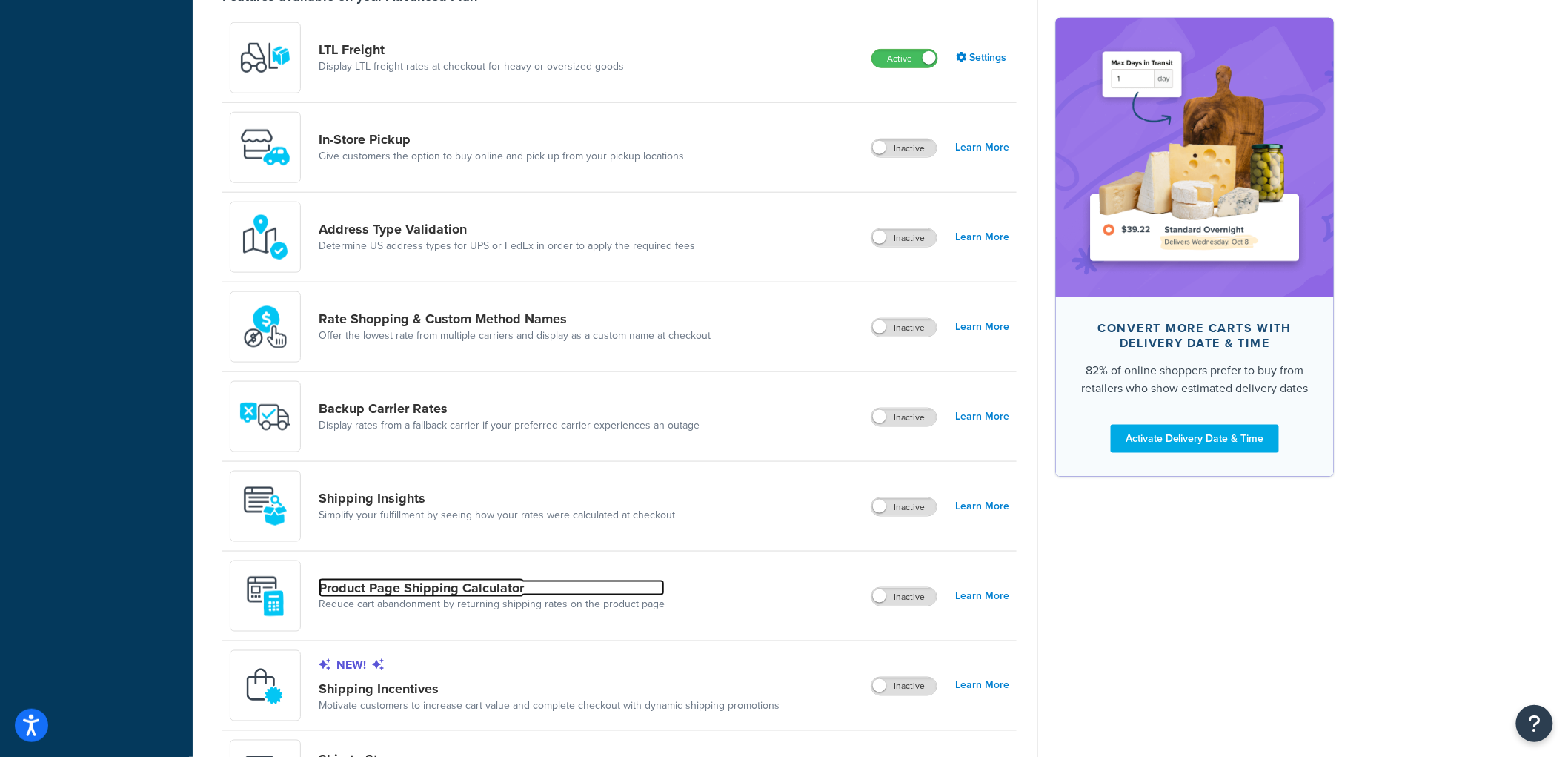
click at [454, 590] on link "Product Page Shipping Calculator" at bounding box center [492, 588] width 346 height 17
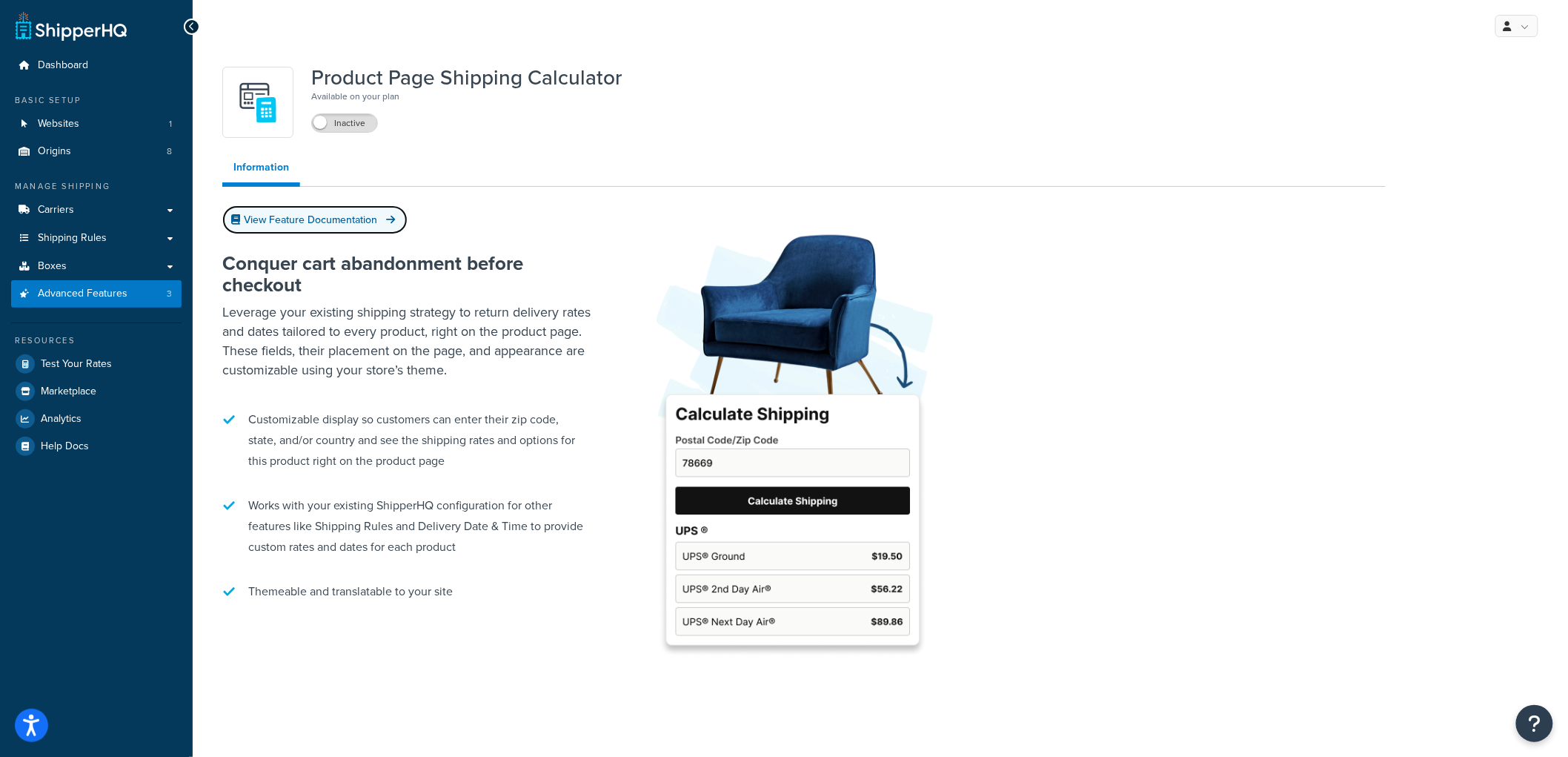
click at [384, 221] on link "View Feature Documentation" at bounding box center [315, 219] width 186 height 29
